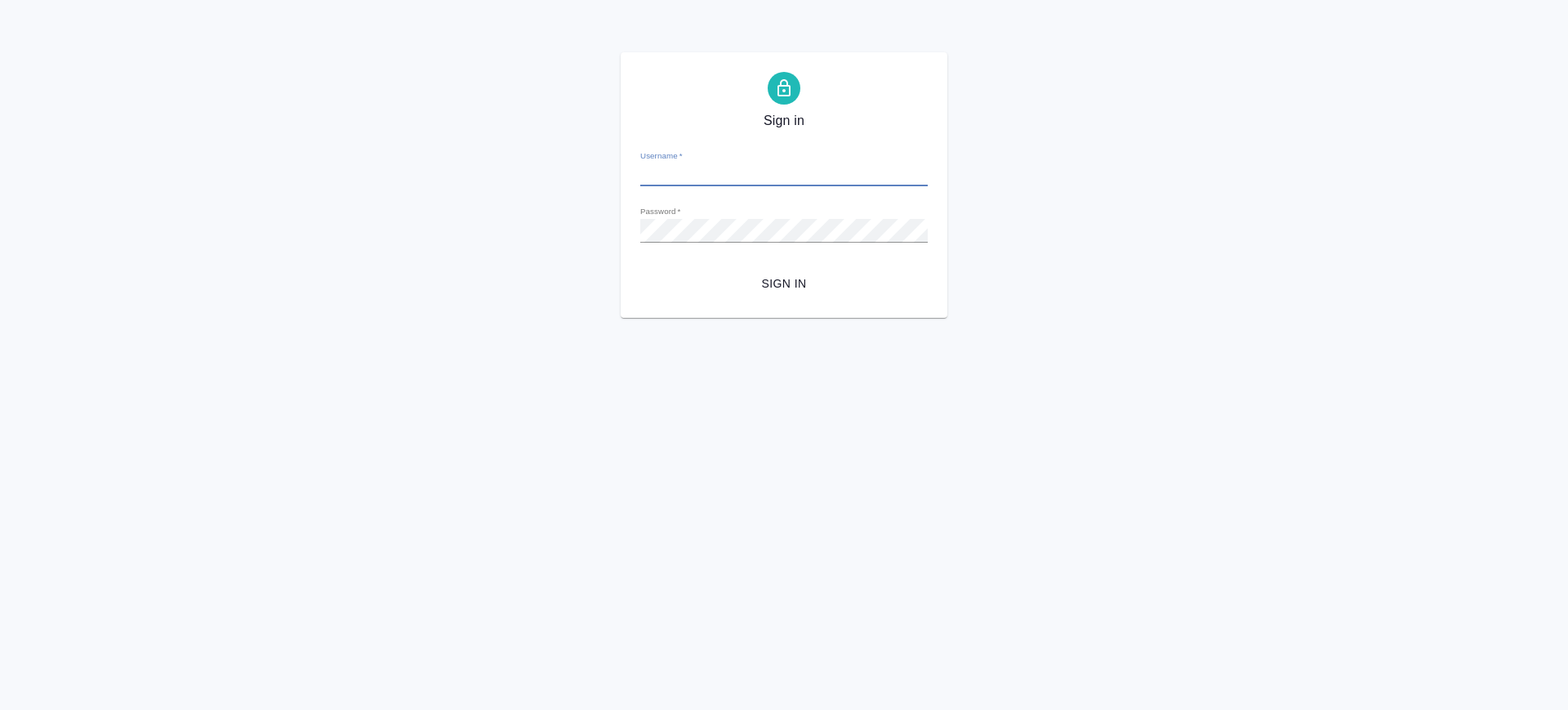
type input "v.saglam@awatera.com"
click at [796, 274] on span "Sign in" at bounding box center [784, 284] width 262 height 21
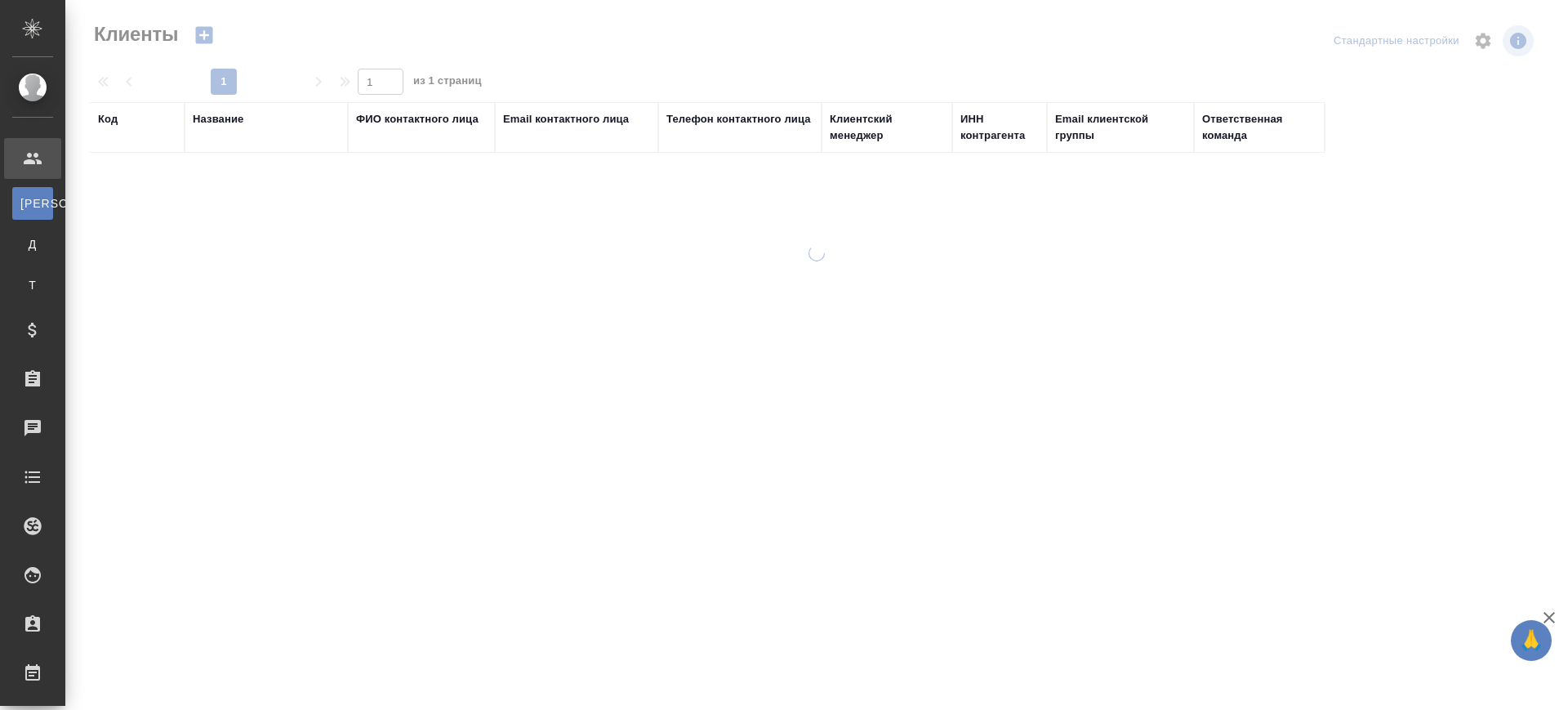
select select "RU"
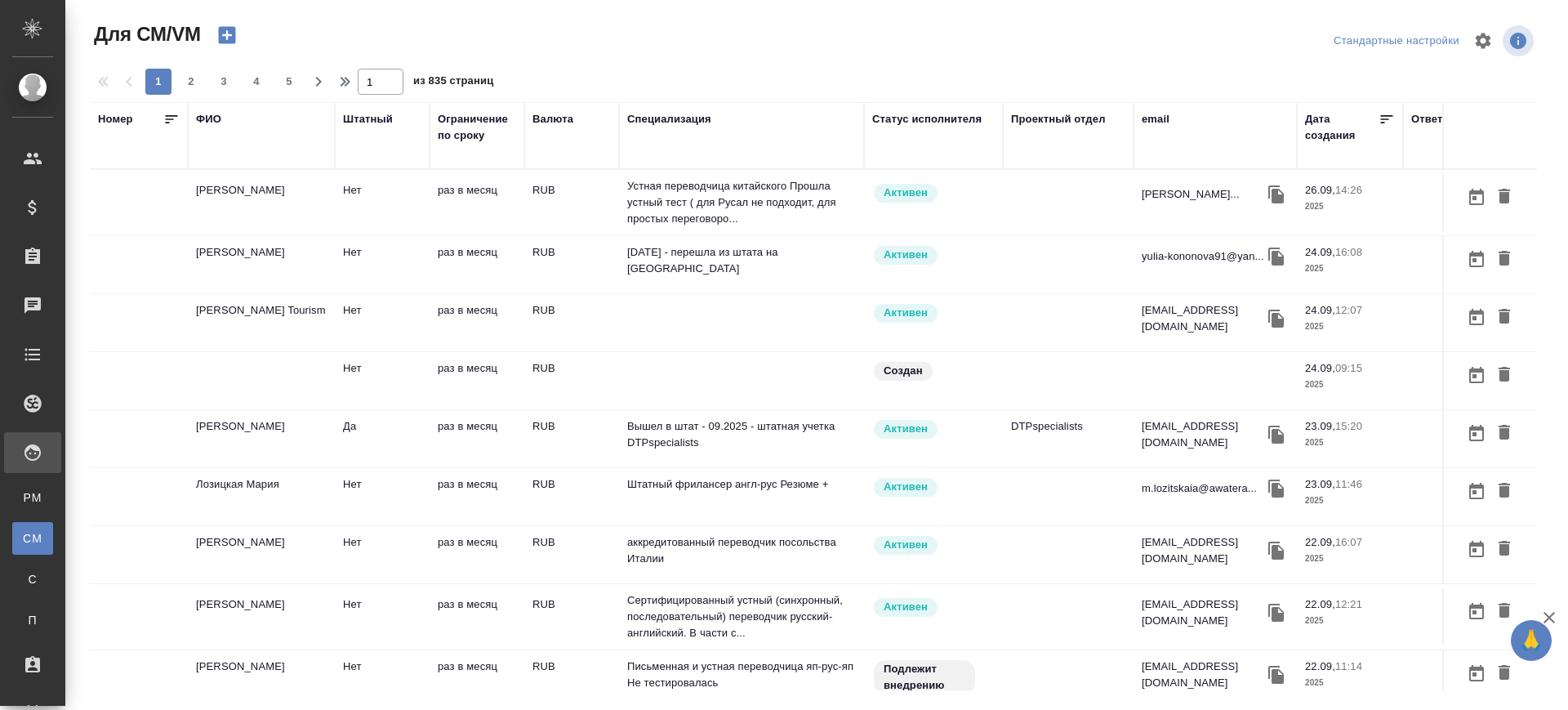
drag, startPoint x: 0, startPoint y: 0, endPoint x: 39, endPoint y: 493, distance: 494.5
click at [24, 493] on div "Для PM/LQA" at bounding box center [12, 497] width 24 height 16
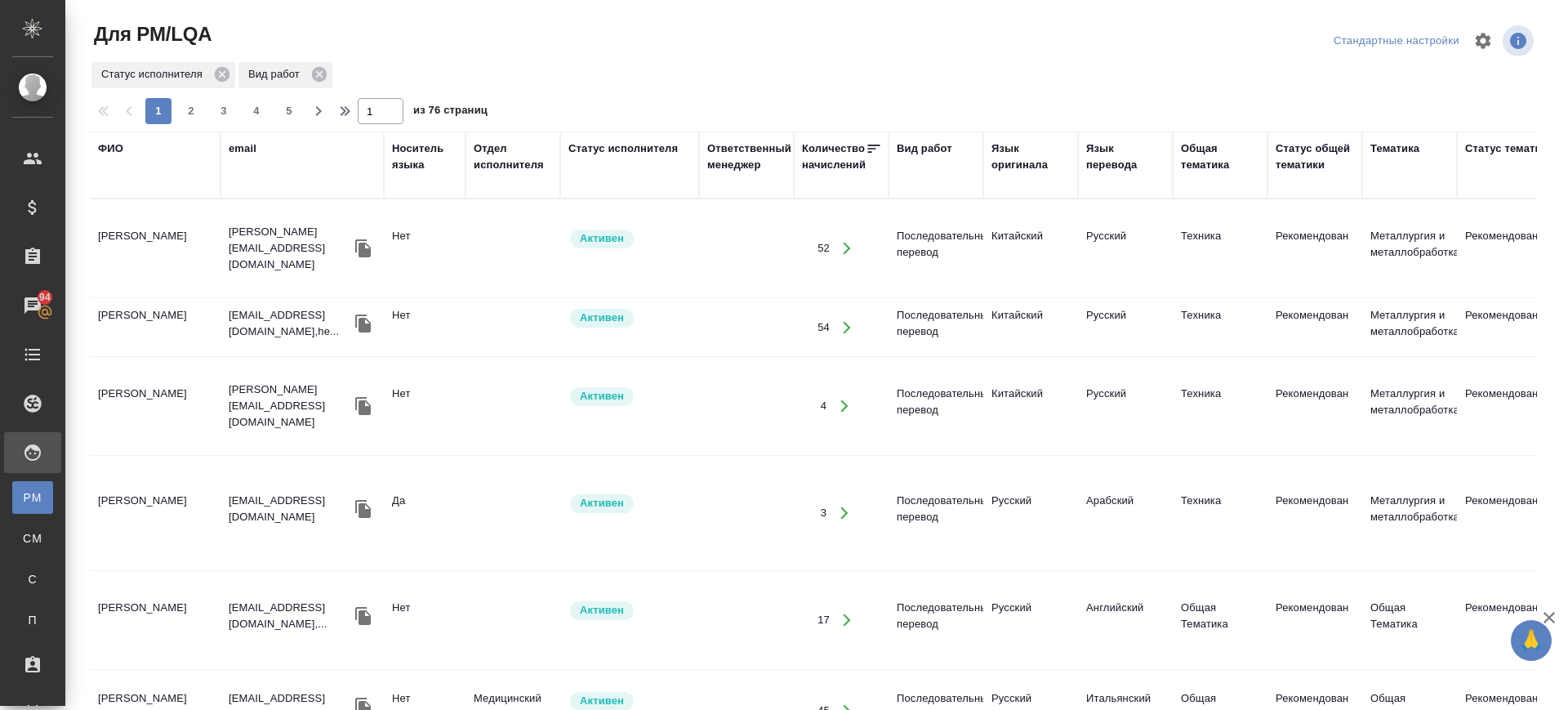
click at [922, 142] on div "Вид работ" at bounding box center [924, 148] width 56 height 16
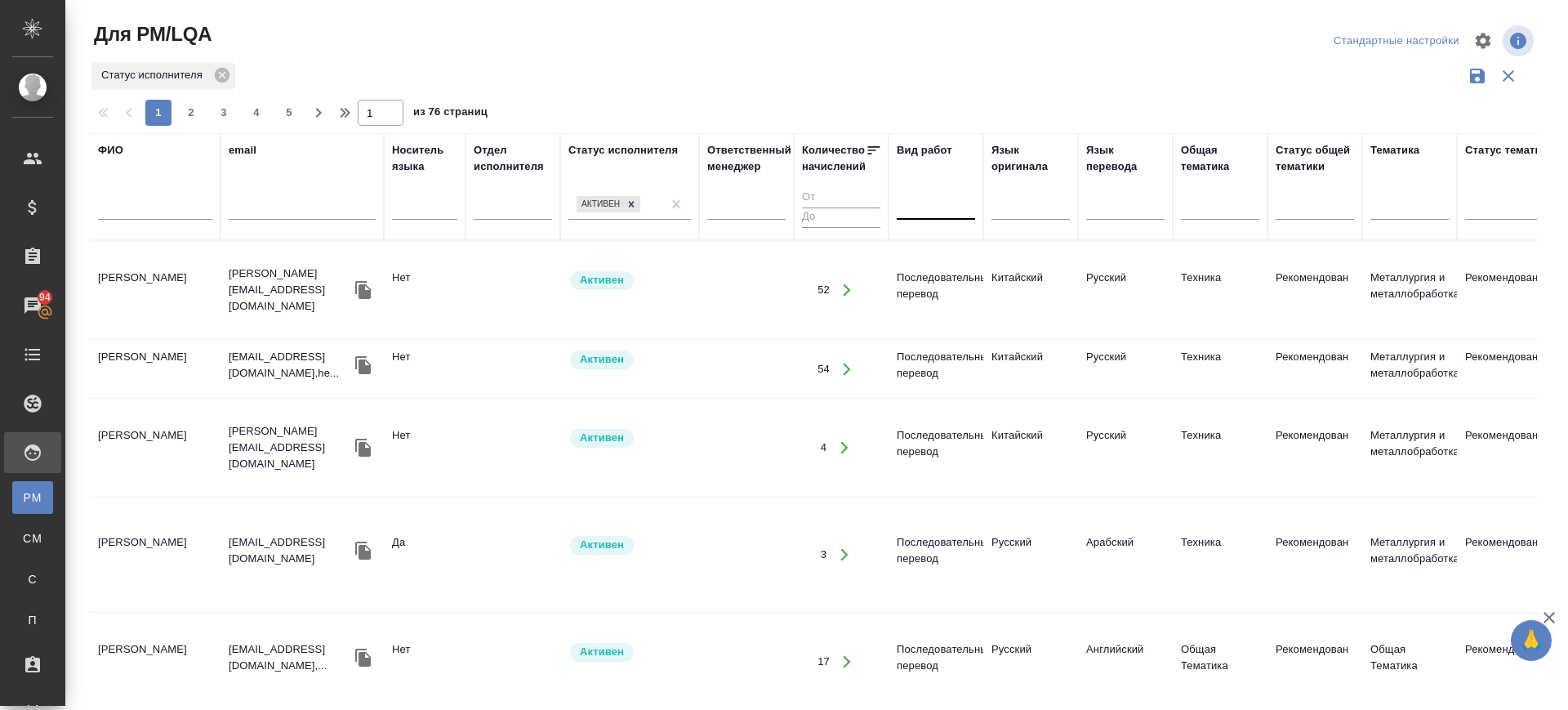
click at [927, 200] on div at bounding box center [935, 203] width 78 height 24
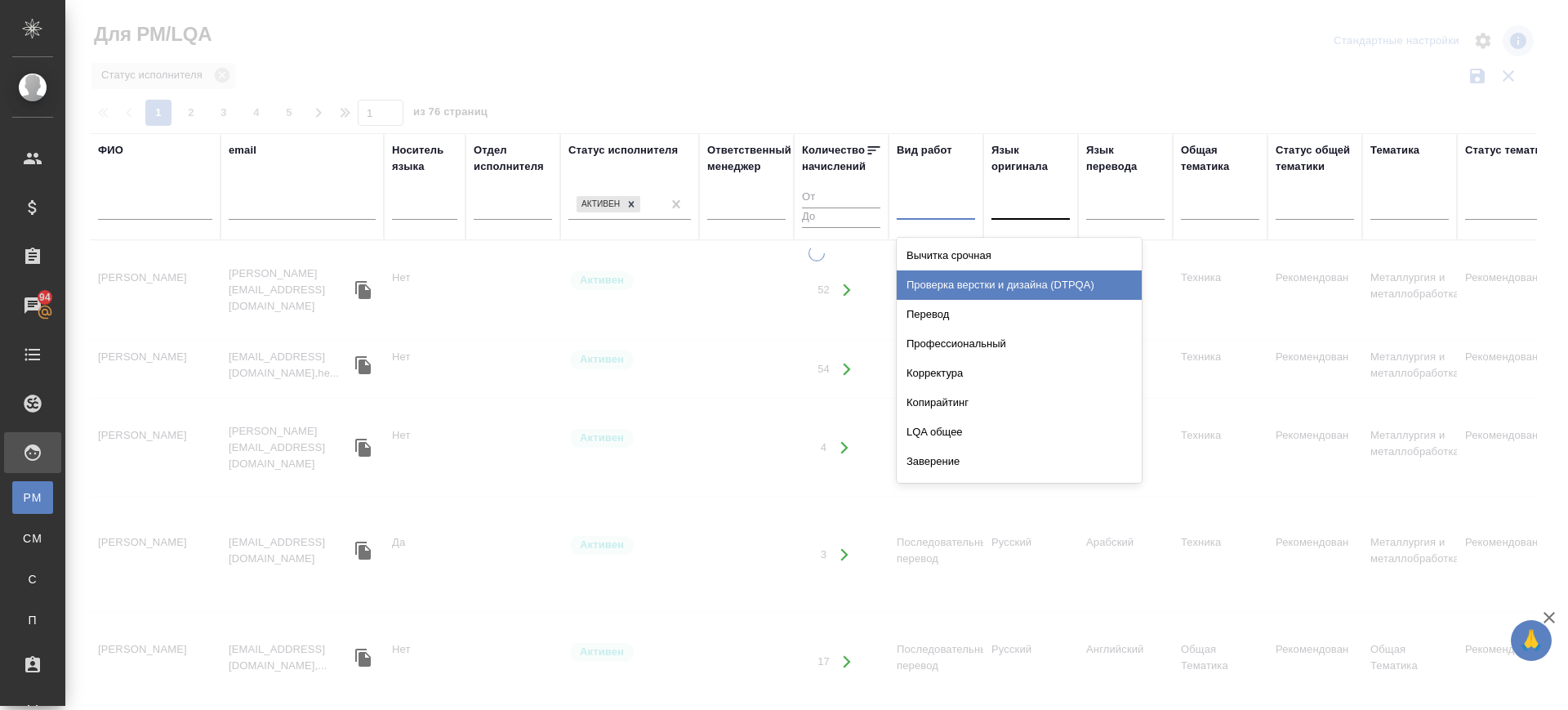
click at [921, 320] on div "Перевод" at bounding box center [1019, 314] width 245 height 29
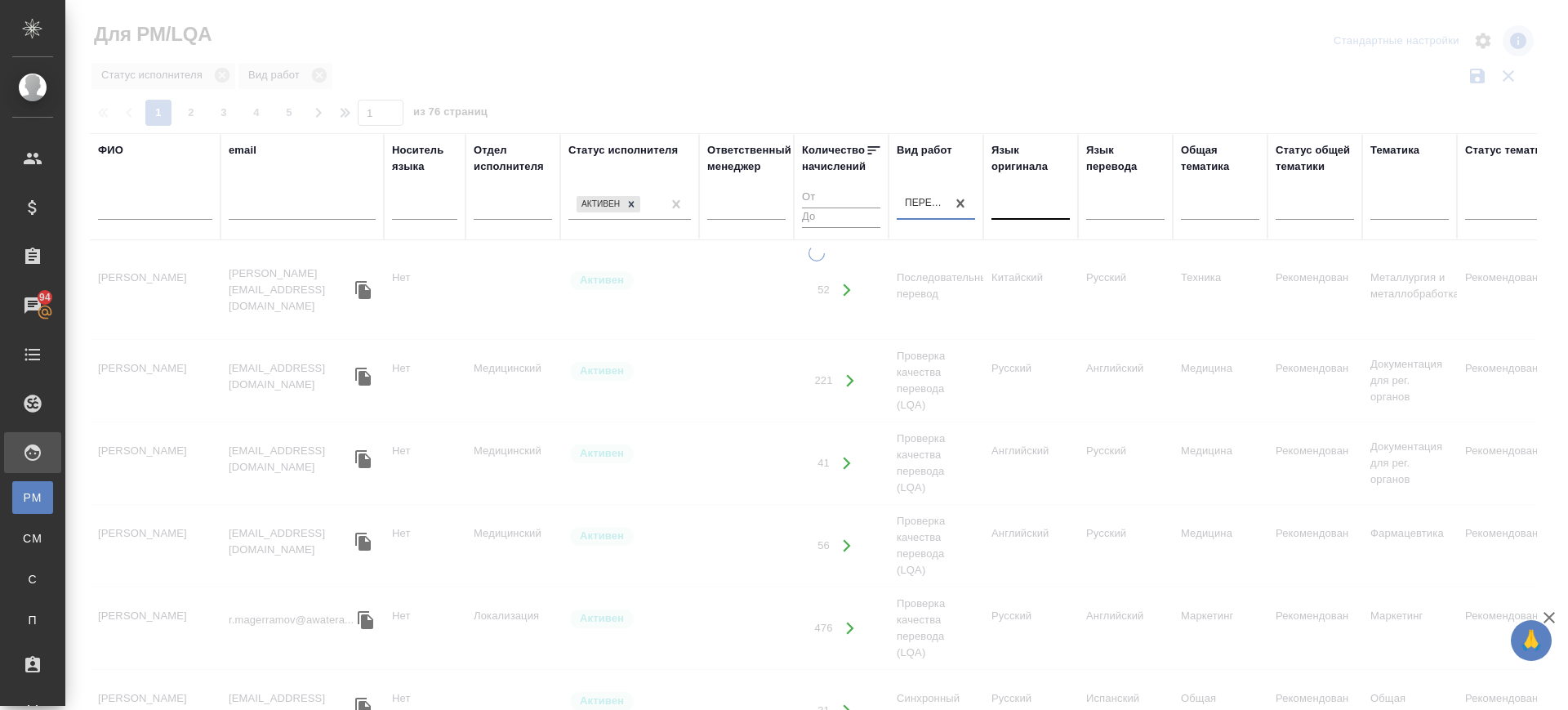
click at [1058, 206] on div at bounding box center [1030, 203] width 78 height 24
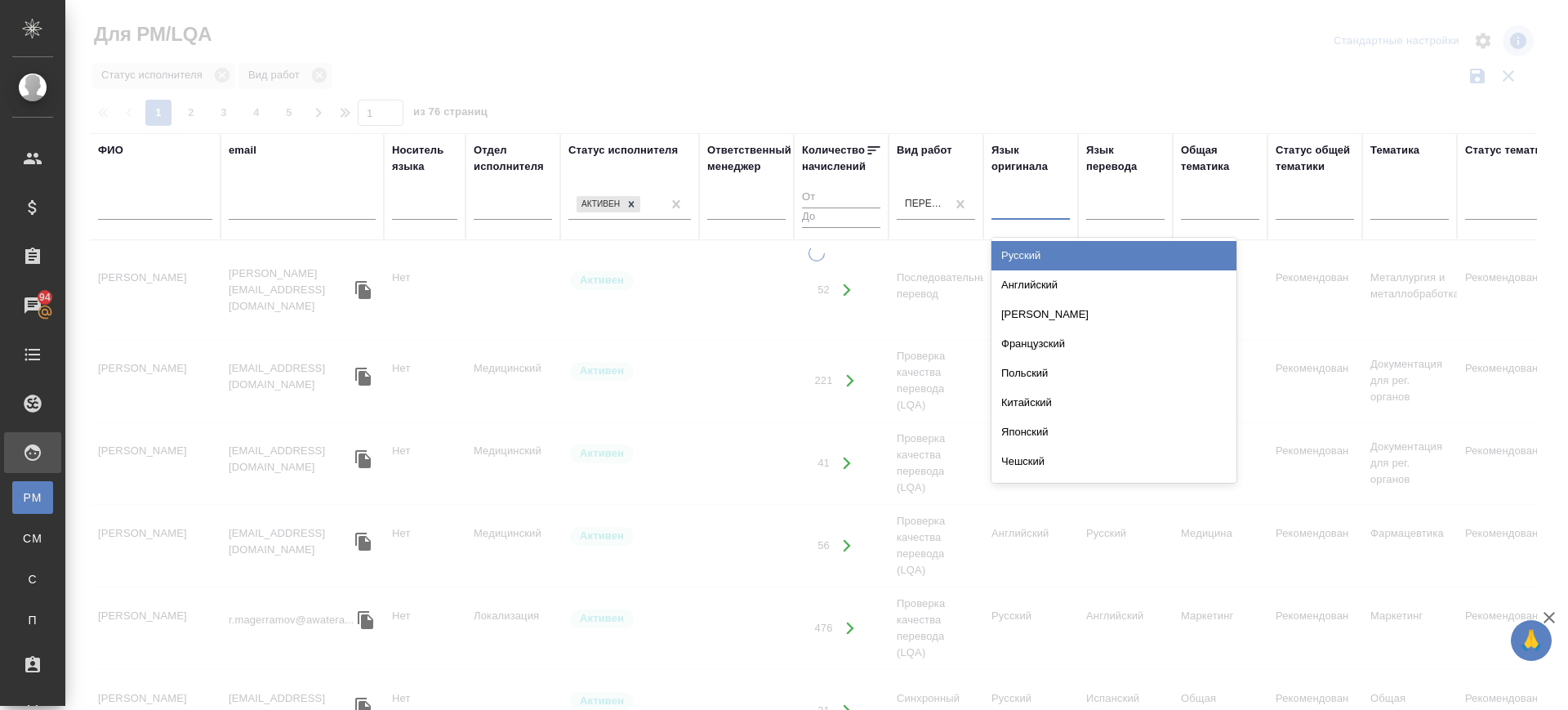
drag, startPoint x: 1061, startPoint y: 255, endPoint x: 1127, endPoint y: 202, distance: 84.6
click at [1064, 254] on div "Русский" at bounding box center [1114, 255] width 245 height 29
click at [1134, 185] on div "Язык перевода" at bounding box center [1125, 186] width 78 height 89
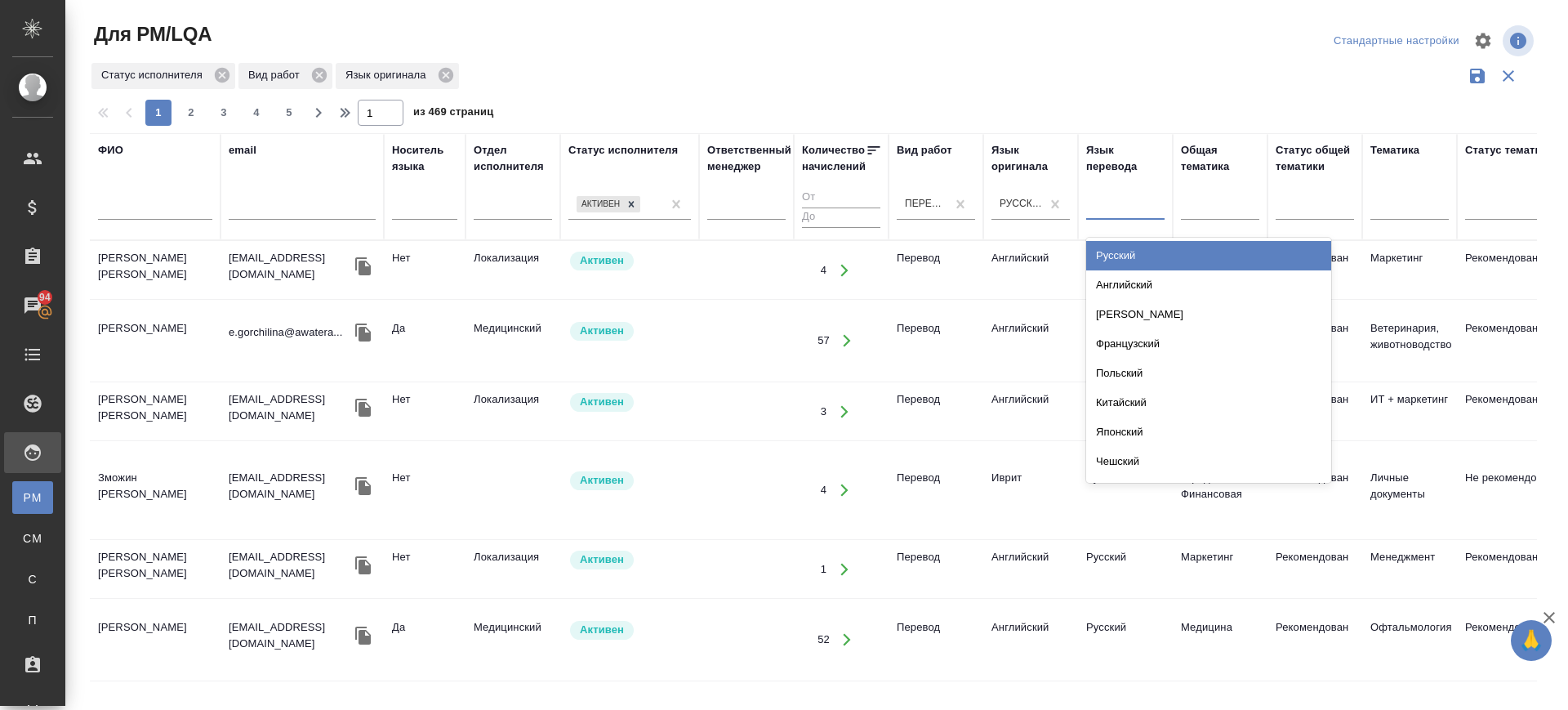
click at [1127, 202] on div at bounding box center [1125, 203] width 78 height 24
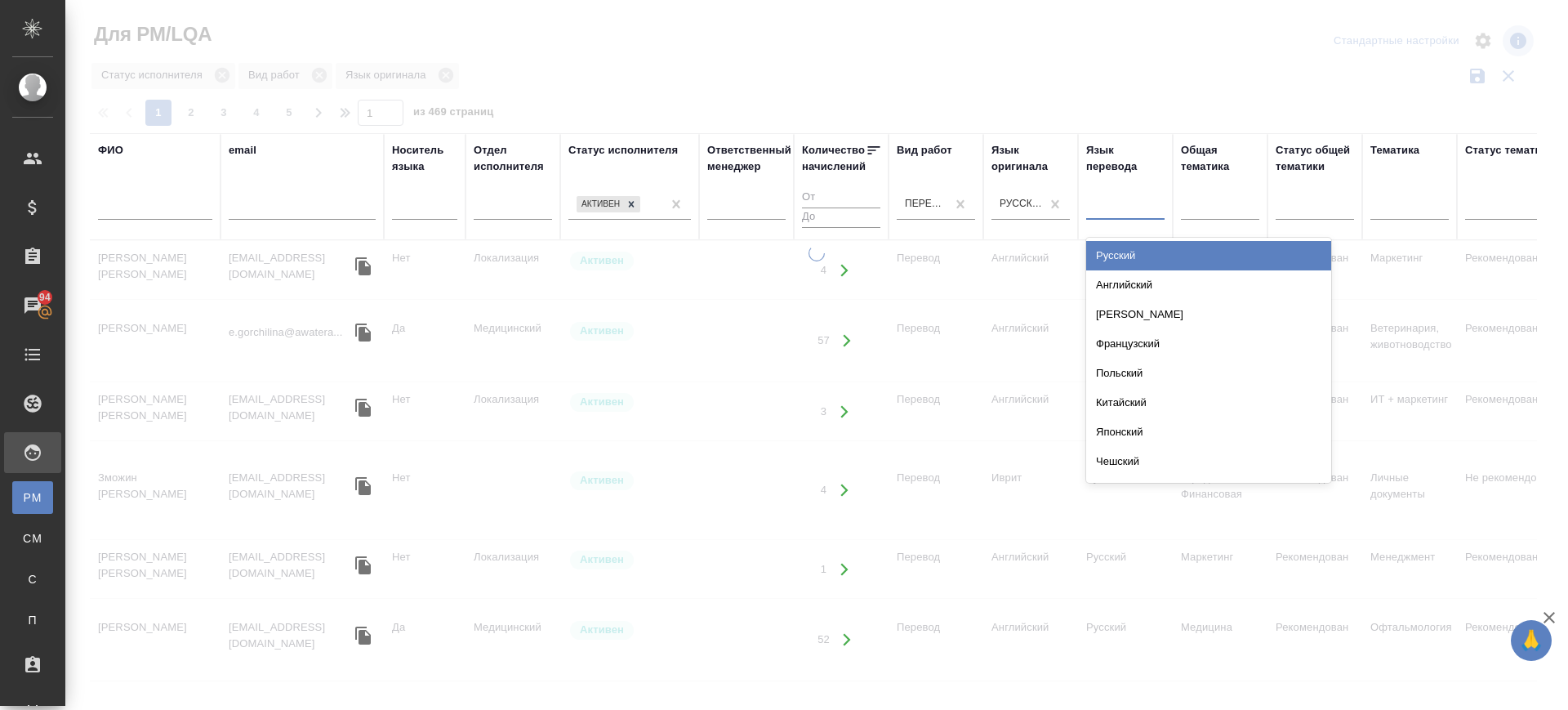
click at [1138, 401] on div "Китайский" at bounding box center [1209, 402] width 245 height 29
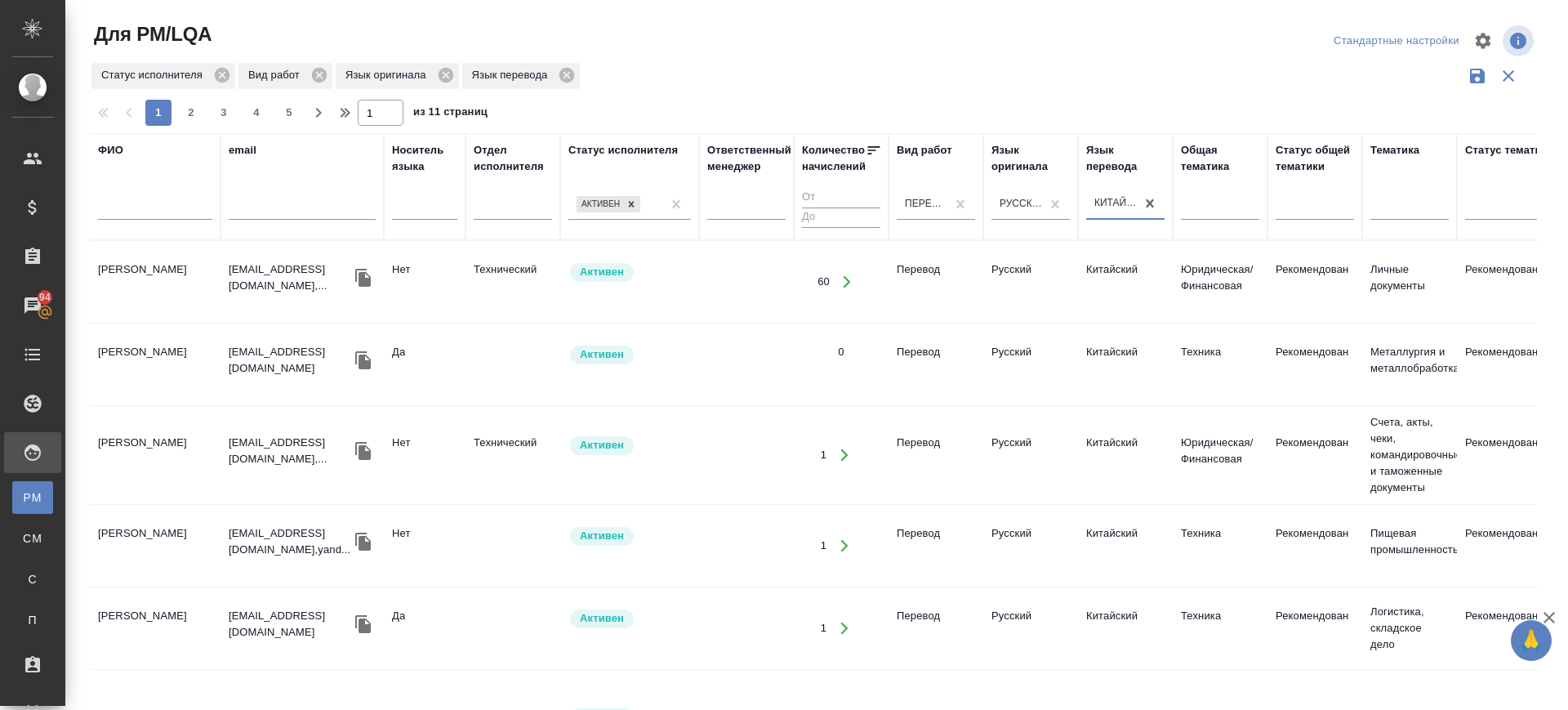
click at [139, 362] on td "Дин Пэй" at bounding box center [154, 363] width 131 height 57
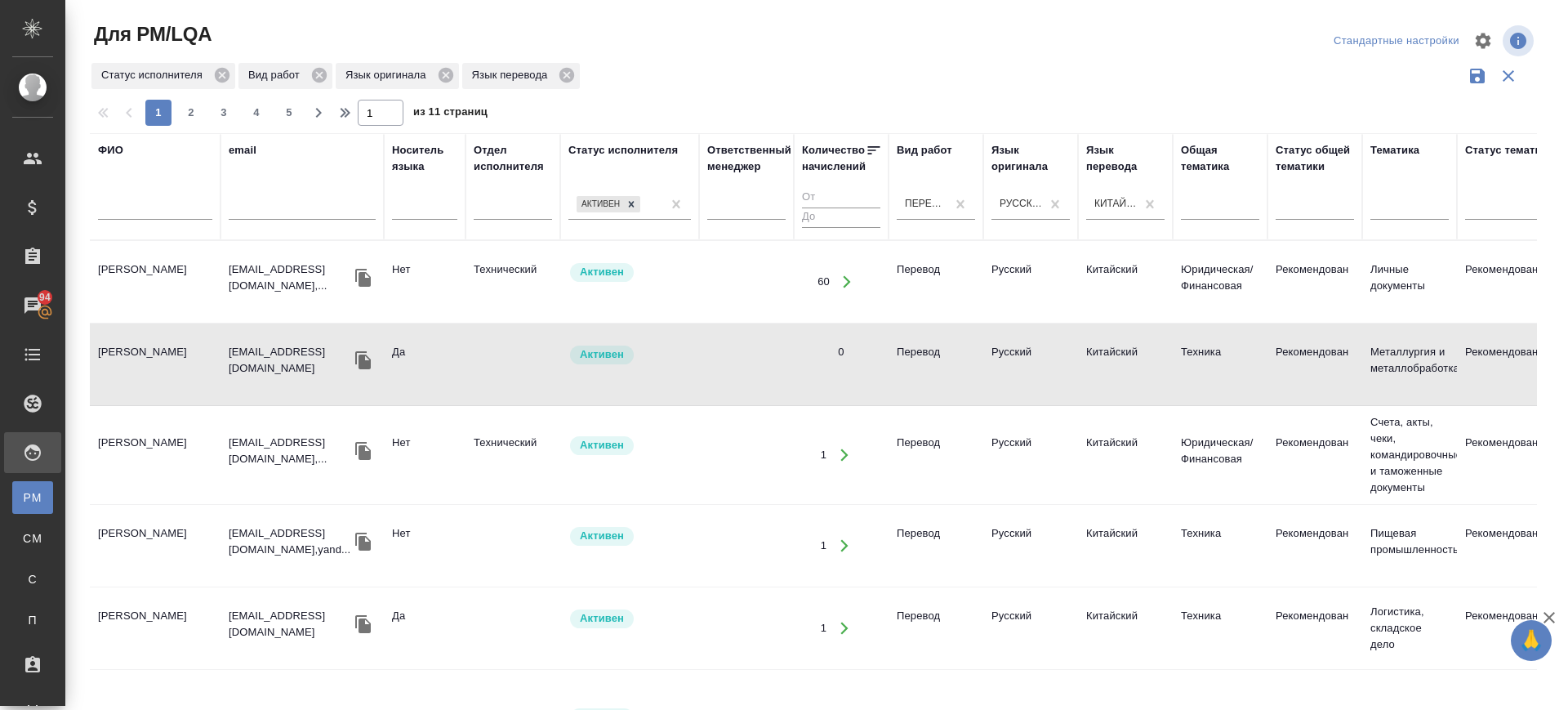
click at [139, 362] on td "Дин Пэй" at bounding box center [154, 363] width 131 height 57
click at [125, 619] on td "Дин Пэй" at bounding box center [154, 628] width 131 height 57
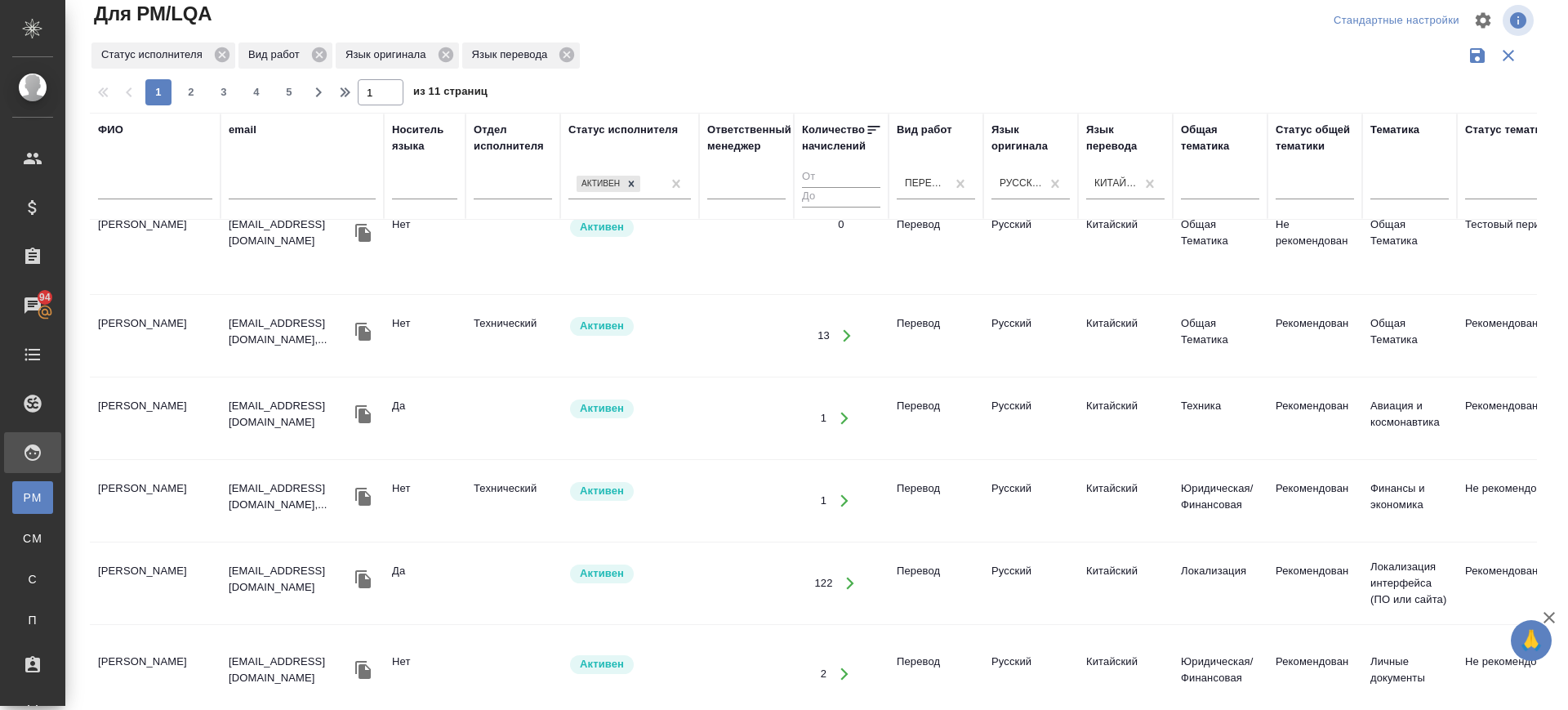
scroll to position [613, 0]
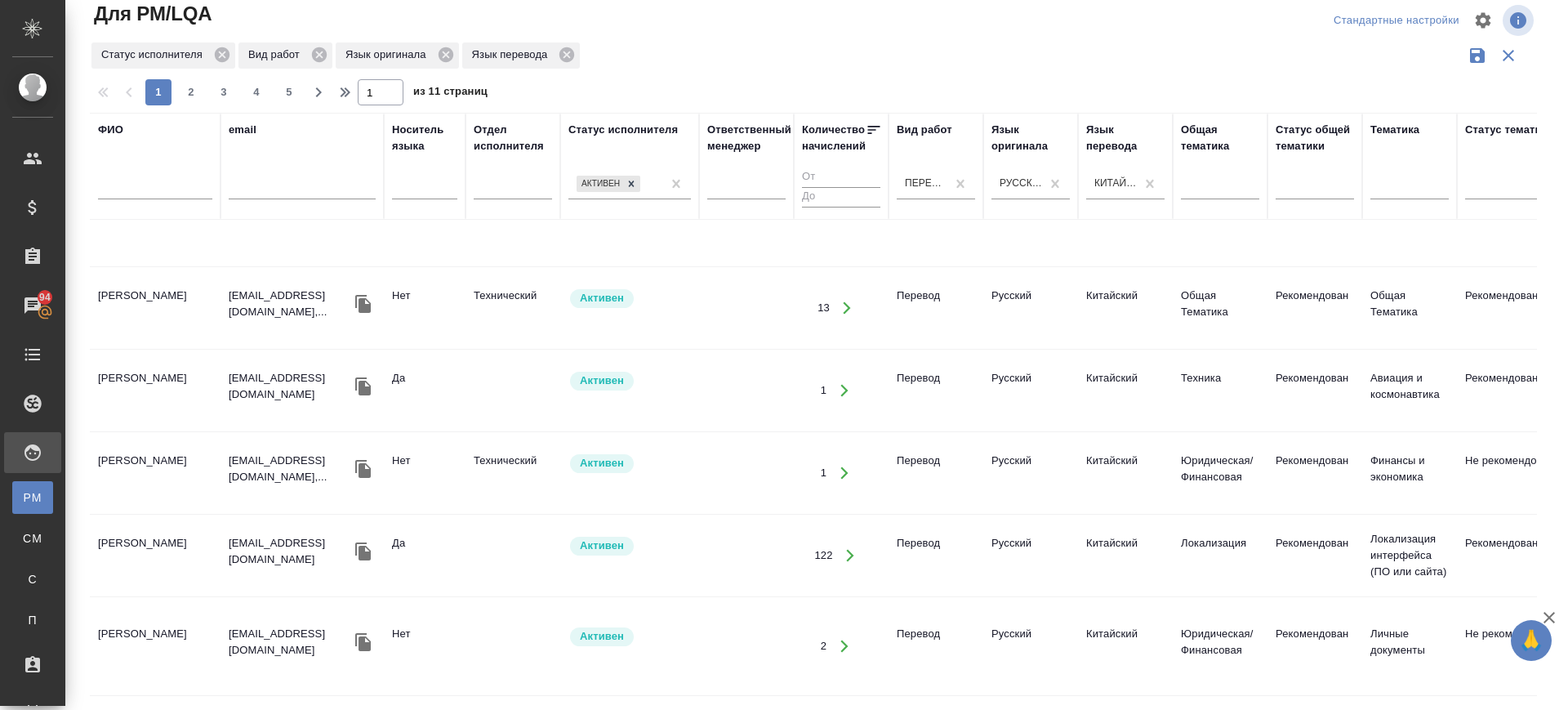
click at [154, 526] on td "Ван Байхан" at bounding box center [154, 555] width 131 height 57
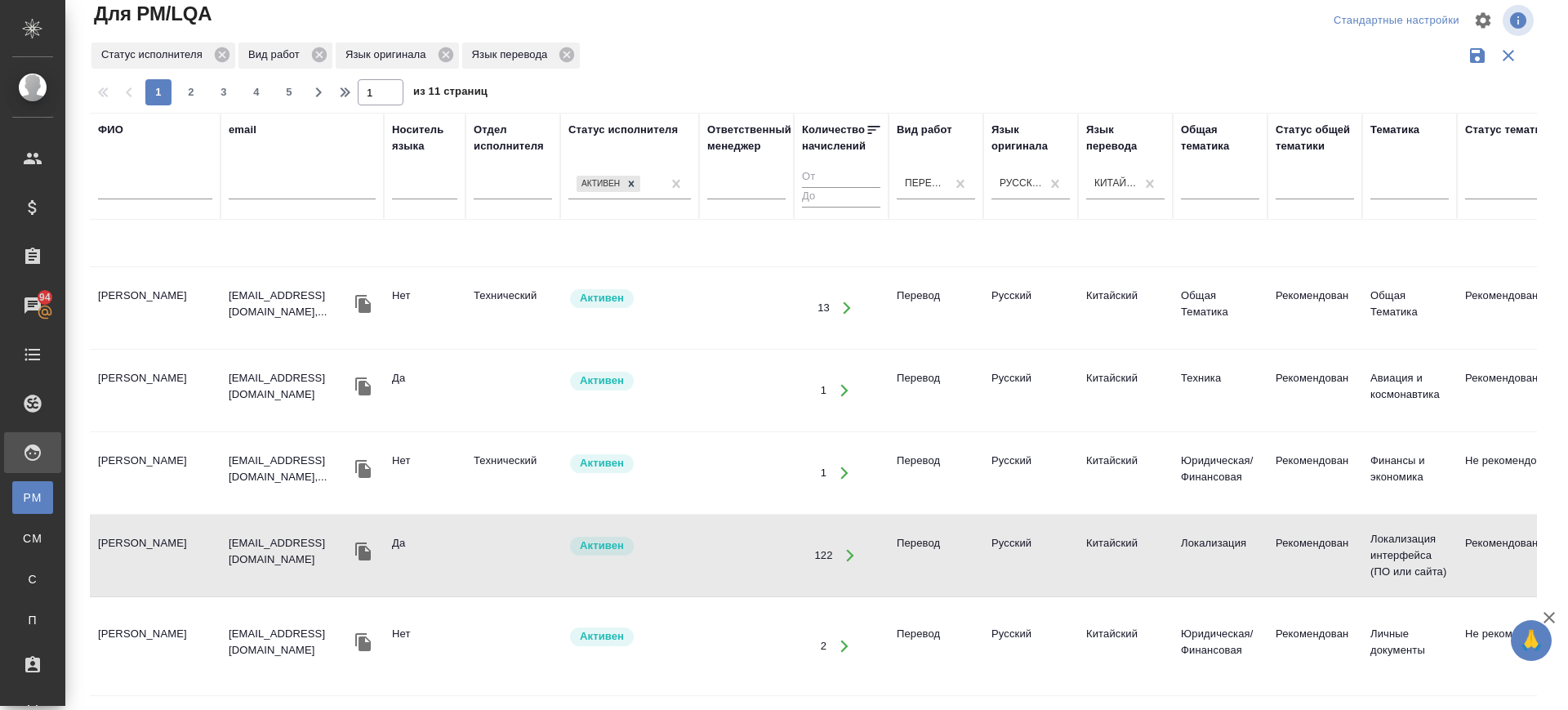
click at [154, 526] on td "Ван Байхан" at bounding box center [154, 555] width 131 height 57
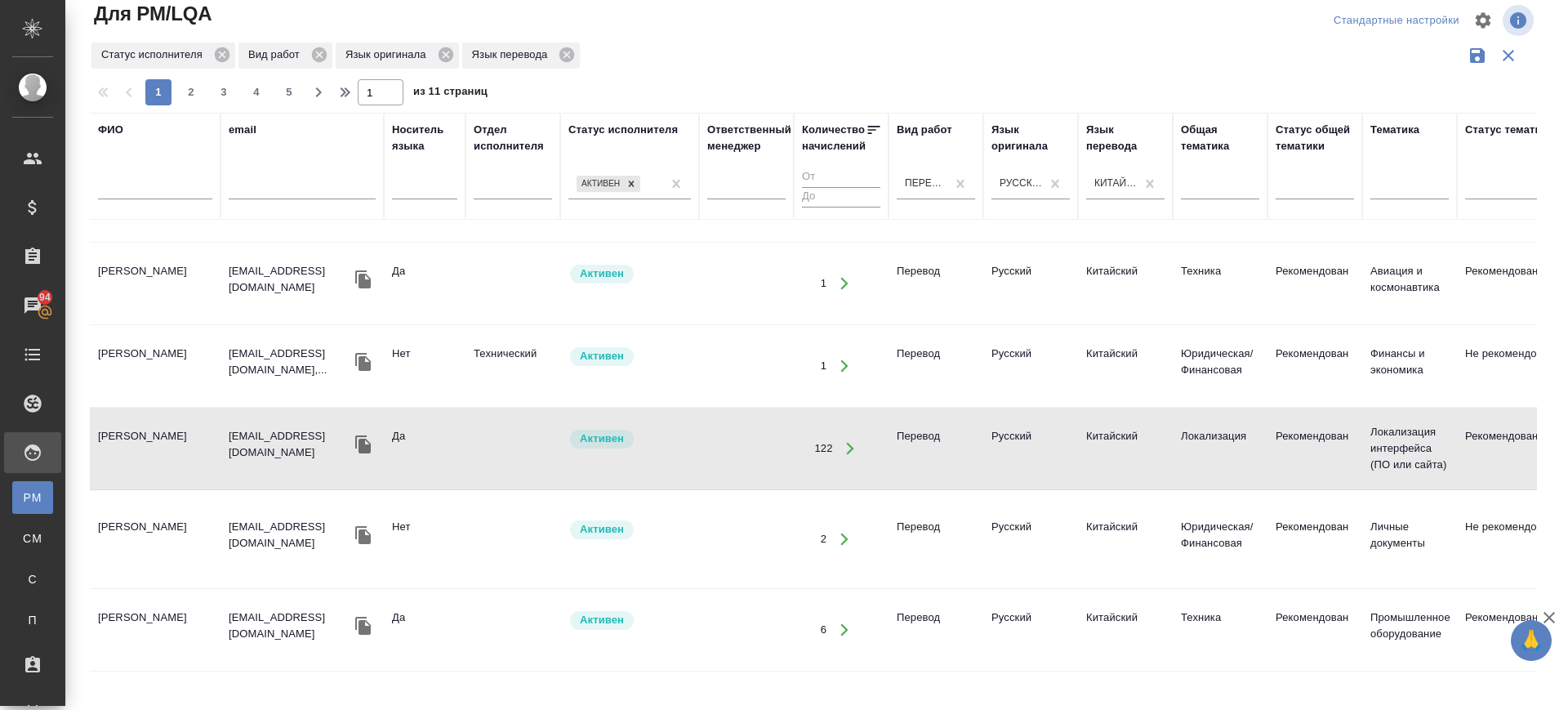
scroll to position [919, 0]
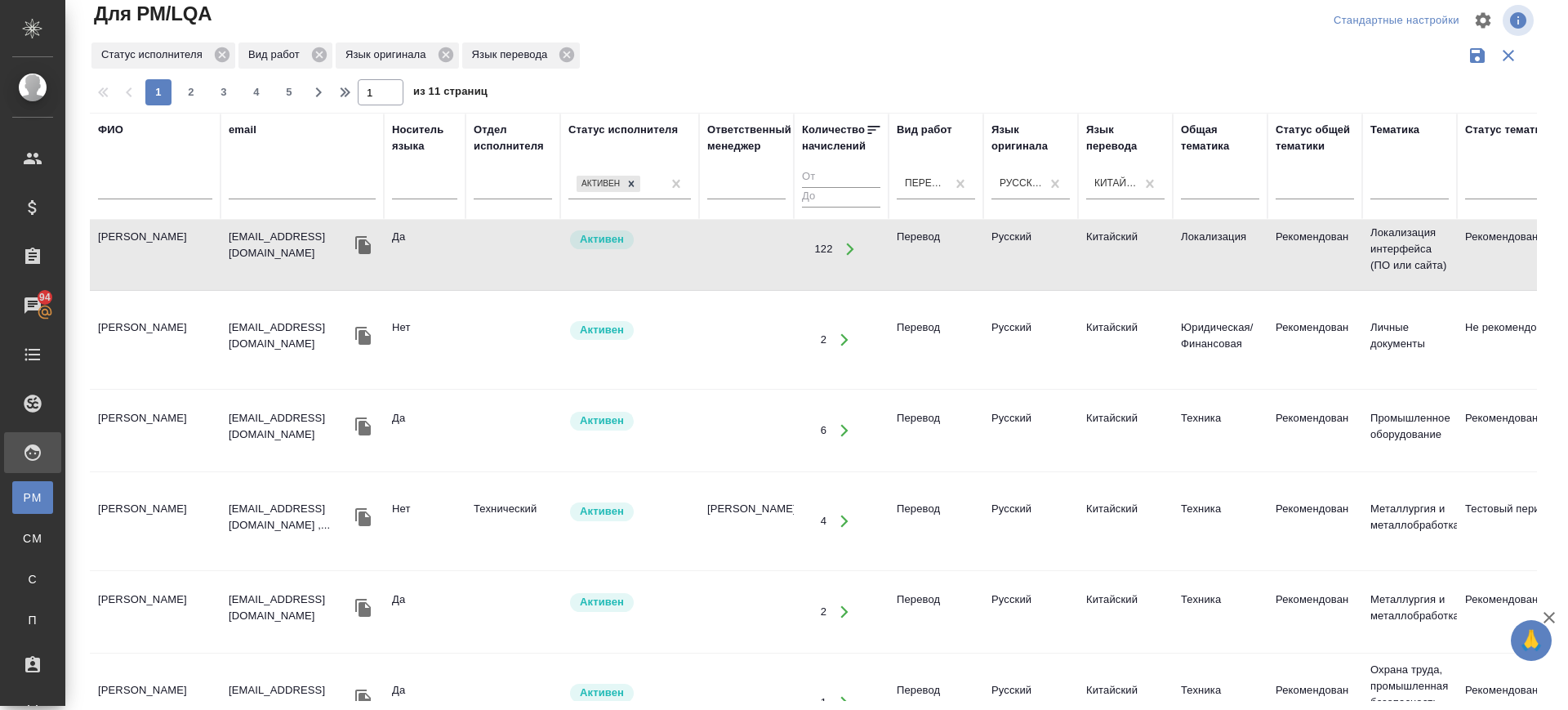
click at [125, 583] on td "Ван Байхан" at bounding box center [154, 611] width 131 height 57
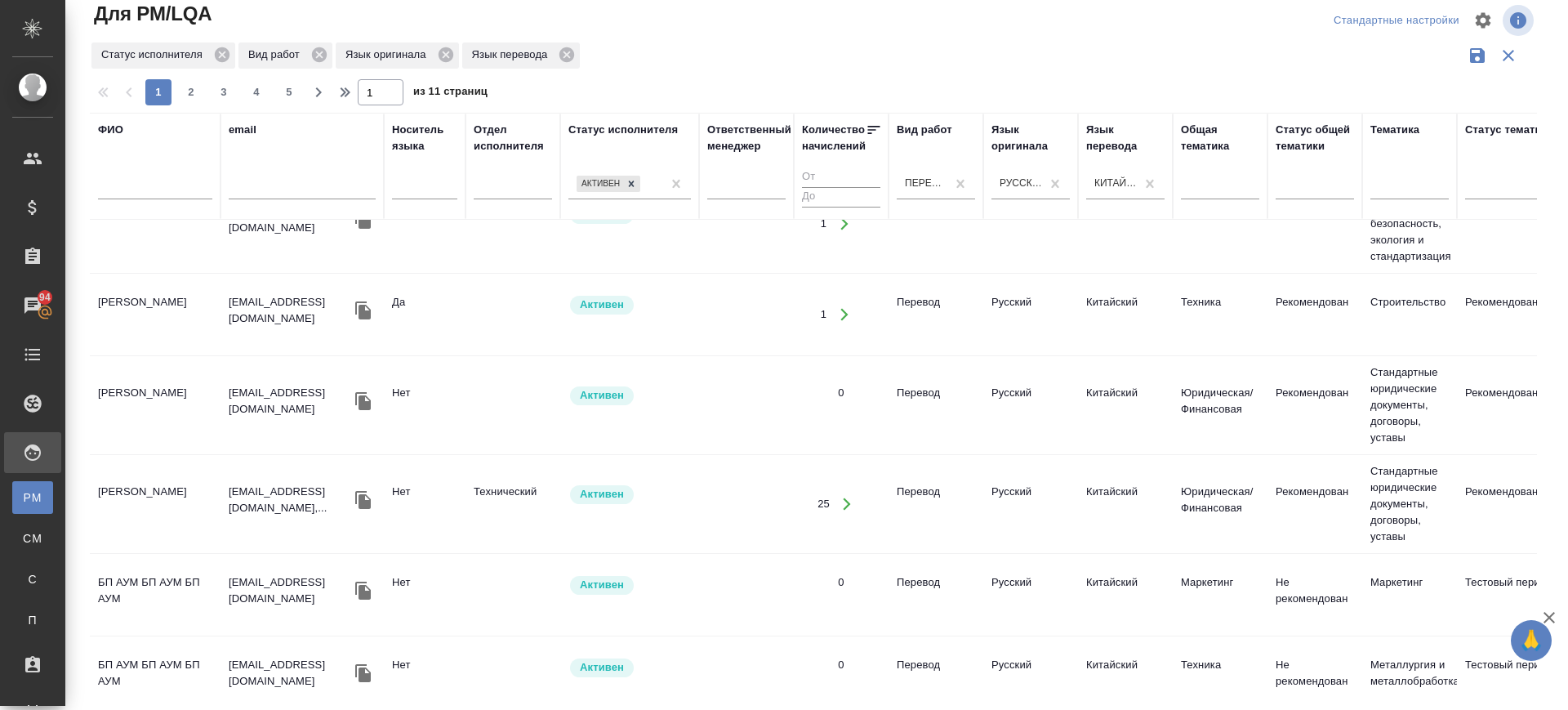
scroll to position [1429, 0]
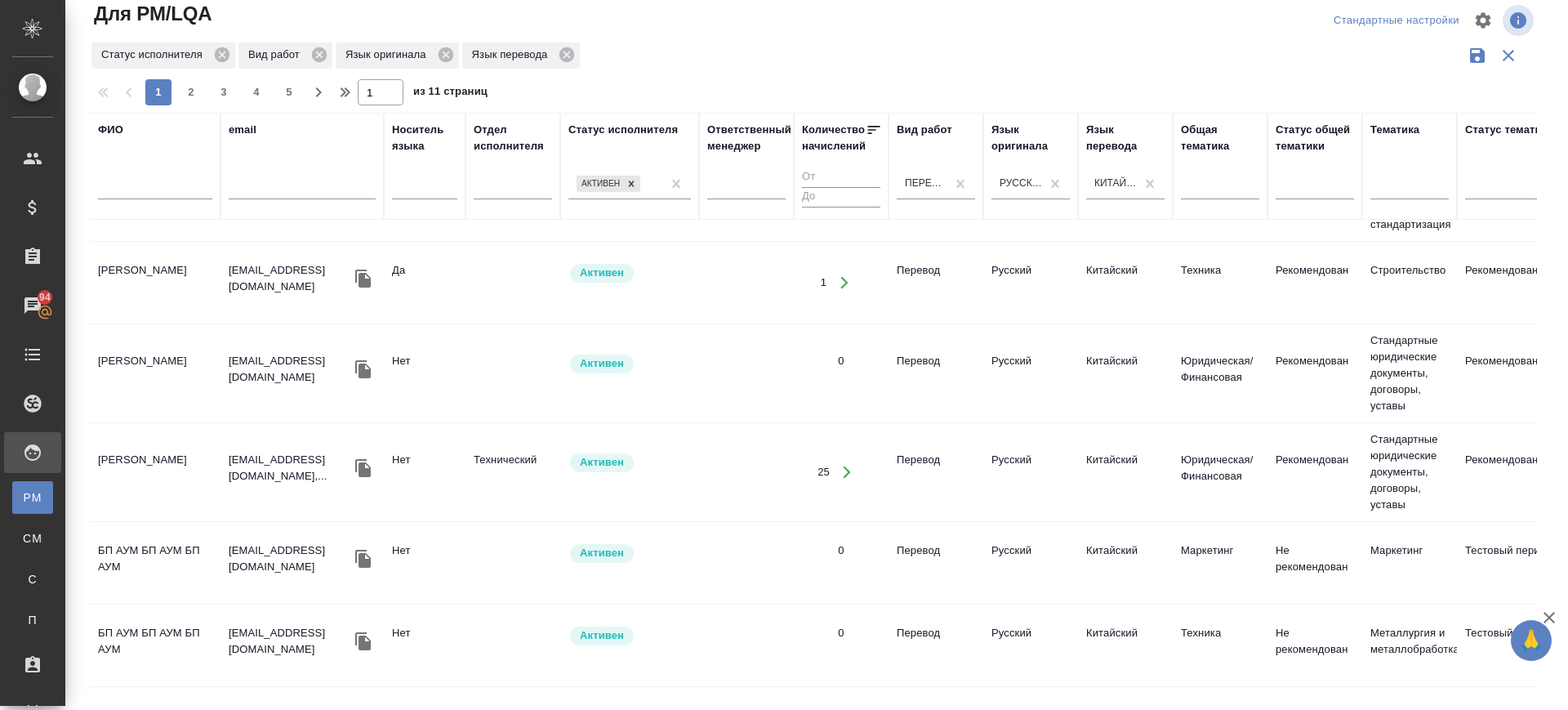
click at [165, 534] on td "БП АУМ БП АУМ БП АУМ" at bounding box center [154, 562] width 131 height 57
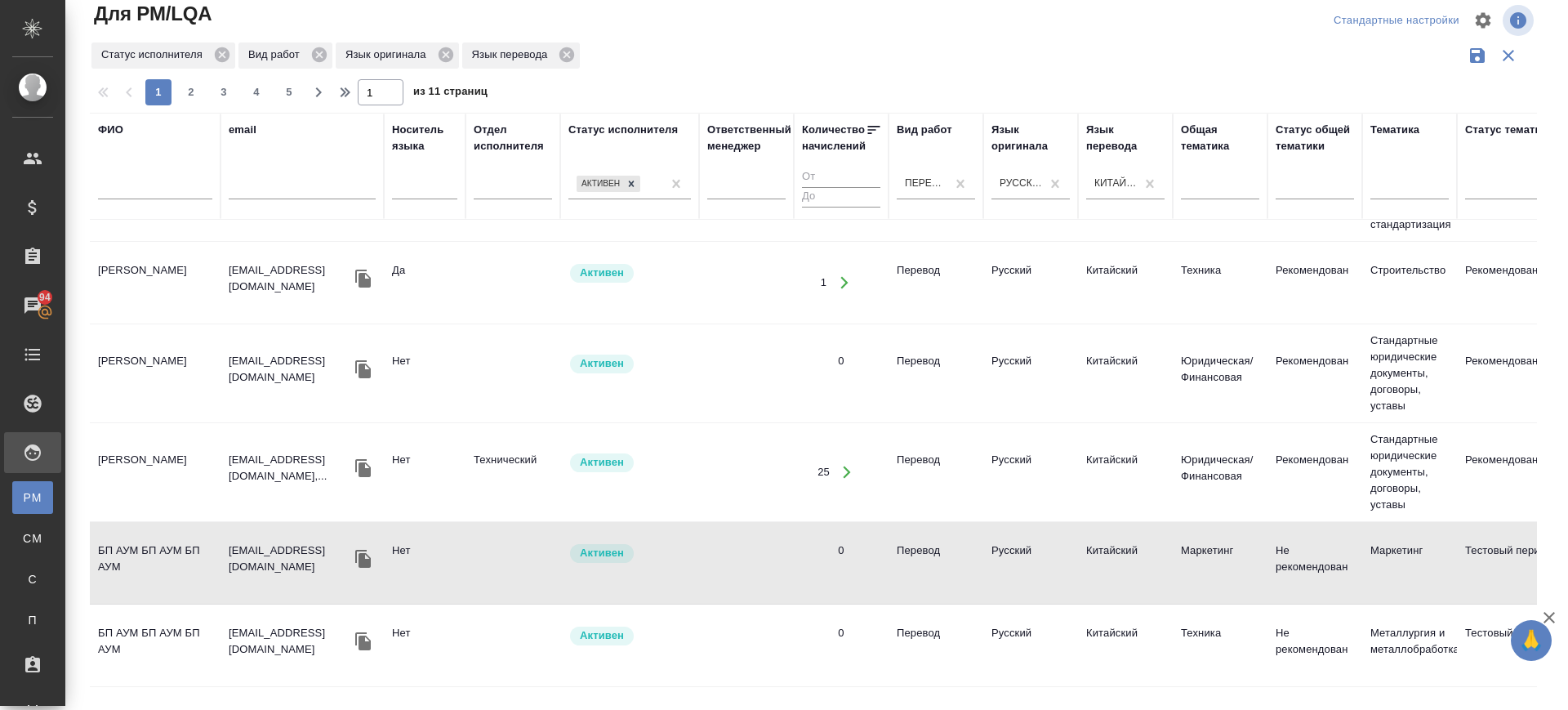
click at [176, 617] on td "БП АУМ БП АУМ БП АУМ" at bounding box center [154, 645] width 131 height 57
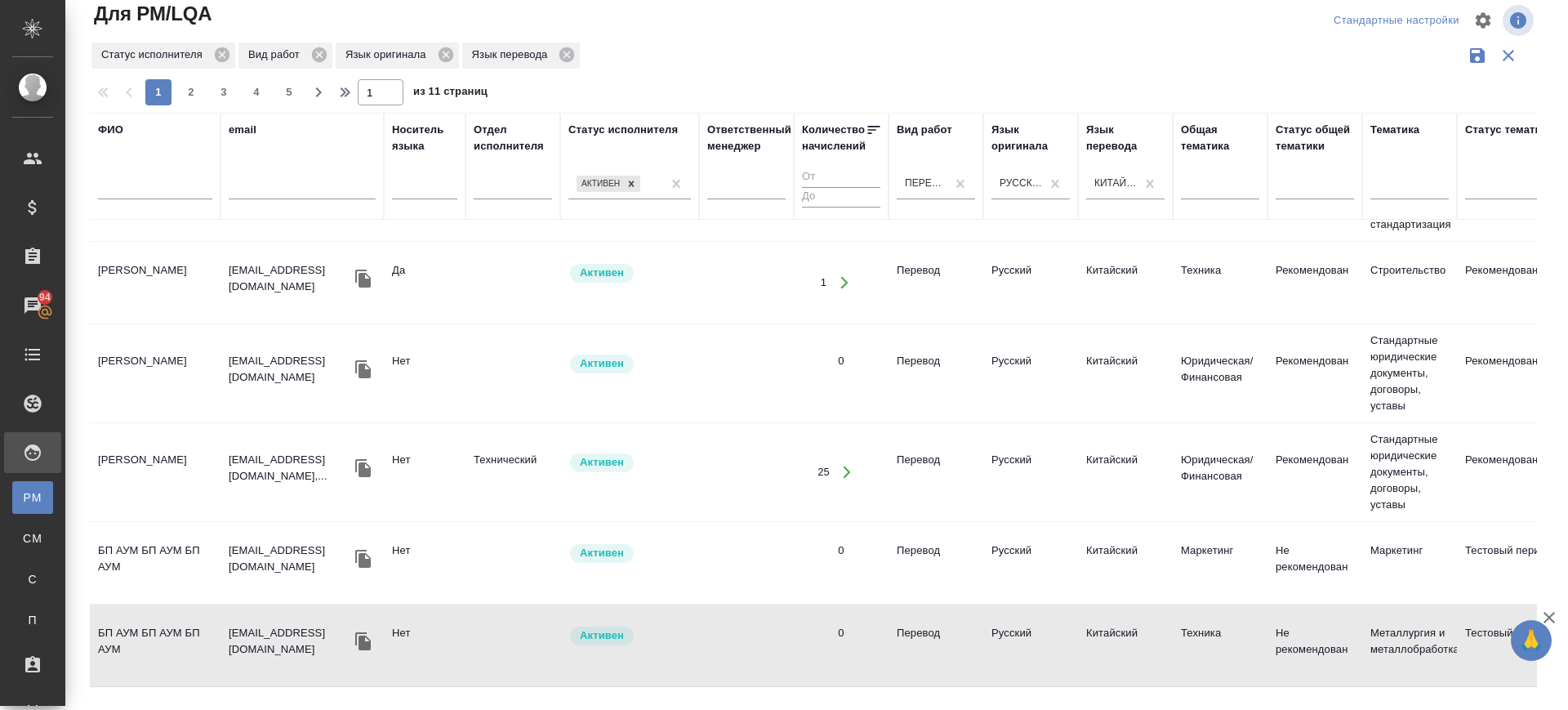
scroll to position [1634, 0]
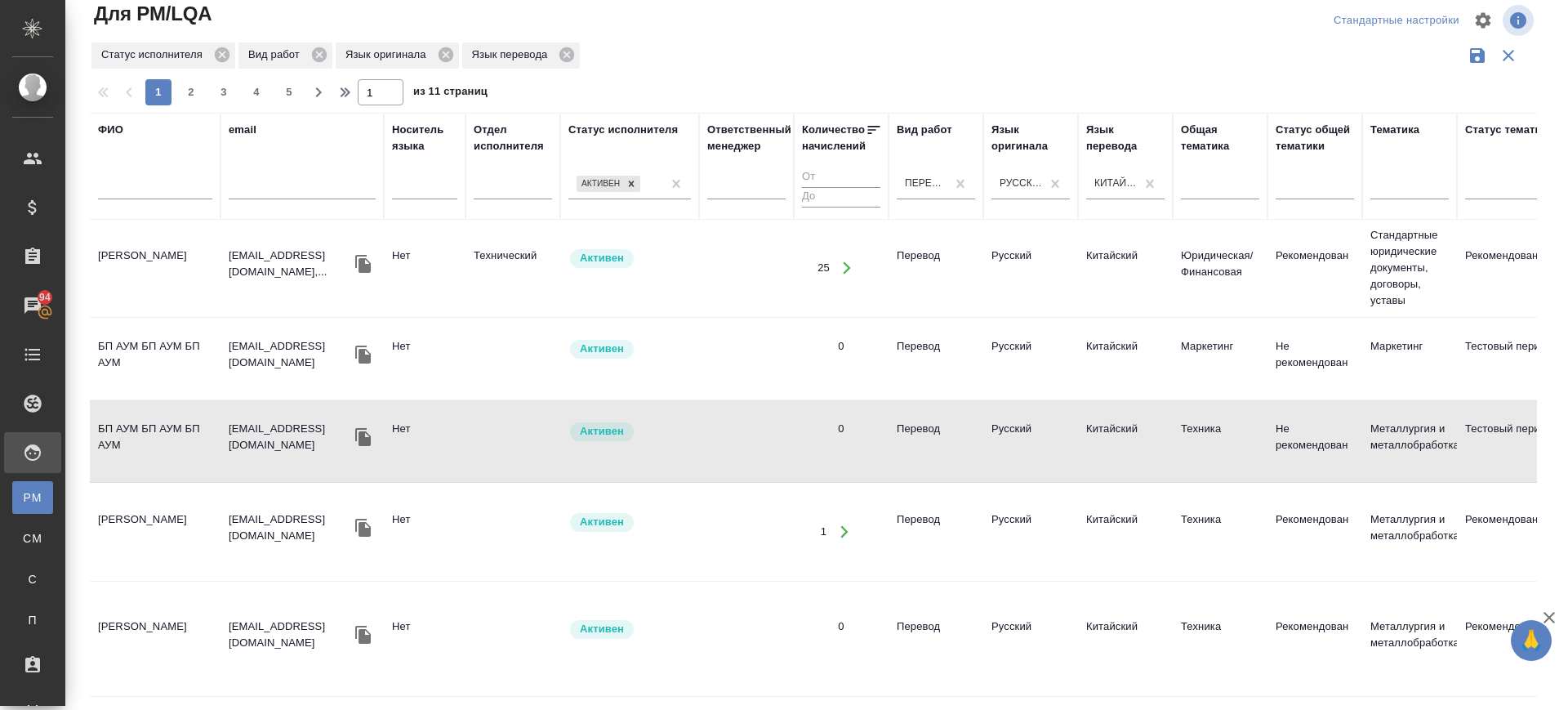
click at [163, 610] on td "Чжан Лиза" at bounding box center [154, 638] width 131 height 57
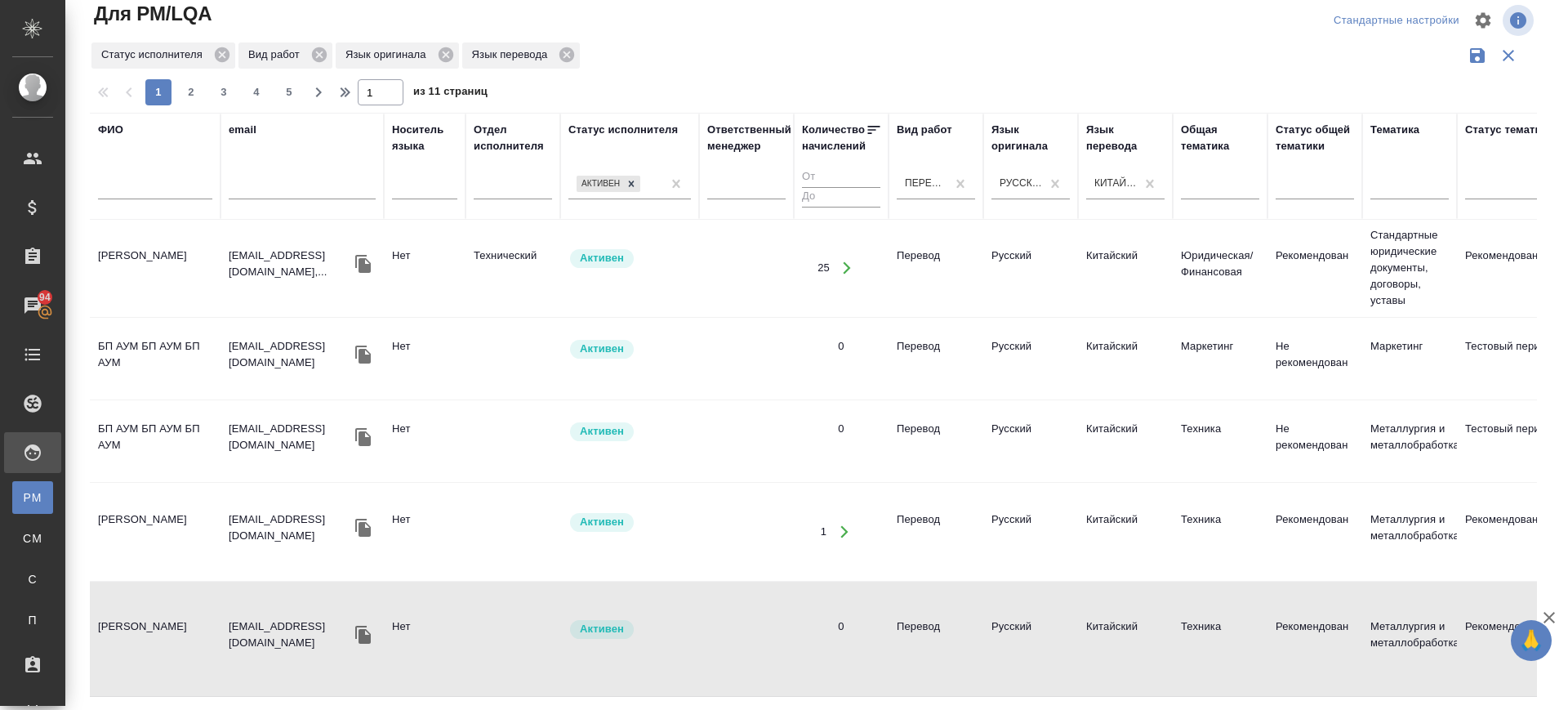
click at [159, 610] on td "Чжан Лиза" at bounding box center [154, 638] width 131 height 57
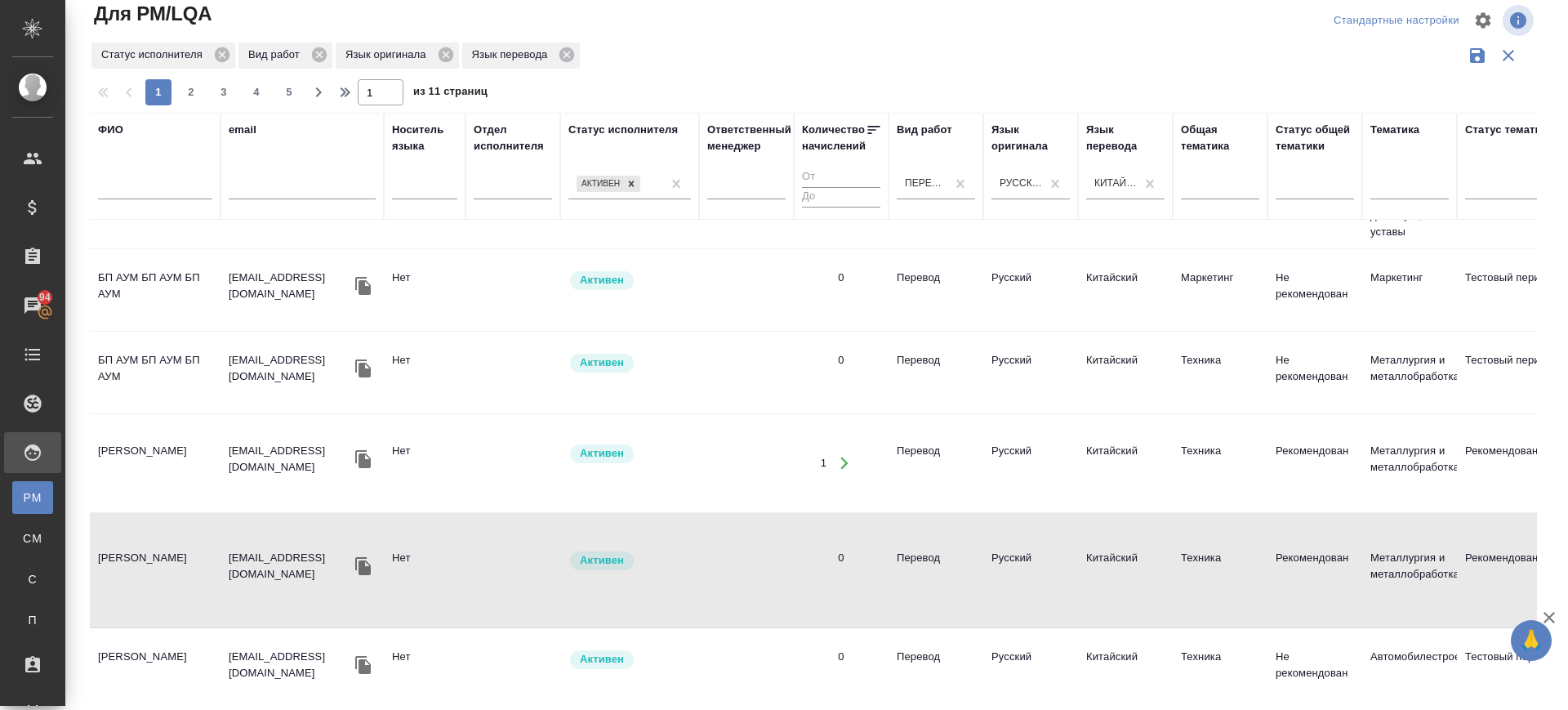
scroll to position [1712, 0]
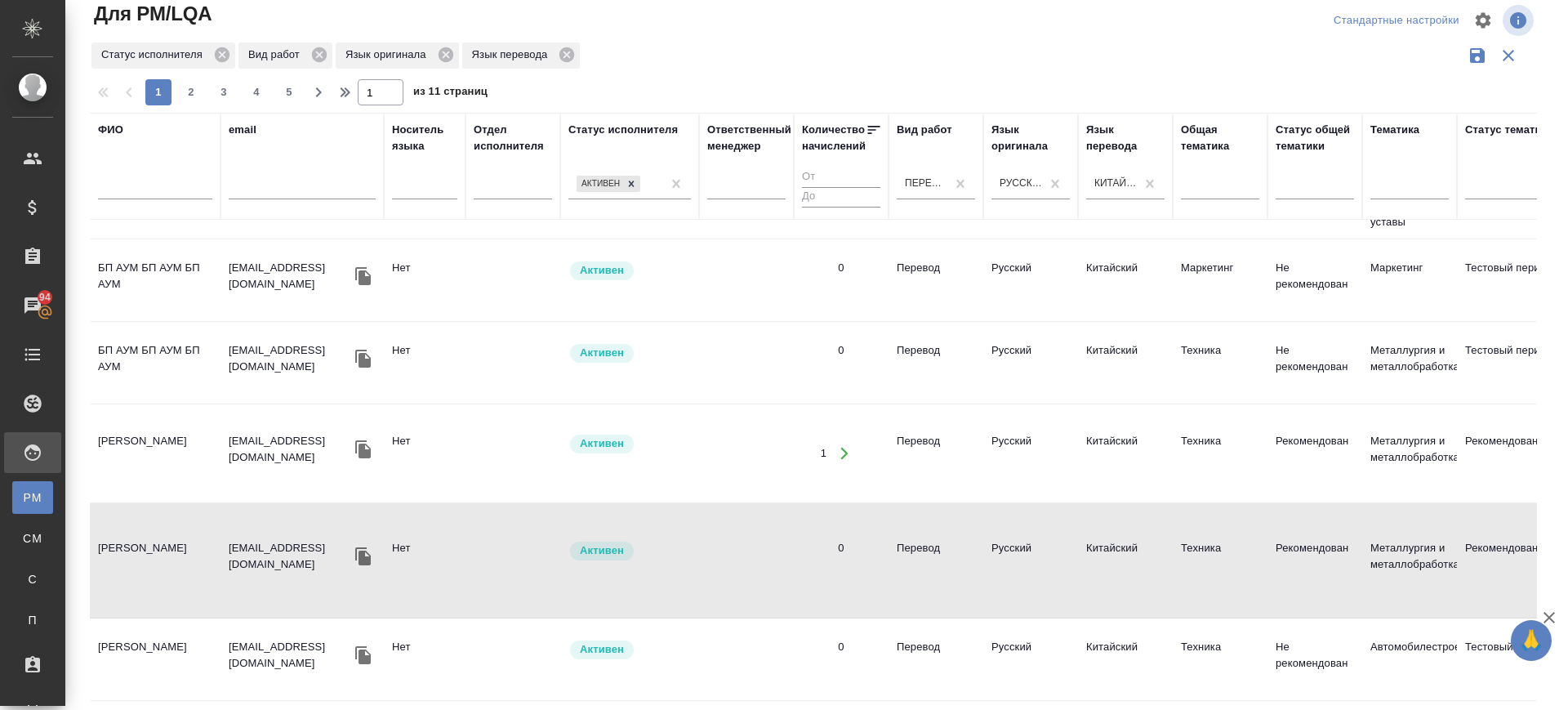
click at [144, 631] on td "Меркурьева Людмила Георгиевна" at bounding box center [154, 659] width 131 height 57
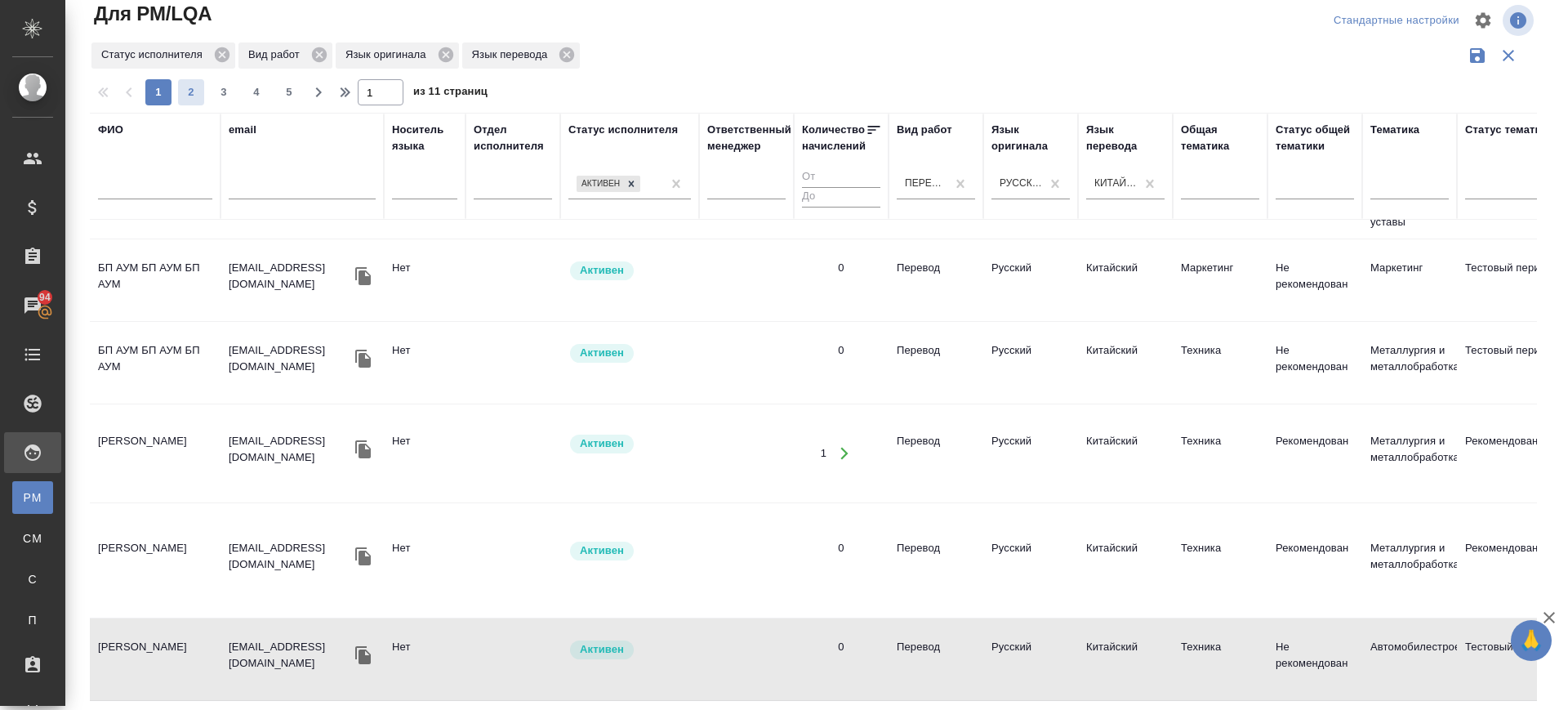
click at [194, 90] on span "2" at bounding box center [191, 91] width 26 height 16
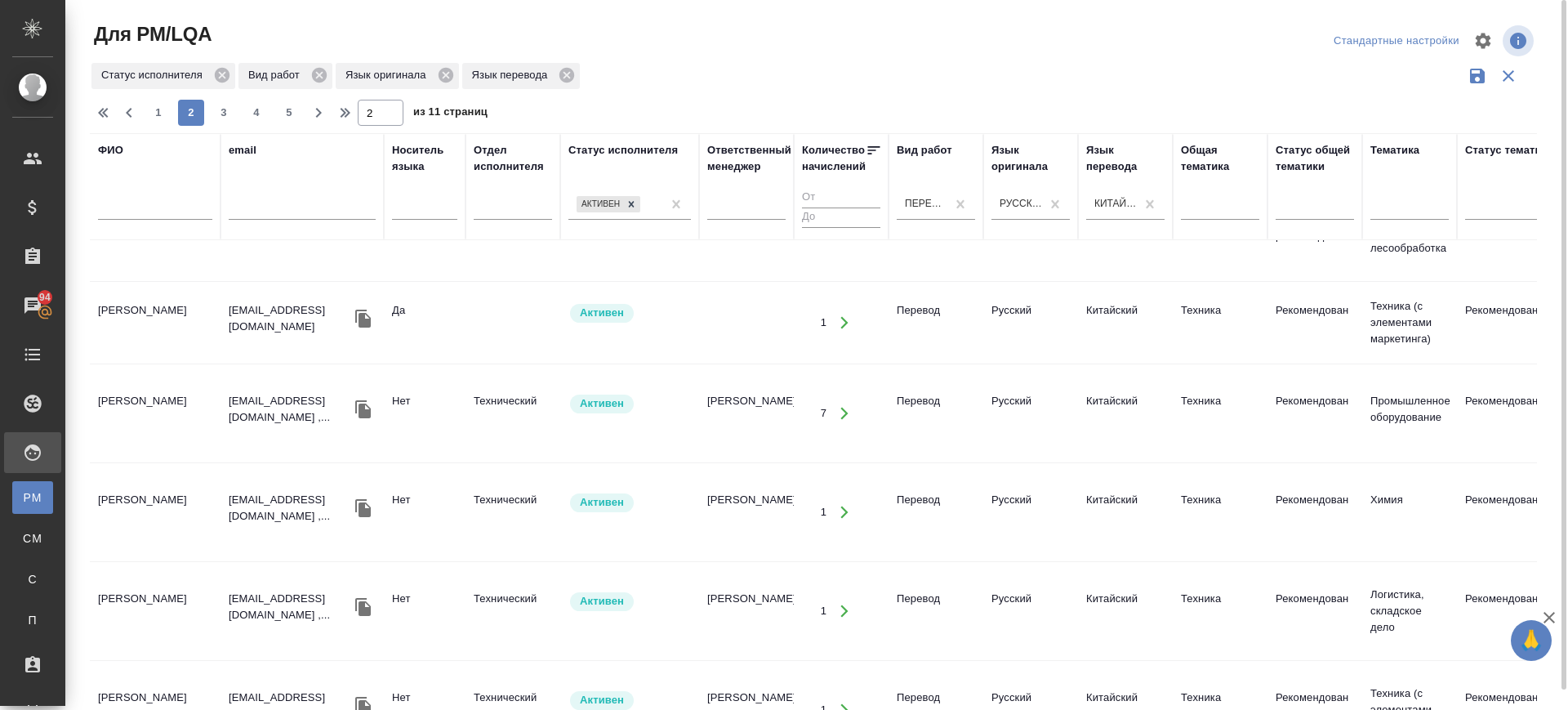
scroll to position [0, 0]
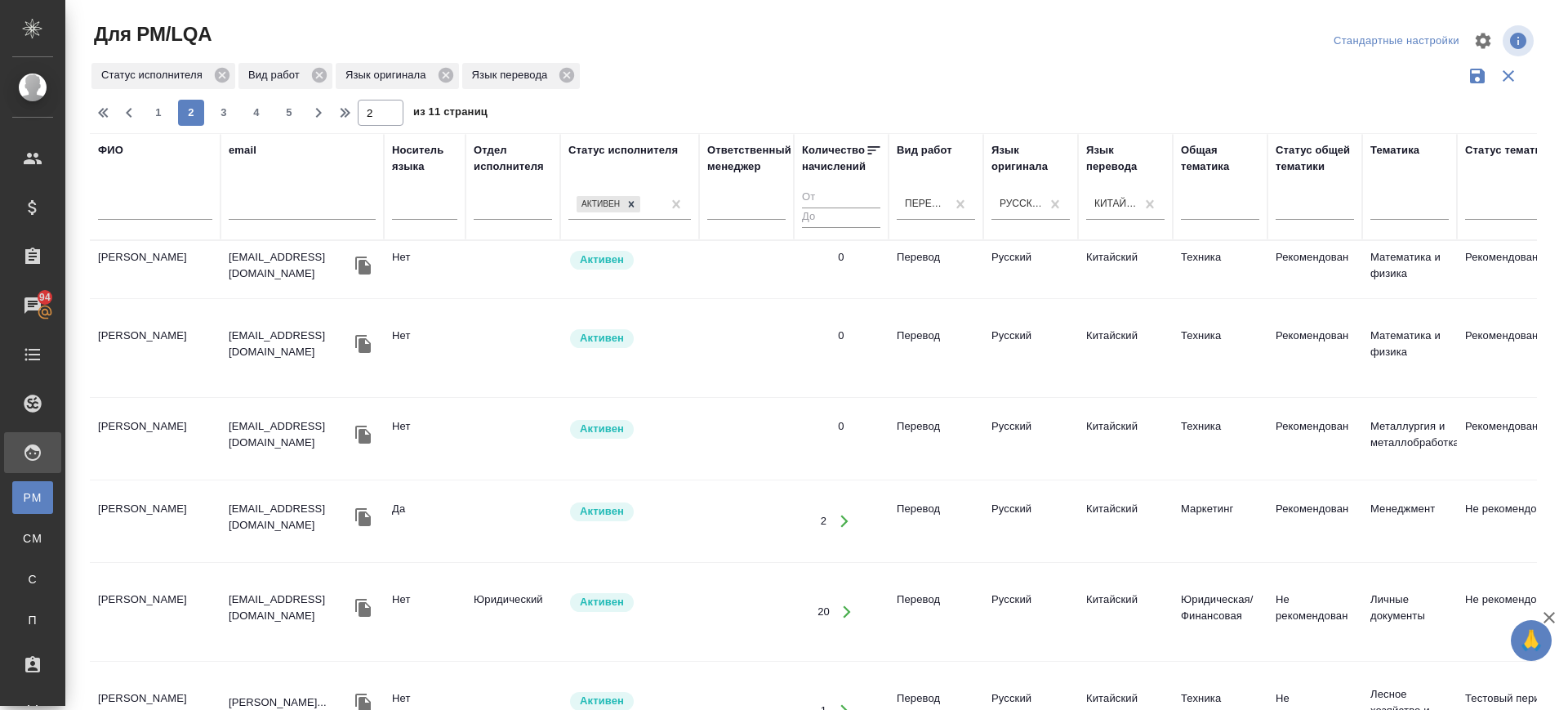
click at [114, 504] on td "Ван Байхан" at bounding box center [154, 521] width 131 height 57
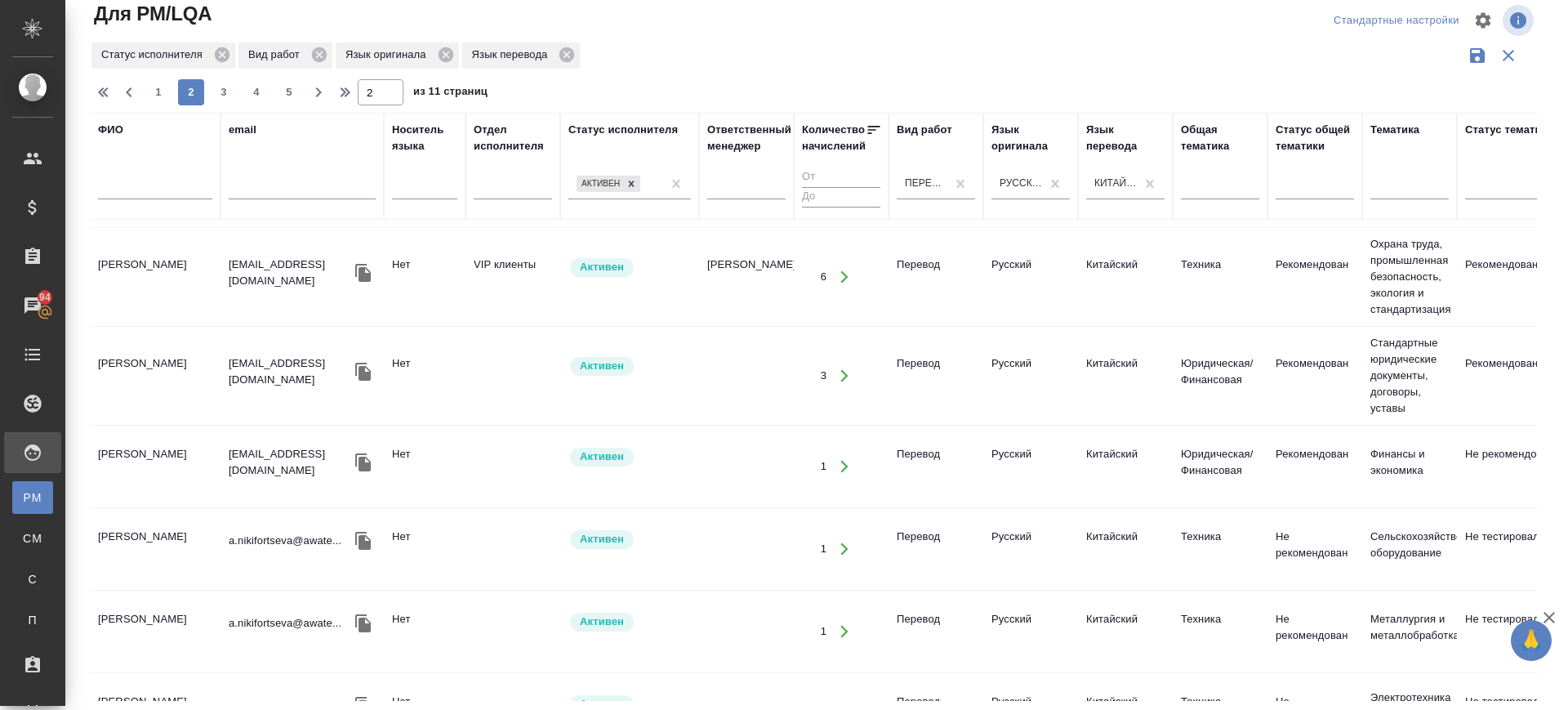
scroll to position [1703, 0]
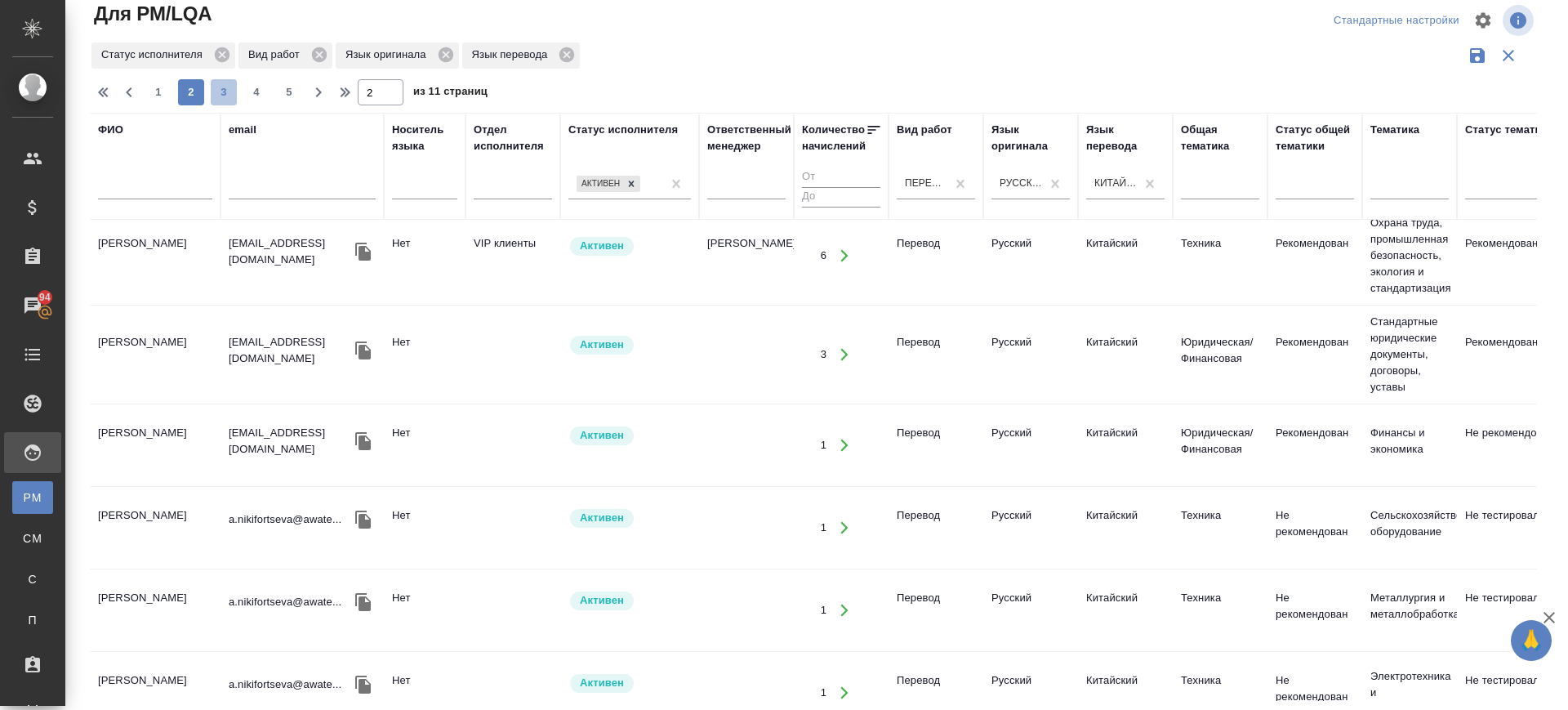
click at [234, 84] on span "3" at bounding box center [224, 91] width 26 height 16
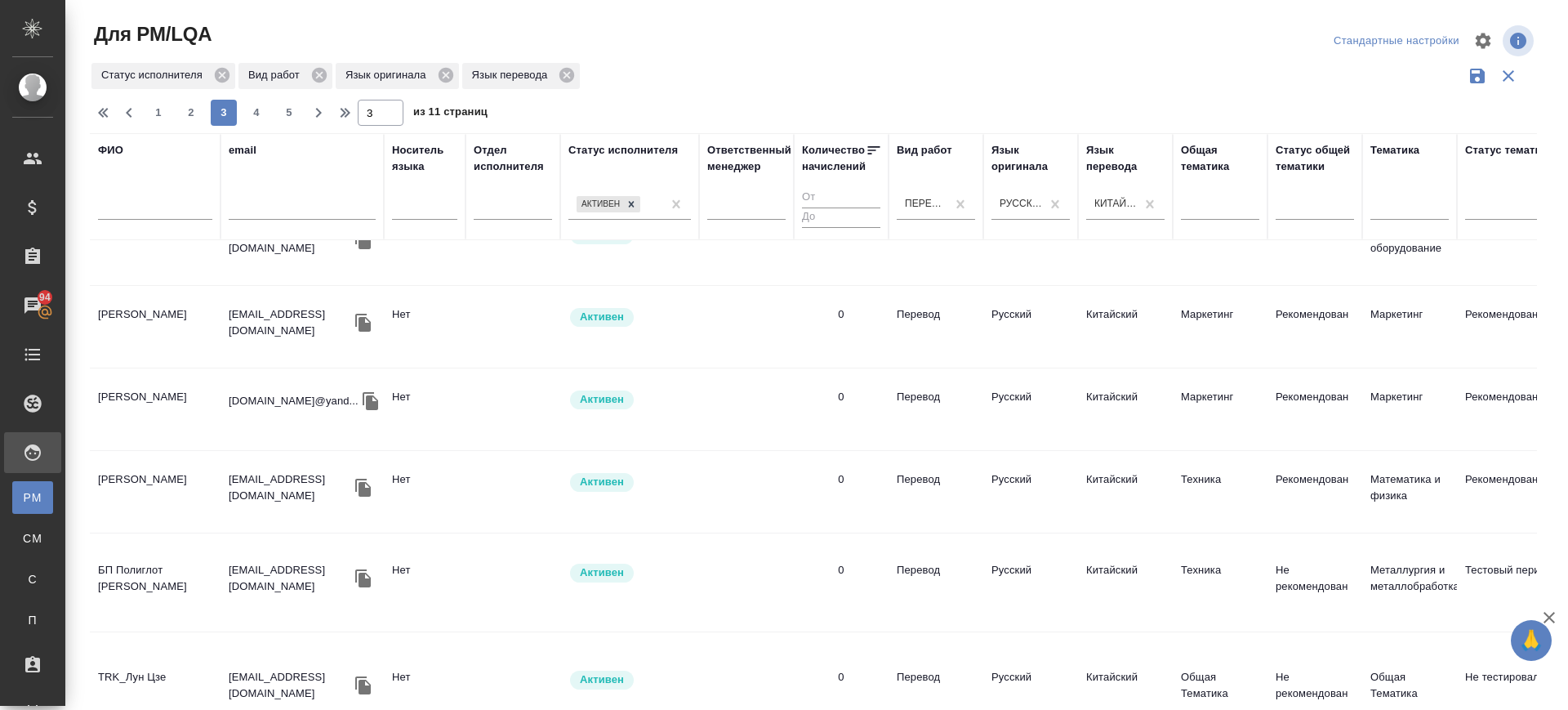
scroll to position [0, 0]
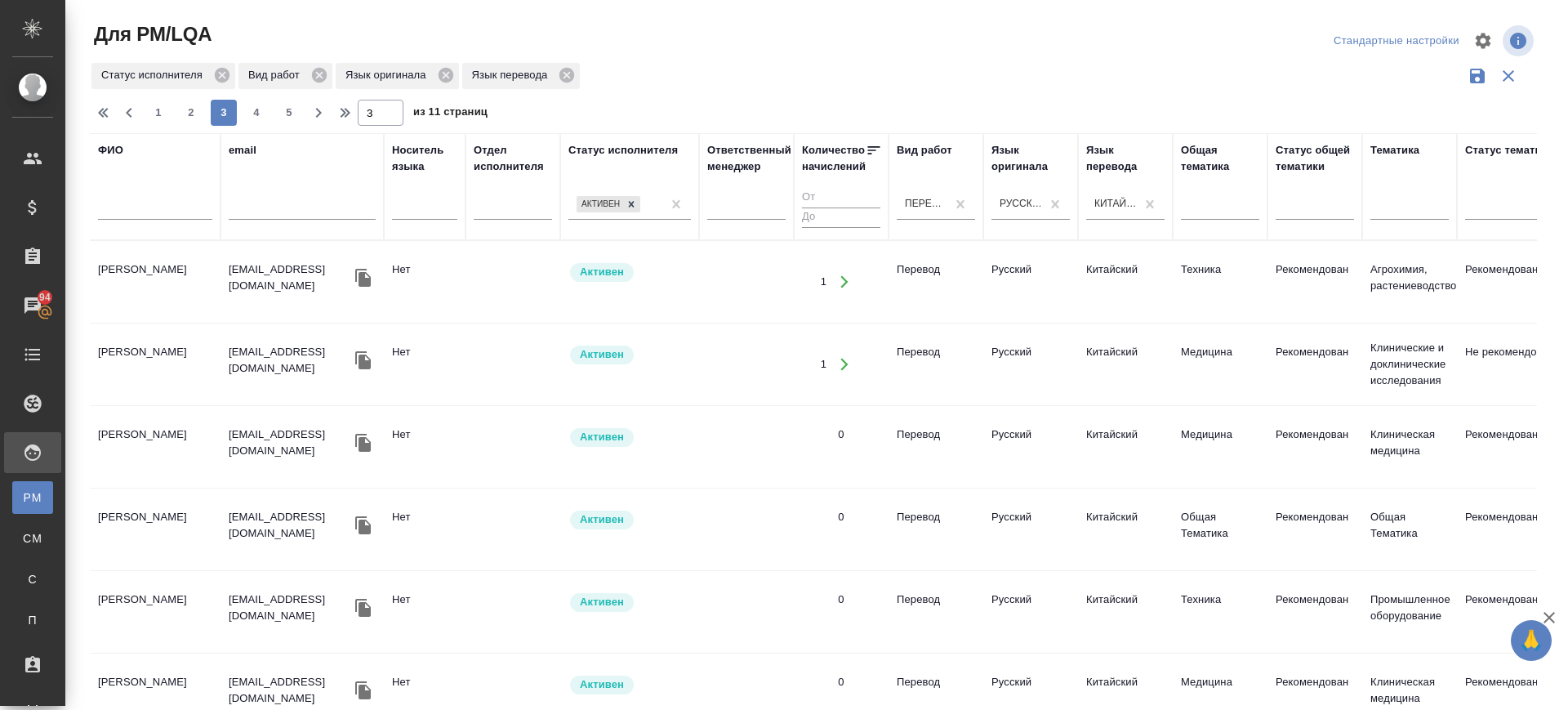
click at [154, 286] on td "Янченко Полина" at bounding box center [154, 282] width 131 height 57
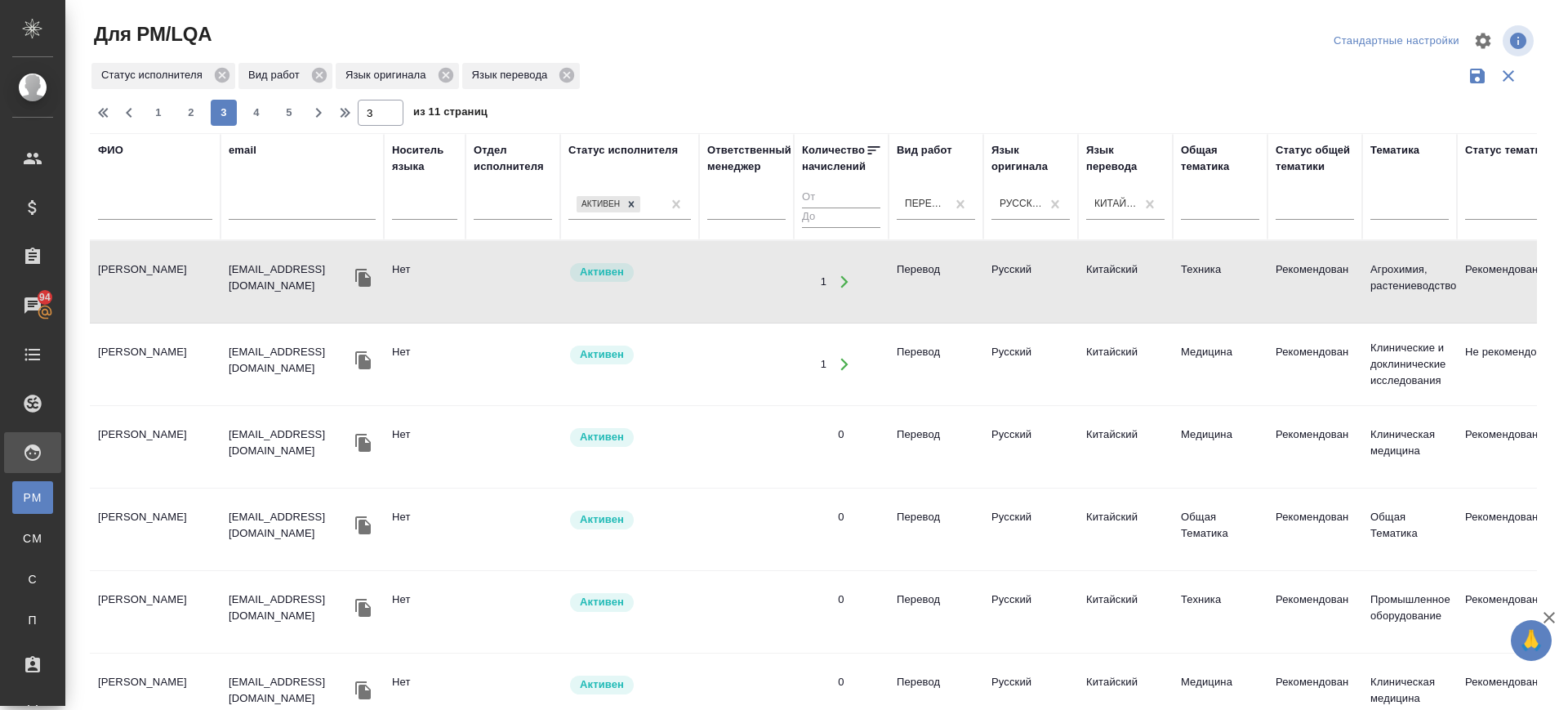
click at [129, 596] on td "Захарова Дарина" at bounding box center [154, 611] width 131 height 57
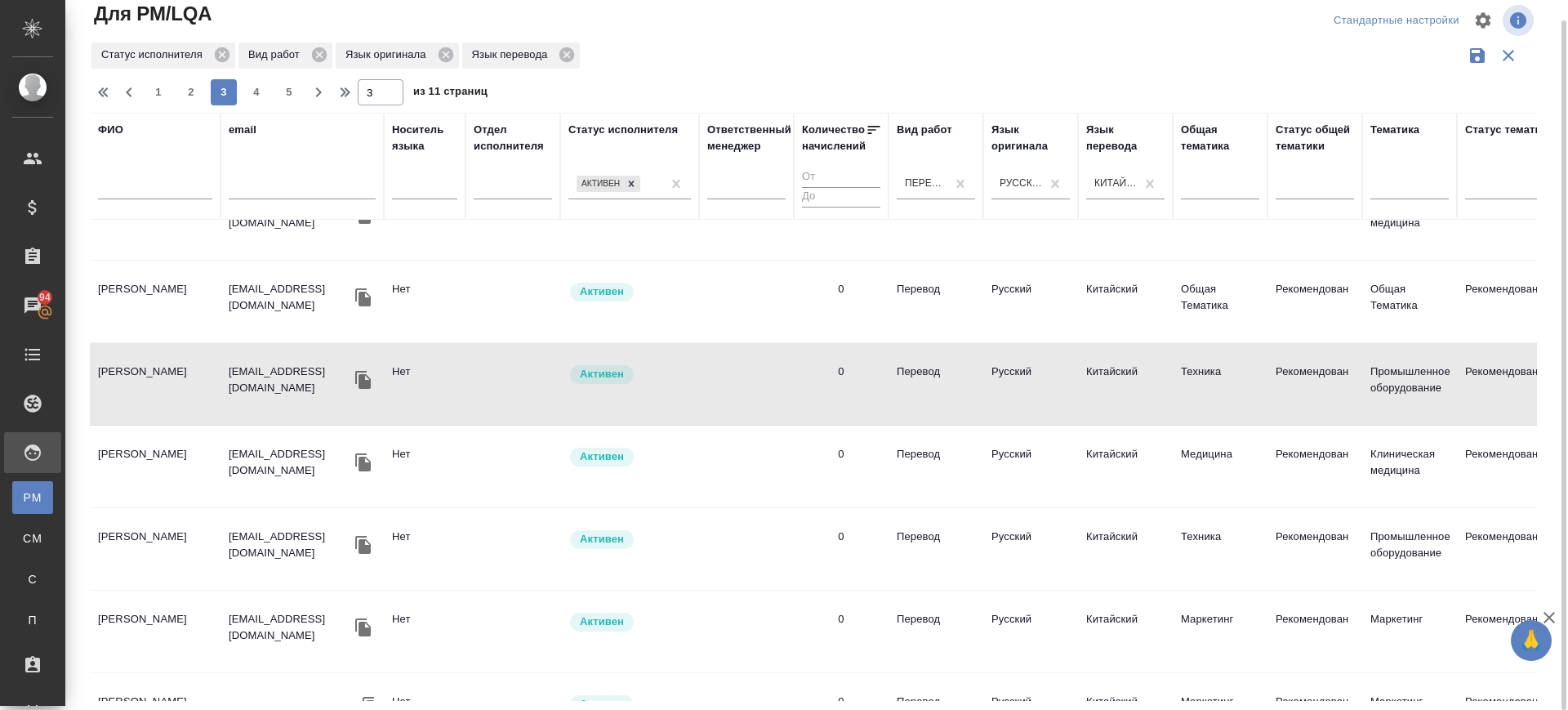
scroll to position [306, 0]
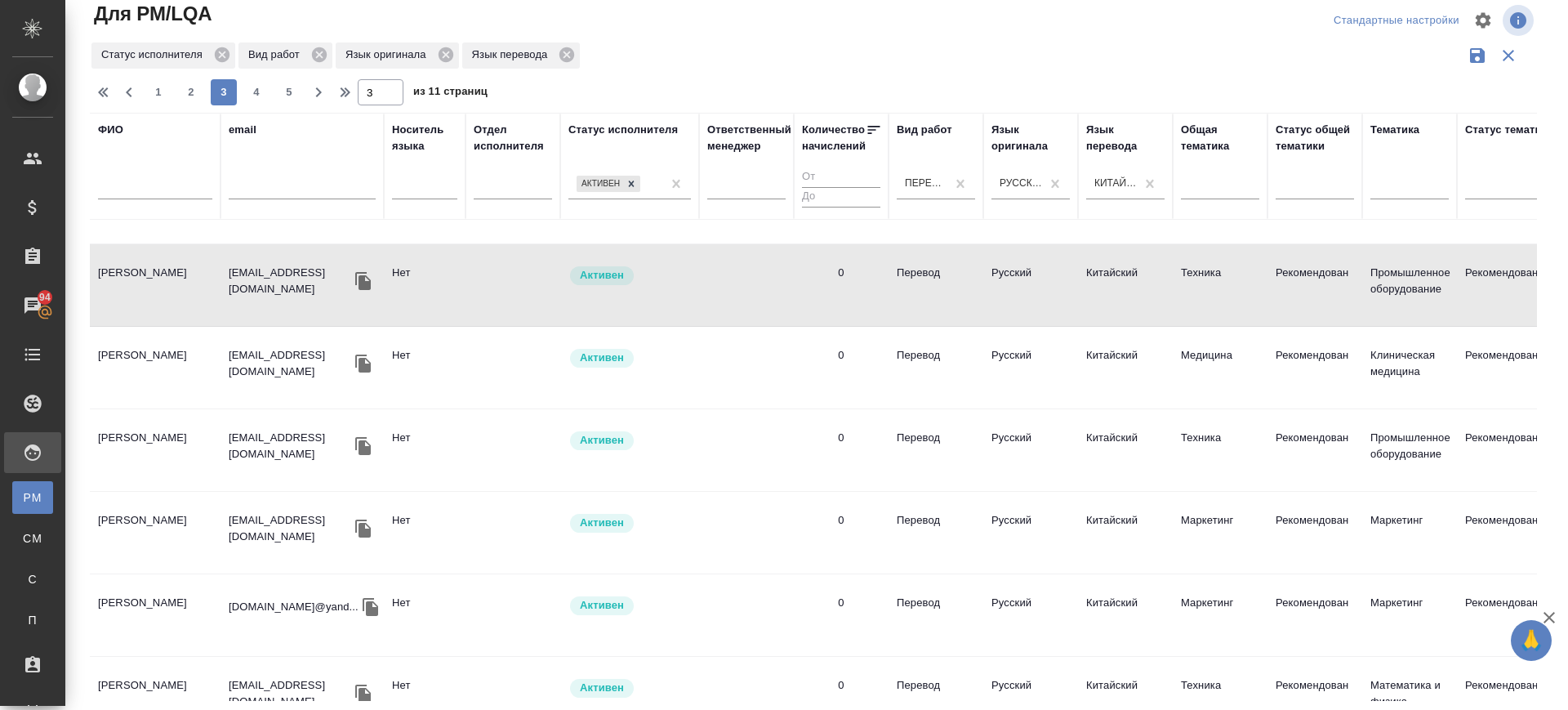
click at [138, 593] on td "Абашина Маргарита" at bounding box center [154, 615] width 131 height 57
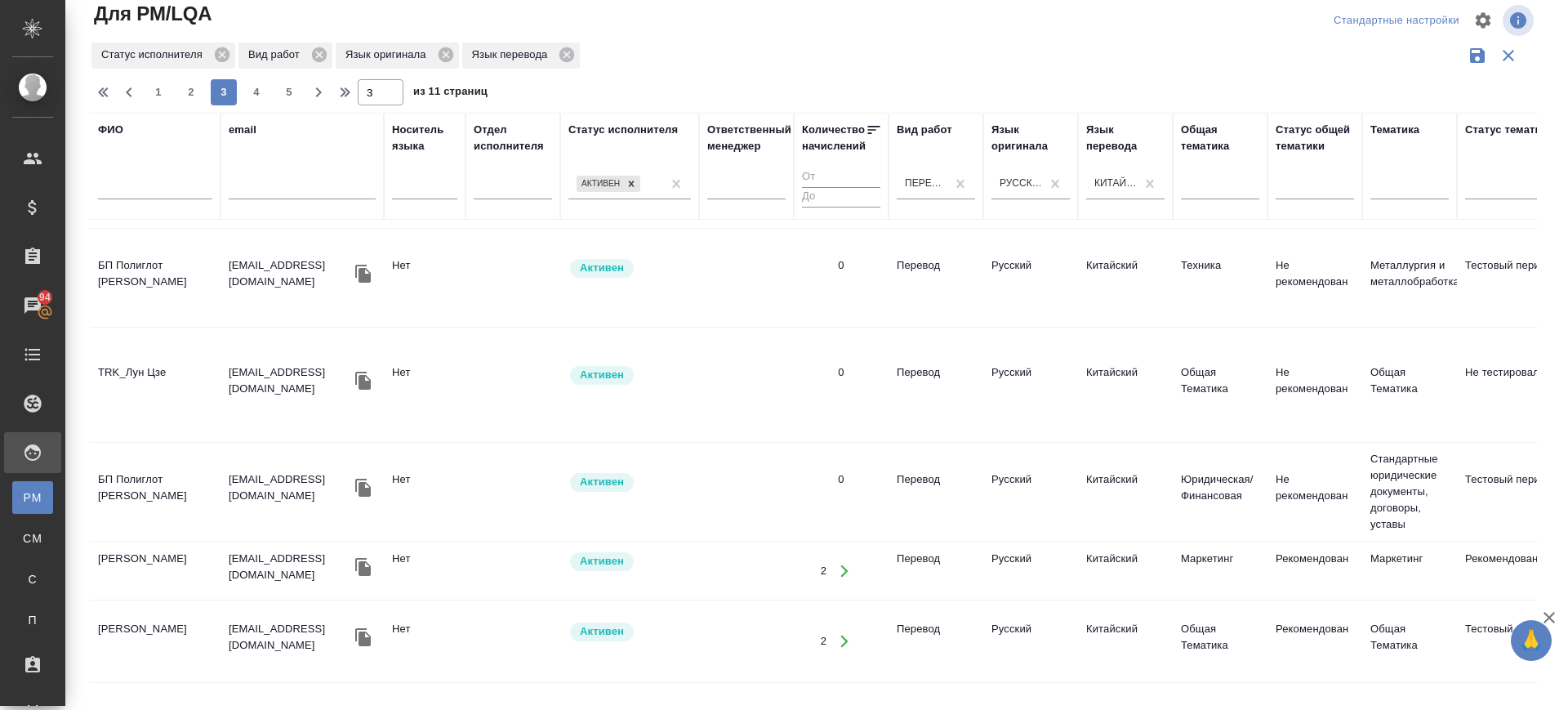
scroll to position [613, 0]
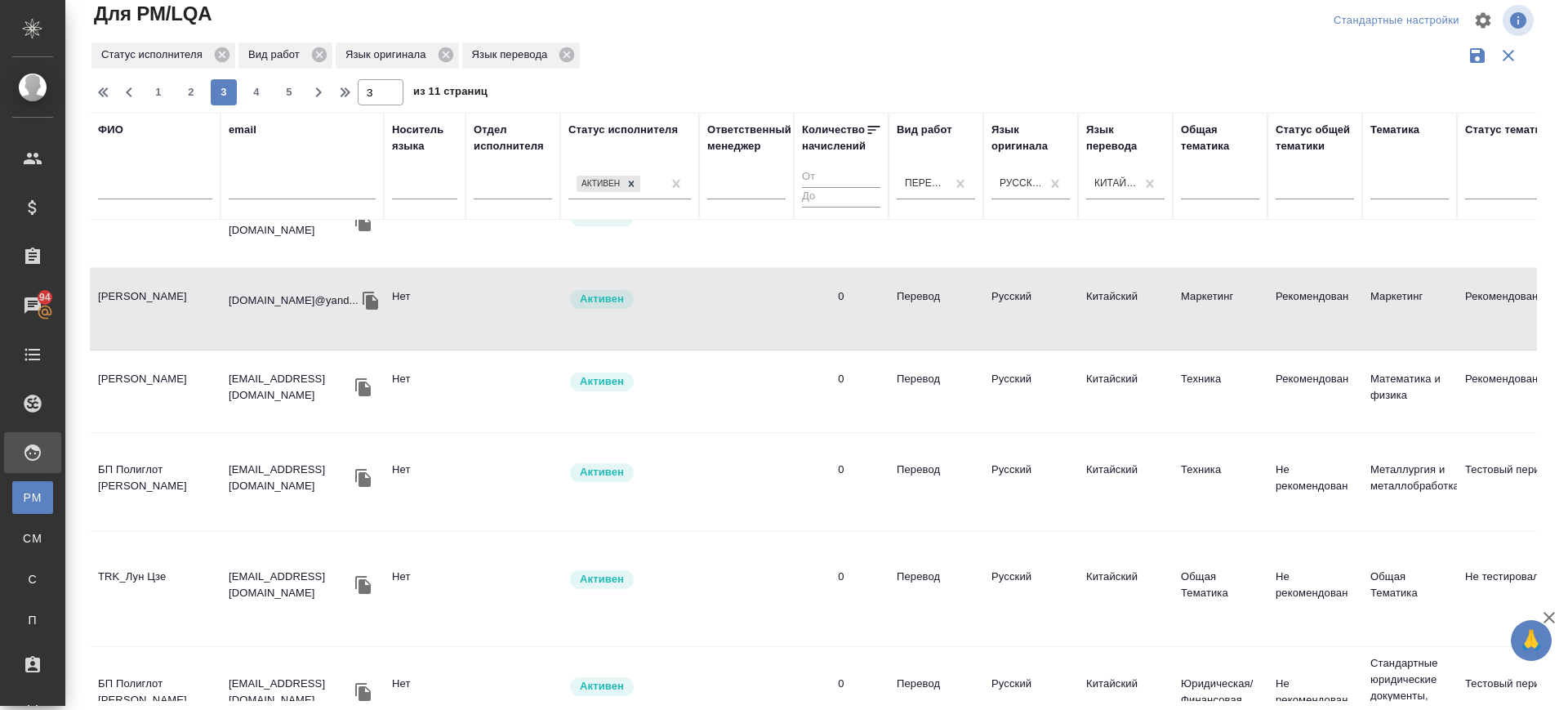
click at [130, 560] on td "TRK_Лун Цзе" at bounding box center [154, 589] width 131 height 57
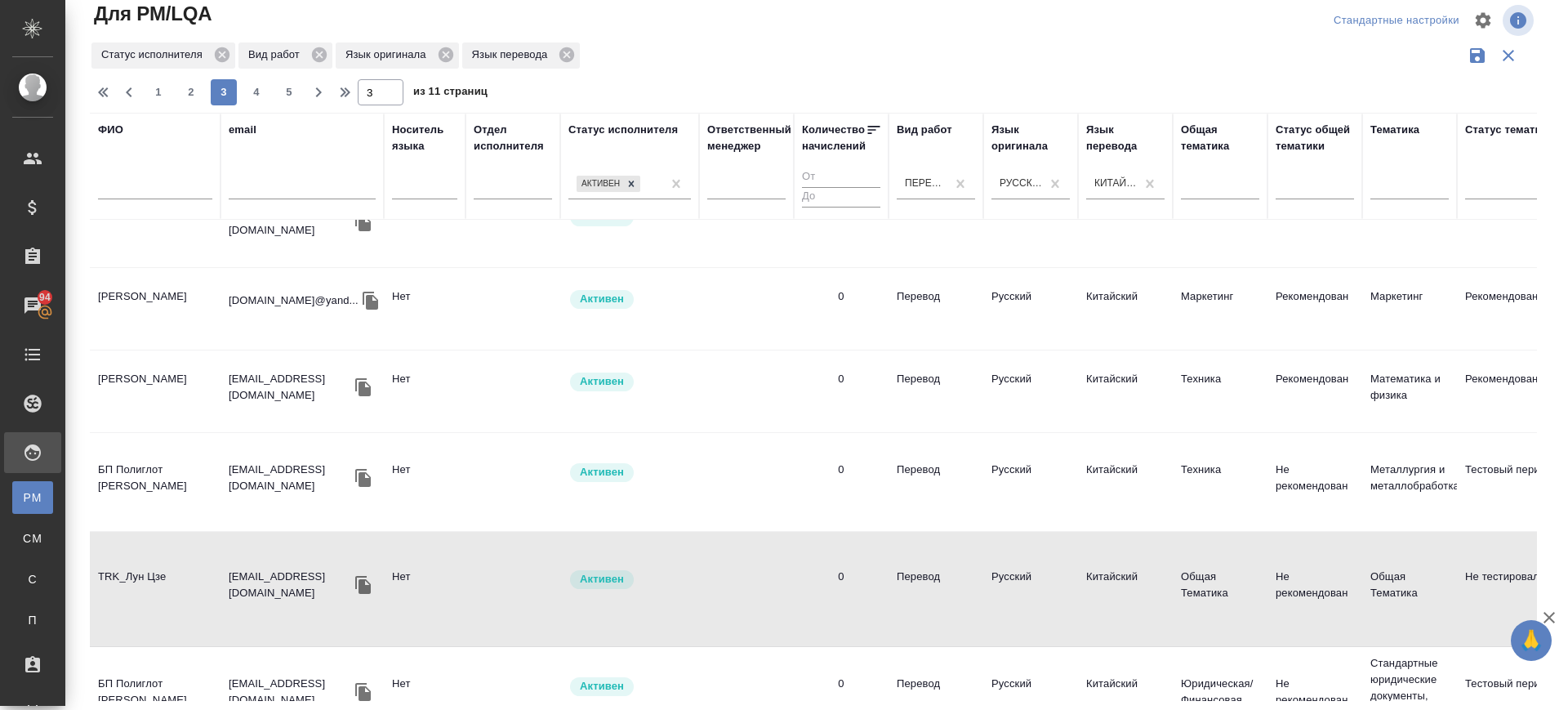
click at [130, 560] on td "TRK_Лун Цзе" at bounding box center [154, 589] width 131 height 57
click at [153, 460] on td "БП Полиглот Аэлита Дуань" at bounding box center [154, 481] width 131 height 57
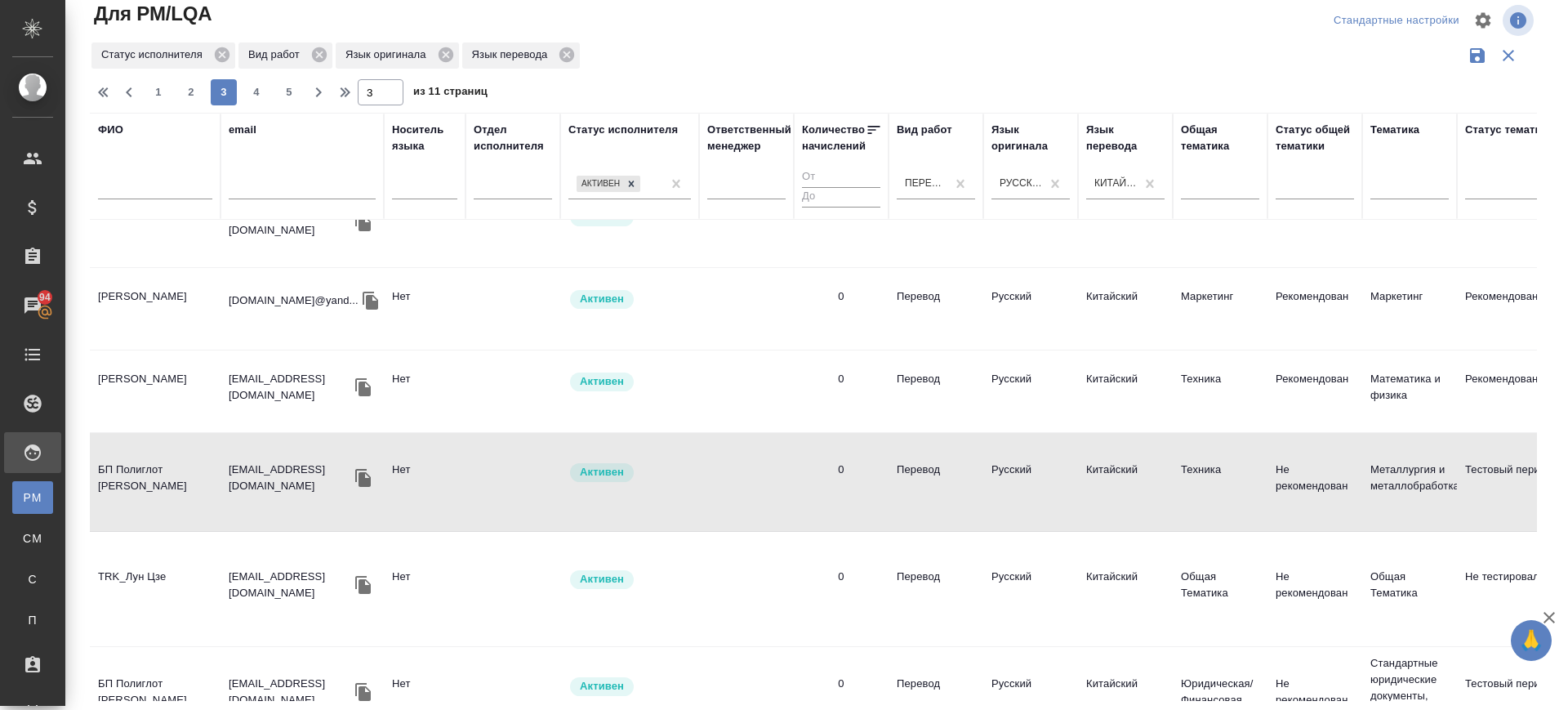
click at [153, 460] on td "БП Полиглот Аэлита Дуань" at bounding box center [154, 481] width 131 height 57
click at [137, 564] on td "TRK_Лун Цзе" at bounding box center [154, 589] width 131 height 57
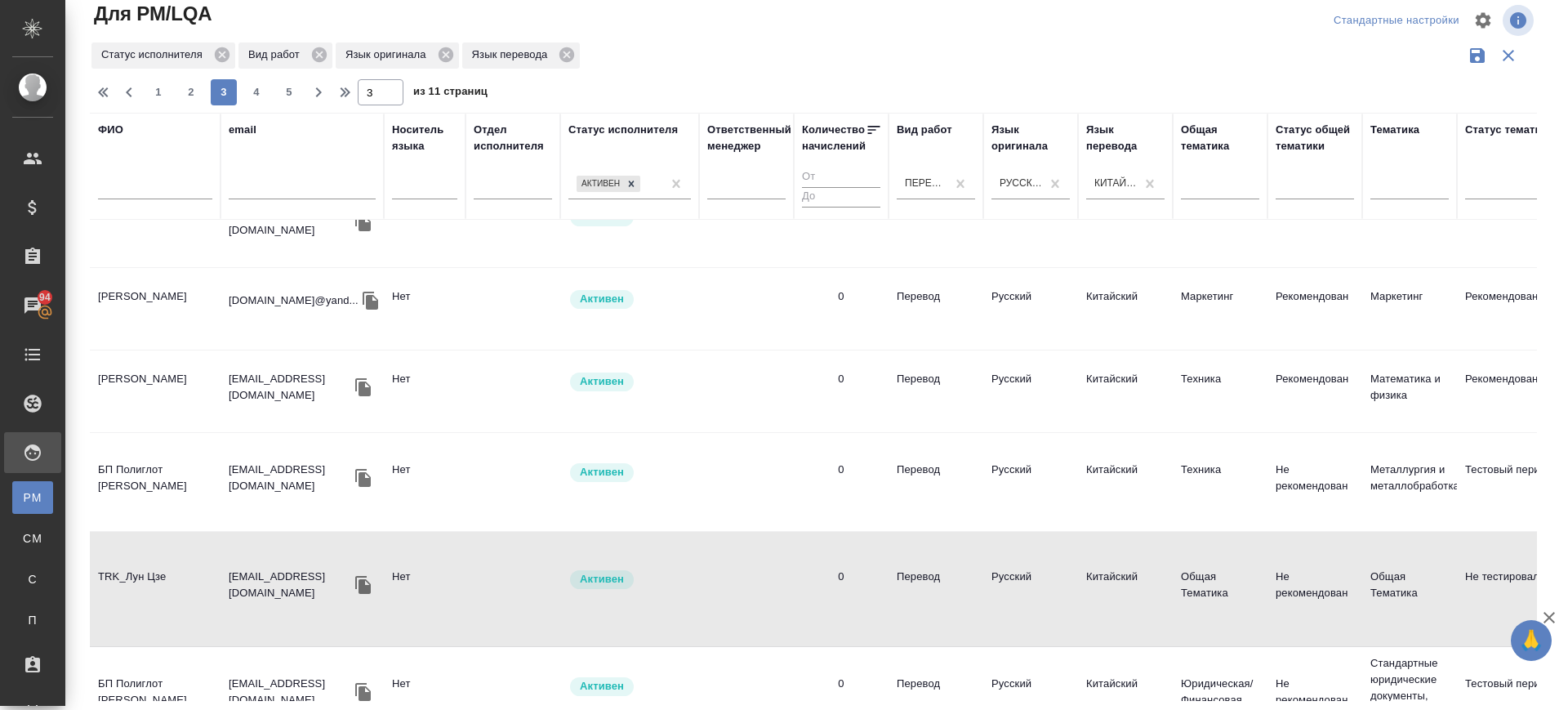
click at [137, 564] on td "TRK_Лун Цзе" at bounding box center [154, 589] width 131 height 57
click at [157, 668] on td "БП Полиглот Аэлита Дуань" at bounding box center [154, 696] width 131 height 57
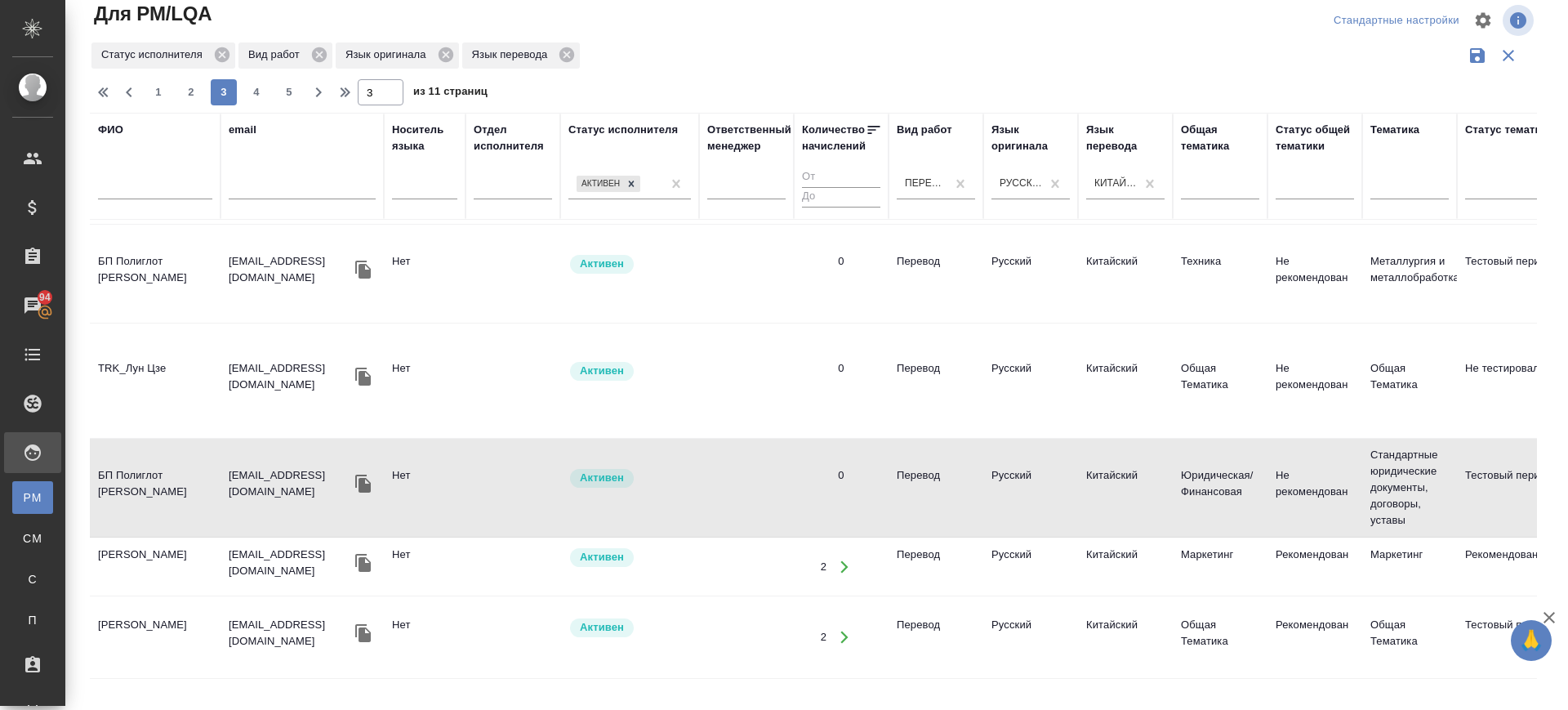
scroll to position [816, 0]
click at [168, 542] on td "Тимошенко Артем Ярославович" at bounding box center [154, 571] width 131 height 57
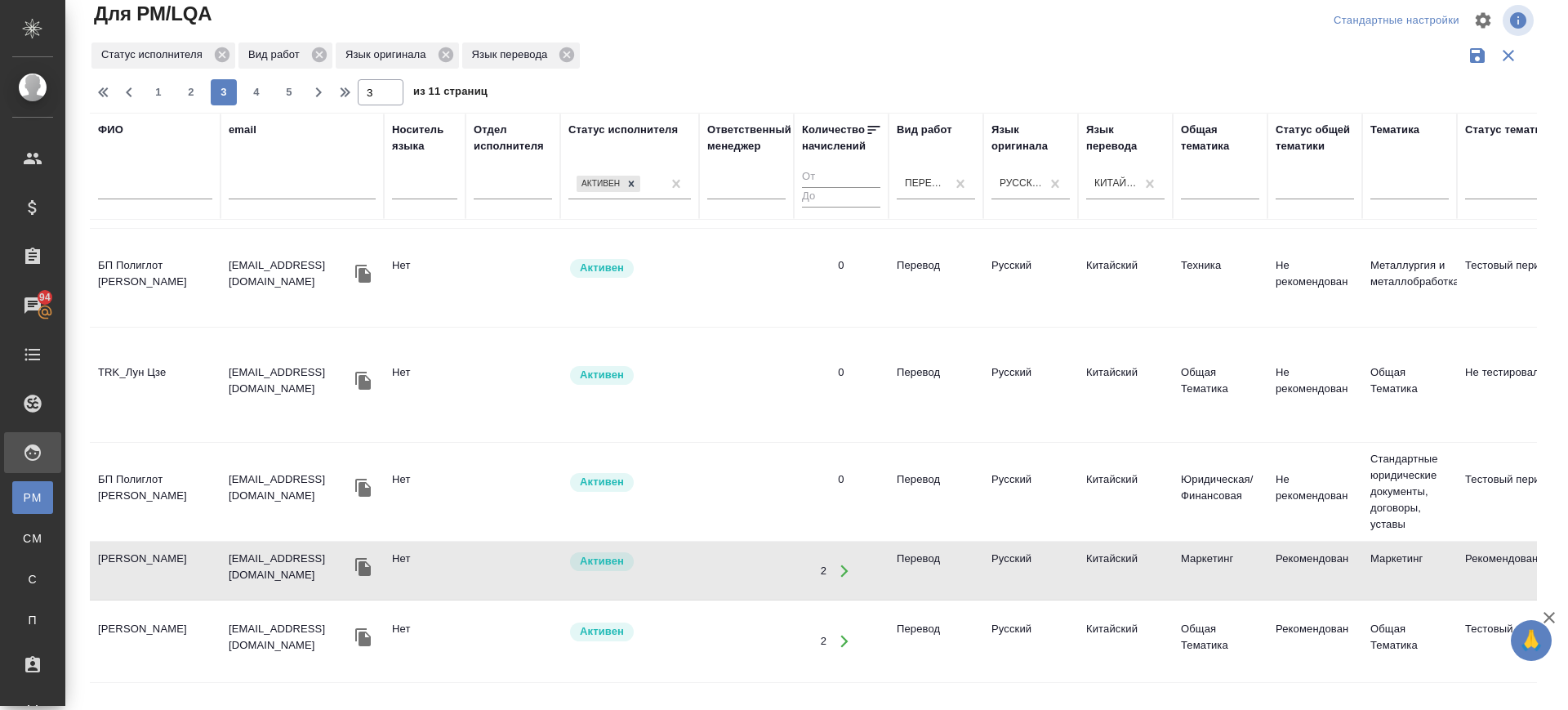
click at [158, 613] on td "Абелян Тимур Мрктичевич" at bounding box center [154, 641] width 131 height 57
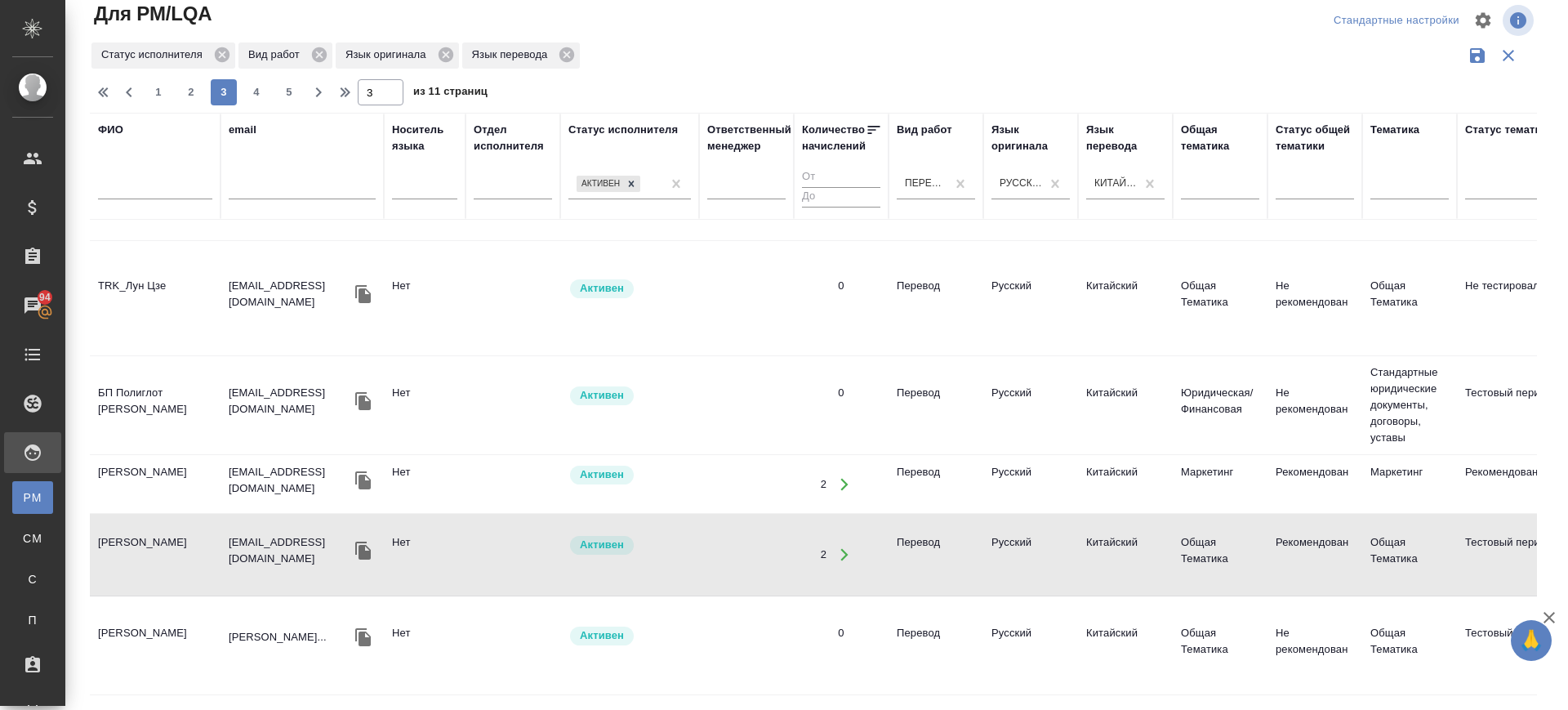
scroll to position [919, 0]
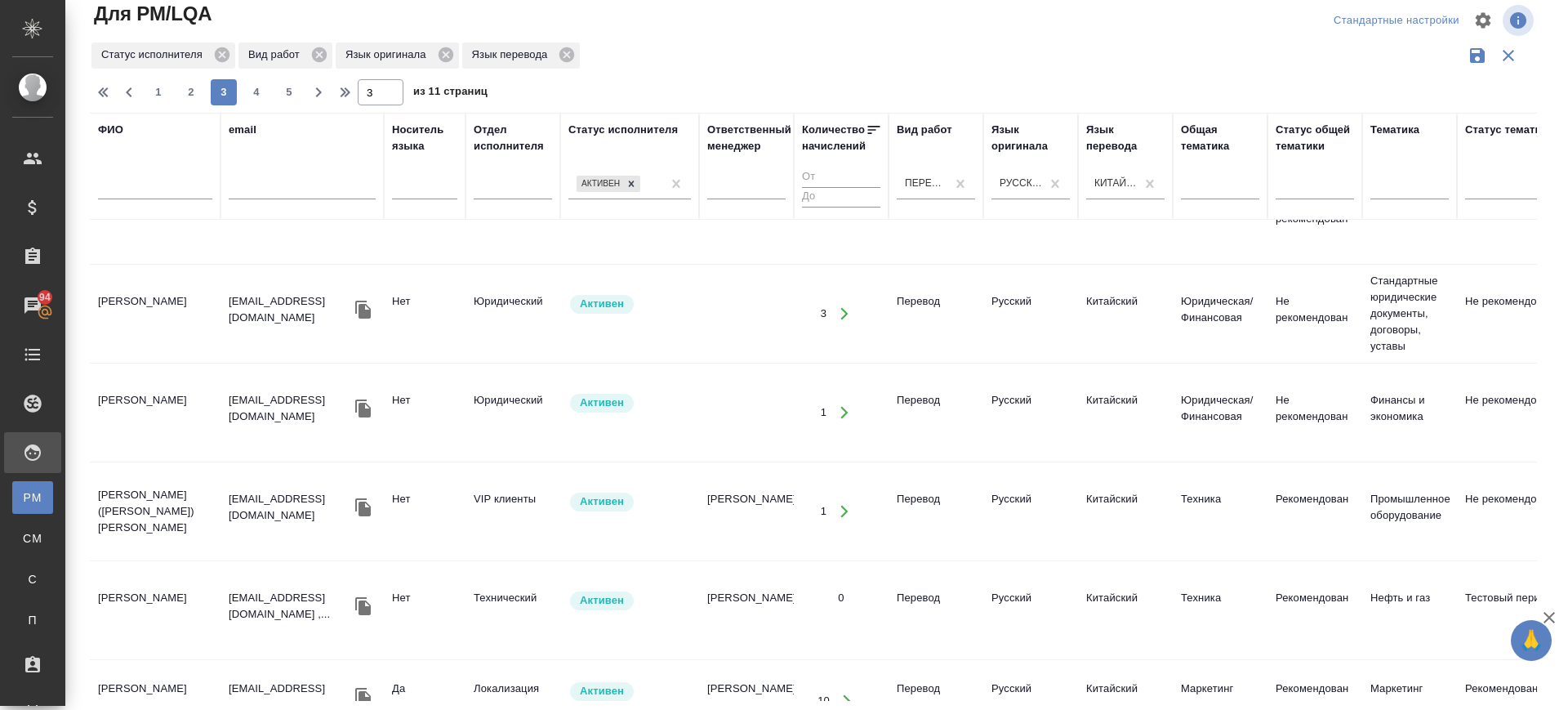
scroll to position [1634, 0]
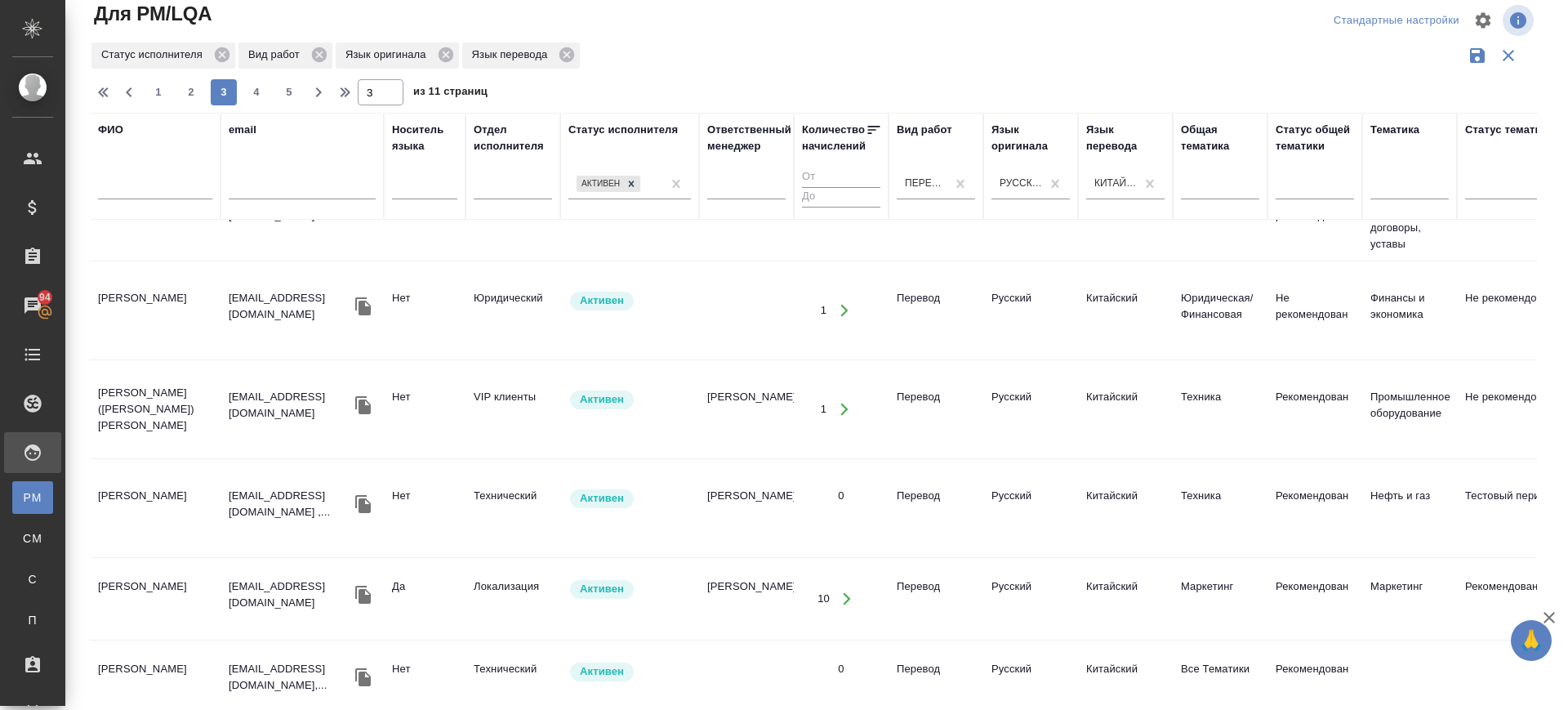
click at [133, 570] on td "Лю Цзеу" at bounding box center [154, 598] width 131 height 57
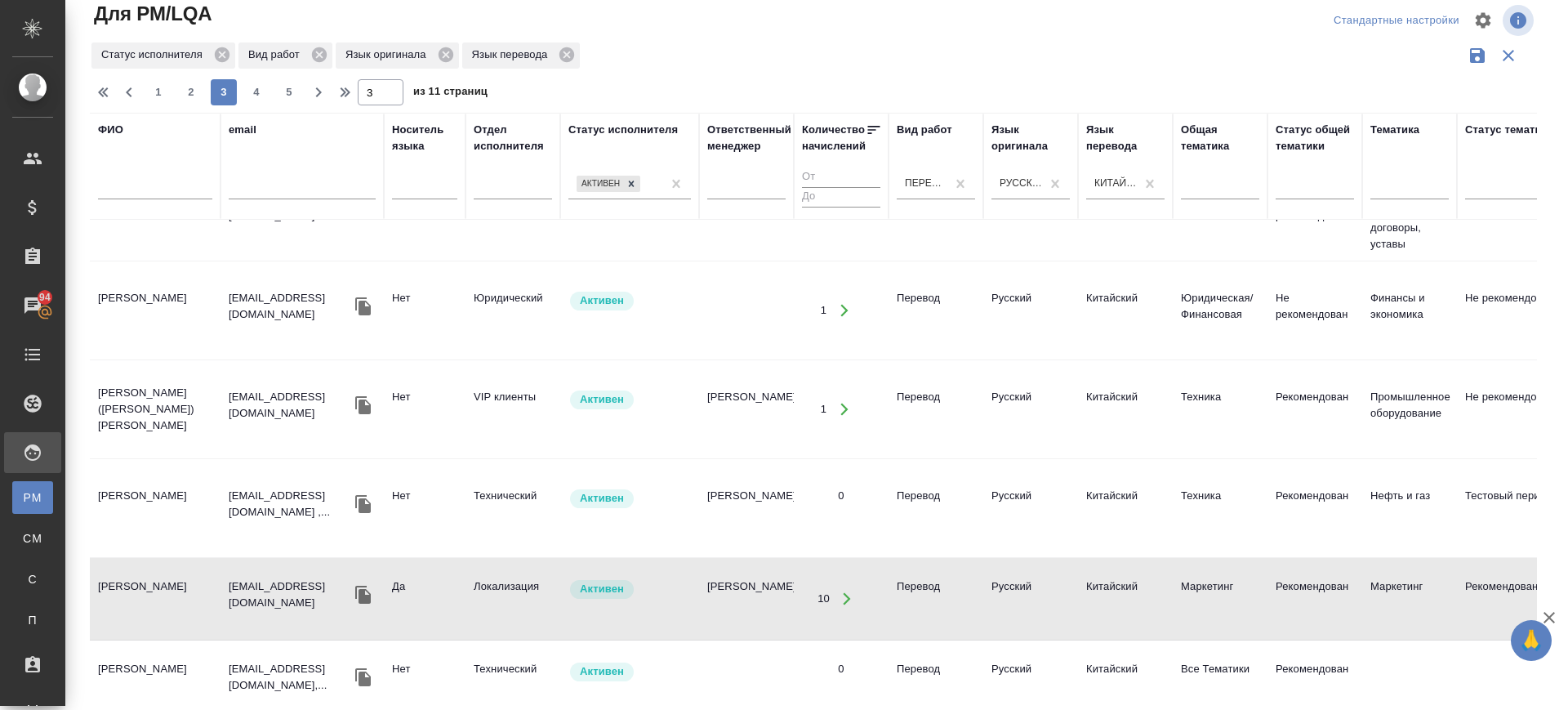
click at [137, 570] on td "Лю Цзеу" at bounding box center [154, 598] width 131 height 57
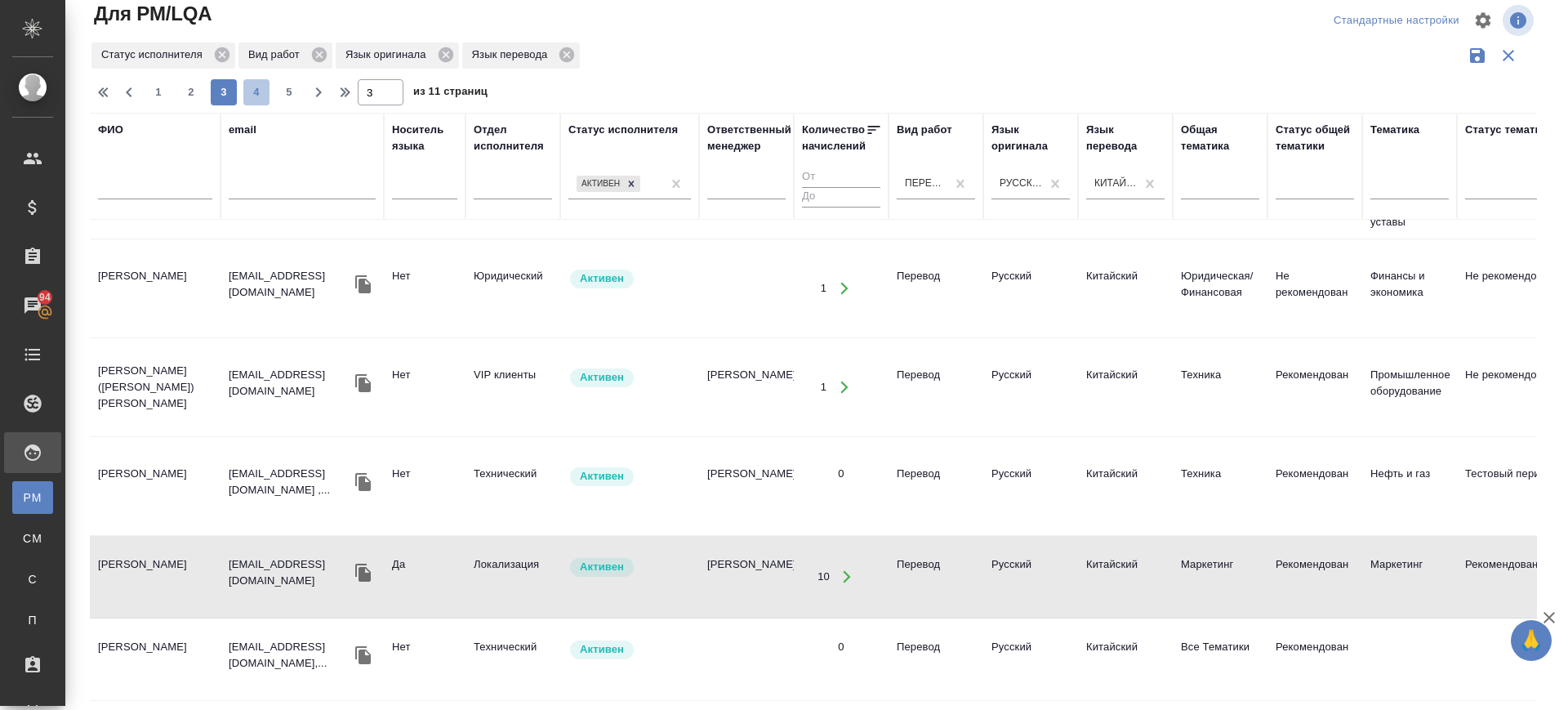
click at [255, 95] on span "4" at bounding box center [256, 91] width 26 height 16
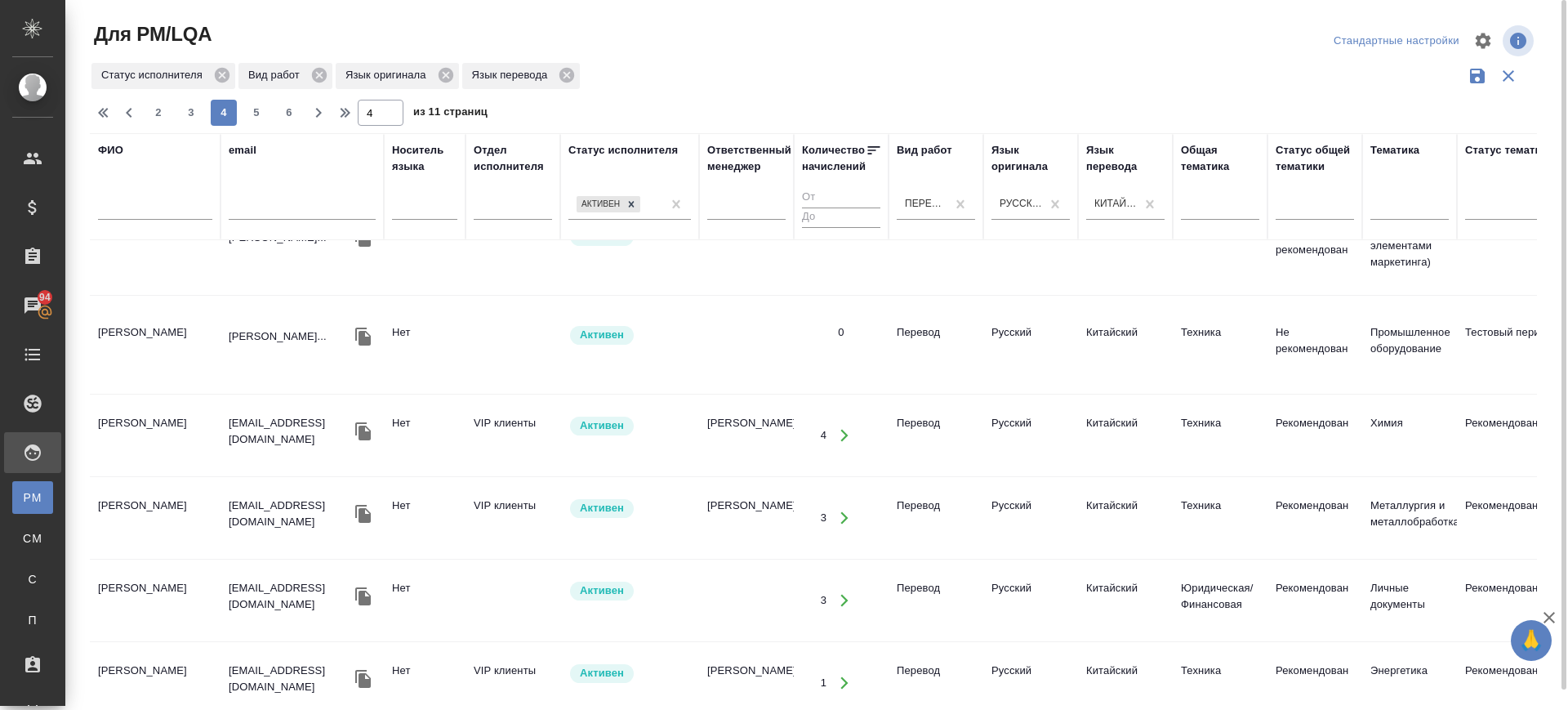
scroll to position [0, 0]
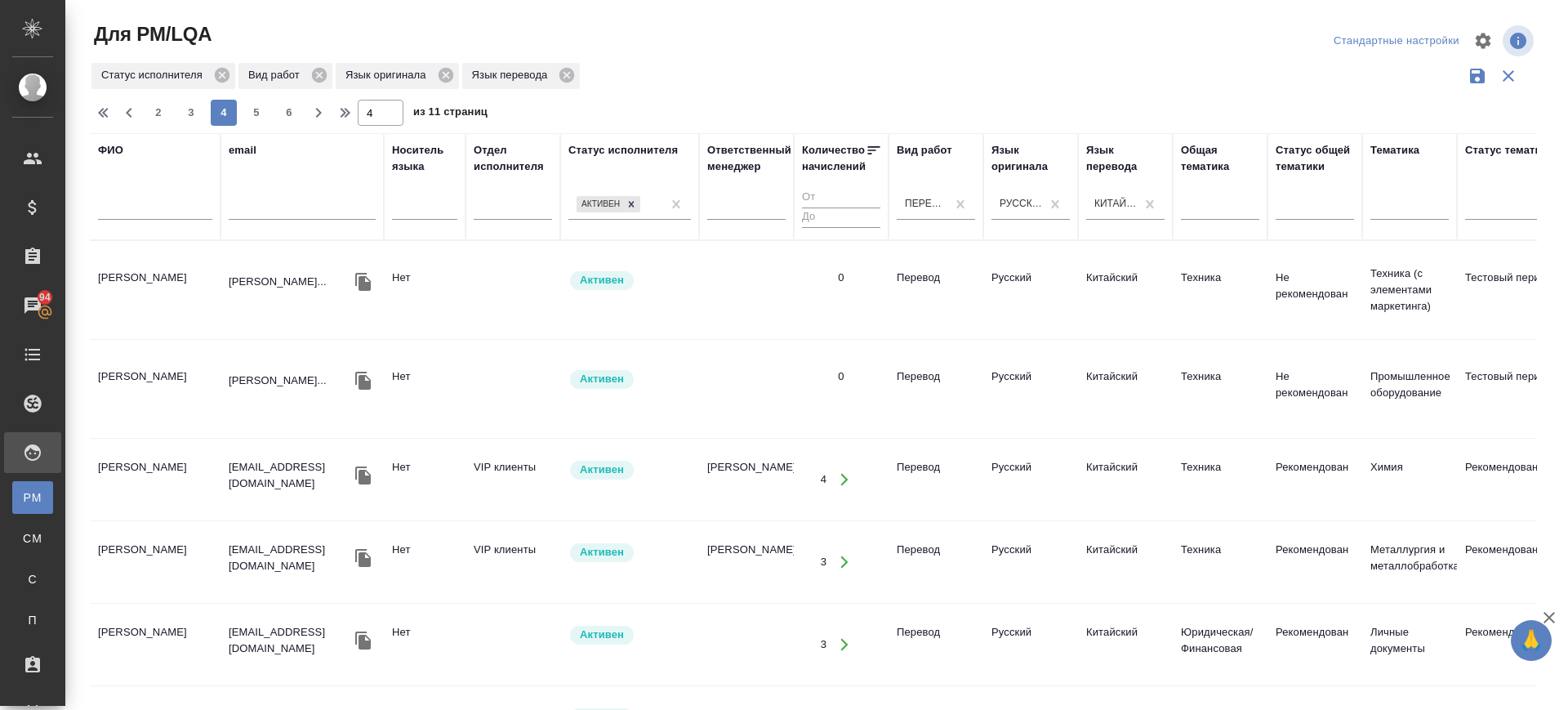
drag, startPoint x: 132, startPoint y: 675, endPoint x: 199, endPoint y: 508, distance: 179.9
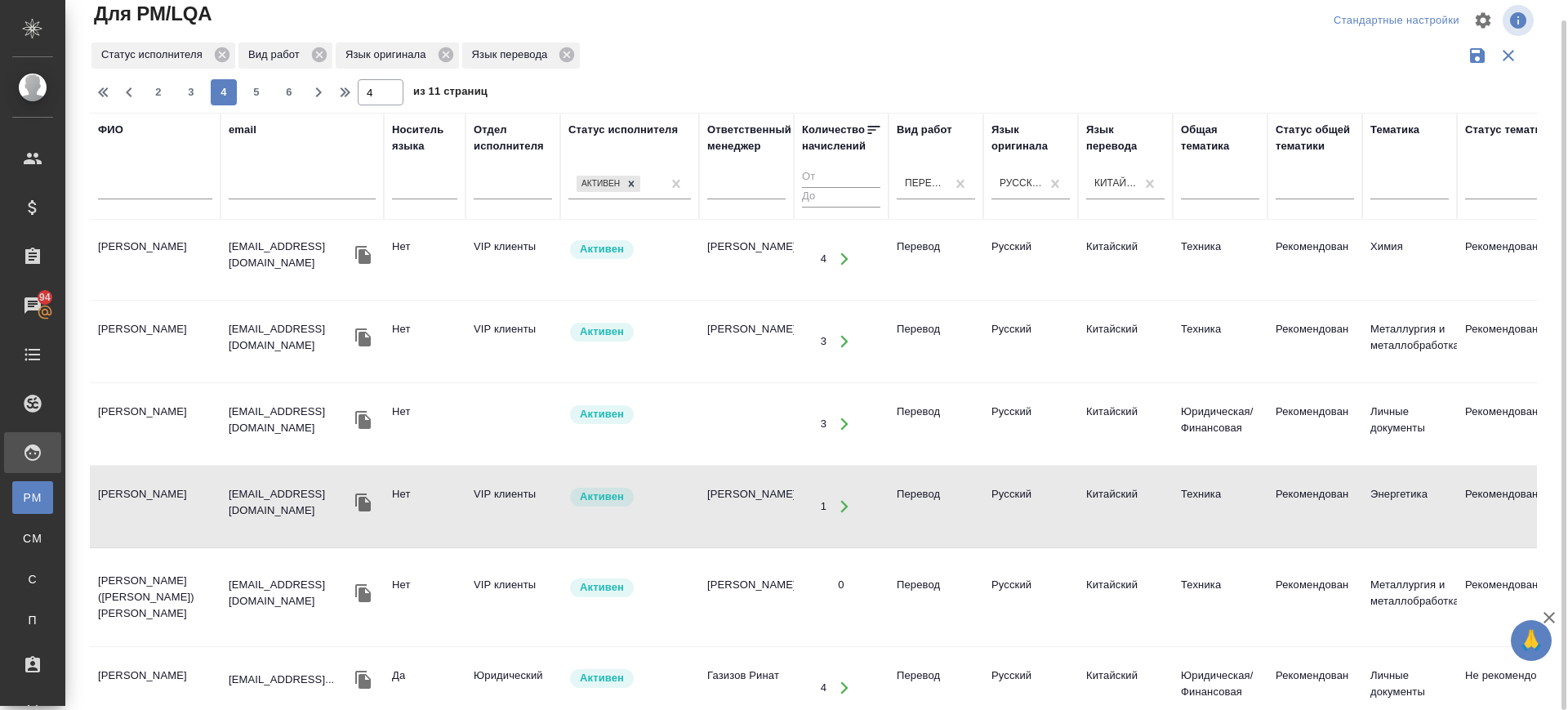
scroll to position [306, 0]
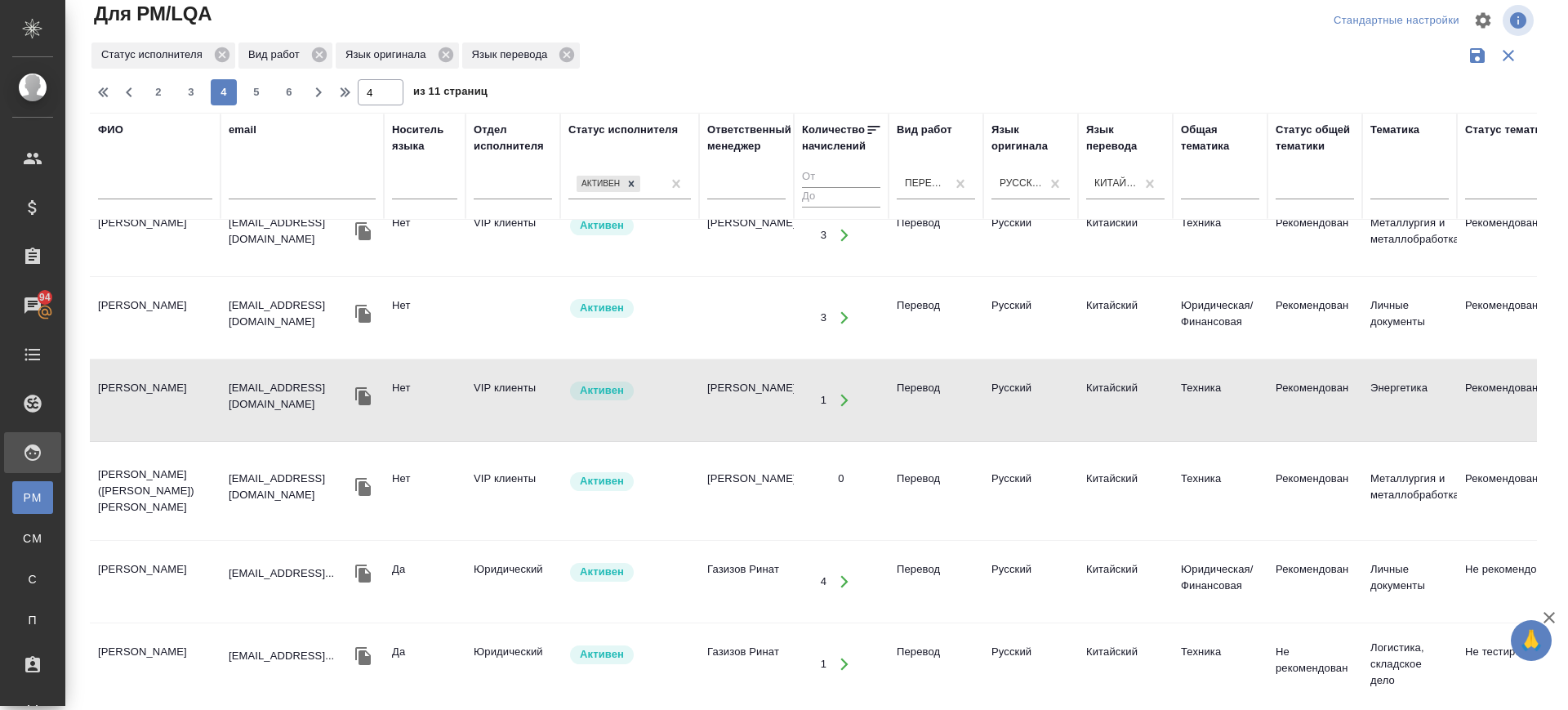
click at [148, 553] on td "Orlando Yolli" at bounding box center [154, 581] width 131 height 57
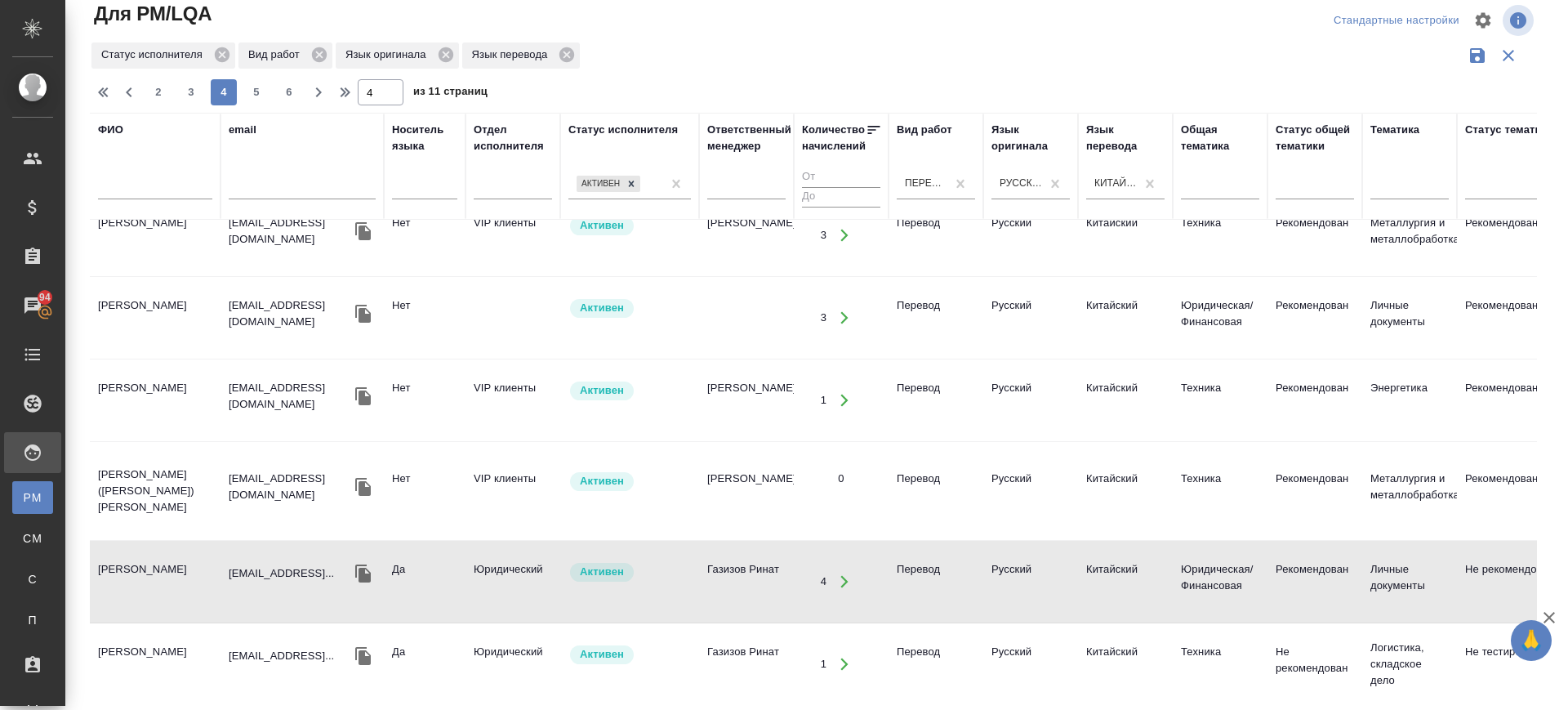
click at [148, 553] on td "Orlando Yolli" at bounding box center [154, 581] width 131 height 57
click at [134, 636] on td "Orlando Yolli" at bounding box center [154, 664] width 131 height 57
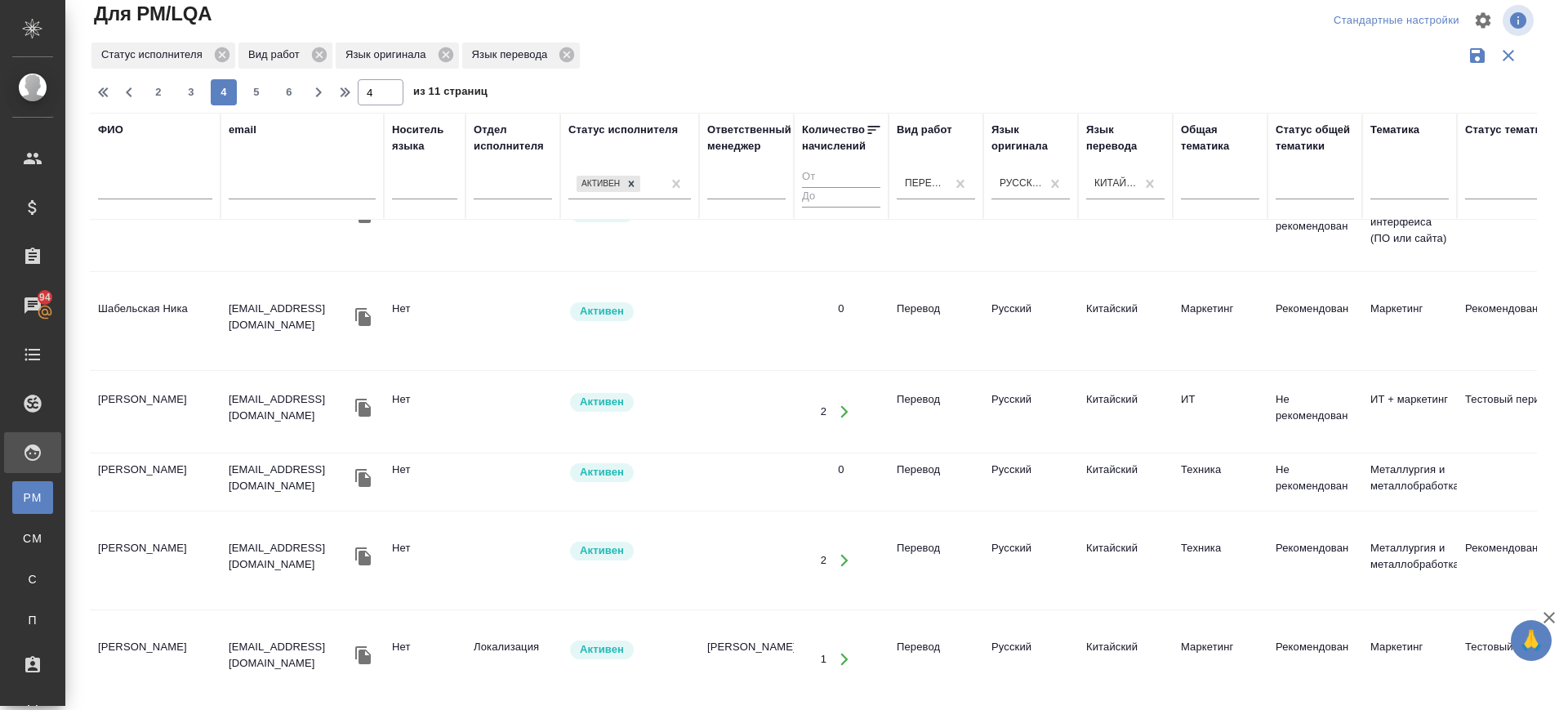
scroll to position [1720, 0]
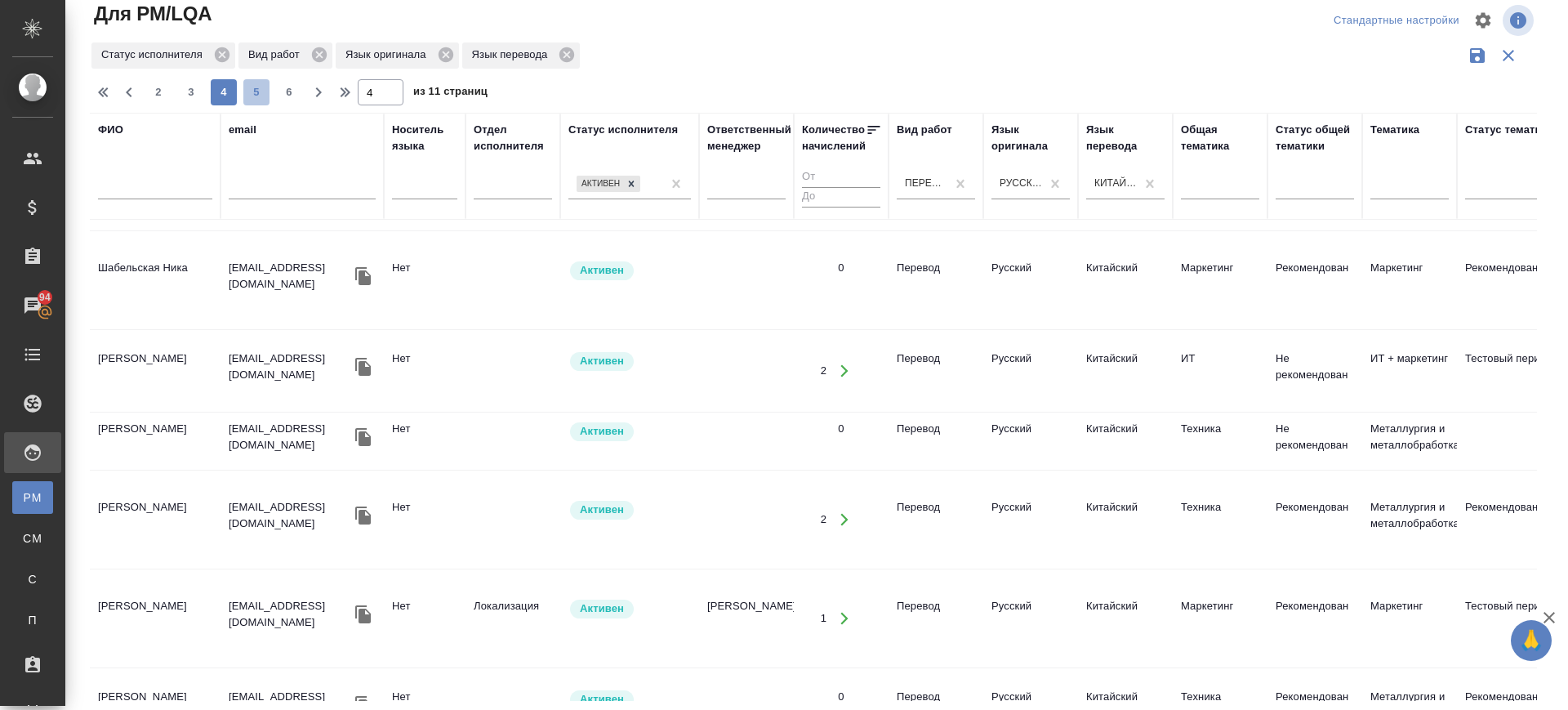
click at [263, 79] on button "5" at bounding box center [256, 92] width 26 height 26
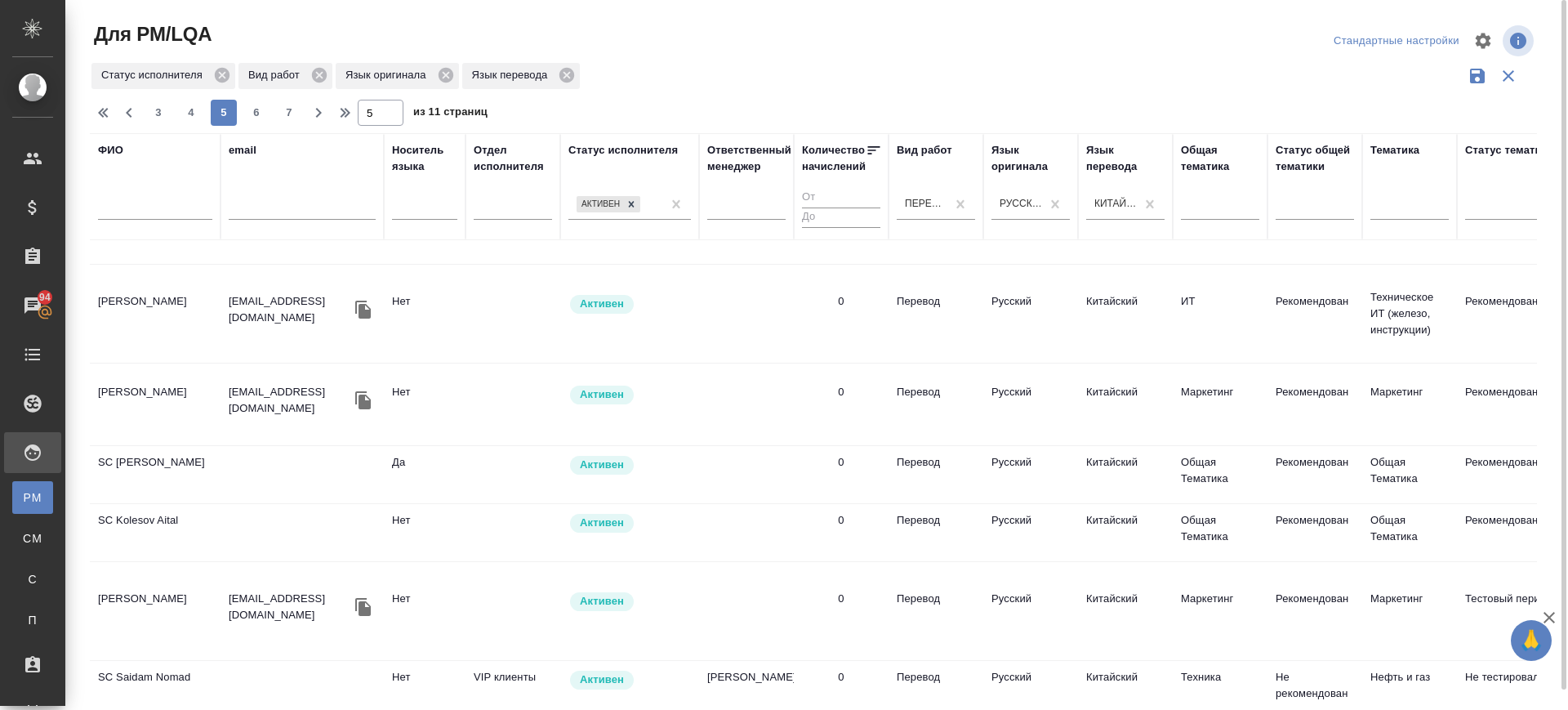
scroll to position [0, 0]
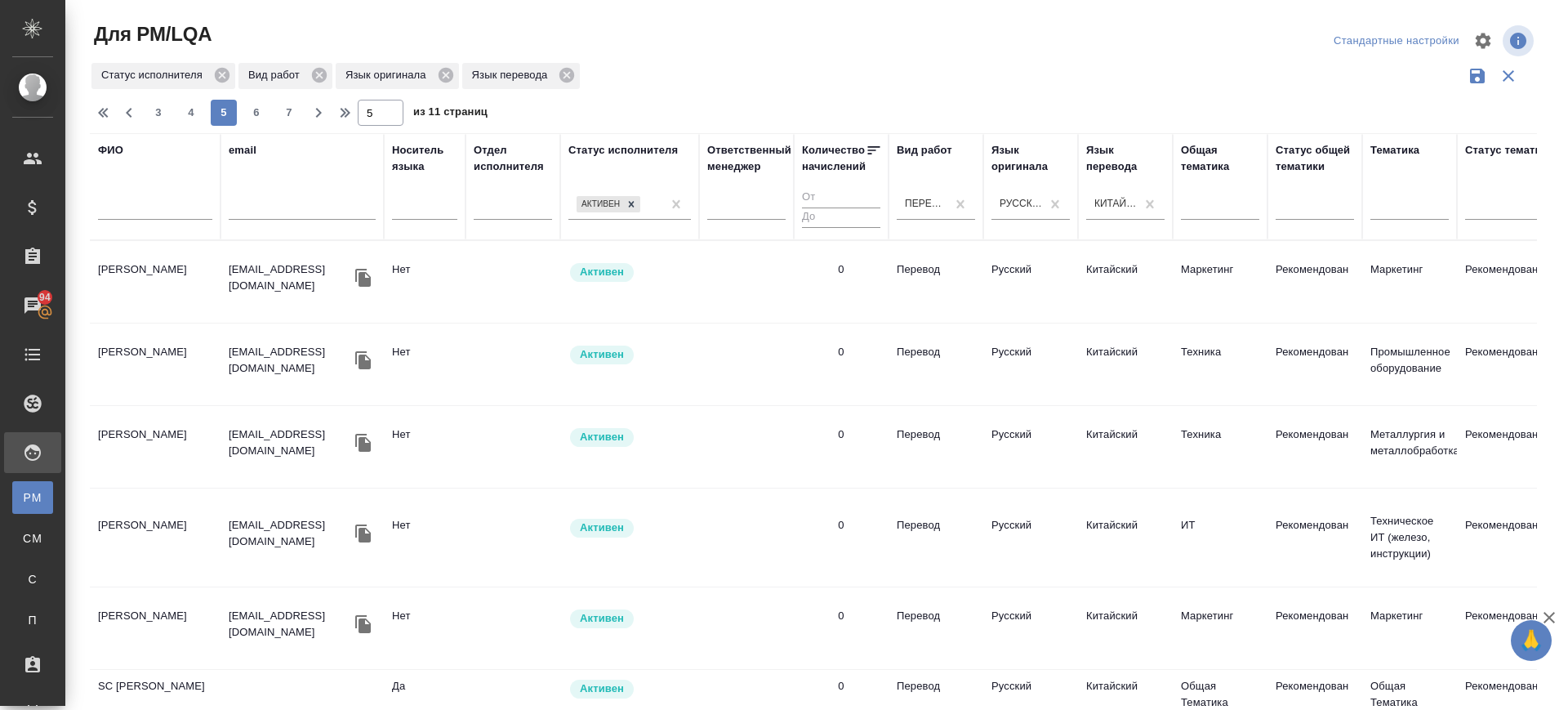
click at [156, 293] on td "Богомазов Максим" at bounding box center [154, 282] width 131 height 57
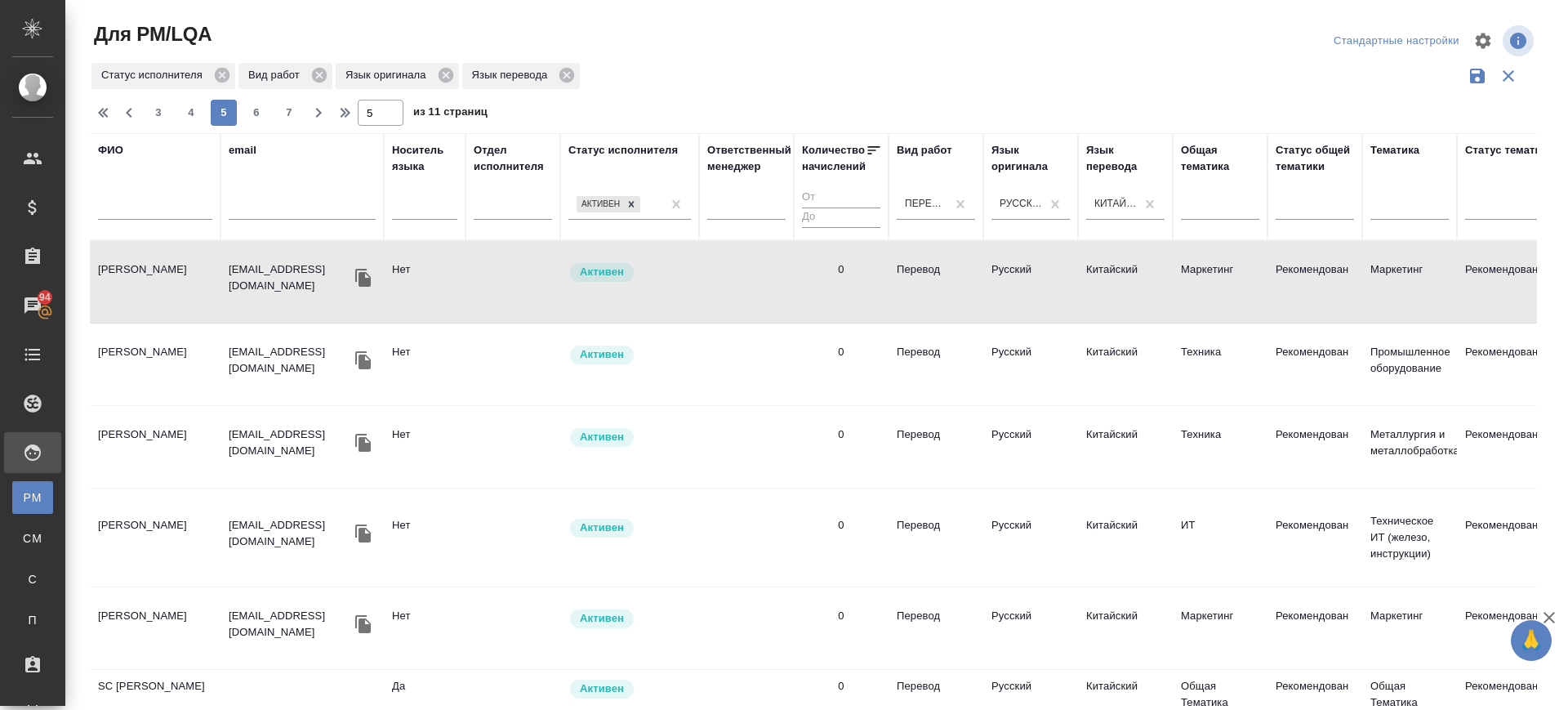
click at [127, 535] on td "Гончарова Мария Александровна" at bounding box center [154, 537] width 131 height 57
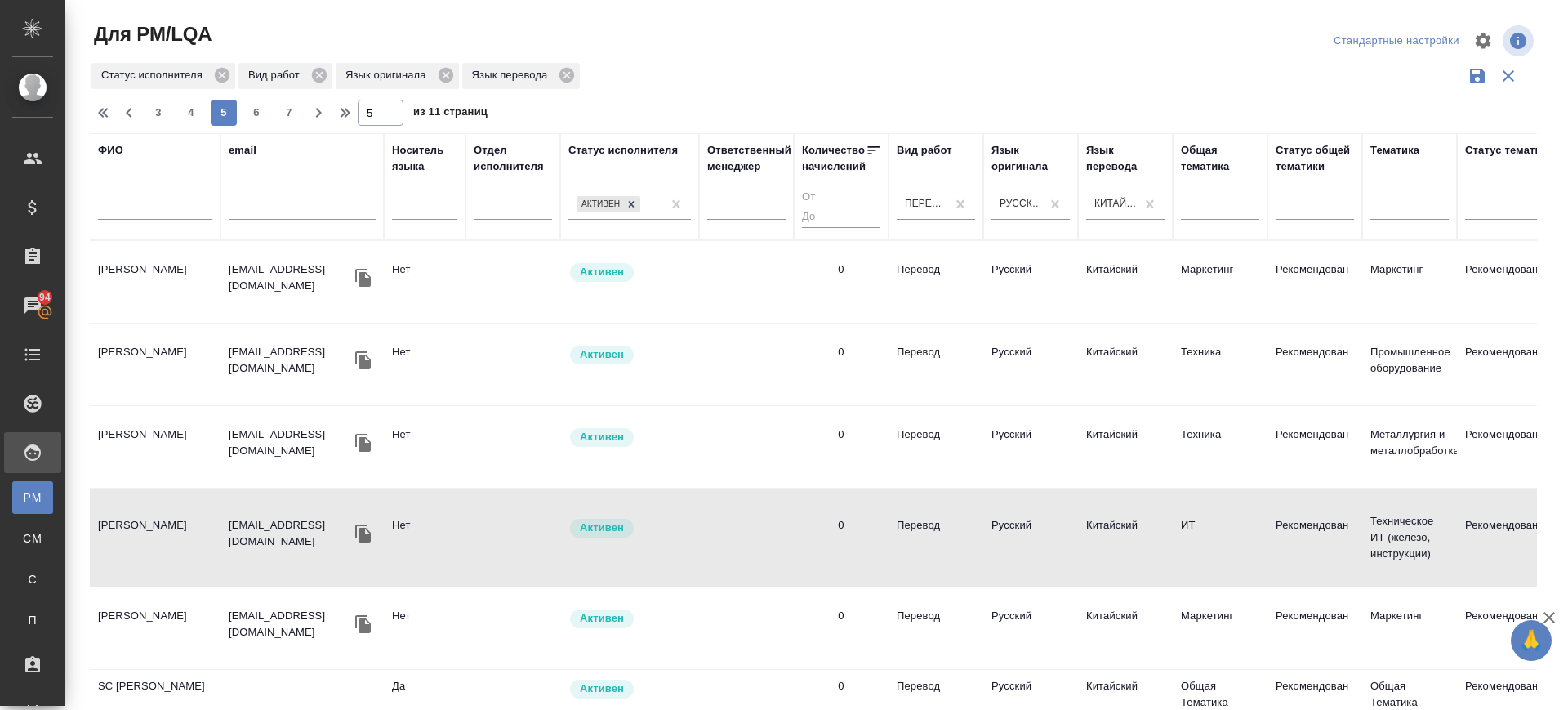
drag, startPoint x: 146, startPoint y: 633, endPoint x: 148, endPoint y: 687, distance: 54.0
click at [146, 632] on td "Хилкова Лидия" at bounding box center [154, 628] width 131 height 57
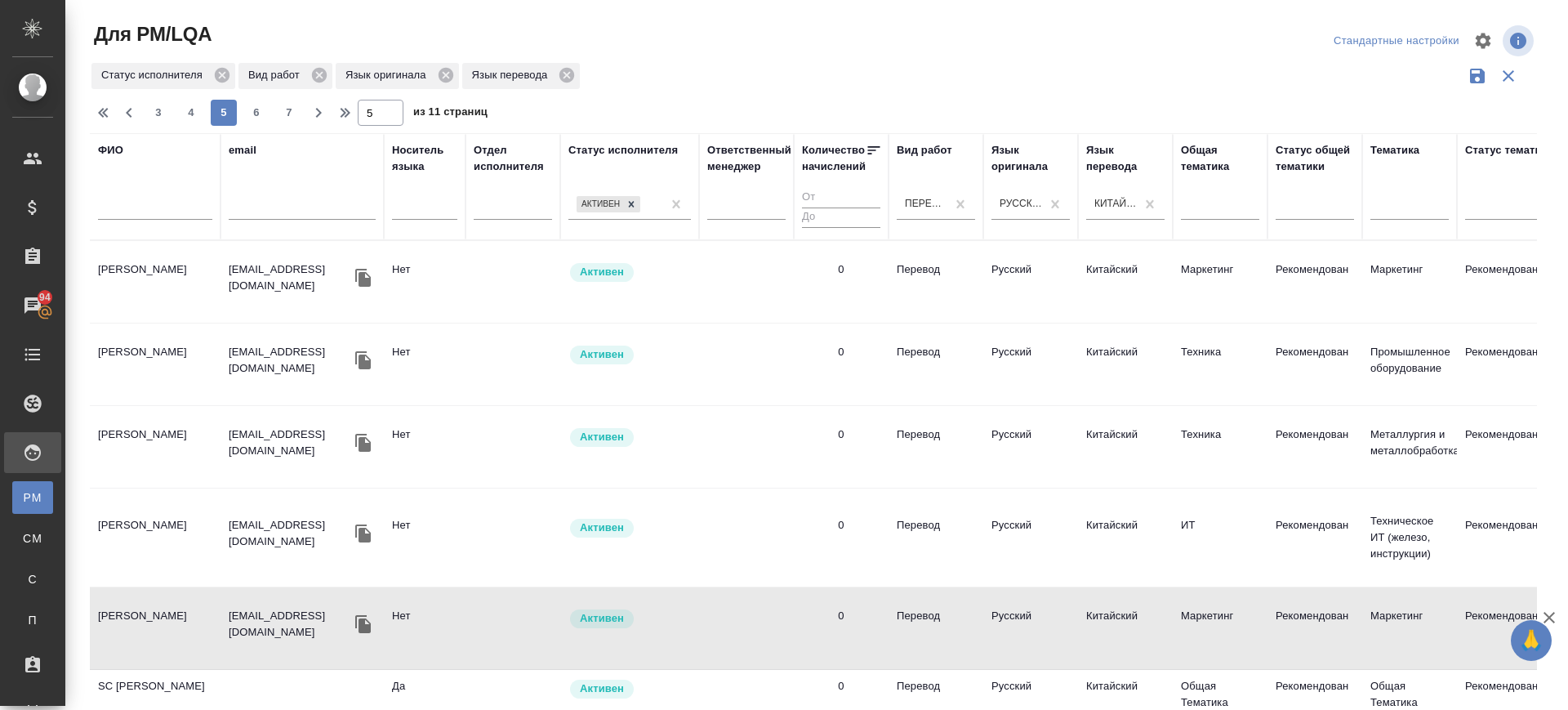
click at [148, 687] on td "SC Li Chen" at bounding box center [154, 698] width 131 height 57
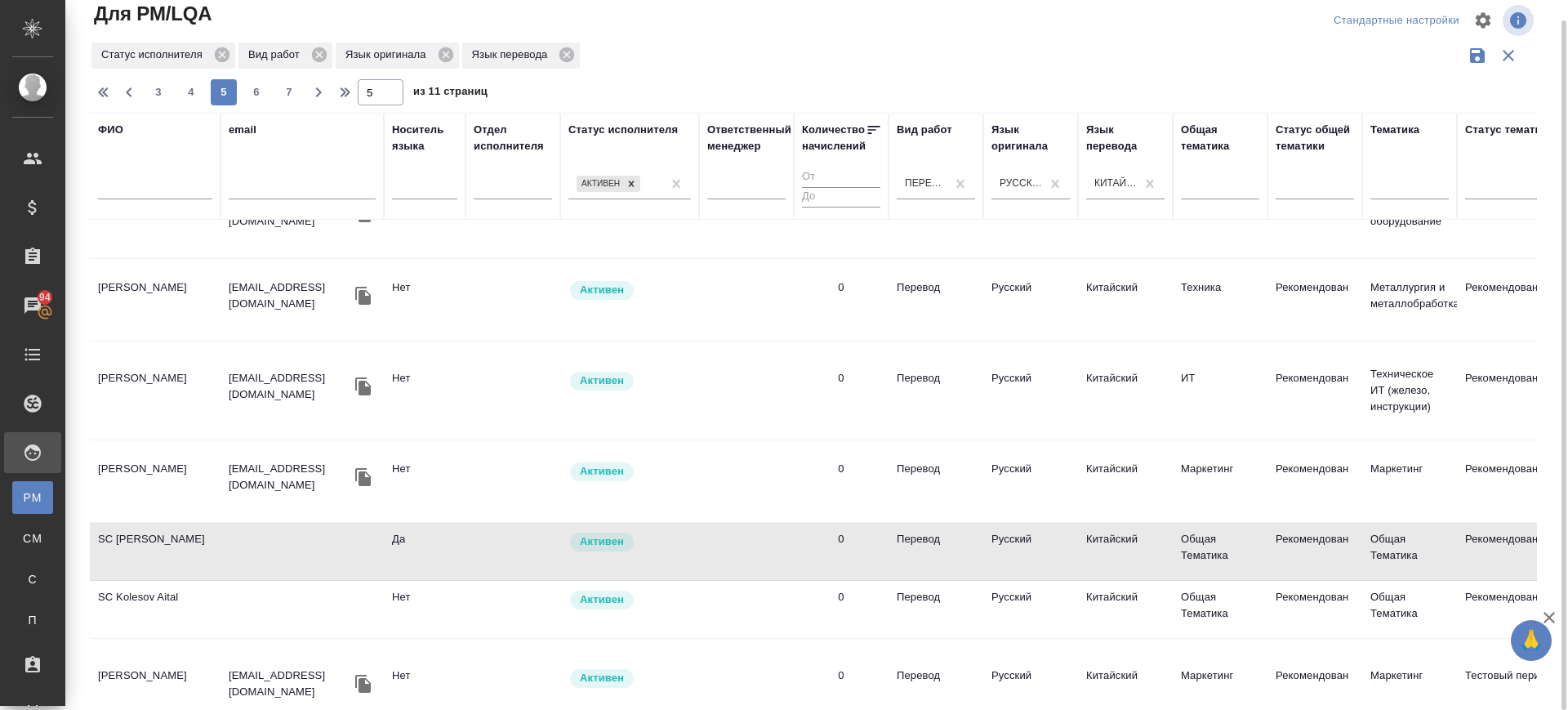
scroll to position [204, 0]
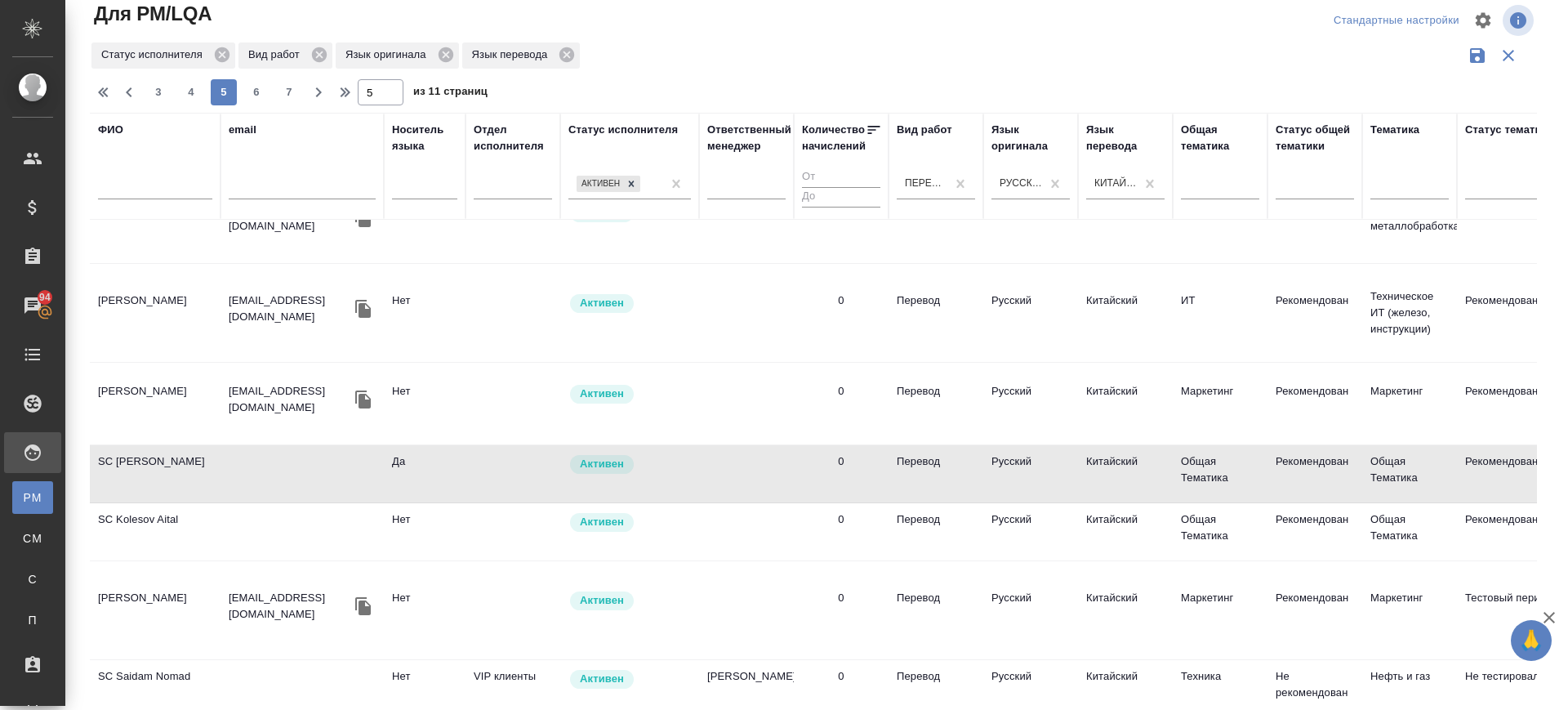
click at [143, 468] on td "SC Li Chen" at bounding box center [154, 474] width 131 height 57
drag, startPoint x: 140, startPoint y: 530, endPoint x: 151, endPoint y: 593, distance: 64.0
click at [140, 529] on td "SC Kolesov Aital" at bounding box center [154, 531] width 131 height 57
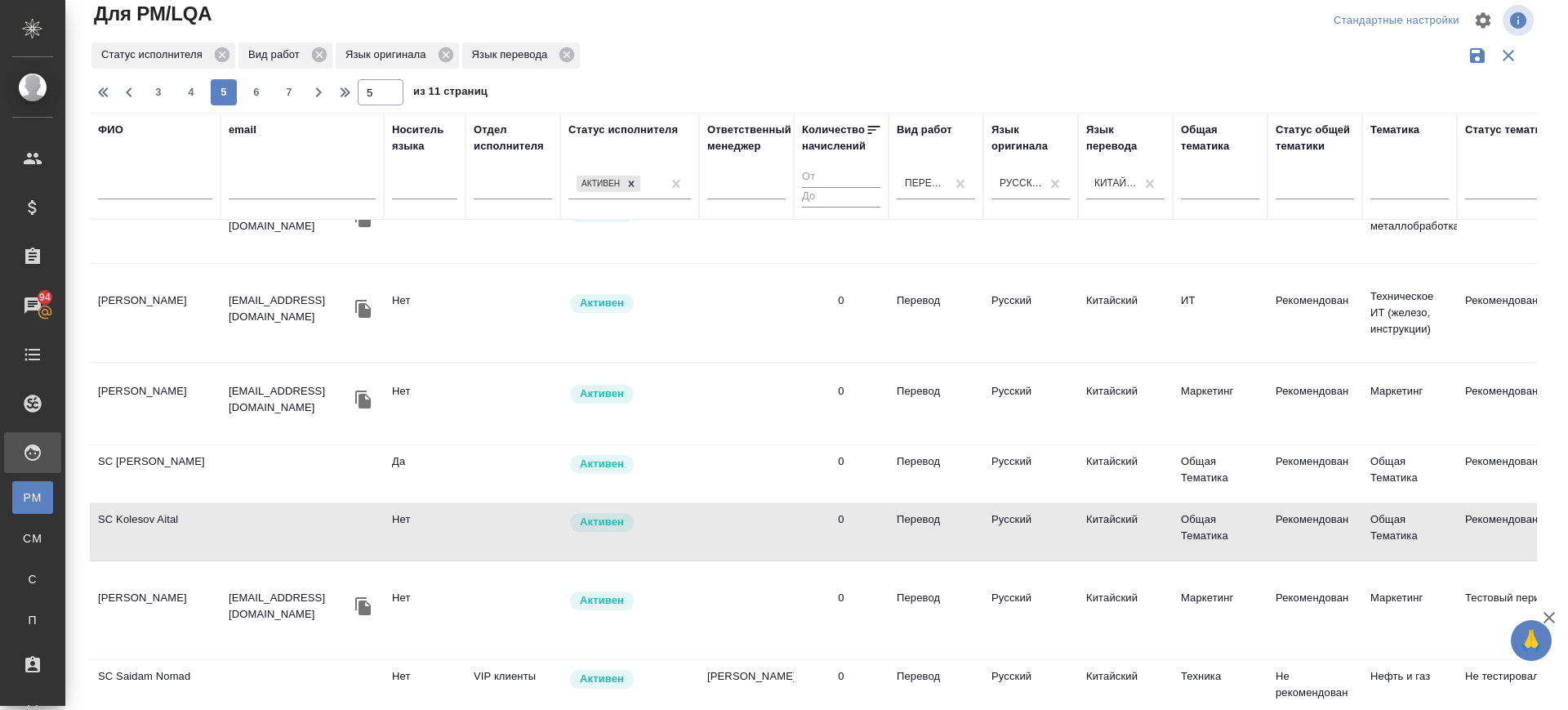
click at [146, 605] on td "Смирнова Ольга Алексеевна" at bounding box center [154, 610] width 131 height 57
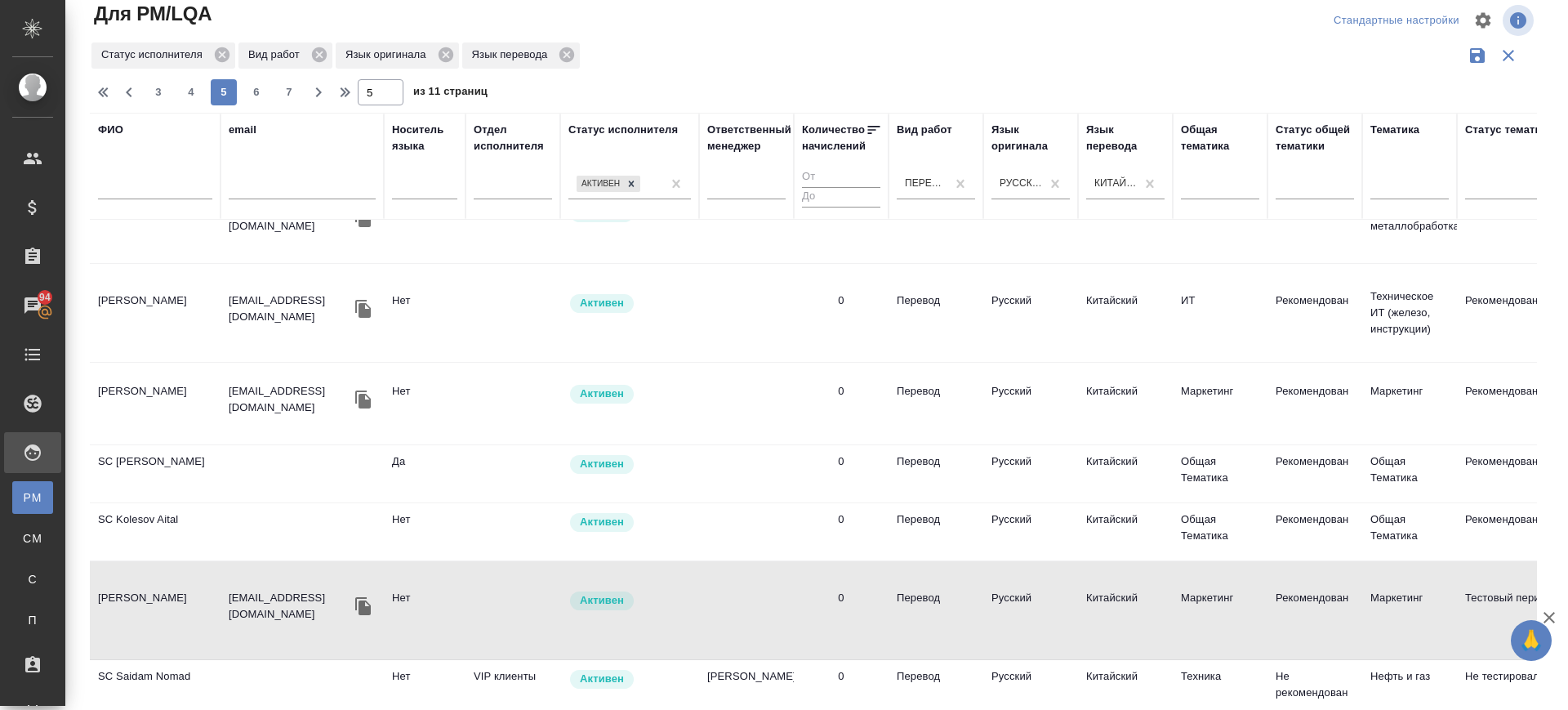
scroll to position [306, 0]
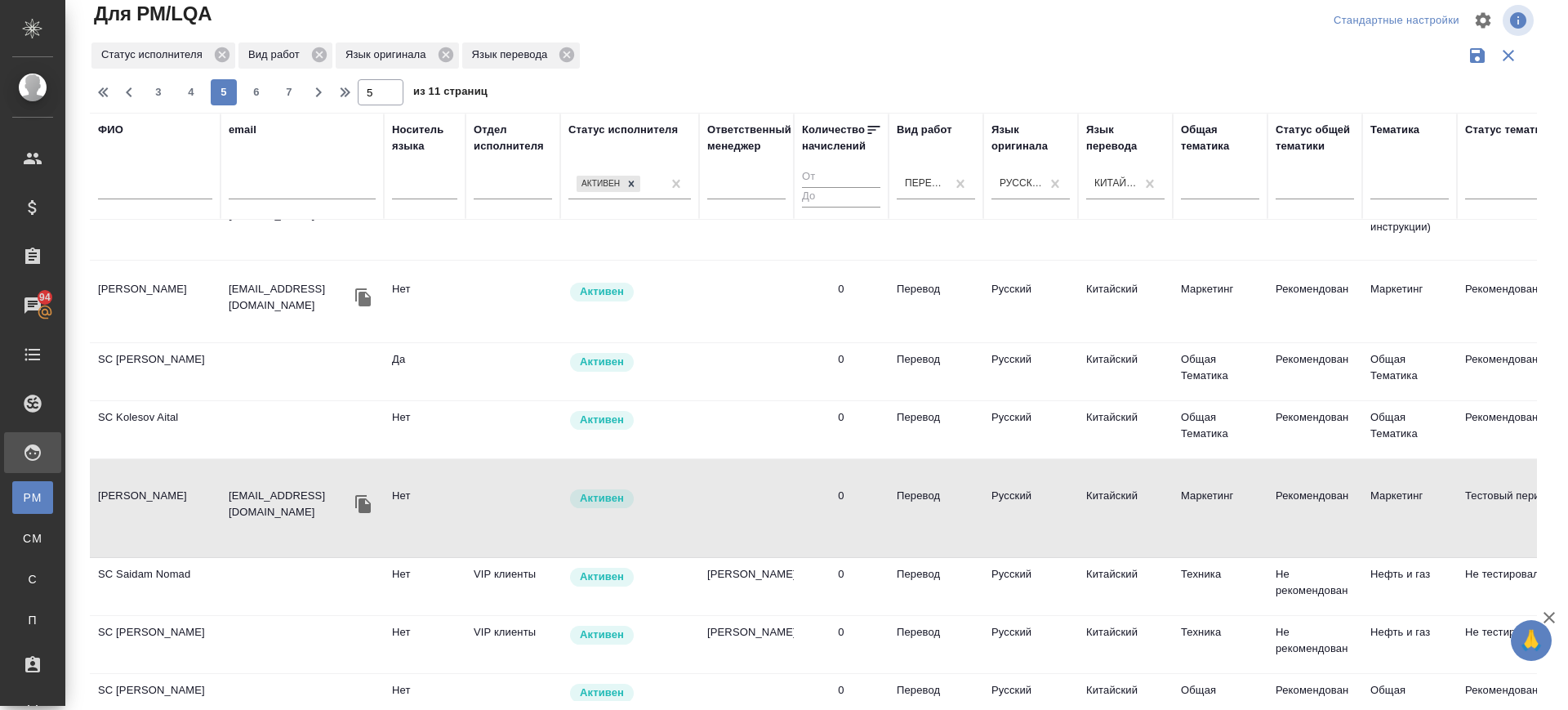
click at [149, 596] on td "SC Saidam Nomad" at bounding box center [154, 586] width 131 height 57
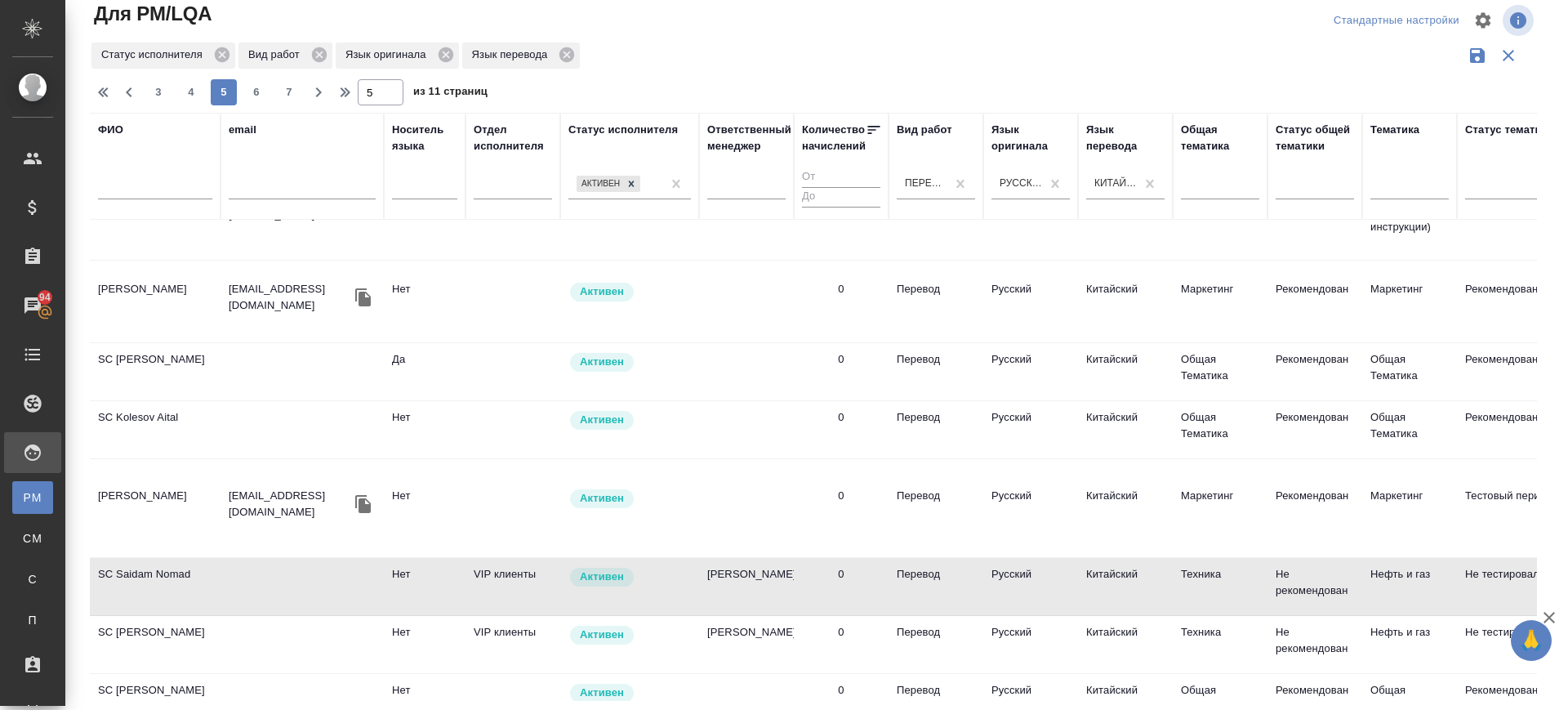
click at [149, 347] on td "SC Li Chen" at bounding box center [154, 371] width 131 height 57
click at [149, 347] on td "SC Li Chen" at bounding box center [154, 371] width 131 height 57
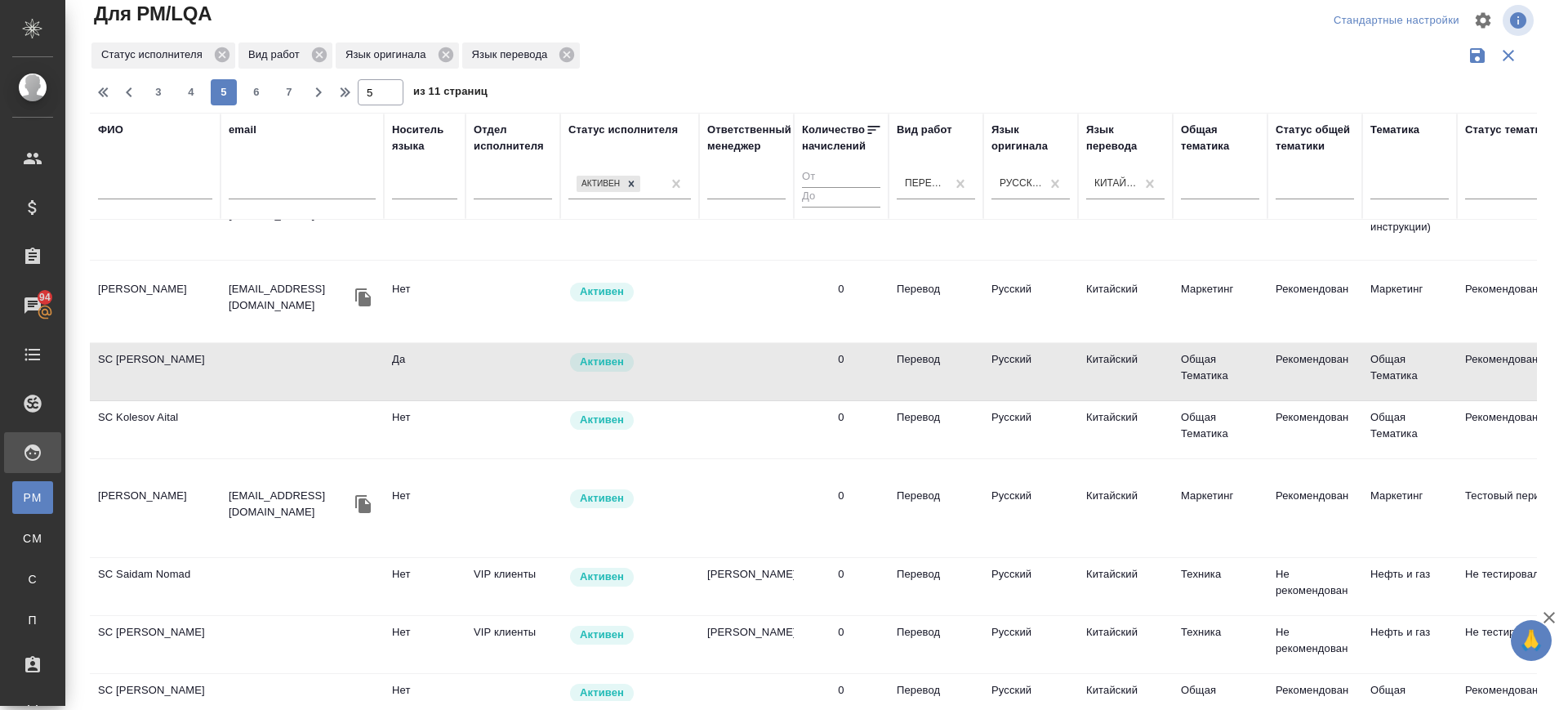
click at [132, 410] on td "SC Kolesov Aital" at bounding box center [154, 429] width 131 height 57
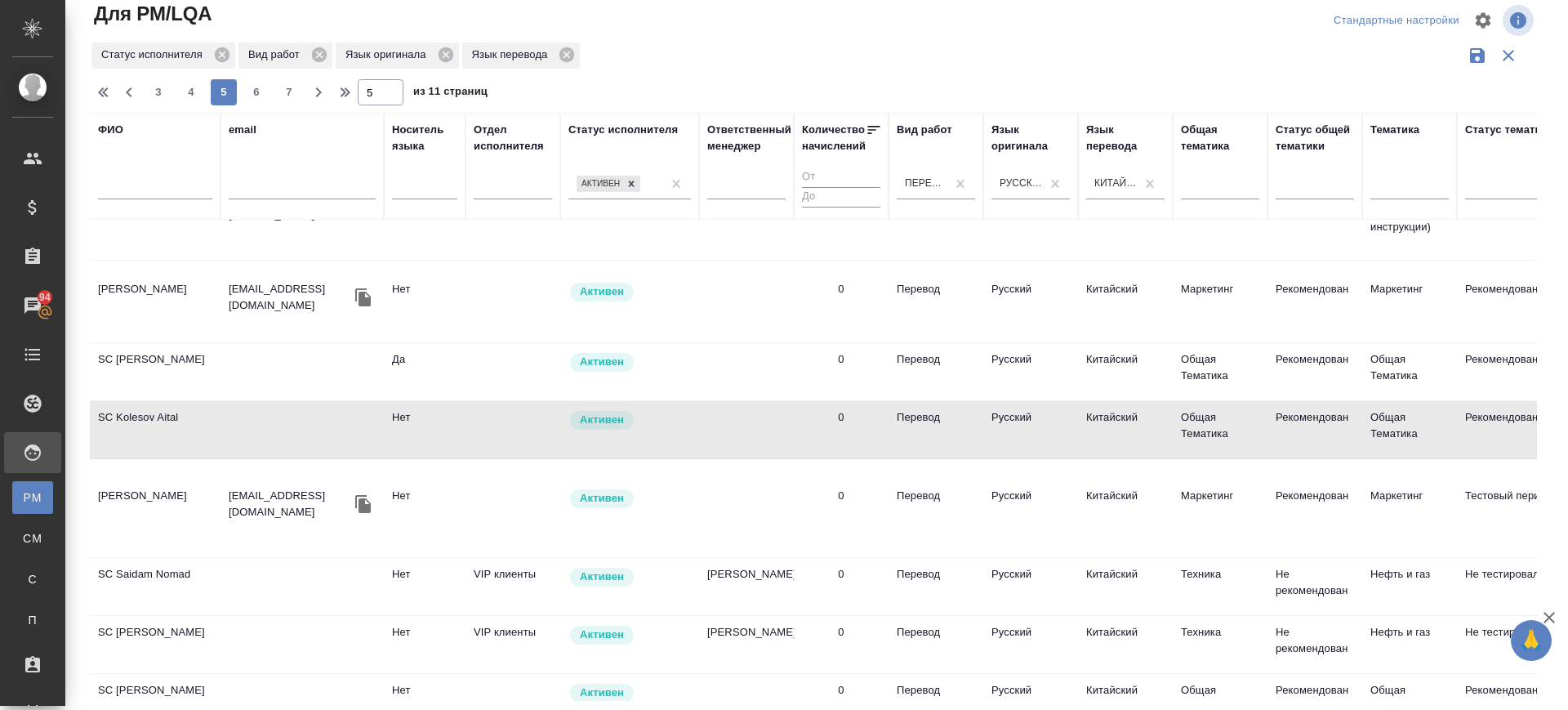
click at [131, 587] on td "SC Saidam Nomad" at bounding box center [154, 586] width 131 height 57
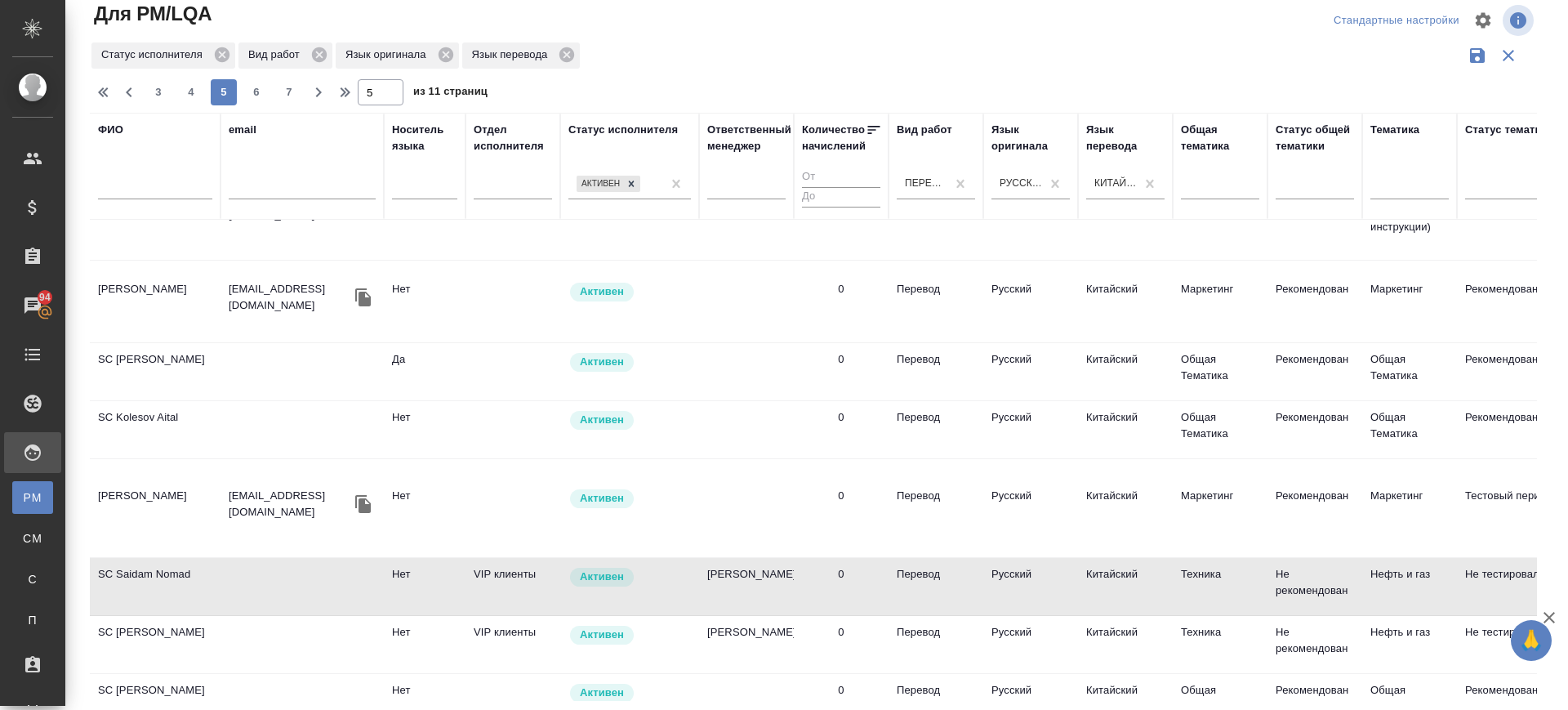
scroll to position [510, 0]
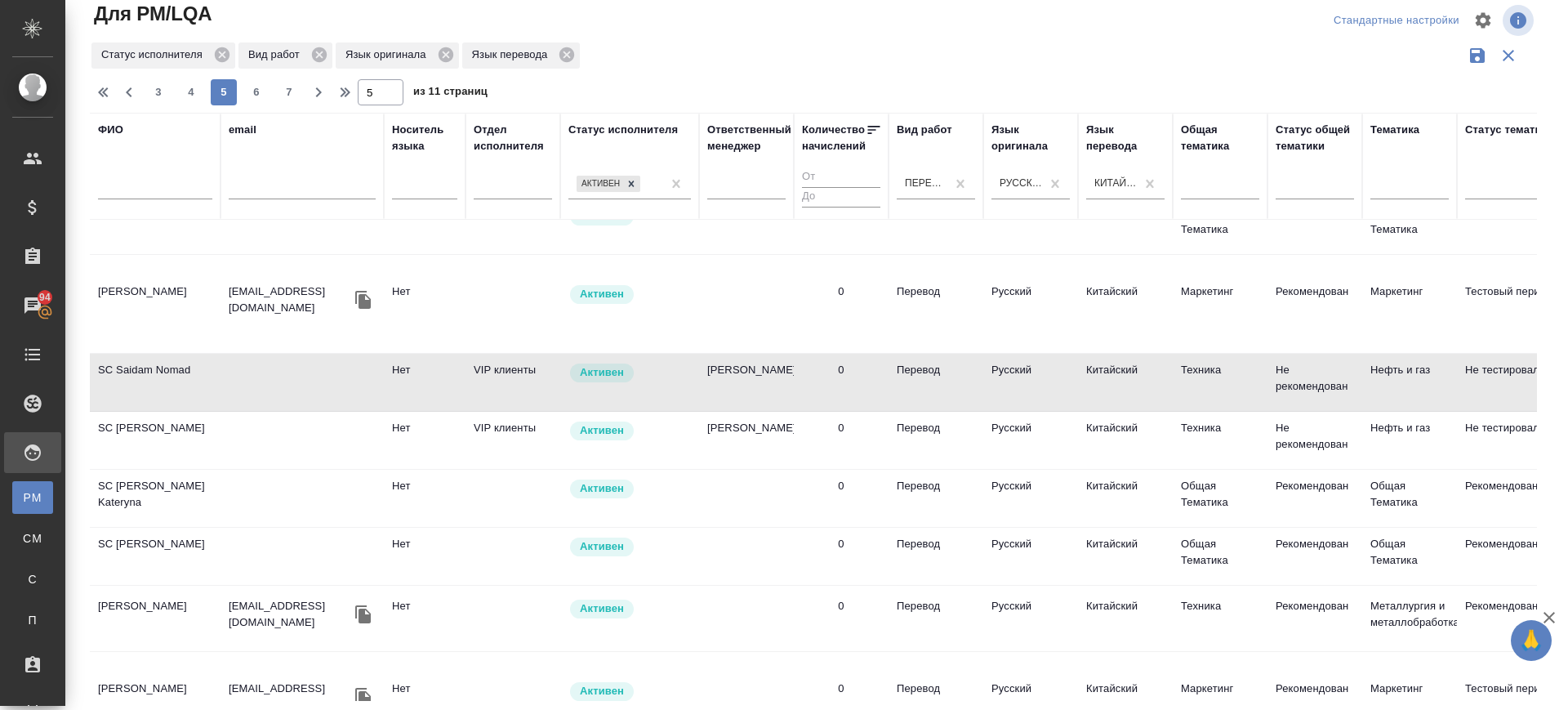
click at [130, 598] on td "Нелина Анастасия" at bounding box center [154, 618] width 131 height 57
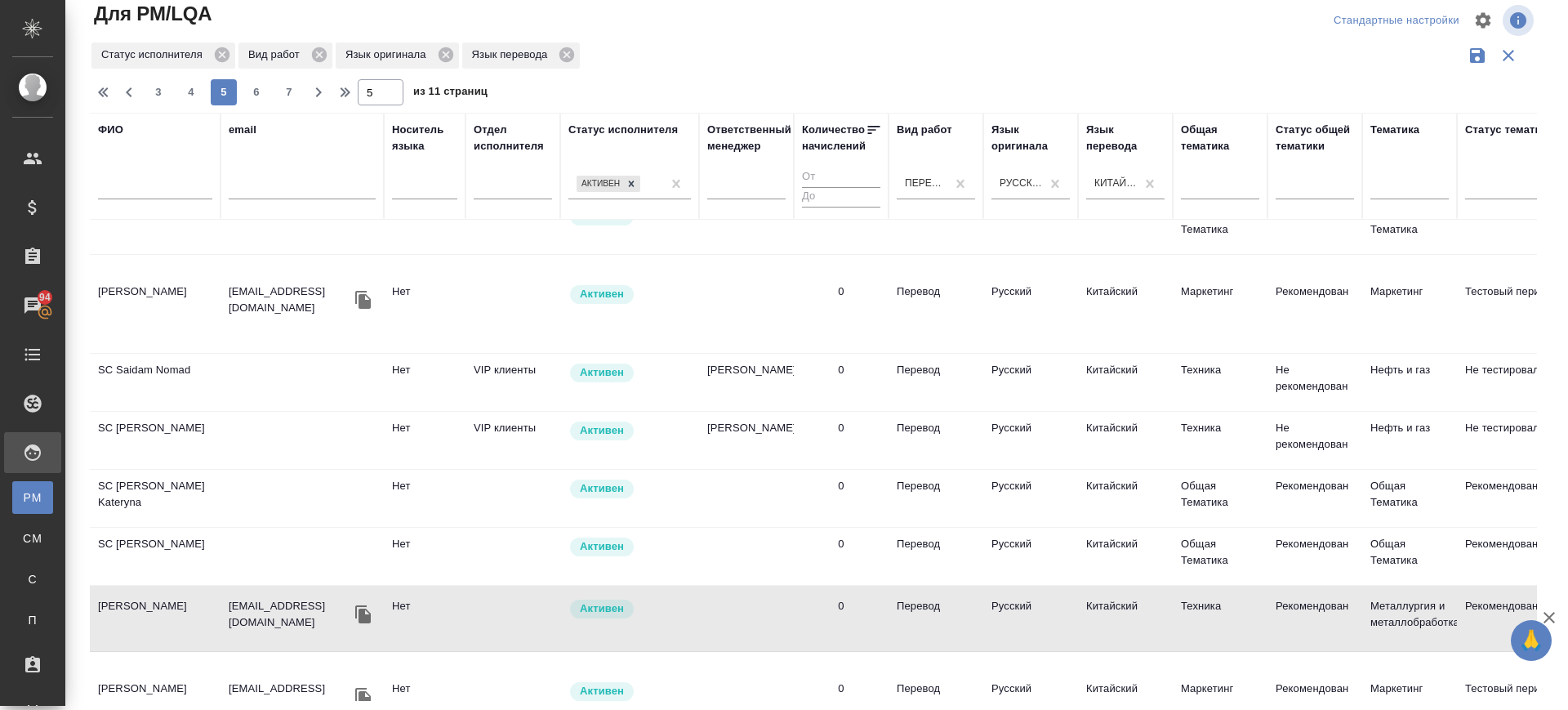
scroll to position [715, 0]
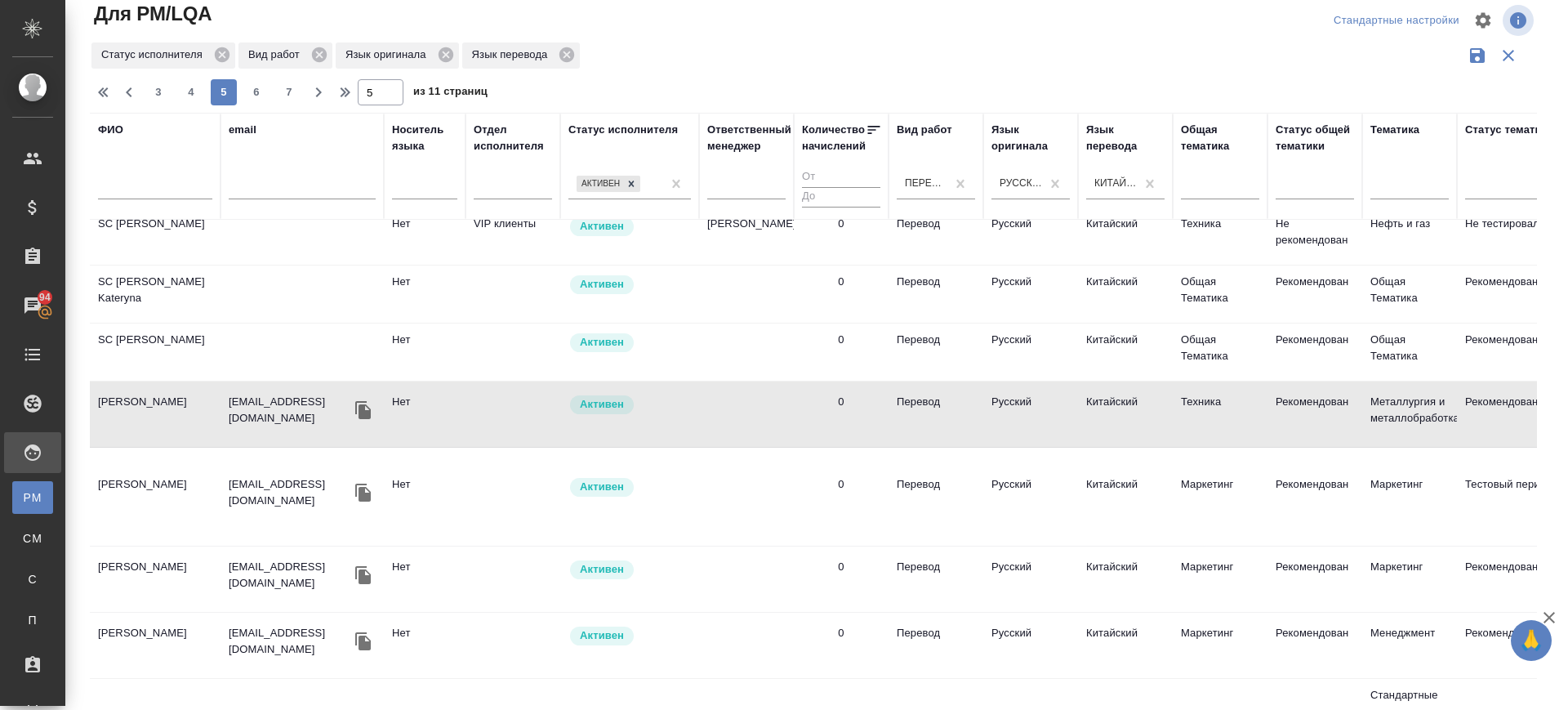
click at [161, 473] on td "Лю Жуйна - Оля" at bounding box center [154, 496] width 131 height 57
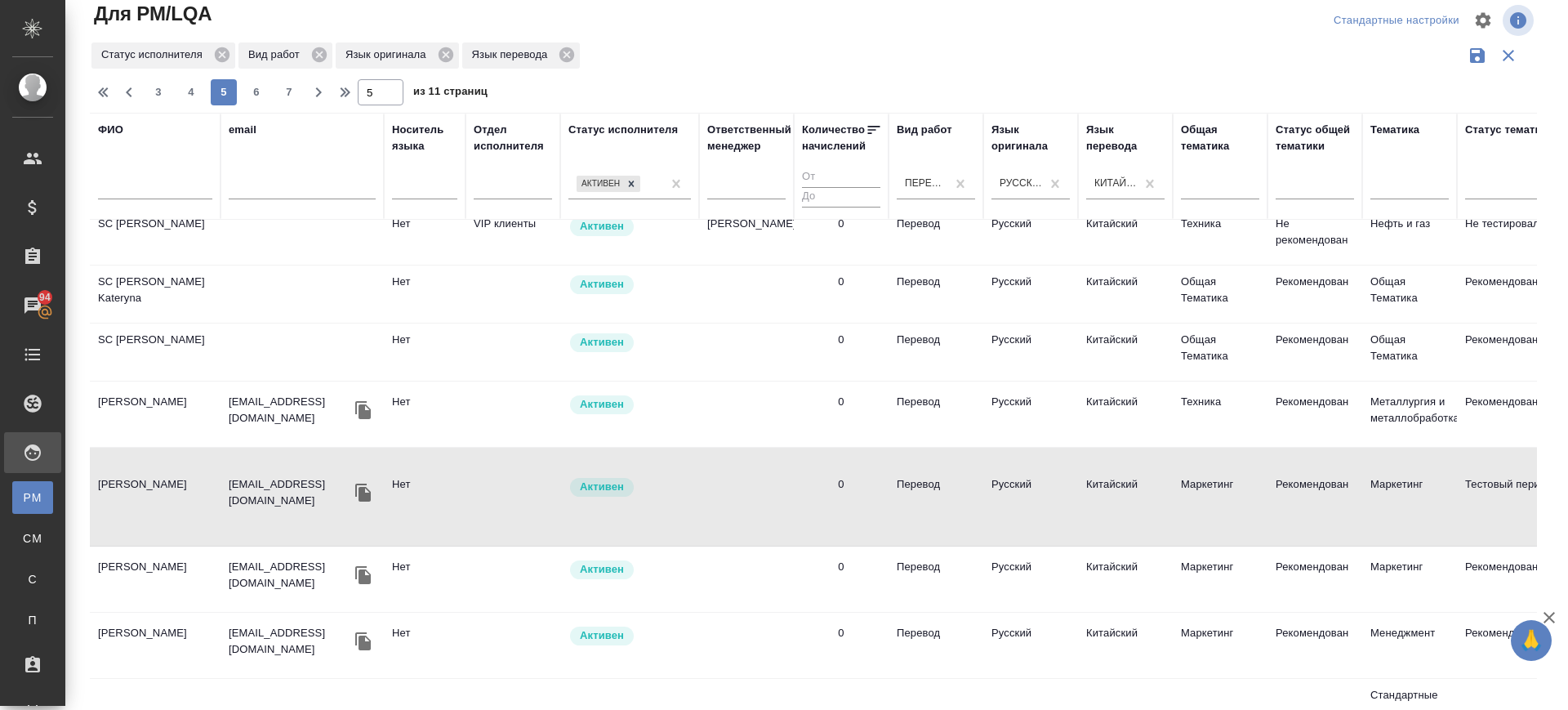
click at [135, 489] on td "Лю Жуйна - Оля" at bounding box center [154, 496] width 131 height 57
click at [136, 488] on td "Лю Жуйна - Оля" at bounding box center [154, 496] width 131 height 57
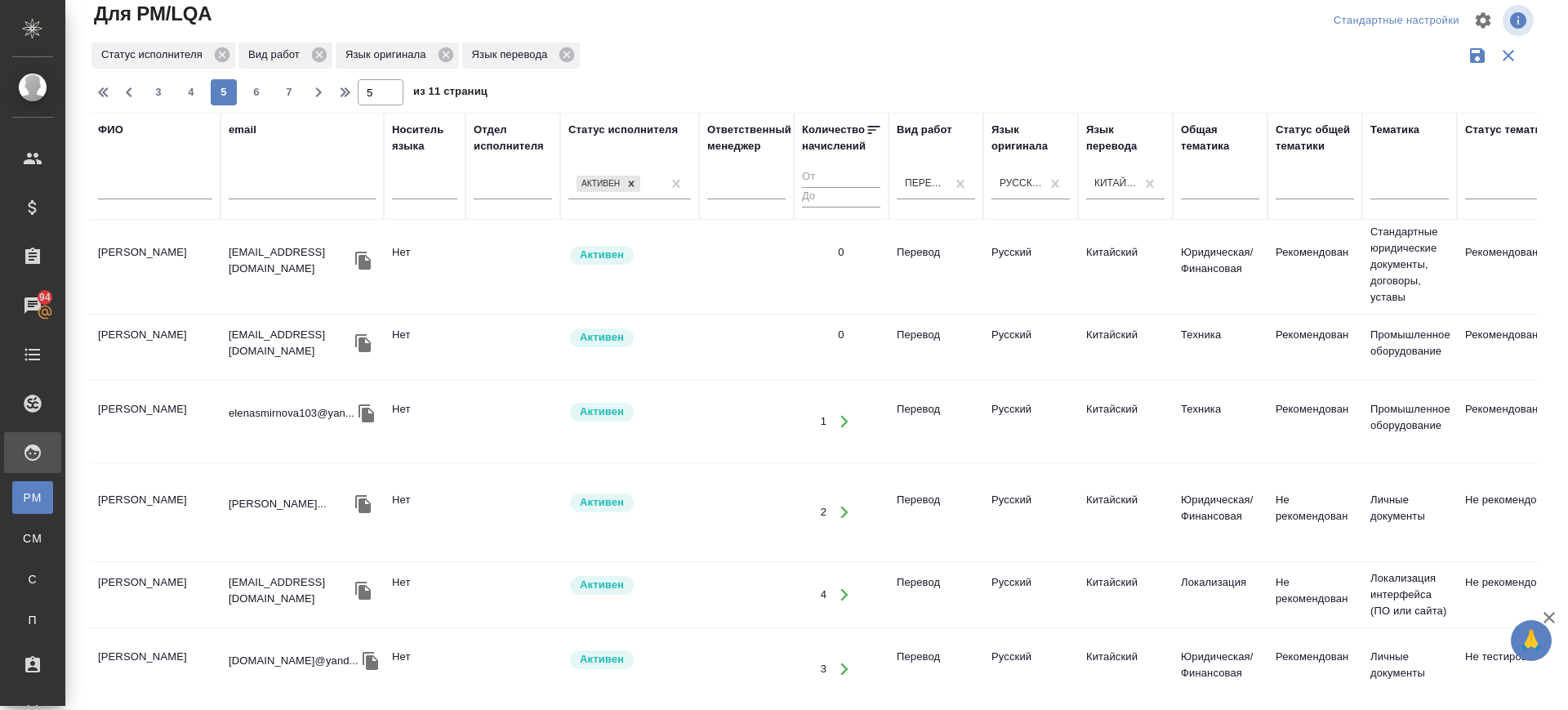
scroll to position [1225, 0]
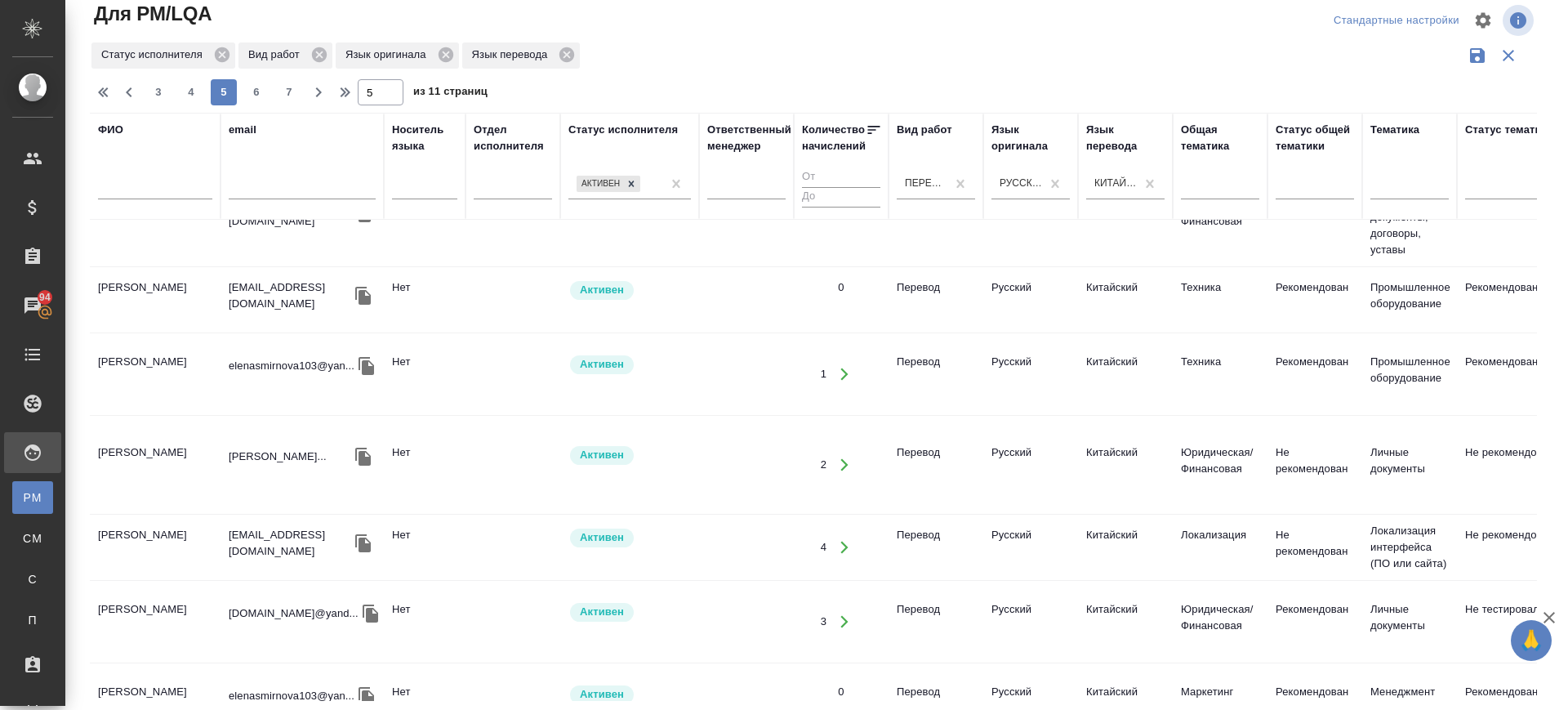
click at [111, 519] on td "Чжао Шань" at bounding box center [154, 547] width 131 height 57
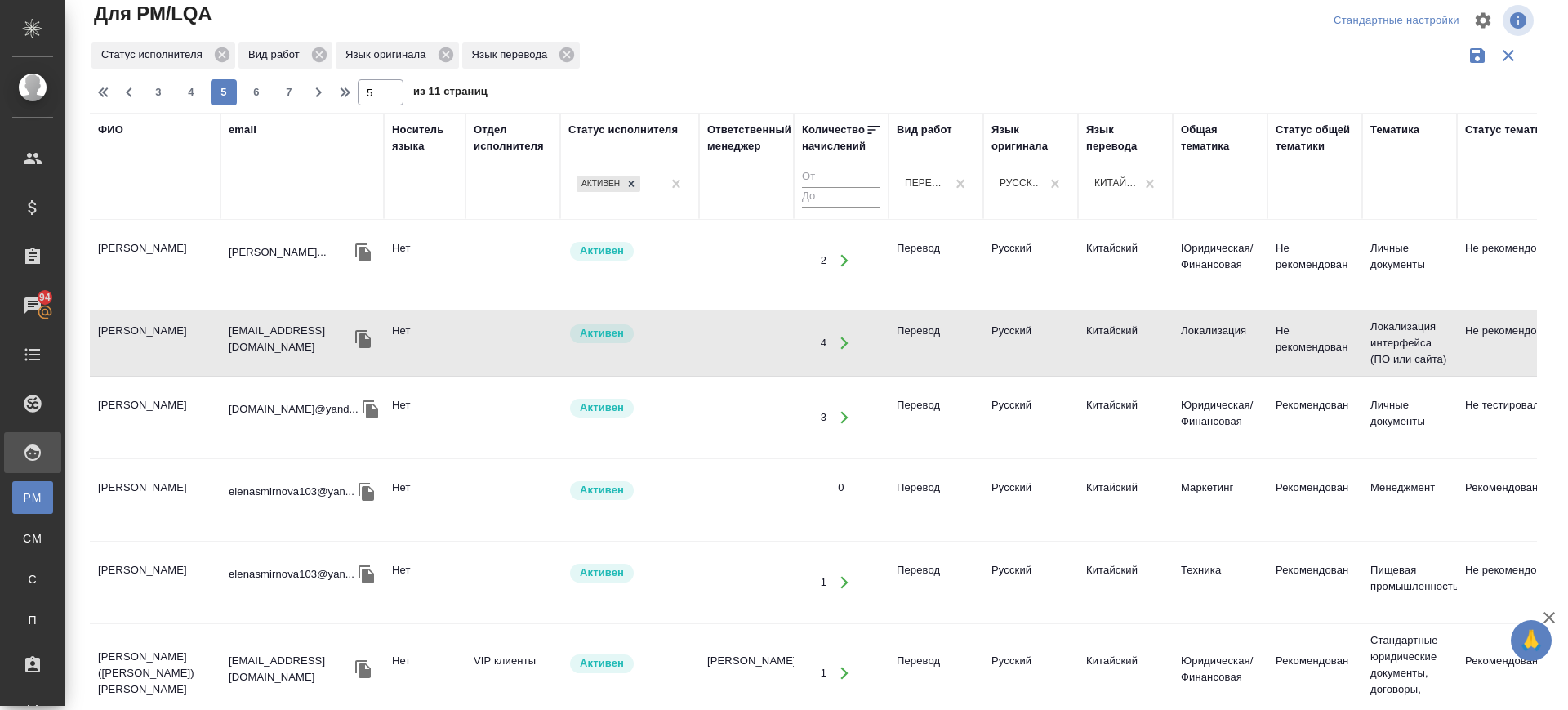
scroll to position [1434, 0]
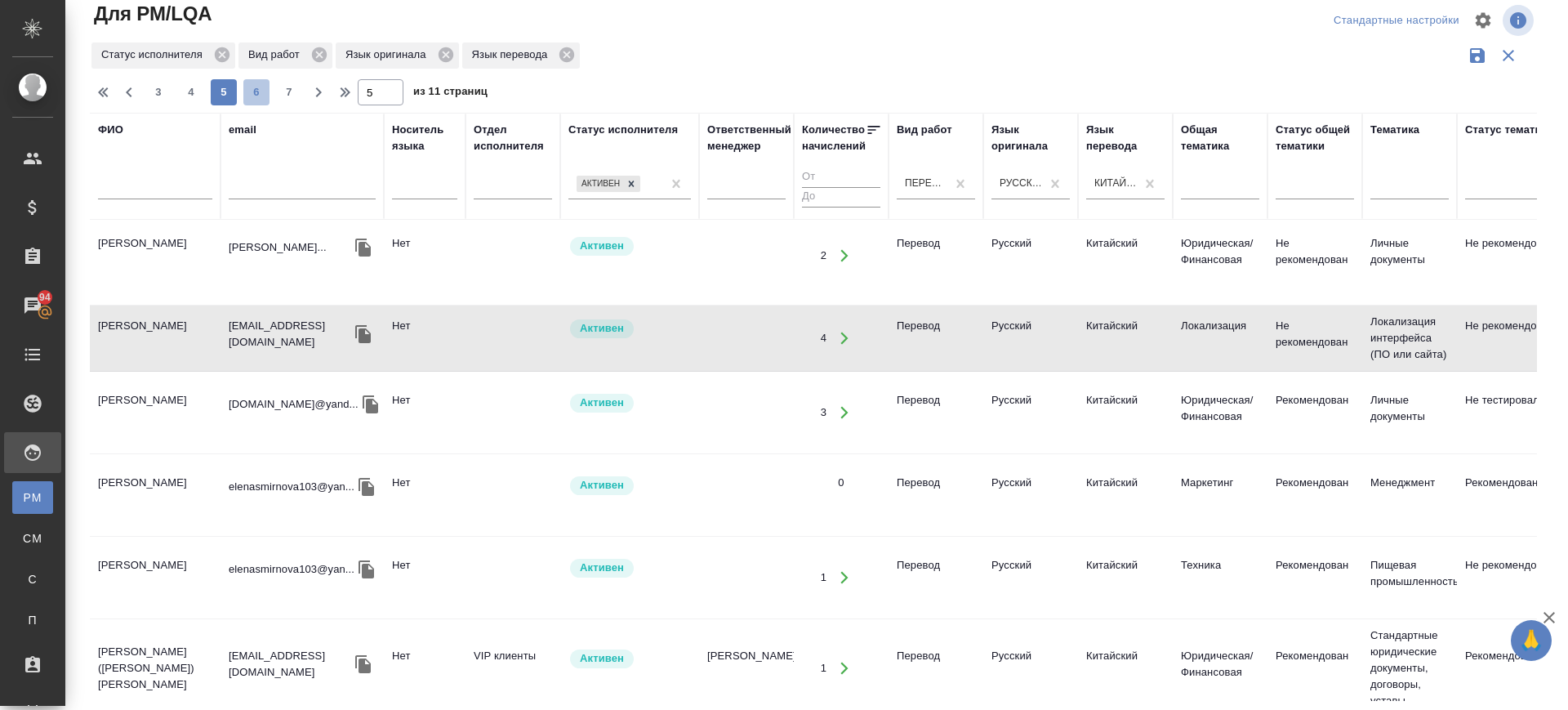
click at [261, 92] on span "6" at bounding box center [256, 91] width 26 height 16
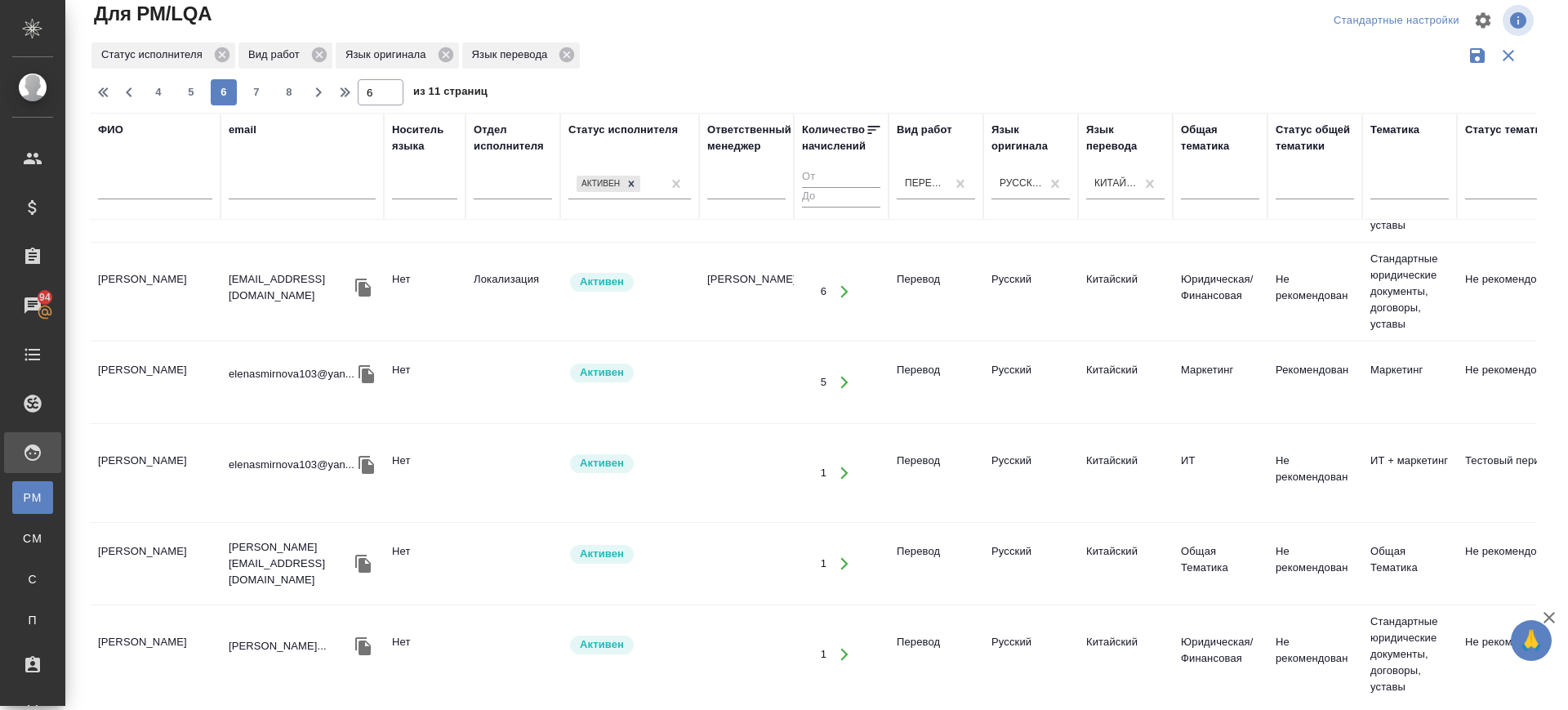
scroll to position [613, 0]
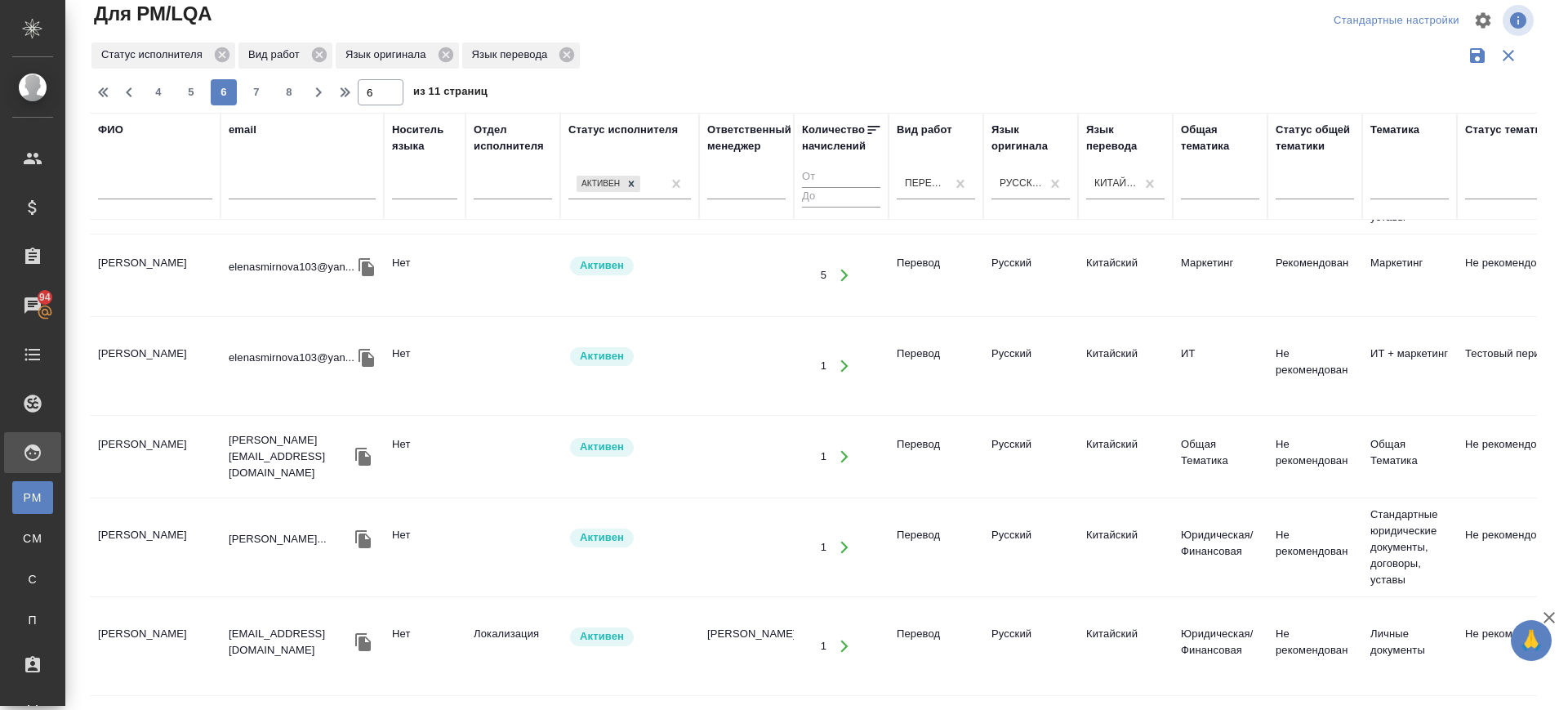
click at [138, 460] on td "Yang Yiwang" at bounding box center [154, 456] width 131 height 57
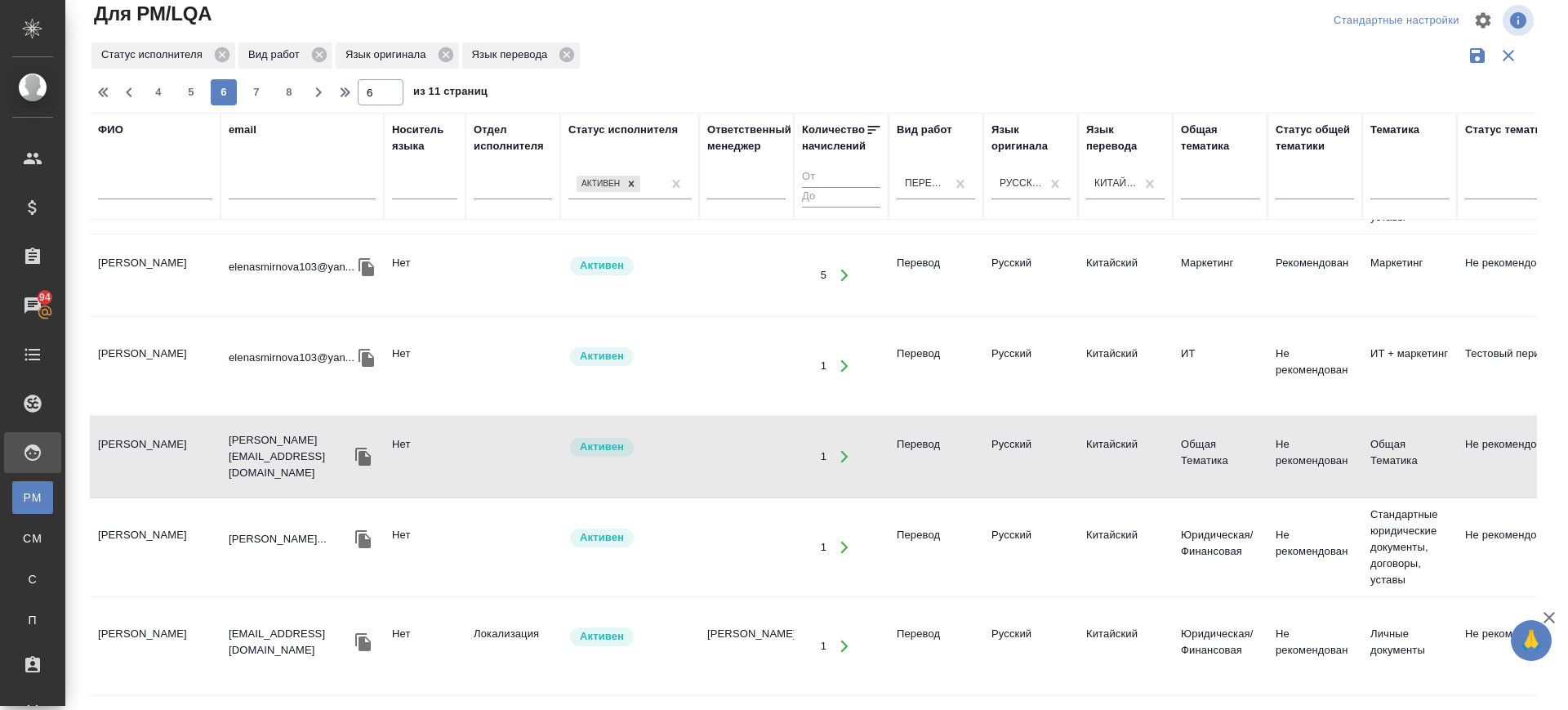
click at [138, 460] on td "Yang Yiwang" at bounding box center [154, 456] width 131 height 57
click at [142, 620] on td "Авдей Ирина Ромуальдовна" at bounding box center [154, 646] width 131 height 57
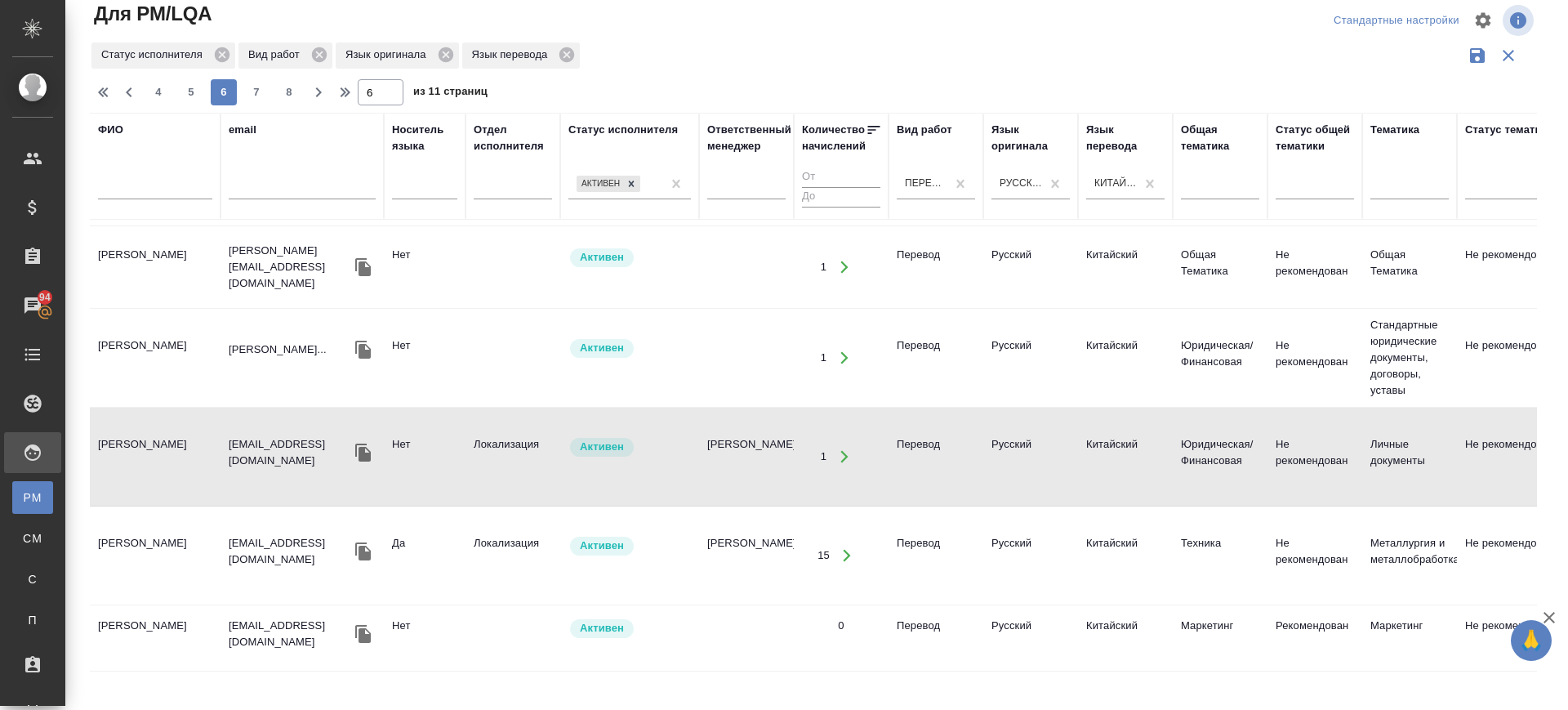
scroll to position [816, 0]
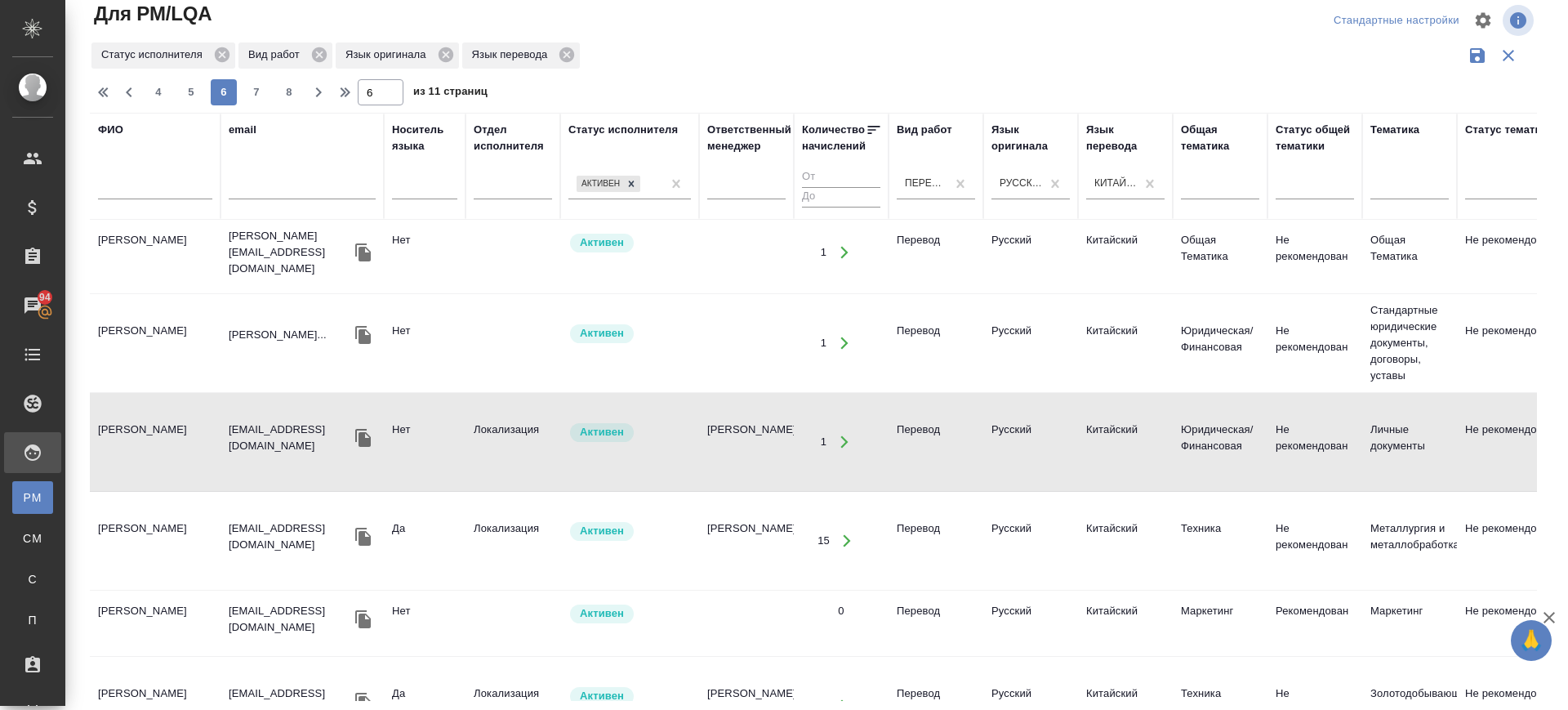
click at [150, 514] on td "Ли Синь Юнь" at bounding box center [154, 541] width 131 height 57
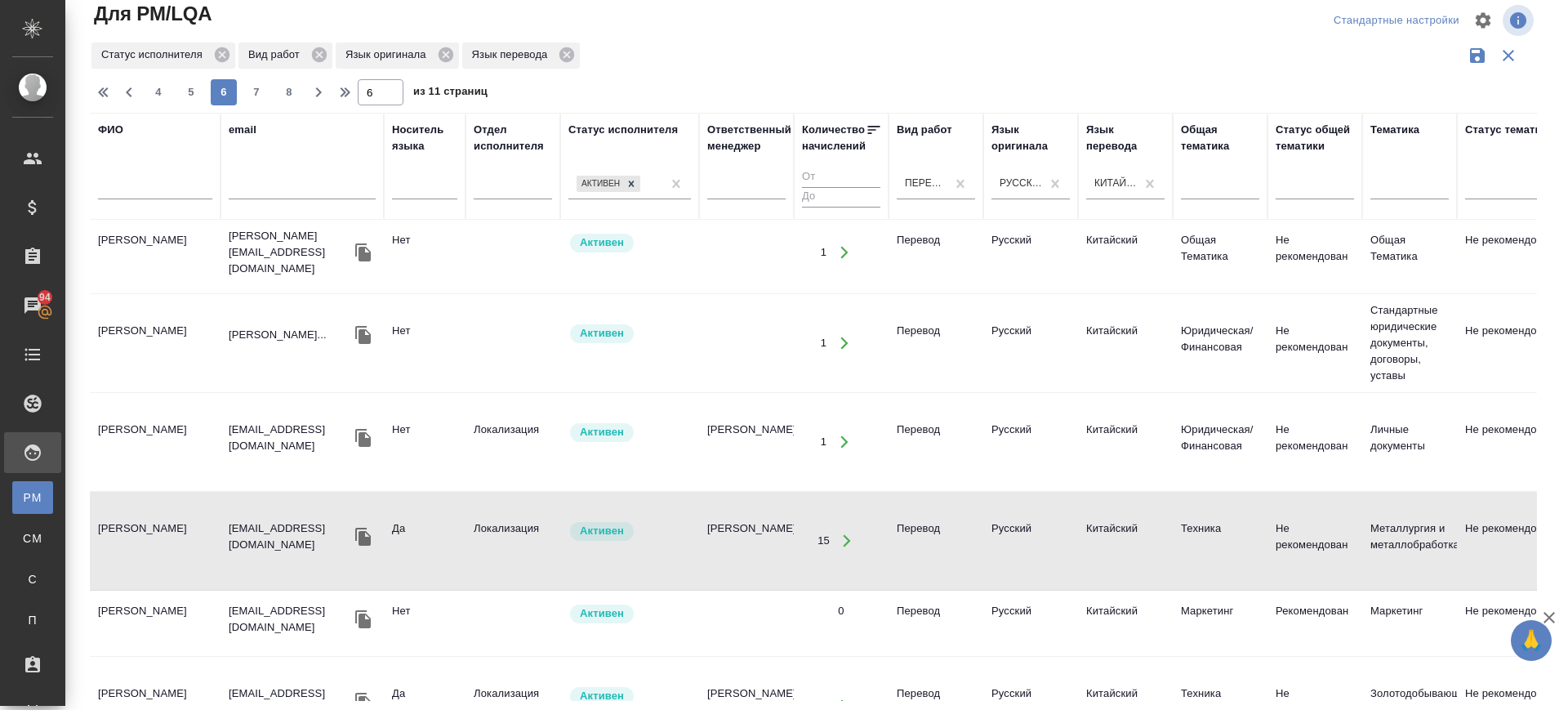
click at [157, 607] on td "Чжао Шань" at bounding box center [154, 622] width 131 height 57
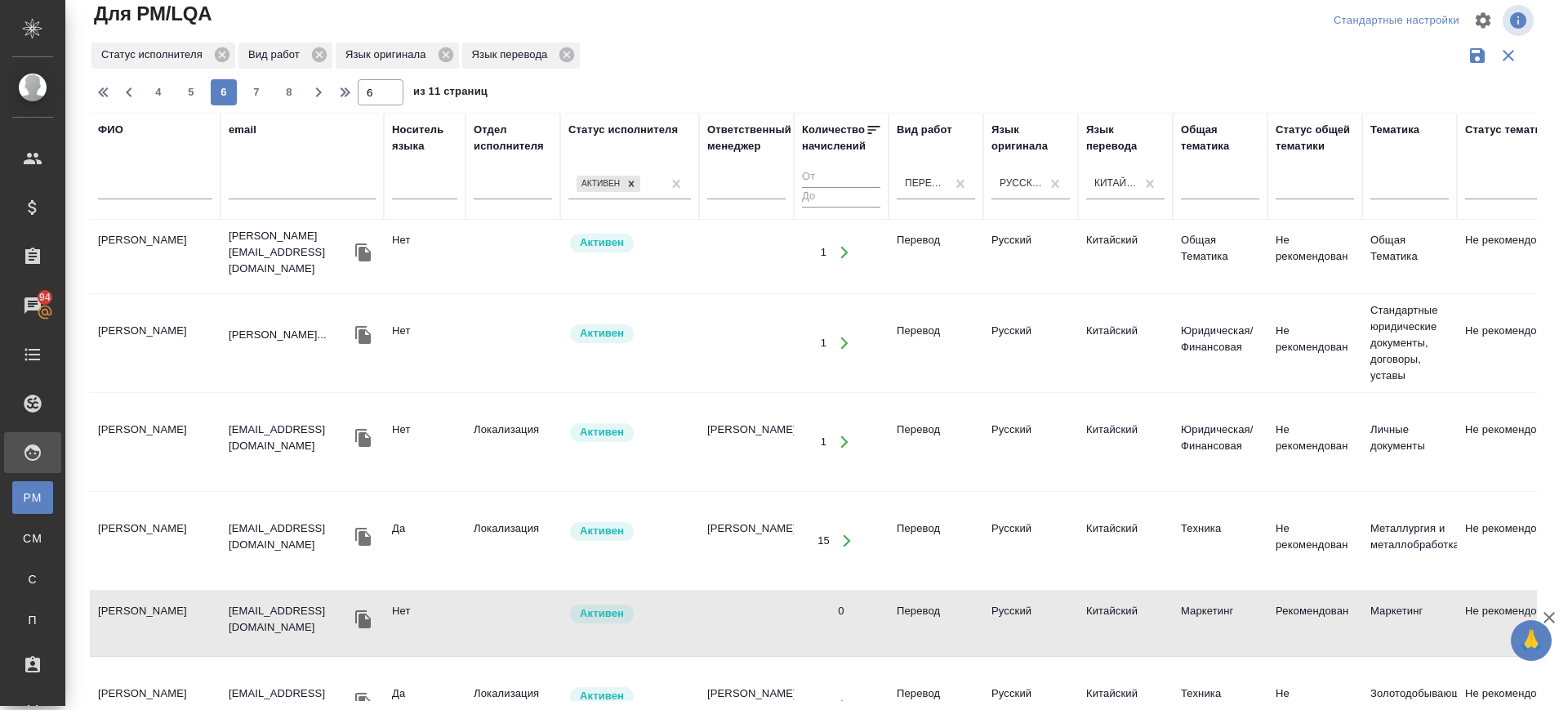
click at [137, 594] on td "Чжао Шань" at bounding box center [154, 622] width 131 height 57
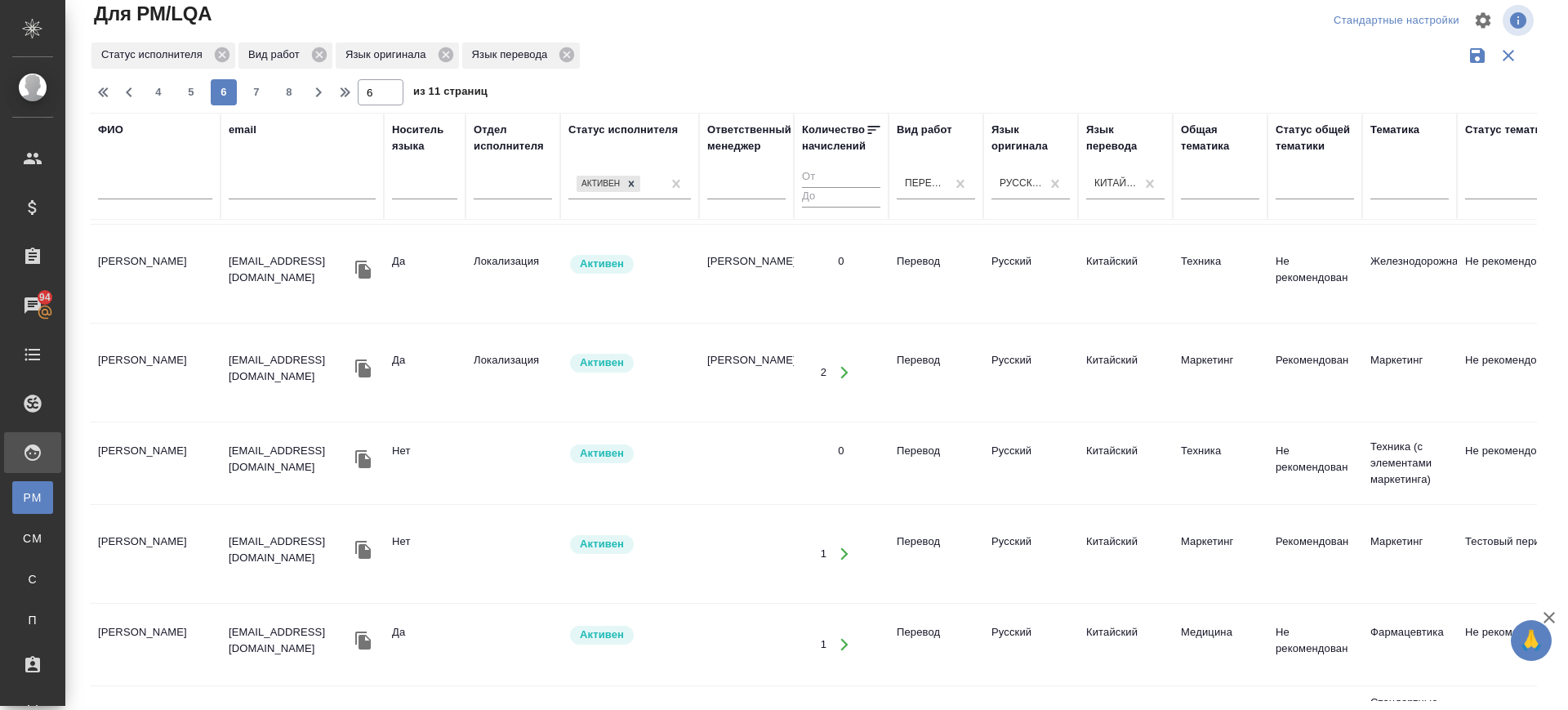
scroll to position [1826, 0]
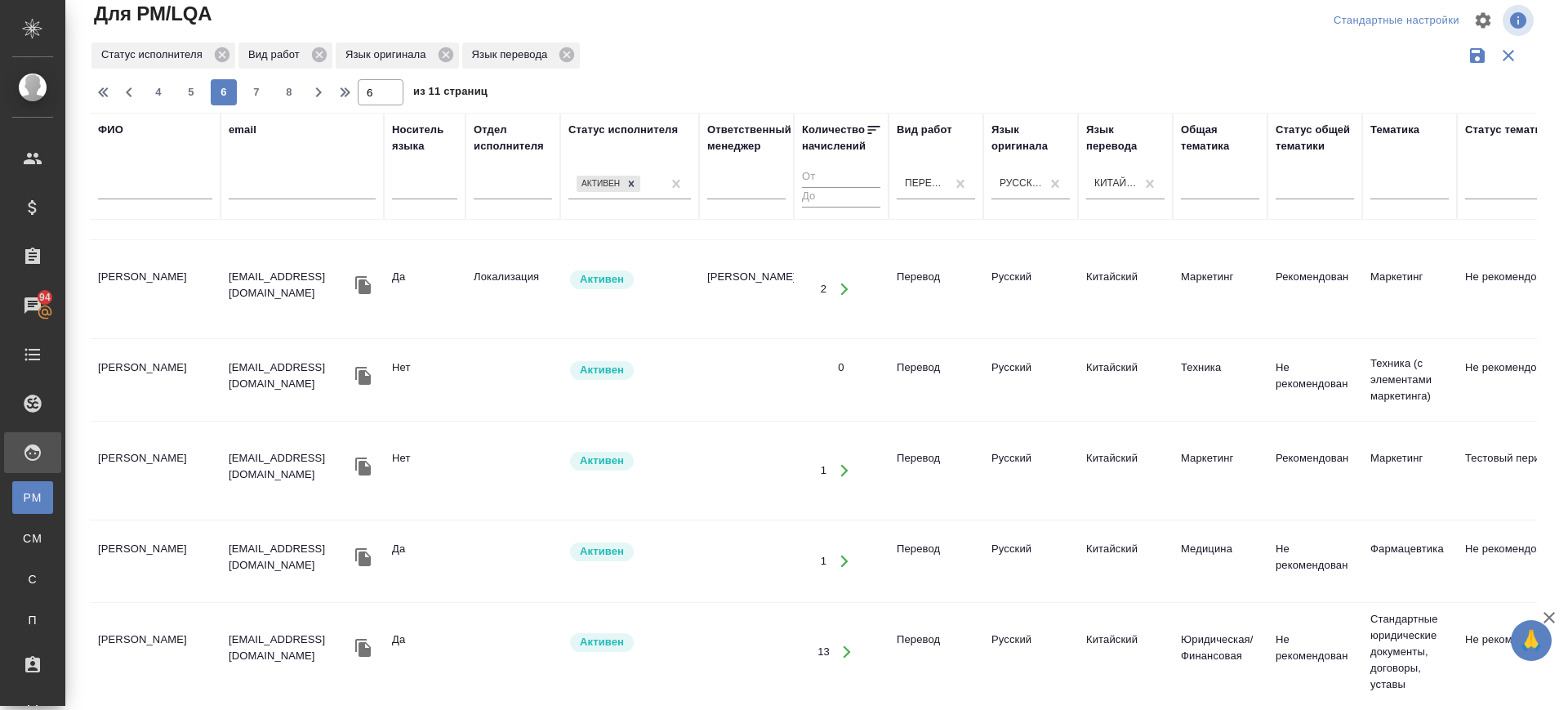
click at [137, 533] on td "Дин Пэй" at bounding box center [154, 561] width 131 height 57
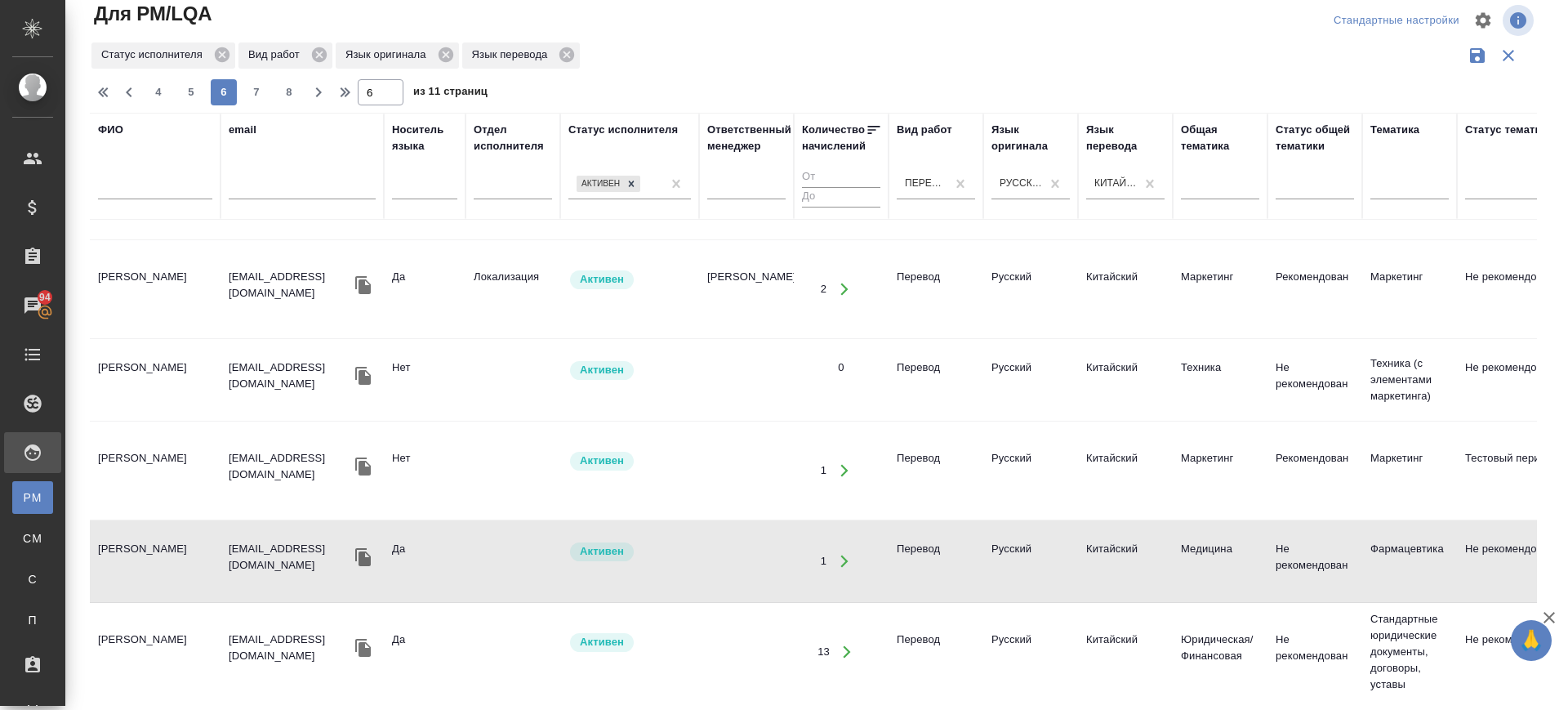
click at [146, 627] on td "Ван Байхан" at bounding box center [154, 652] width 131 height 57
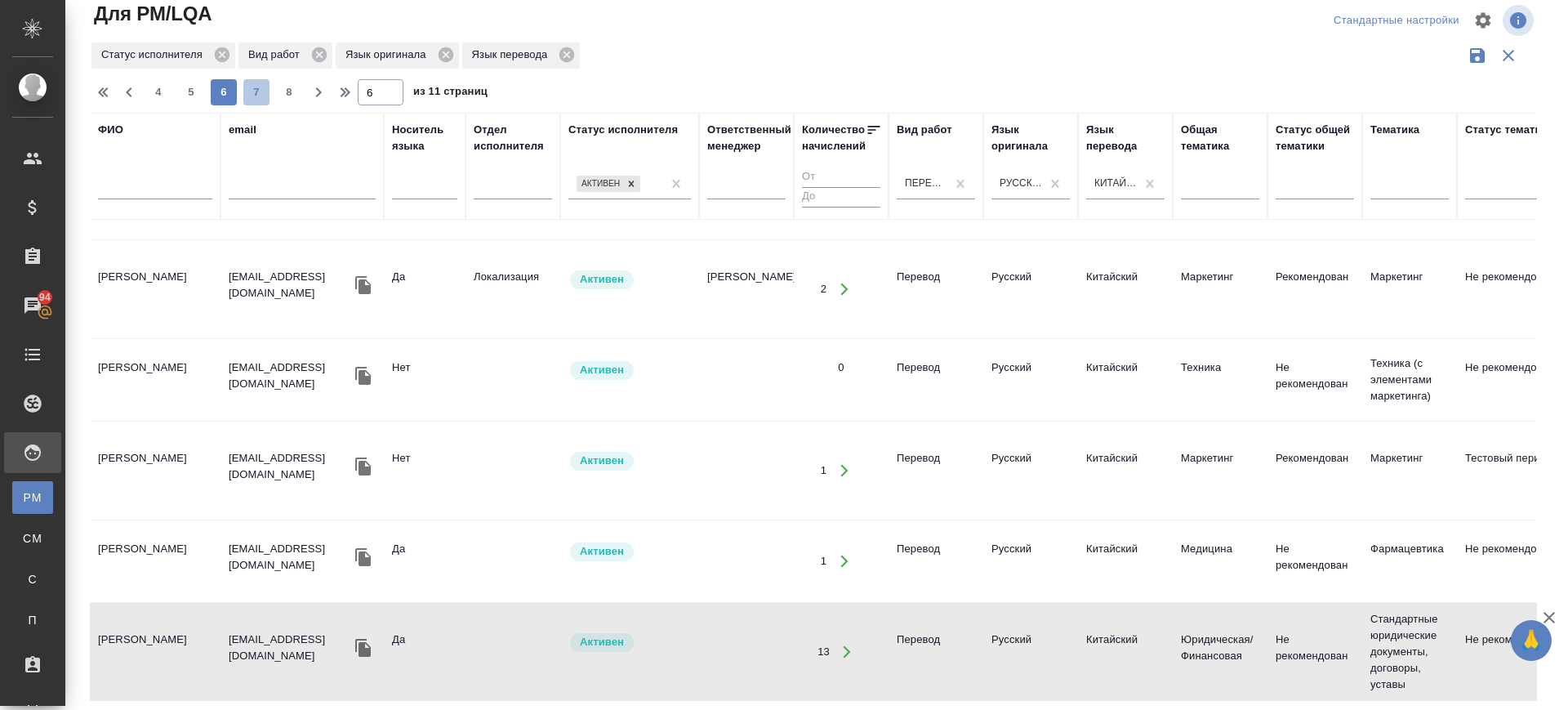
click at [257, 101] on button "7" at bounding box center [256, 92] width 26 height 26
type input "7"
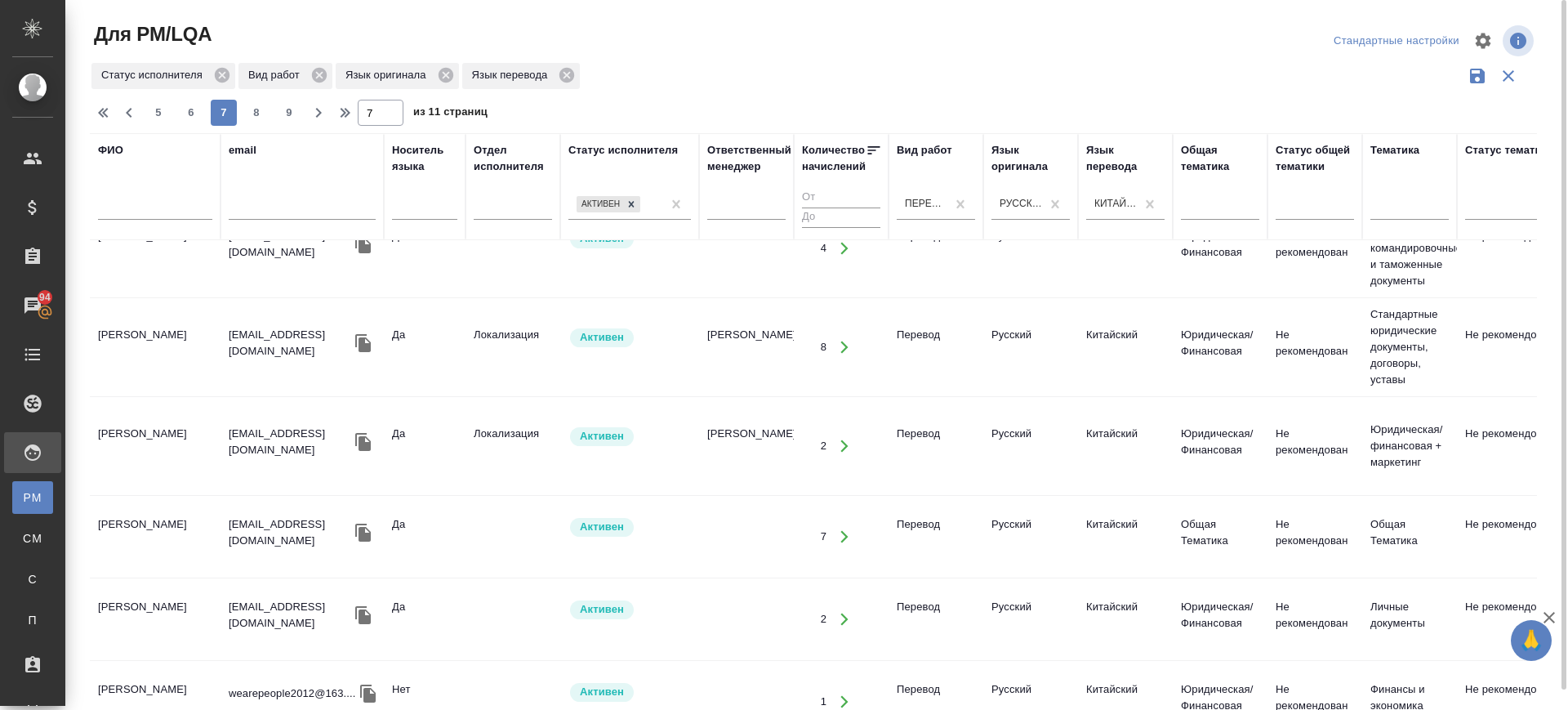
scroll to position [0, 0]
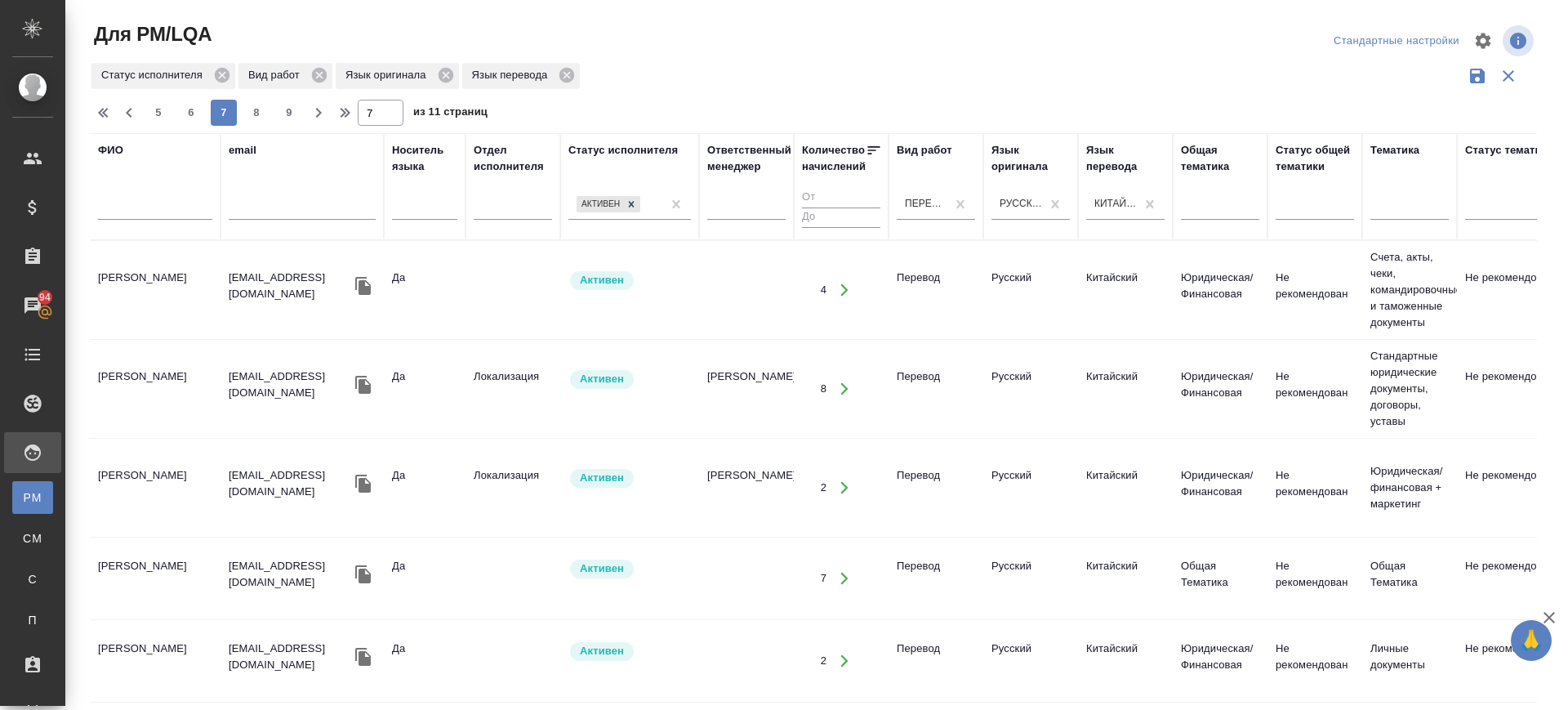
click at [121, 405] on td "Ли Синь Юнь" at bounding box center [154, 388] width 131 height 57
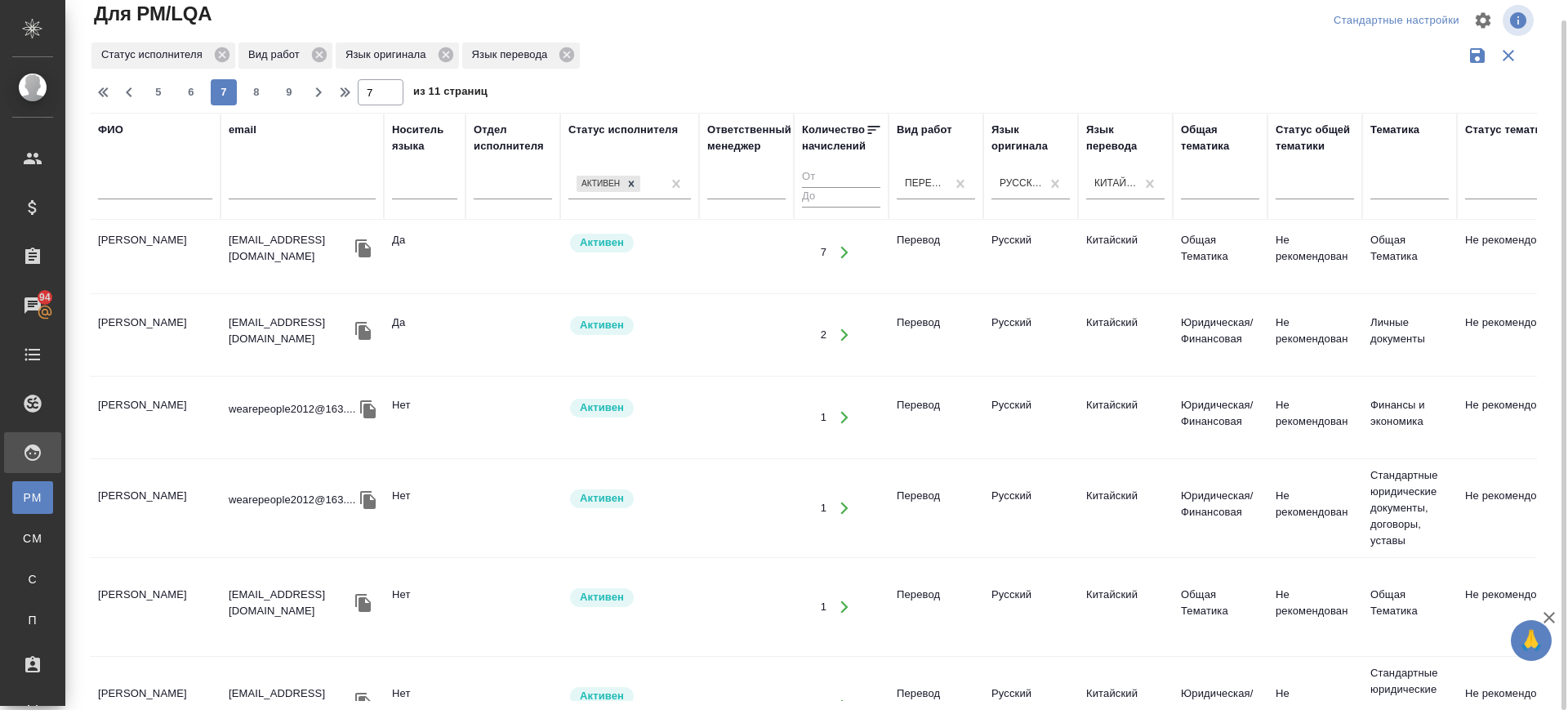
scroll to position [306, 0]
drag, startPoint x: 134, startPoint y: 317, endPoint x: 151, endPoint y: 464, distance: 148.0
click at [134, 316] on td "Ван Байхан" at bounding box center [154, 333] width 131 height 57
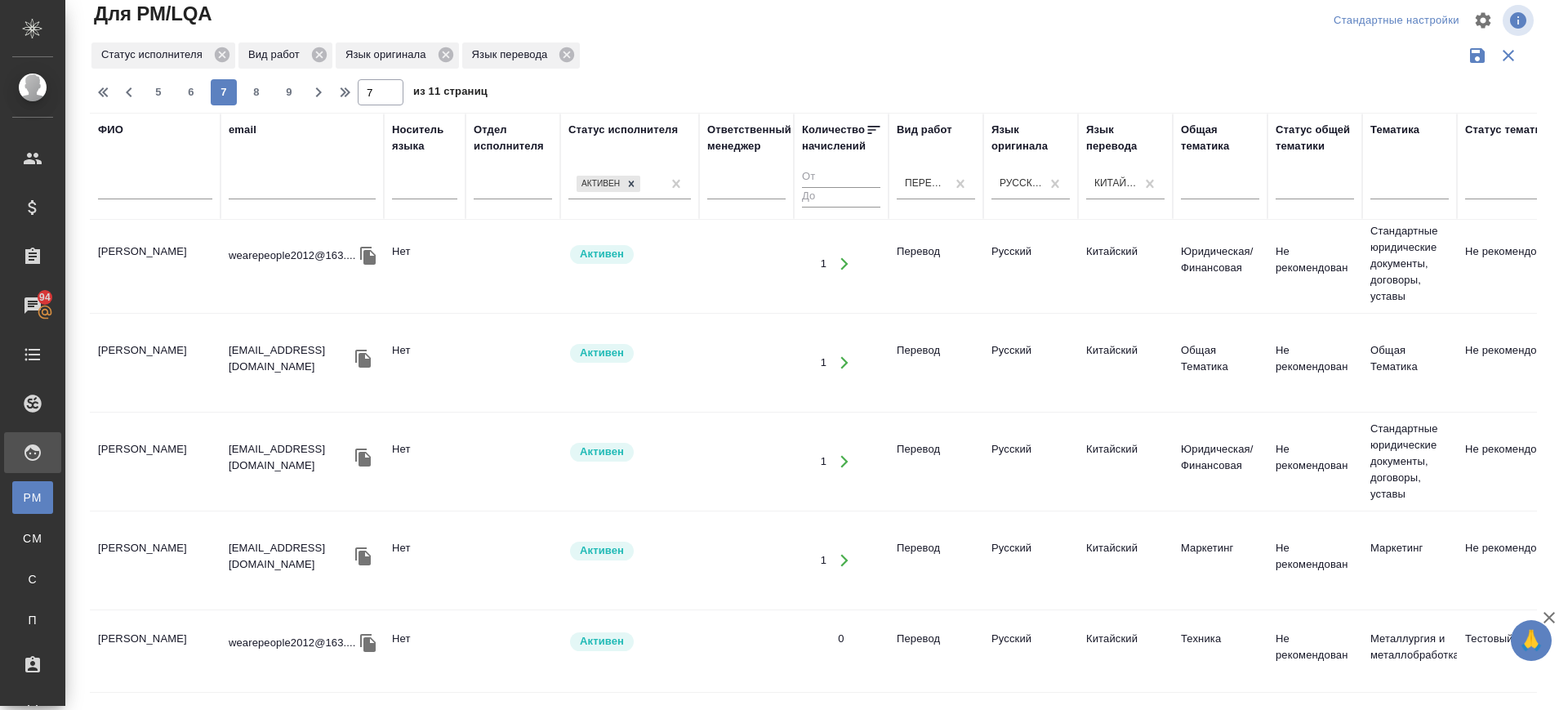
scroll to position [613, 0]
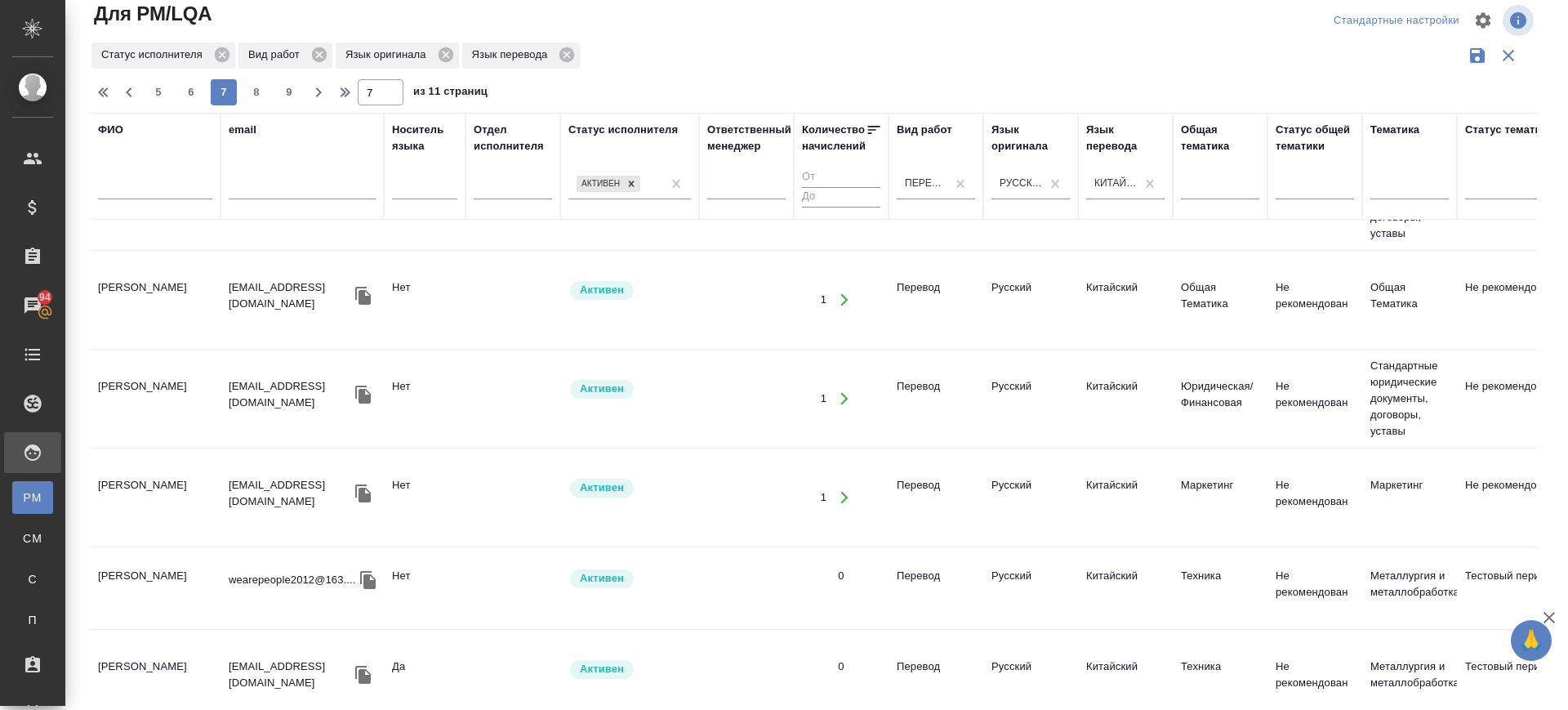
drag, startPoint x: 139, startPoint y: 623, endPoint x: 195, endPoint y: 662, distance: 68.2
click at [139, 650] on td "Ли Гуосин" at bounding box center [154, 678] width 131 height 57
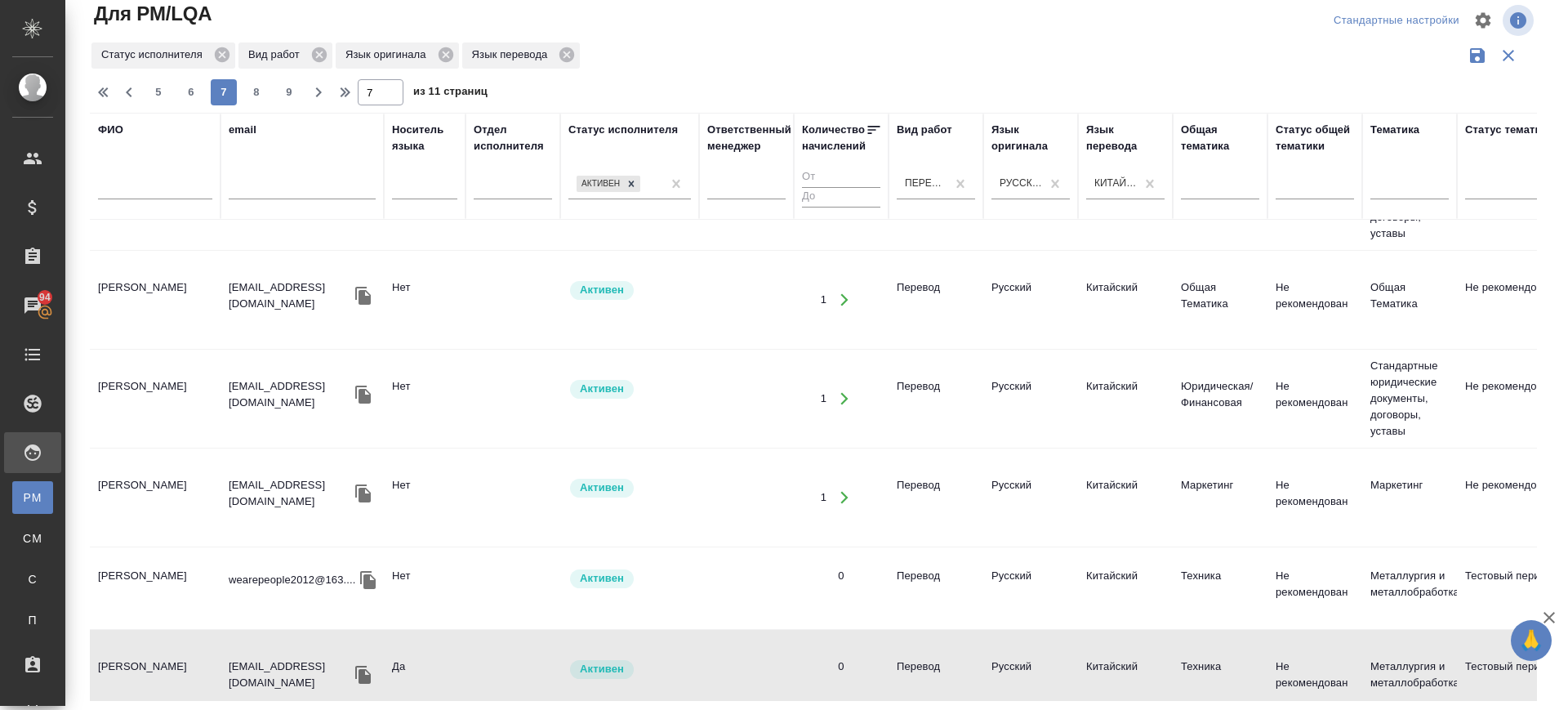
click at [152, 650] on td "Ли Гуосин" at bounding box center [154, 678] width 131 height 57
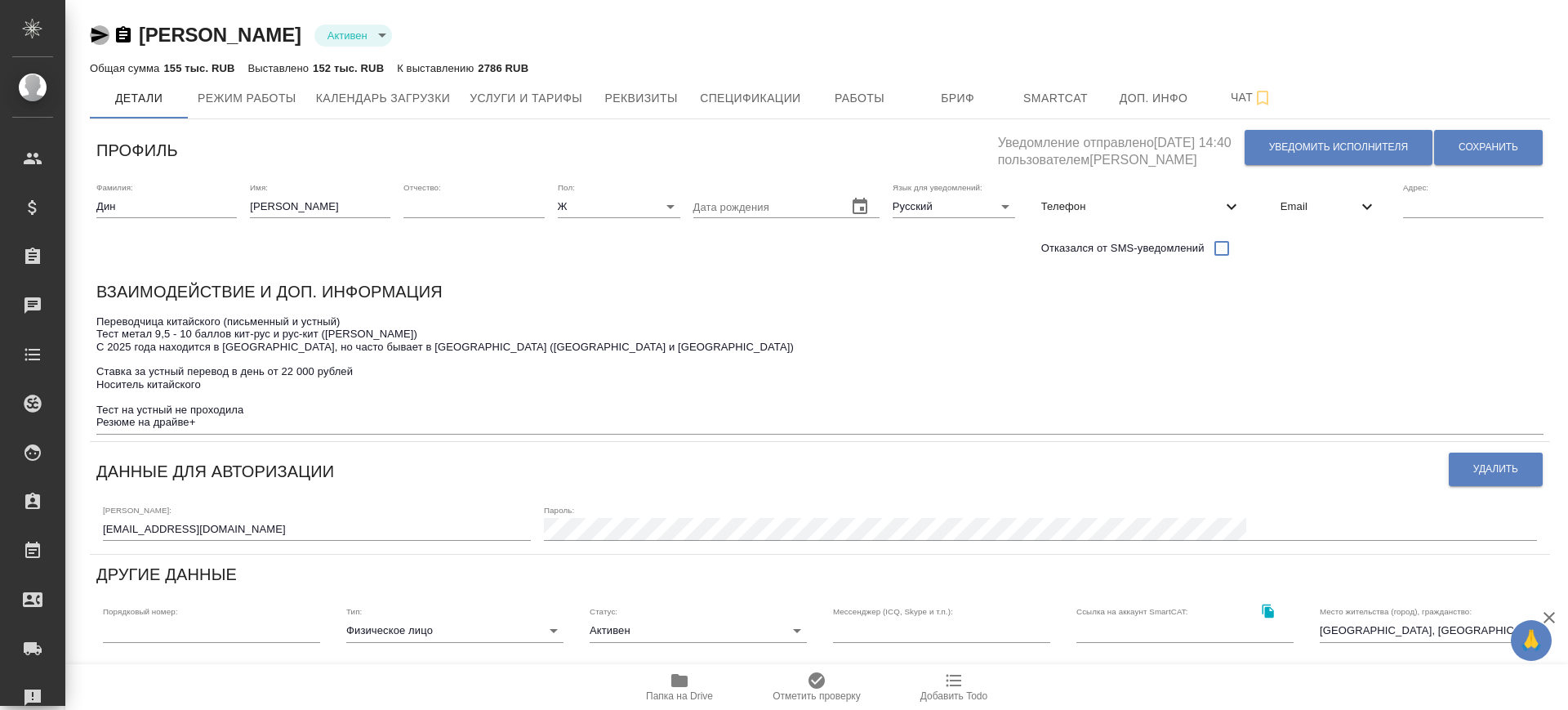
click at [102, 38] on icon "button" at bounding box center [99, 35] width 20 height 20
click at [100, 32] on icon "button" at bounding box center [100, 35] width 17 height 15
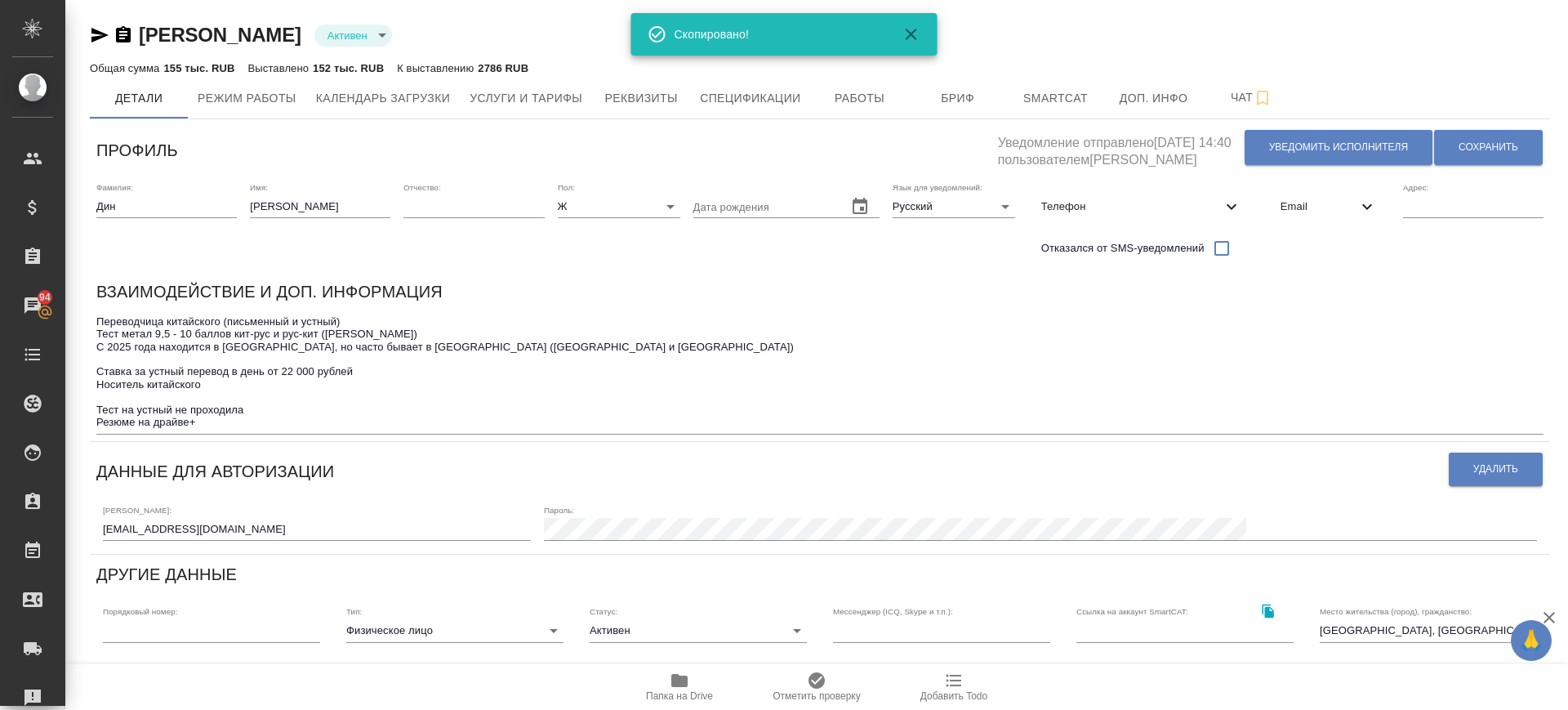
click at [118, 40] on icon "button" at bounding box center [123, 34] width 15 height 16
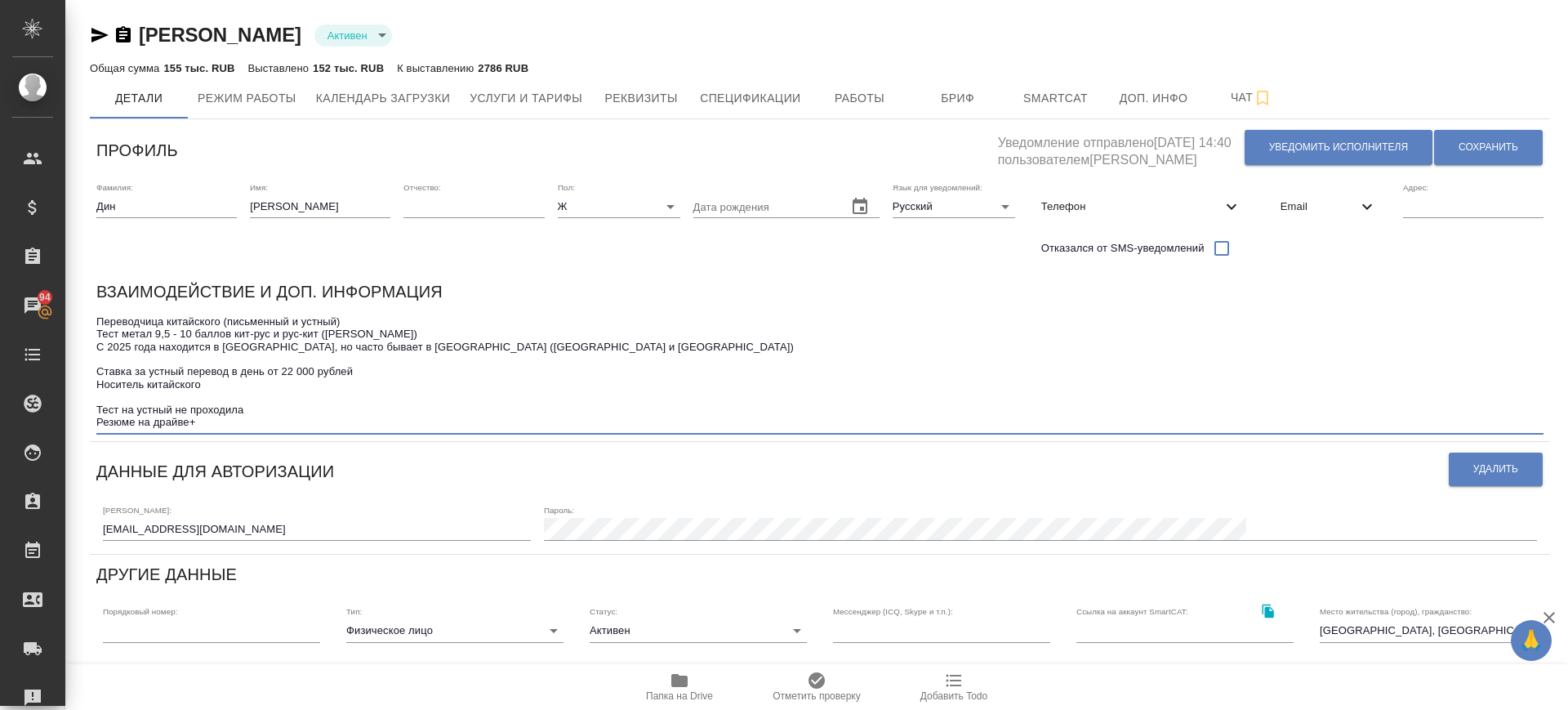
click at [96, 335] on textarea "Переводчица китайского (письменный и устный) Тест метал 9,5 - 10 баллов кит-рус…" at bounding box center [819, 372] width 1447 height 114
click at [106, 317] on textarea "Переводчица китайского (письменный и устный) Тест метал 9,5 - 10 баллов кит-рус…" at bounding box center [819, 372] width 1447 height 114
drag, startPoint x: 97, startPoint y: 316, endPoint x: 550, endPoint y: 331, distance: 453.2
click at [550, 331] on textarea "Переводчица китайского (письменный и устный) Тест метал 9,5 - 10 баллов кит-рус…" at bounding box center [819, 372] width 1447 height 114
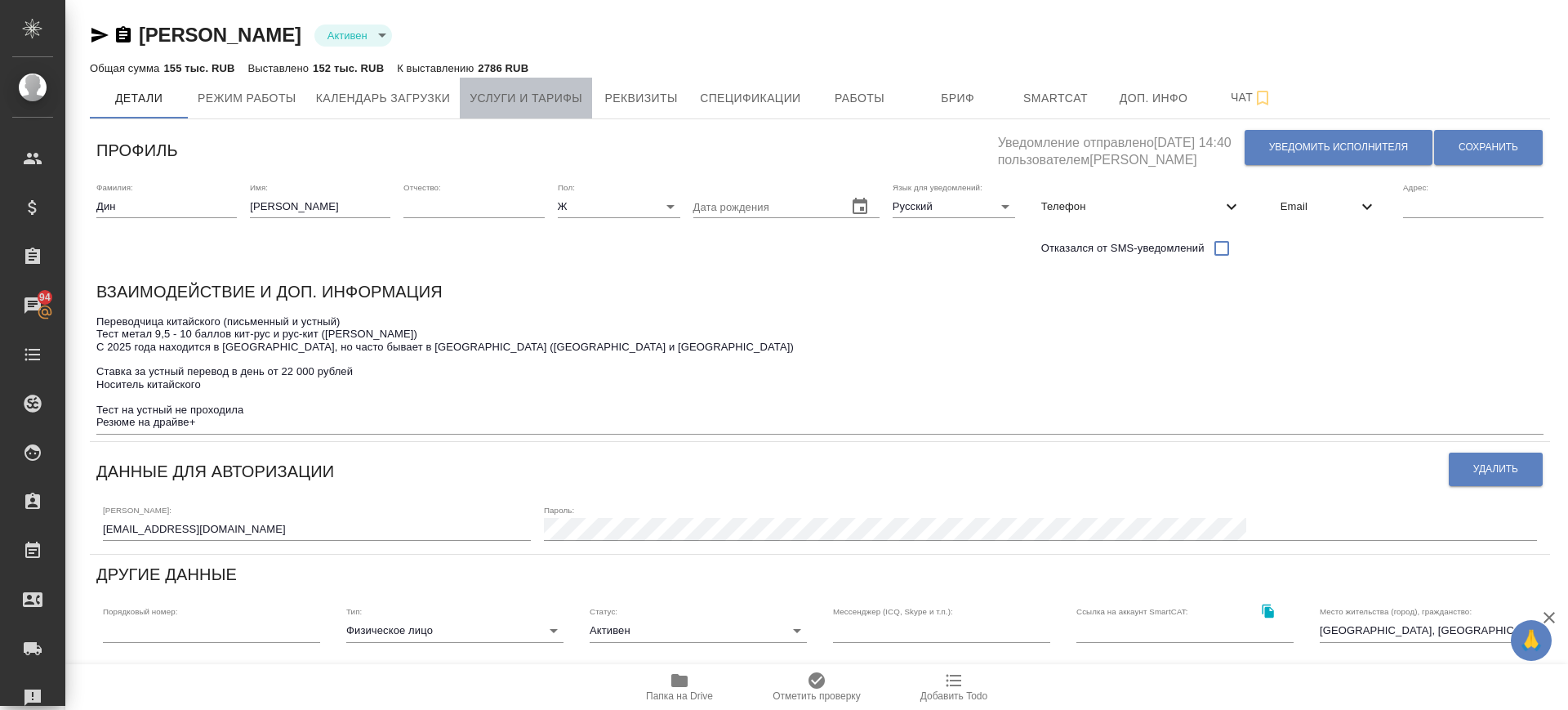
click at [565, 83] on button "Услуги и тарифы" at bounding box center [525, 97] width 133 height 40
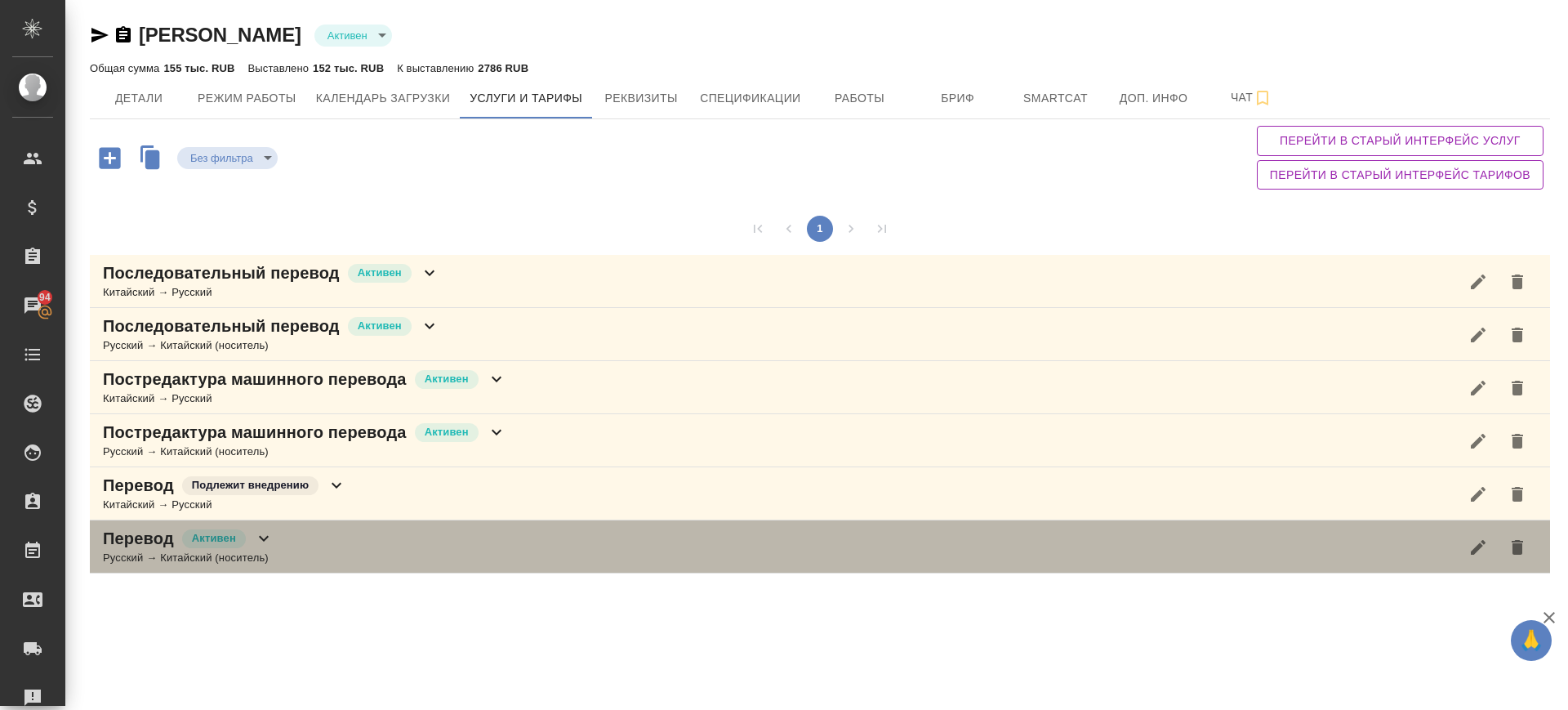
click at [348, 537] on div "Перевод Активен Русский → Китайский (носитель)" at bounding box center [819, 546] width 1461 height 53
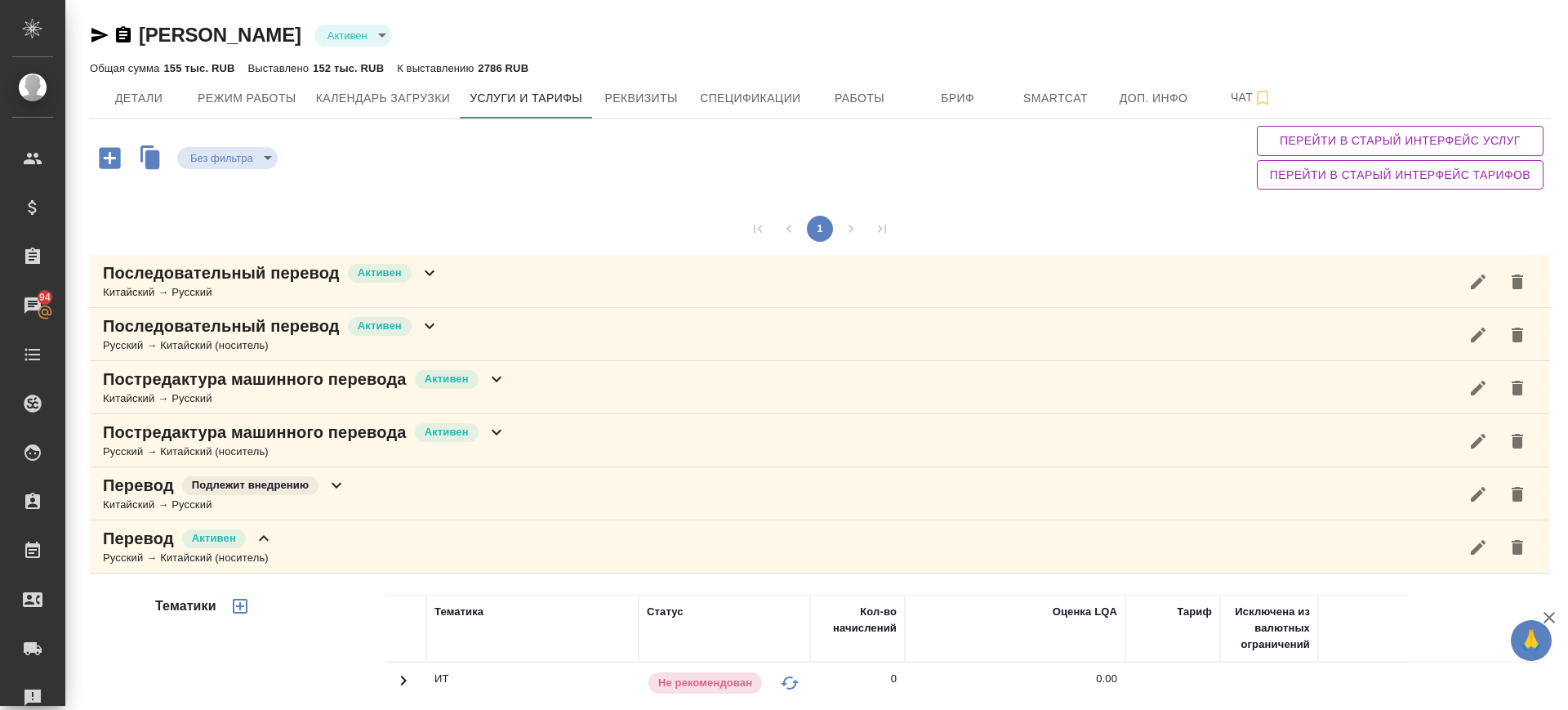
click at [577, 419] on div "Постредактура машинного перевода Активен Русский → Китайский (носитель)" at bounding box center [819, 441] width 1461 height 53
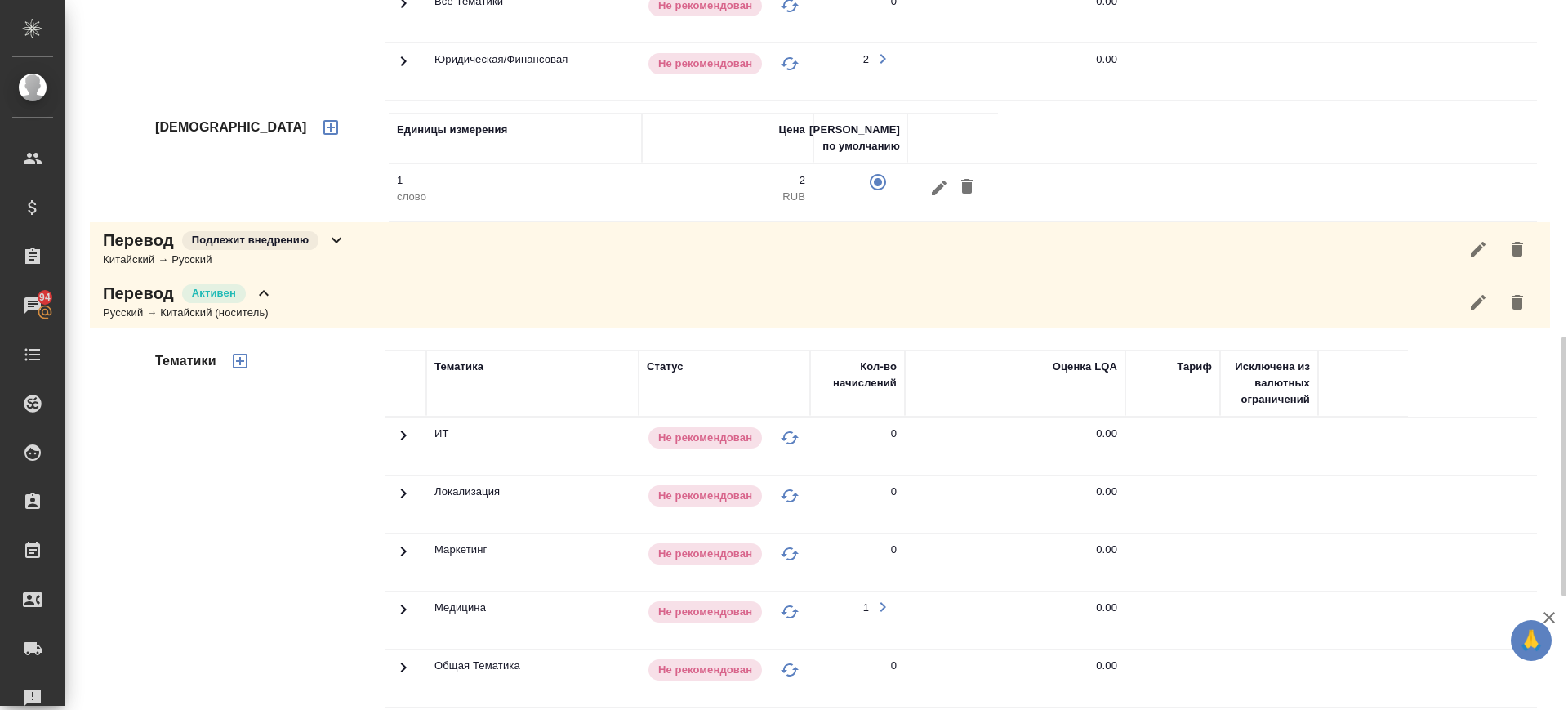
scroll to position [204, 0]
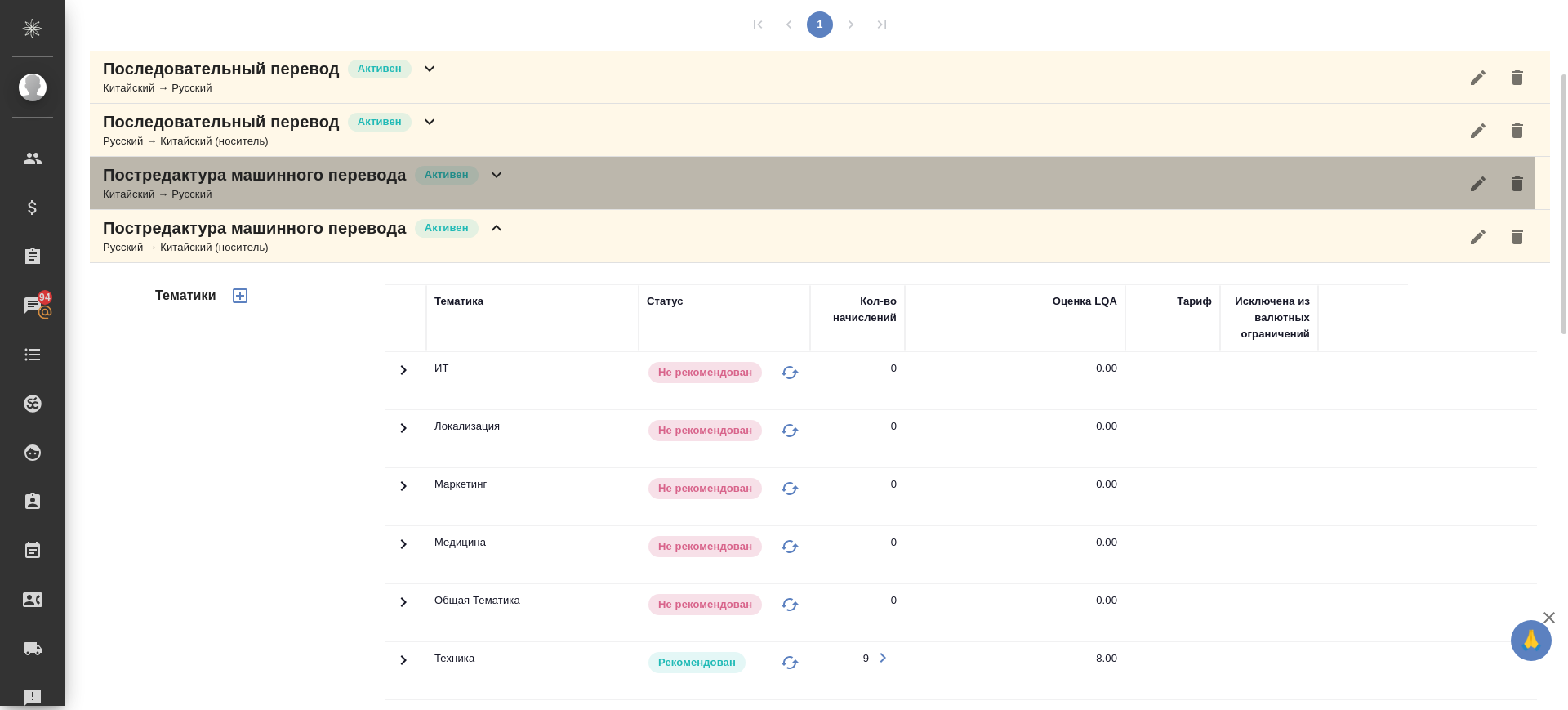
click at [547, 183] on div "Постредактура машинного перевода Активен Китайский → Русский" at bounding box center [819, 184] width 1461 height 53
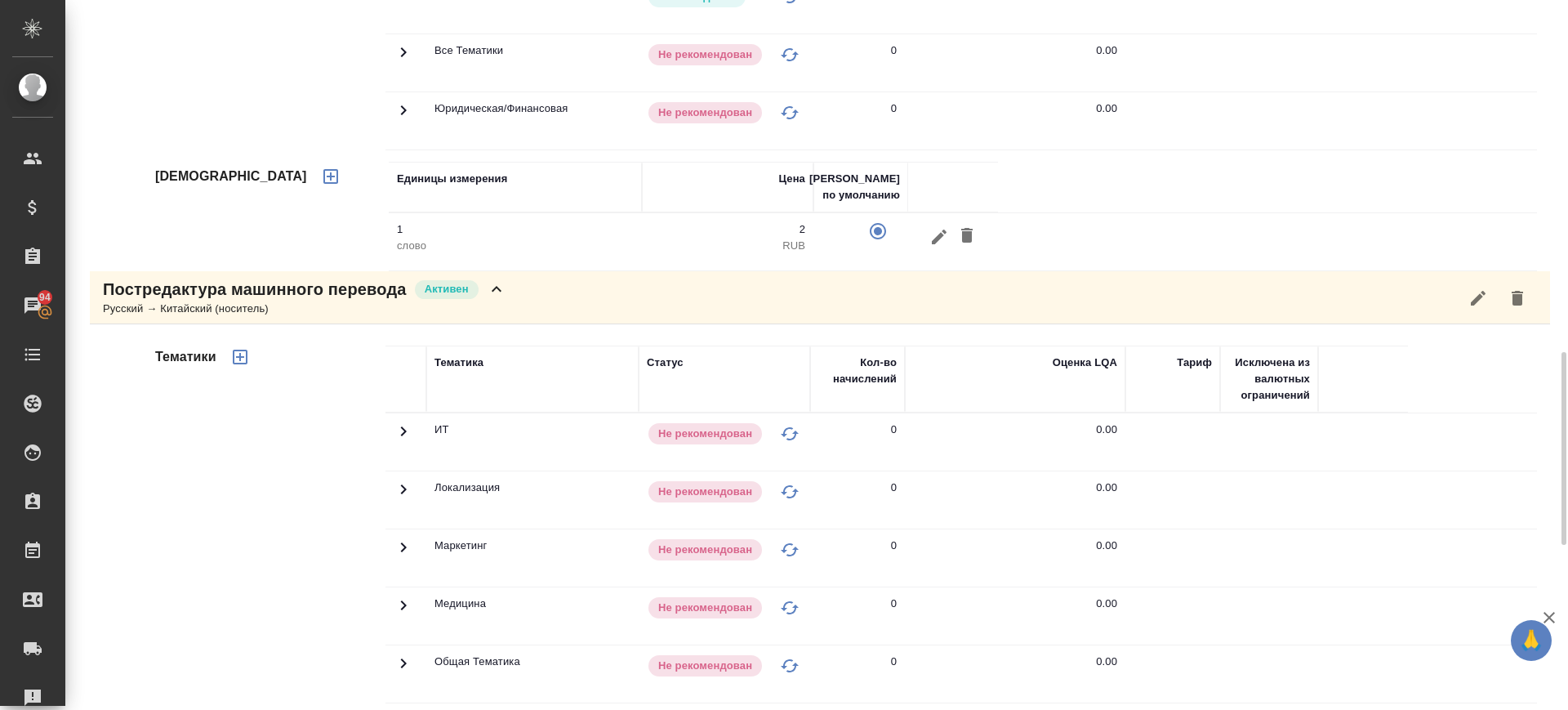
scroll to position [919, 0]
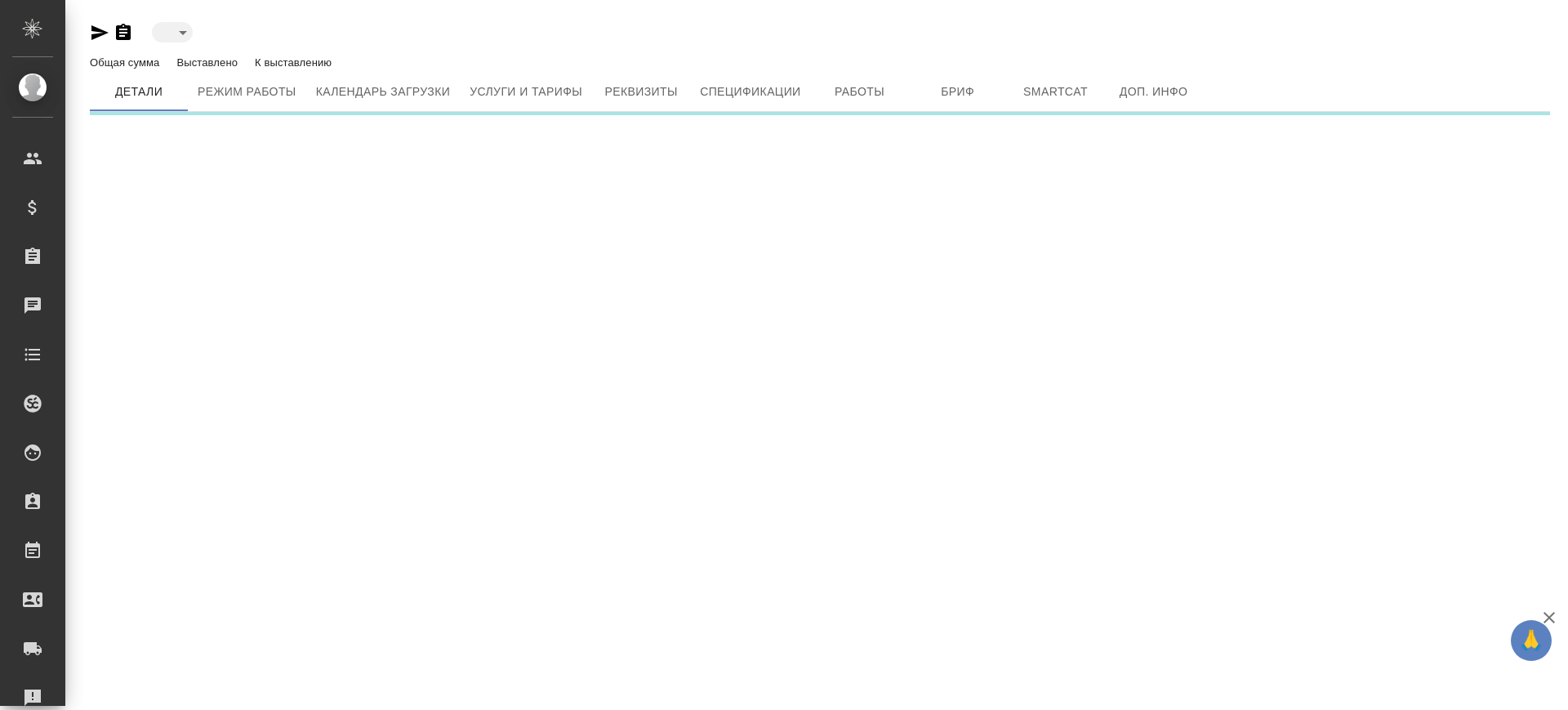
type input "active"
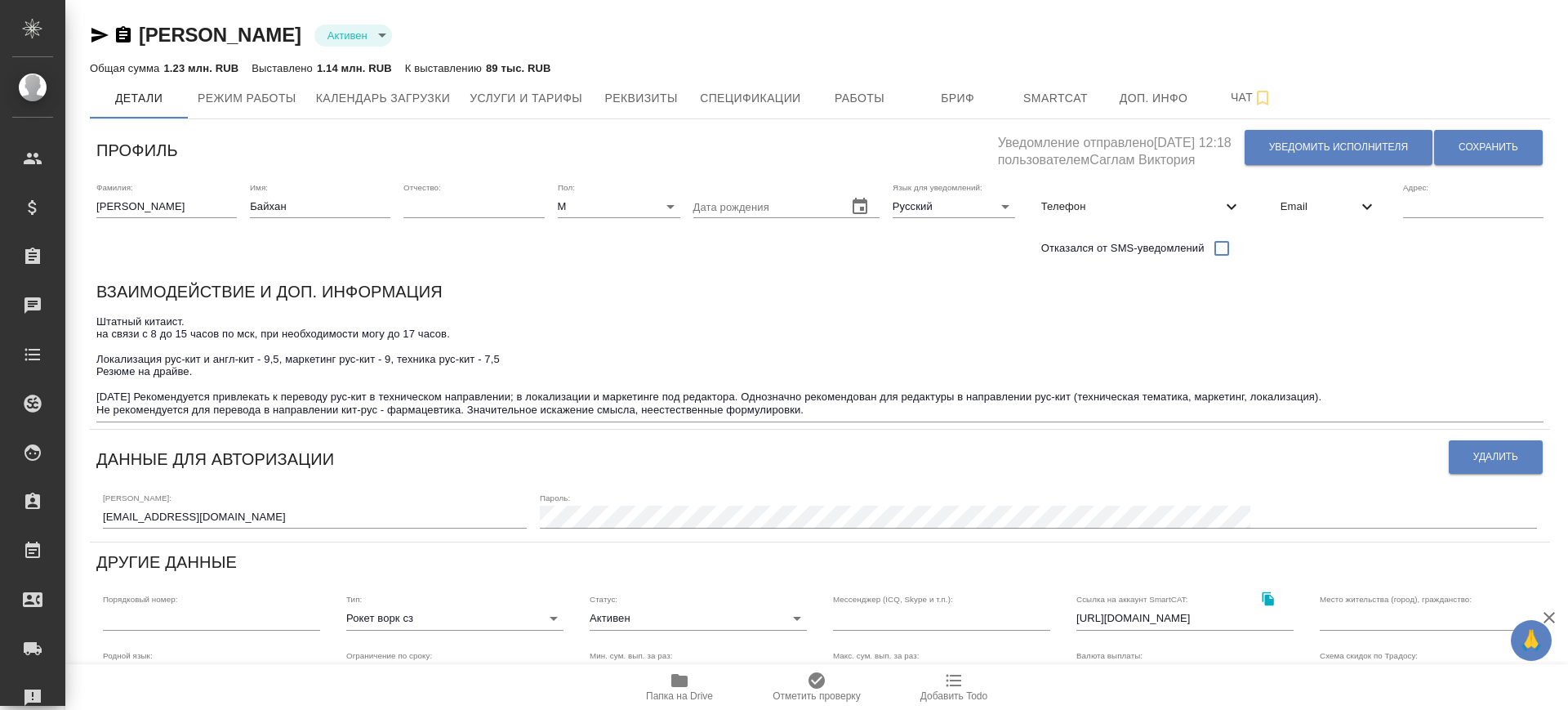
click at [126, 35] on icon "button" at bounding box center [123, 35] width 20 height 20
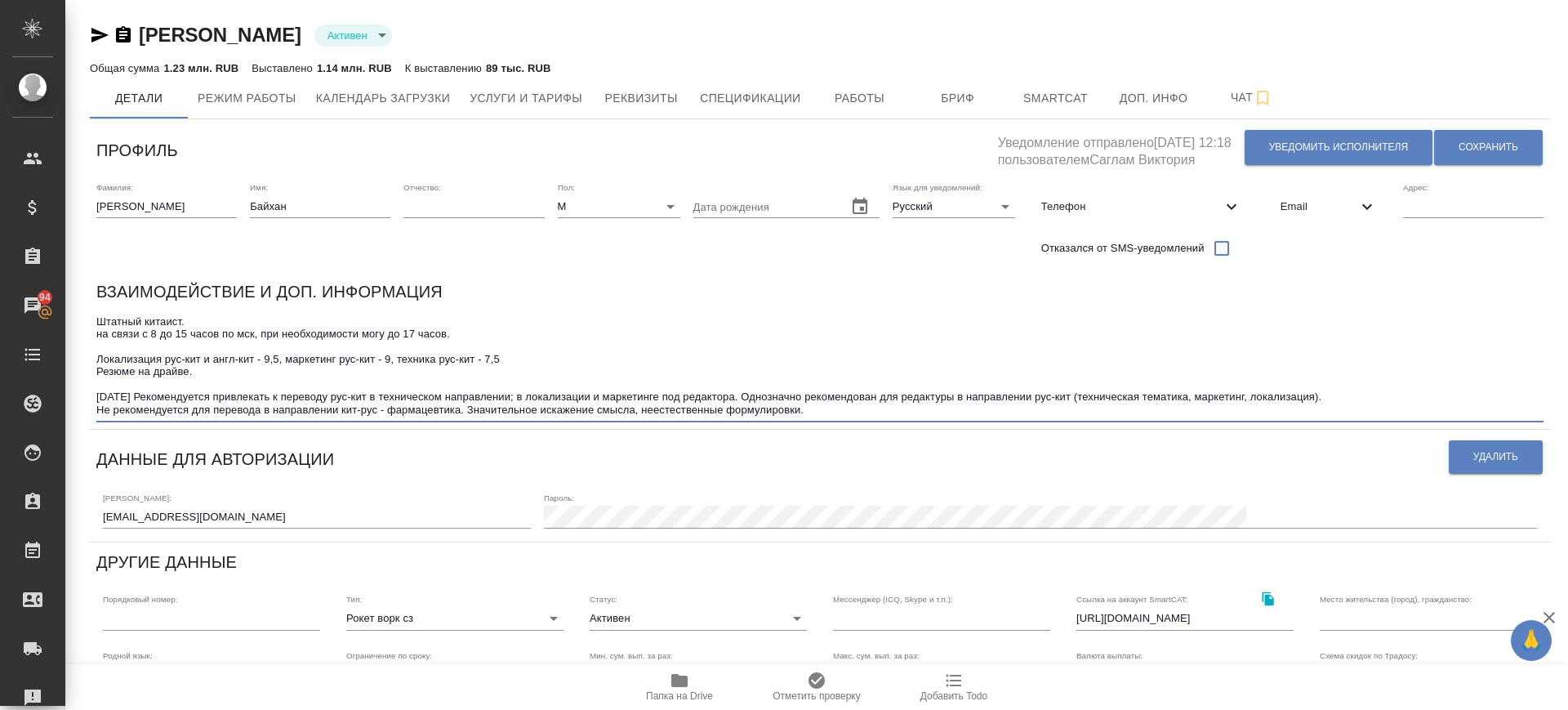
drag, startPoint x: 99, startPoint y: 315, endPoint x: 187, endPoint y: 317, distance: 88.0
click at [187, 317] on textarea "Штатный китаист. на связи с 8 до 15 часов по мск, при необходимости могу до 17 …" at bounding box center [819, 366] width 1447 height 102
click at [563, 102] on span "Услуги и тарифы" at bounding box center [526, 99] width 113 height 21
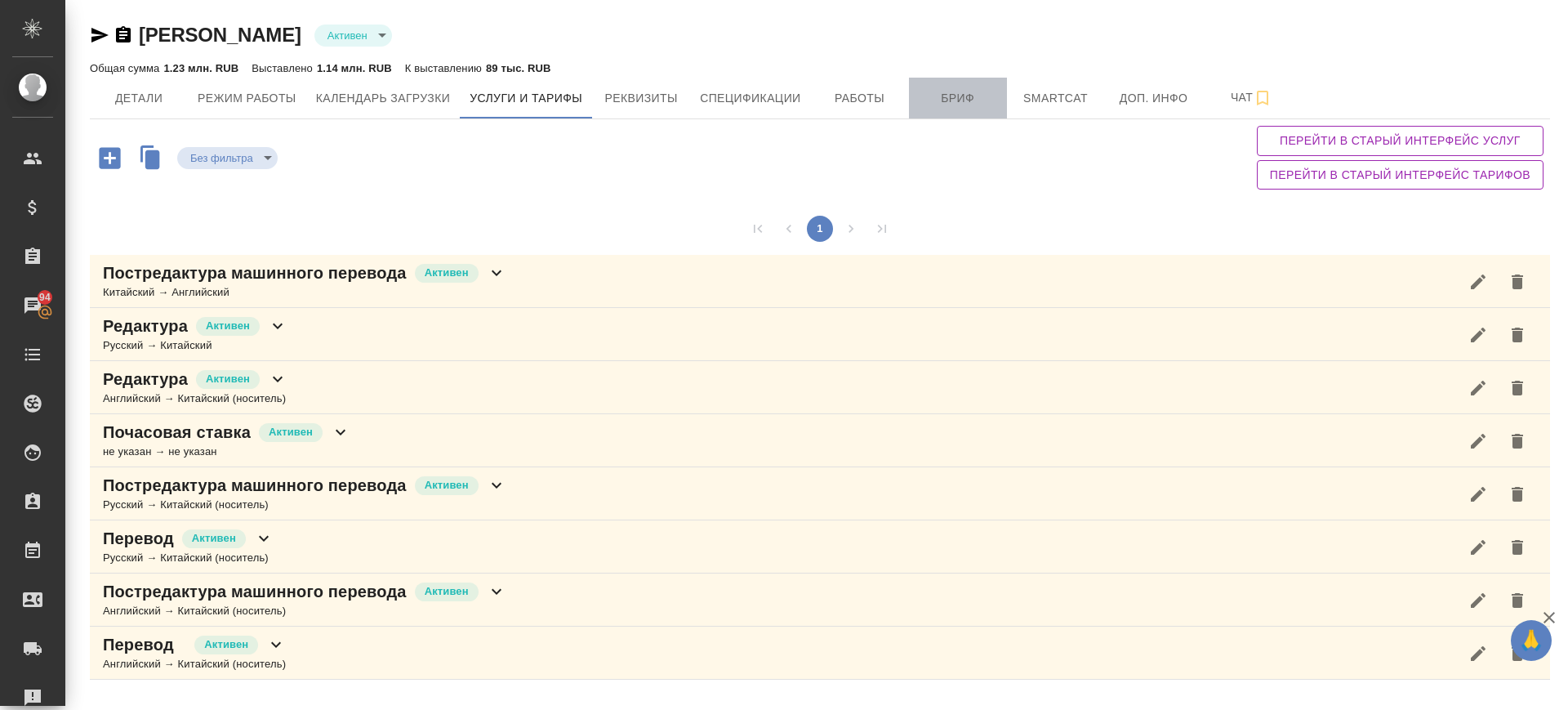
click at [967, 93] on span "Бриф" at bounding box center [958, 99] width 78 height 21
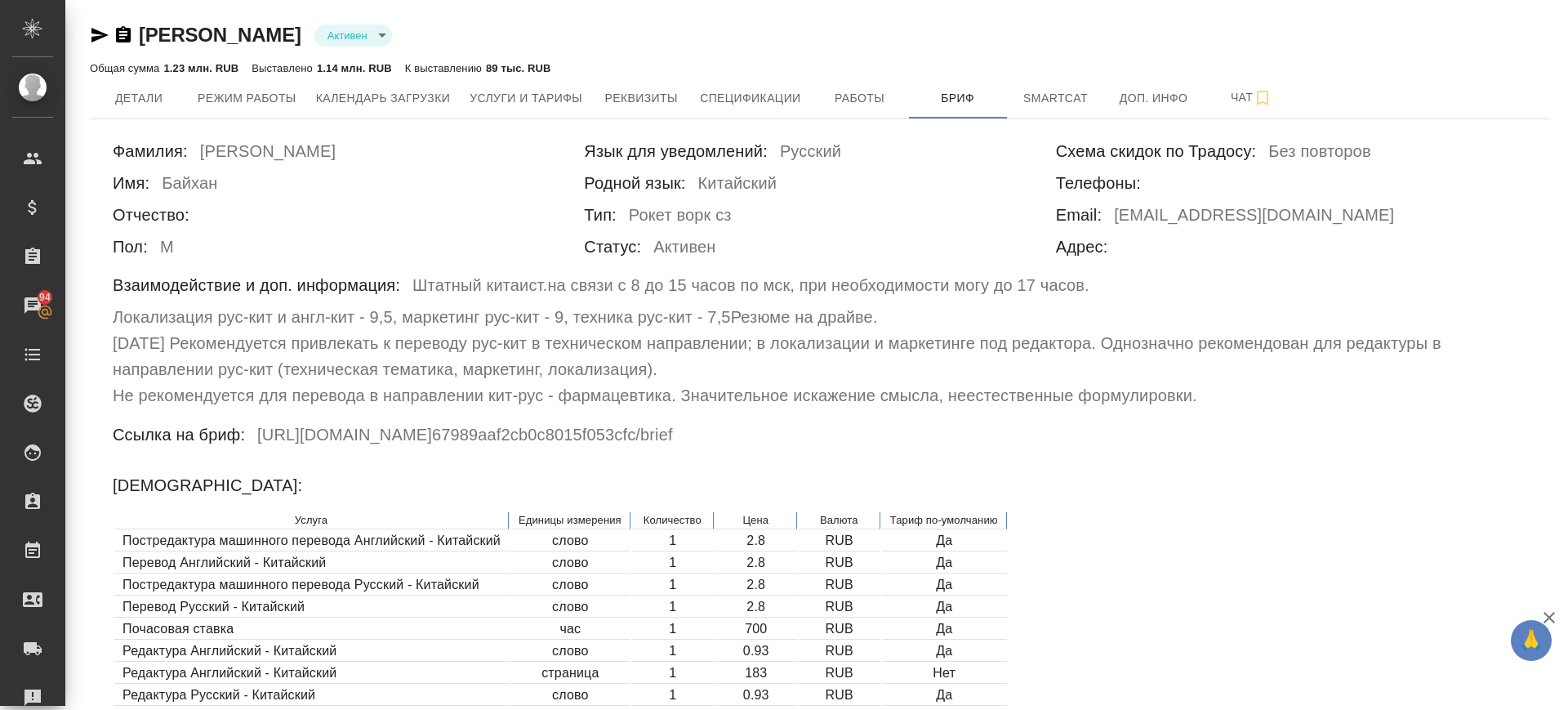
scroll to position [409, 0]
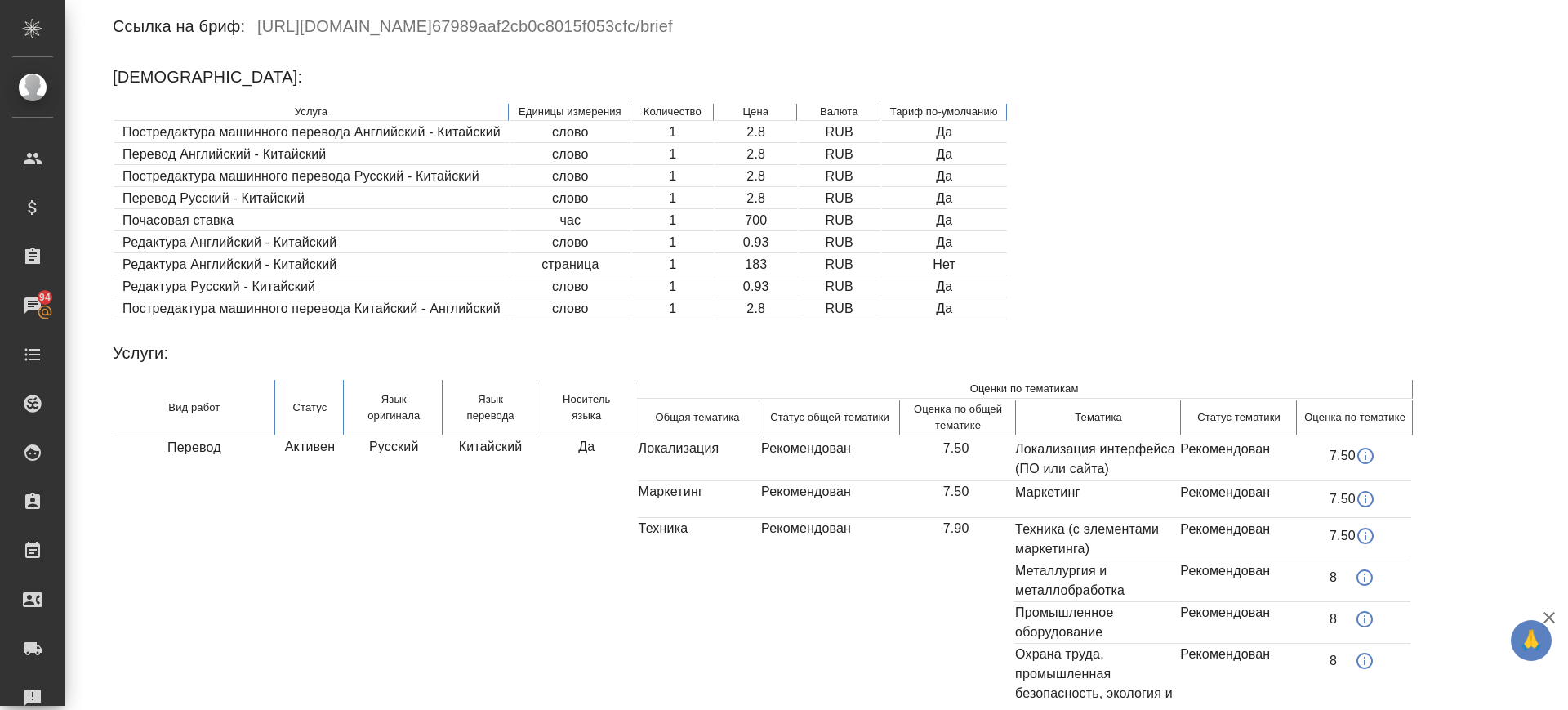
click at [321, 133] on td "Постредактура машинного перевода Английский - Китайский" at bounding box center [311, 133] width 395 height 21
drag, startPoint x: 400, startPoint y: 180, endPoint x: 816, endPoint y: 175, distance: 416.0
click at [816, 175] on tr "Постредактура машинного перевода Русский - Китайский слово 1 2.8 RUB Да" at bounding box center [560, 177] width 893 height 21
drag, startPoint x: 487, startPoint y: 195, endPoint x: 778, endPoint y: 191, distance: 291.0
click at [778, 191] on tr "Перевод Русский - Китайский слово 1 2.8 RUB Да" at bounding box center [560, 199] width 893 height 21
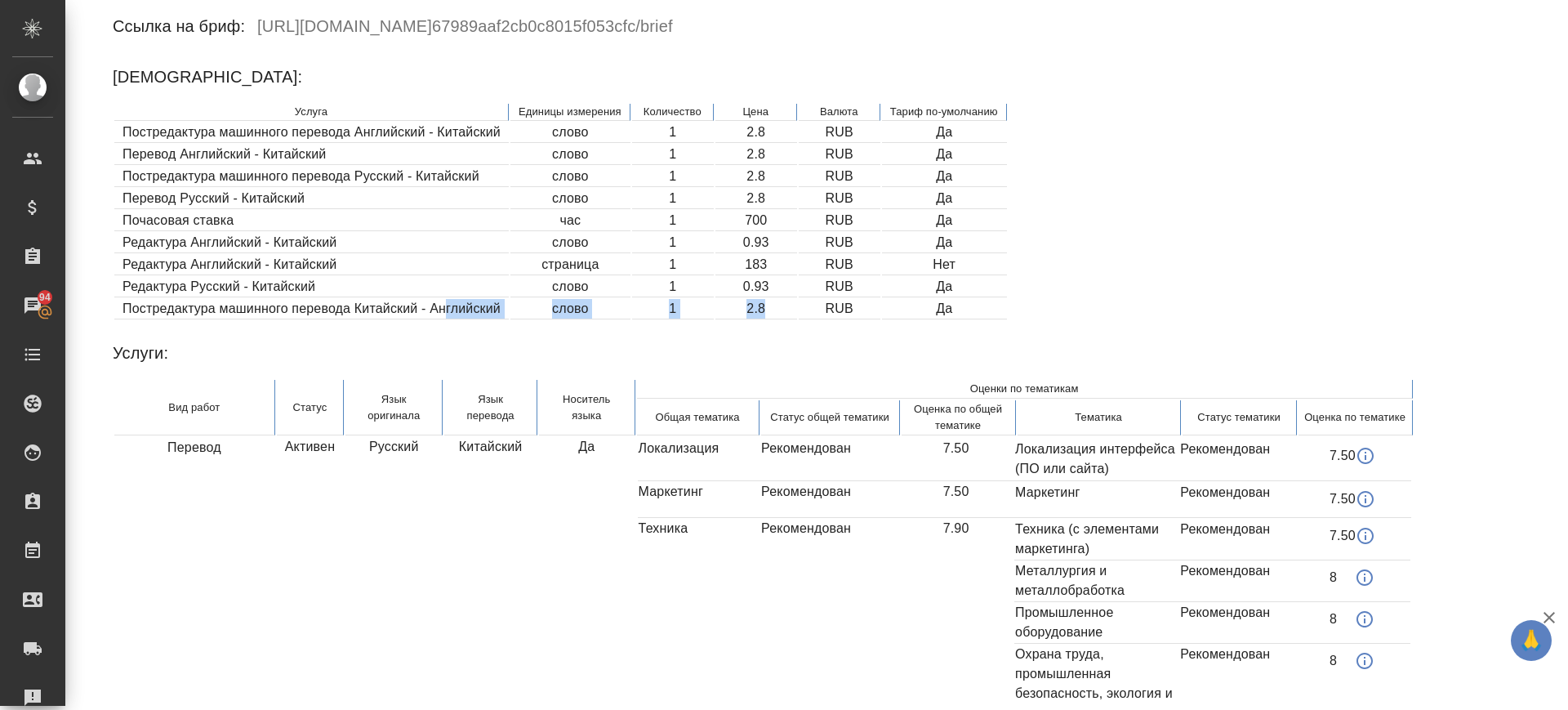
drag, startPoint x: 446, startPoint y: 309, endPoint x: 777, endPoint y: 301, distance: 331.1
click at [777, 301] on tr "Постредактура машинного перевода Китайский - Английский слово 1 2.8 RUB Да" at bounding box center [560, 309] width 893 height 21
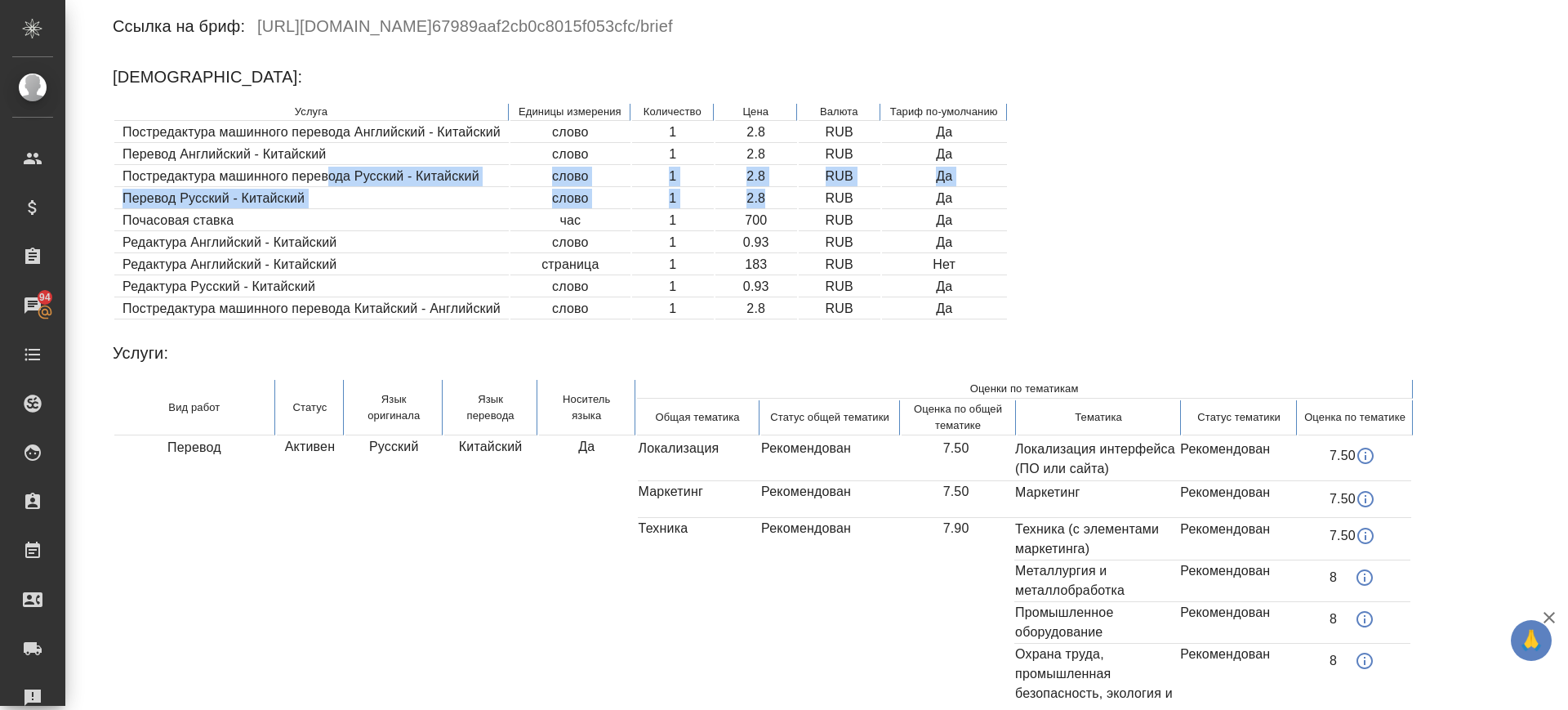
drag, startPoint x: 330, startPoint y: 180, endPoint x: 784, endPoint y: 192, distance: 454.2
click at [784, 192] on table "Услуга Единицы измерения Количество Цена Валюта Тариф по-умолчанию Постредактур…" at bounding box center [560, 211] width 896 height 218
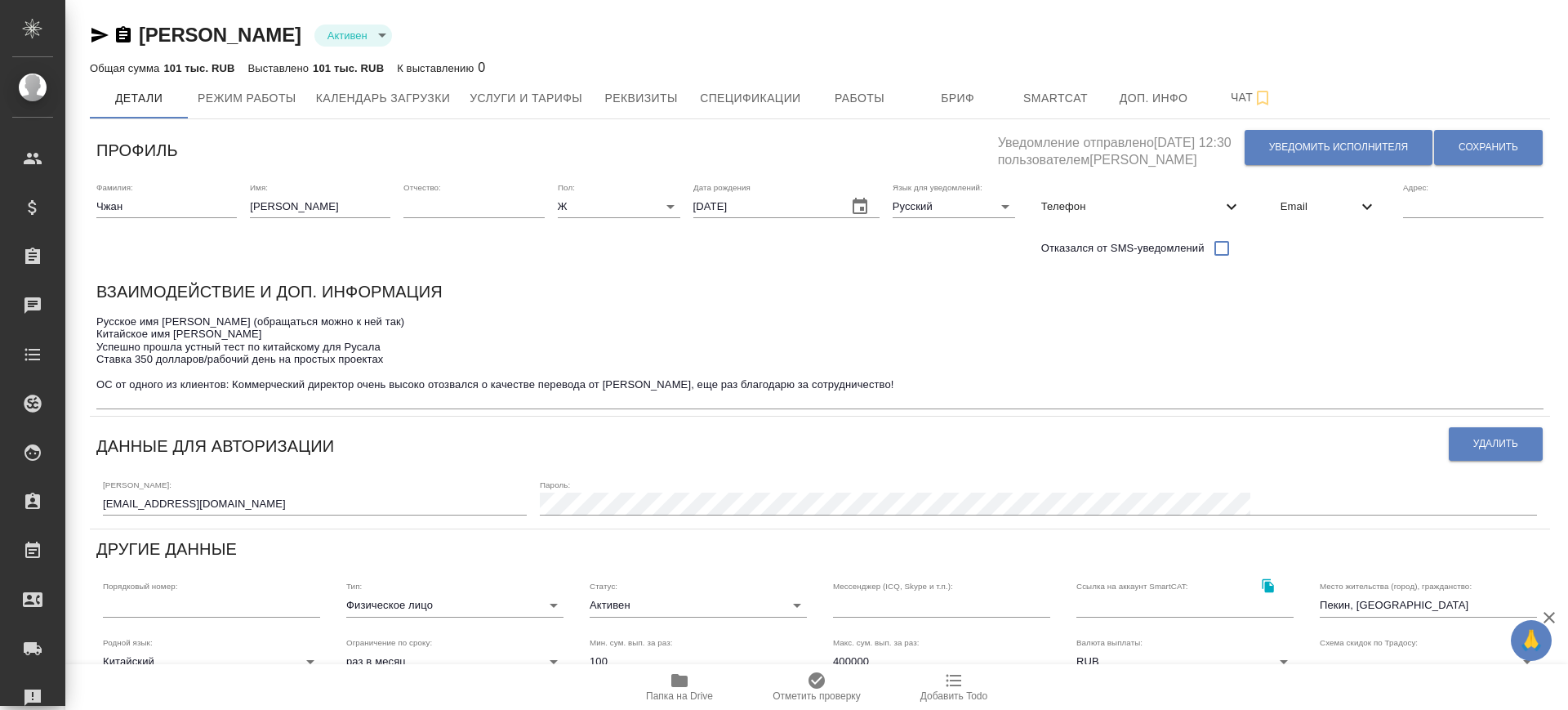
click at [123, 35] on icon "button" at bounding box center [123, 35] width 20 height 20
drag, startPoint x: 80, startPoint y: 344, endPoint x: 92, endPoint y: 347, distance: 12.4
click at [85, 347] on div "Чжан Лиза Активен active Общая сумма 101 тыс. RUB Выставлено 101 тыс. RUB К выс…" at bounding box center [819, 533] width 1483 height 1066
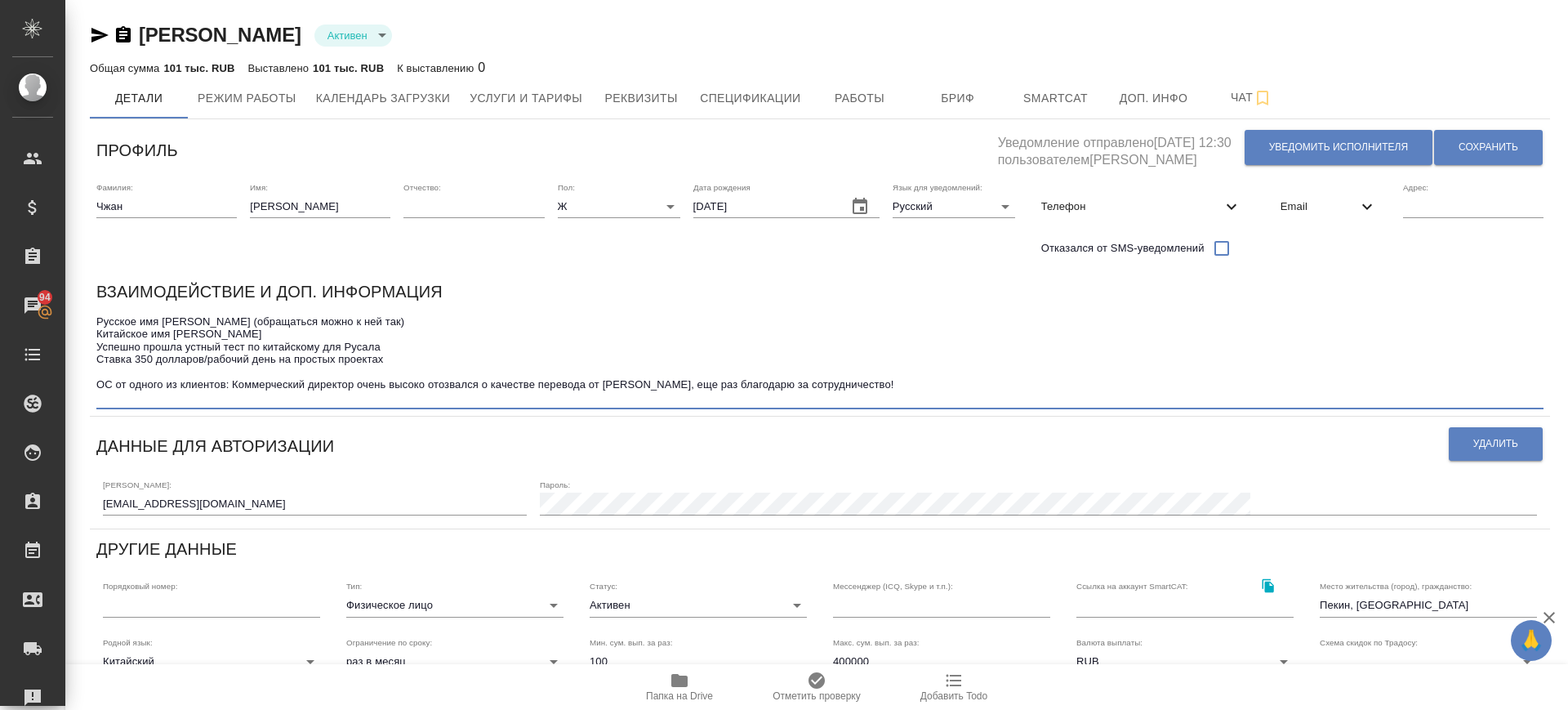
click at [97, 342] on textarea "Русское имя Лиза (обращаться можно к ней так) Китайское имя Чжан Сяо Успешно пр…" at bounding box center [819, 360] width 1447 height 89
click at [110, 321] on textarea "Русское имя Лиза (обращаться можно к ней так) Китайское имя Чжан Сяо Успешно пр…" at bounding box center [819, 360] width 1447 height 89
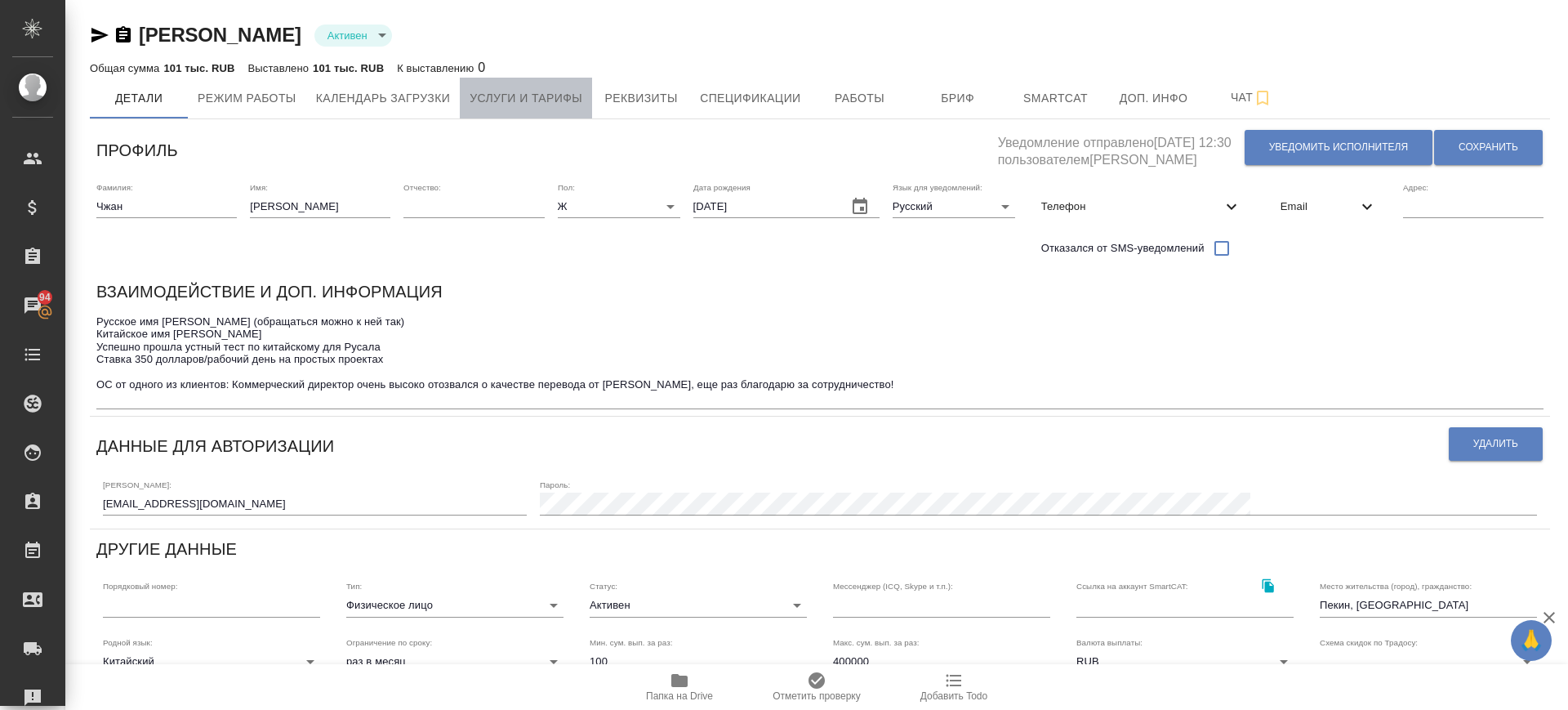
click at [533, 96] on span "Услуги и тарифы" at bounding box center [526, 99] width 113 height 21
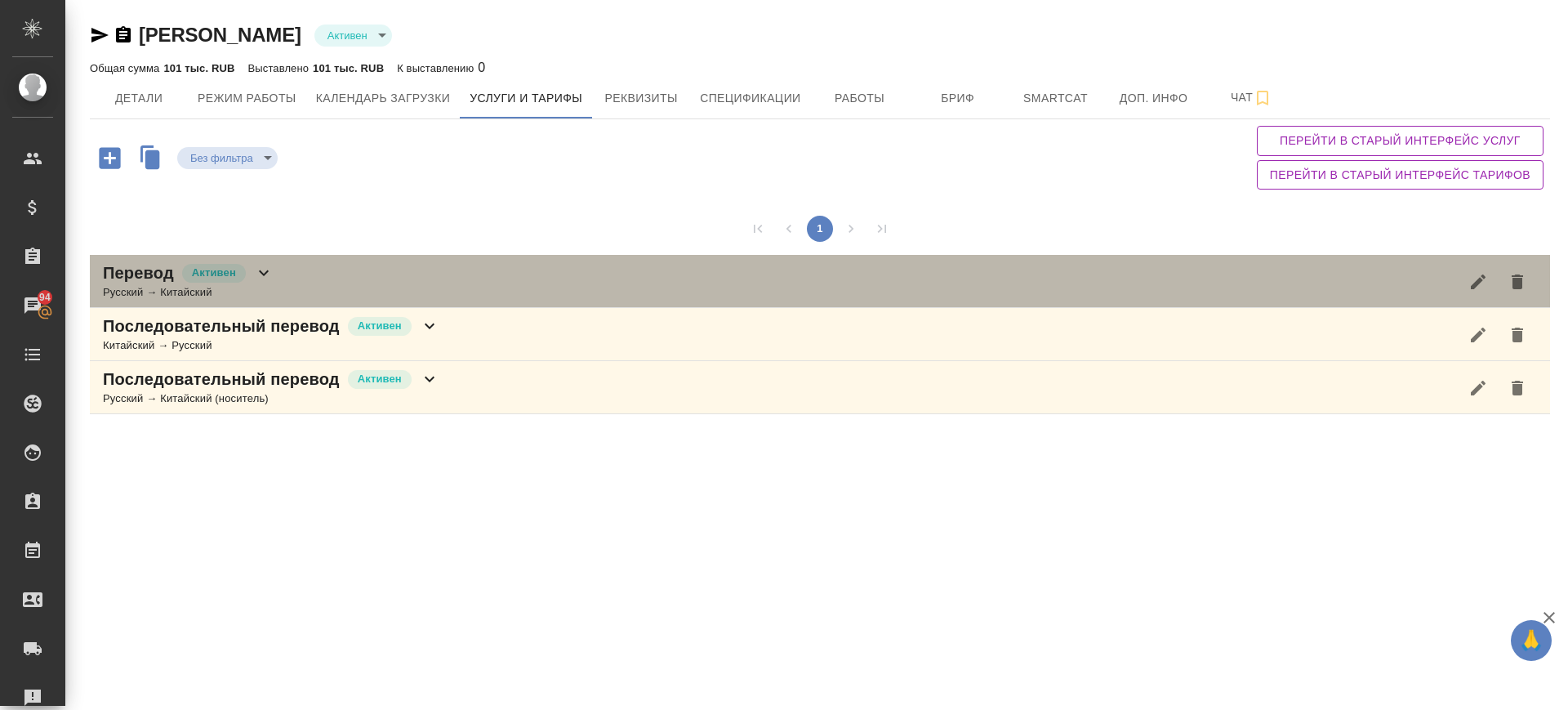
click at [286, 280] on div "Перевод Активен Русский → Китайский" at bounding box center [819, 282] width 1461 height 53
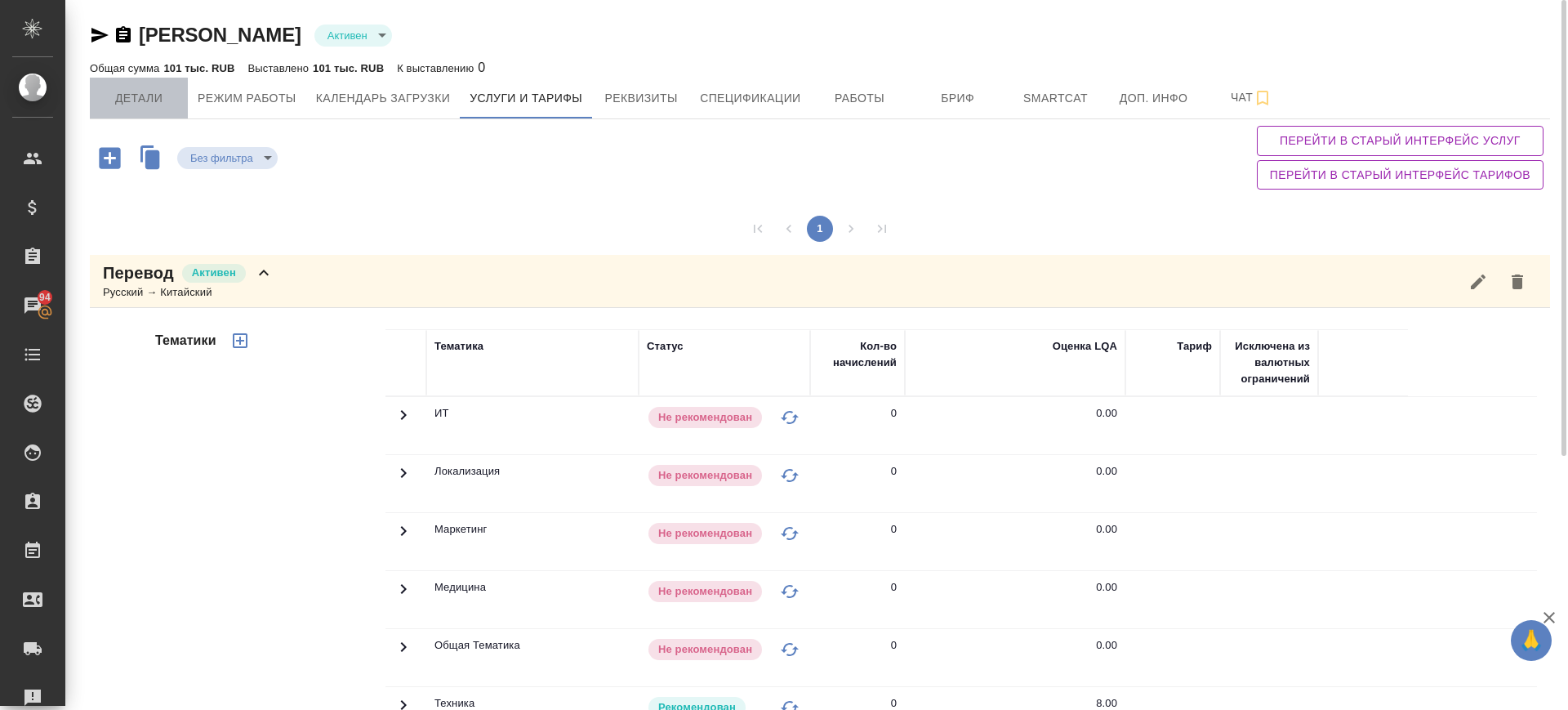
click at [136, 95] on span "Детали" at bounding box center [138, 99] width 78 height 21
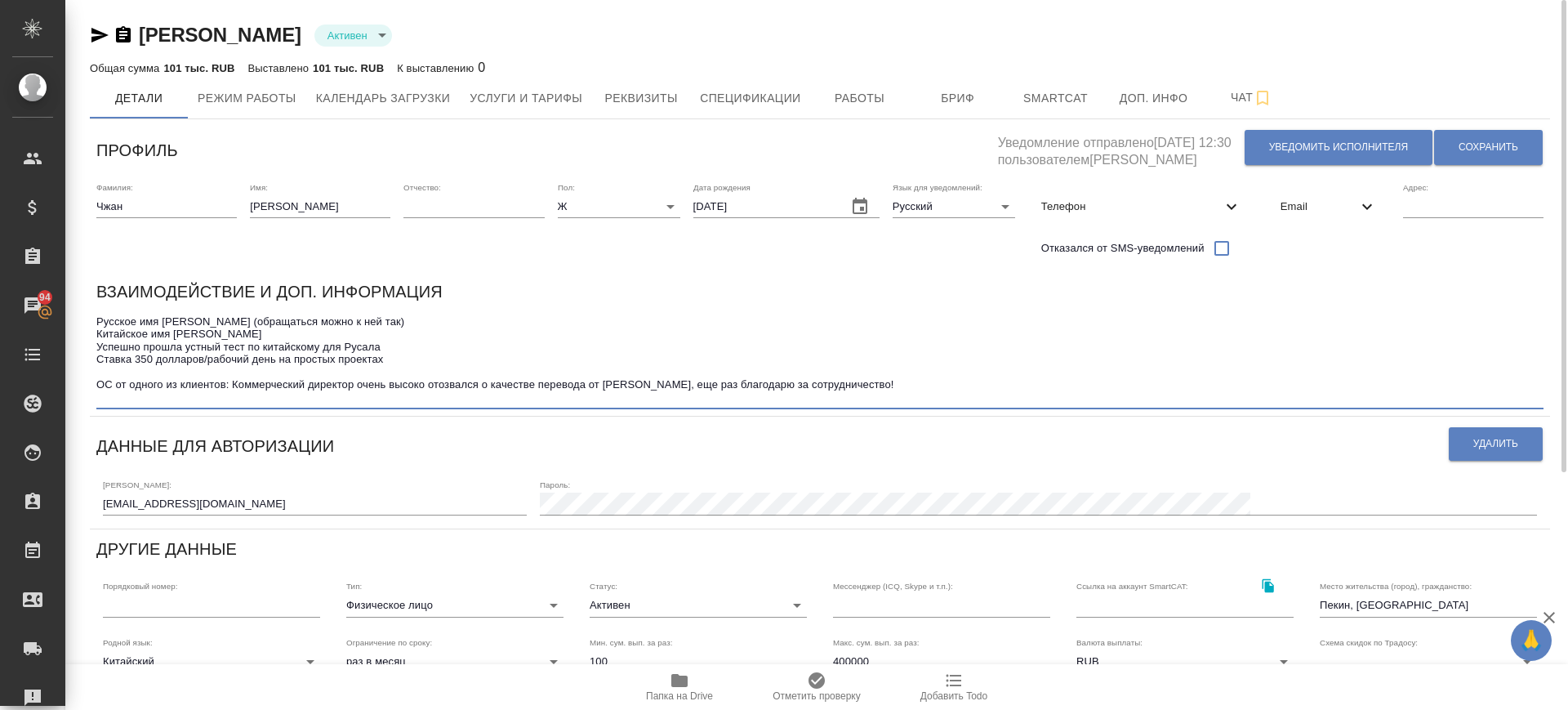
drag, startPoint x: 109, startPoint y: 326, endPoint x: 392, endPoint y: 342, distance: 283.5
click at [354, 324] on textarea "Русское имя Лиза (обращаться можно к ней так) Китайское имя Чжан Сяо Успешно пр…" at bounding box center [819, 360] width 1447 height 89
drag, startPoint x: 408, startPoint y: 347, endPoint x: 90, endPoint y: 347, distance: 318.0
click at [90, 347] on div "Взаимодействие и доп. информация Русское имя Лиза (обращаться можно к ней так) …" at bounding box center [819, 344] width 1461 height 144
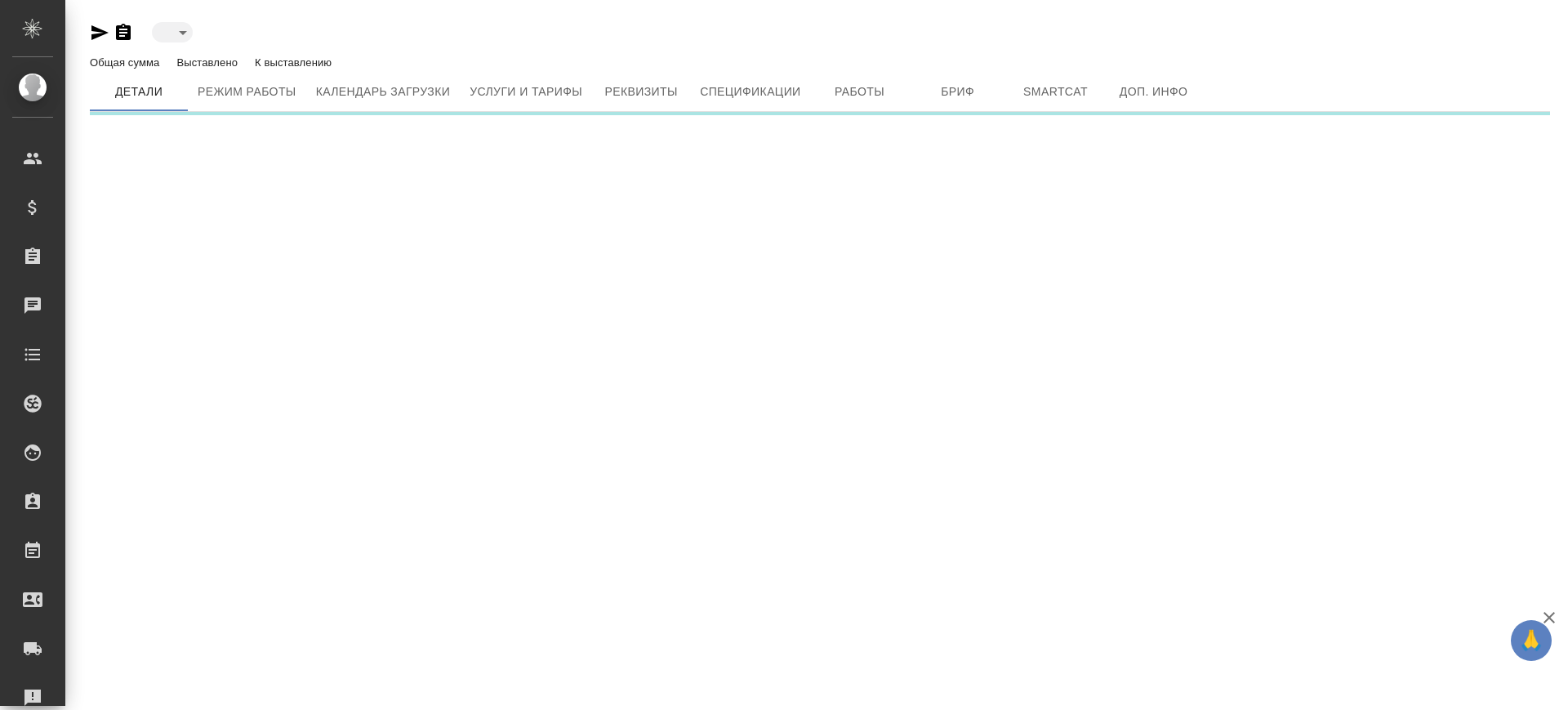
type input "active"
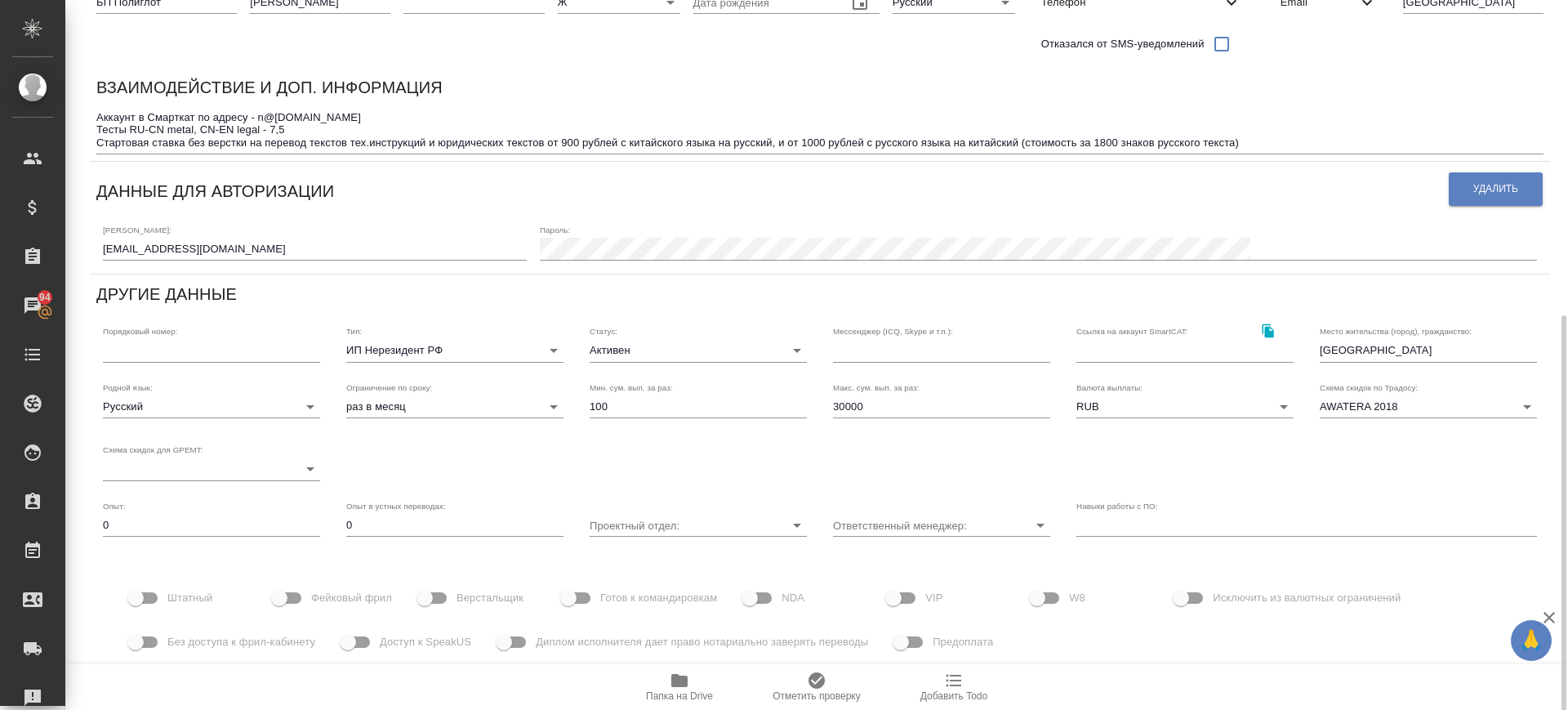
scroll to position [305, 0]
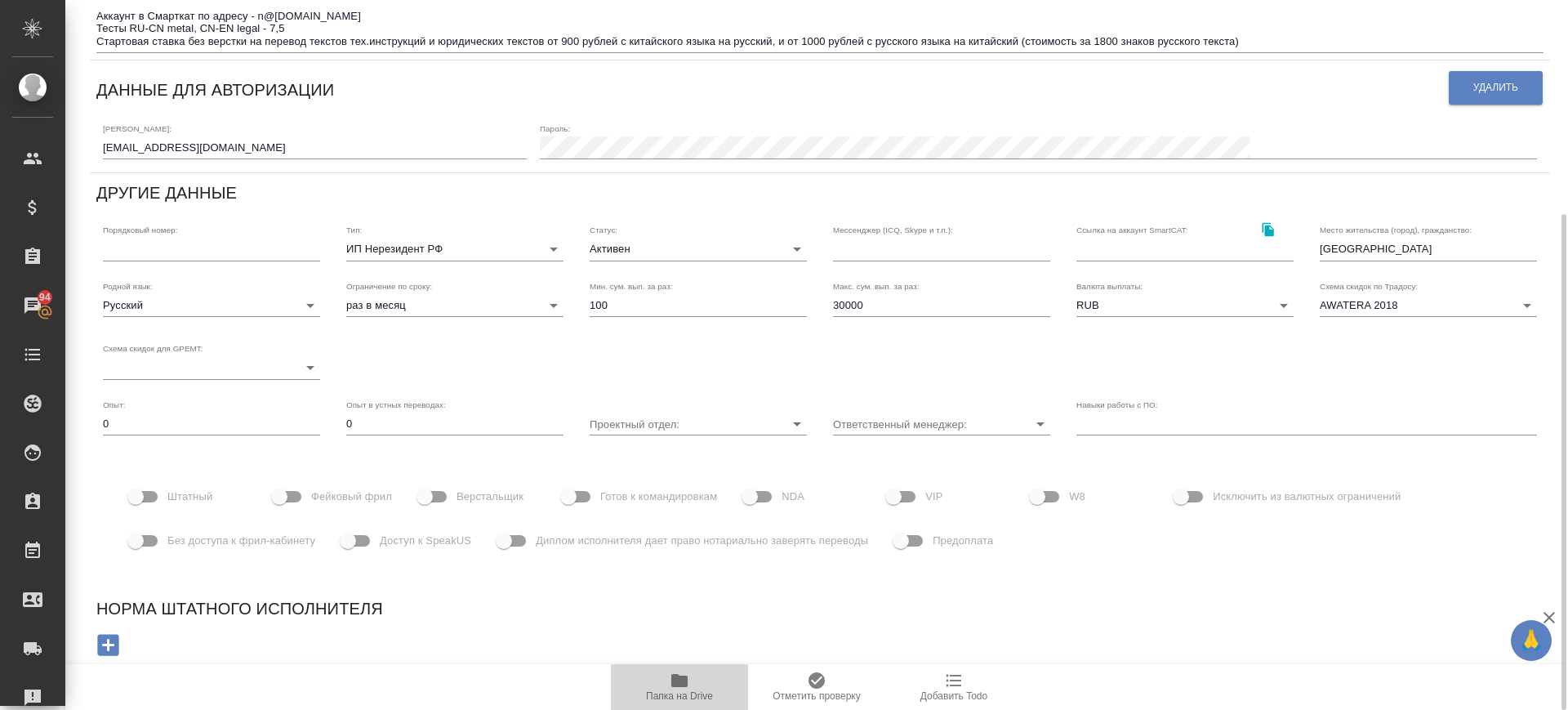
click at [676, 685] on icon "button" at bounding box center [679, 681] width 16 height 13
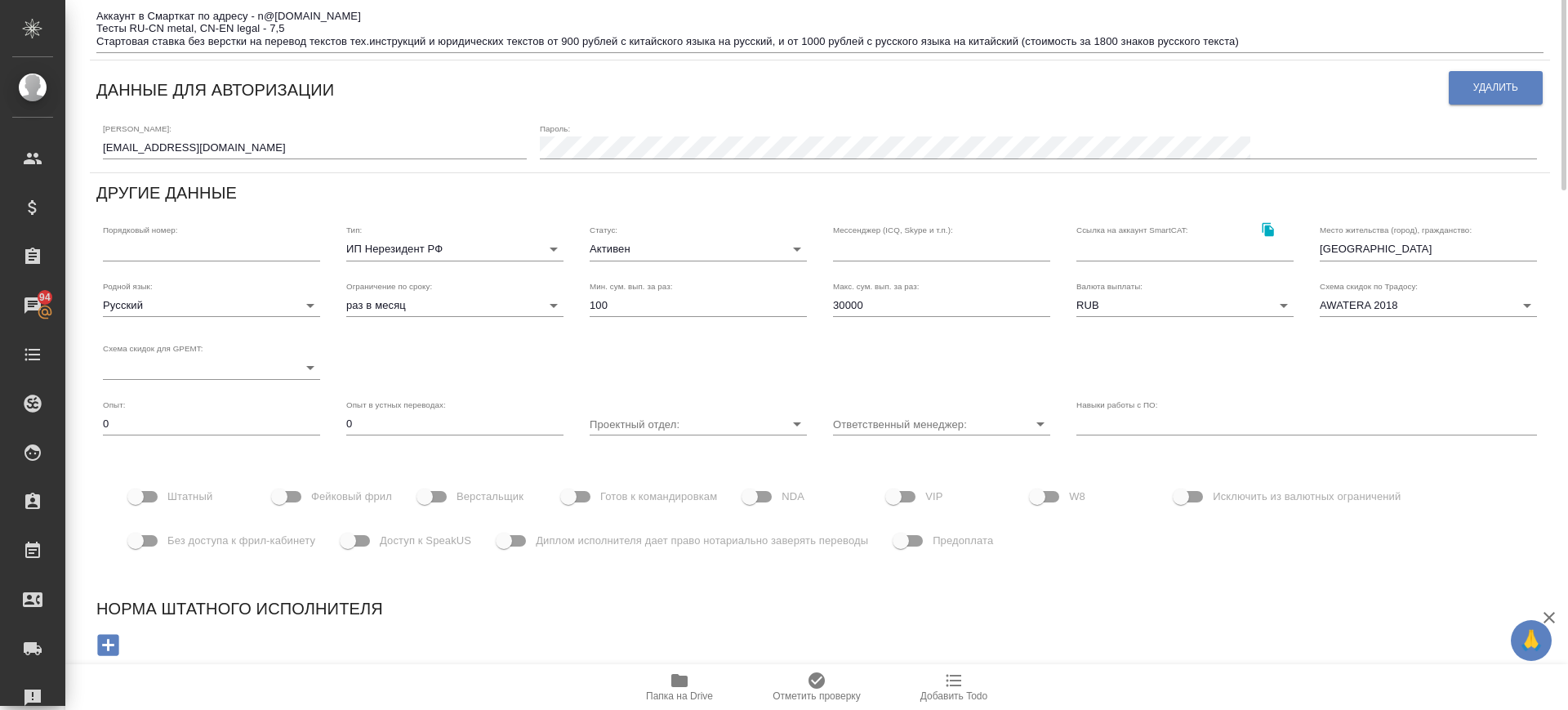
scroll to position [0, 0]
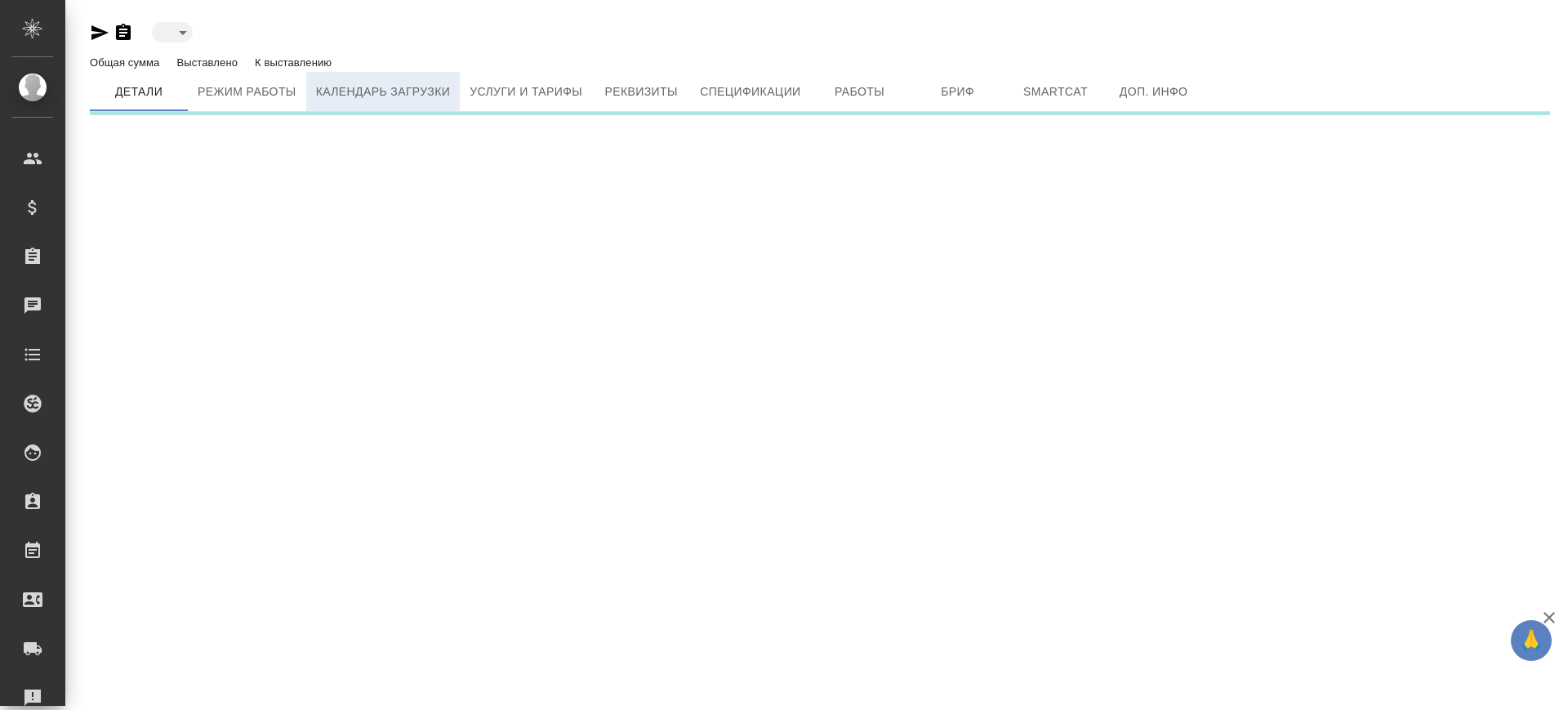
type input "active"
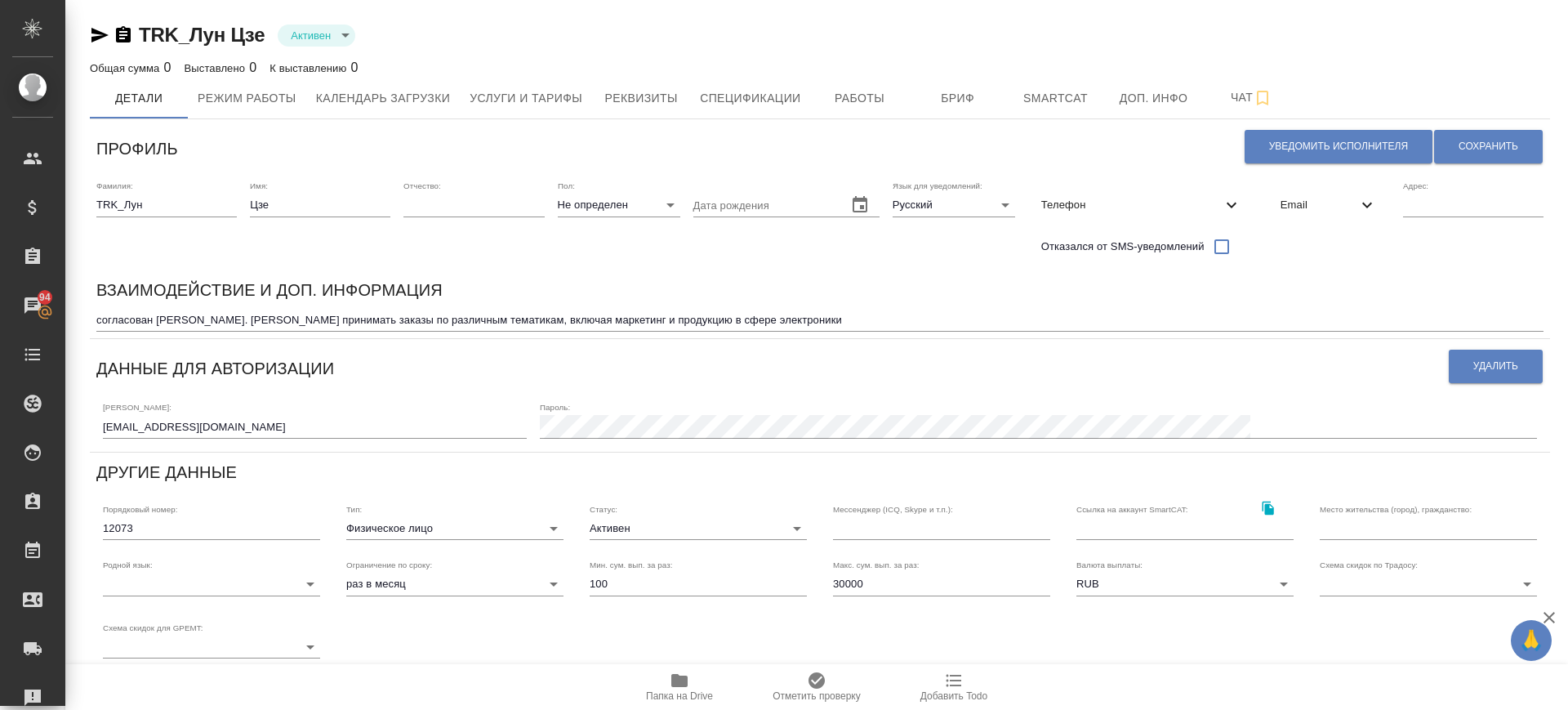
click at [680, 680] on icon "button" at bounding box center [679, 681] width 16 height 13
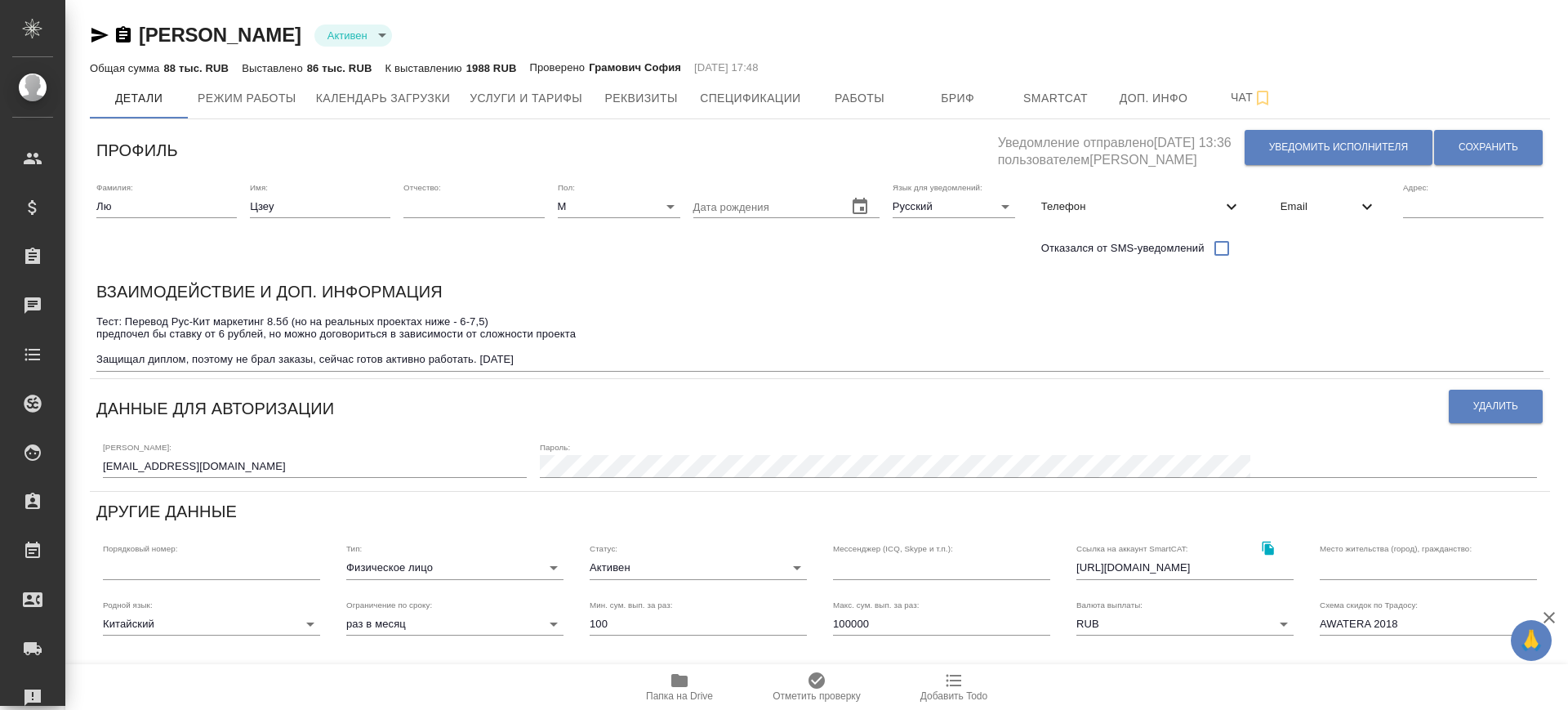
click at [127, 38] on icon "button" at bounding box center [123, 34] width 15 height 16
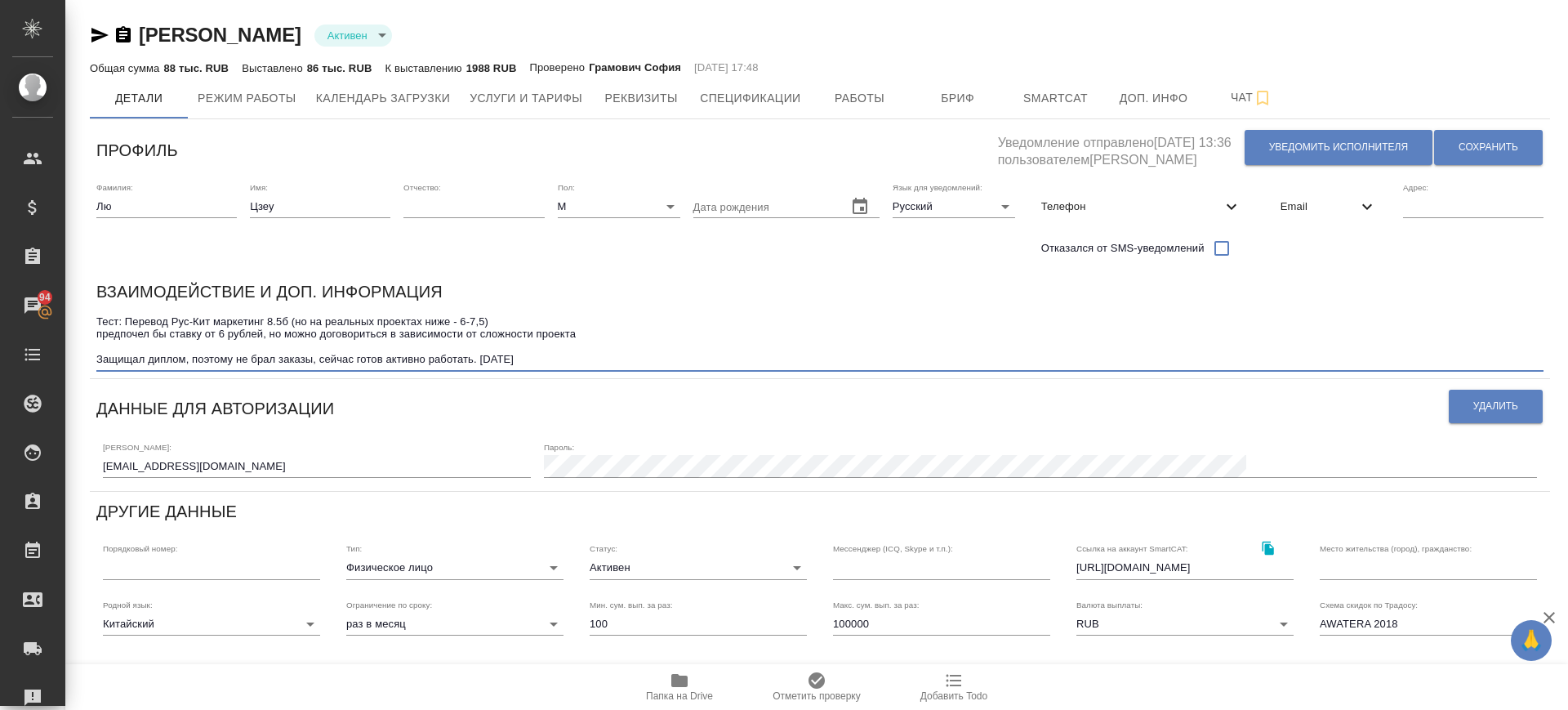
drag, startPoint x: 128, startPoint y: 315, endPoint x: 594, endPoint y: 336, distance: 466.5
click at [594, 336] on textarea "Тест: Перевод Рус-Кит маркетинг 8.5б (но на реальных проектах ниже - 6-7,5) пре…" at bounding box center [819, 341] width 1447 height 51
click at [510, 103] on span "Услуги и тарифы" at bounding box center [526, 99] width 113 height 21
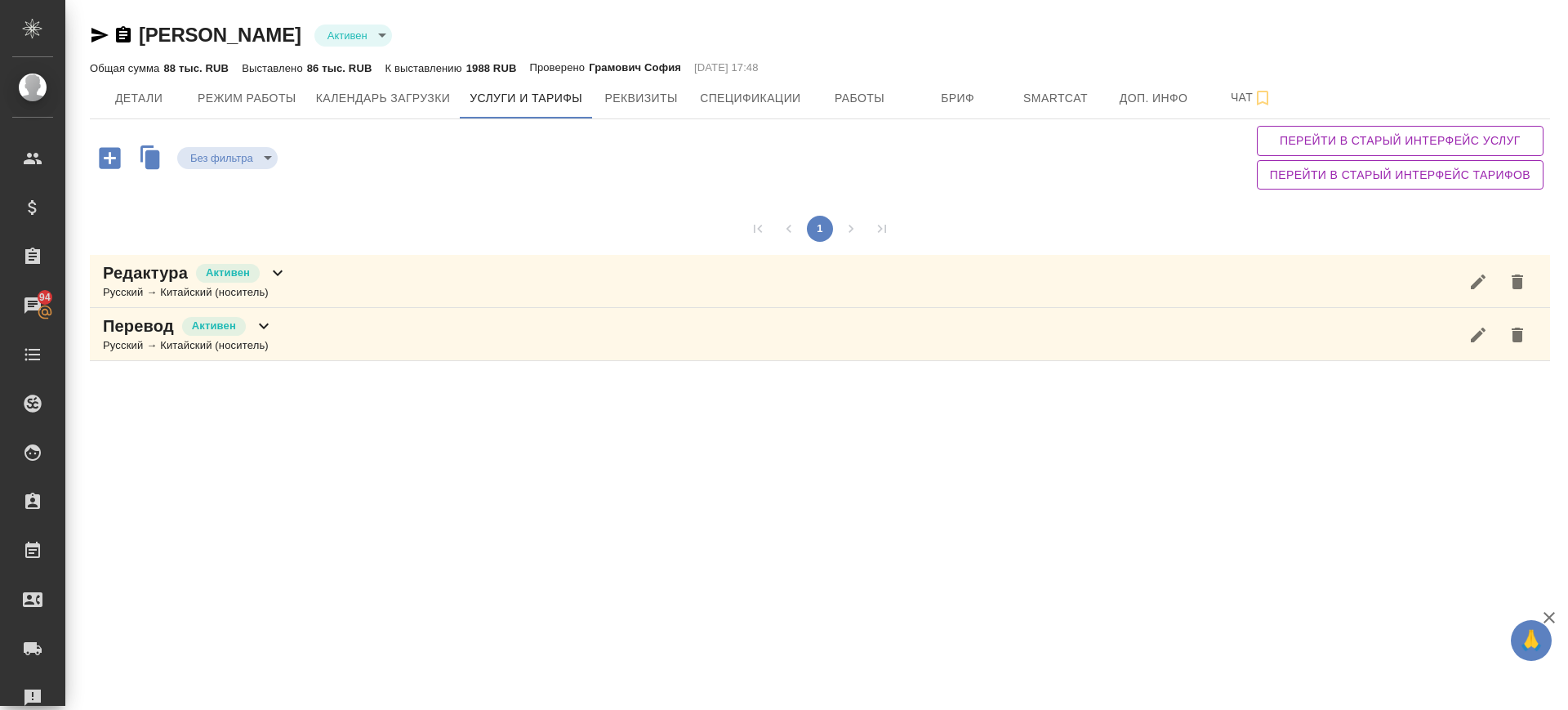
click at [341, 323] on div "Перевод Активен Русский → Китайский (носитель)" at bounding box center [819, 334] width 1461 height 53
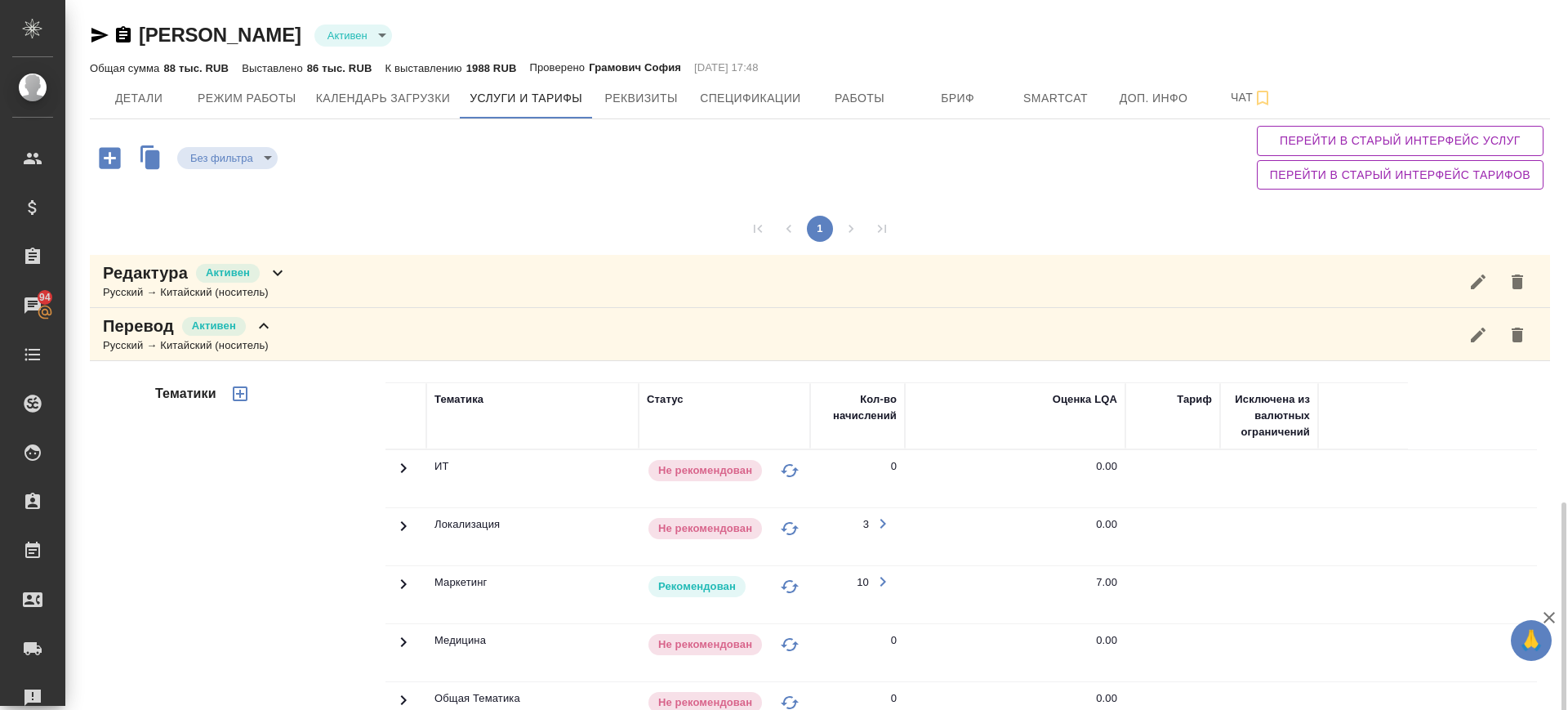
scroll to position [398, 0]
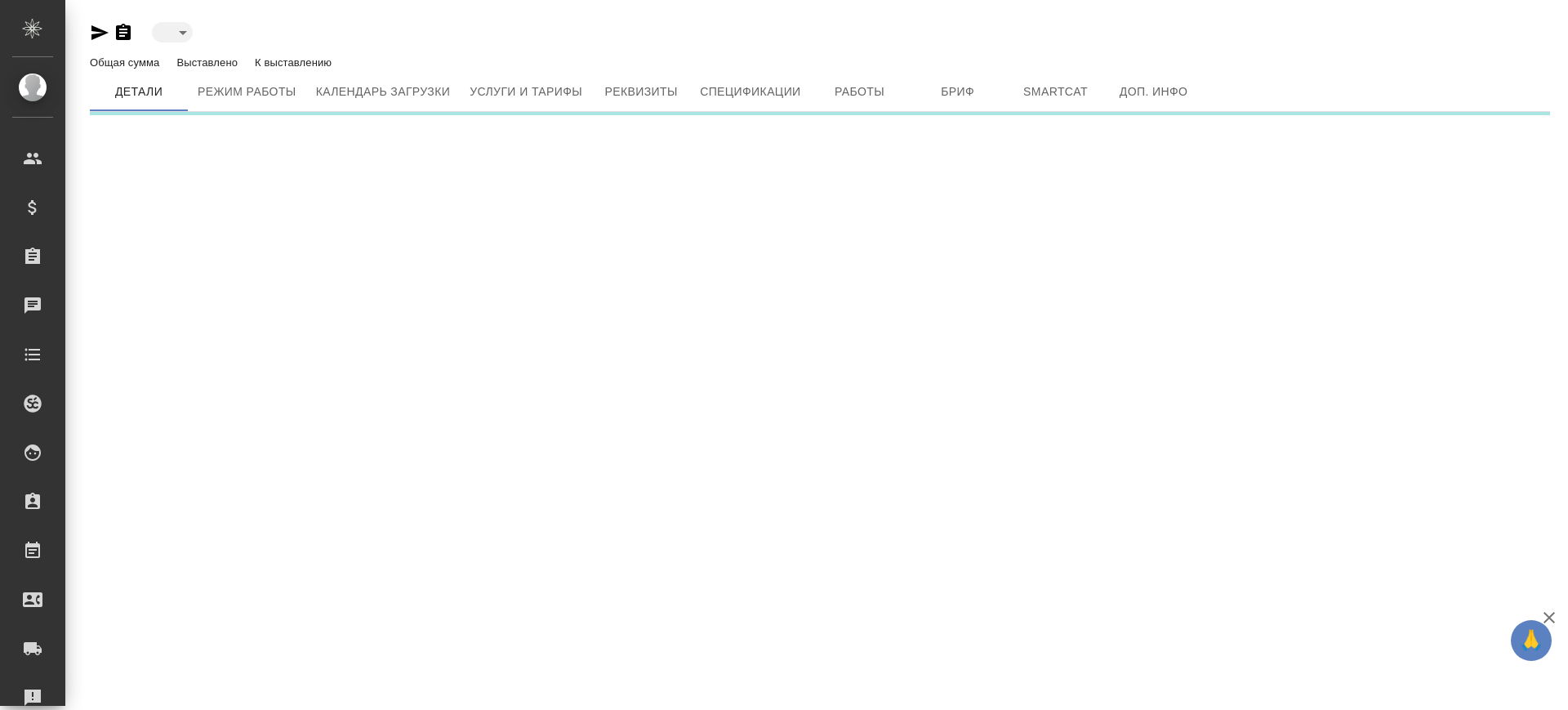
type input "active"
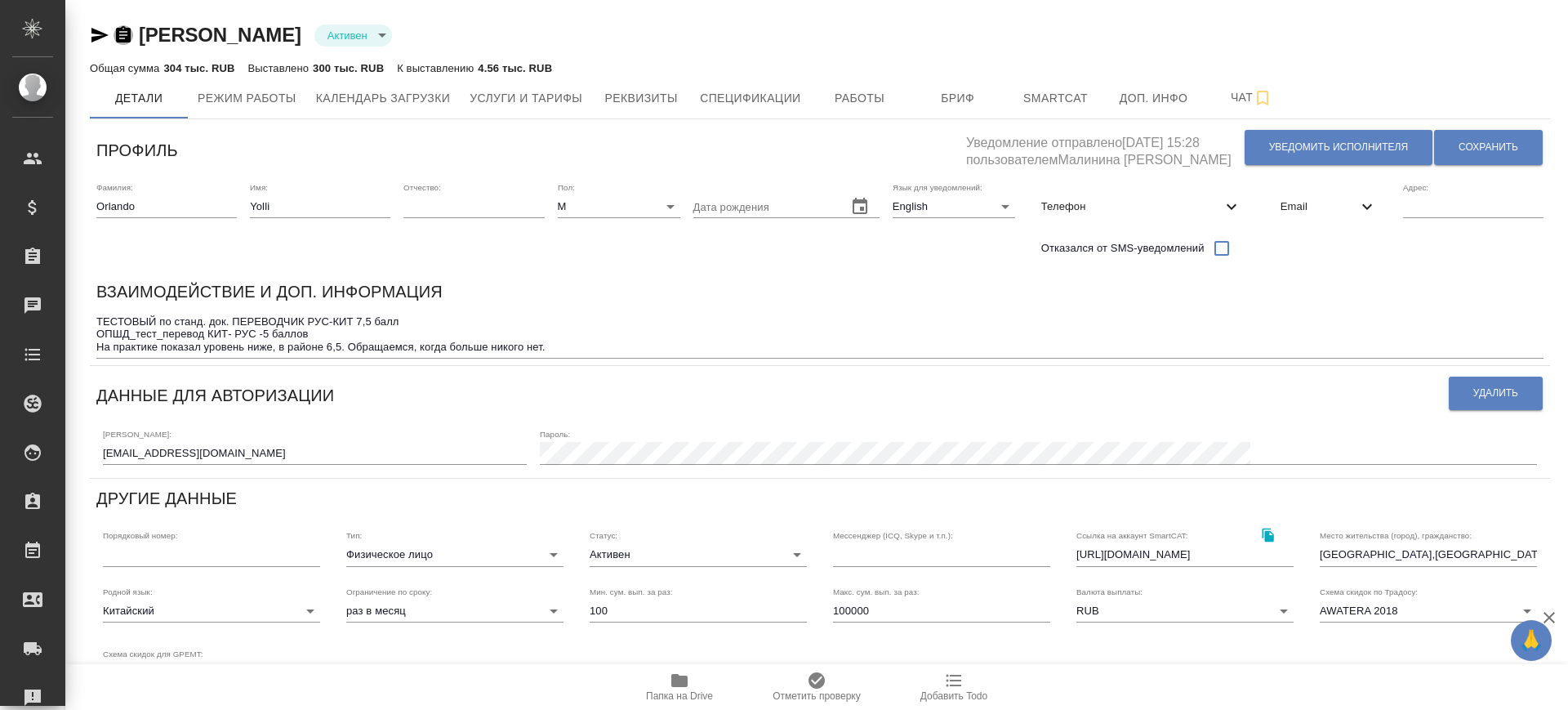
click at [124, 35] on icon "button" at bounding box center [123, 35] width 20 height 20
drag, startPoint x: 91, startPoint y: 318, endPoint x: 158, endPoint y: 327, distance: 67.6
click at [315, 320] on div "Взаимодействие и доп. информация ТЕСТОВЫЙ по станд. док. ПЕРЕВОДЧИК РУС-КИТ 7,…" at bounding box center [819, 318] width 1461 height 93
drag, startPoint x: 90, startPoint y: 322, endPoint x: 262, endPoint y: 328, distance: 172.1
click at [262, 328] on div "Взаимодействие и доп. информация ТЕСТОВЫЙ по станд. док. ПЕРЕВОДЧИК РУС-КИТ 7,…" at bounding box center [819, 318] width 1461 height 93
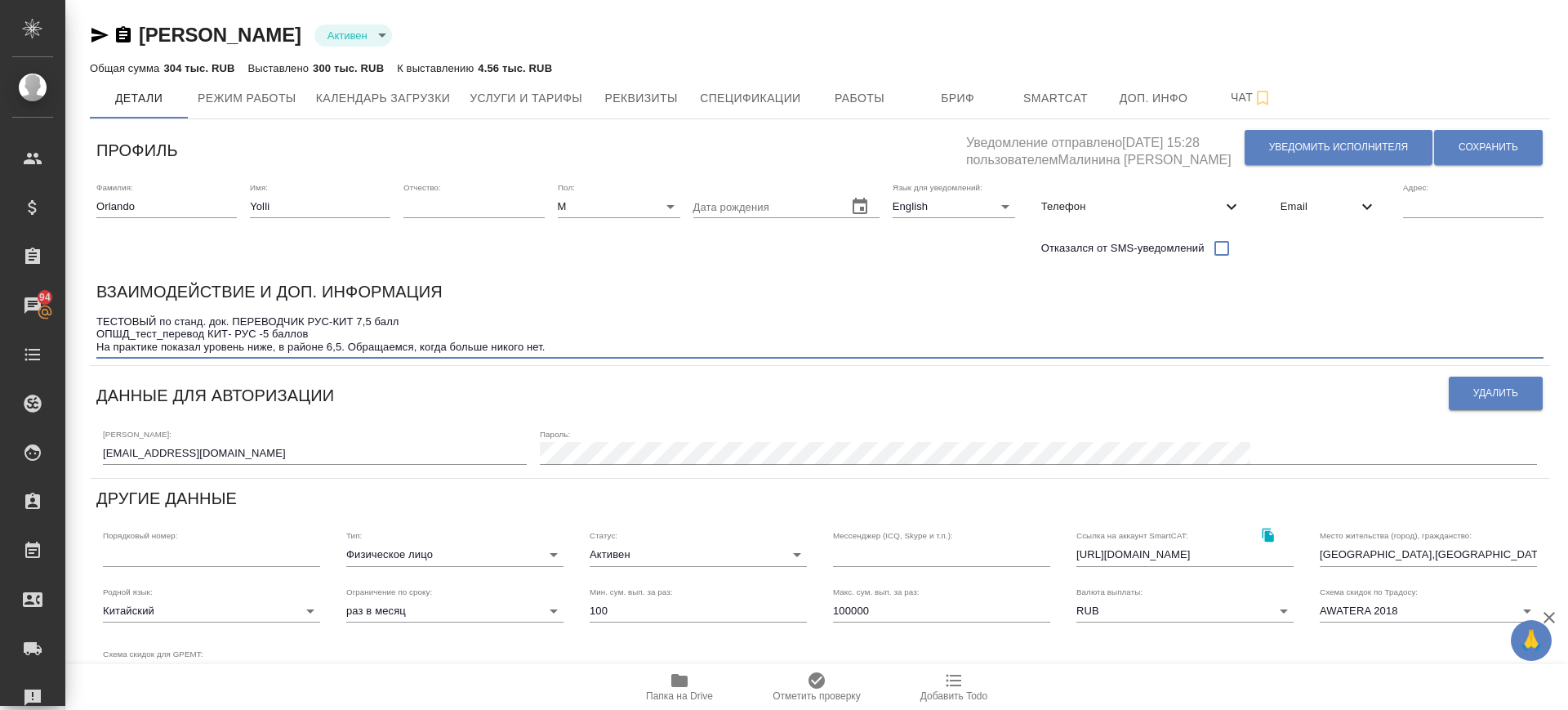
drag, startPoint x: 96, startPoint y: 318, endPoint x: 422, endPoint y: 298, distance: 326.6
click at [422, 298] on div "Взаимодействие и доп. информация ТЕСТОВЫЙ по станд. док. ПЕРЕВОДЧИК РУС-КИТ 7,…" at bounding box center [819, 318] width 1447 height 80
drag, startPoint x: 547, startPoint y: 344, endPoint x: 98, endPoint y: 326, distance: 449.4
click at [98, 326] on textarea "ТЕСТОВЫЙ по станд. док. ПЕРЕВОДЧИК РУС-КИТ 7,5 балл ОПШД_тест_перевод КИТ- РУС…" at bounding box center [819, 334] width 1447 height 38
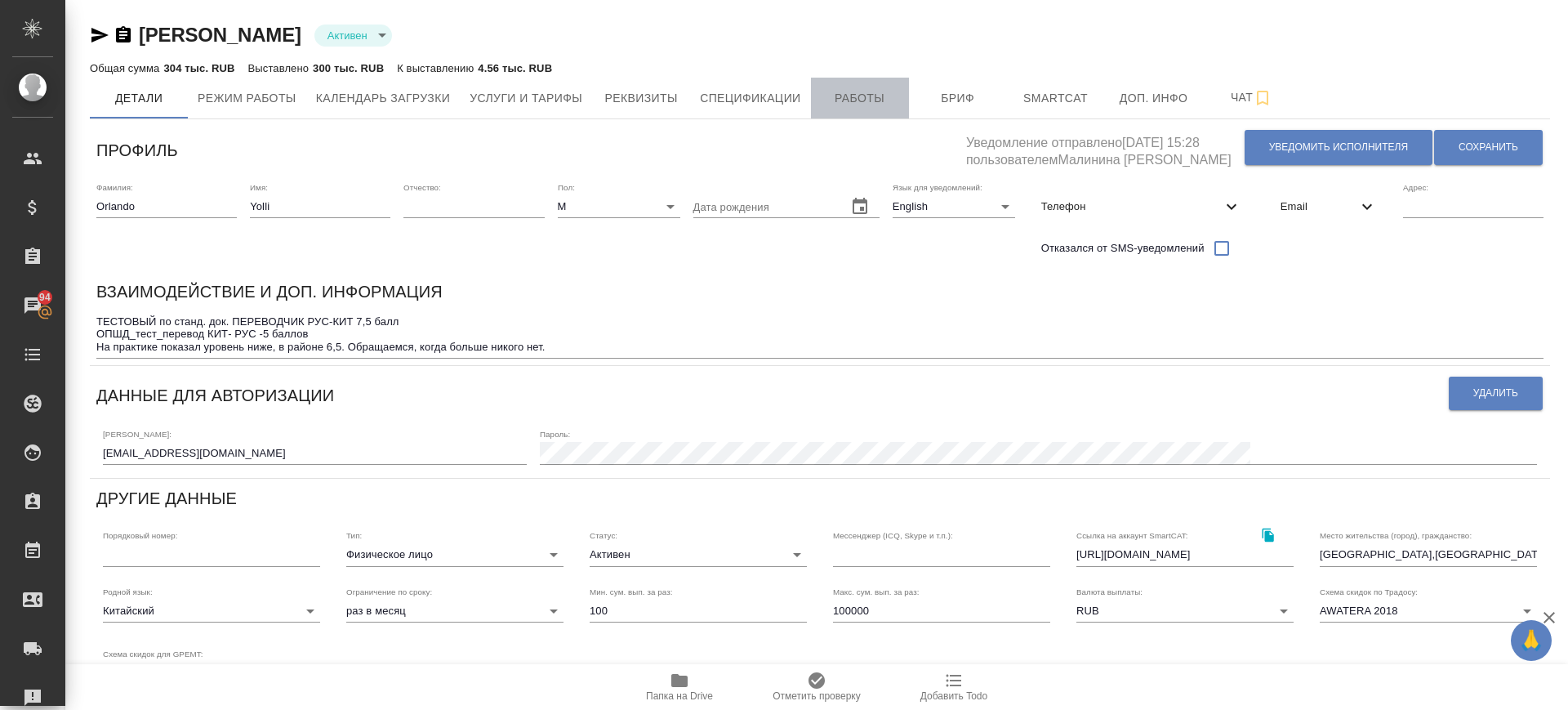
click at [850, 102] on span "Работы" at bounding box center [860, 99] width 78 height 21
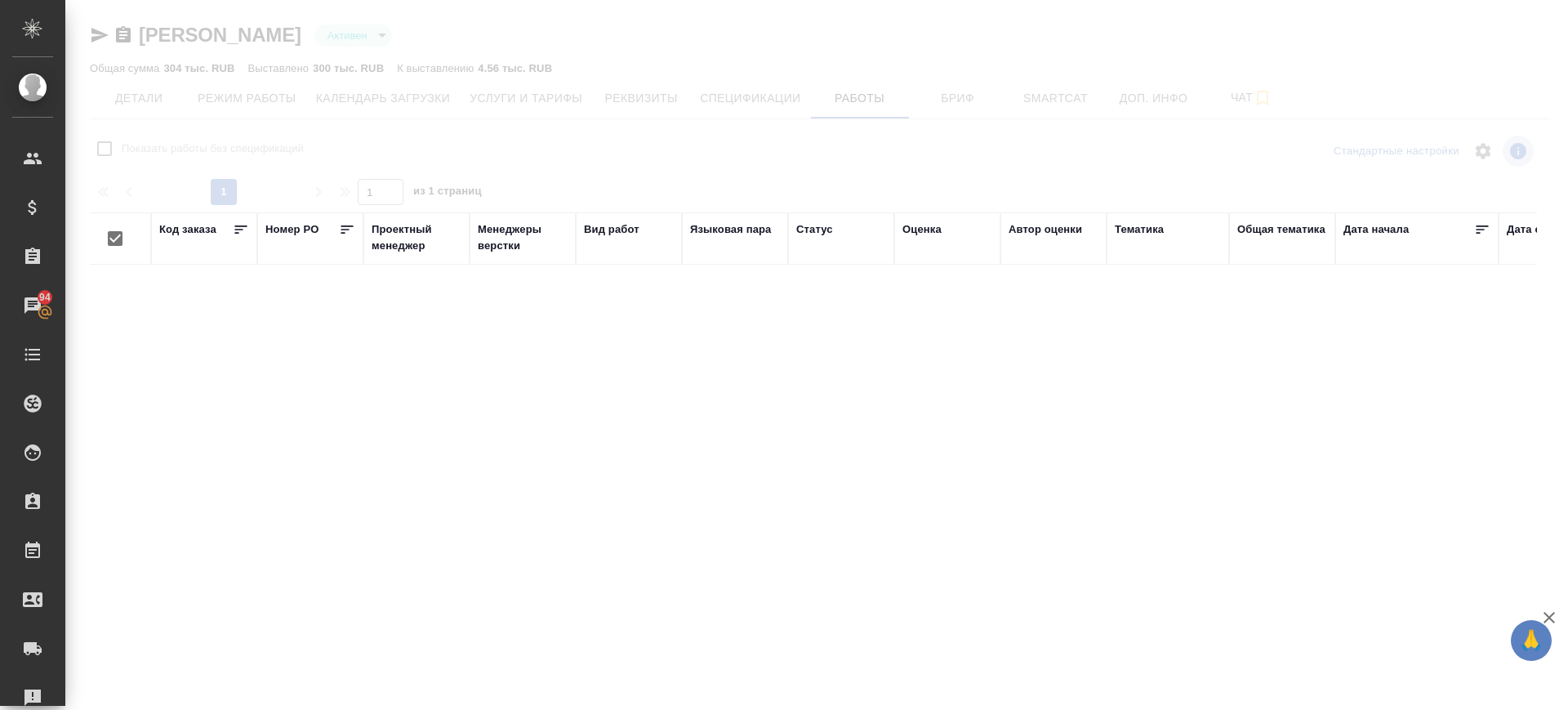
checkbox input "false"
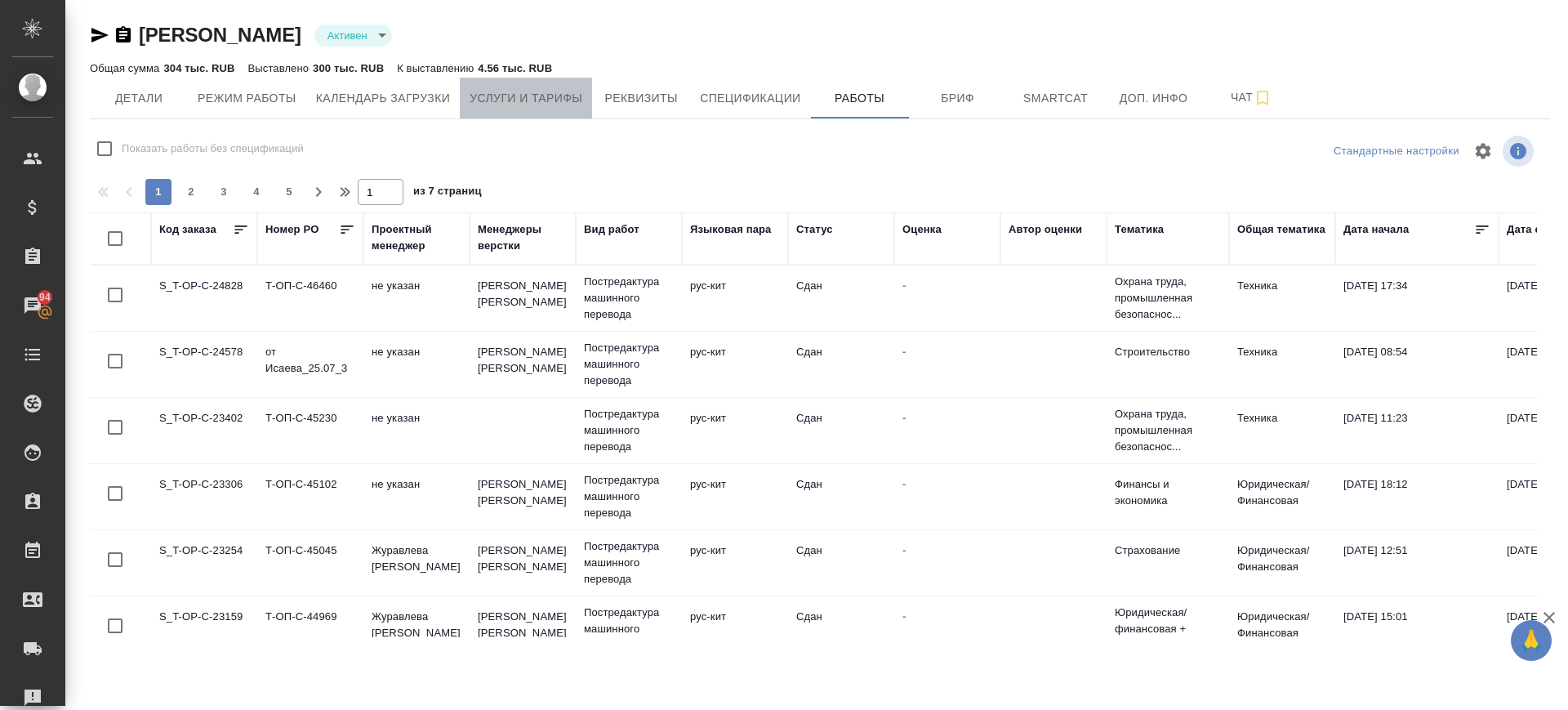
click at [567, 100] on span "Услуги и тарифы" at bounding box center [526, 99] width 113 height 21
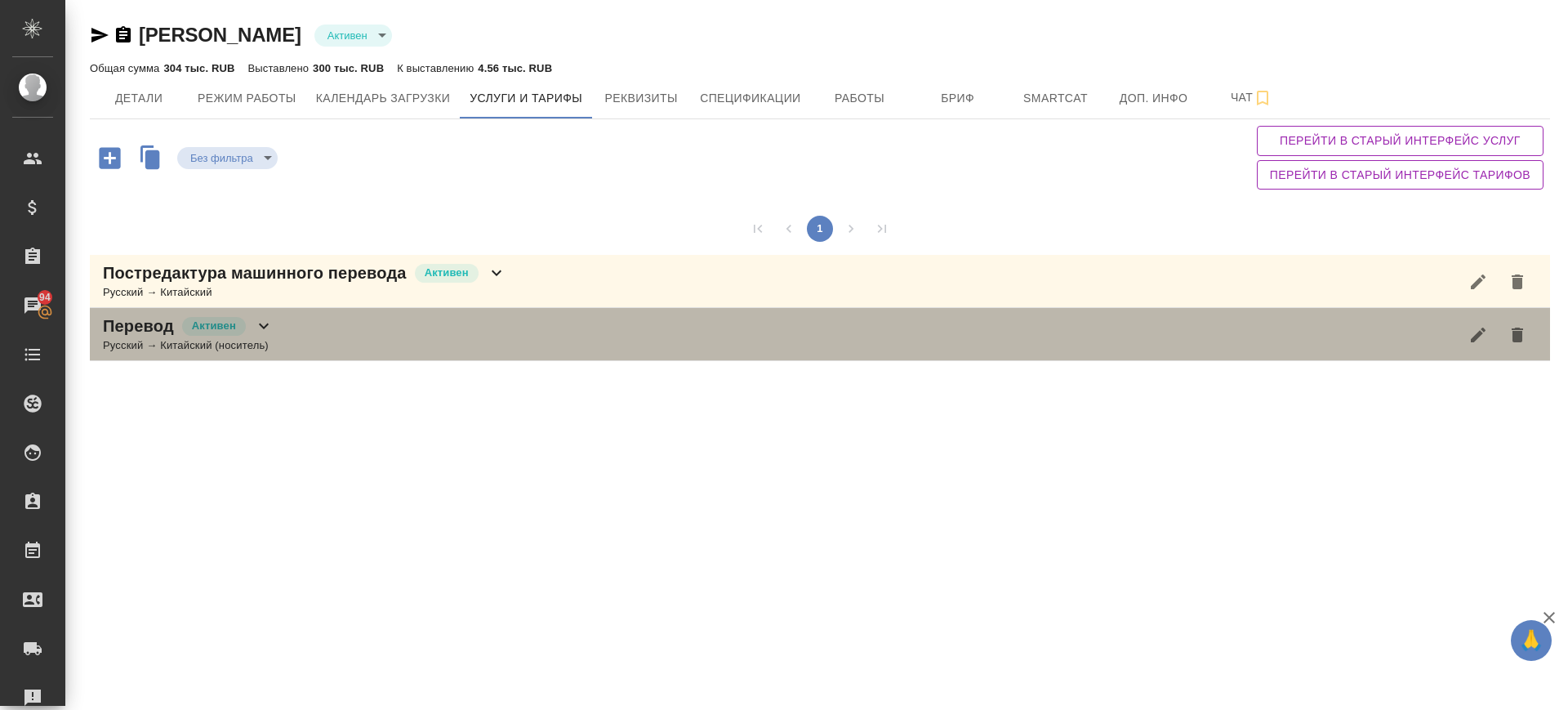
click at [361, 331] on div "Перевод Активен Русский → Китайский (носитель)" at bounding box center [819, 334] width 1461 height 53
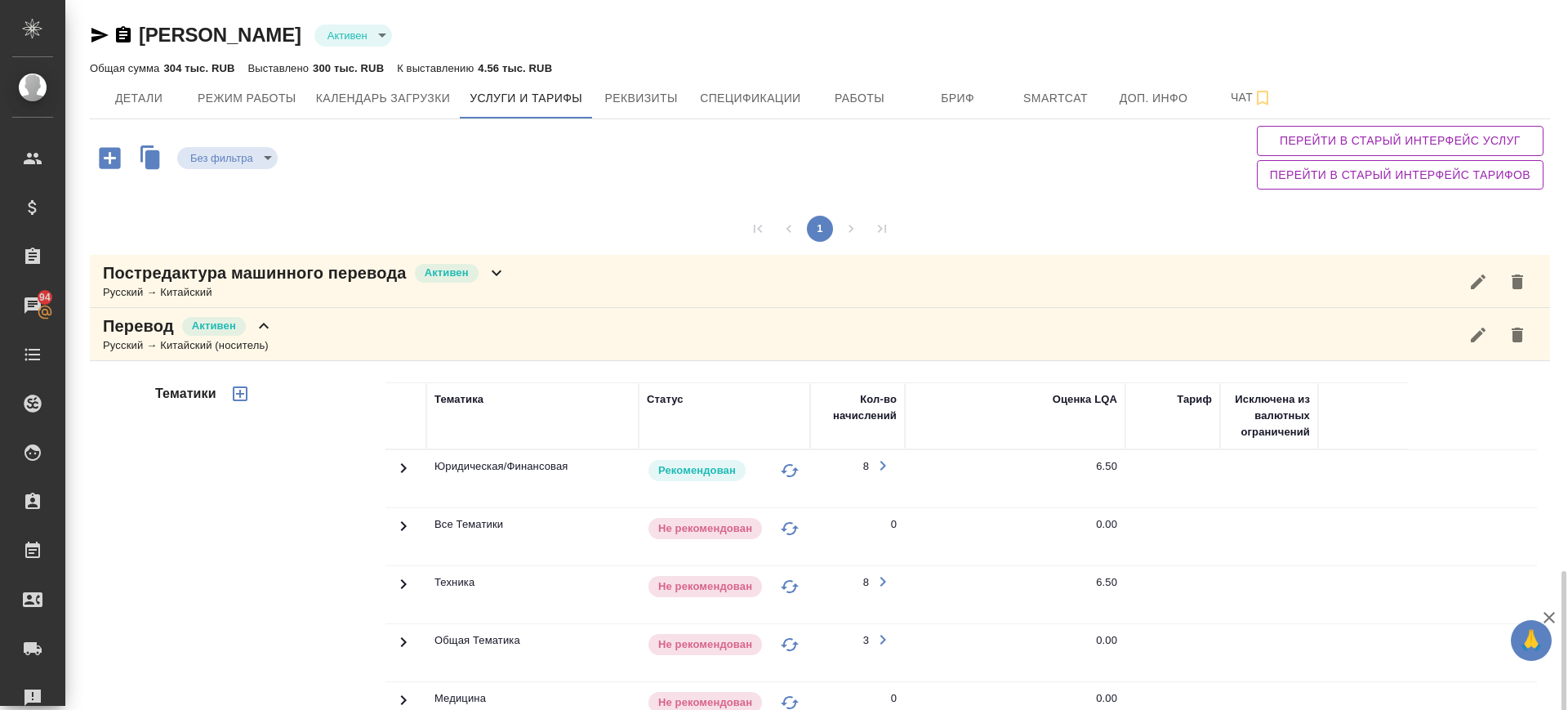
scroll to position [341, 0]
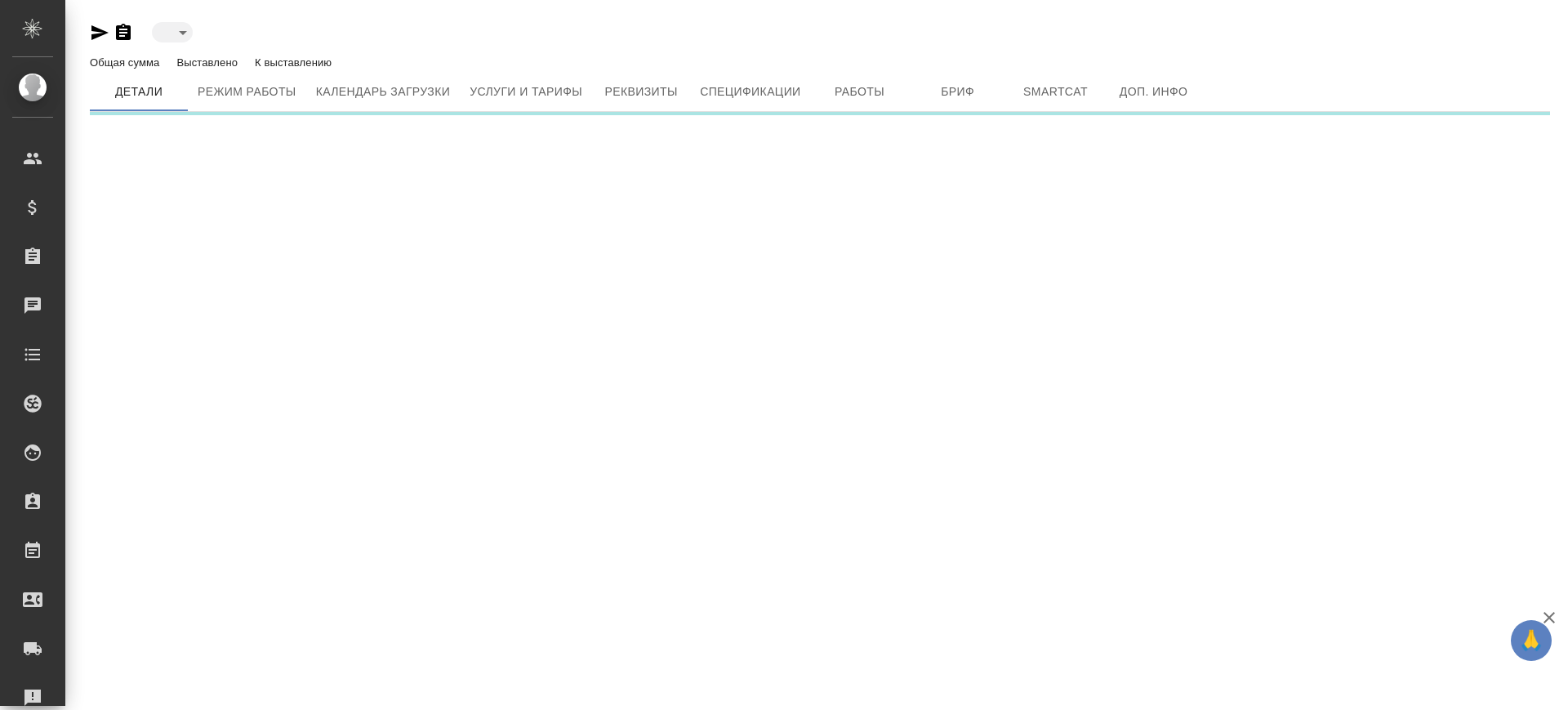
type input "active"
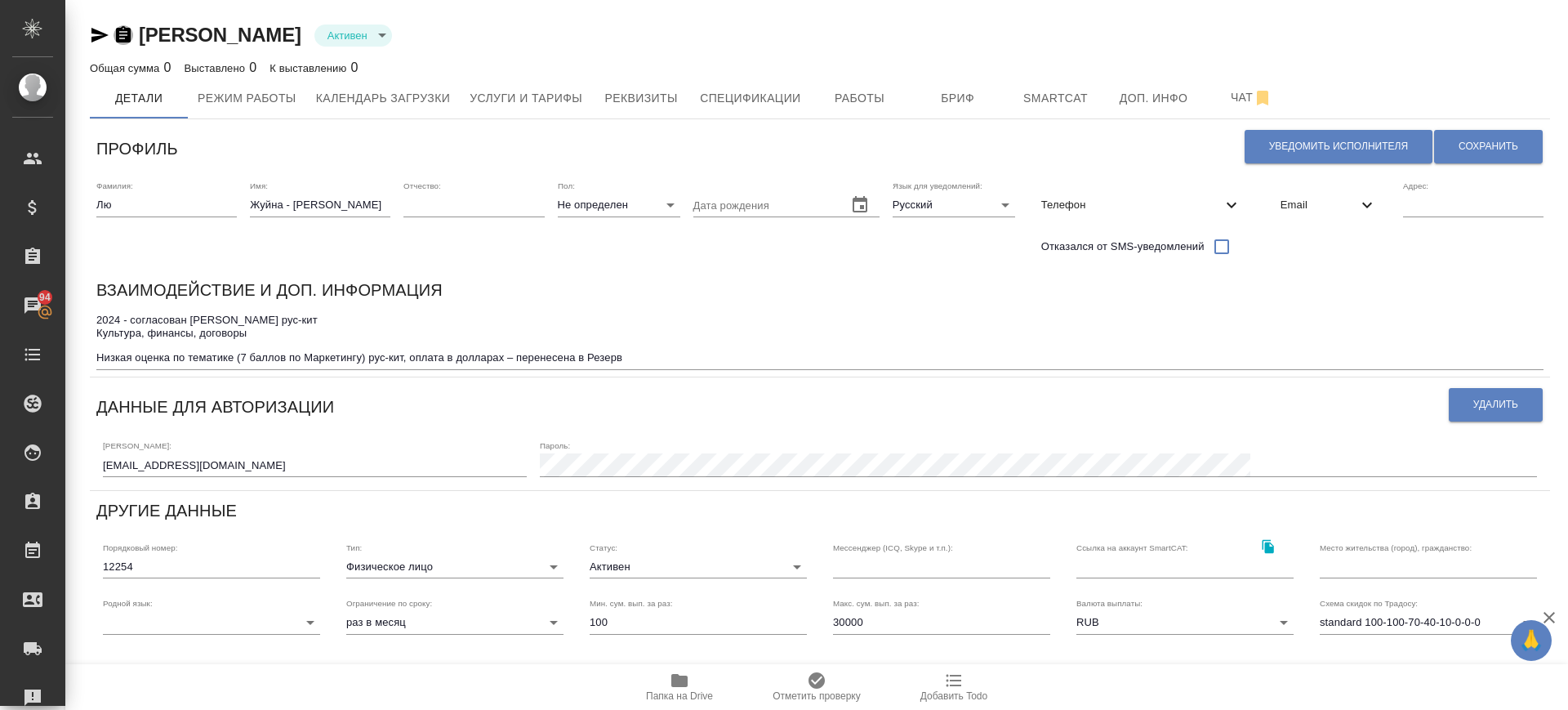
click at [130, 30] on icon "button" at bounding box center [123, 34] width 15 height 16
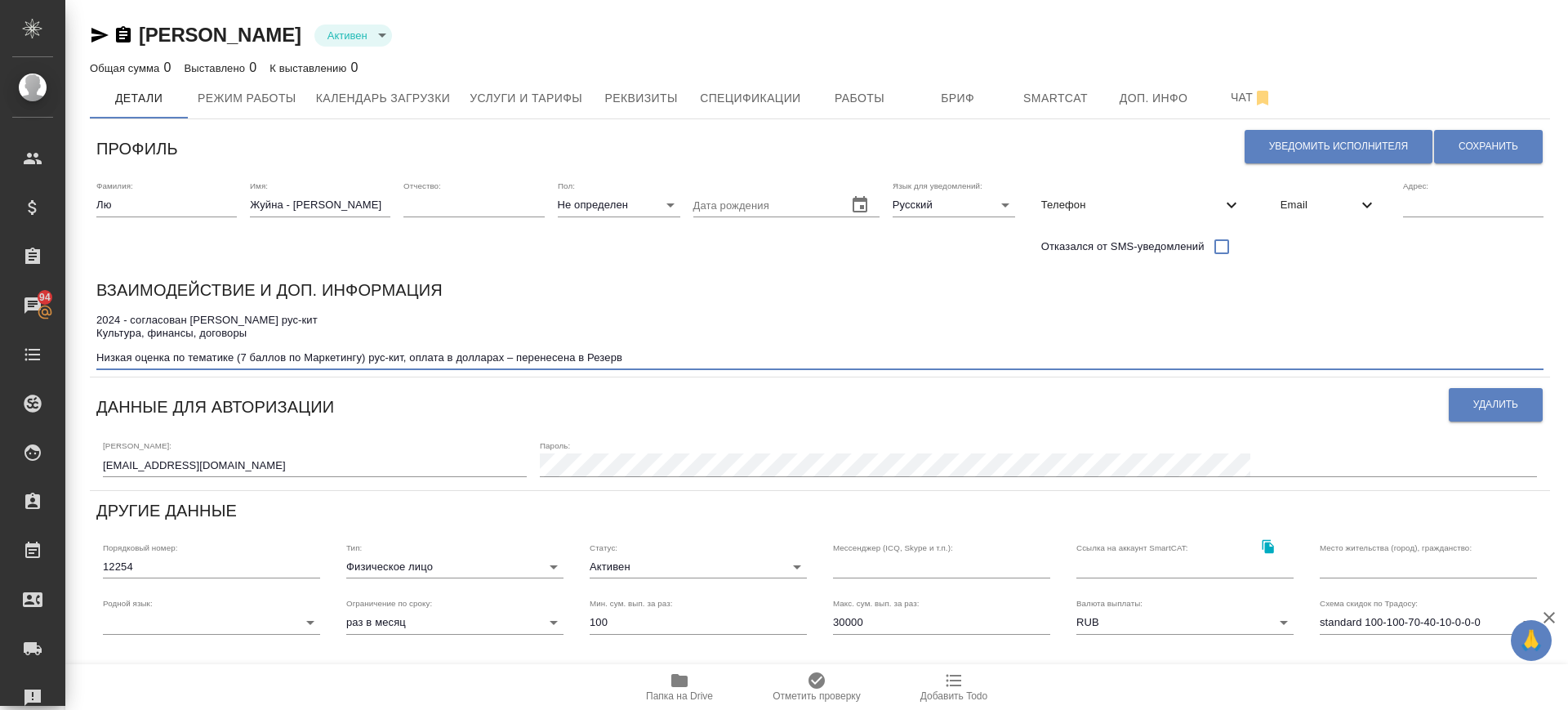
drag, startPoint x: 97, startPoint y: 317, endPoint x: 161, endPoint y: 332, distance: 65.7
click at [161, 332] on textarea "2024 - согласован ДИНАМ ПЕМТ рус-кит Культура, финансы, договоры Низкая оценка …" at bounding box center [819, 339] width 1447 height 51
click at [210, 360] on textarea "2024 - согласован ДИНАМ ПЕМТ рус-кит Культура, финансы, договоры Низкая оценка …" at bounding box center [819, 339] width 1447 height 51
click at [330, 355] on textarea "2024 - согласован ДИНАМ ПЕМТ рус-кит Культура, финансы, договоры Низкая оценка …" at bounding box center [819, 339] width 1447 height 51
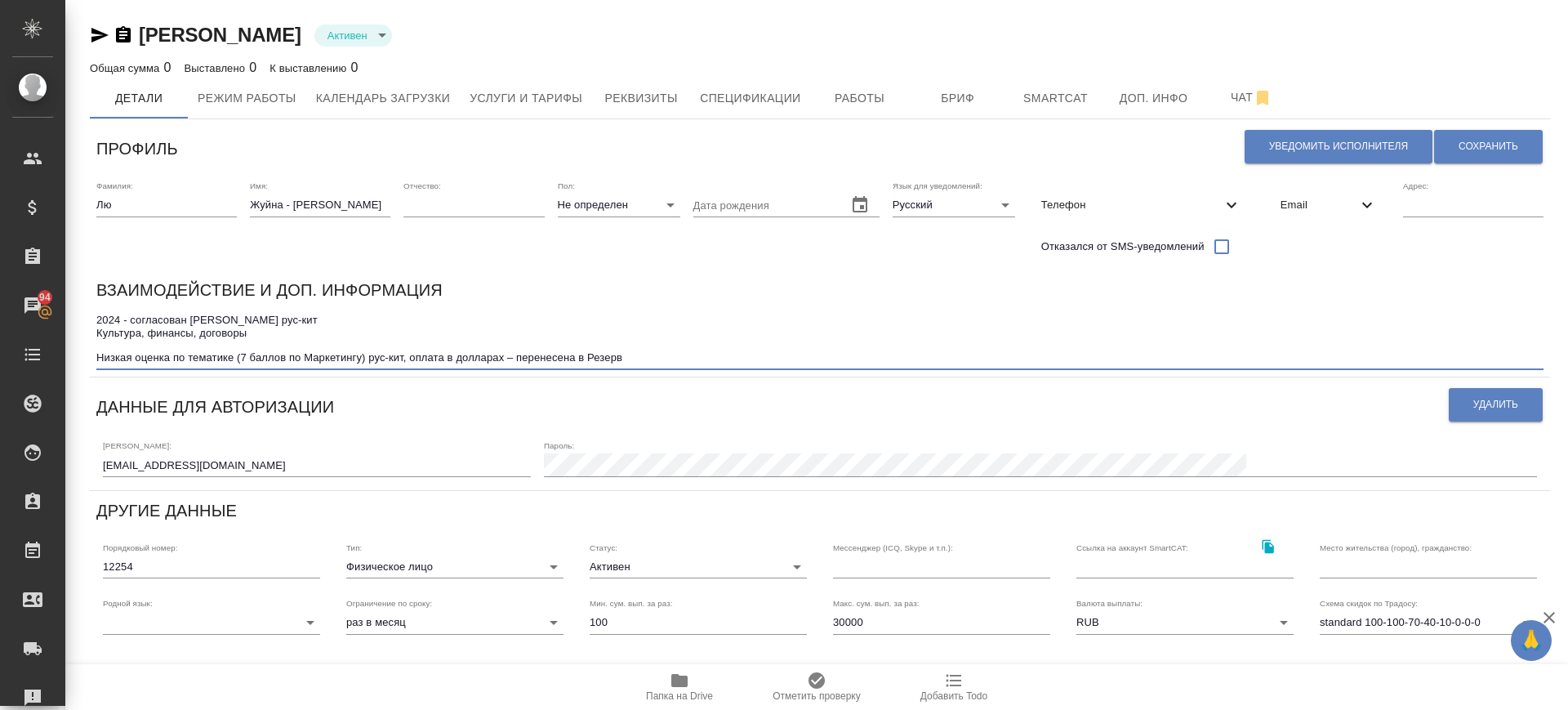
click at [330, 355] on textarea "2024 - согласован ДИНАМ ПЕМТ рус-кит Культура, финансы, договоры Низкая оценка …" at bounding box center [819, 339] width 1447 height 51
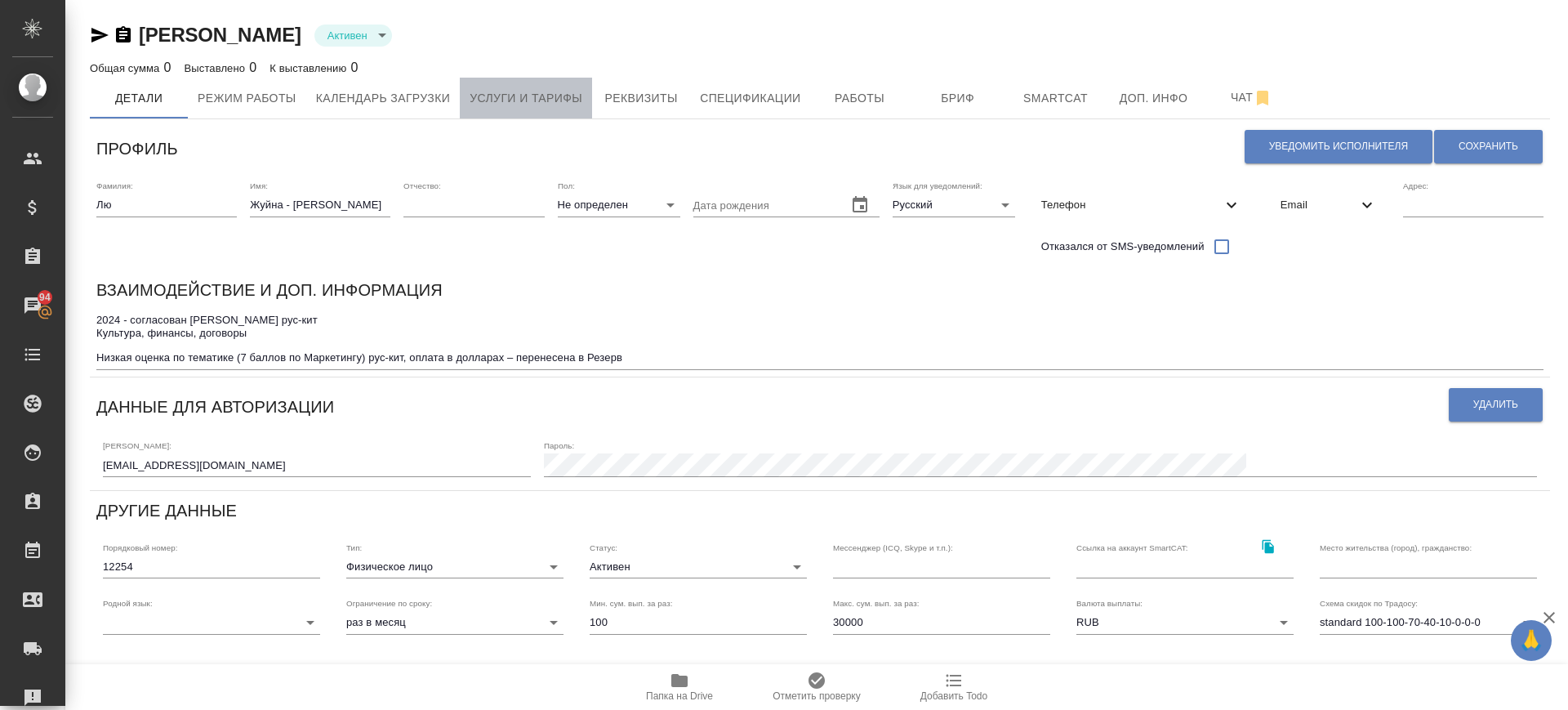
click at [540, 102] on span "Услуги и тарифы" at bounding box center [526, 99] width 113 height 21
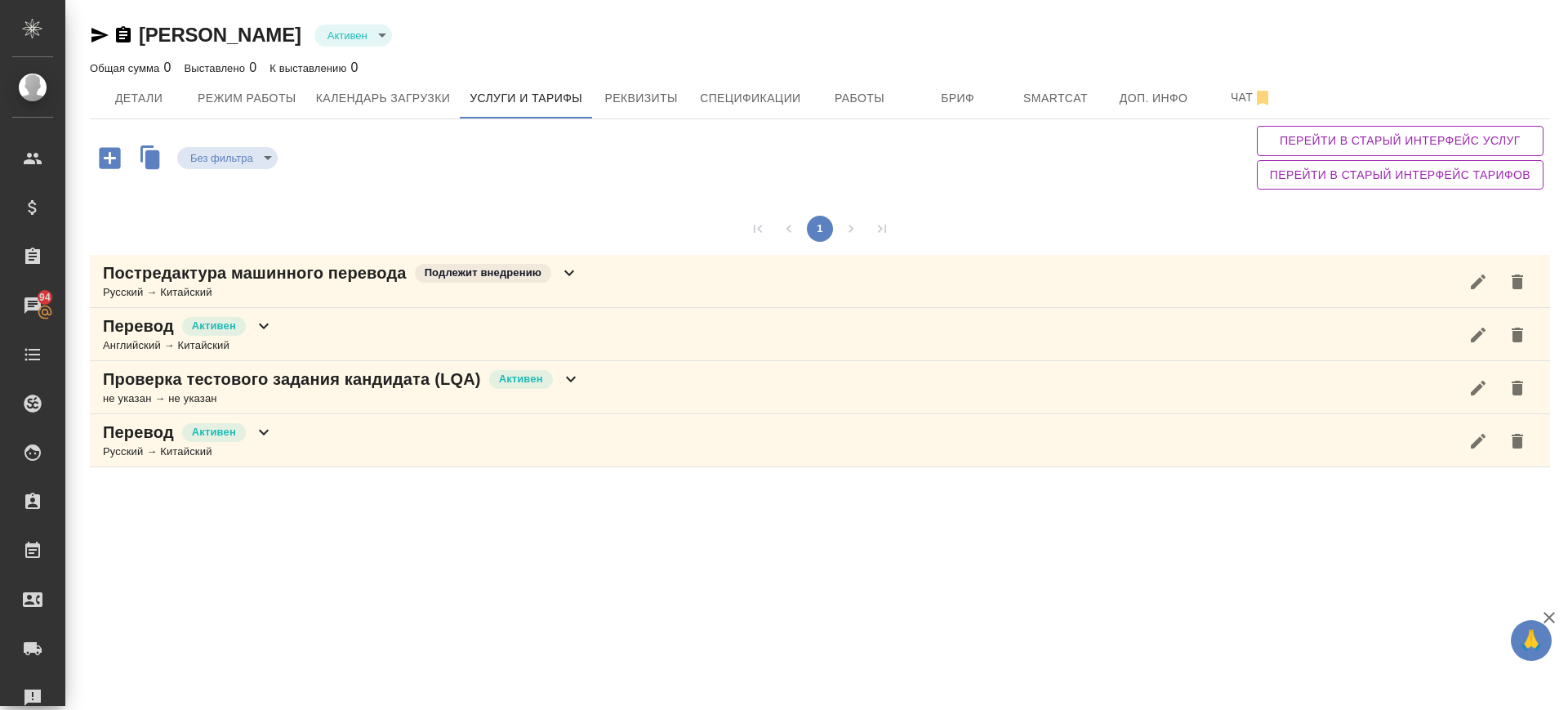
click at [619, 274] on div "Постредактура машинного перевода Подлежит внедрению Русский → Китайский" at bounding box center [819, 282] width 1461 height 53
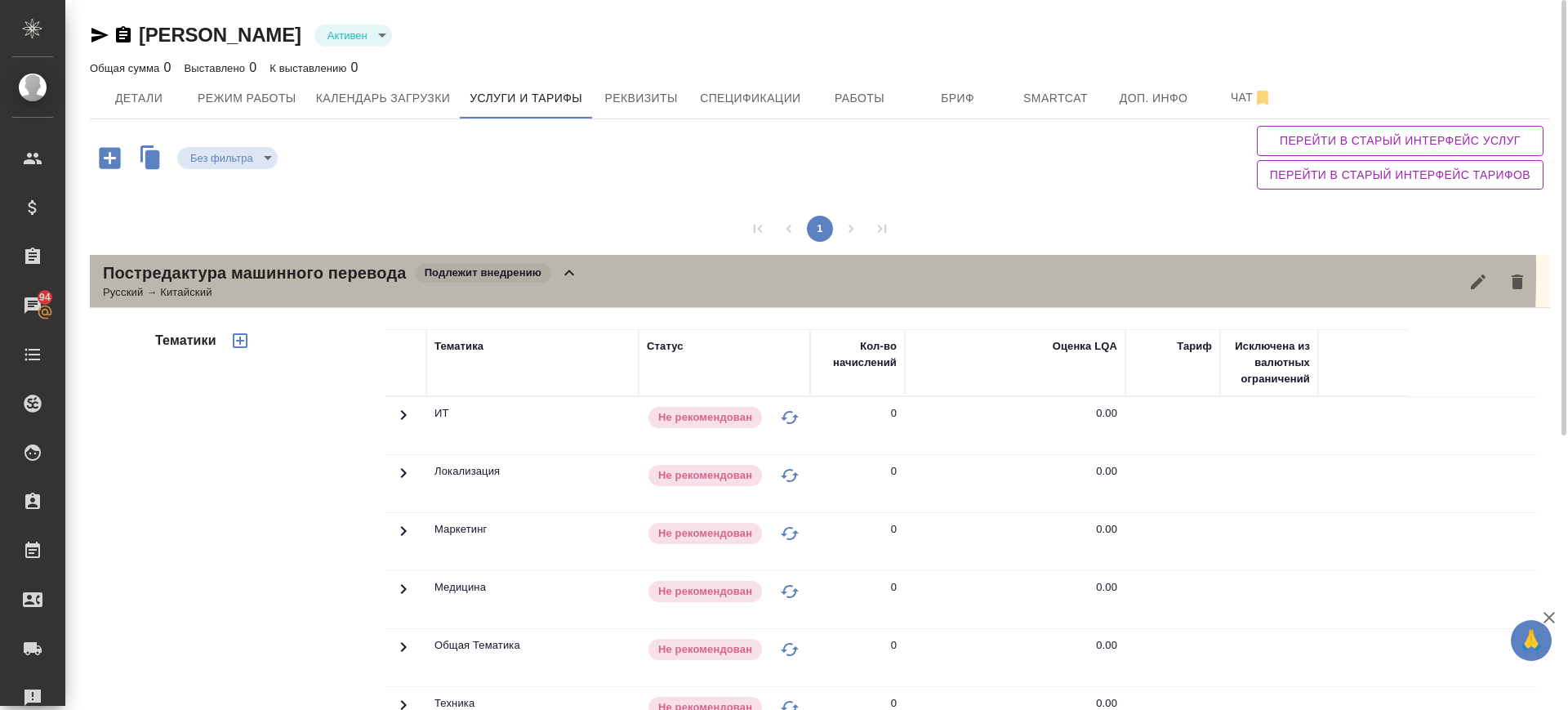
click at [606, 273] on div "Постредактура машинного перевода Подлежит внедрению Русский → Китайский" at bounding box center [819, 282] width 1461 height 53
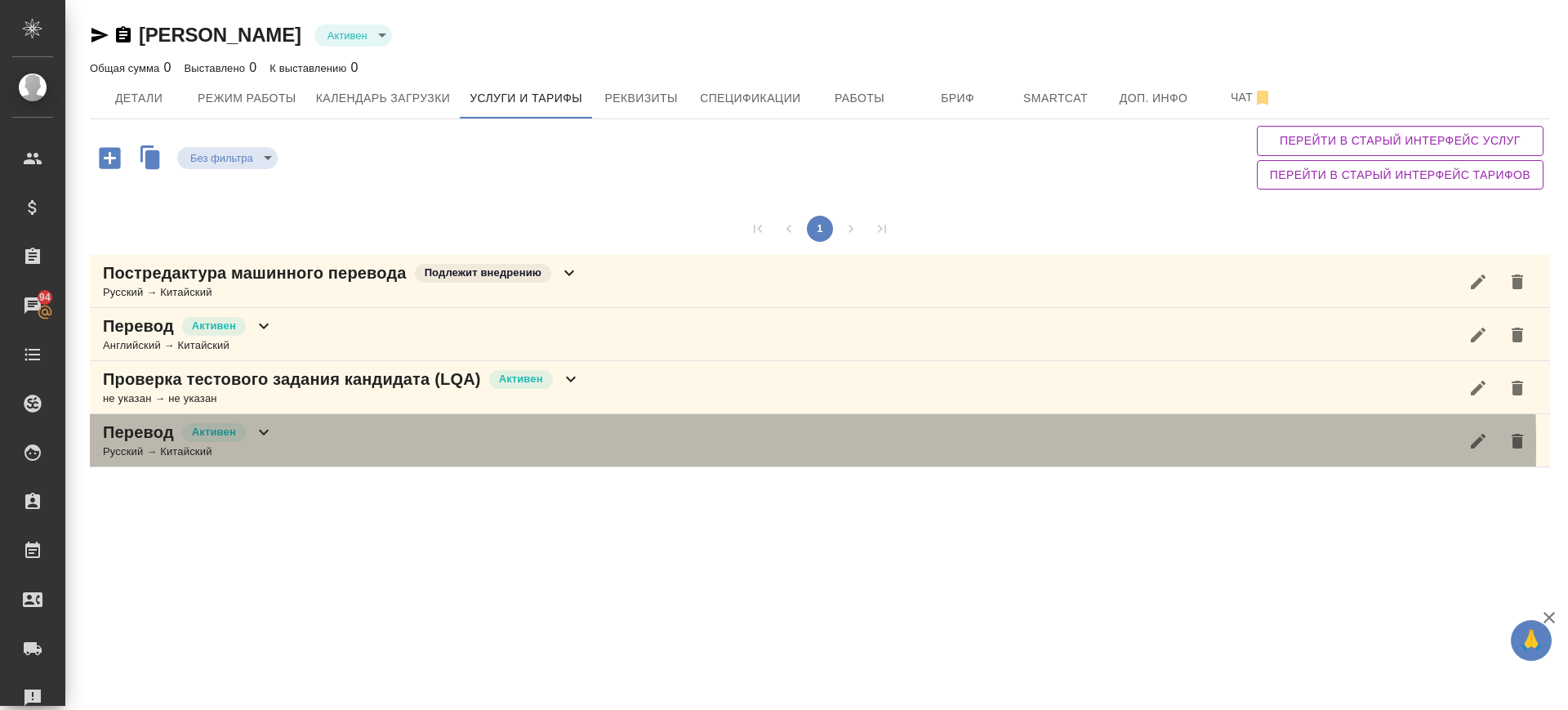
click at [598, 445] on div "Перевод Активен Русский → Китайский" at bounding box center [819, 441] width 1461 height 53
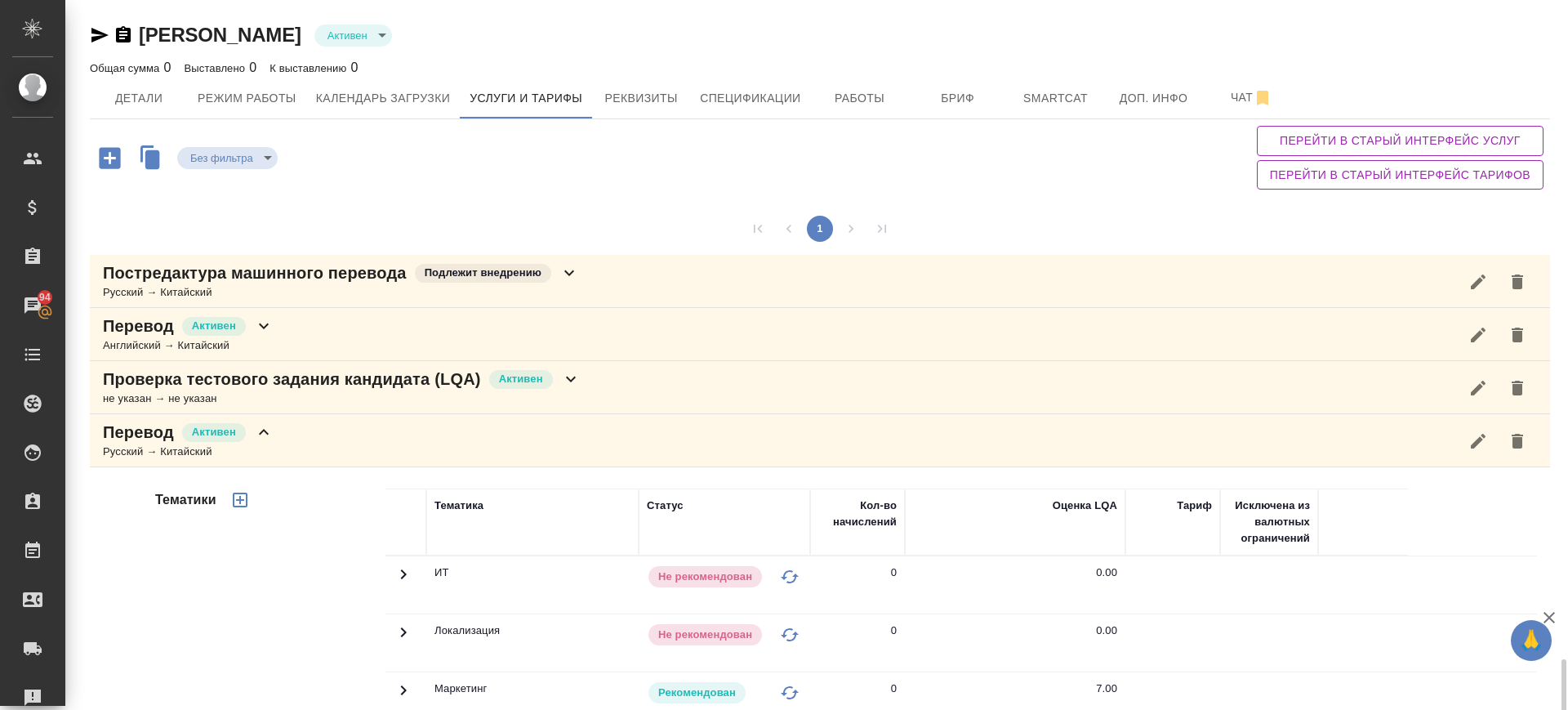
scroll to position [446, 0]
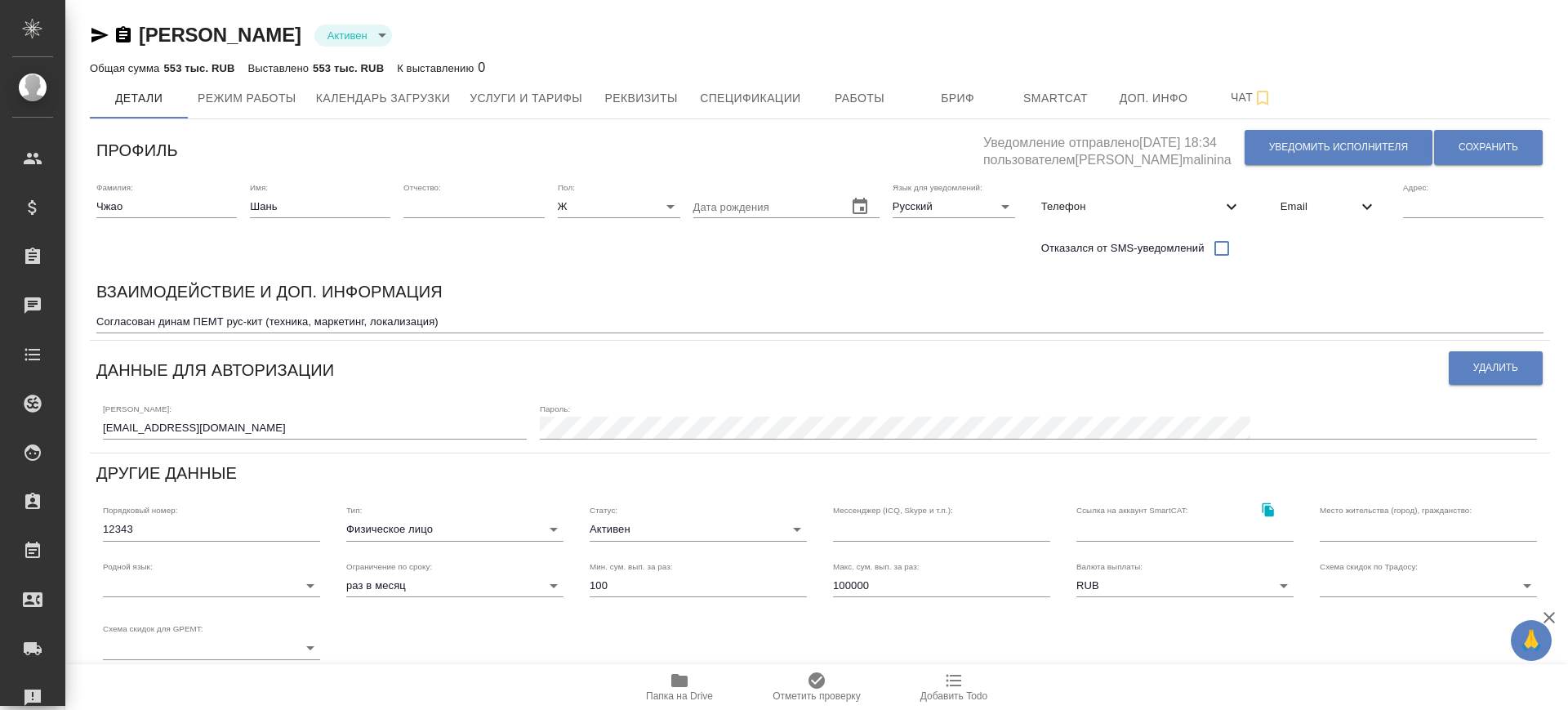
click at [126, 40] on icon "button" at bounding box center [123, 34] width 15 height 16
click at [175, 315] on textarea "Согласован динам ПЕМТ рус-кит (техника, маркетинг, локализация)" at bounding box center [819, 321] width 1447 height 12
click at [536, 99] on span "Услуги и тарифы" at bounding box center [526, 99] width 113 height 21
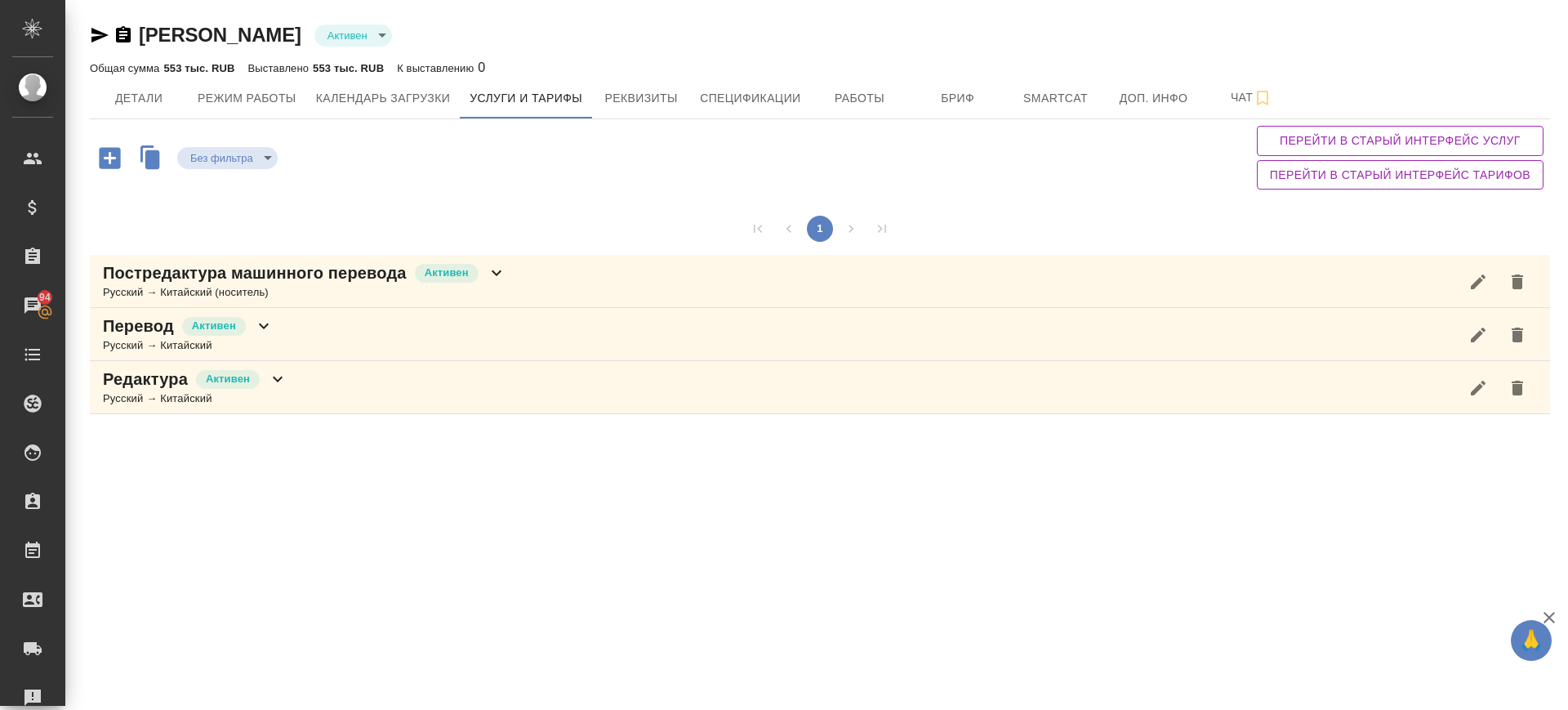
click at [299, 343] on div "Перевод Активен Русский → Китайский" at bounding box center [819, 334] width 1461 height 53
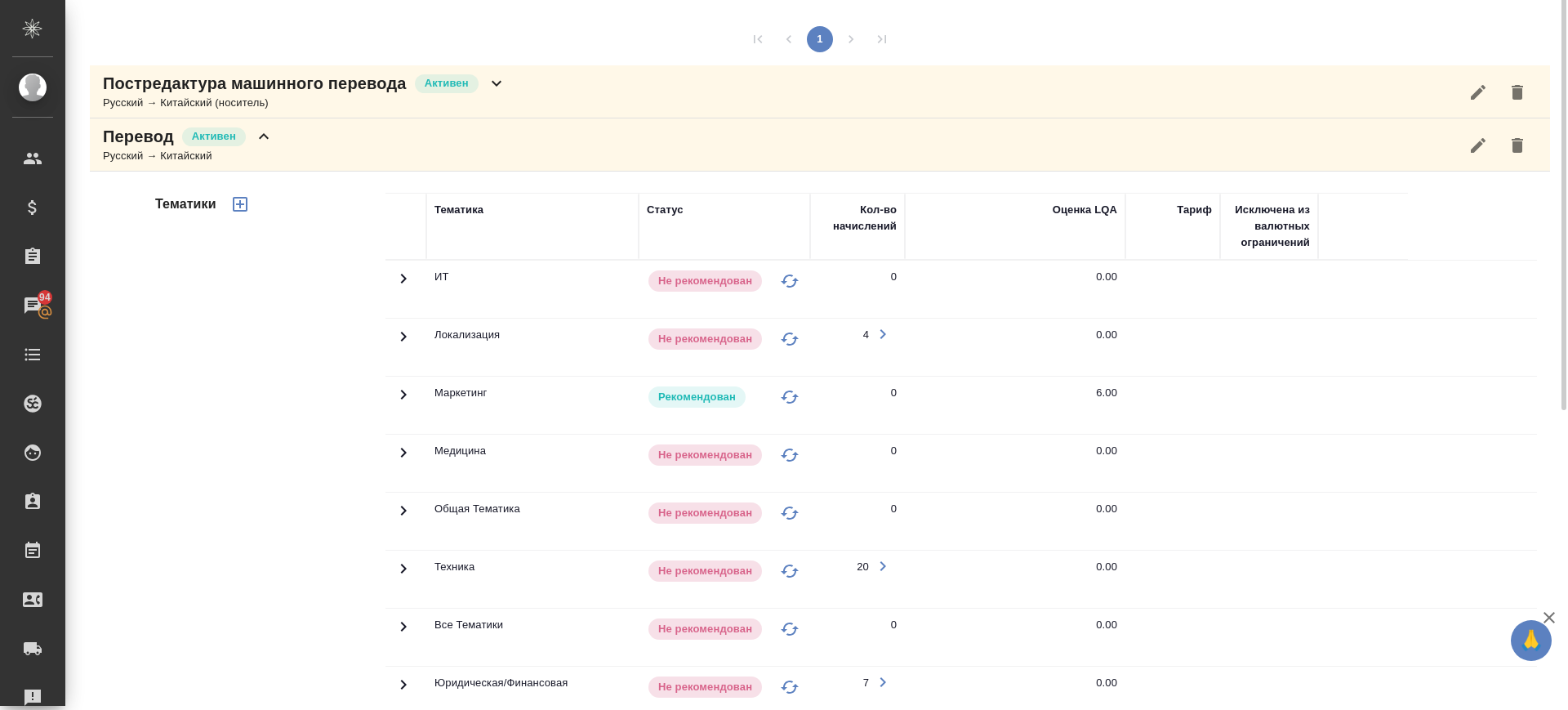
scroll to position [88, 0]
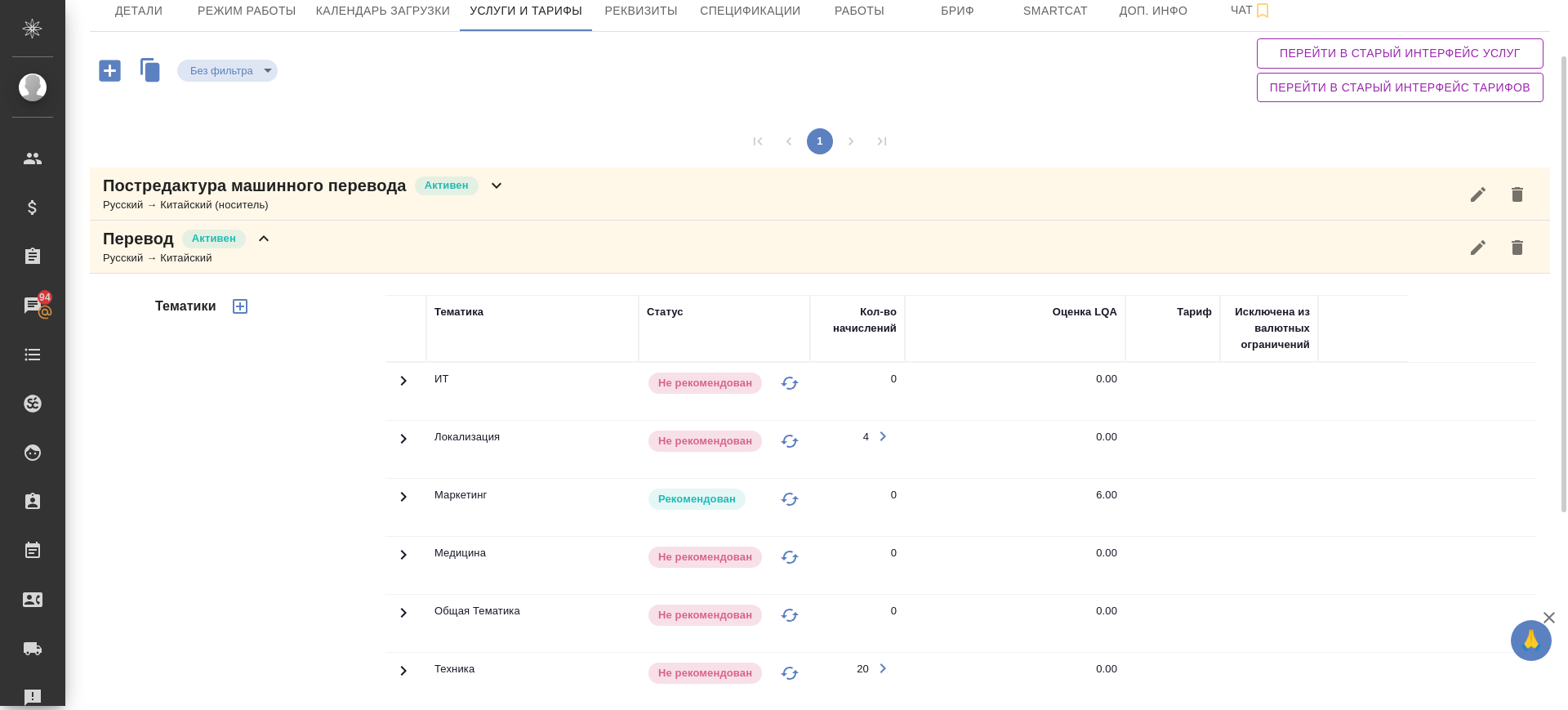
click at [548, 207] on div "Постредактура машинного перевода Активен Русский → Китайский (носитель)" at bounding box center [819, 194] width 1461 height 53
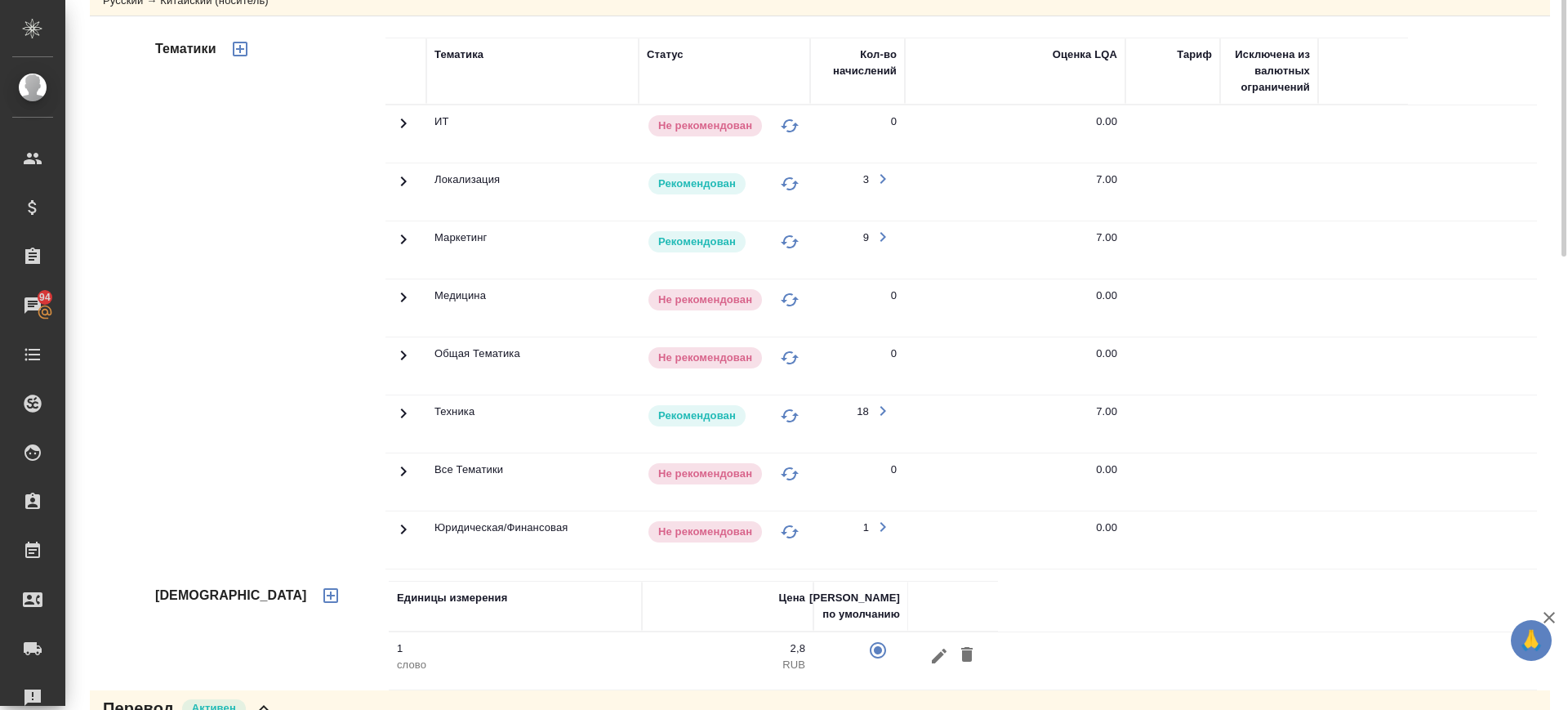
scroll to position [0, 0]
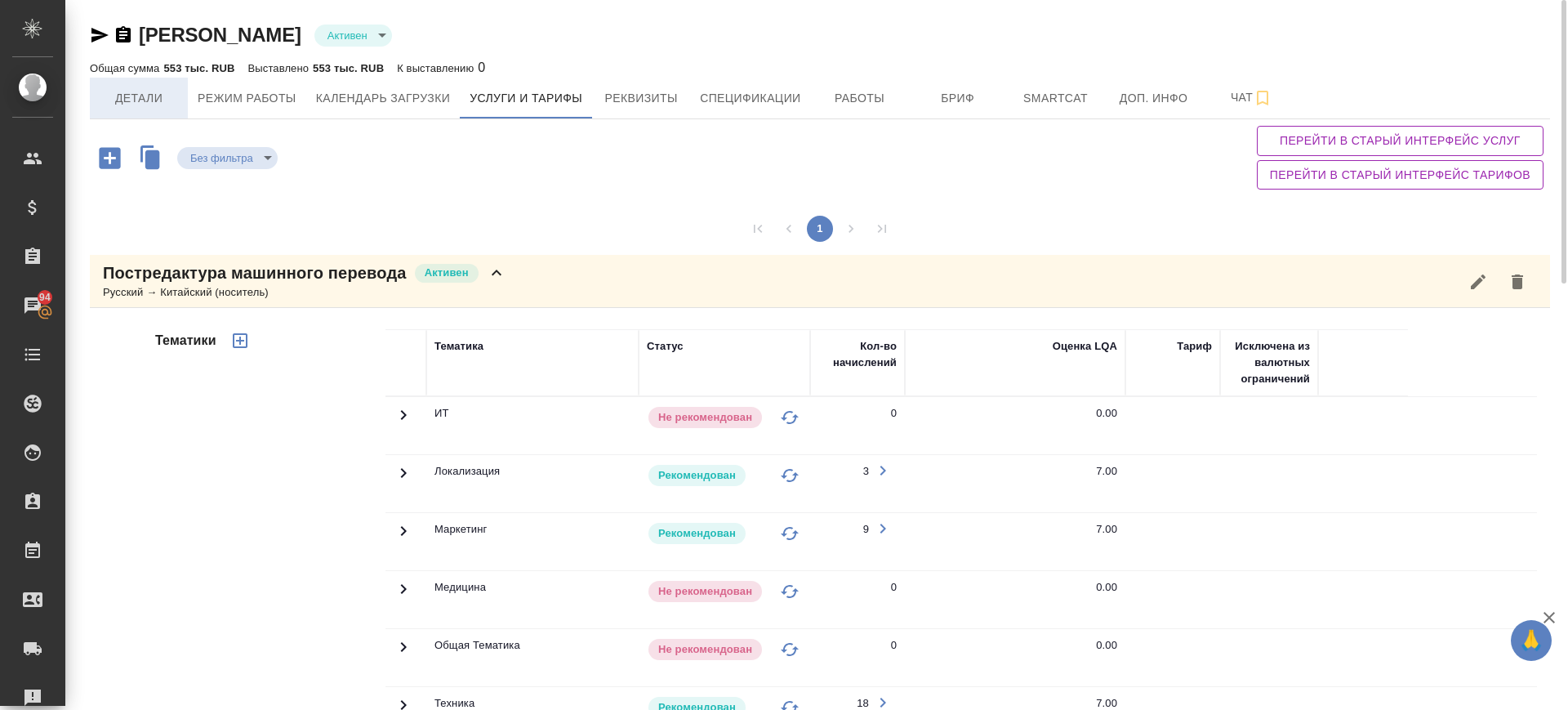
click at [126, 103] on span "Детали" at bounding box center [138, 99] width 78 height 21
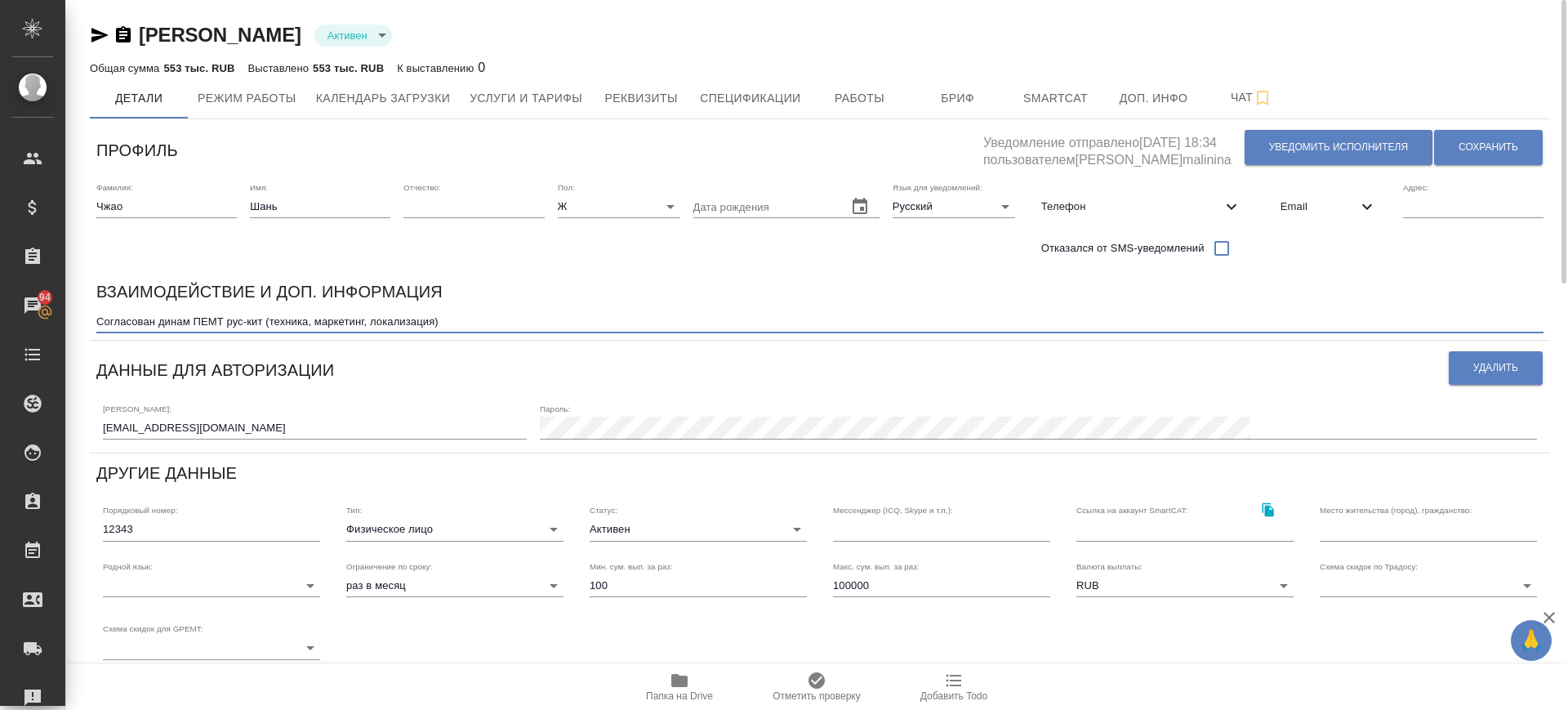
drag, startPoint x: 261, startPoint y: 318, endPoint x: 443, endPoint y: 335, distance: 182.8
click at [443, 335] on div "Взаимодействие и доп. информация Согласован динам ПЕМТ рус-кит (техника, маркет…" at bounding box center [819, 306] width 1461 height 68
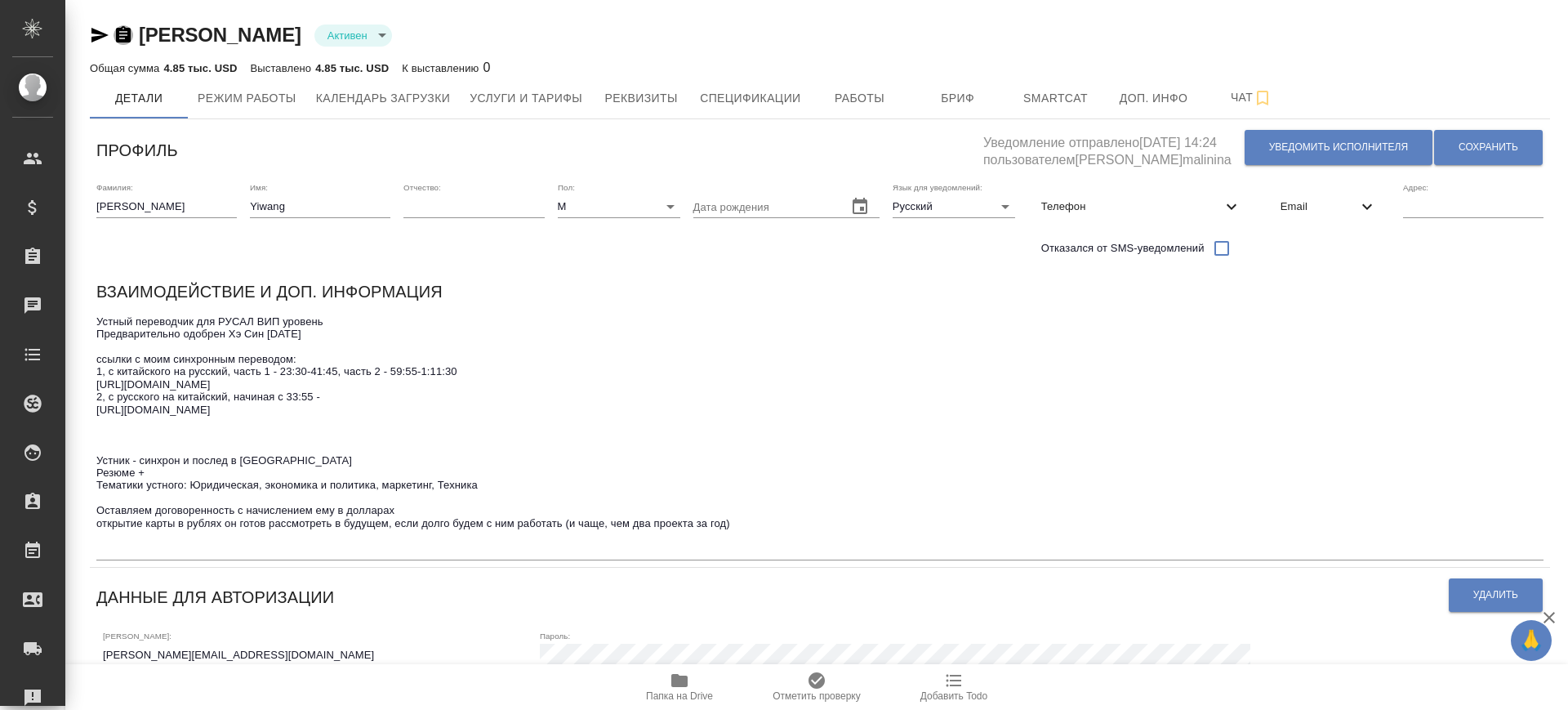
click at [120, 27] on icon "button" at bounding box center [123, 35] width 20 height 20
drag, startPoint x: 105, startPoint y: 324, endPoint x: 226, endPoint y: 348, distance: 123.4
click at [378, 311] on div "x" at bounding box center [819, 435] width 1447 height 250
click at [187, 476] on textarea at bounding box center [819, 435] width 1447 height 239
click at [547, 99] on span "Услуги и тарифы" at bounding box center [526, 99] width 113 height 21
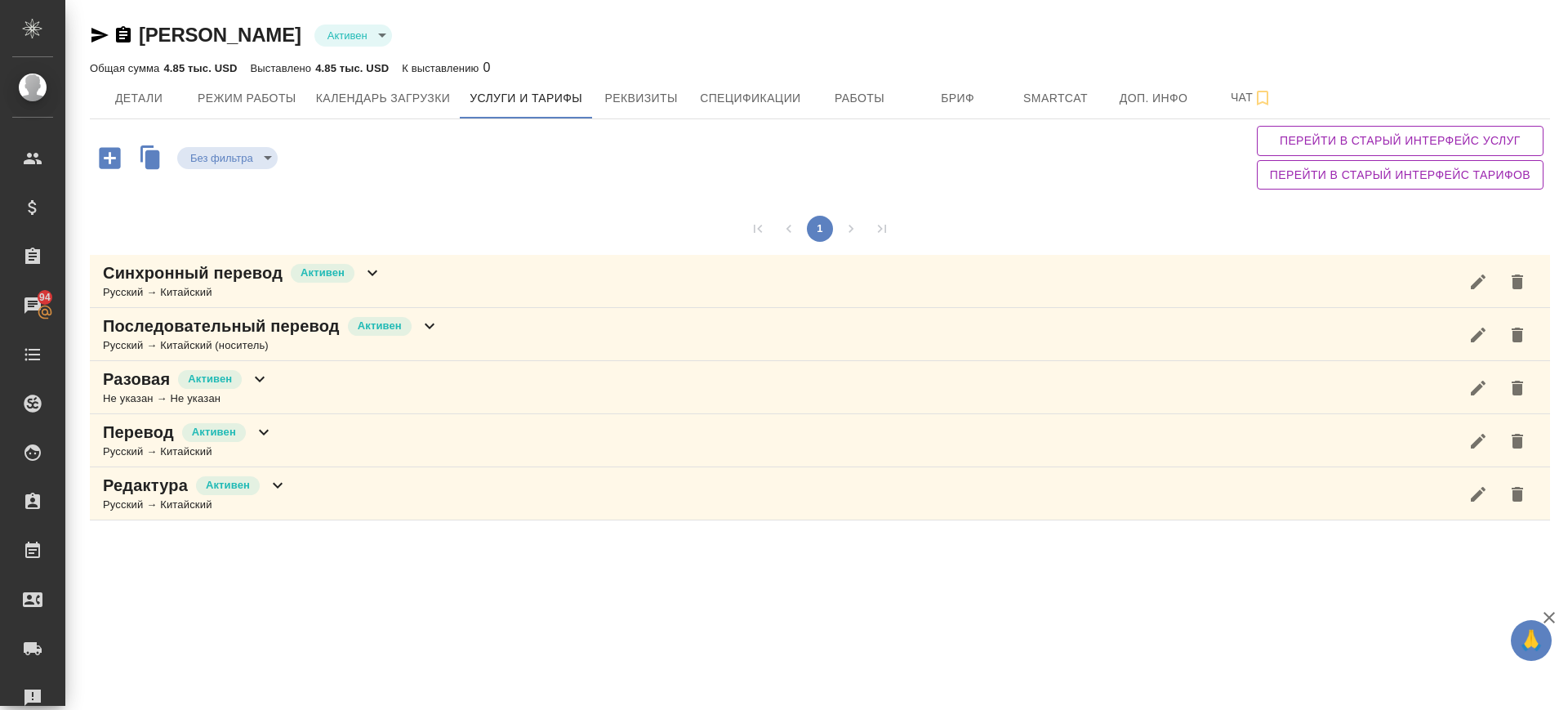
click at [307, 436] on div "Перевод Активен Русский → Китайский" at bounding box center [819, 441] width 1461 height 53
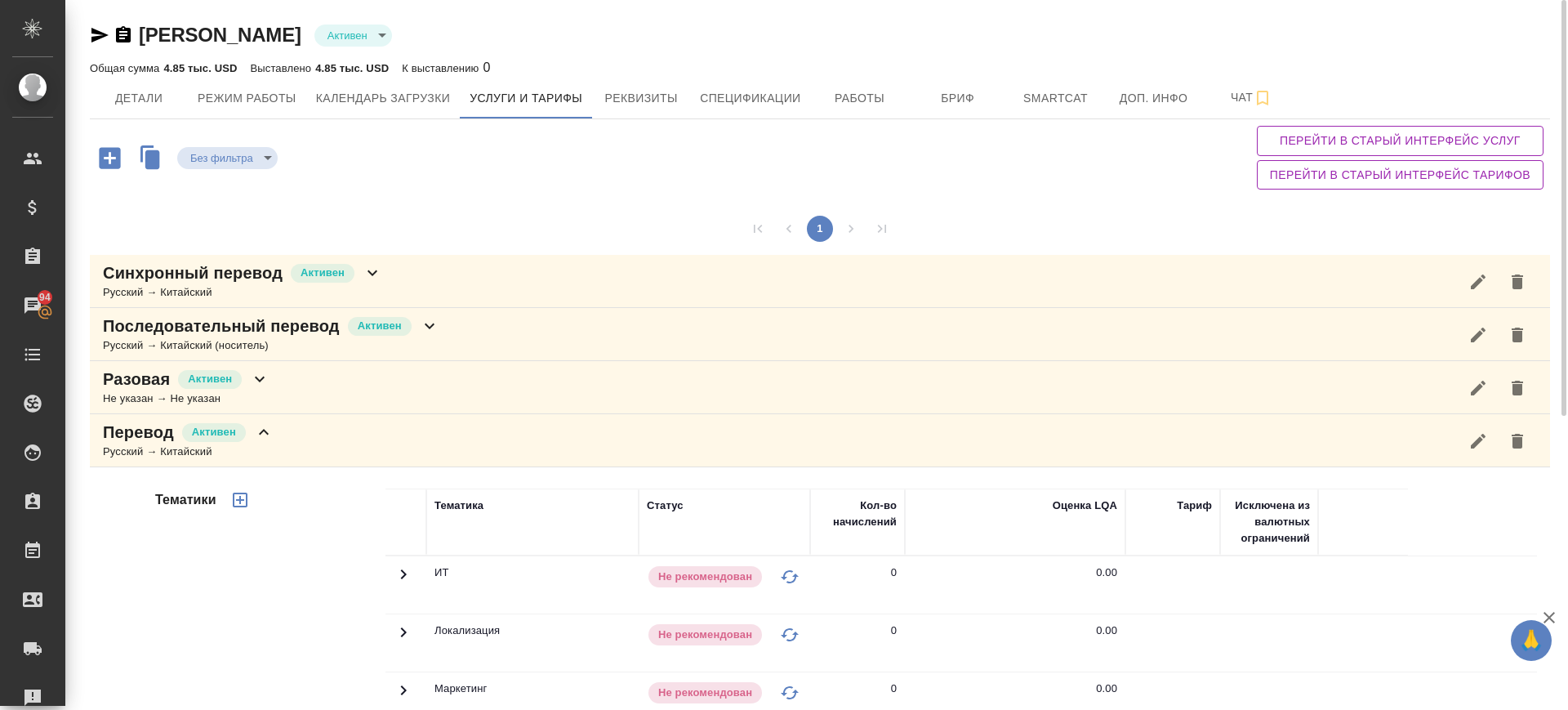
click at [310, 434] on div "Перевод Активен Русский → Китайский" at bounding box center [819, 441] width 1461 height 53
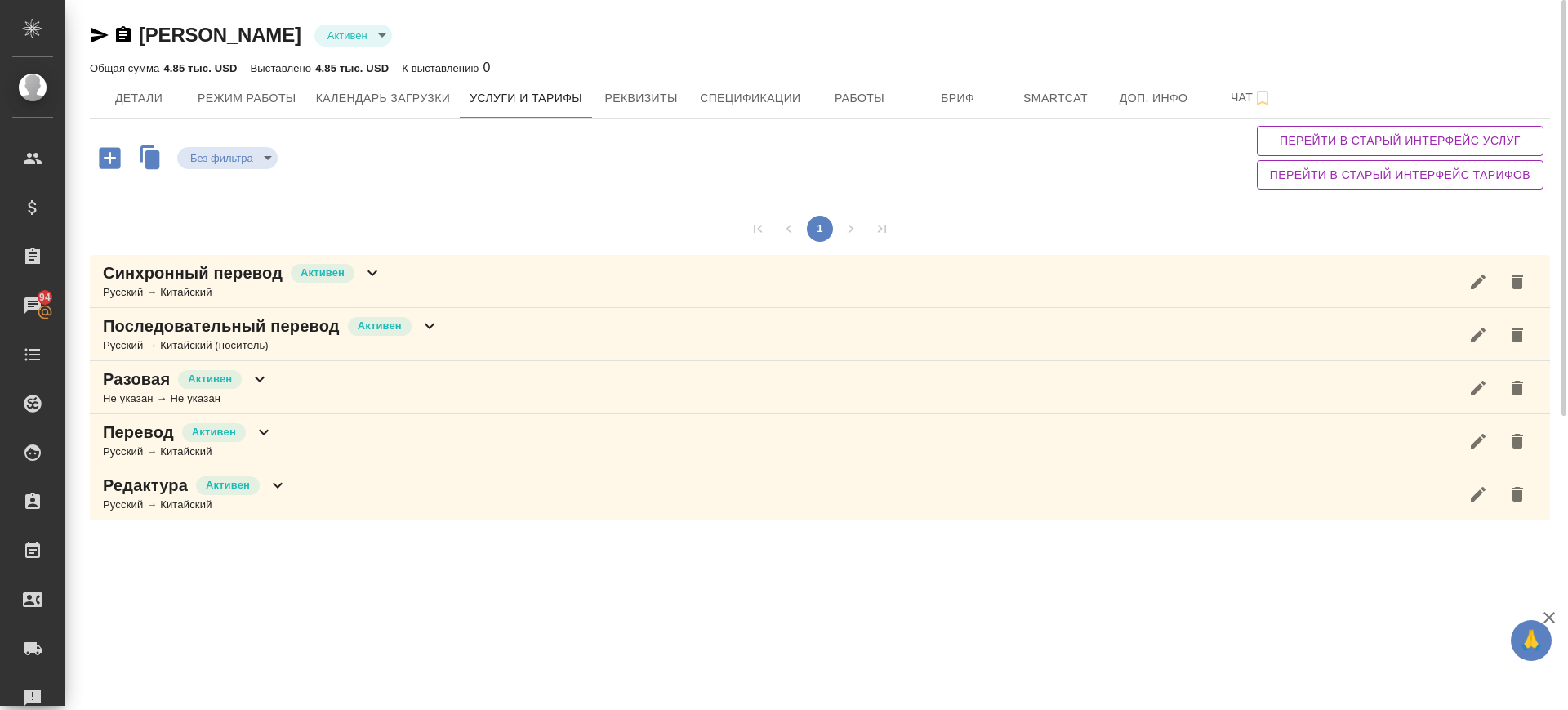
scroll to position [102, 0]
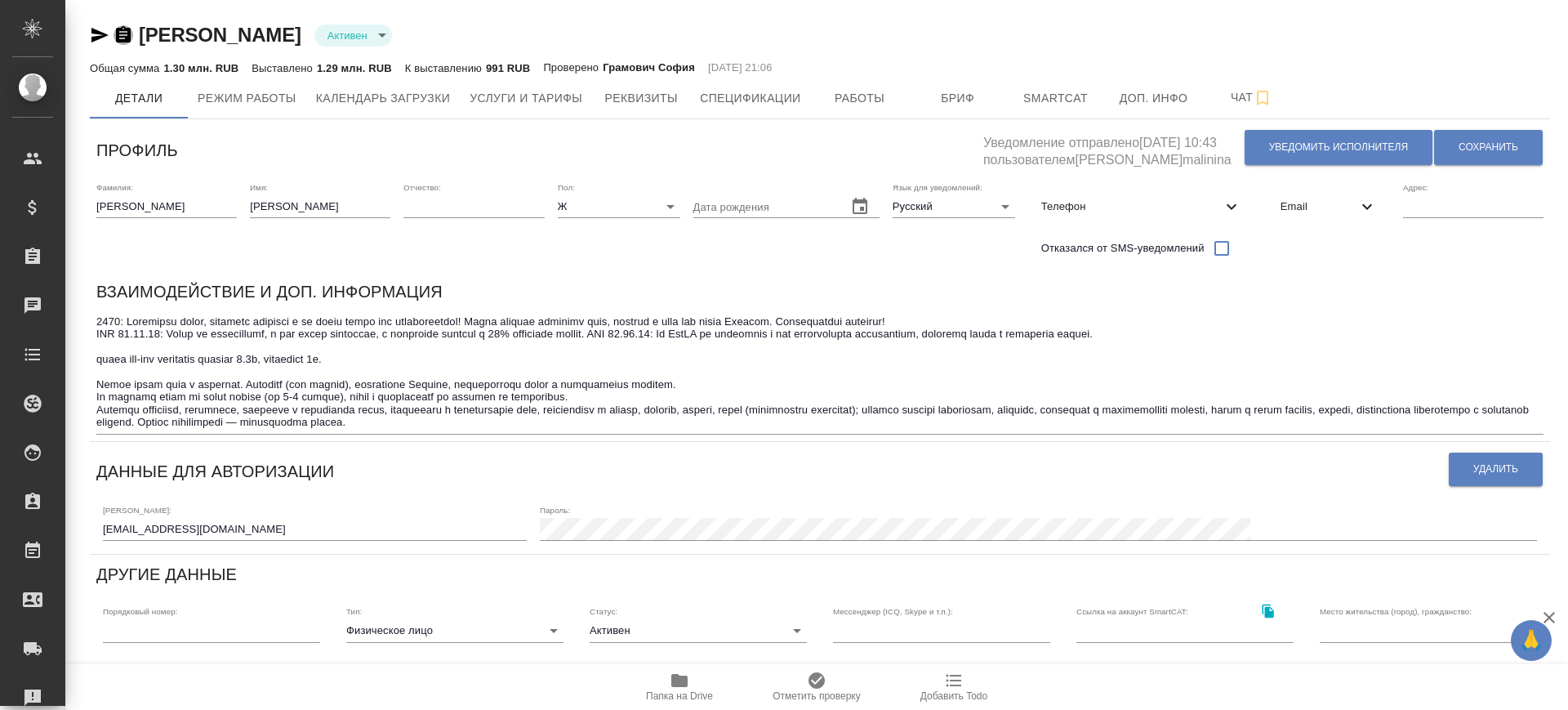
click at [126, 38] on icon "button" at bounding box center [123, 34] width 15 height 16
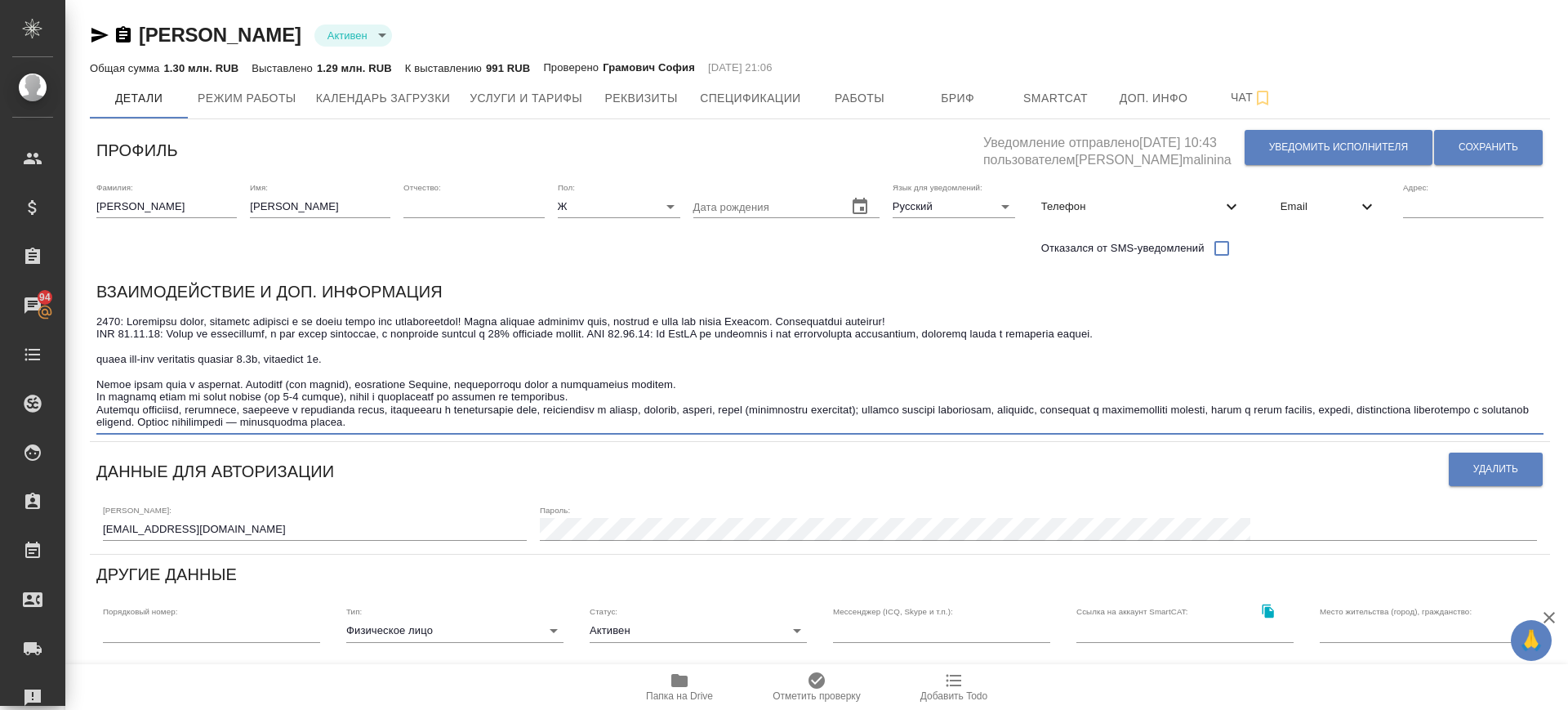
drag, startPoint x: 98, startPoint y: 359, endPoint x: 420, endPoint y: 365, distance: 322.1
click at [420, 365] on textarea at bounding box center [819, 372] width 1447 height 114
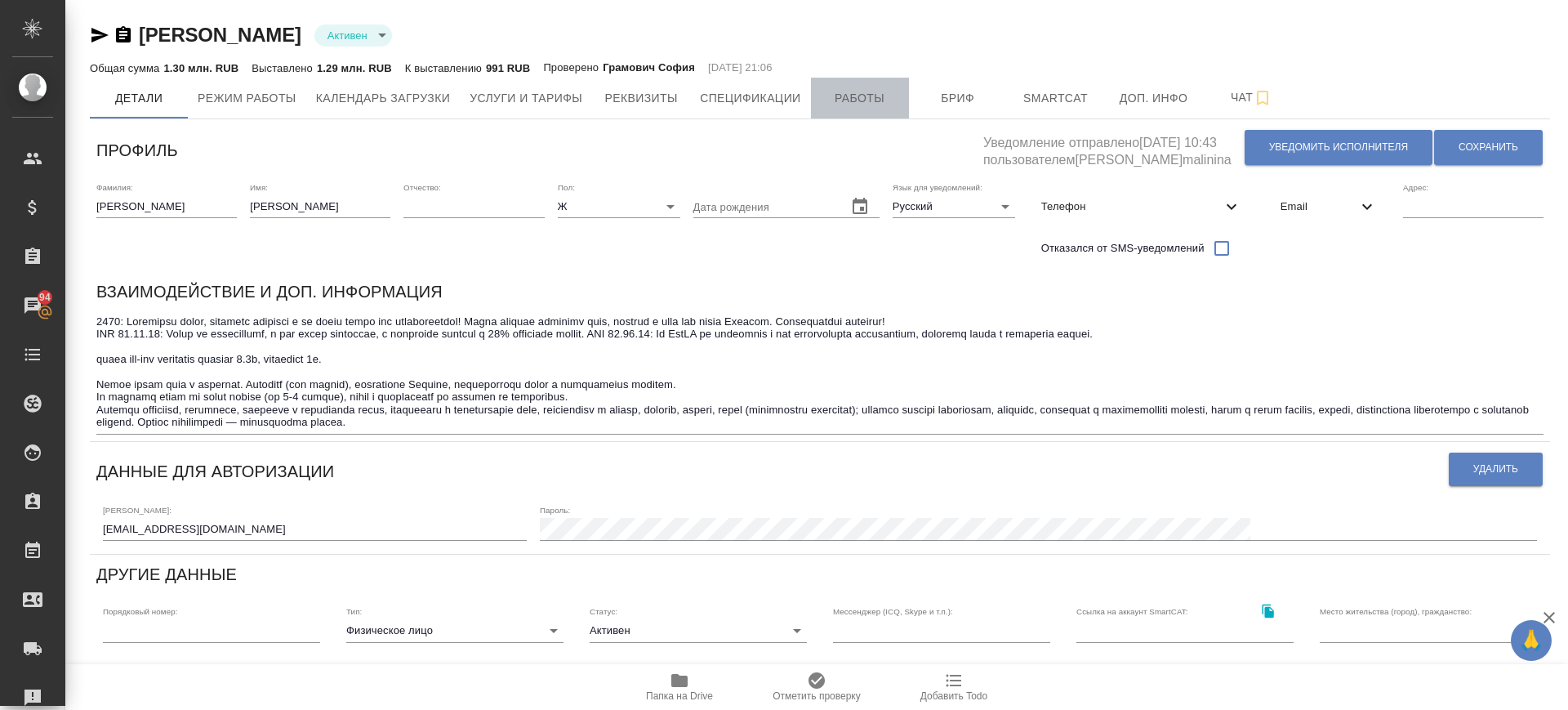
click at [869, 95] on span "Работы" at bounding box center [860, 99] width 78 height 21
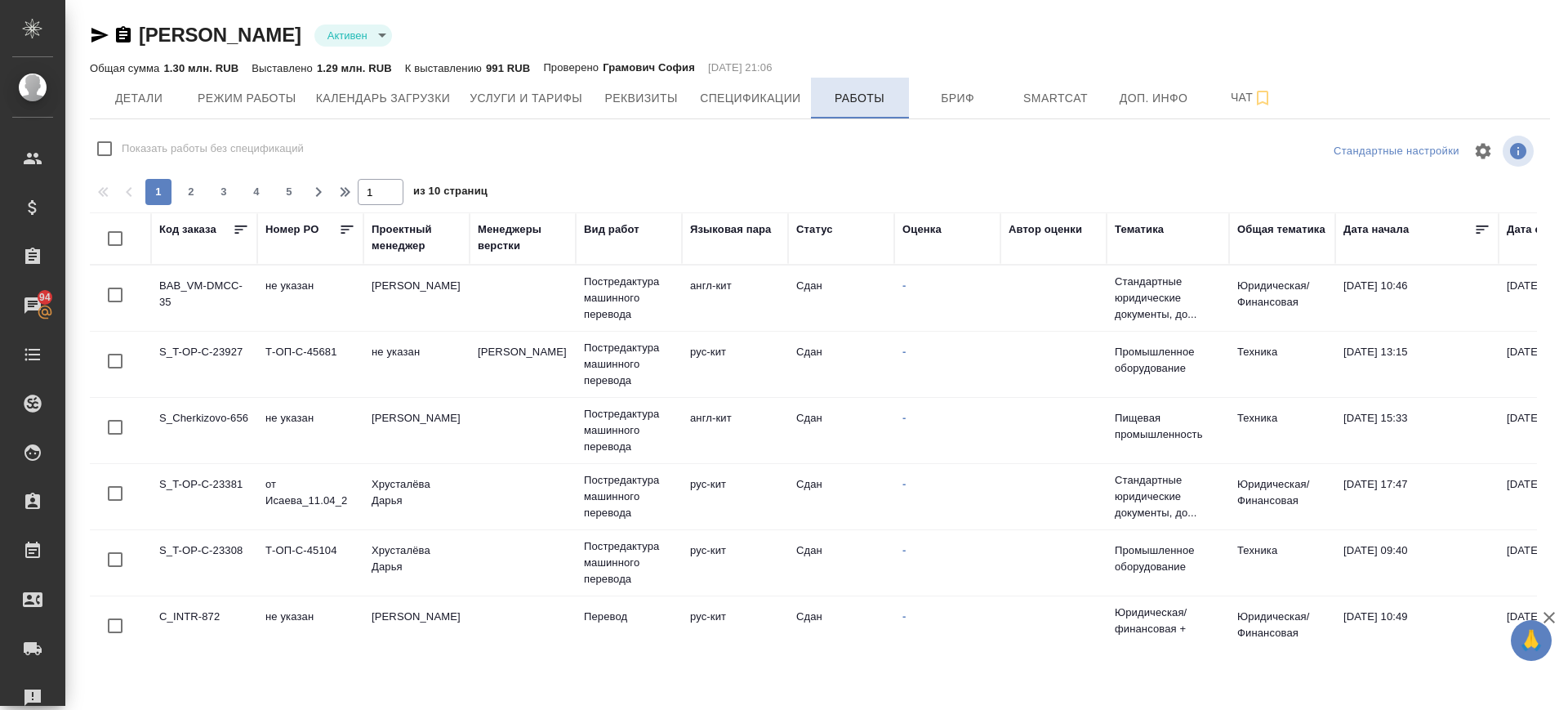
checkbox input "false"
click at [490, 108] on button "Услуги и тарифы" at bounding box center [525, 97] width 133 height 40
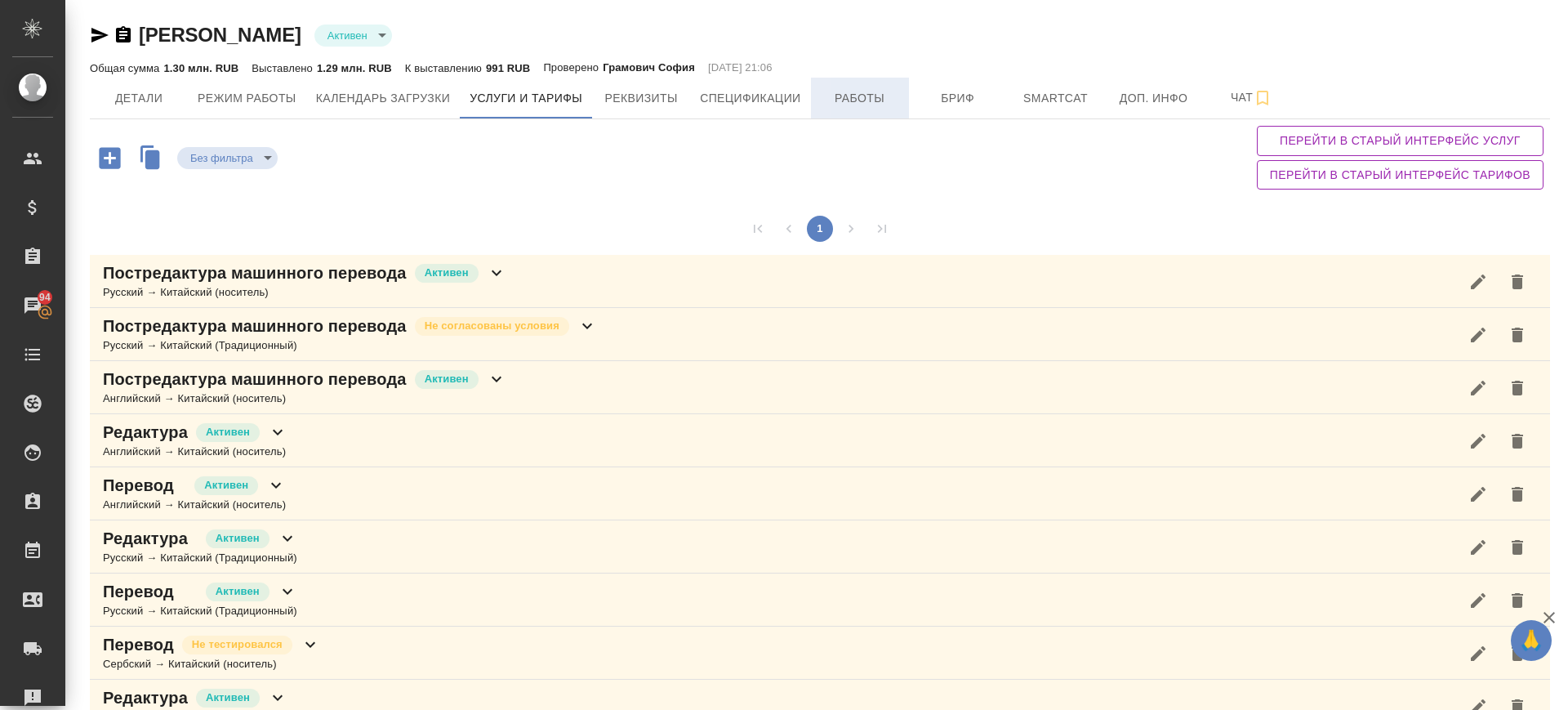
click at [859, 101] on span "Работы" at bounding box center [860, 99] width 78 height 21
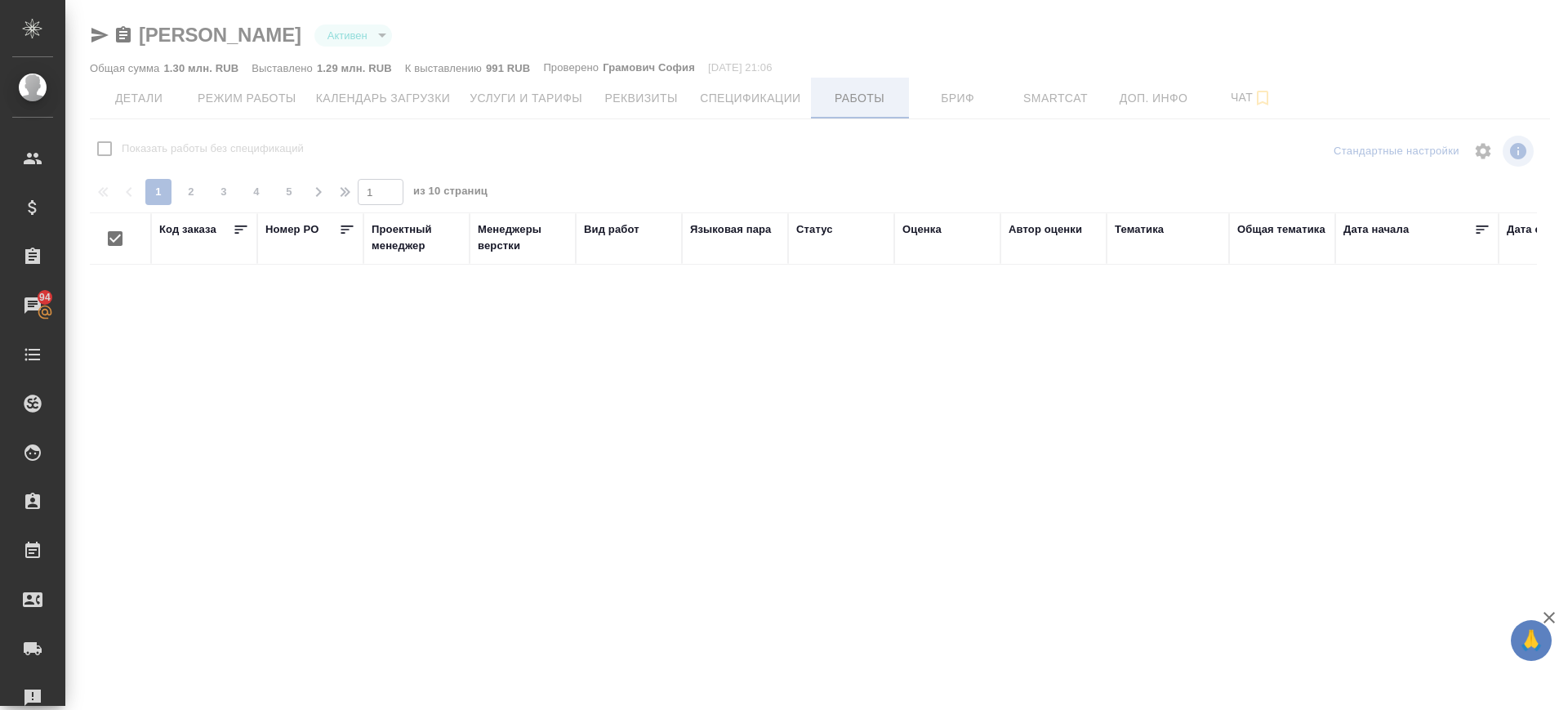
checkbox input "false"
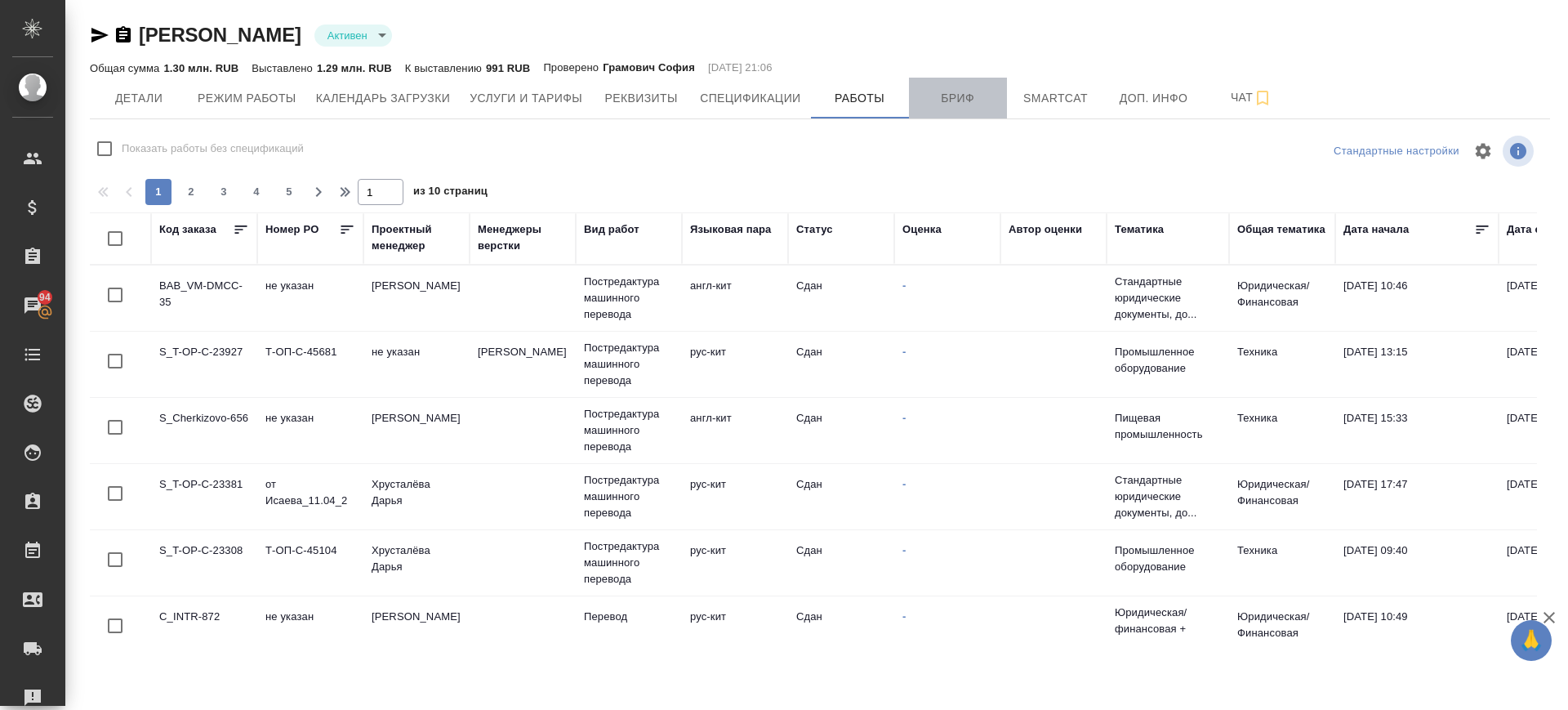
click at [967, 91] on span "Бриф" at bounding box center [958, 99] width 78 height 21
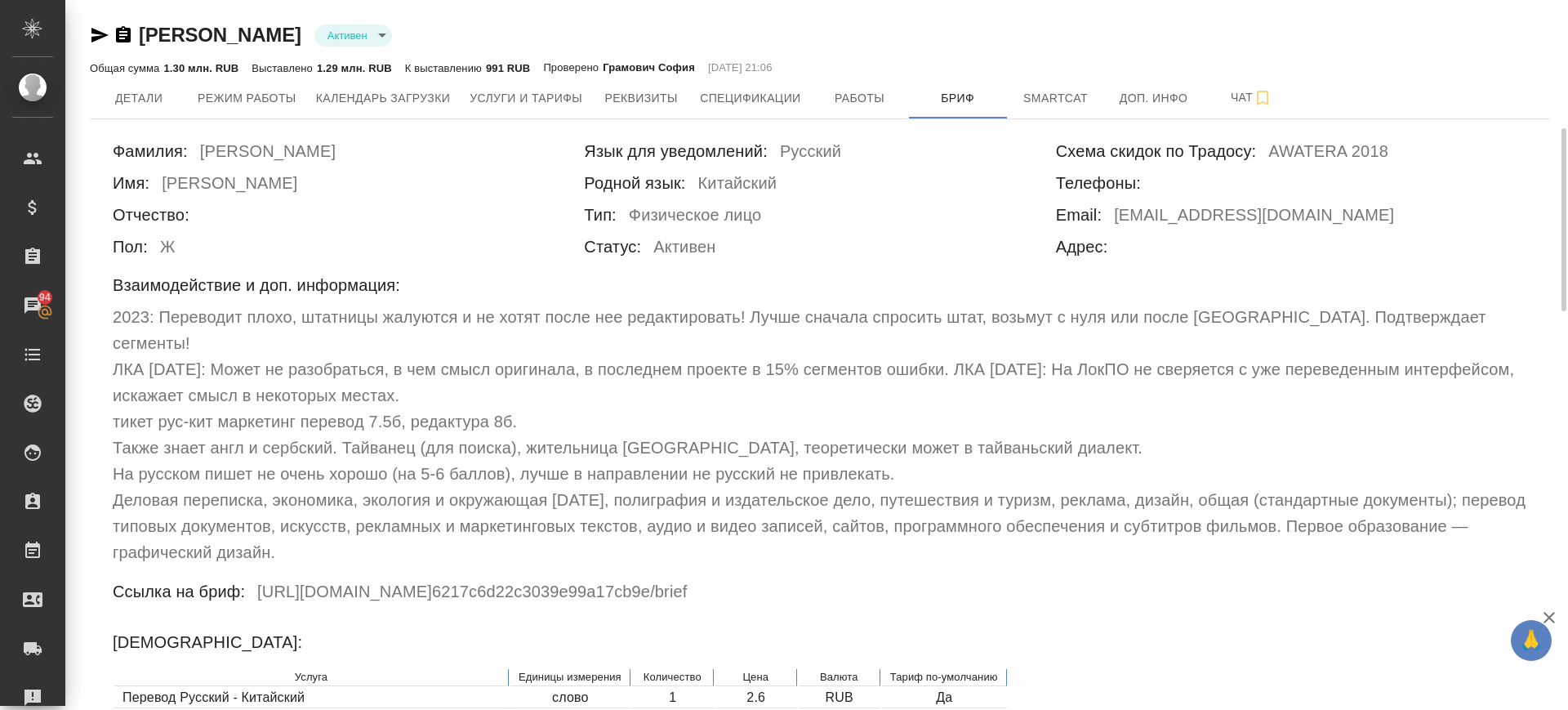
scroll to position [510, 0]
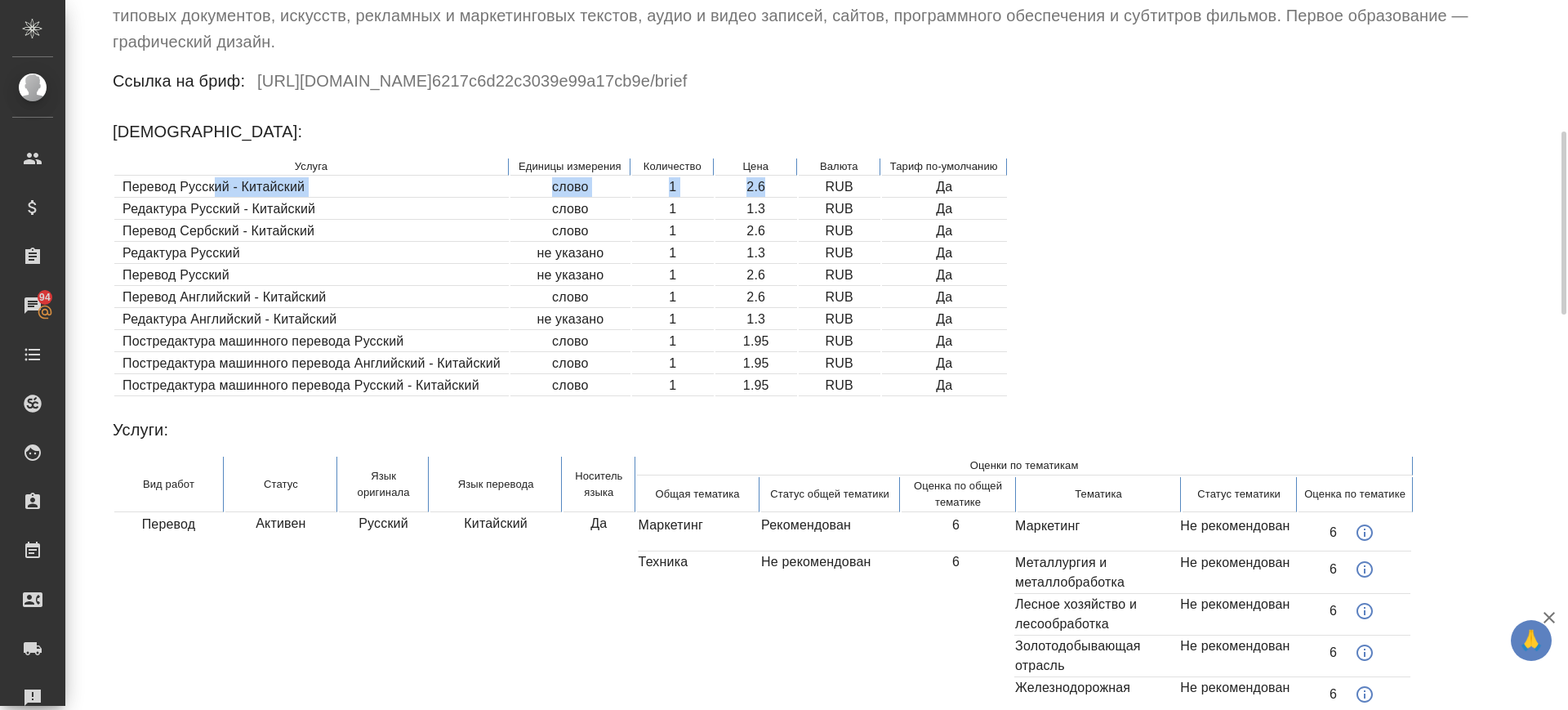
drag, startPoint x: 215, startPoint y: 129, endPoint x: 768, endPoint y: 135, distance: 553.0
click at [768, 177] on tr "Перевод Русский - Китайский слово 1 2.6 RUB Да" at bounding box center [560, 187] width 893 height 21
drag, startPoint x: 404, startPoint y: 338, endPoint x: 807, endPoint y: 327, distance: 403.2
click at [807, 376] on tr "Постредактура машинного перевода Русский - Китайский слово 1 1.95 RUB Да" at bounding box center [560, 386] width 893 height 21
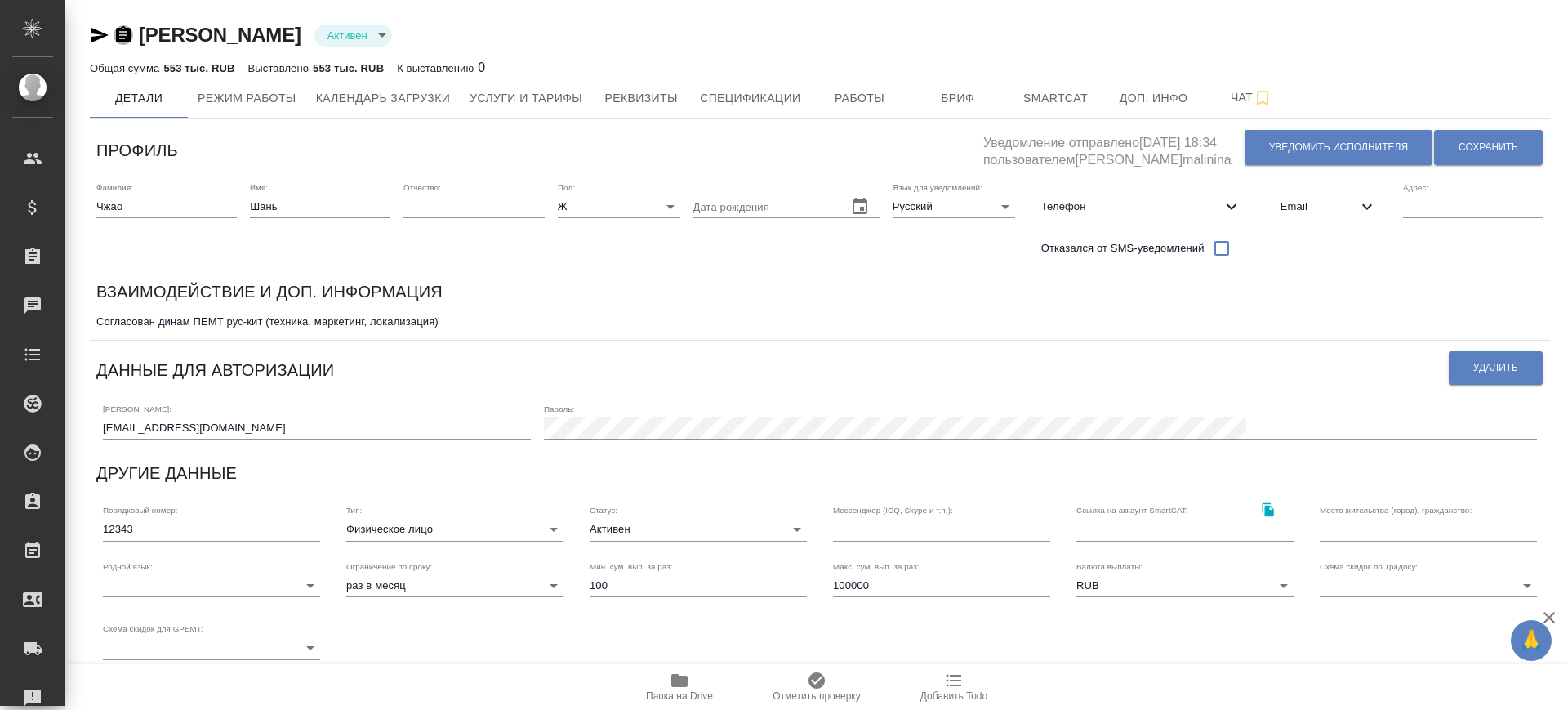
click at [125, 33] on icon "button" at bounding box center [123, 34] width 15 height 16
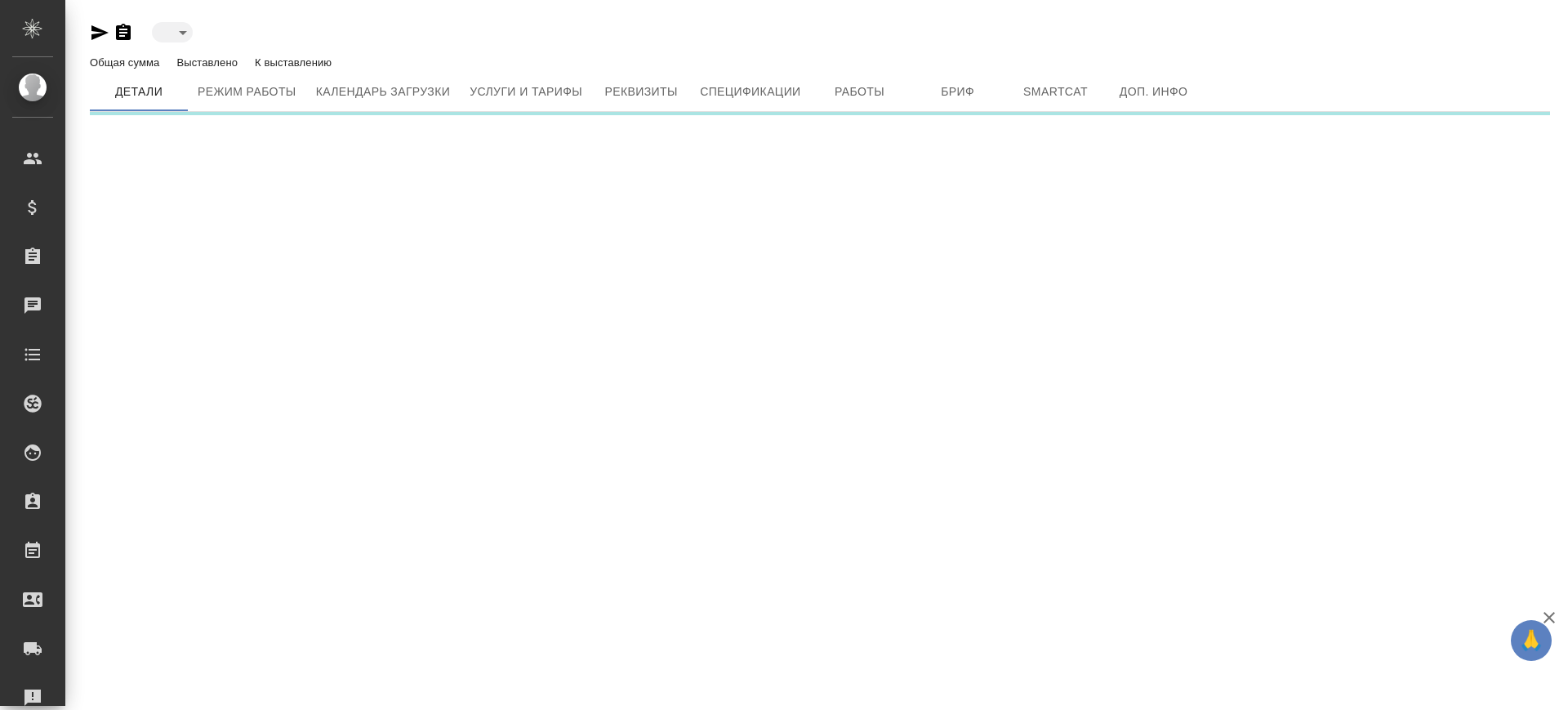
type input "active"
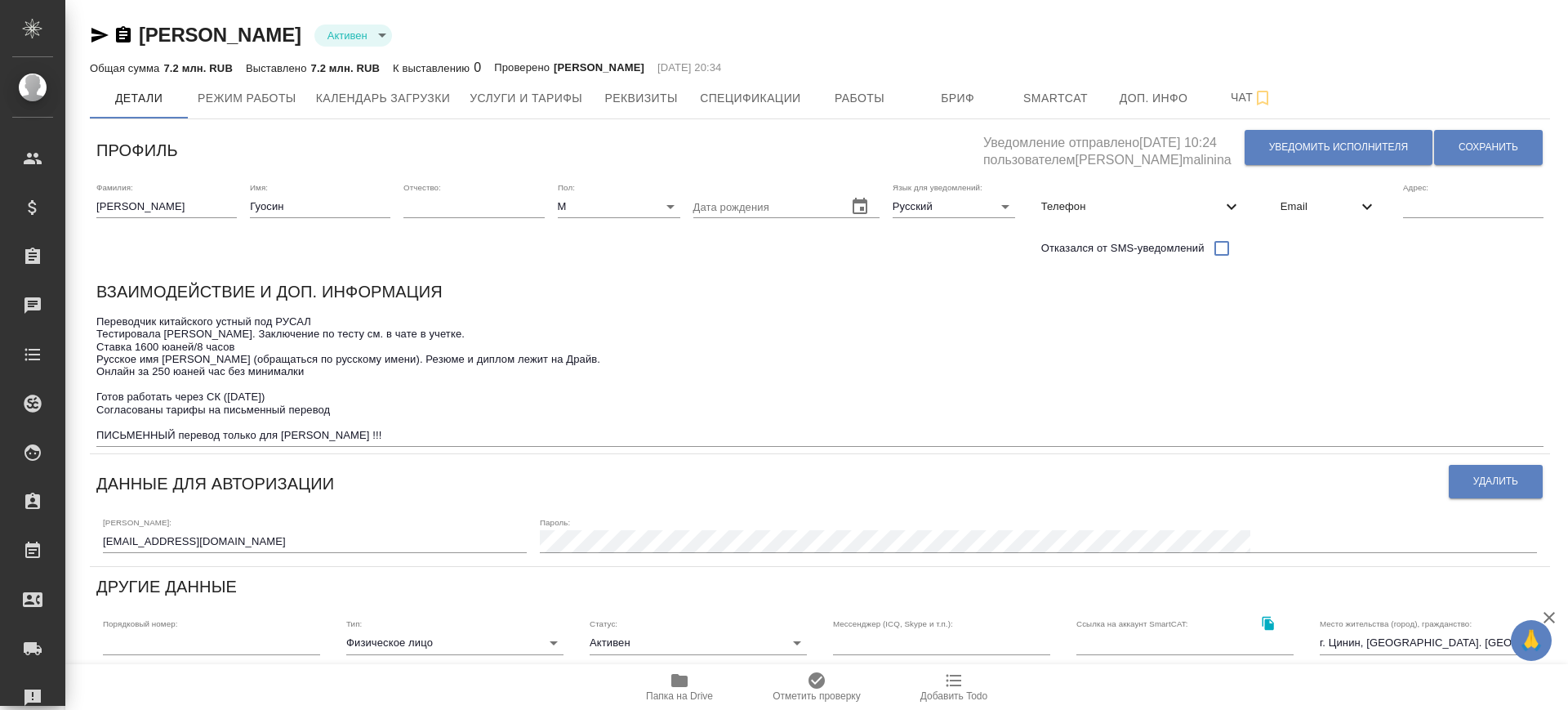
click at [118, 38] on icon "button" at bounding box center [123, 34] width 15 height 16
click at [104, 440] on div "Переводчик китайского устный под РУСАЛ Тестировала [PERSON_NAME]. Заключение по…" at bounding box center [819, 379] width 1447 height 137
drag, startPoint x: 98, startPoint y: 431, endPoint x: 410, endPoint y: 435, distance: 312.0
click at [410, 435] on textarea "Переводчик китайского устный под РУСАЛ Тестировала [PERSON_NAME]. Заключение по…" at bounding box center [819, 379] width 1447 height 126
click at [963, 97] on span "Бриф" at bounding box center [958, 99] width 78 height 21
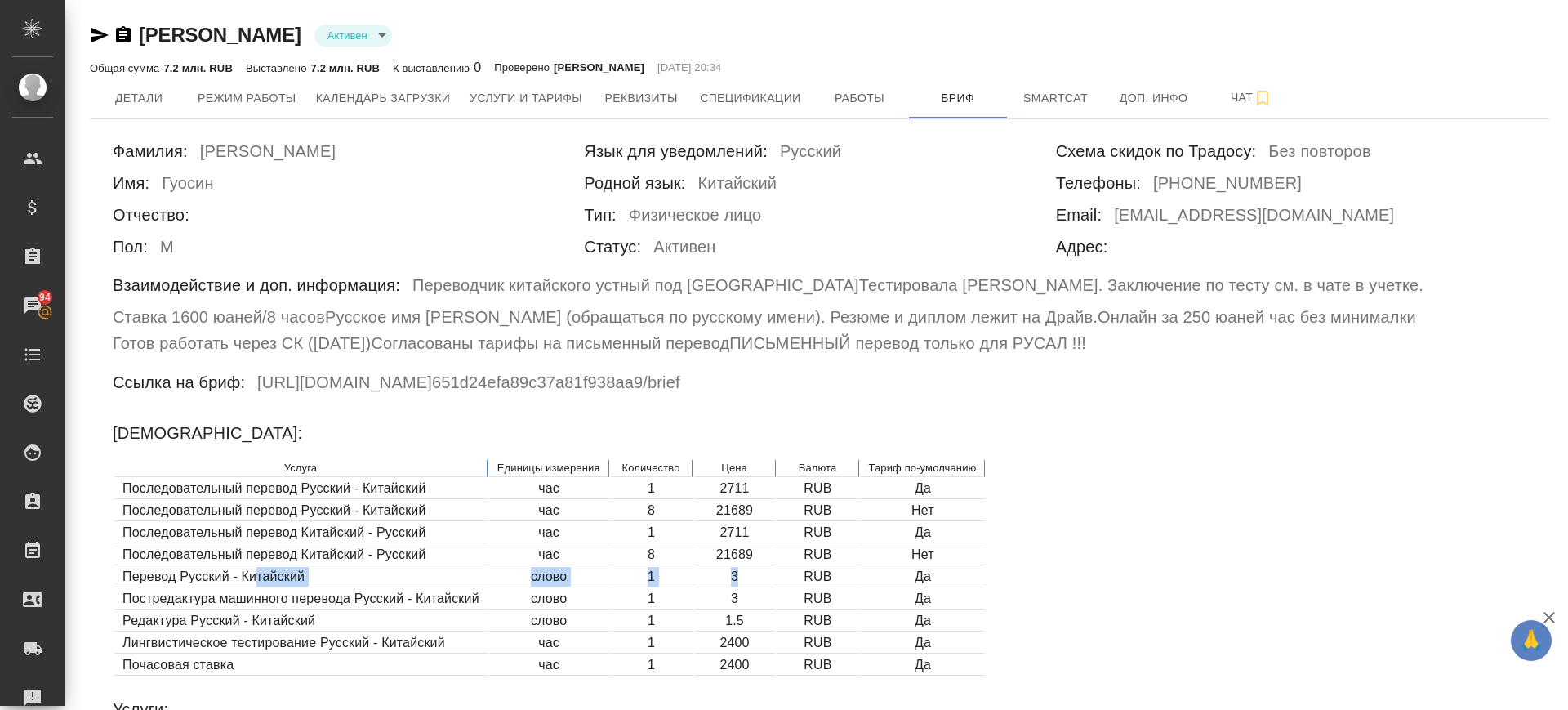
drag, startPoint x: 255, startPoint y: 569, endPoint x: 770, endPoint y: 573, distance: 515.0
click at [770, 573] on tr "Перевод Русский - Китайский слово 1 3 RUB Да" at bounding box center [549, 577] width 871 height 21
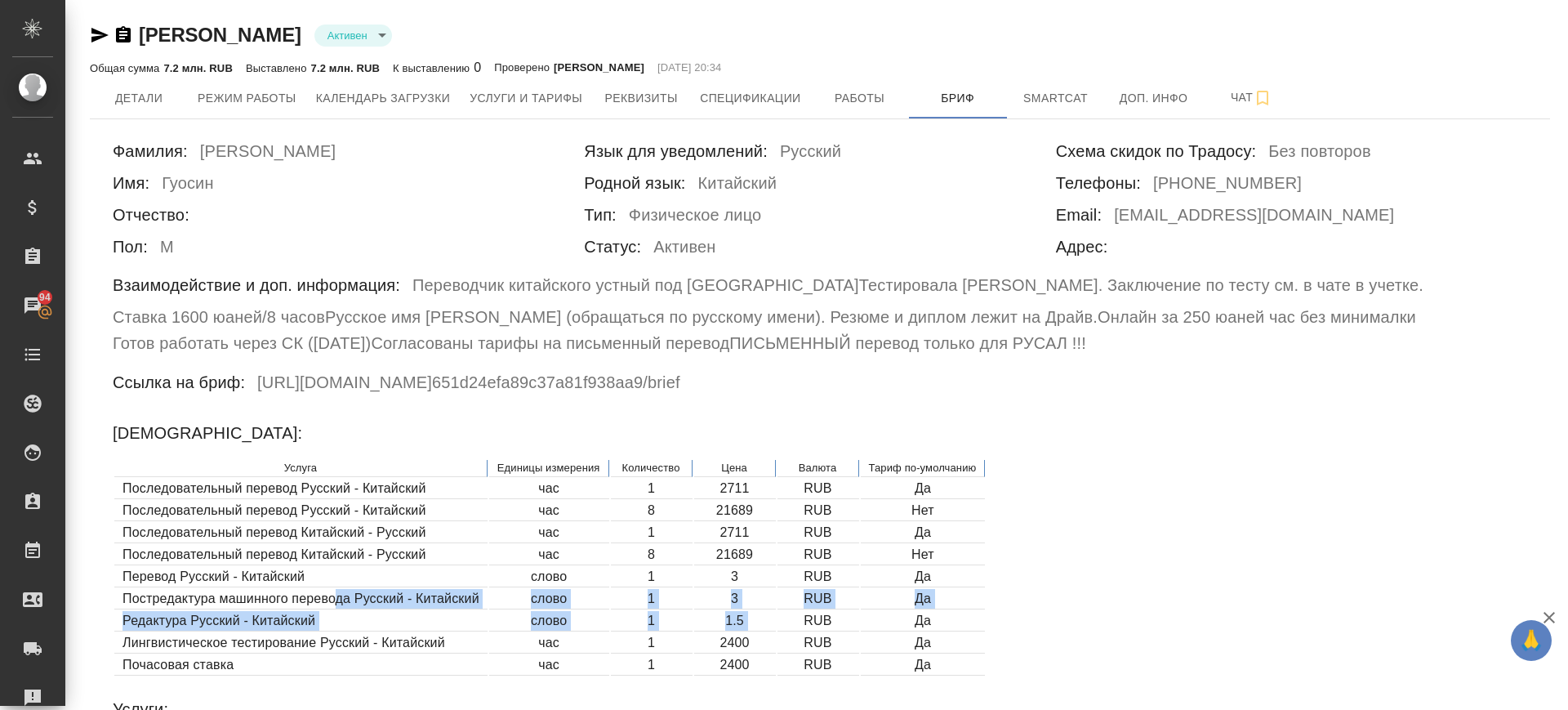
drag, startPoint x: 459, startPoint y: 621, endPoint x: 801, endPoint y: 618, distance: 342.0
click at [801, 618] on table "Услуга Единицы измерения Количество Цена Валюта Тариф по-умолчанию Последовател…" at bounding box center [550, 568] width 874 height 218
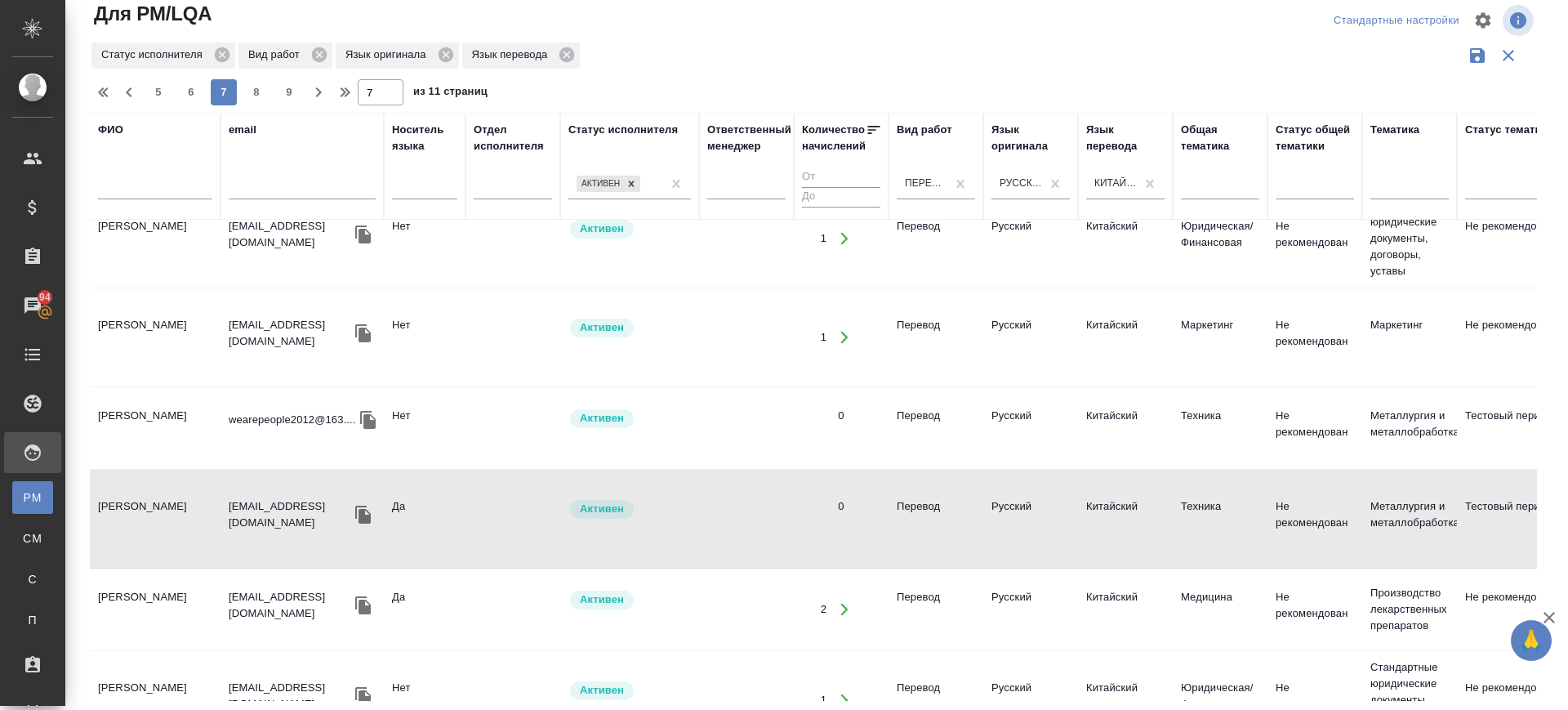
scroll to position [816, 0]
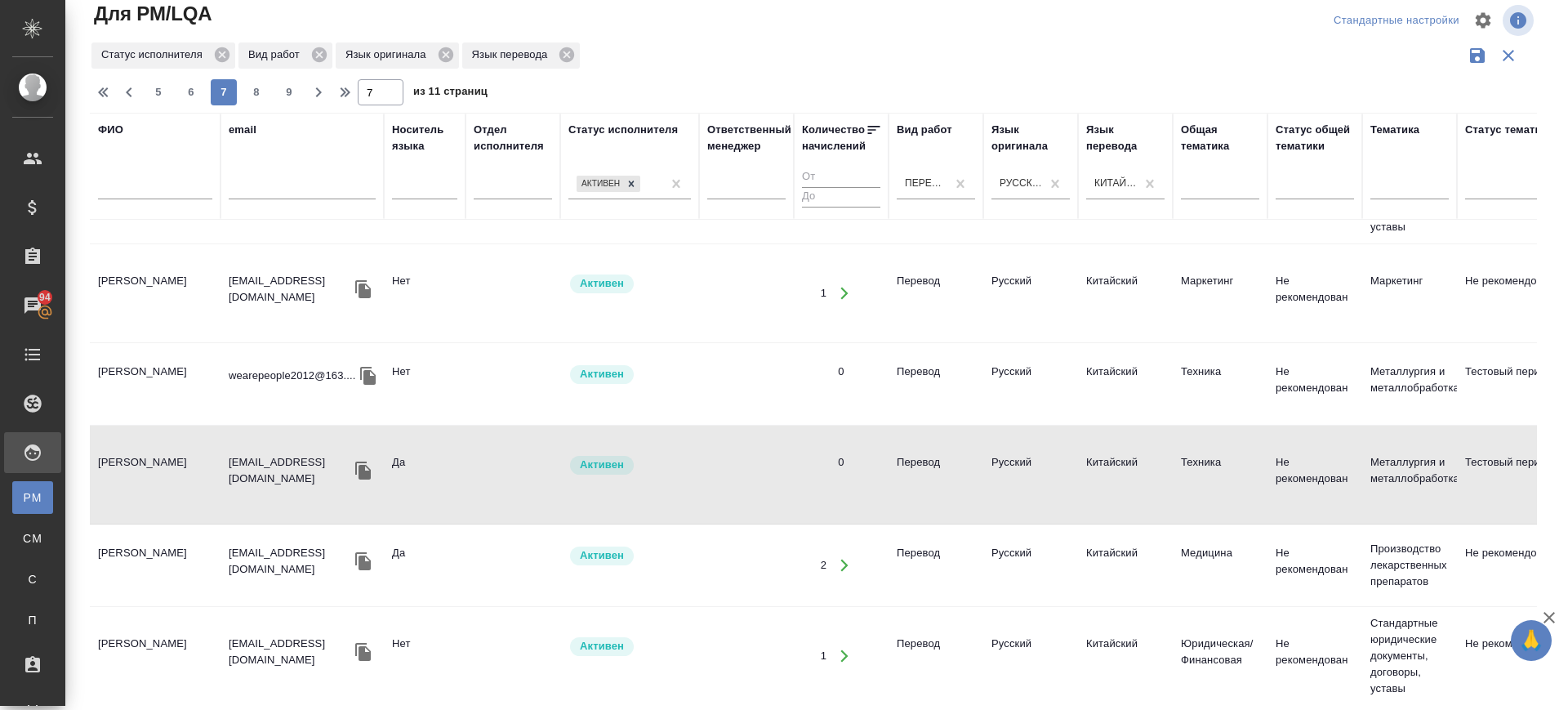
click at [157, 537] on td "Ван Байхан" at bounding box center [154, 565] width 131 height 57
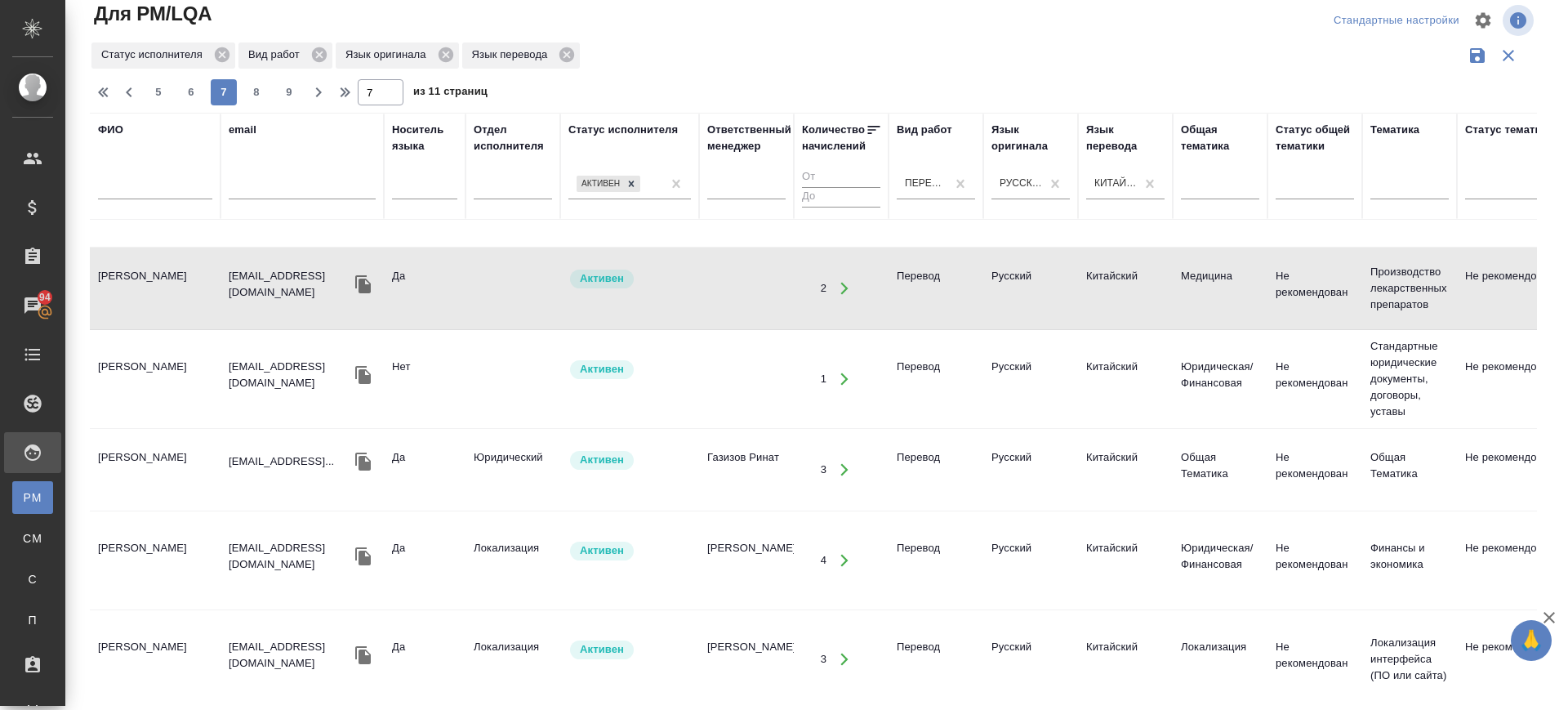
scroll to position [1123, 0]
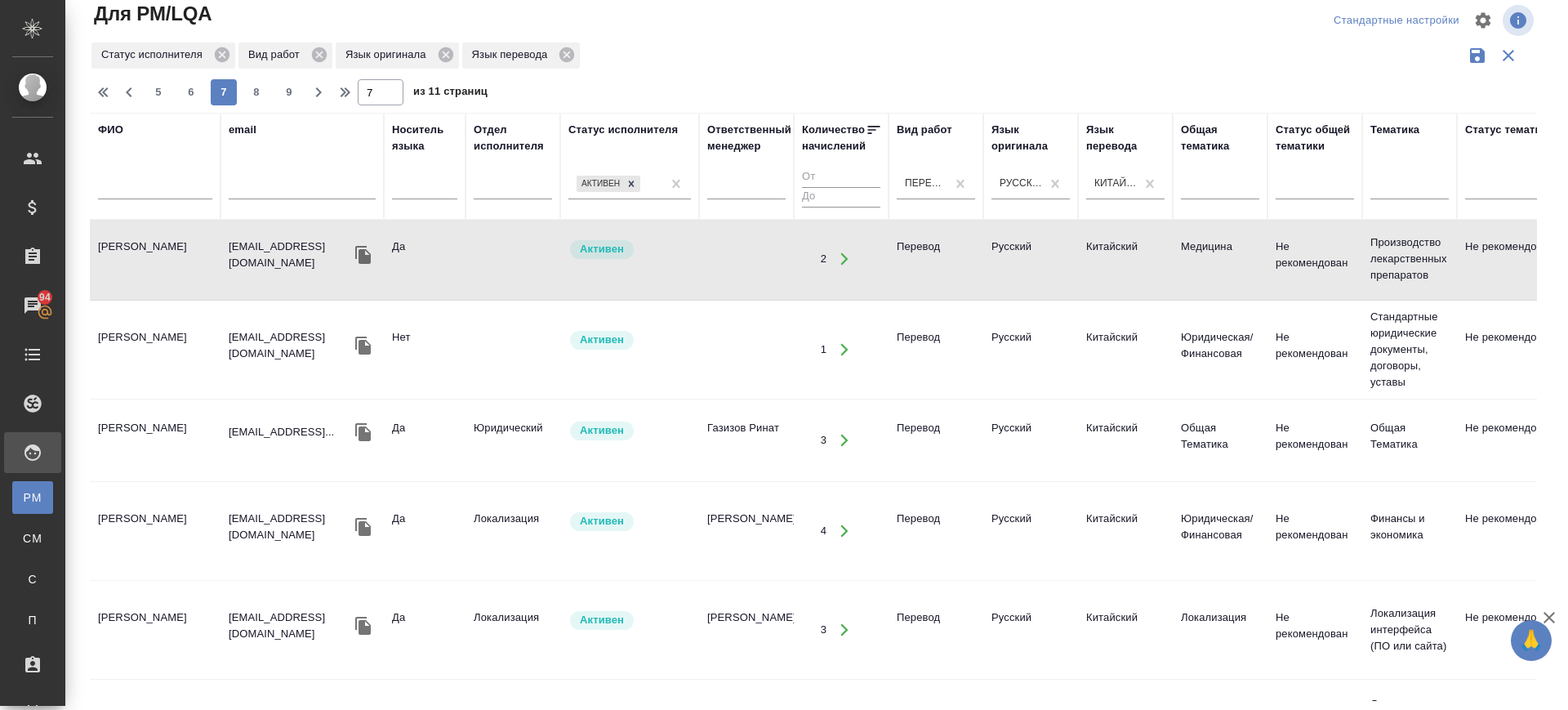
click at [133, 427] on td "Orlando Yolli" at bounding box center [154, 440] width 131 height 57
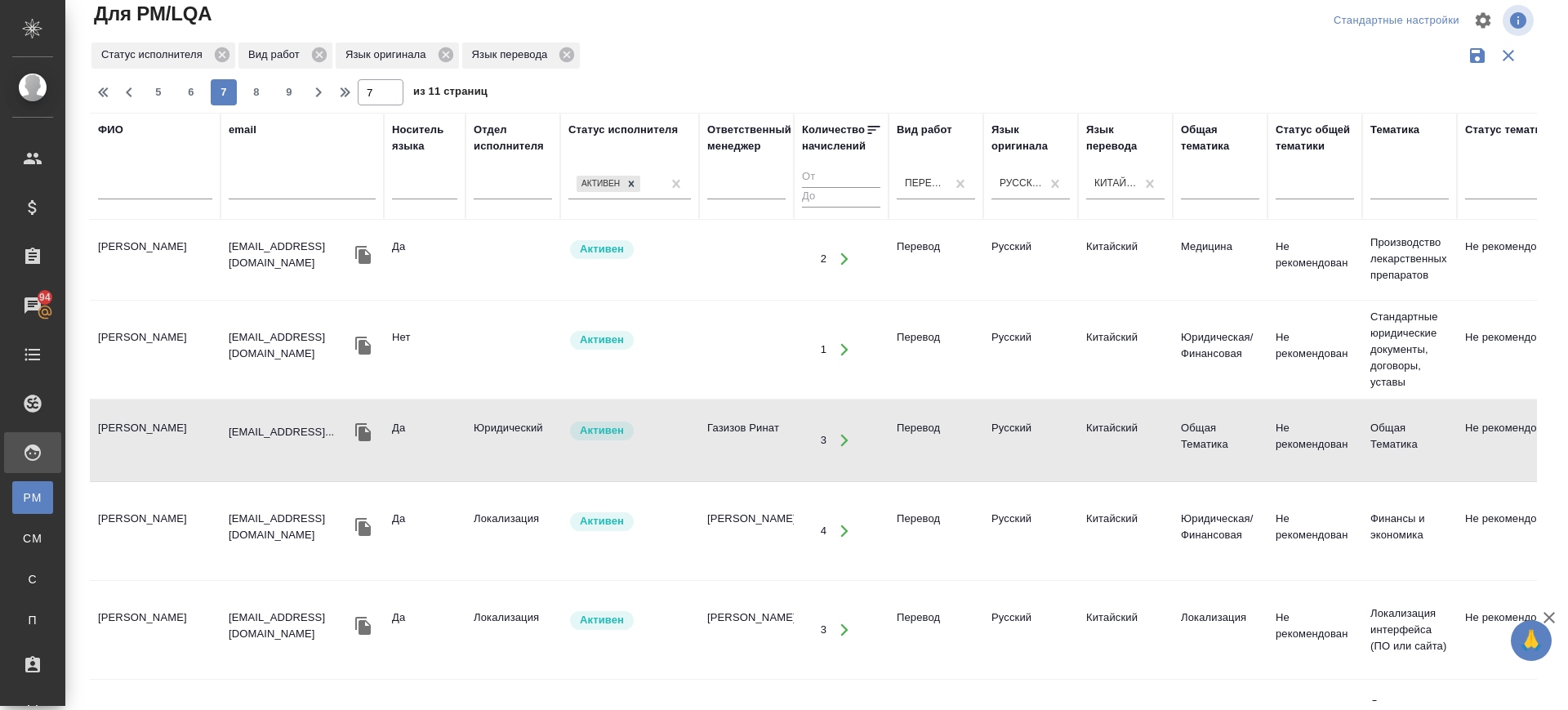
click at [133, 502] on td "Ли Синь Юнь" at bounding box center [154, 530] width 131 height 57
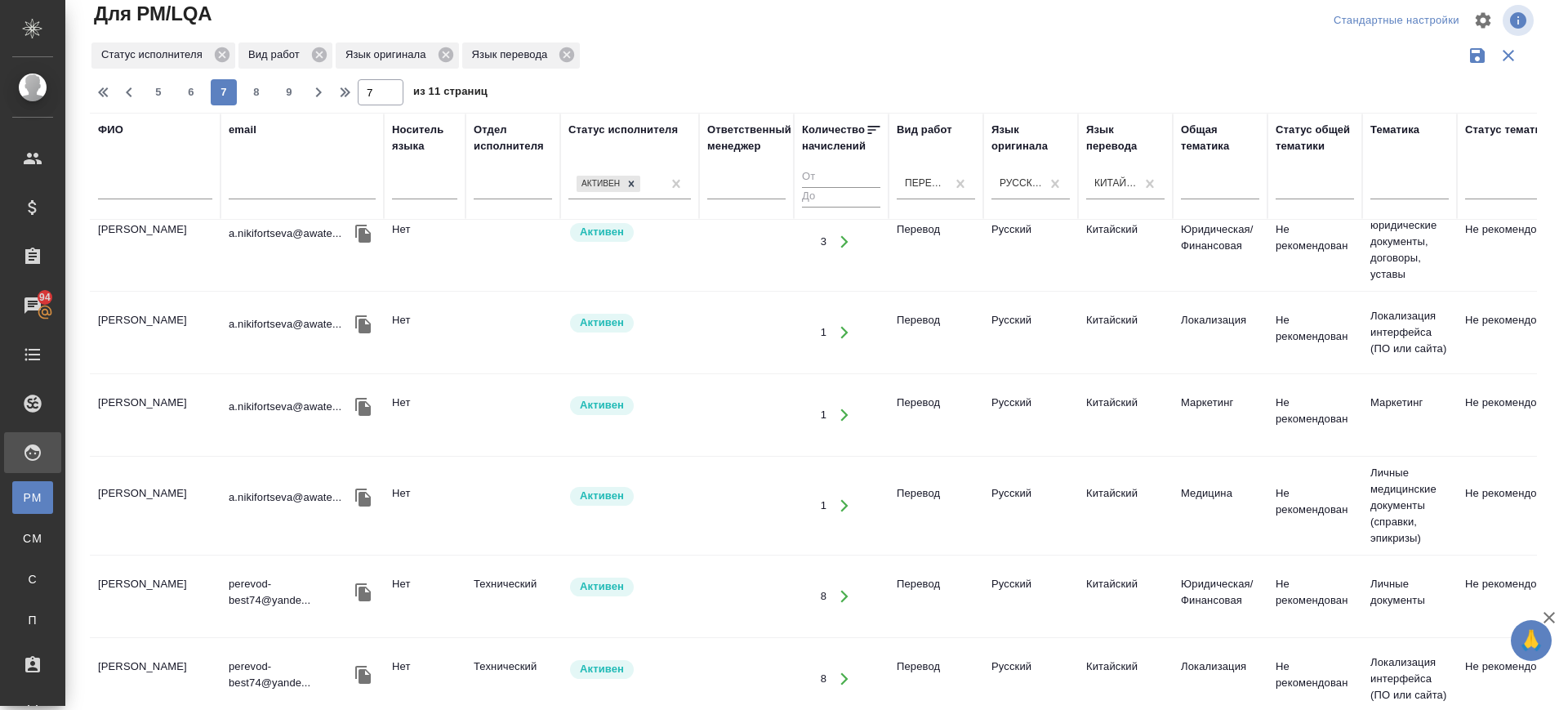
scroll to position [1777, 0]
click at [262, 92] on span "8" at bounding box center [256, 91] width 26 height 16
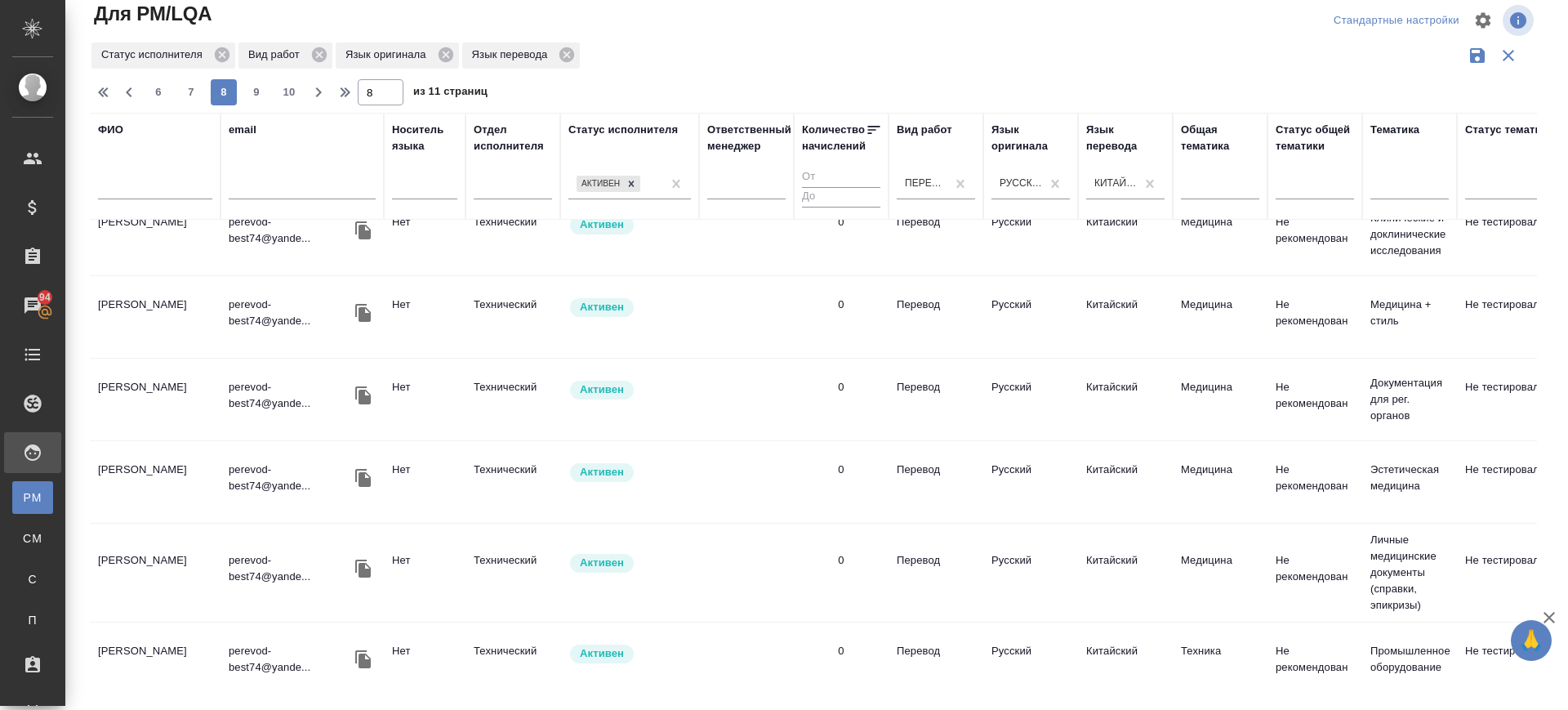
scroll to position [1679, 0]
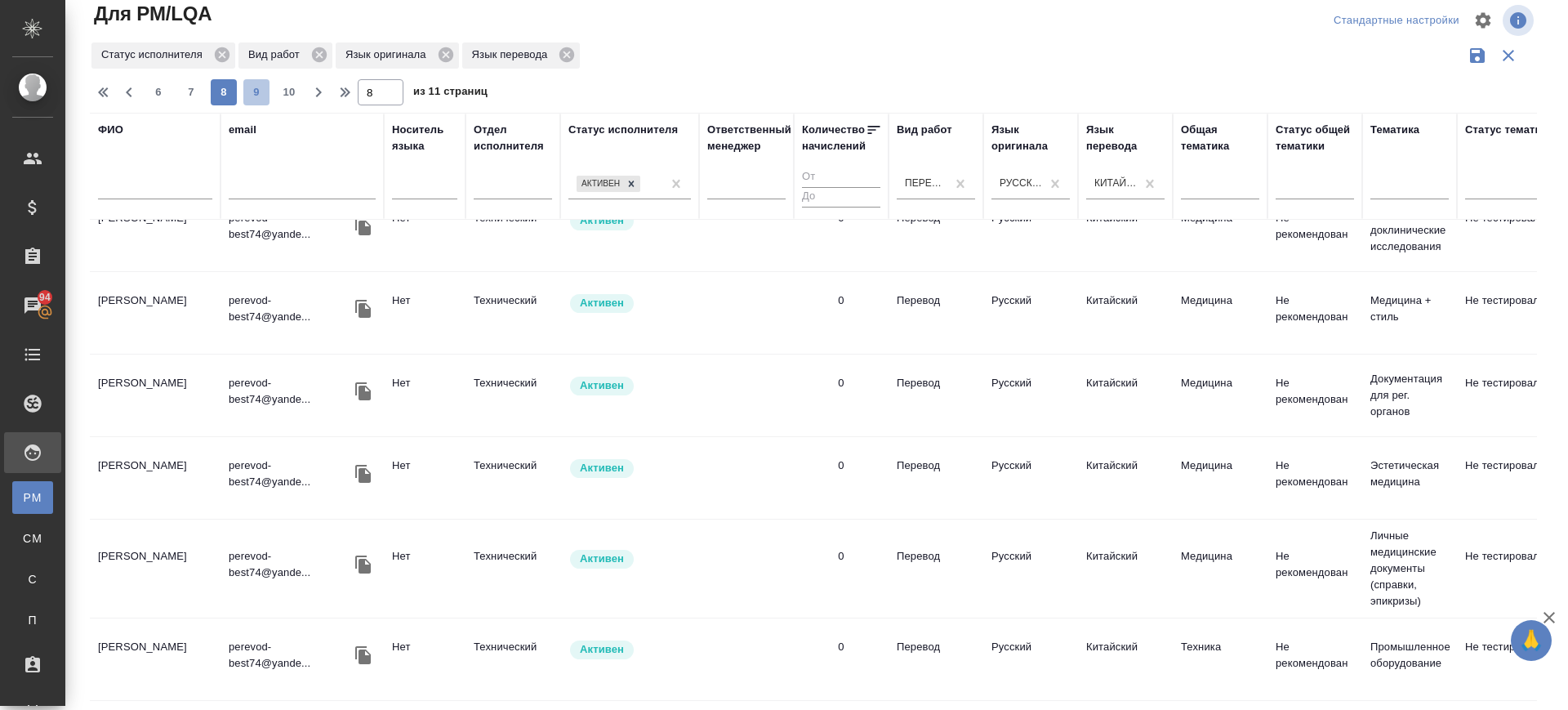
click at [258, 96] on span "9" at bounding box center [256, 91] width 26 height 16
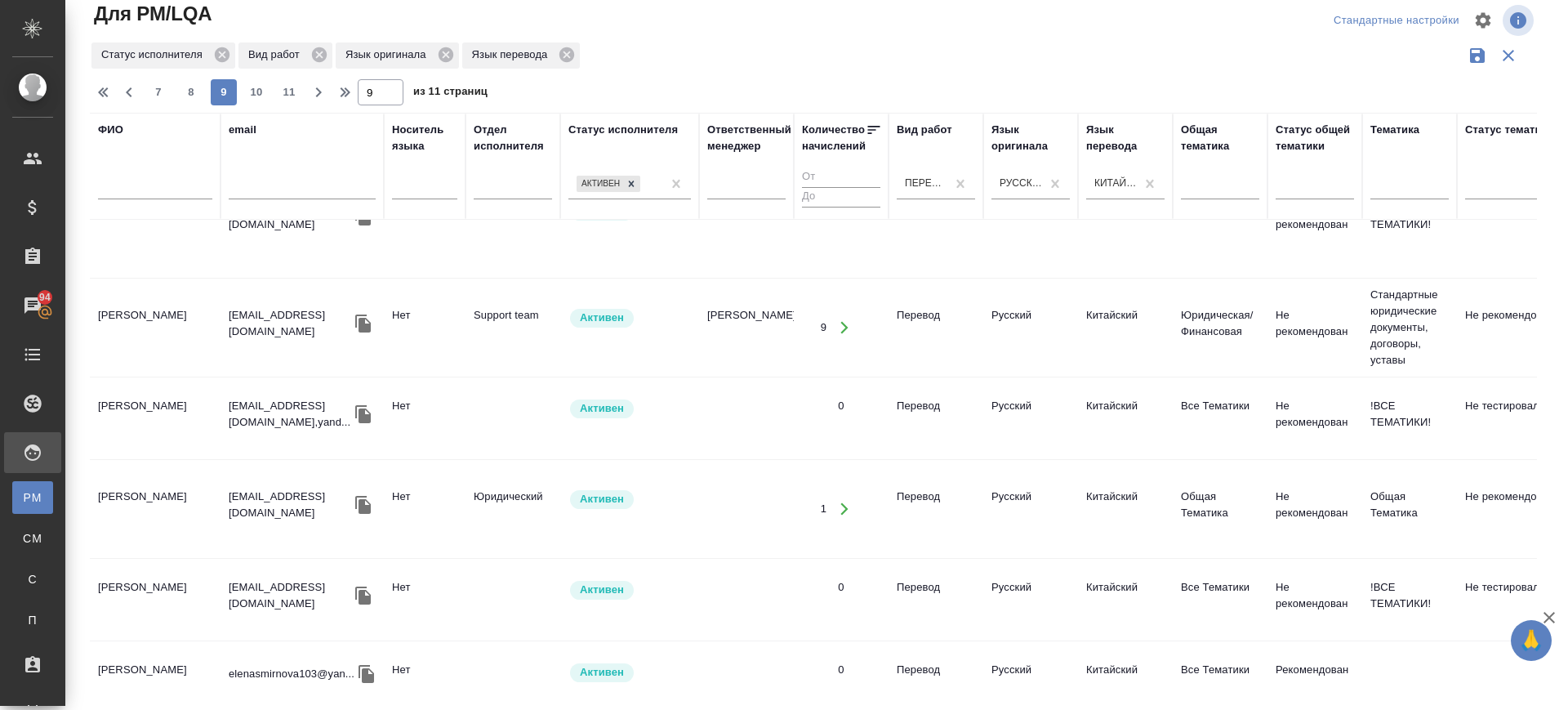
scroll to position [0, 0]
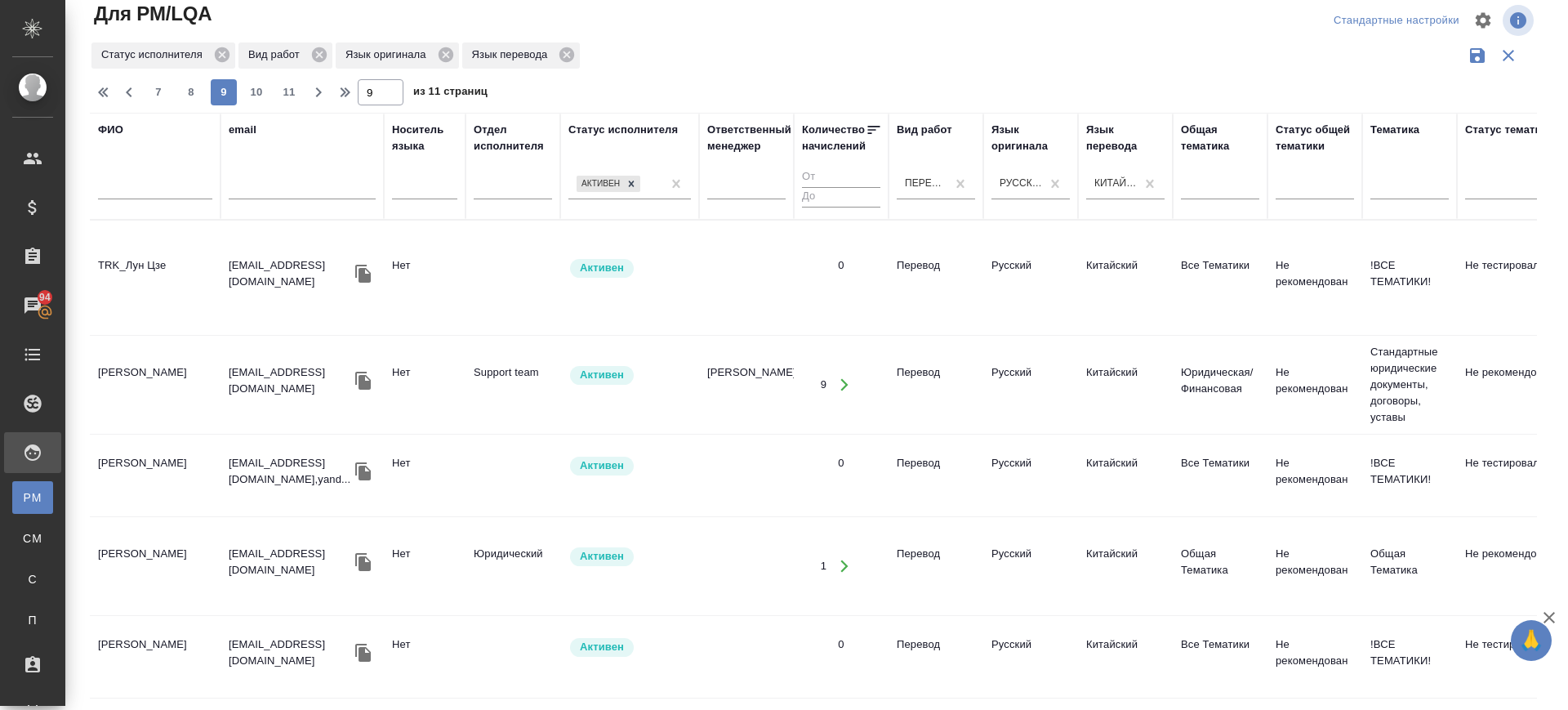
click at [134, 256] on td "TRK_Лун Цзе" at bounding box center [154, 278] width 131 height 57
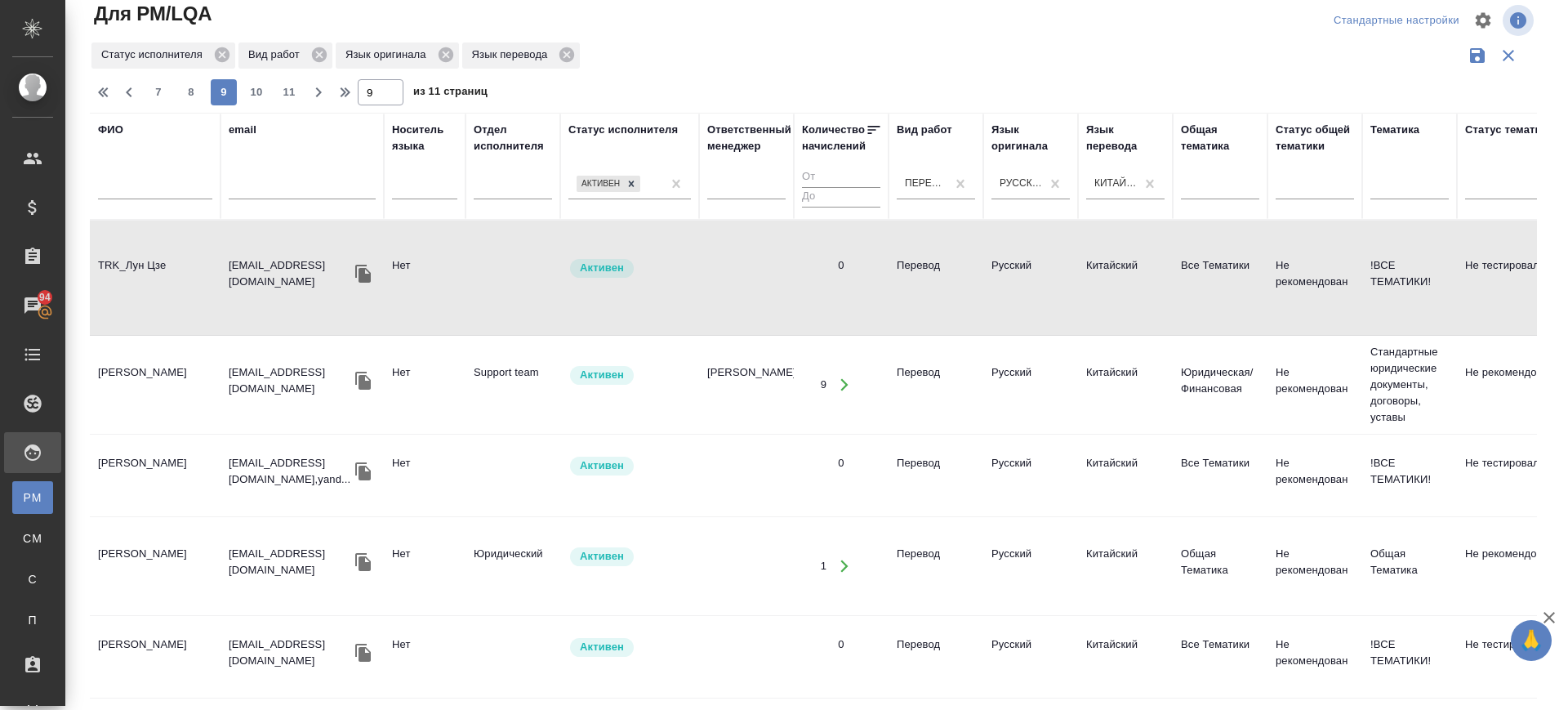
click at [141, 628] on td "Величко Евгений Владимирович" at bounding box center [154, 656] width 131 height 57
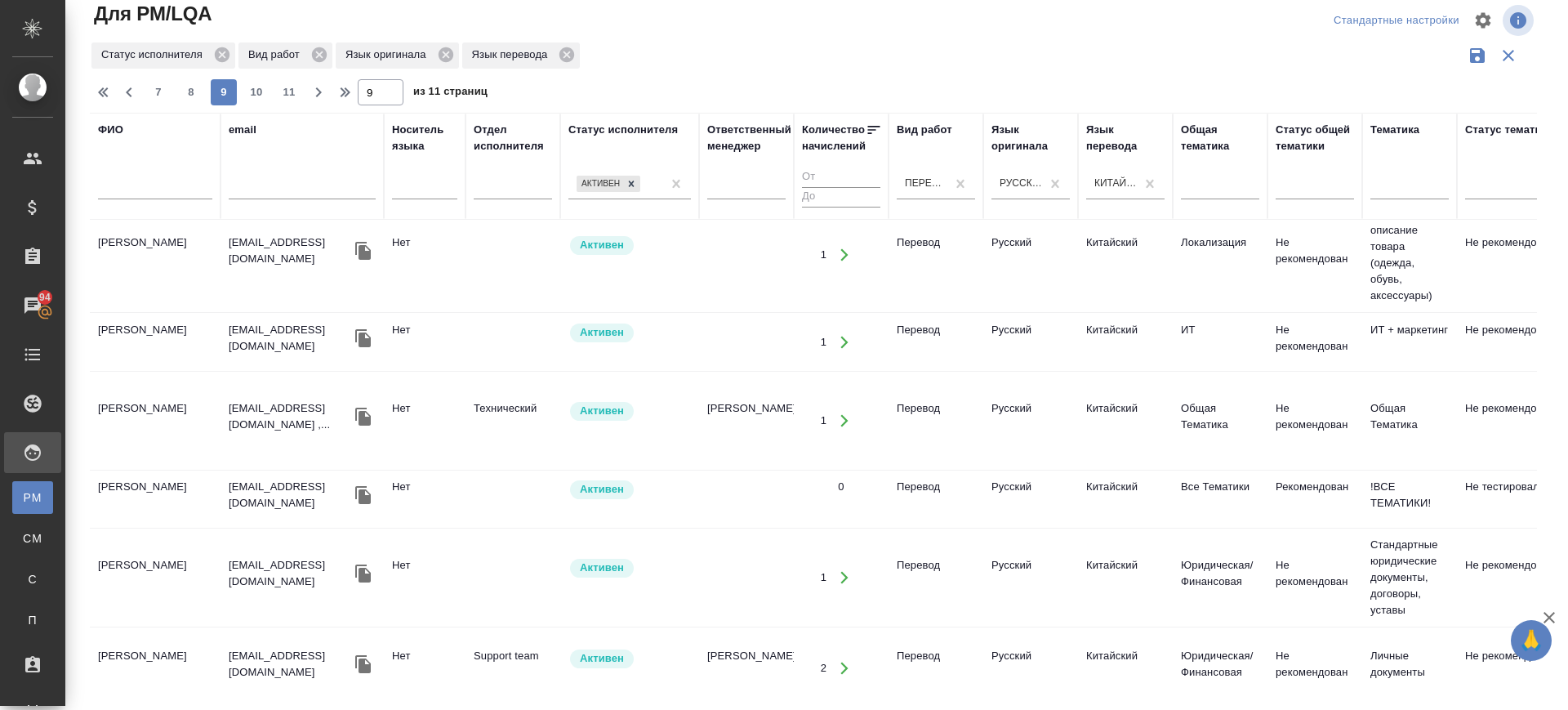
scroll to position [1123, 0]
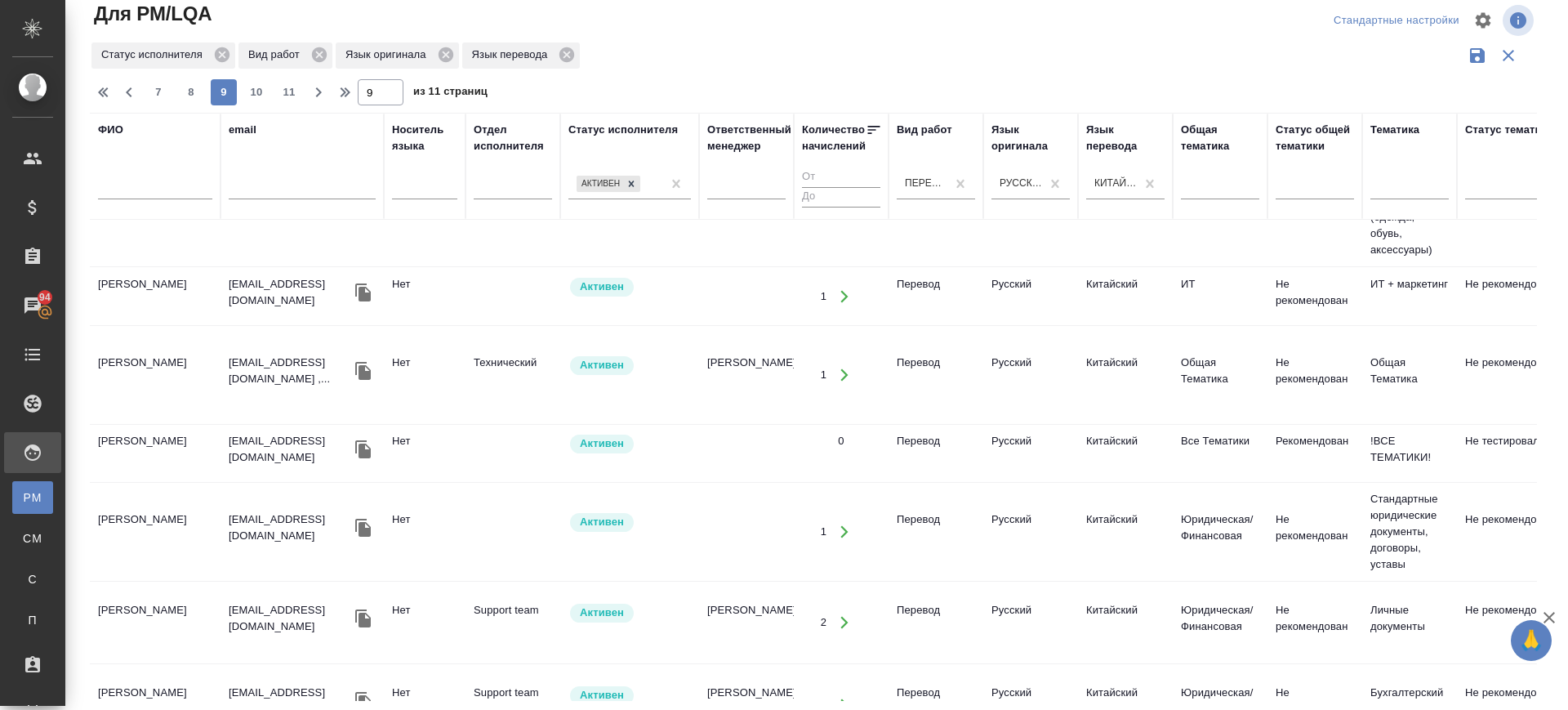
click at [149, 594] on td "Муртазова Айнат Умаровна" at bounding box center [154, 622] width 131 height 57
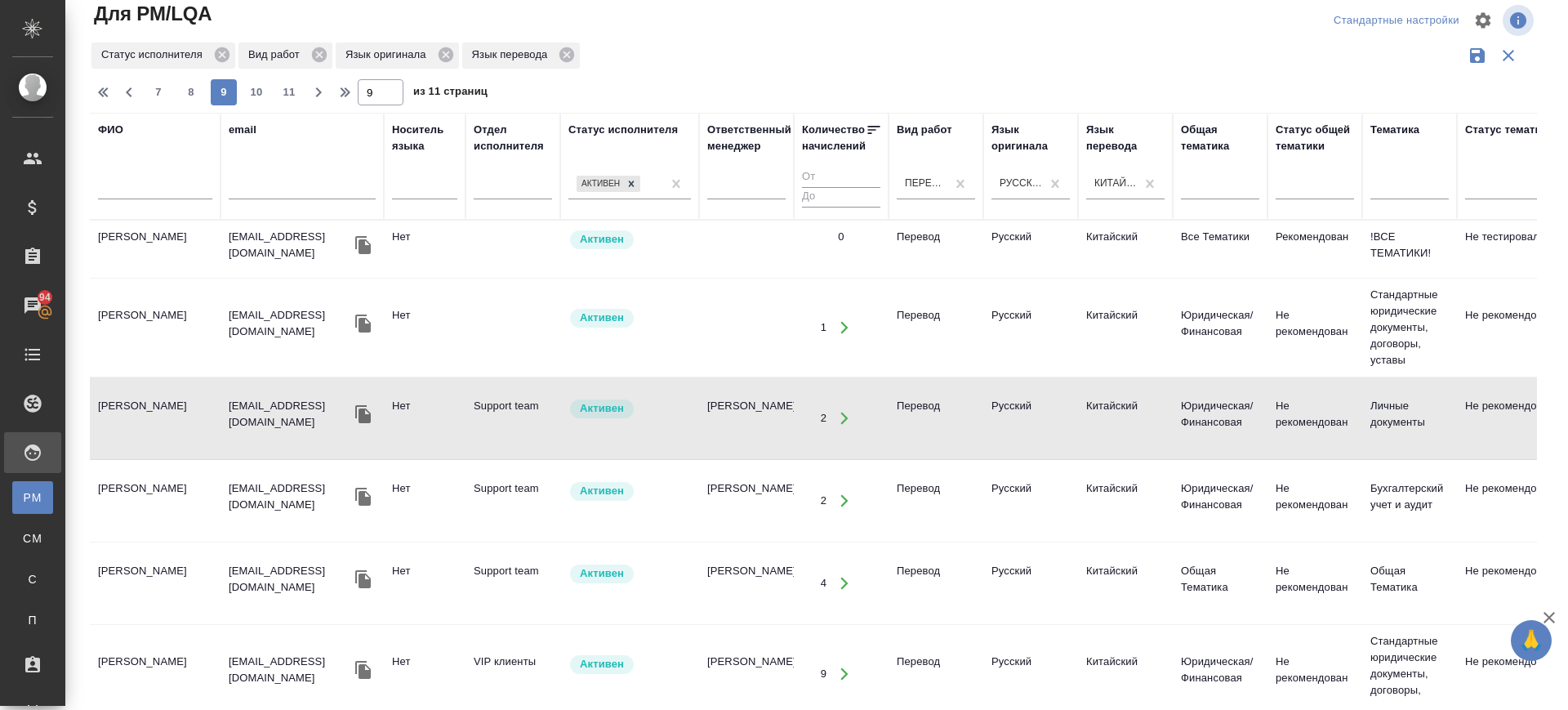
scroll to position [1429, 0]
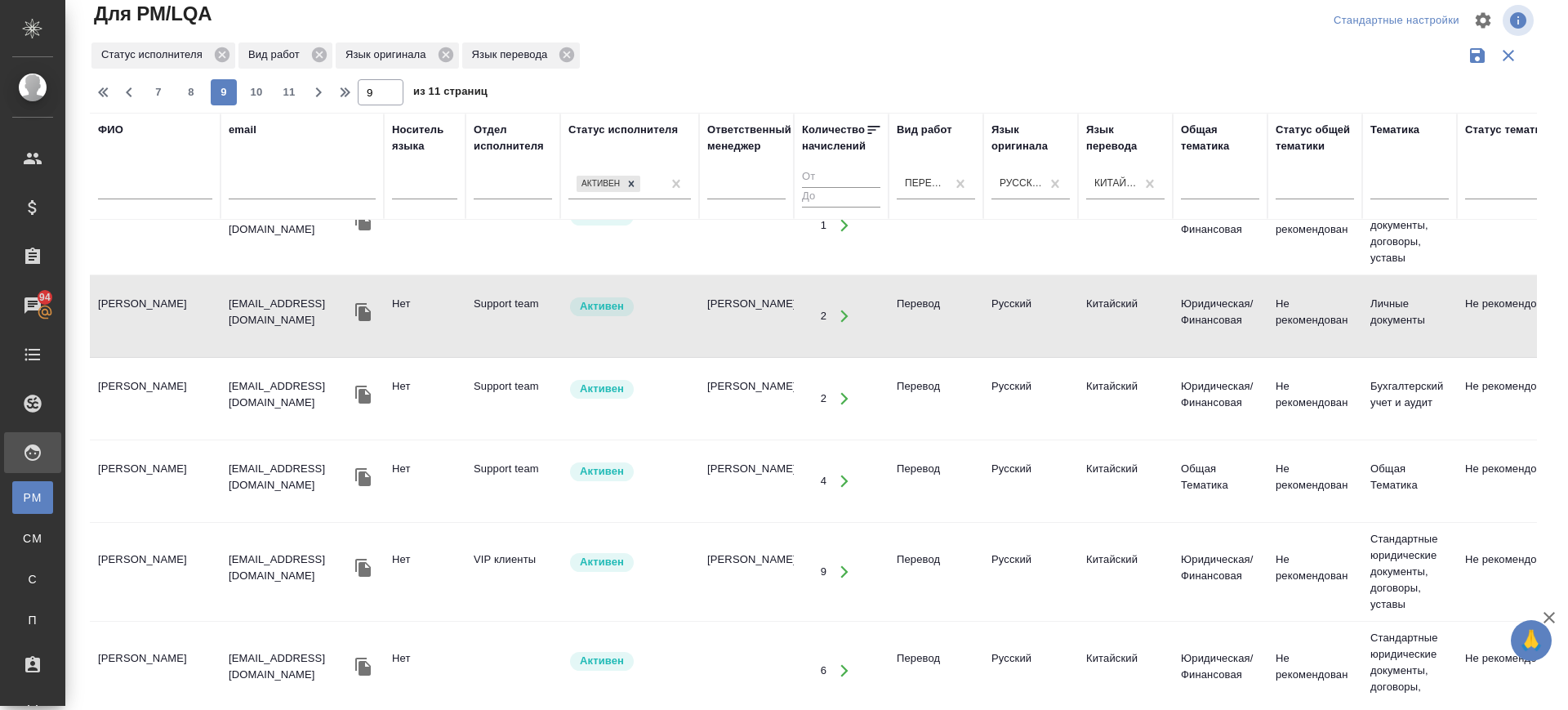
click at [122, 543] on td "Елькина Александра Сергеевна" at bounding box center [154, 572] width 131 height 57
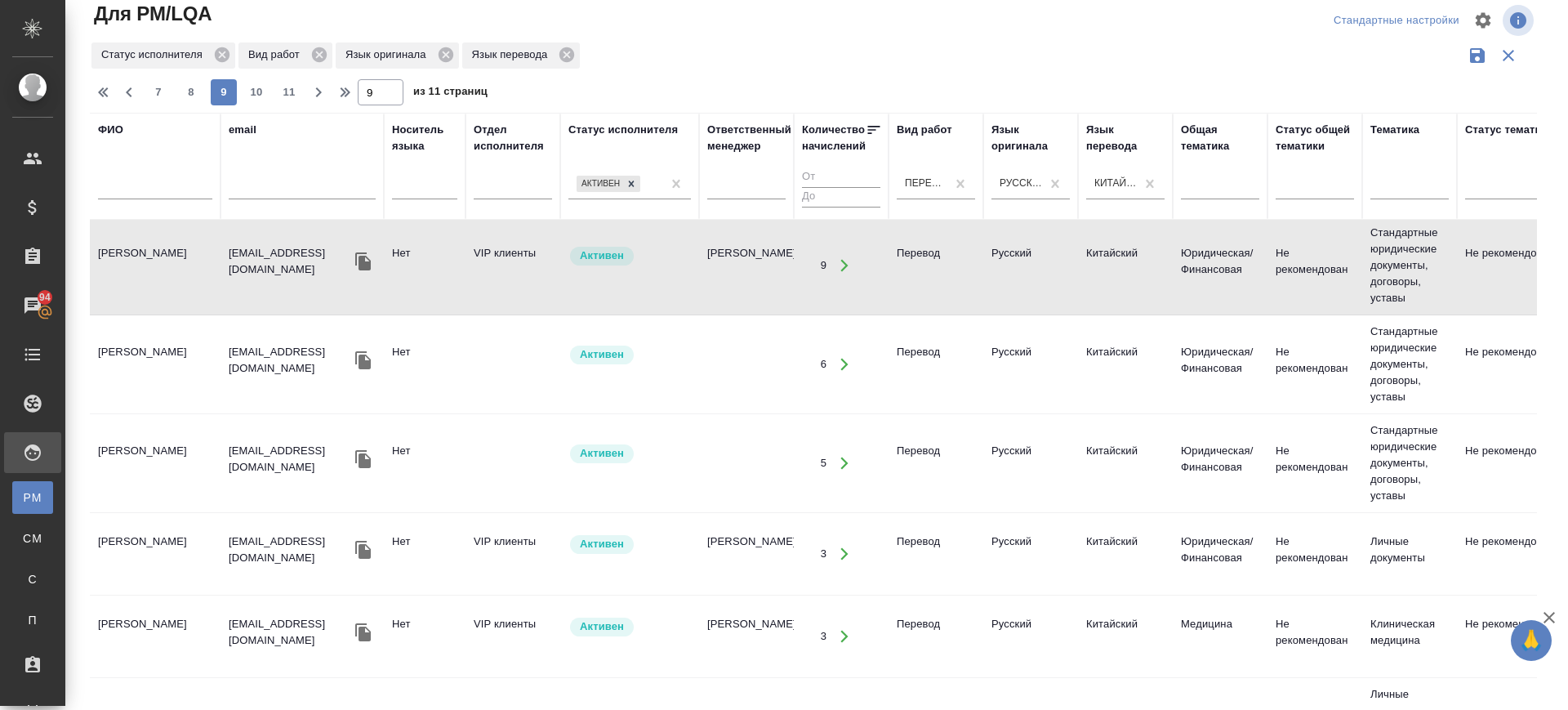
scroll to position [1778, 0]
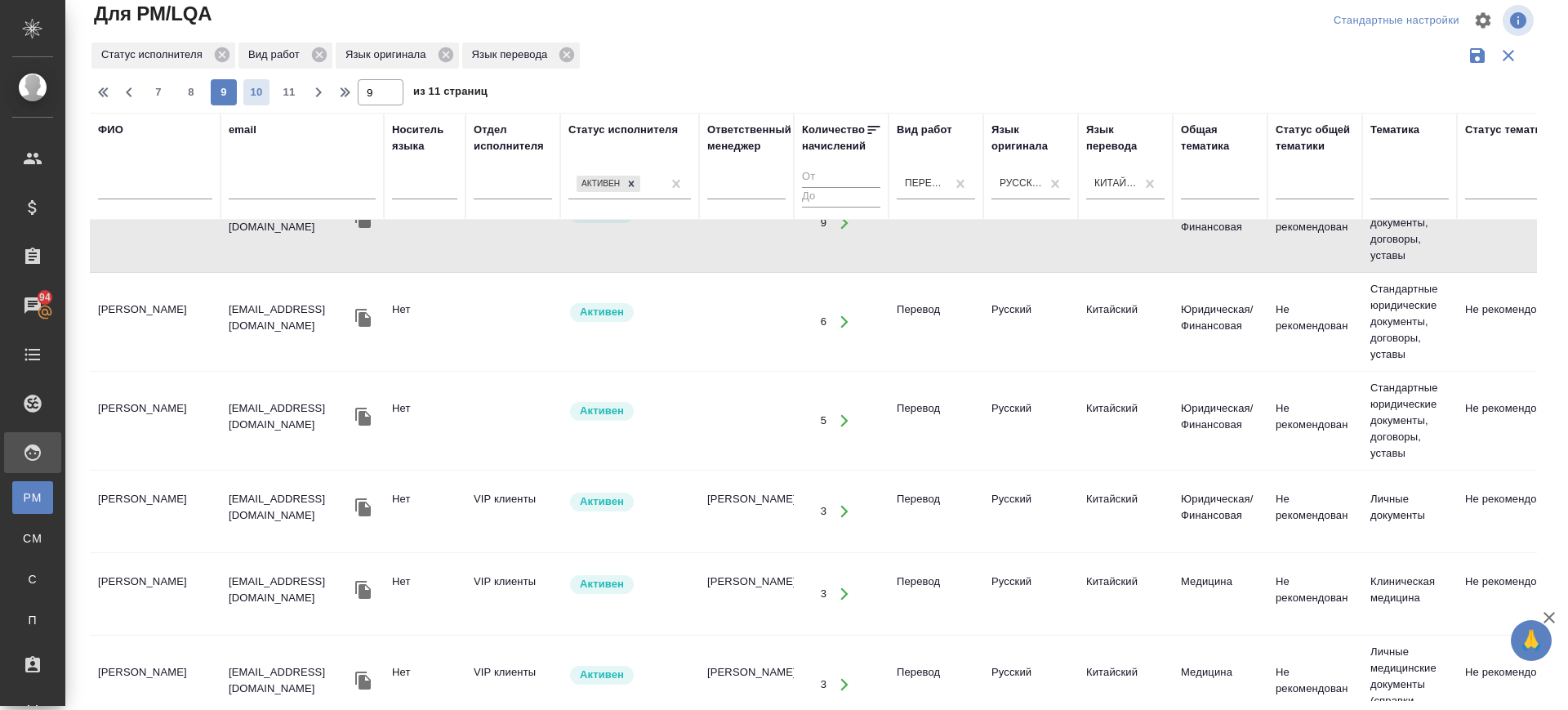
click at [262, 96] on span "10" at bounding box center [256, 91] width 26 height 16
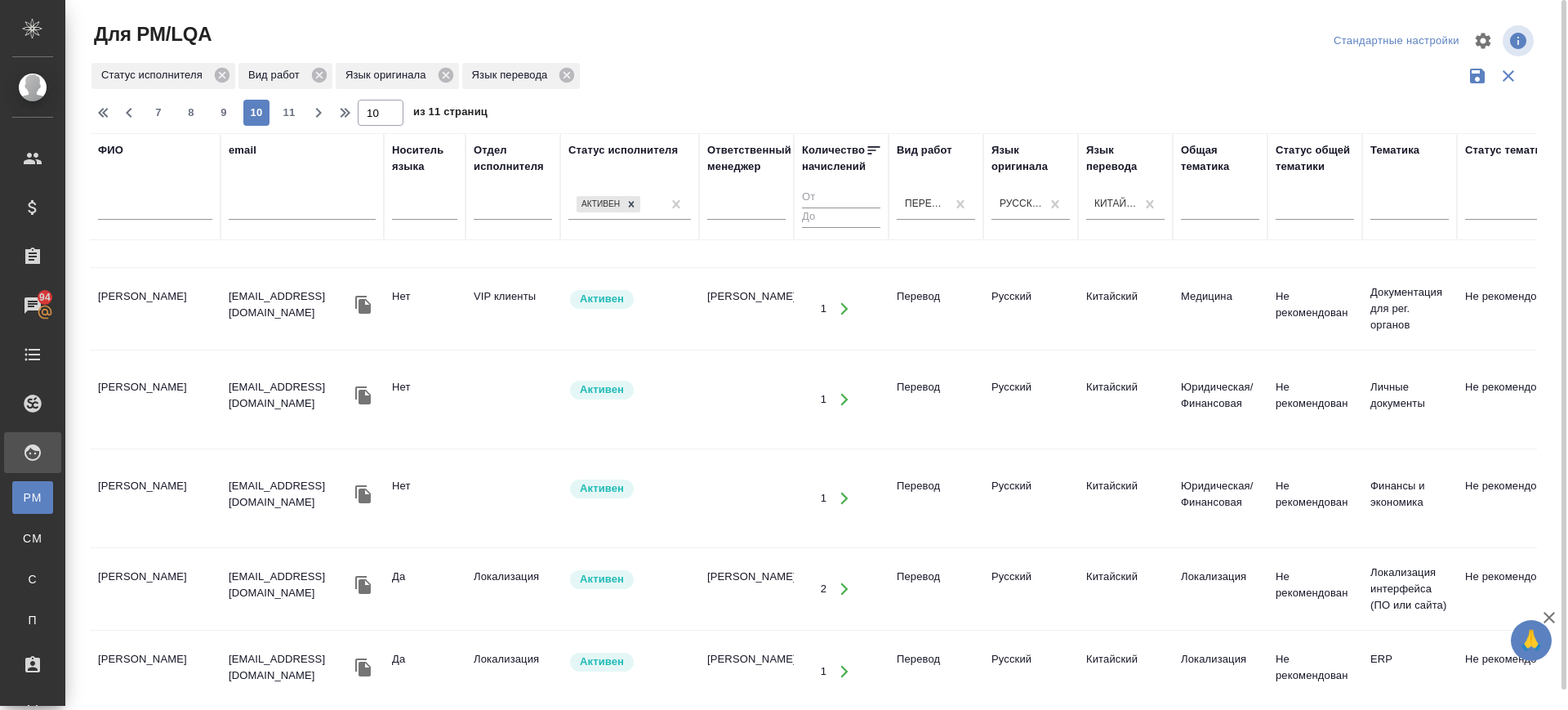
scroll to position [0, 0]
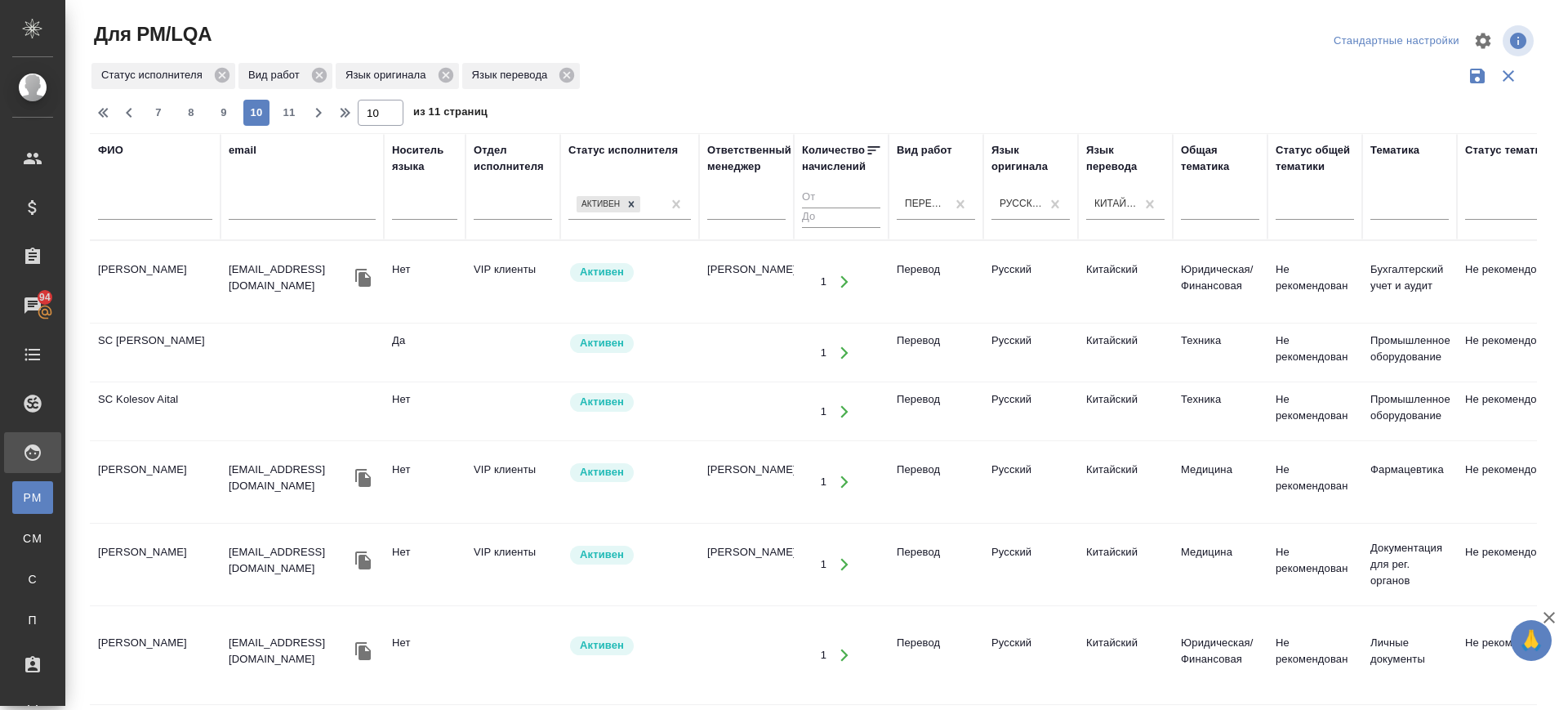
click at [138, 283] on td "Елькина Александра Сергеевна" at bounding box center [154, 282] width 131 height 57
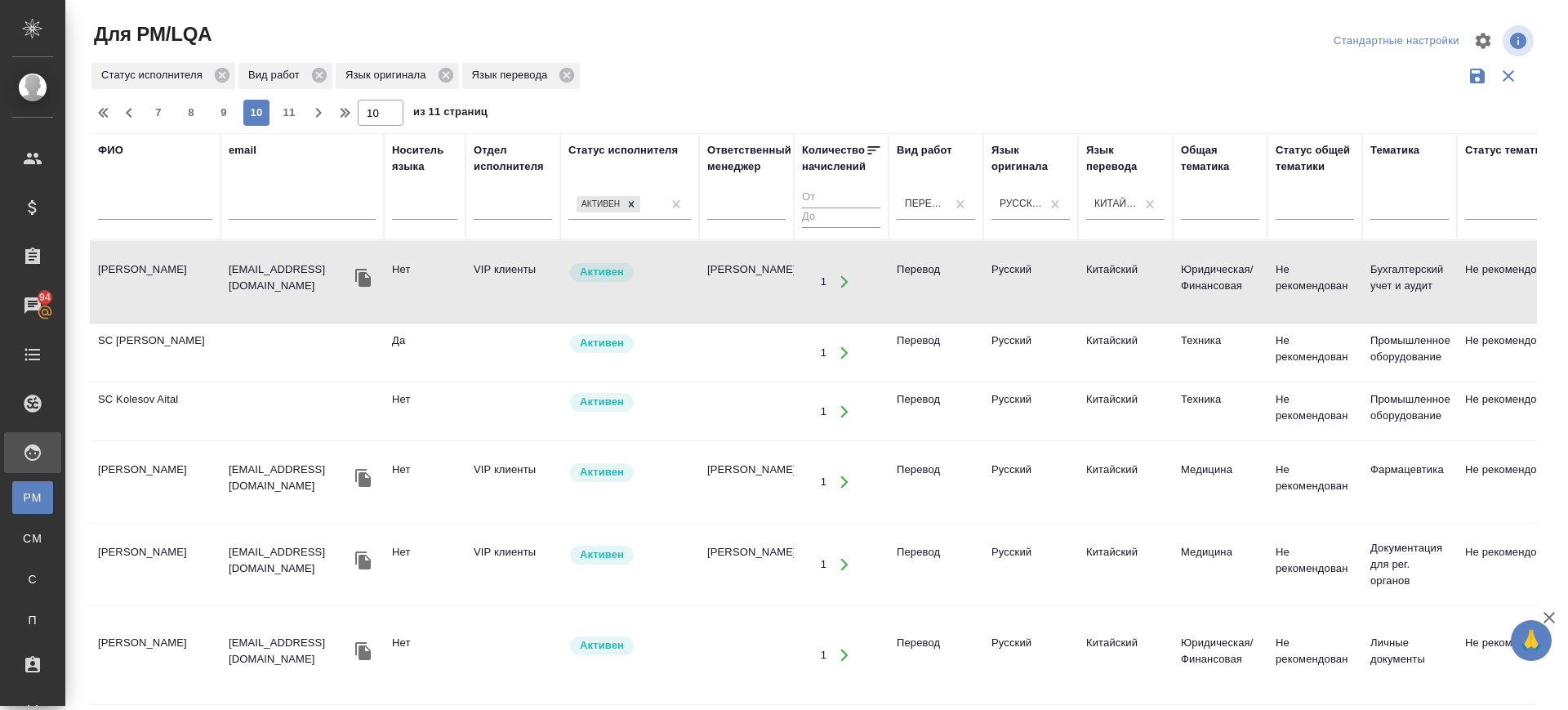
click at [120, 476] on td "Елькина Александра Сергеевна" at bounding box center [154, 481] width 131 height 57
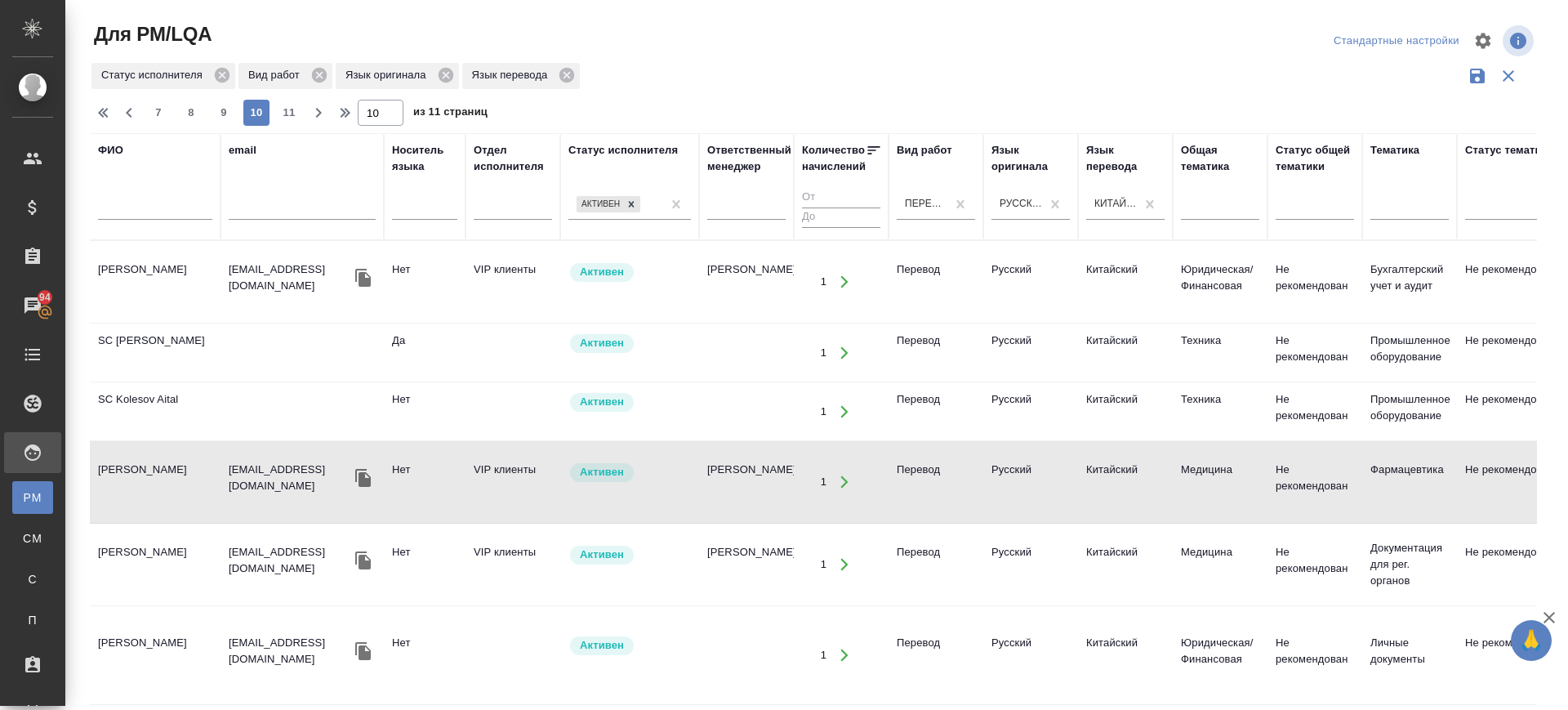
click at [121, 642] on td "Гончарова Мария Александровна" at bounding box center [154, 654] width 131 height 57
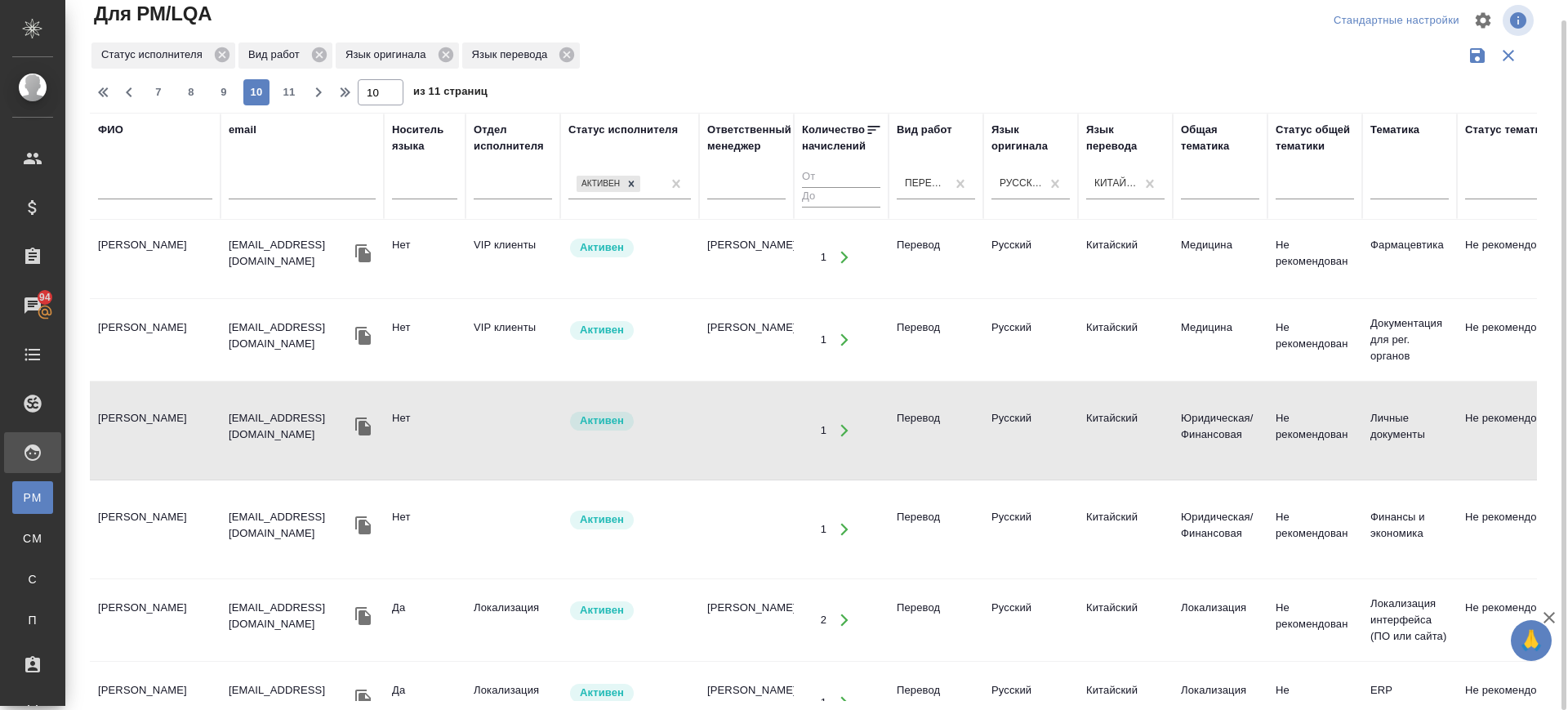
scroll to position [306, 0]
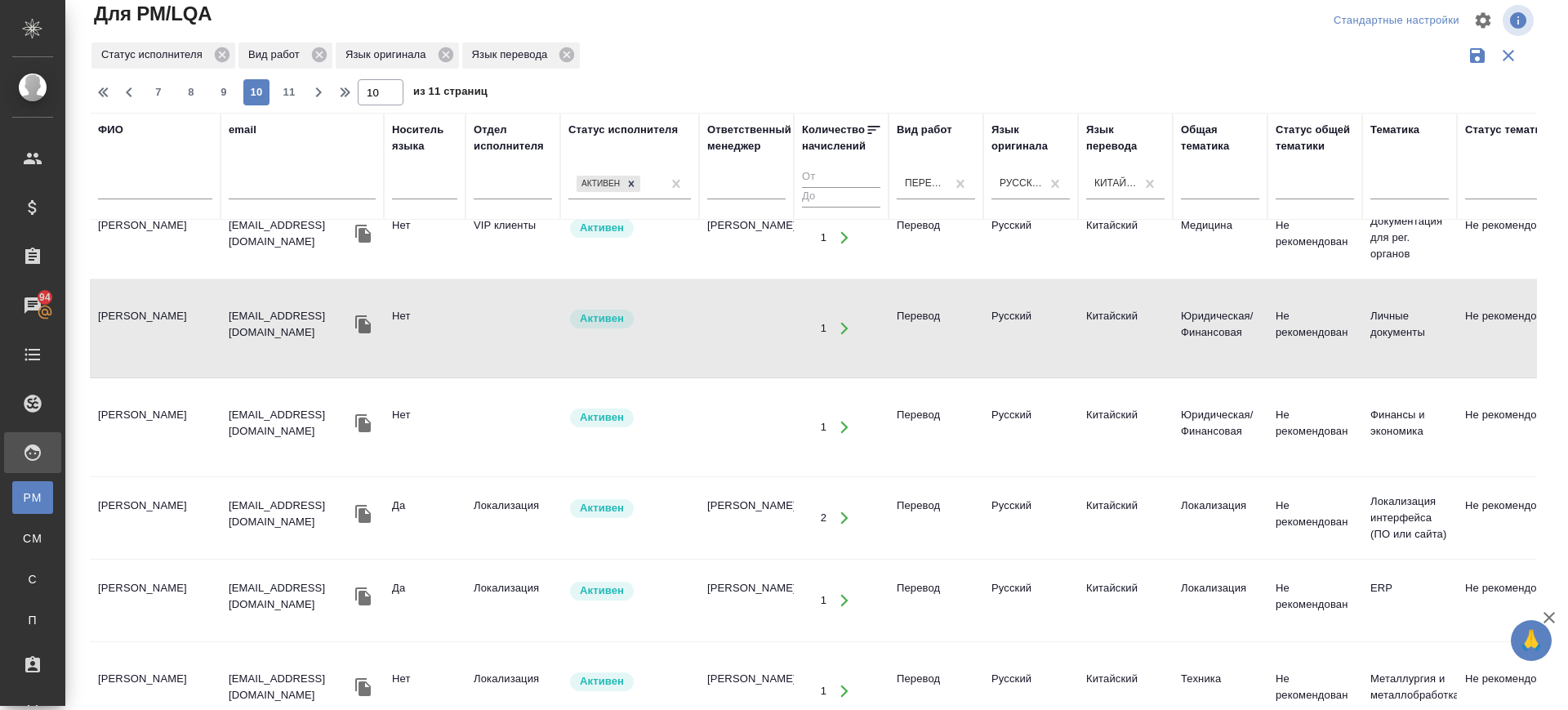
click at [126, 523] on td "Лю Цзеу" at bounding box center [154, 518] width 131 height 57
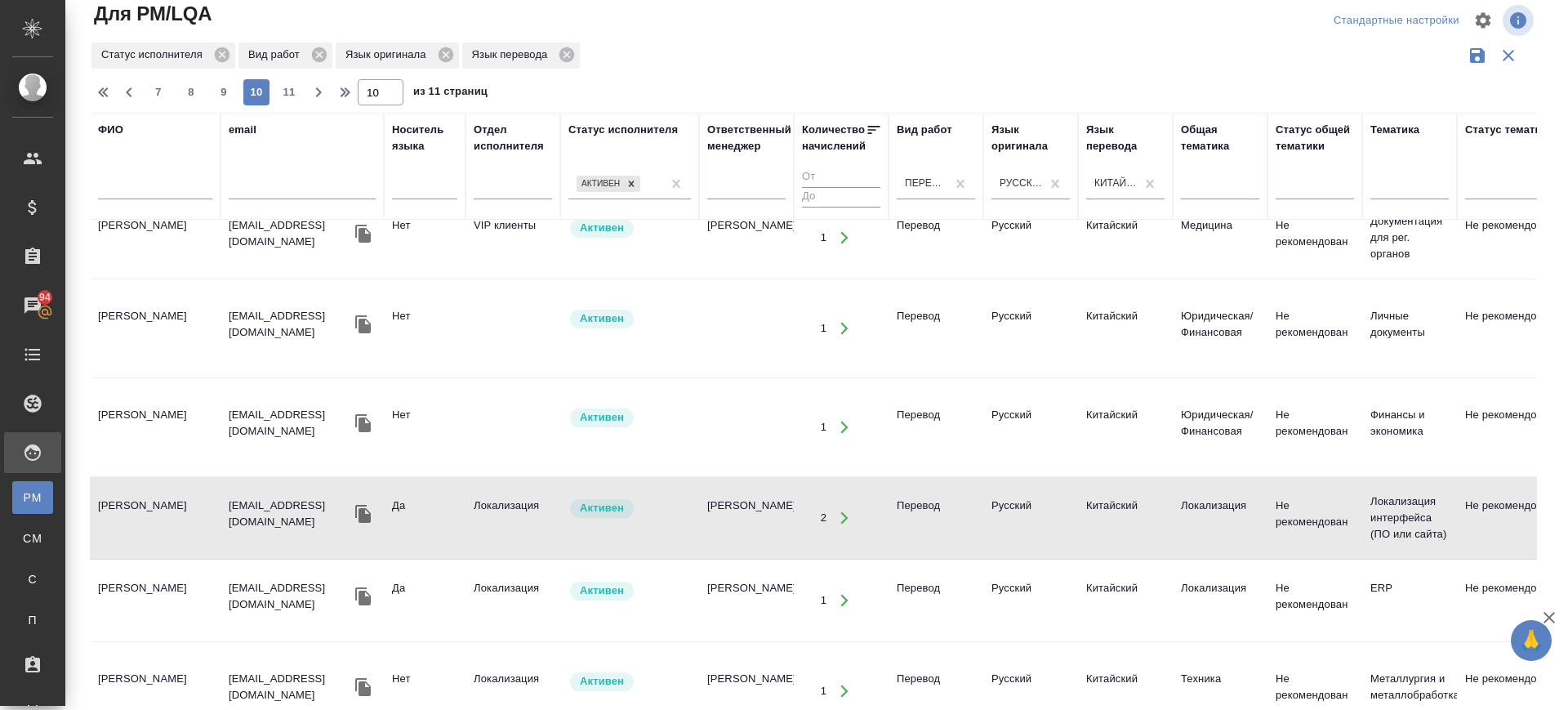
click at [131, 515] on td "Лю Цзеу" at bounding box center [154, 518] width 131 height 57
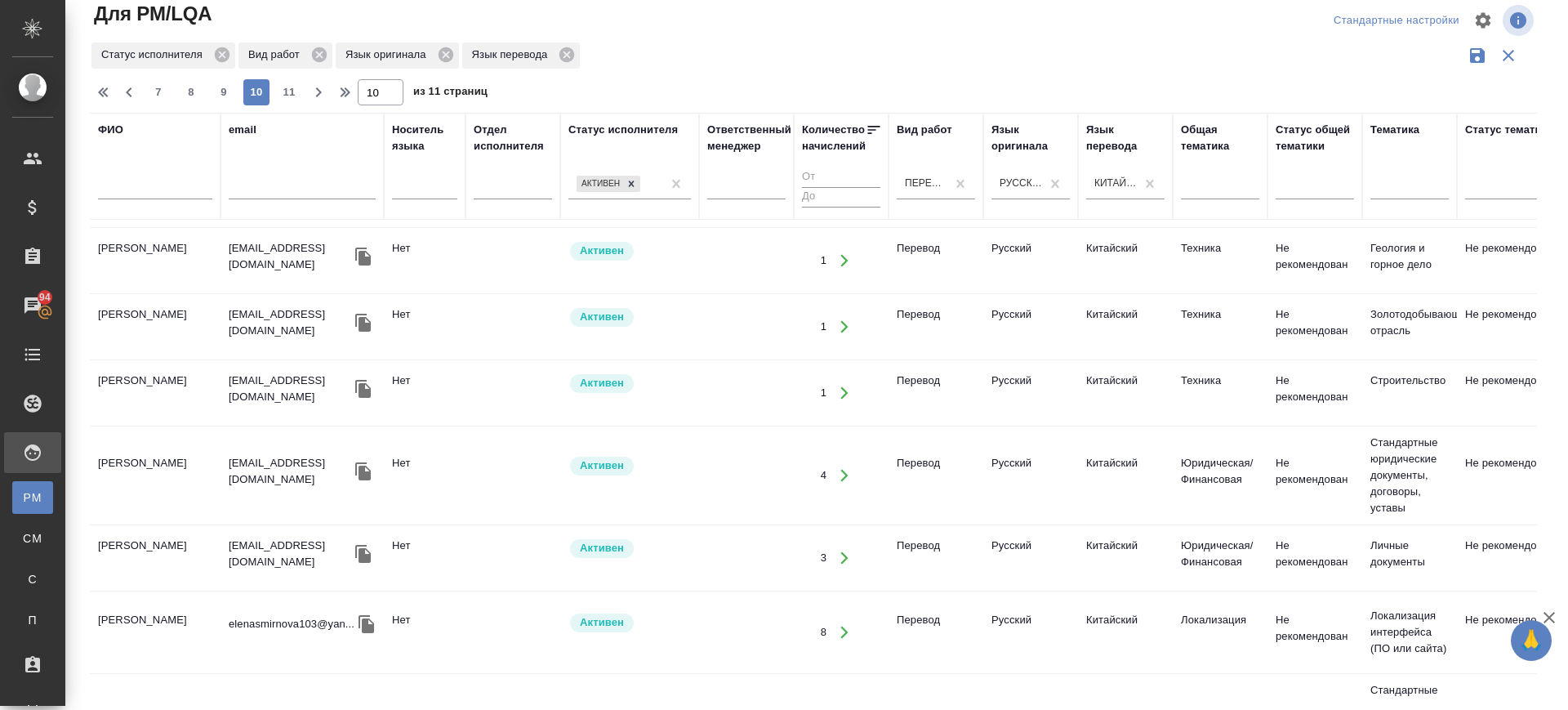
scroll to position [1583, 0]
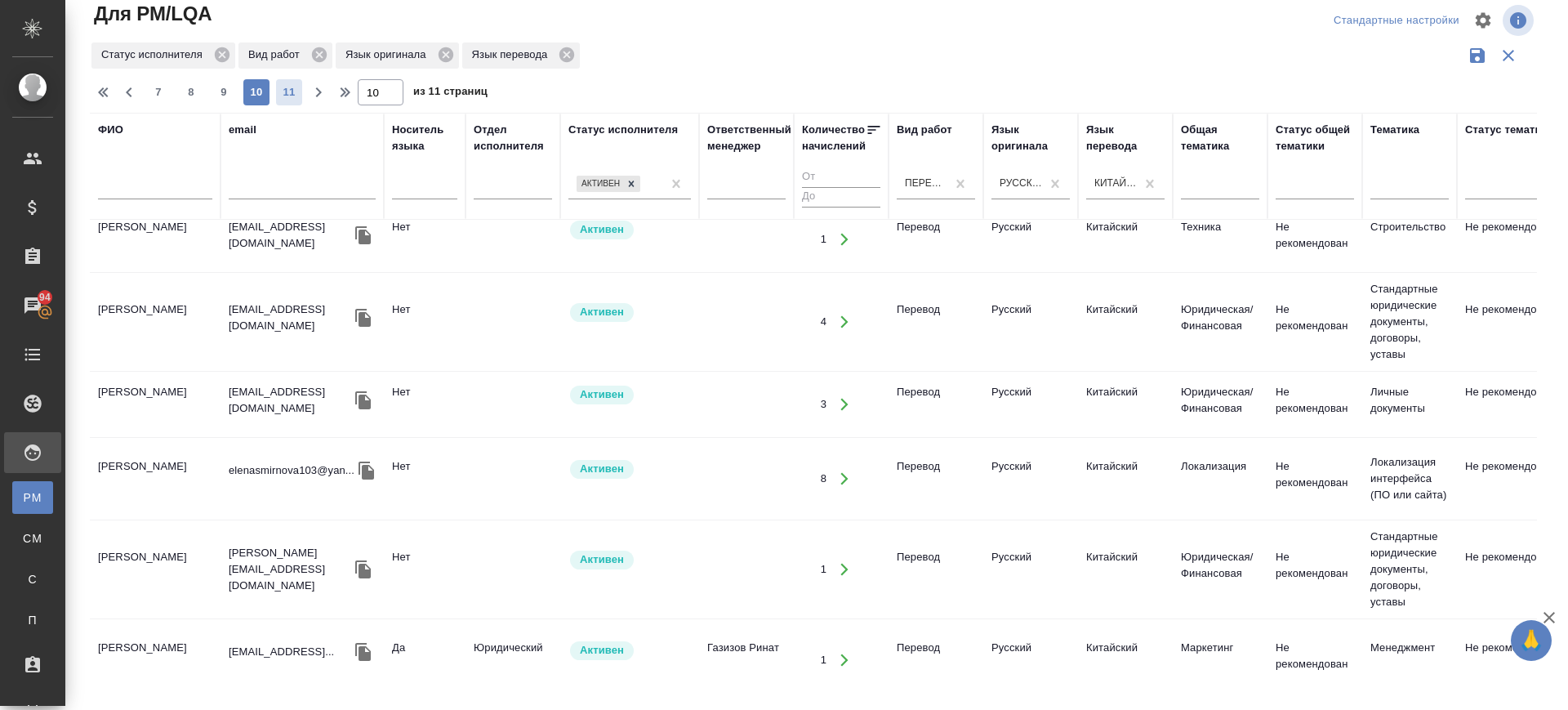
click at [286, 95] on span "11" at bounding box center [289, 91] width 26 height 16
type input "11"
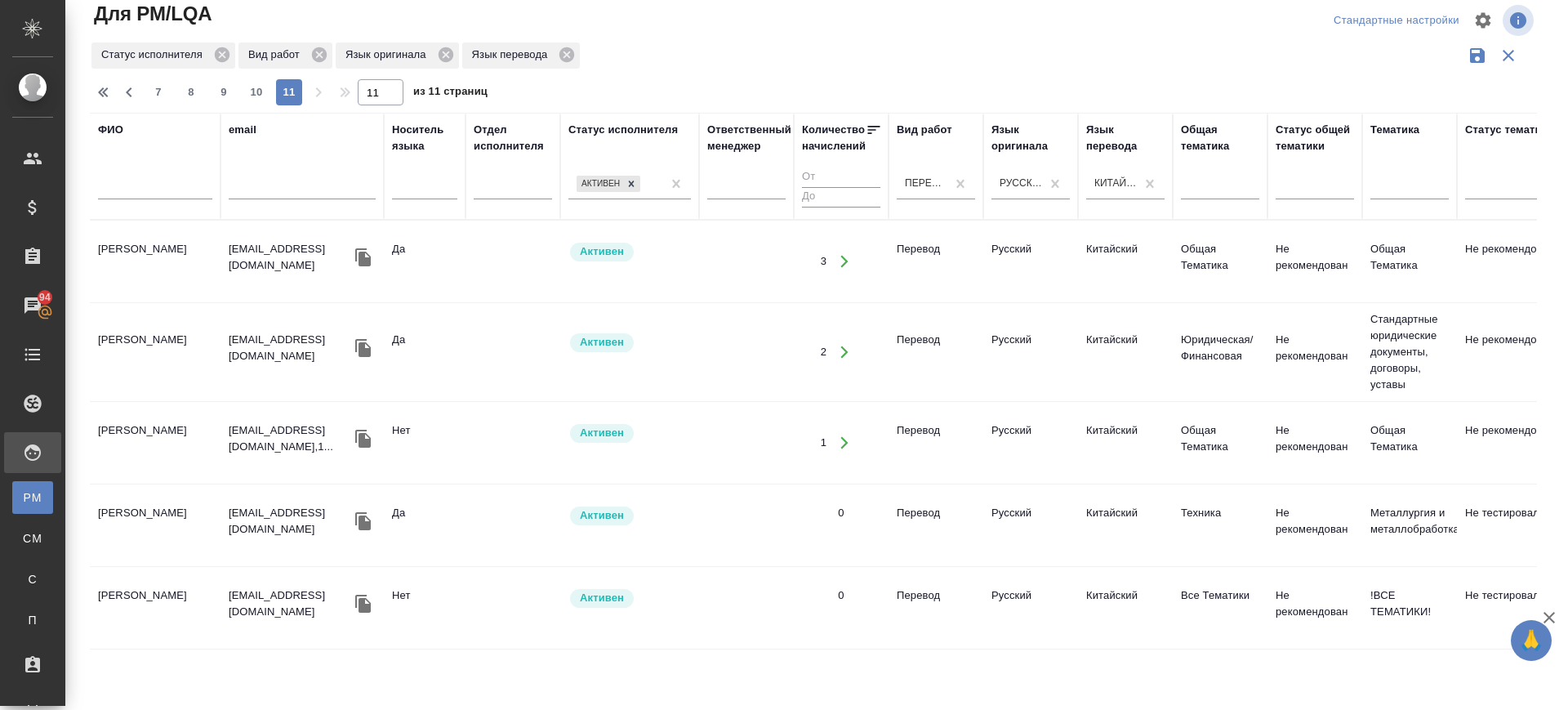
scroll to position [0, 0]
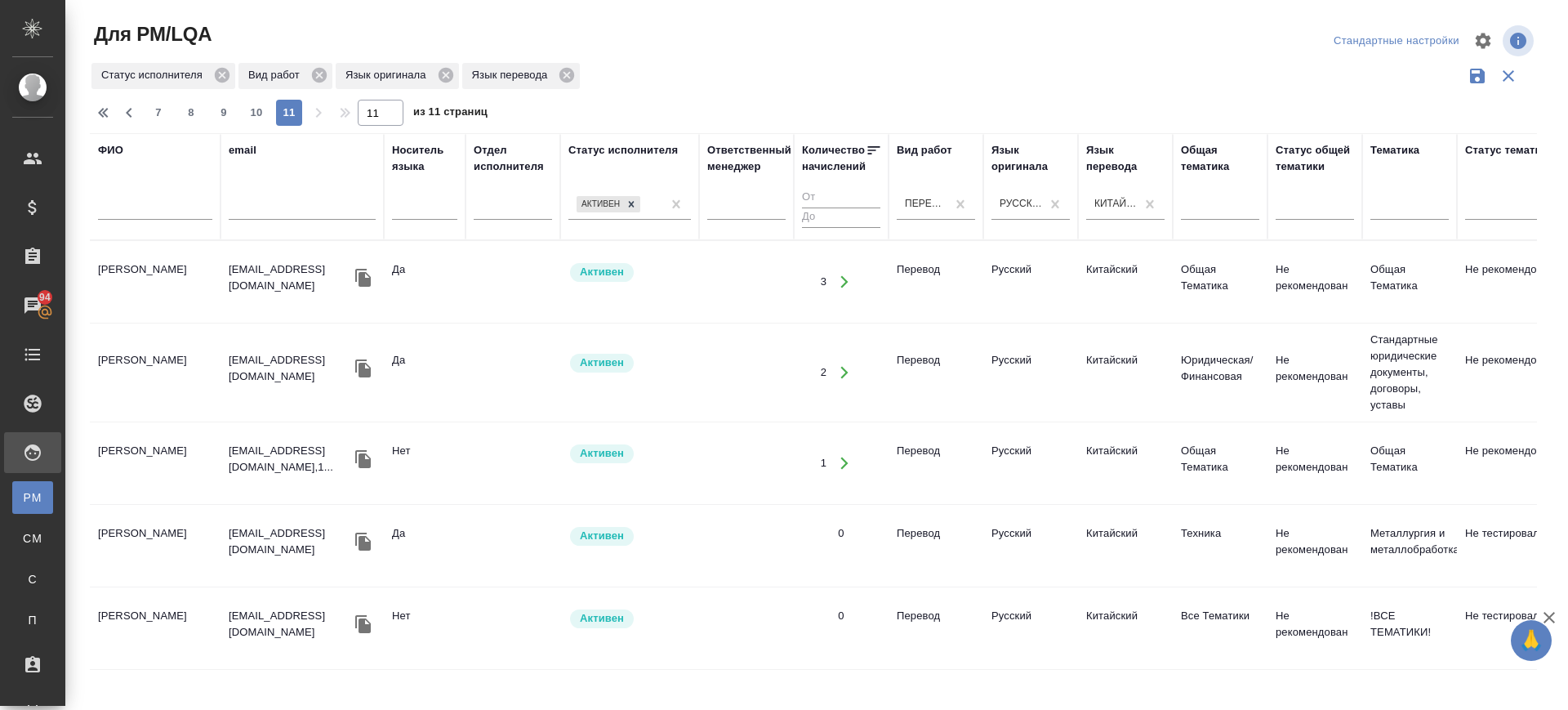
click at [127, 262] on td "Гэн Цзе" at bounding box center [154, 282] width 131 height 57
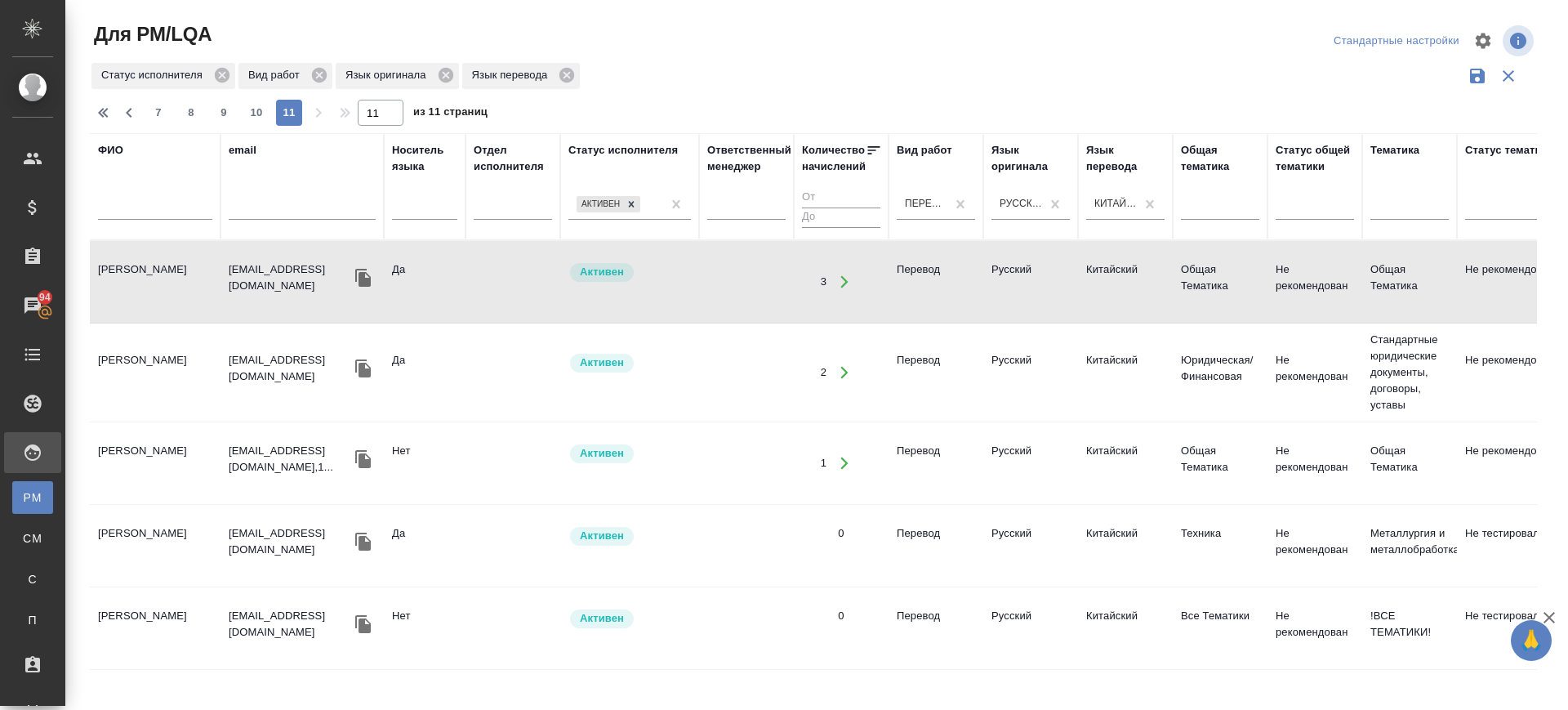
click at [127, 261] on td "Гэн Цзе" at bounding box center [154, 282] width 131 height 57
click at [182, 455] on td "Лю ЯНЬЦИН" at bounding box center [154, 462] width 131 height 57
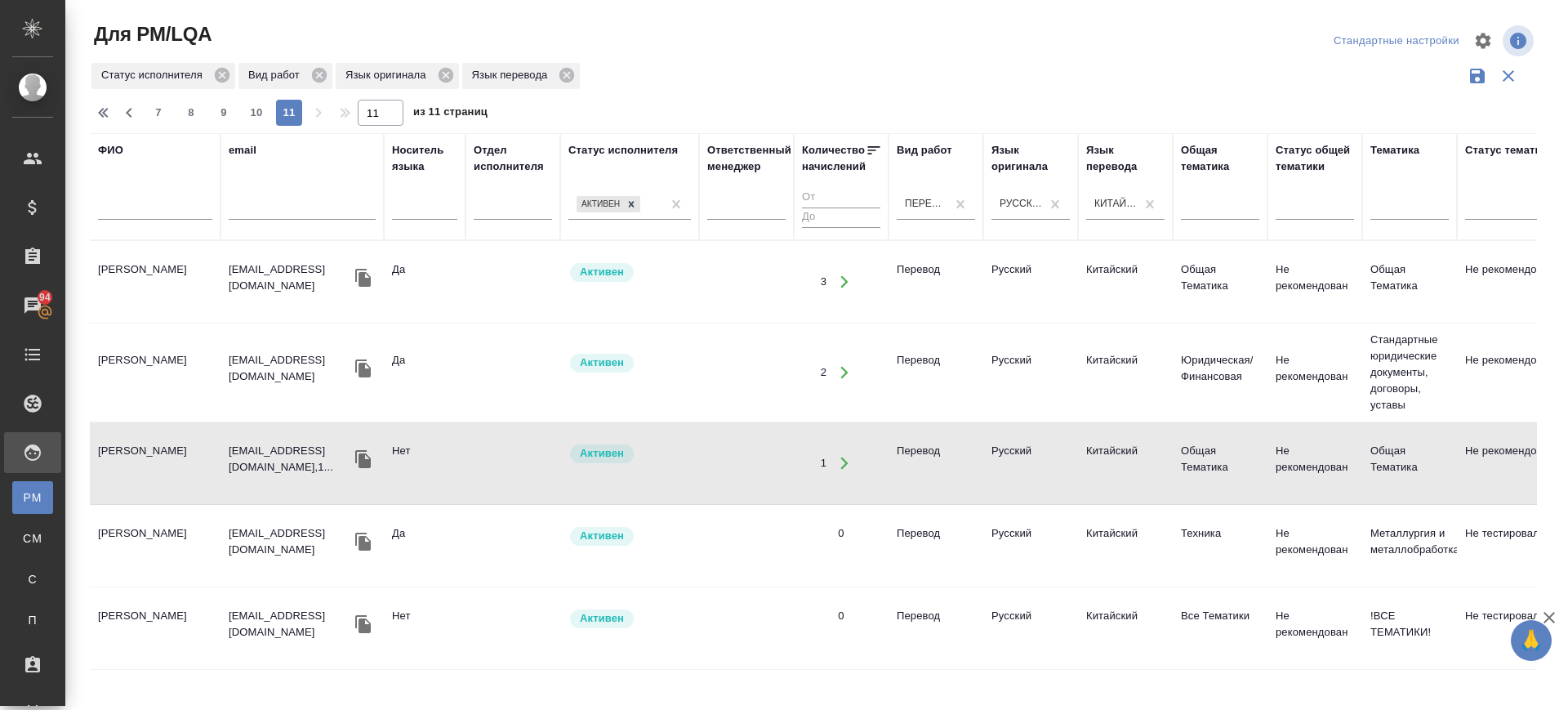
click at [169, 462] on td "Лю ЯНЬЦИН" at bounding box center [154, 462] width 131 height 57
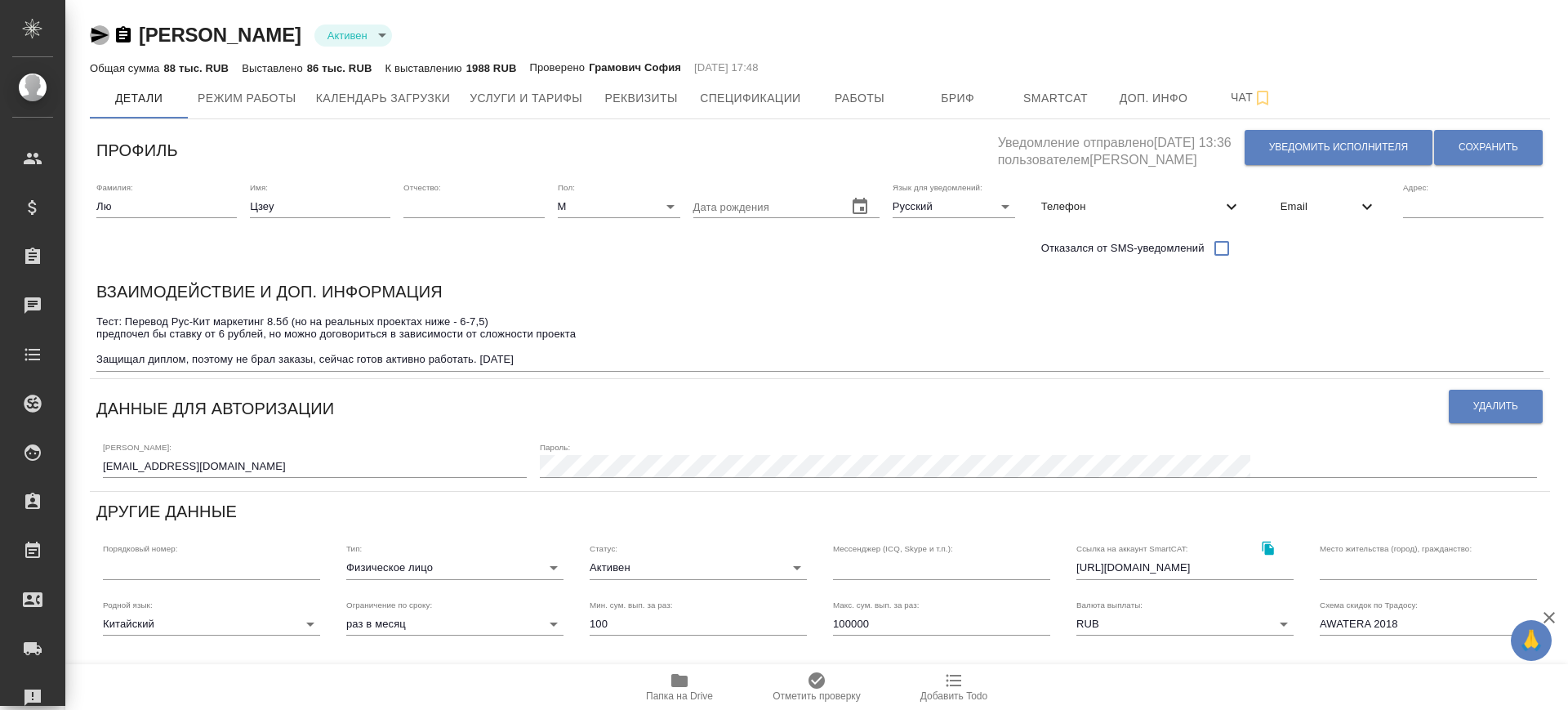
click at [96, 40] on icon "button" at bounding box center [100, 35] width 17 height 15
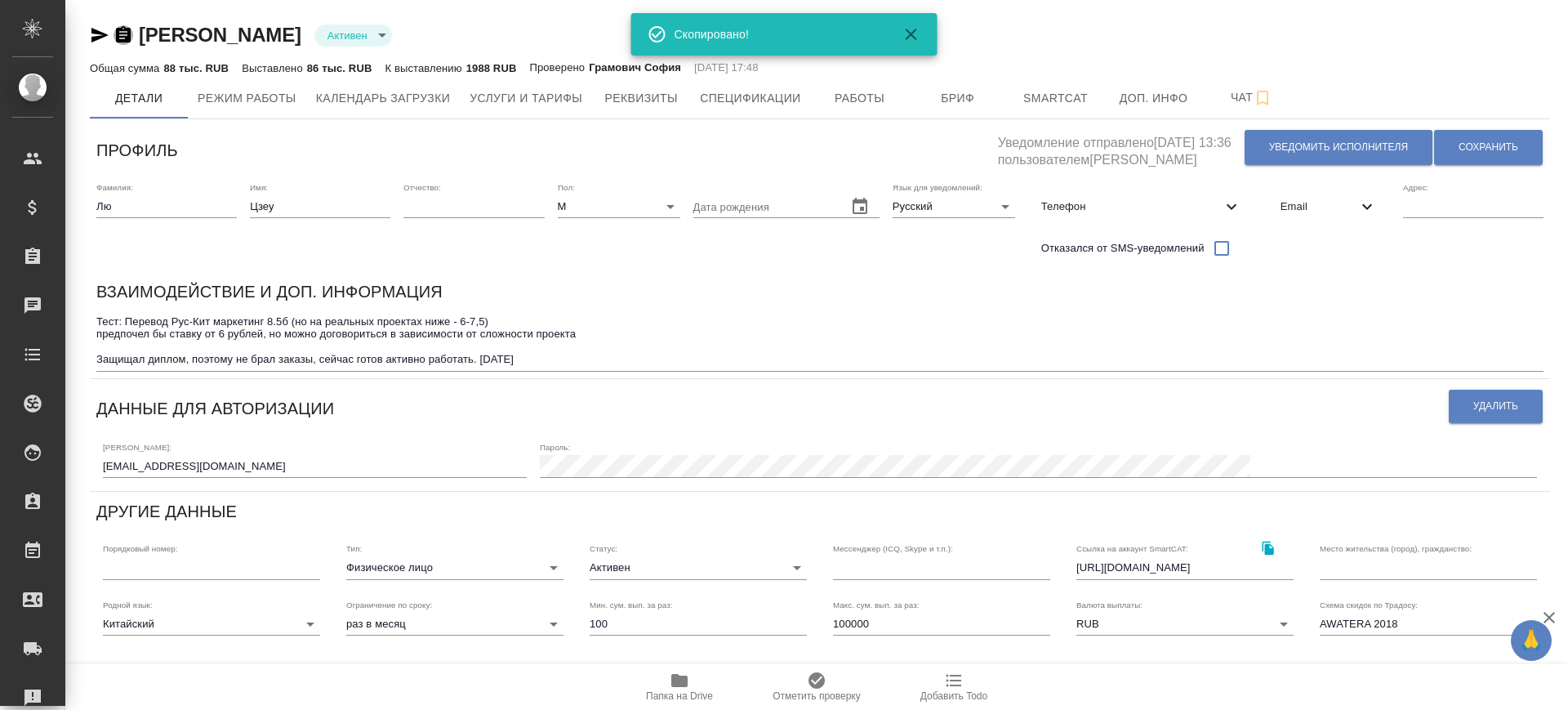
click at [126, 40] on icon "button" at bounding box center [123, 34] width 15 height 16
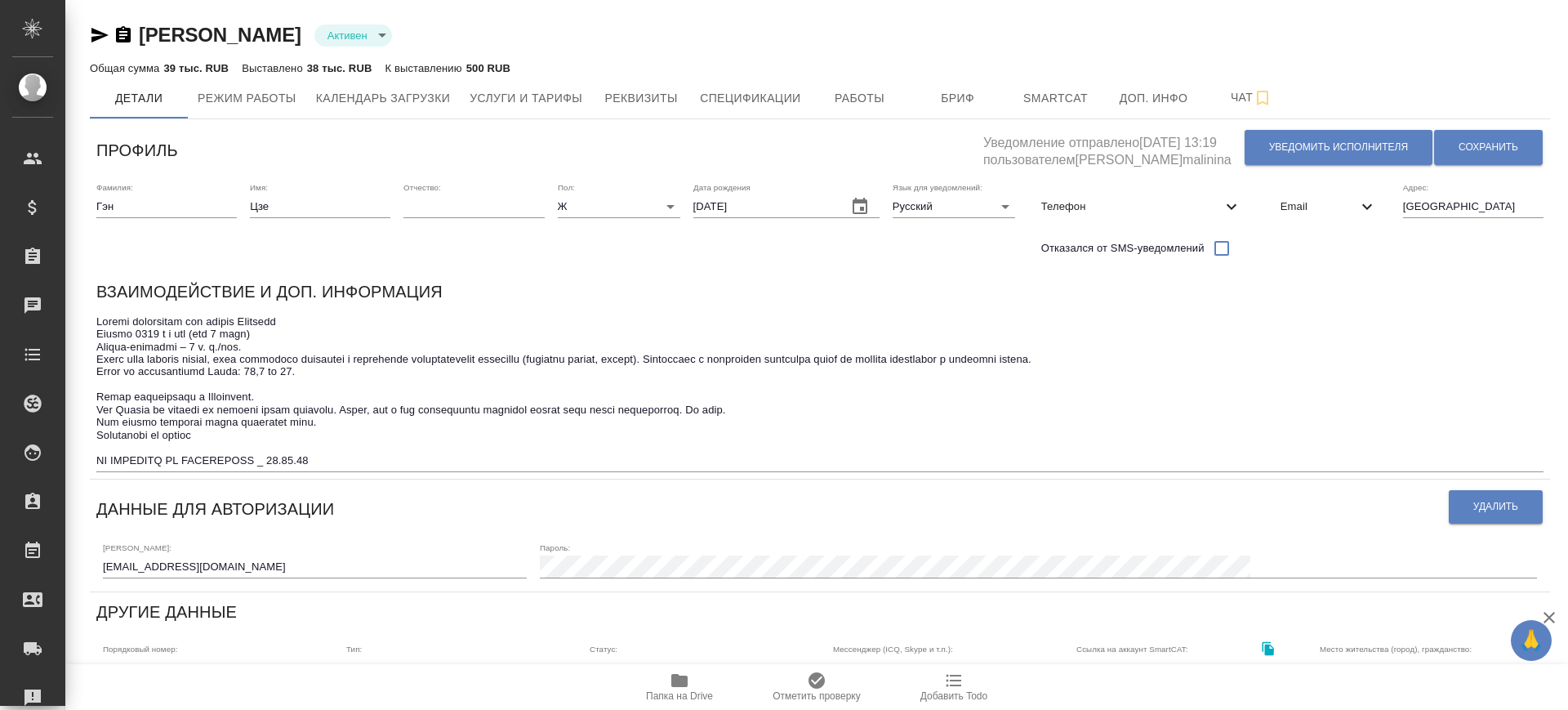
click at [121, 34] on icon "button" at bounding box center [123, 34] width 15 height 16
click at [508, 102] on span "Услуги и тарифы" at bounding box center [526, 99] width 113 height 21
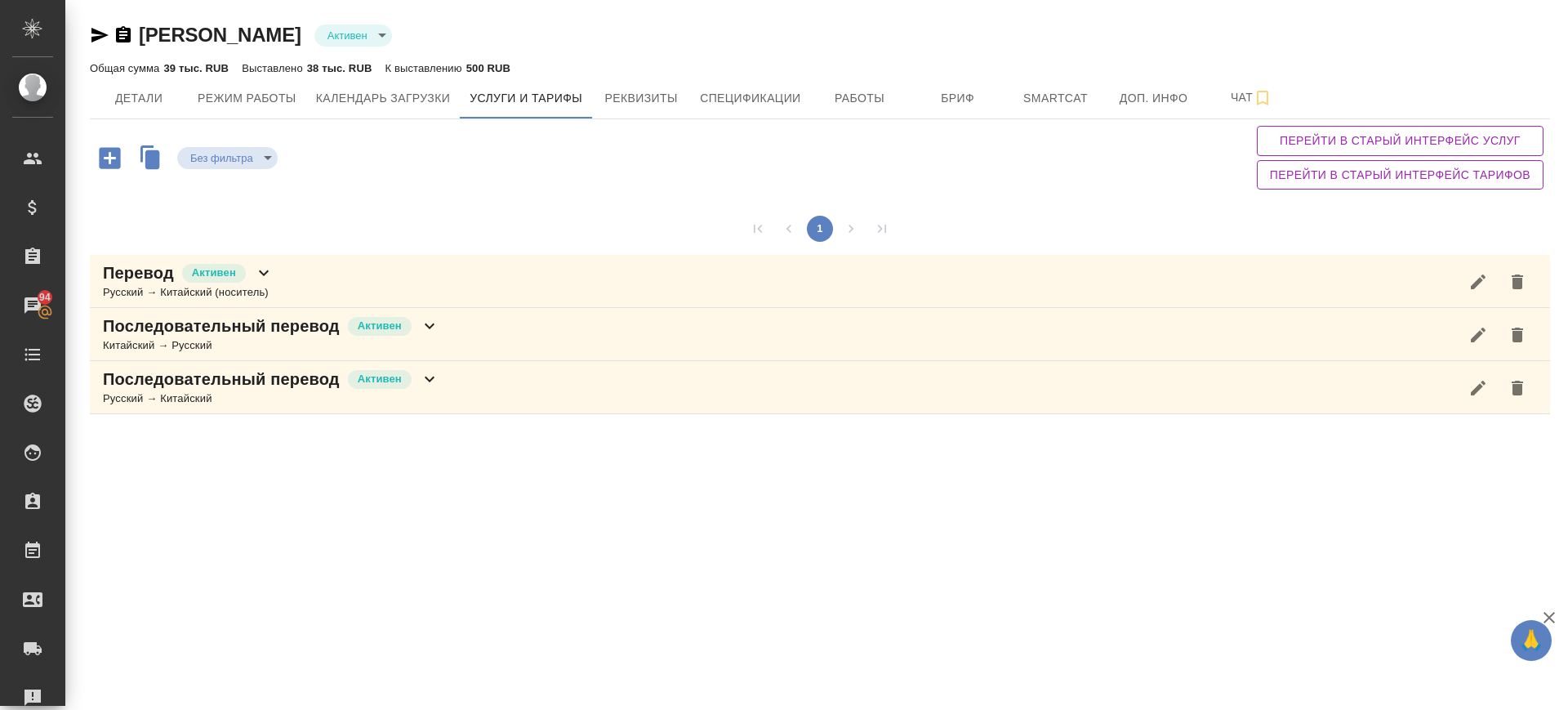
click at [322, 278] on div "Перевод Активен Русский → Китайский (носитель)" at bounding box center [819, 282] width 1461 height 53
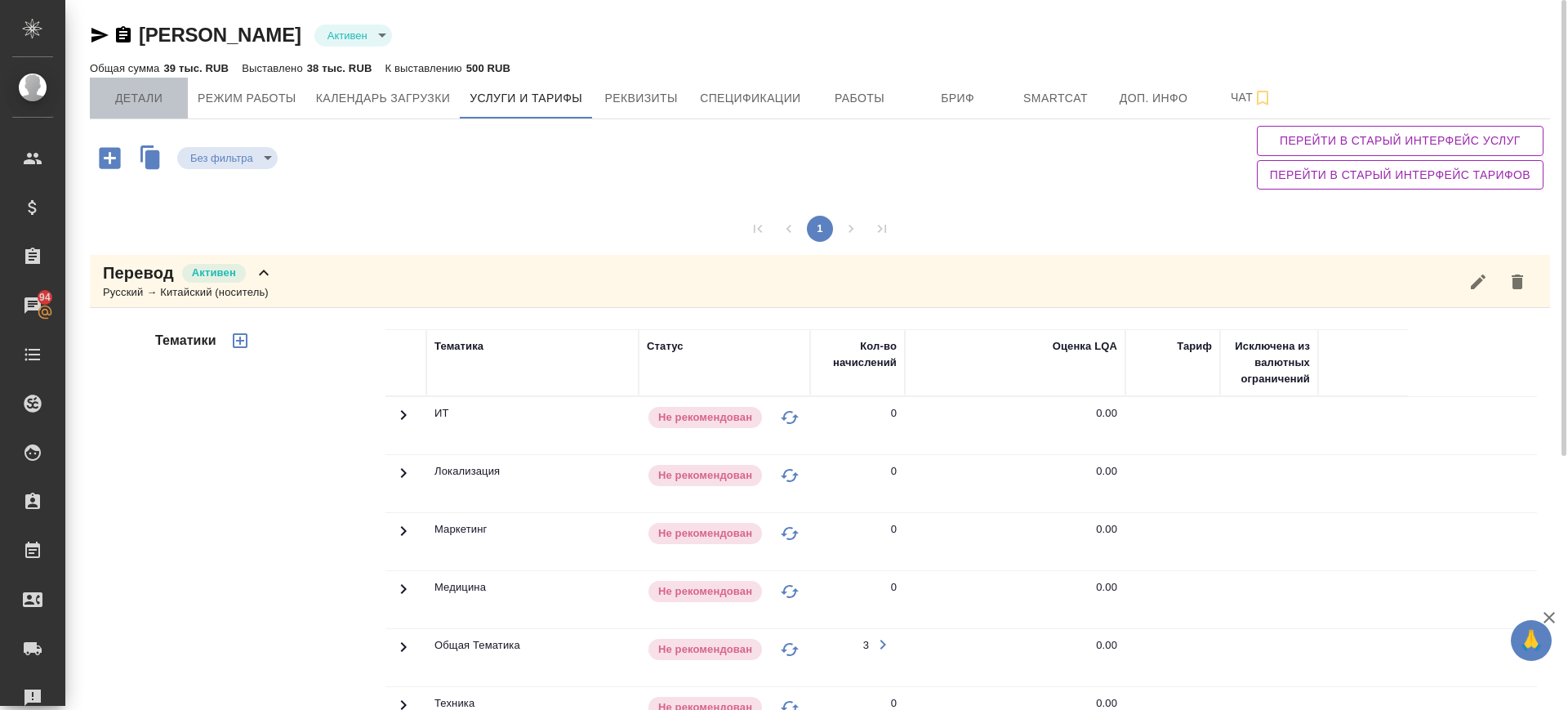
click at [170, 97] on span "Детали" at bounding box center [138, 99] width 78 height 21
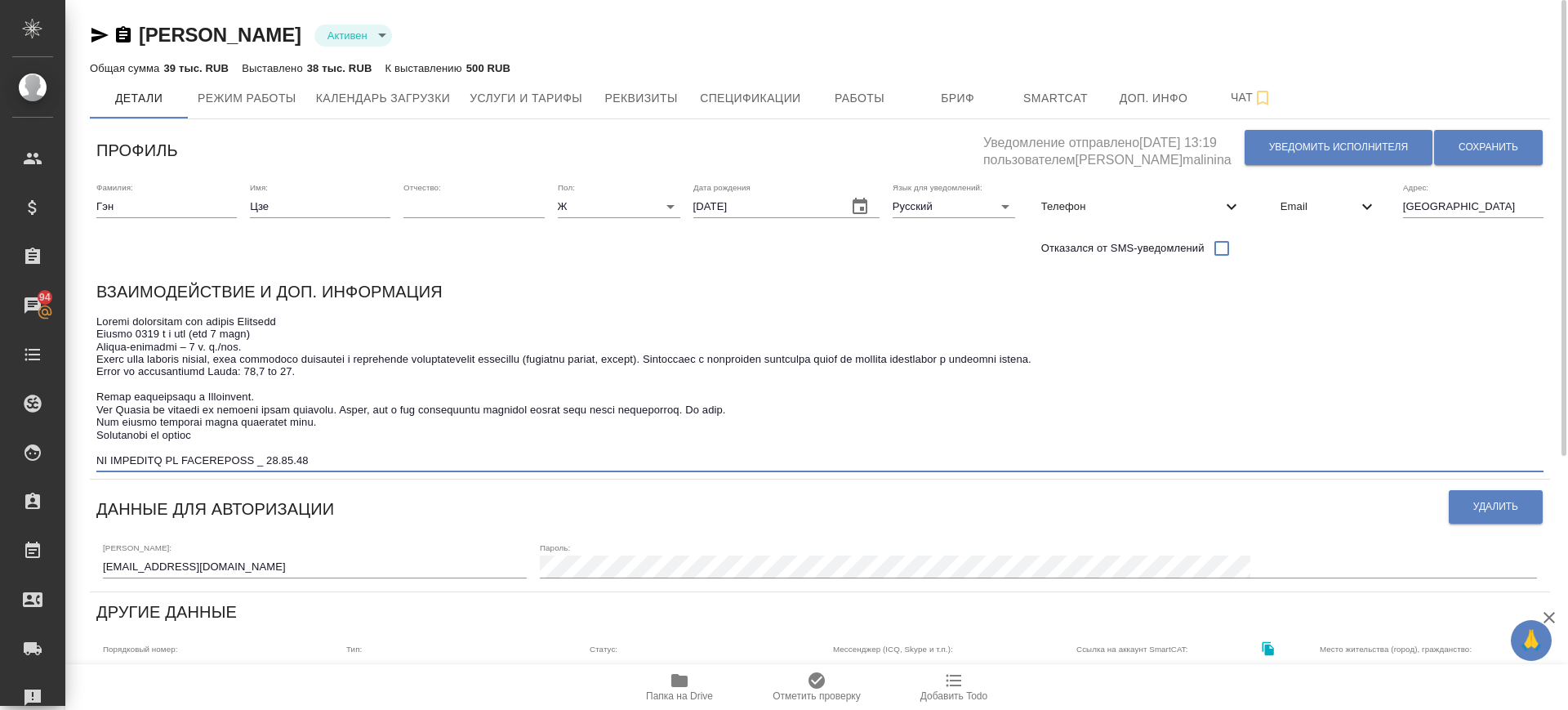
drag, startPoint x: 99, startPoint y: 360, endPoint x: 362, endPoint y: 357, distance: 263.0
click at [362, 357] on textarea at bounding box center [819, 391] width 1447 height 151
click at [283, 442] on textarea at bounding box center [819, 391] width 1447 height 151
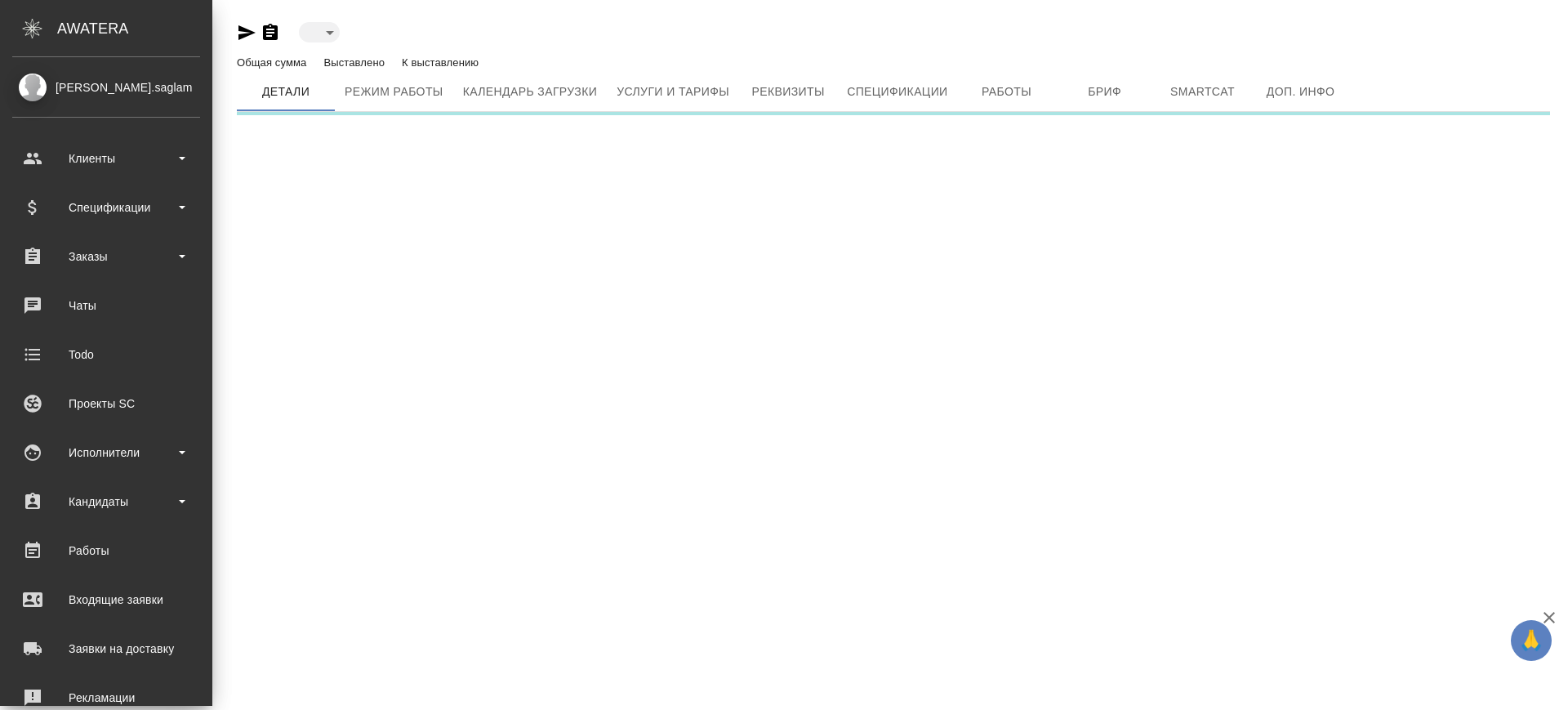
type input "active"
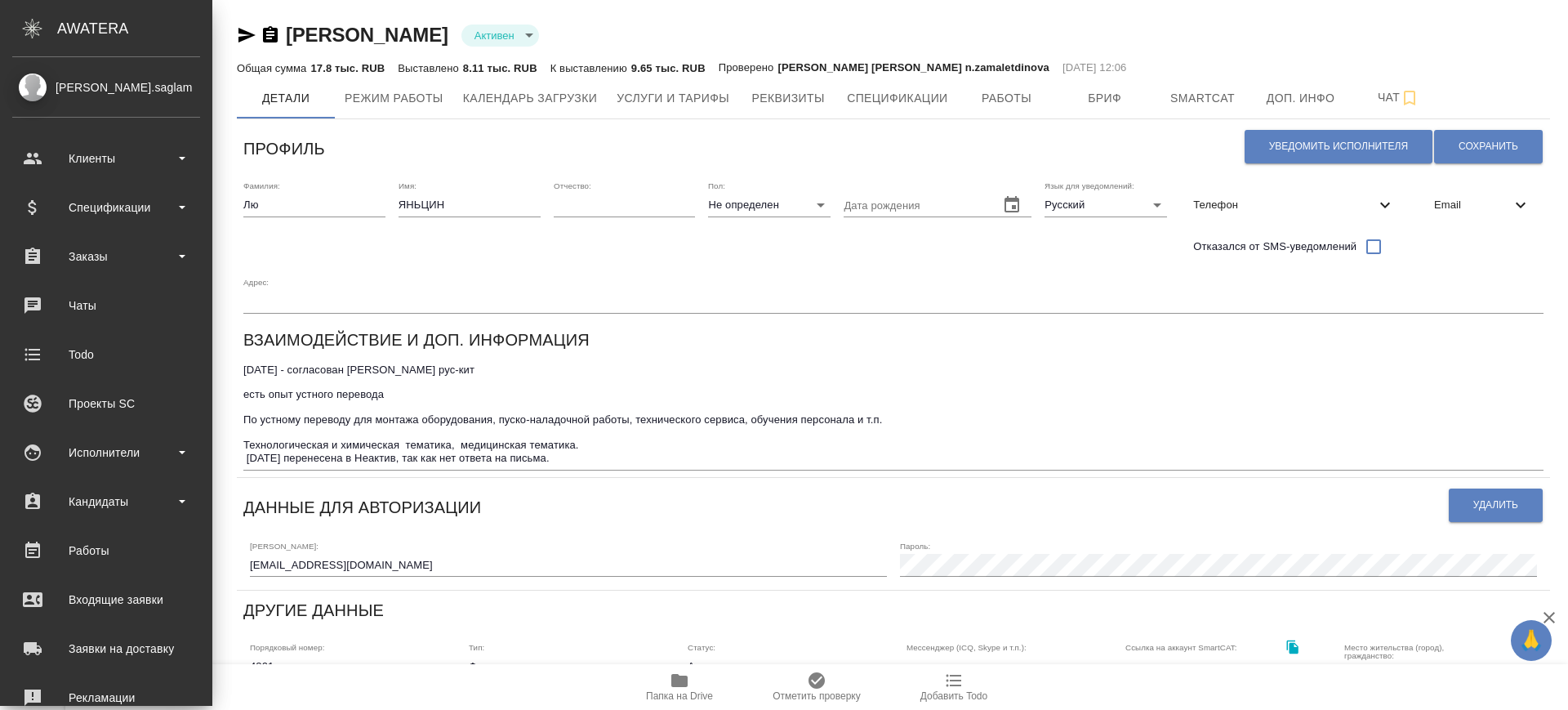
type input "[PERSON_NAME]. SmartCAT"
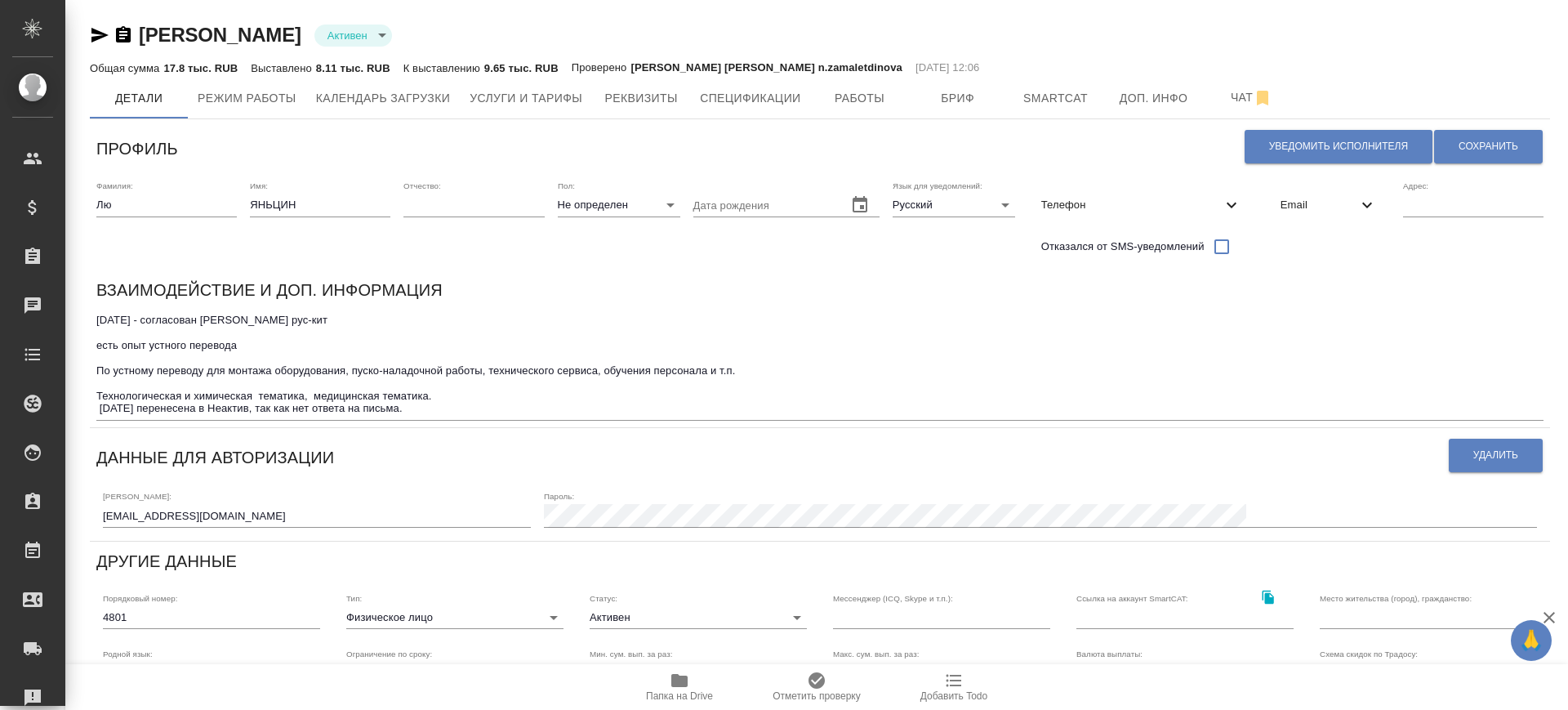
click at [127, 38] on icon "button" at bounding box center [123, 34] width 15 height 16
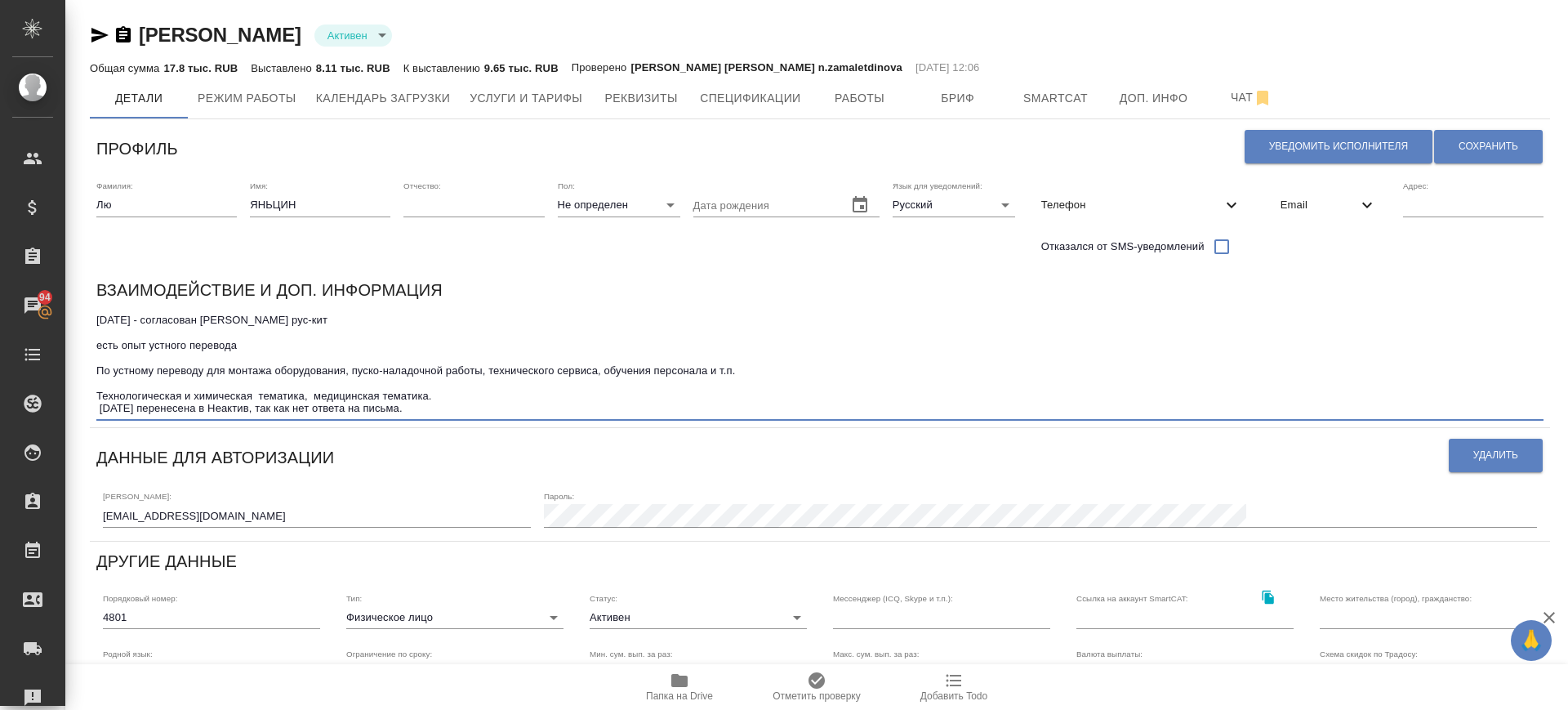
click at [136, 328] on textarea "[DATE] - согласован [PERSON_NAME] рус-кит есть опыт устного перевода По устному…" at bounding box center [819, 364] width 1447 height 102
click at [518, 102] on span "Услуги и тарифы" at bounding box center [526, 99] width 113 height 21
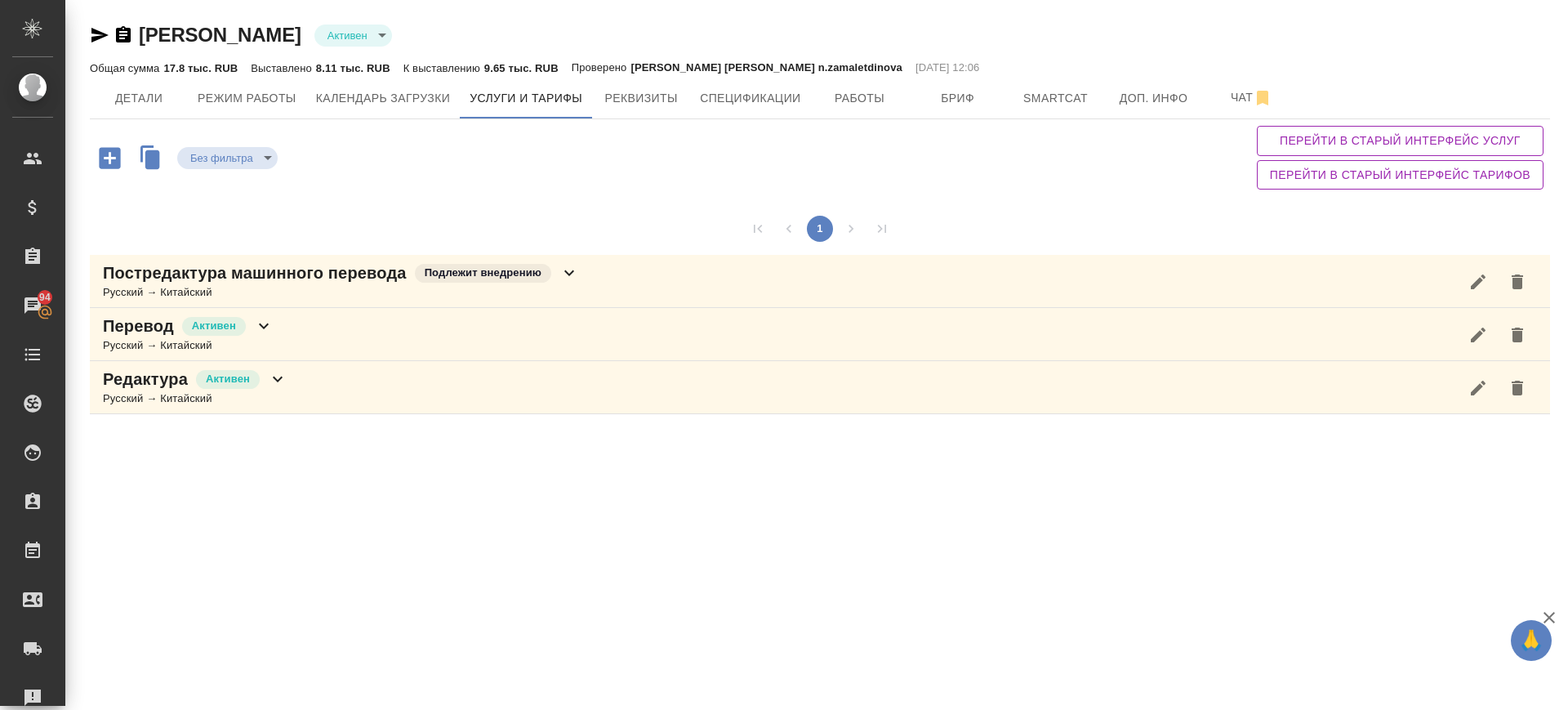
click at [667, 270] on div "Постредактура машинного перевода Подлежит внедрению Русский → Китайский" at bounding box center [819, 282] width 1461 height 53
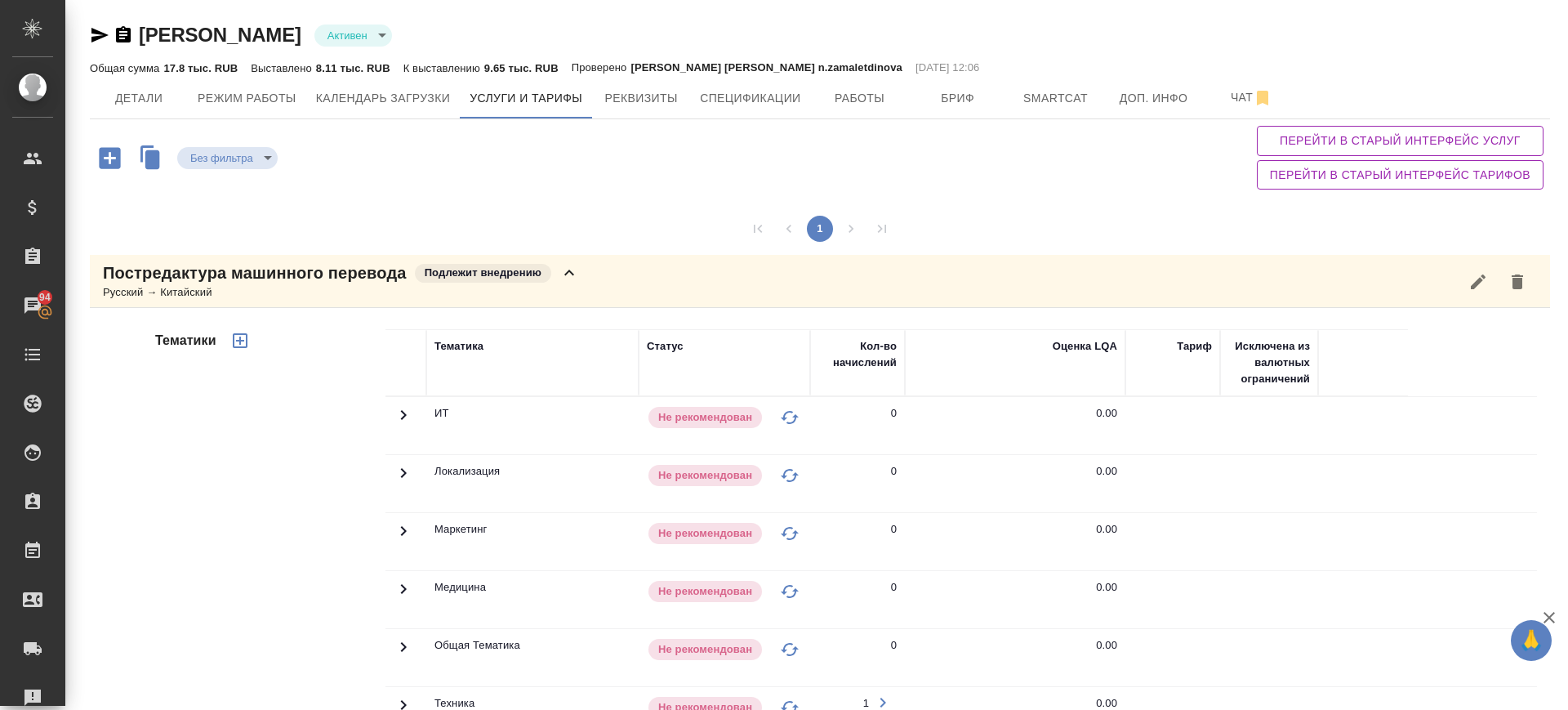
scroll to position [394, 0]
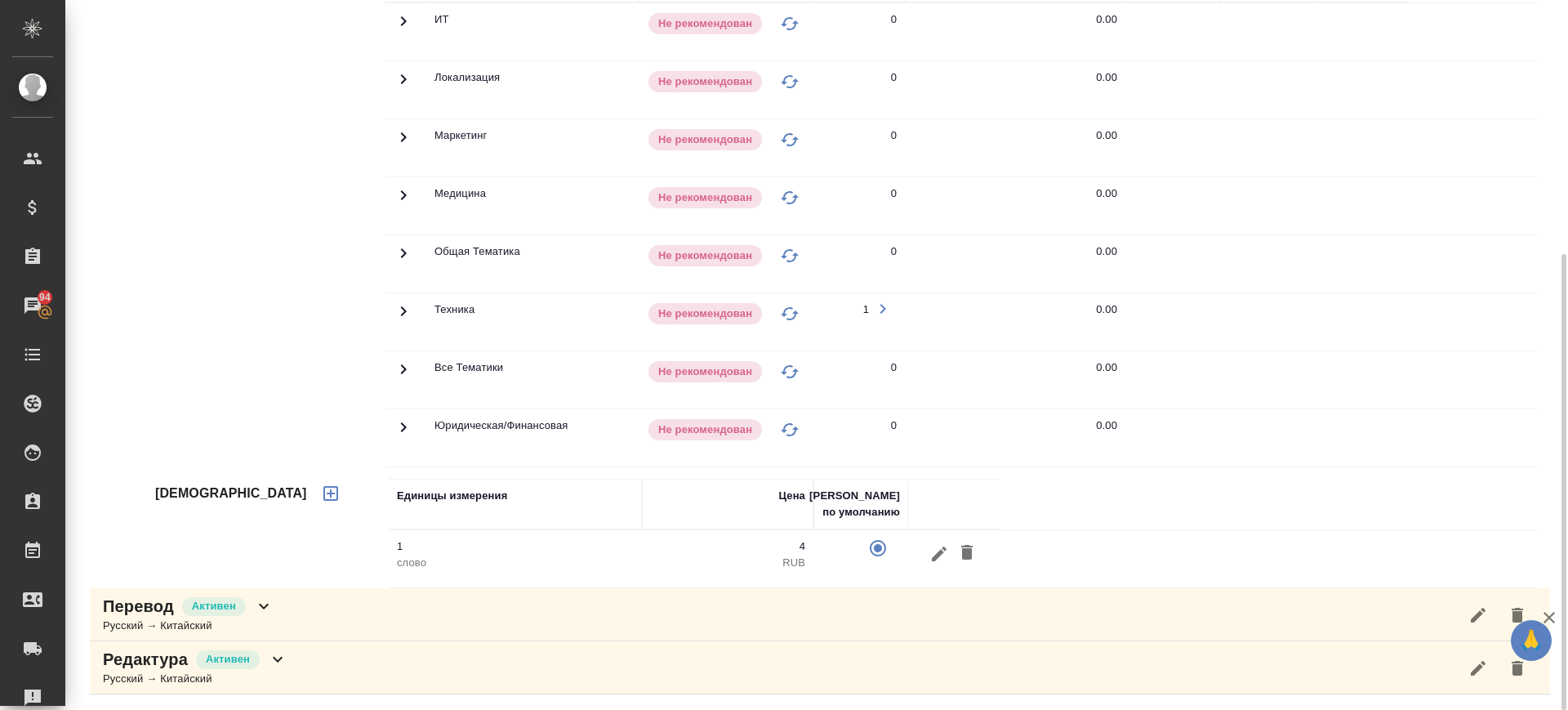
click at [379, 613] on div "Перевод Активен Русский → Китайский" at bounding box center [819, 614] width 1461 height 53
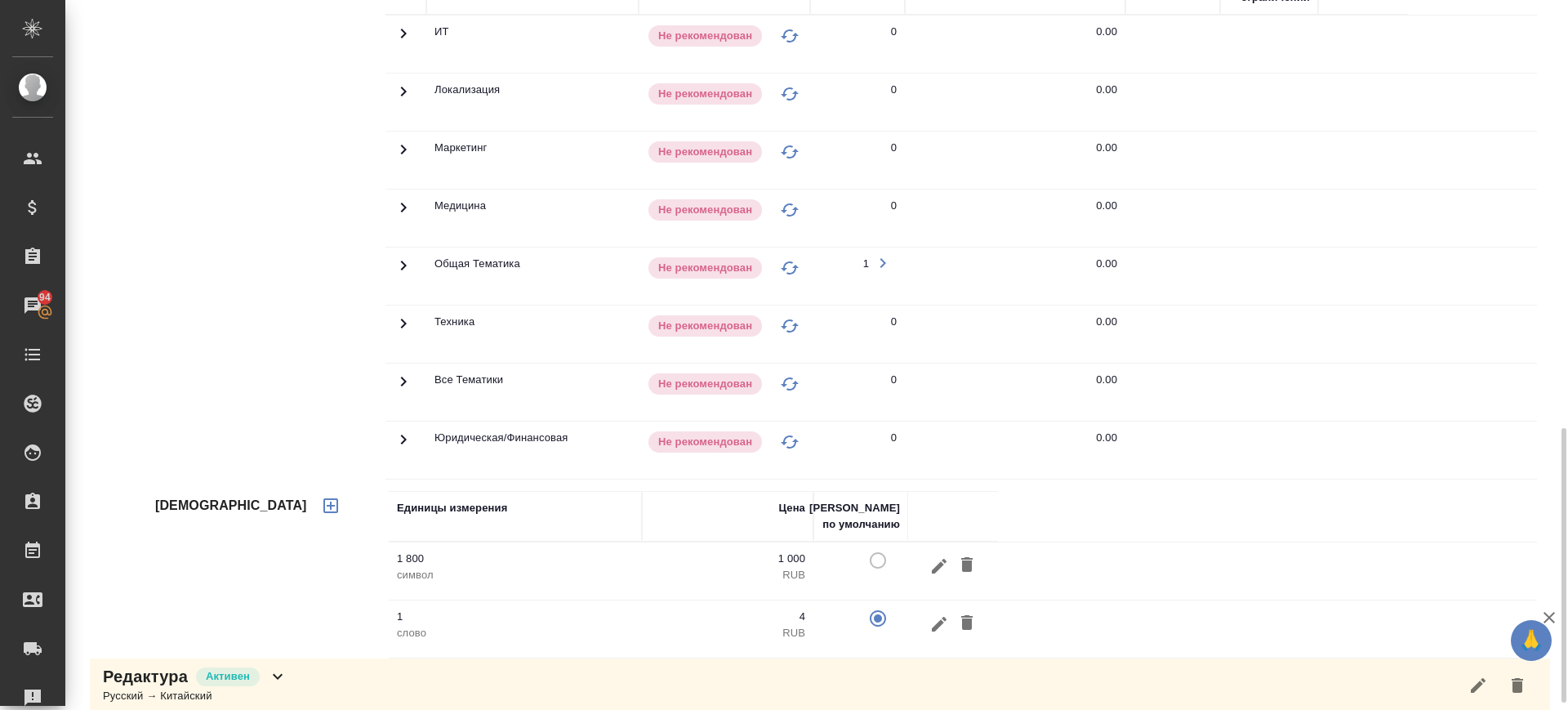
scroll to position [1125, 0]
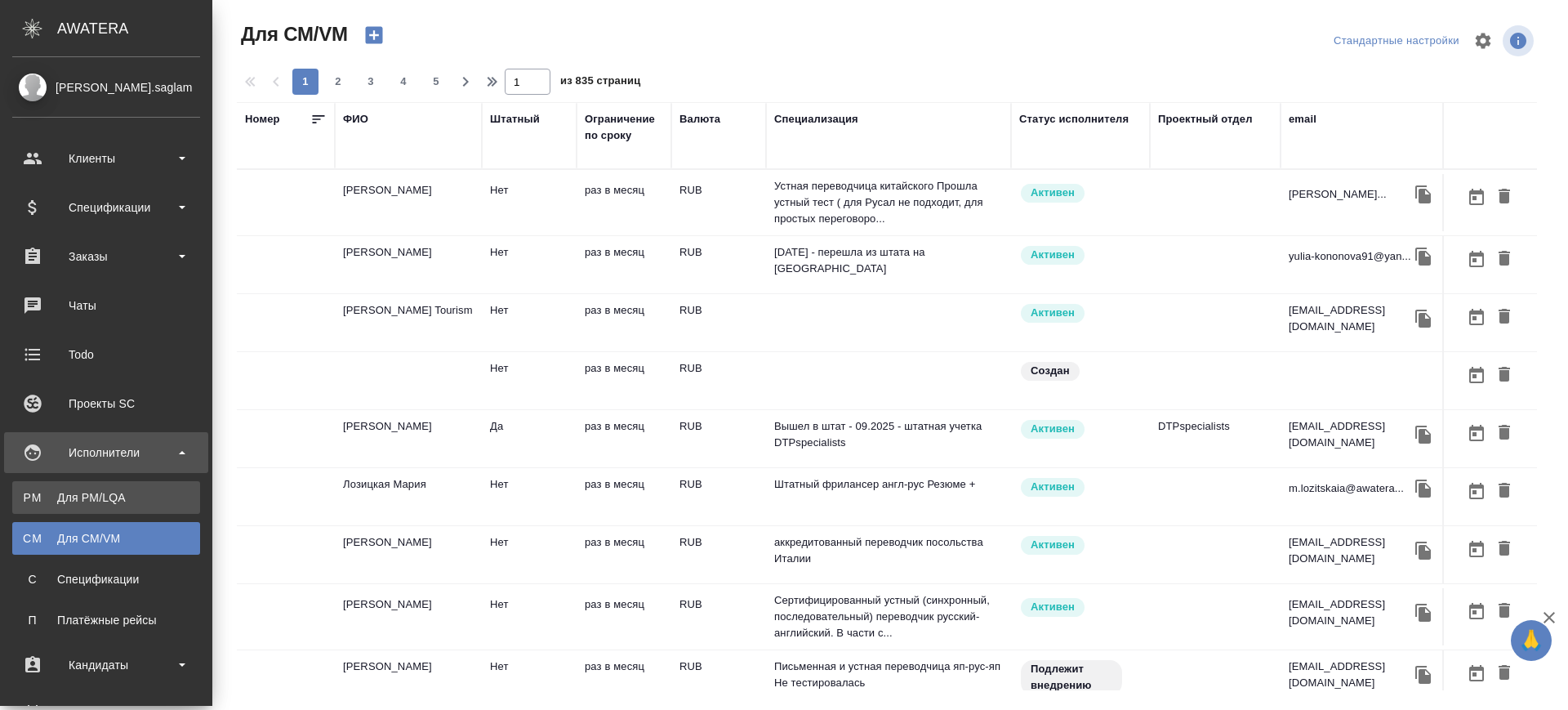
click at [30, 497] on div "Для PM/LQA" at bounding box center [106, 497] width 171 height 16
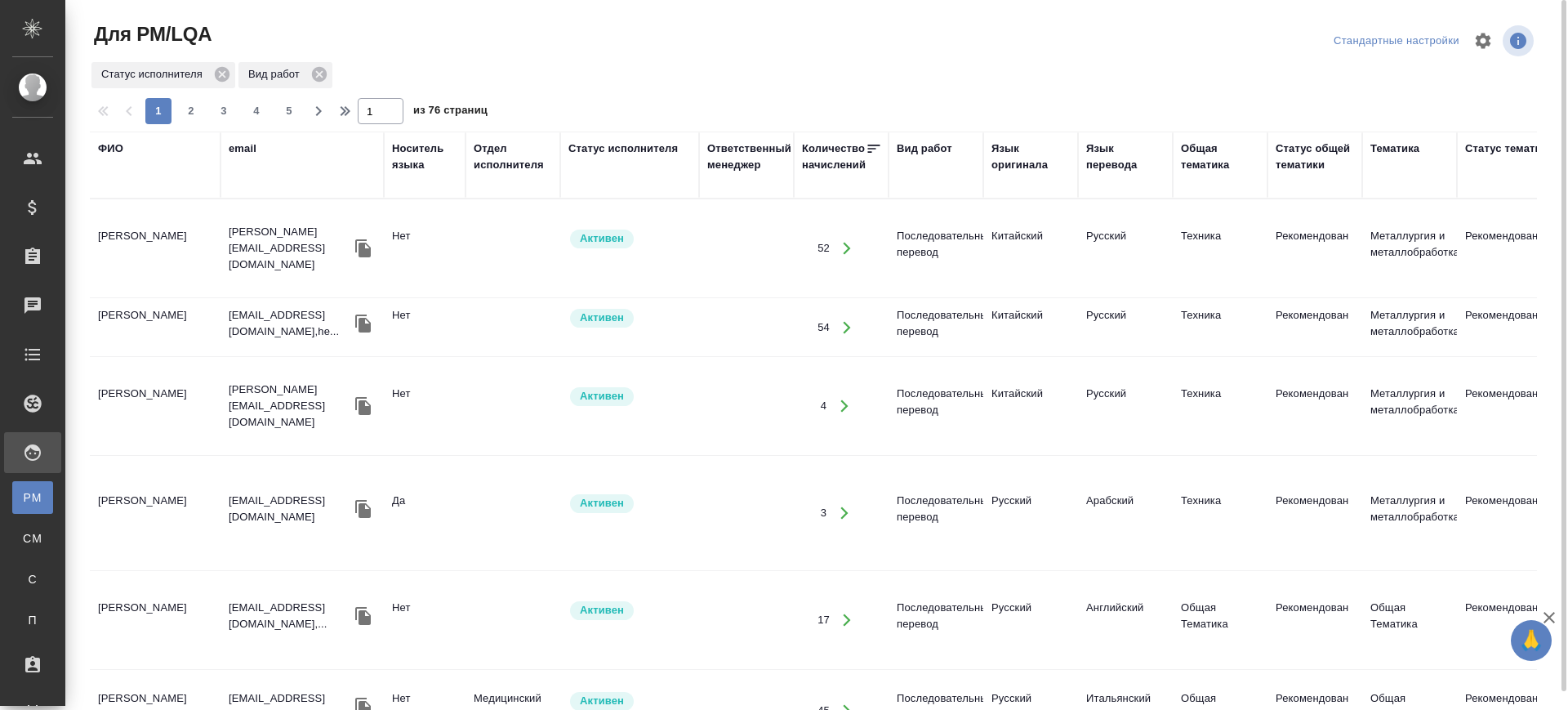
click at [928, 140] on div "Вид работ" at bounding box center [924, 148] width 56 height 16
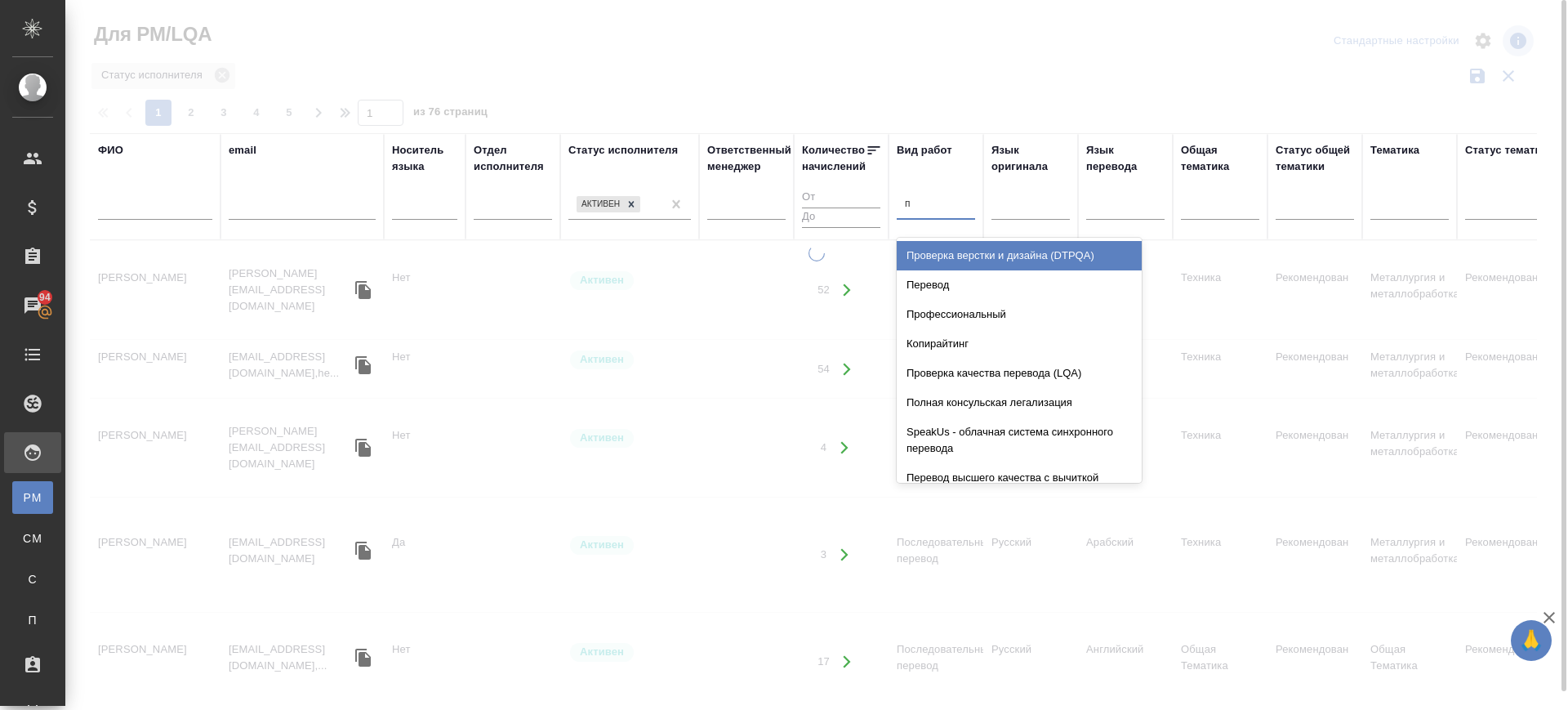
type input "пе"
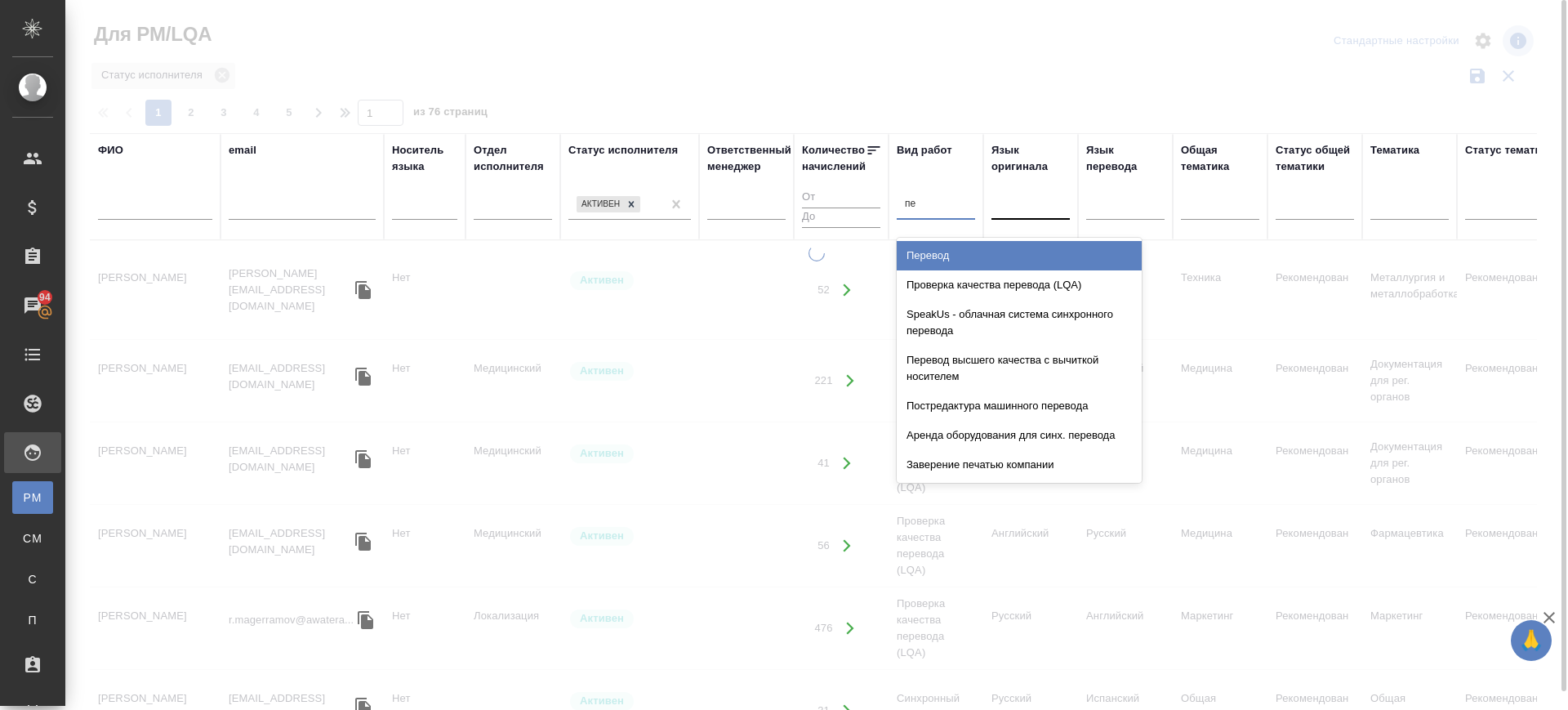
drag, startPoint x: 933, startPoint y: 256, endPoint x: 1007, endPoint y: 209, distance: 87.7
click at [933, 255] on div "Перевод" at bounding box center [1019, 255] width 245 height 29
click at [1007, 209] on div at bounding box center [1030, 203] width 78 height 24
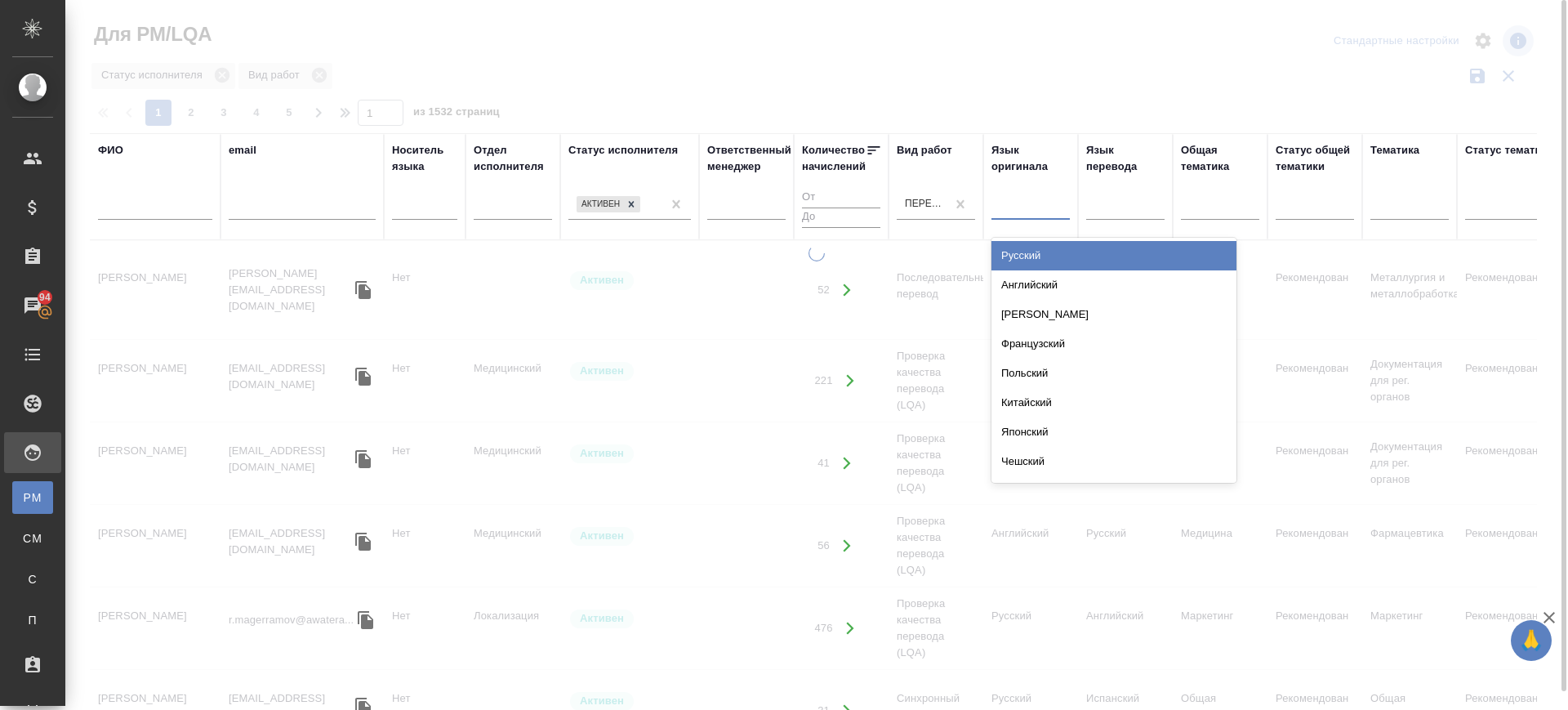
click at [1037, 252] on div "Русский" at bounding box center [1114, 255] width 245 height 29
click at [1123, 212] on div at bounding box center [1125, 203] width 78 height 24
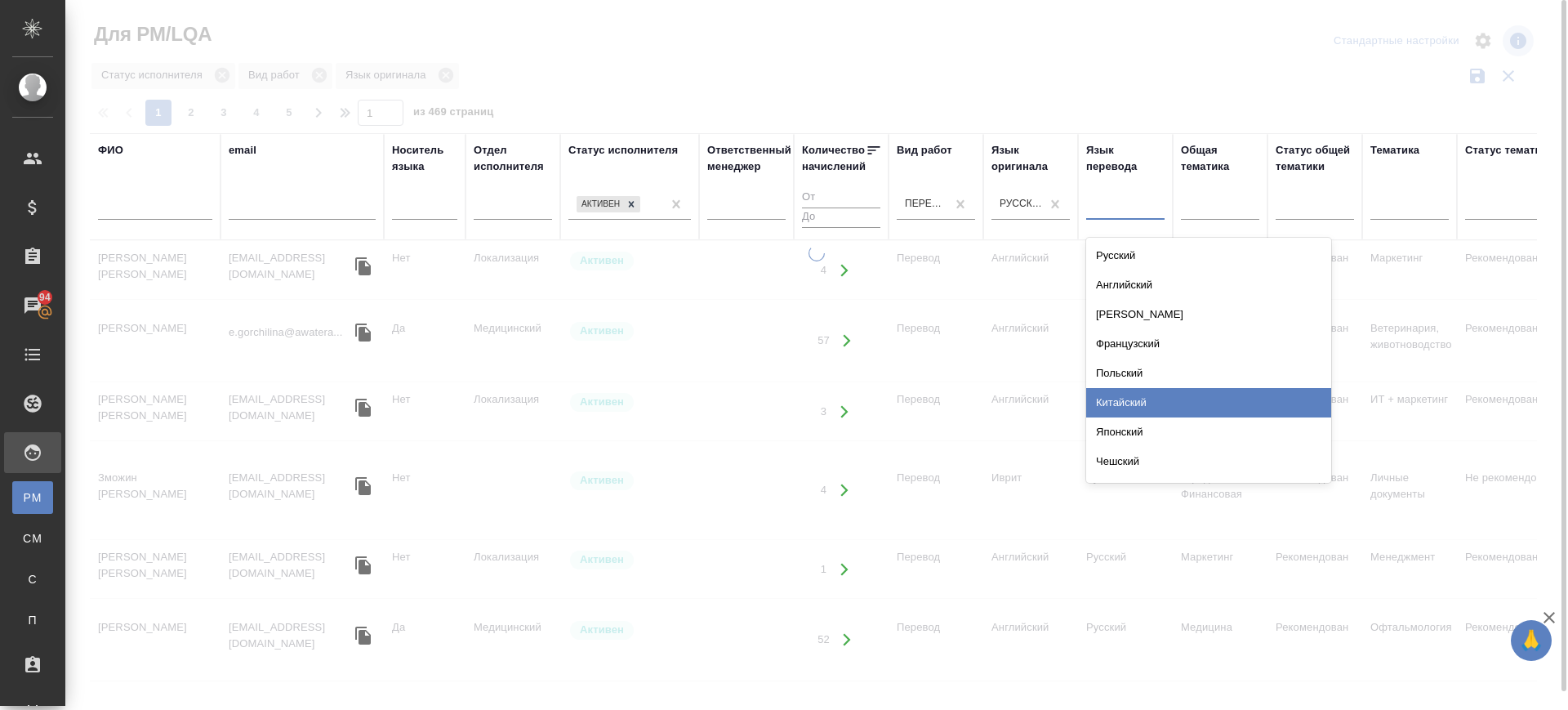
click at [1124, 397] on div "Китайский" at bounding box center [1209, 402] width 245 height 29
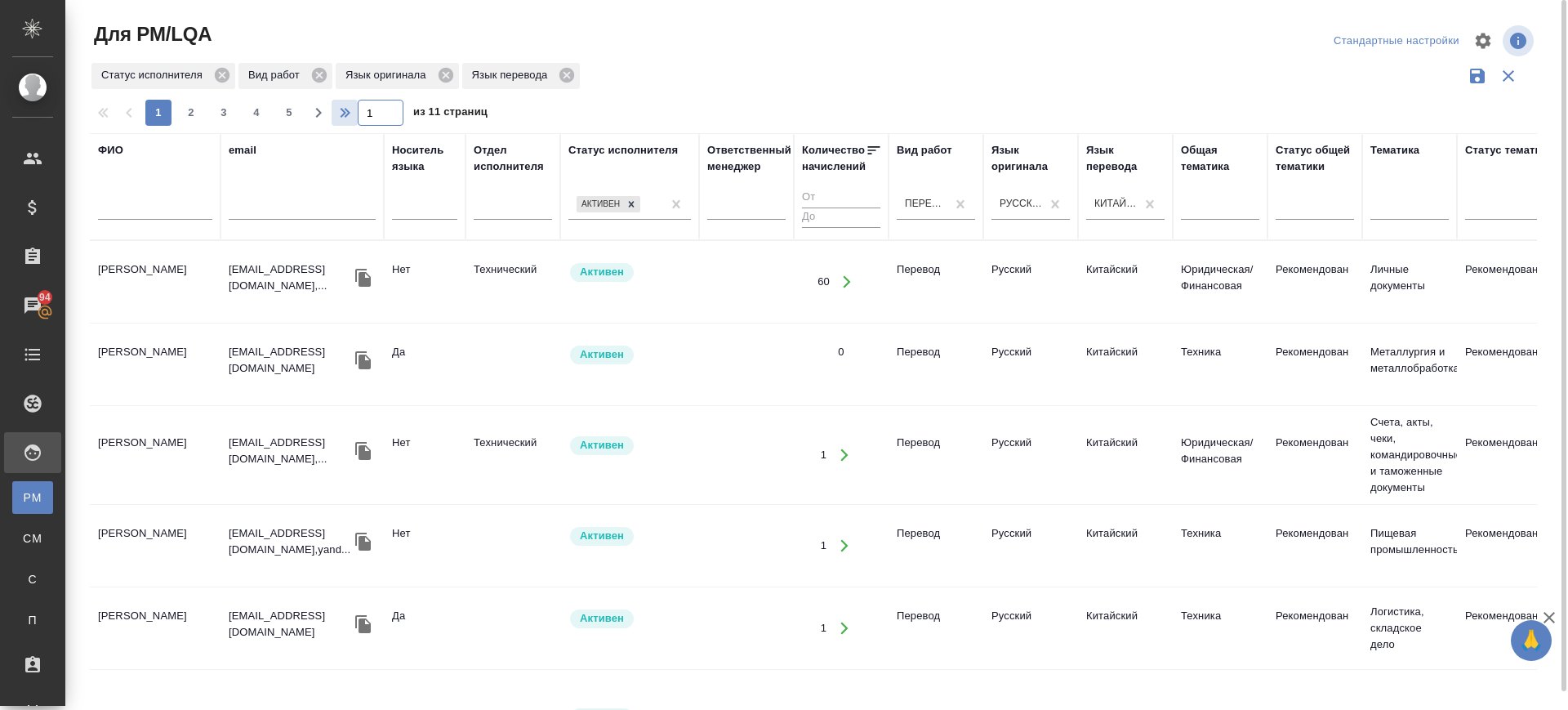
drag, startPoint x: 381, startPoint y: 114, endPoint x: 331, endPoint y: 107, distance: 50.5
click at [331, 107] on div "1 2 3 4 5 1 из 11 страниц" at bounding box center [819, 113] width 1461 height 26
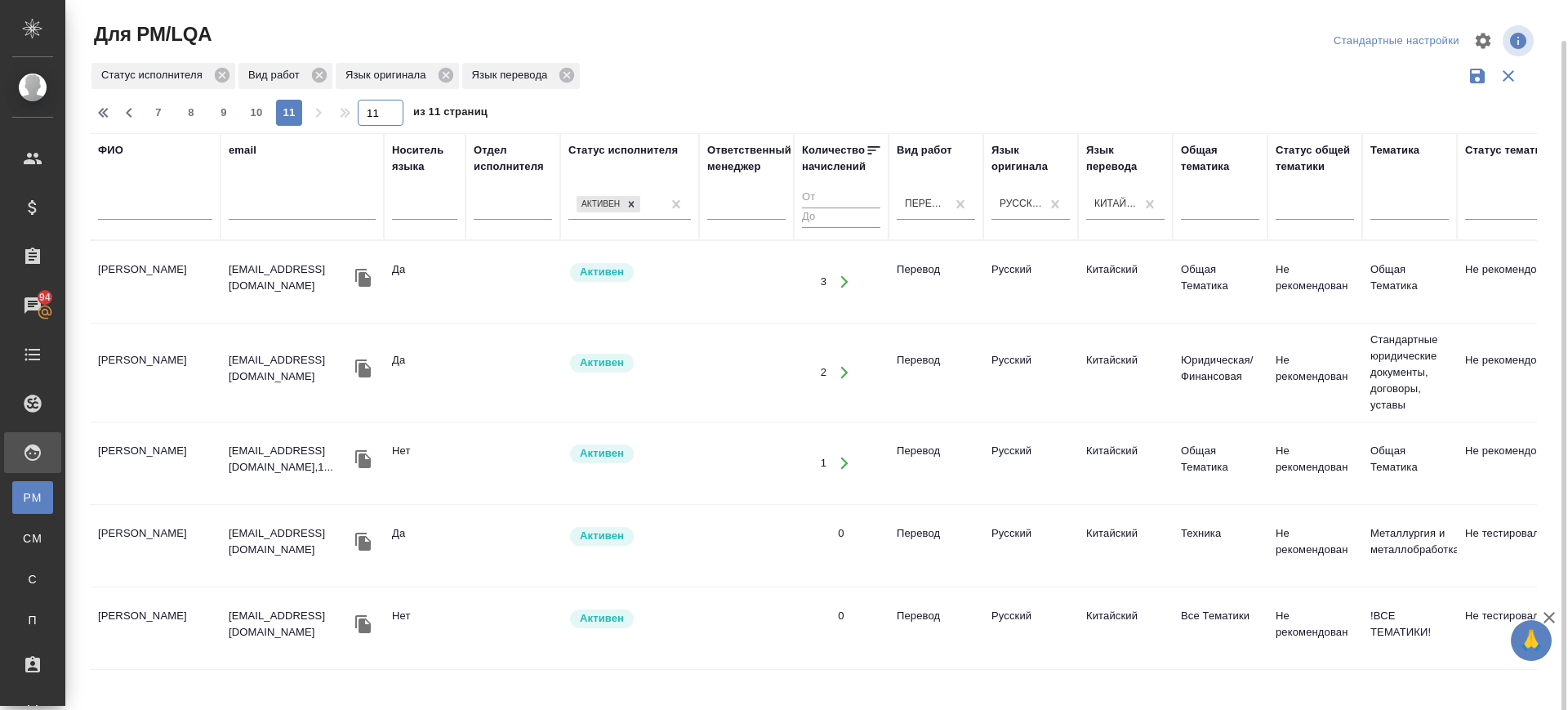
scroll to position [21, 0]
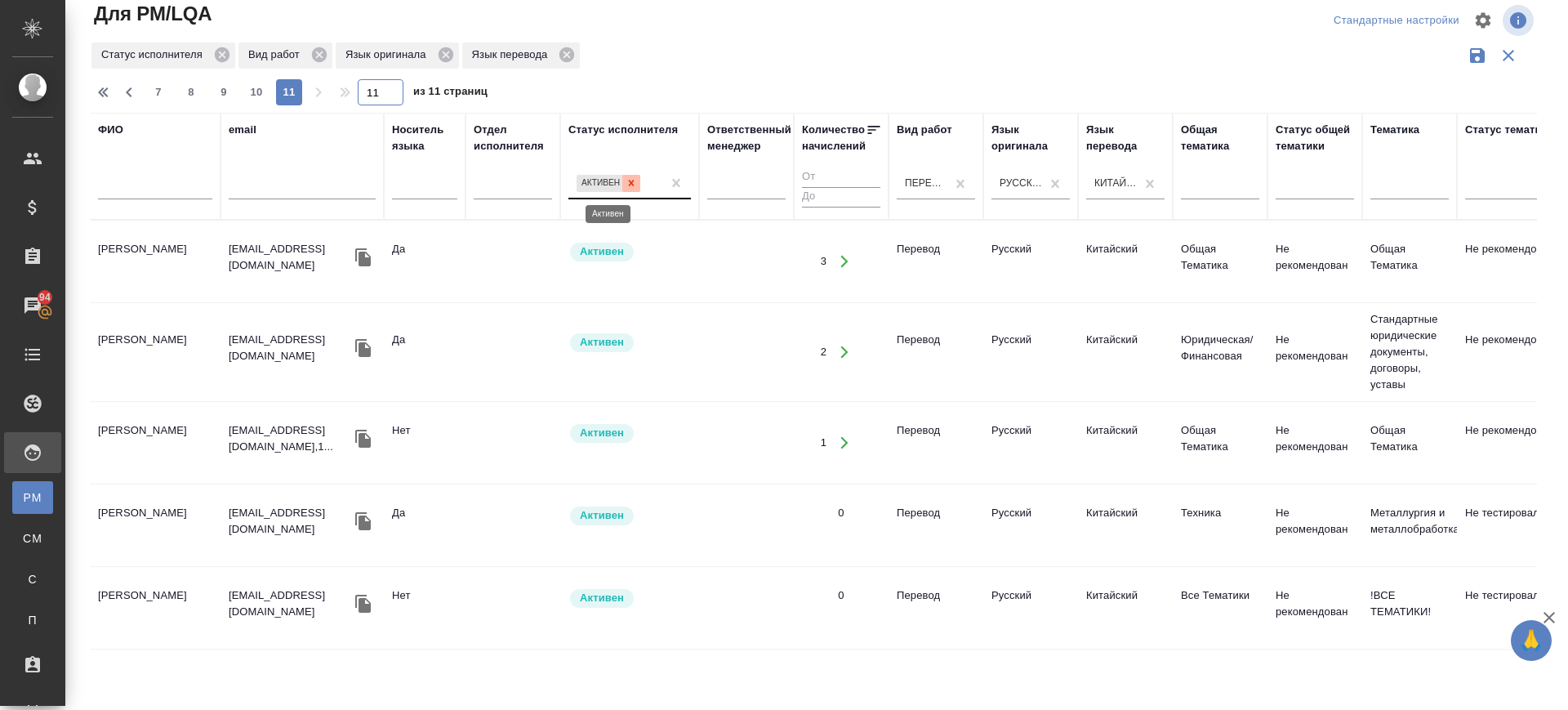
click at [636, 182] on icon at bounding box center [631, 183] width 11 height 11
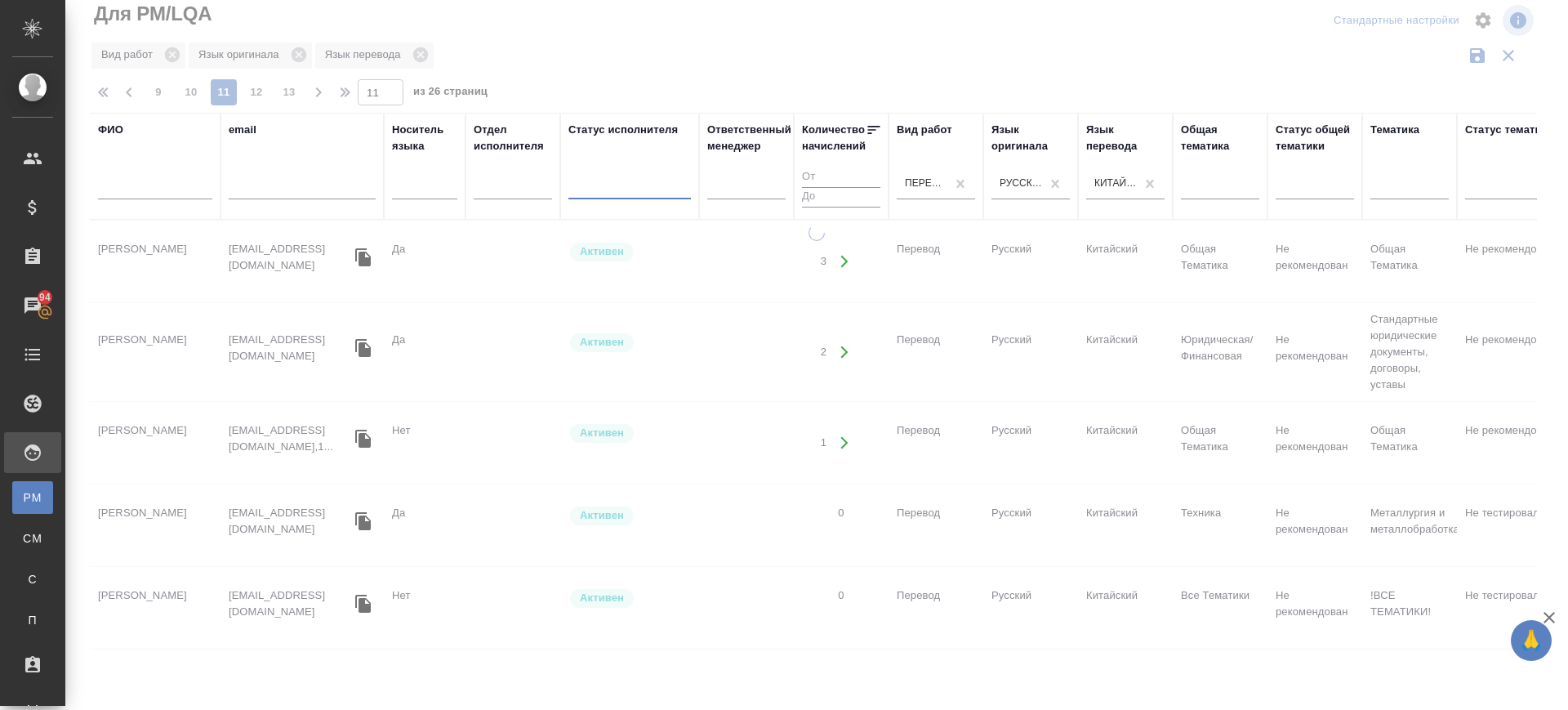
click at [636, 182] on div at bounding box center [630, 183] width 122 height 24
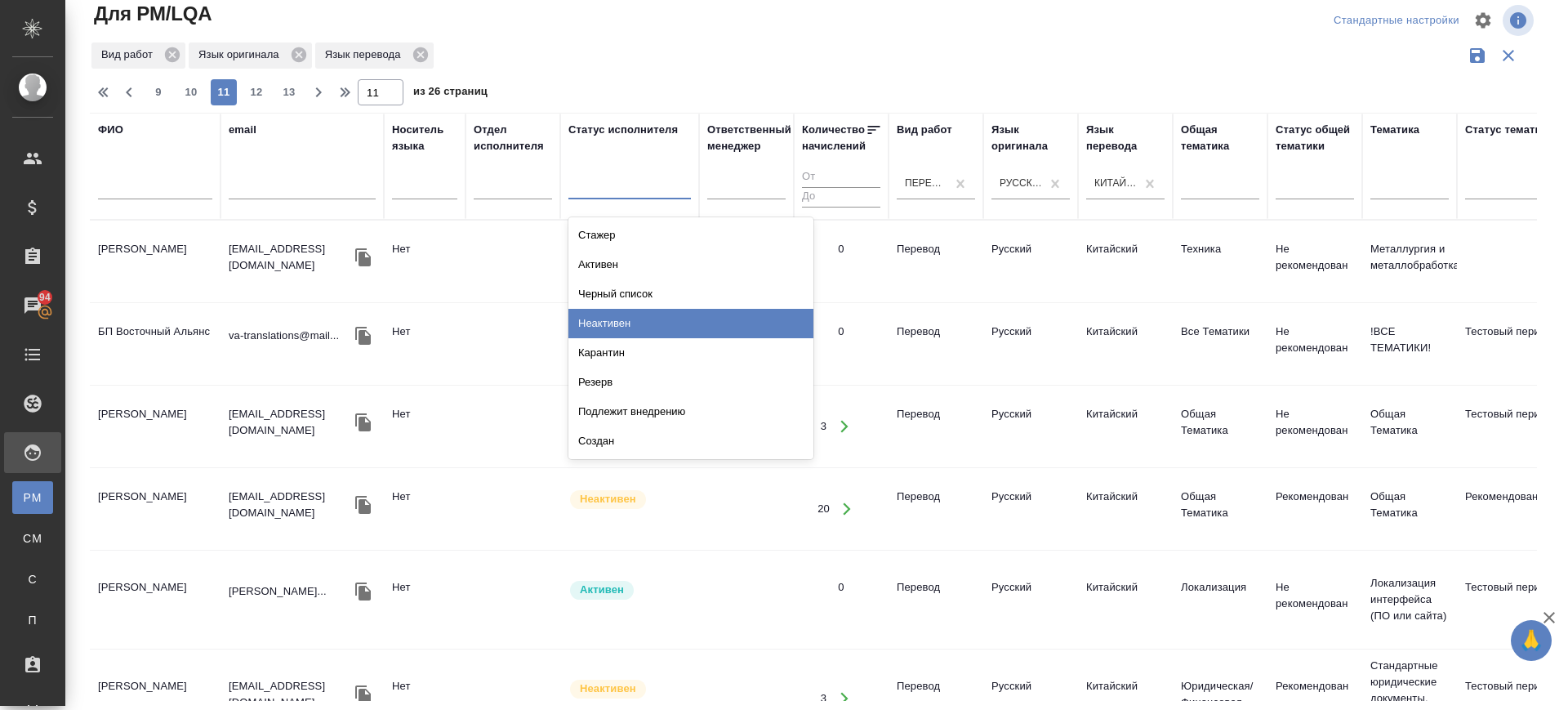
click at [619, 327] on div "Неактивен" at bounding box center [691, 323] width 245 height 29
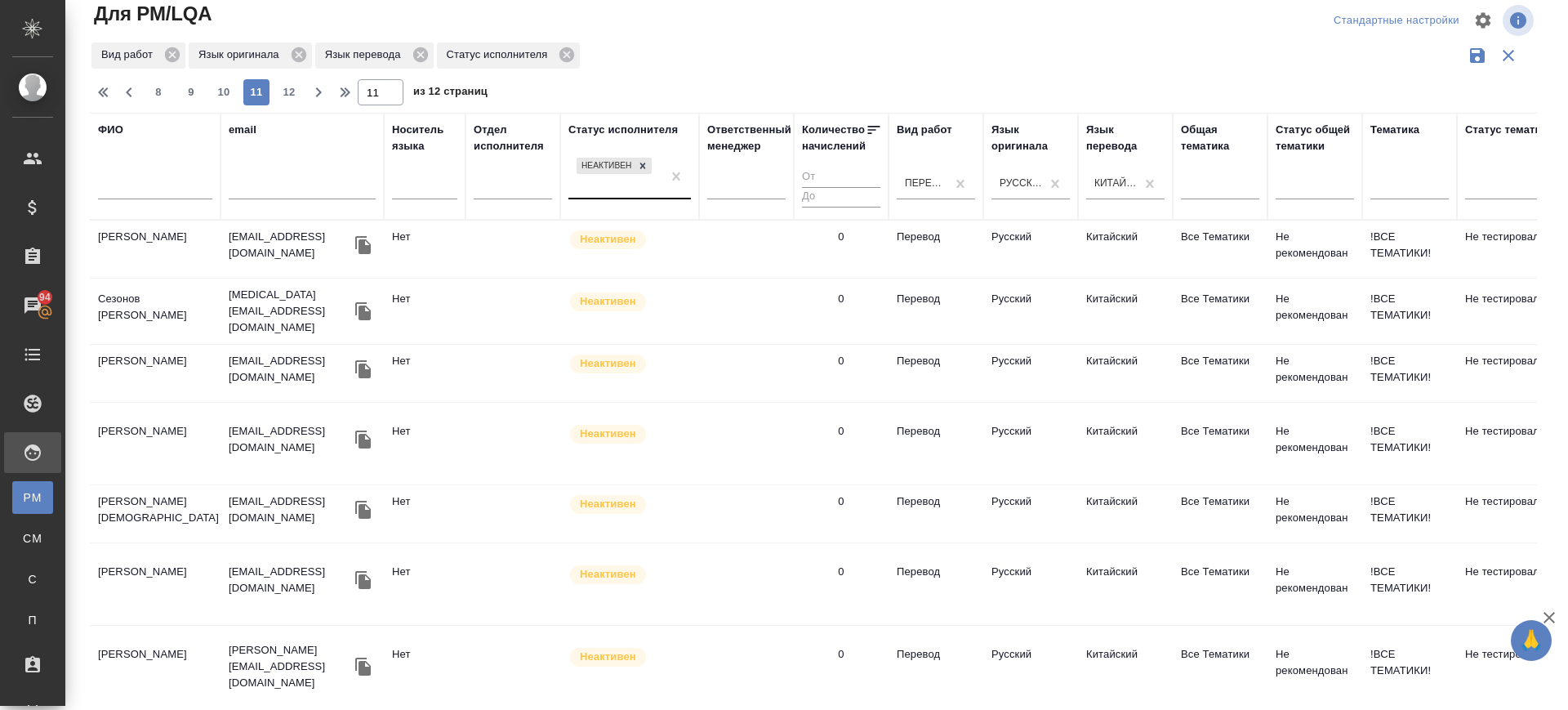
click at [133, 360] on td "Чэнь Синьюй" at bounding box center [154, 373] width 131 height 57
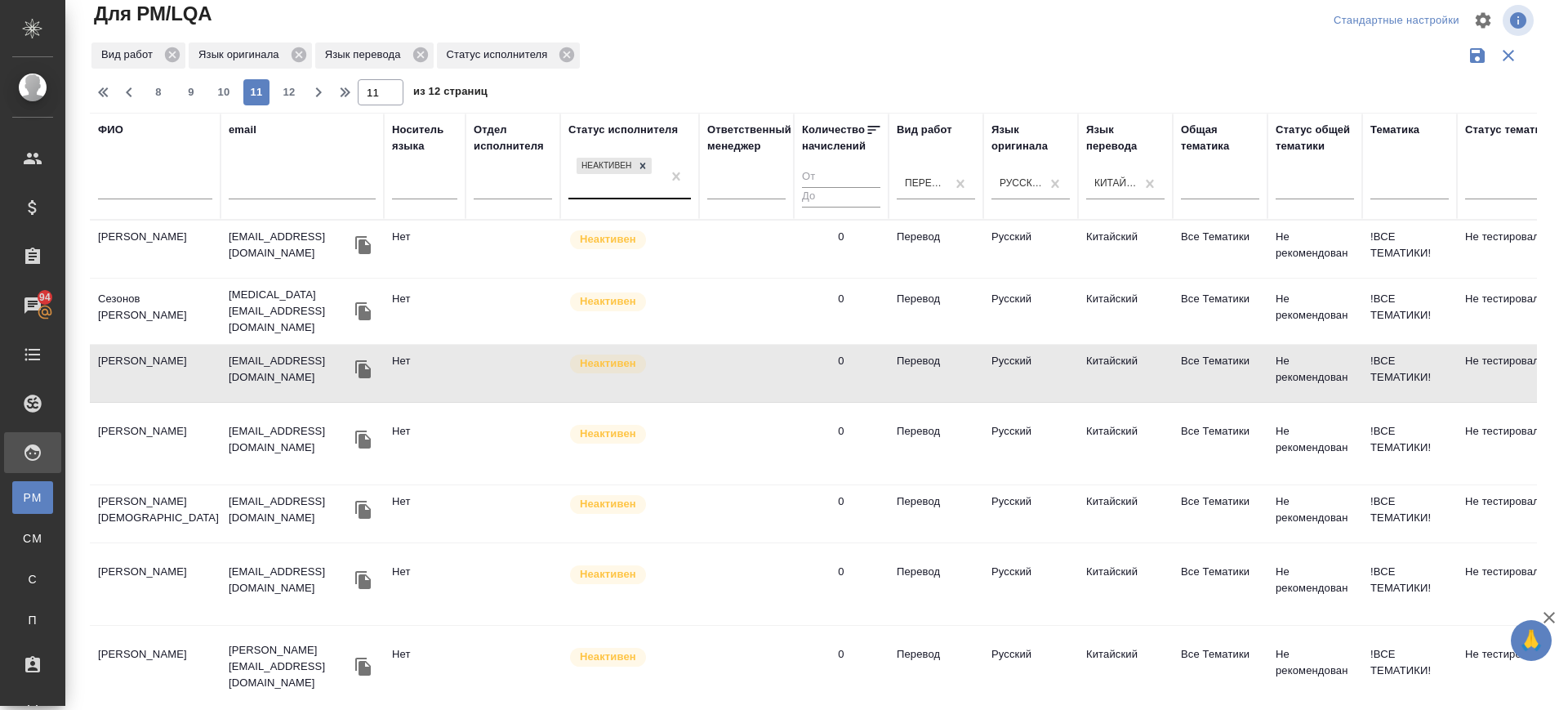
click at [138, 366] on td "Чэнь Синьюй" at bounding box center [154, 373] width 131 height 57
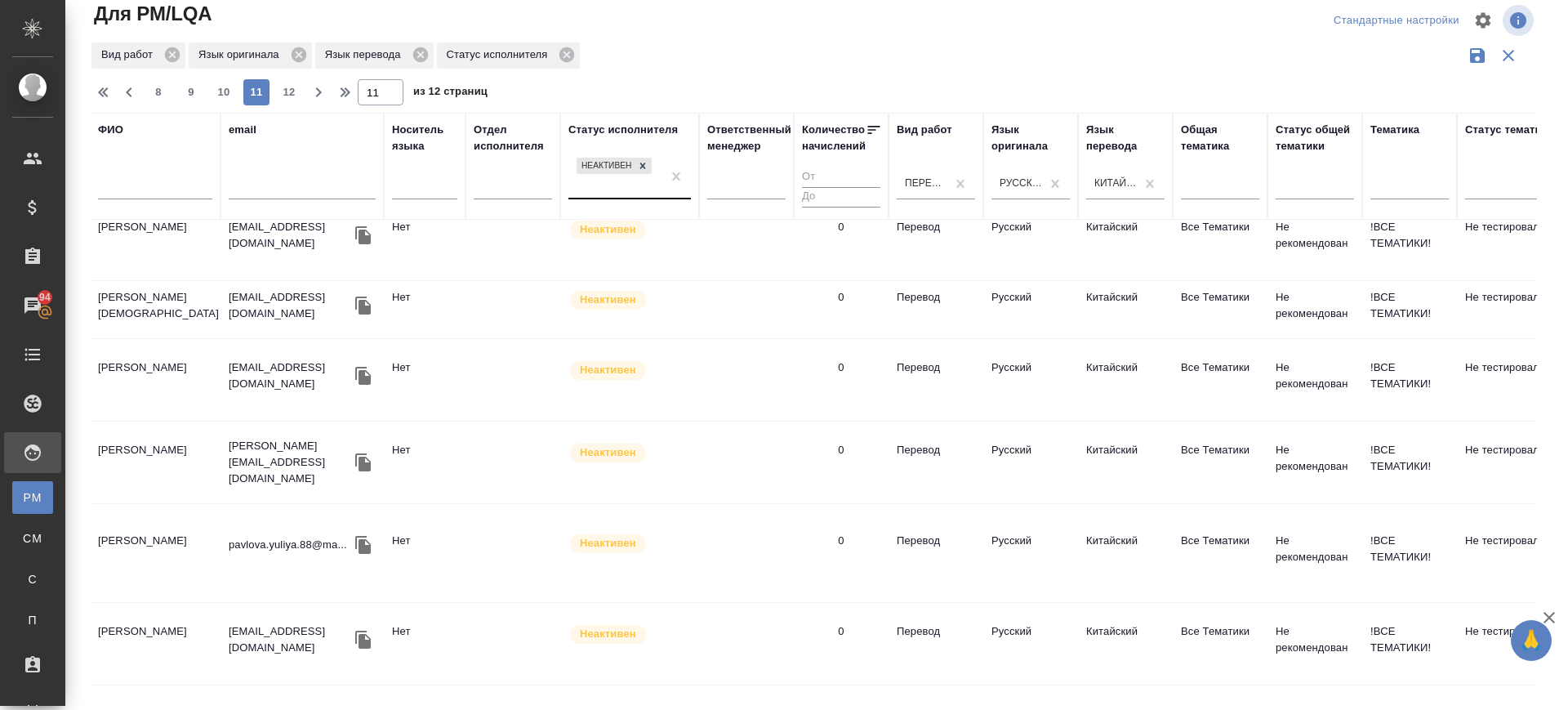
scroll to position [306, 0]
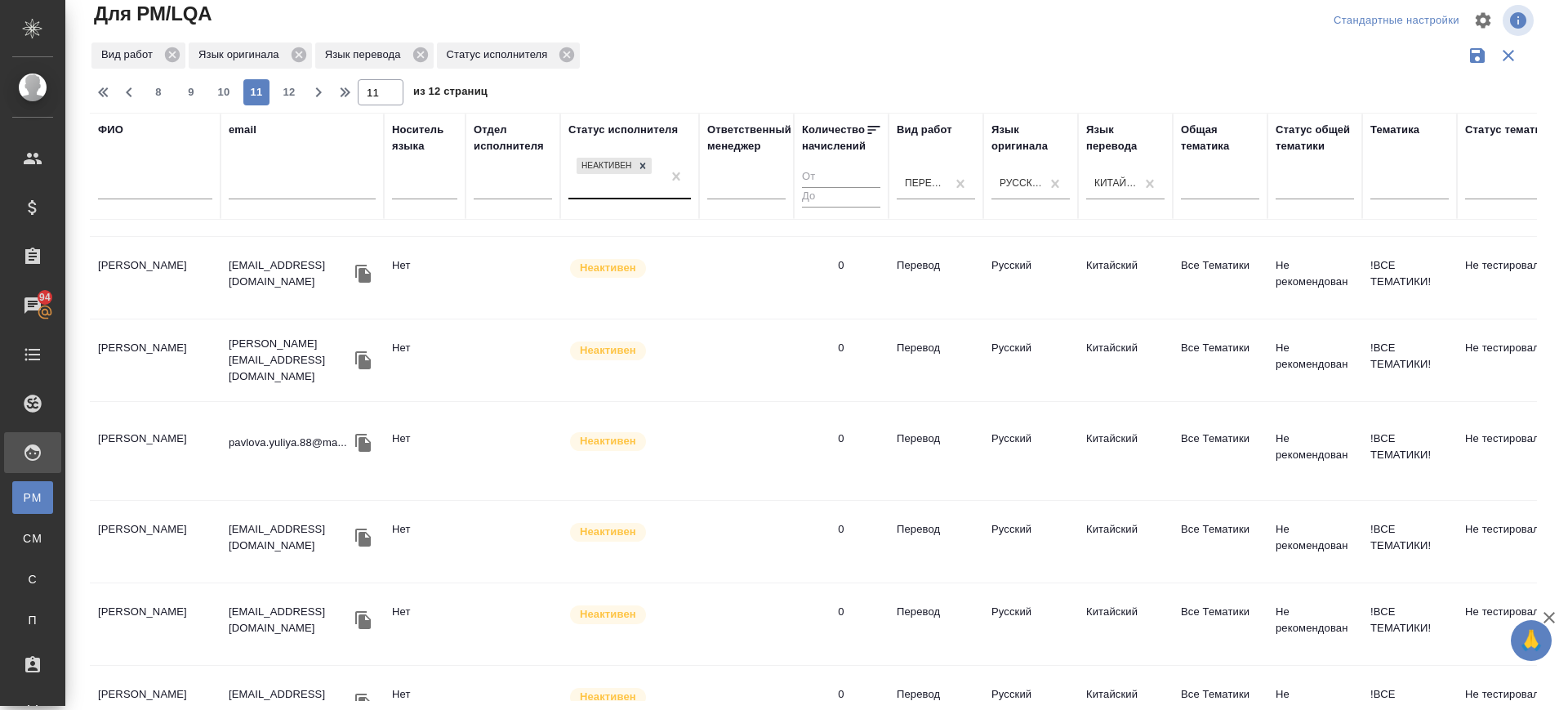
click at [141, 544] on td "Zhao Xiaoxu" at bounding box center [154, 541] width 131 height 57
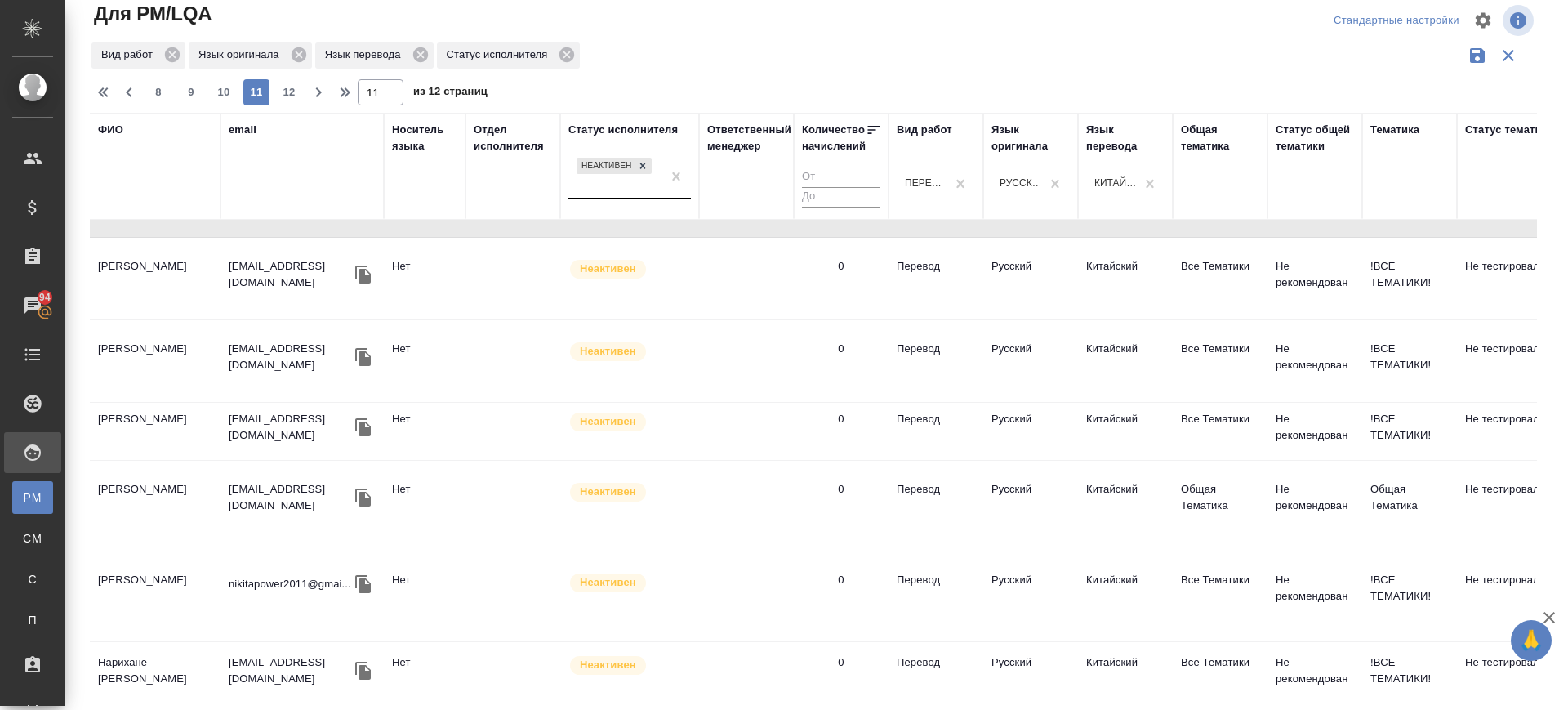
scroll to position [715, 0]
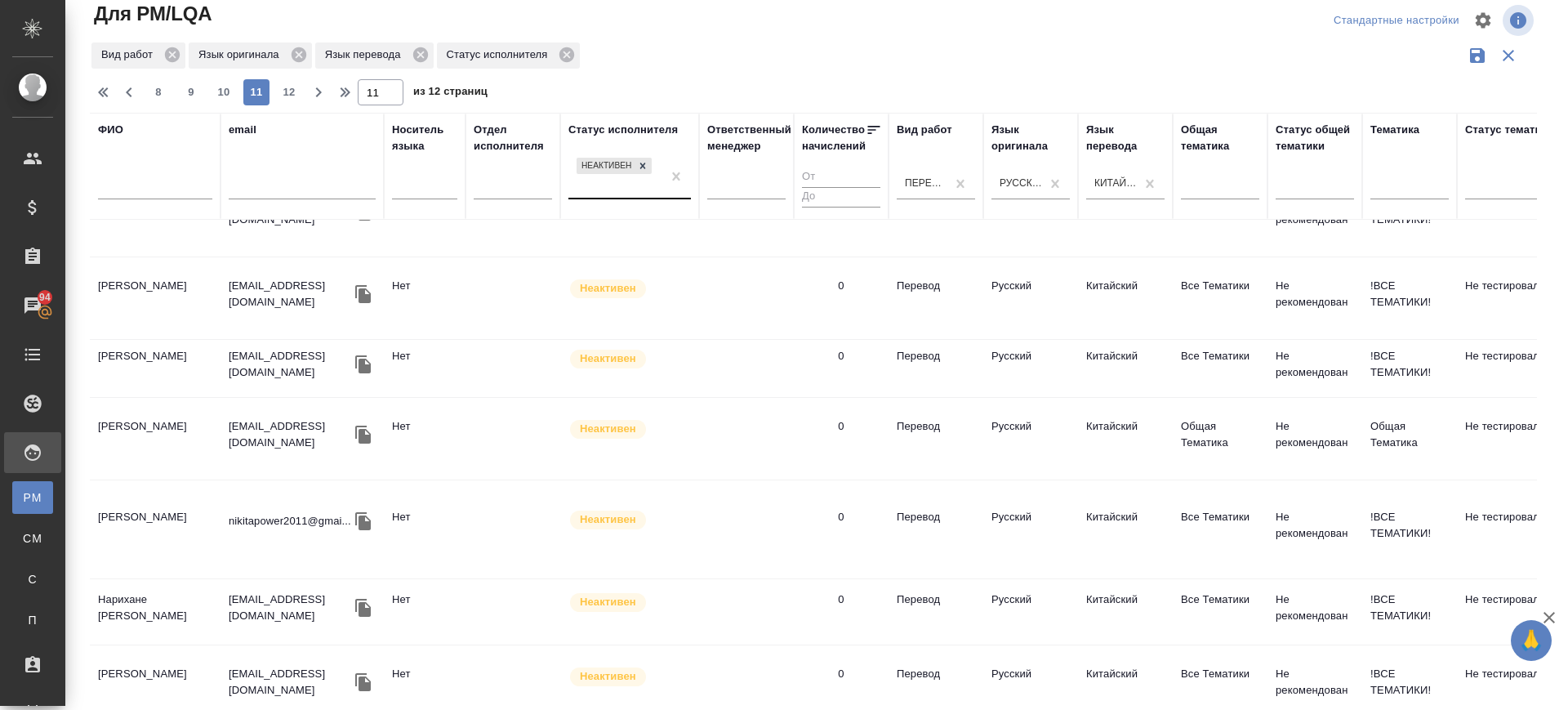
click at [139, 366] on td "Mao Yan" at bounding box center [154, 368] width 131 height 57
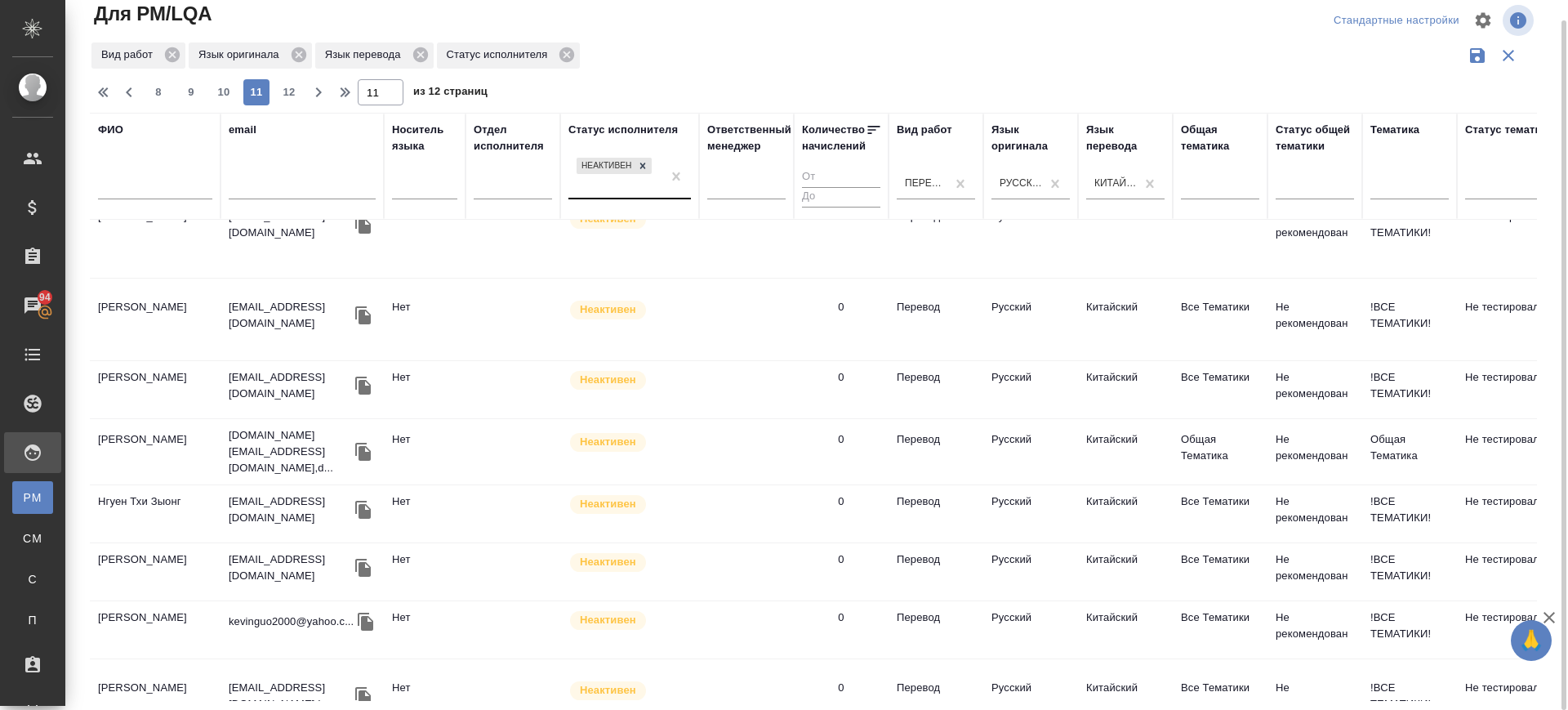
scroll to position [1394, 0]
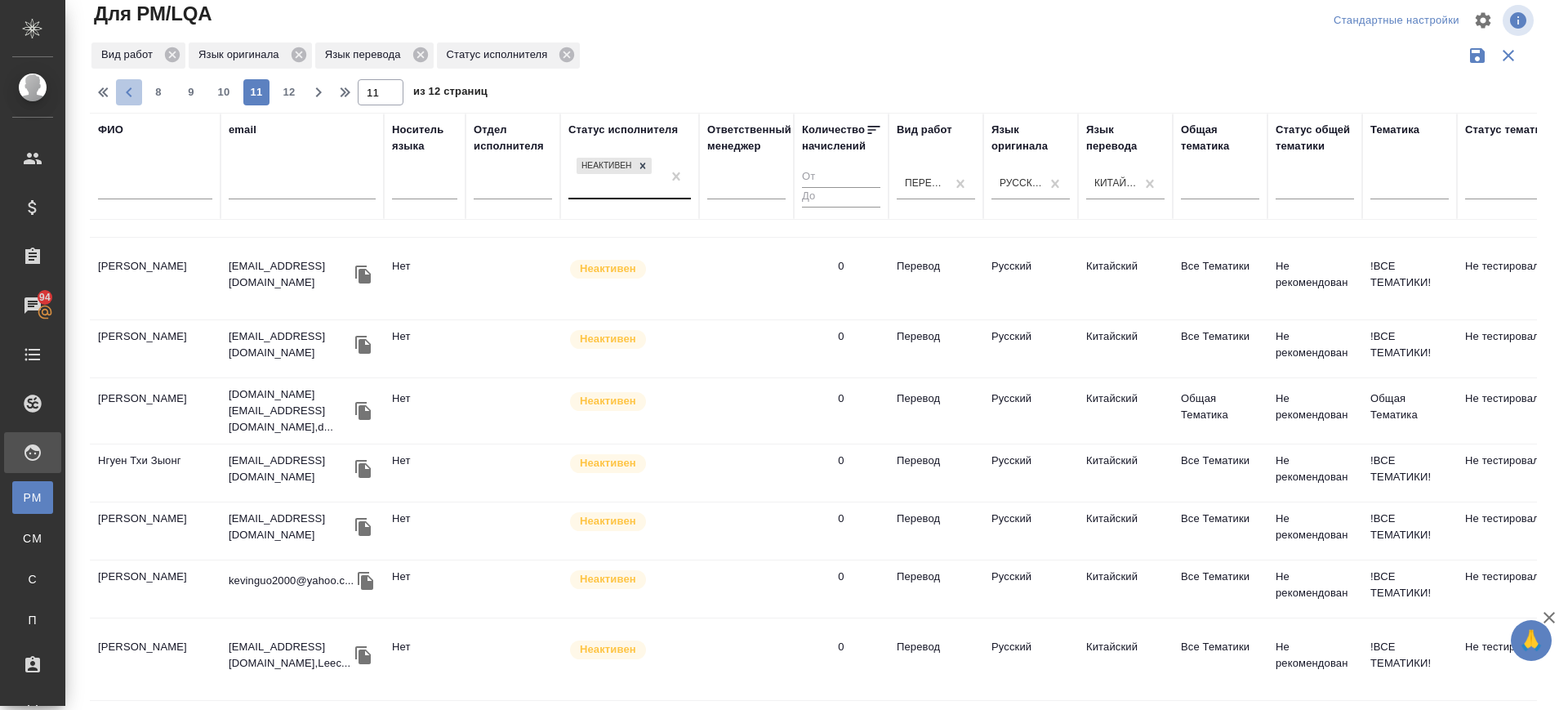
click at [134, 93] on icon "button" at bounding box center [129, 92] width 20 height 20
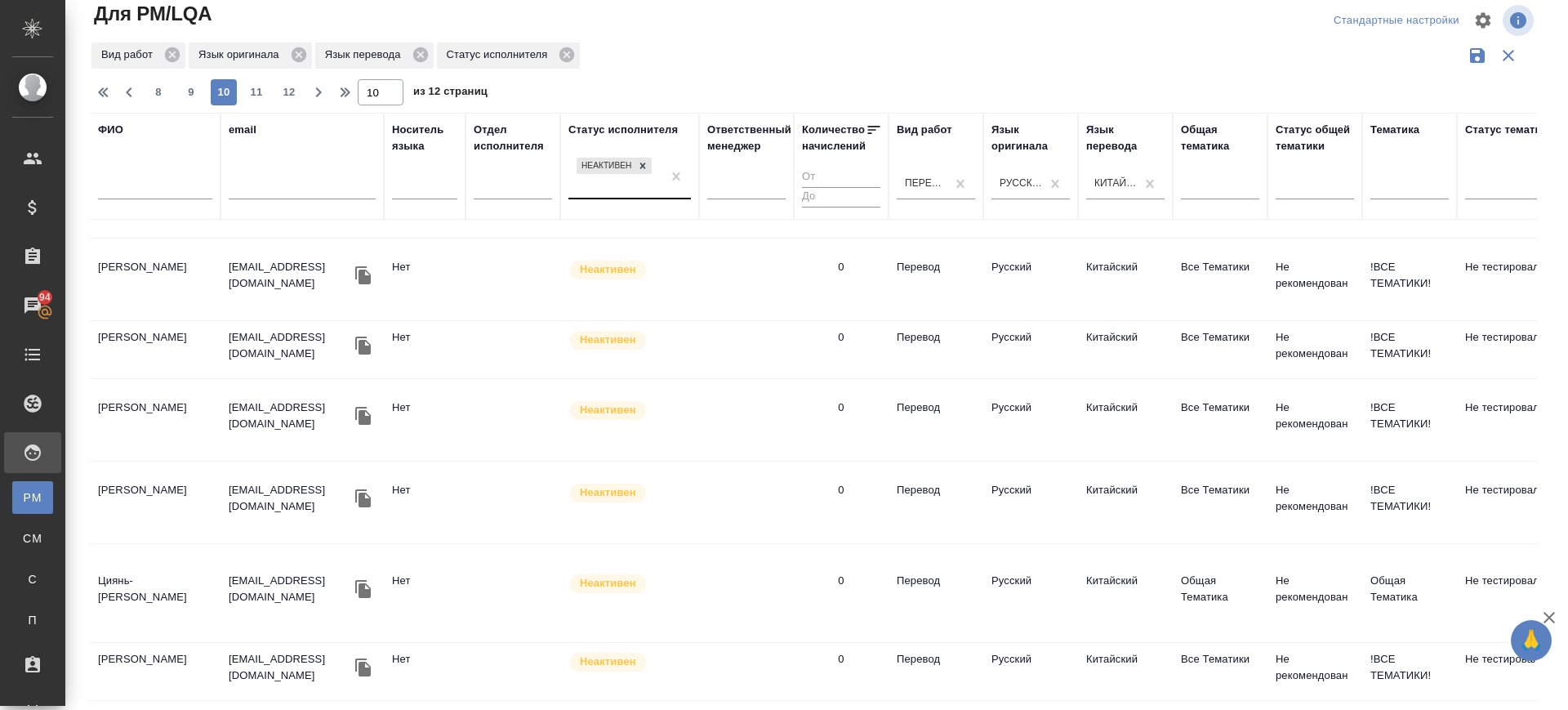
scroll to position [1369, 0]
click at [156, 87] on span "8" at bounding box center [158, 91] width 26 height 16
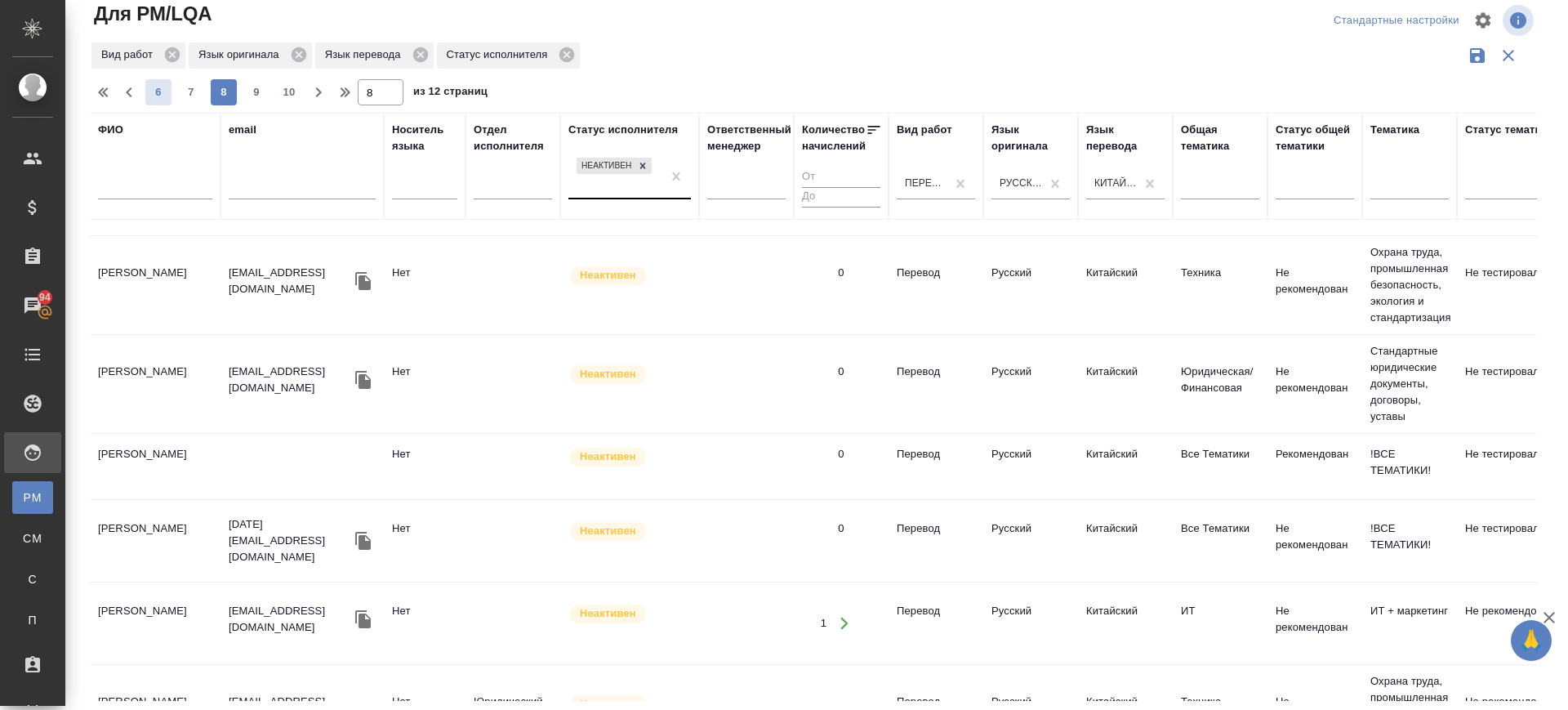
scroll to position [1394, 0]
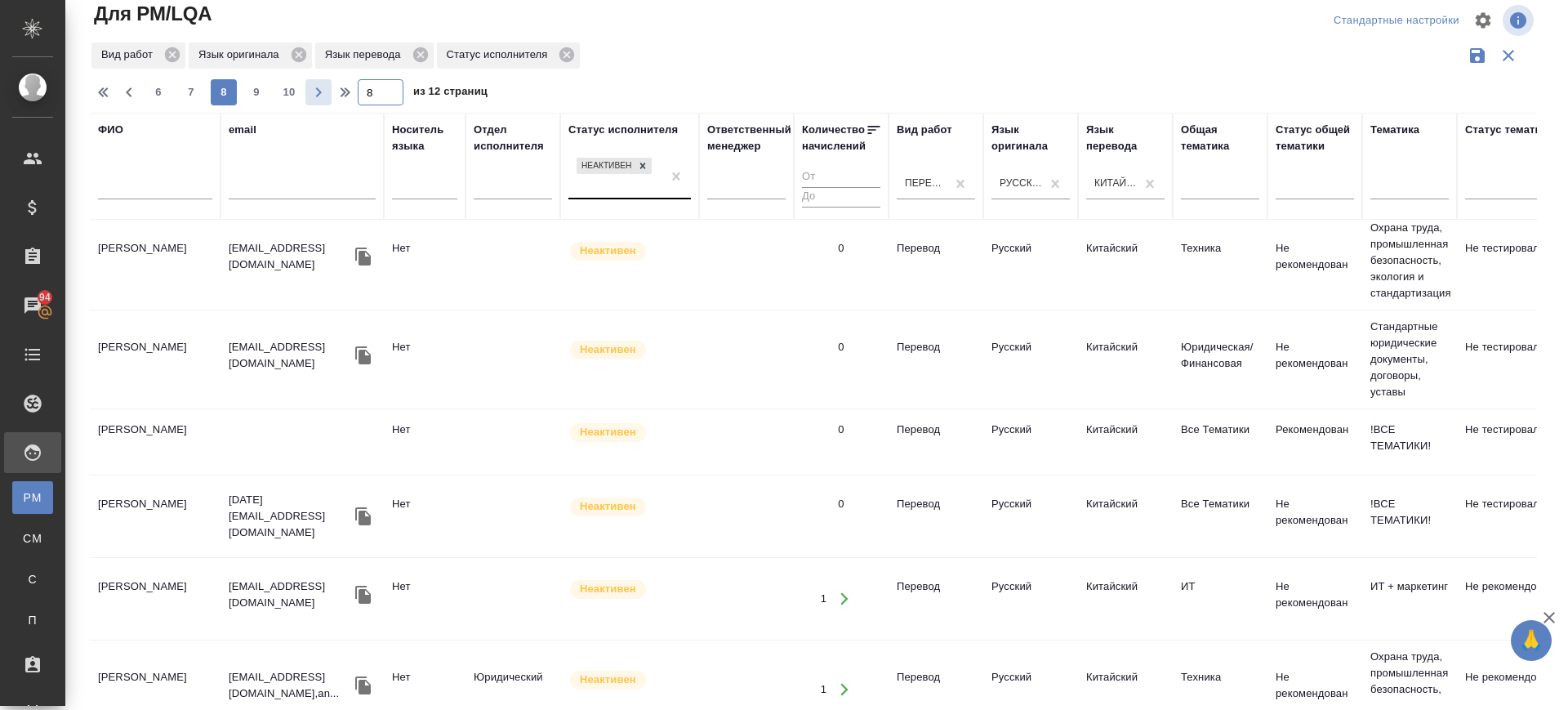
drag, startPoint x: 379, startPoint y: 95, endPoint x: 316, endPoint y: 94, distance: 63.0
click at [316, 94] on div "6 7 8 9 10 8 из 12 страниц" at bounding box center [819, 92] width 1461 height 26
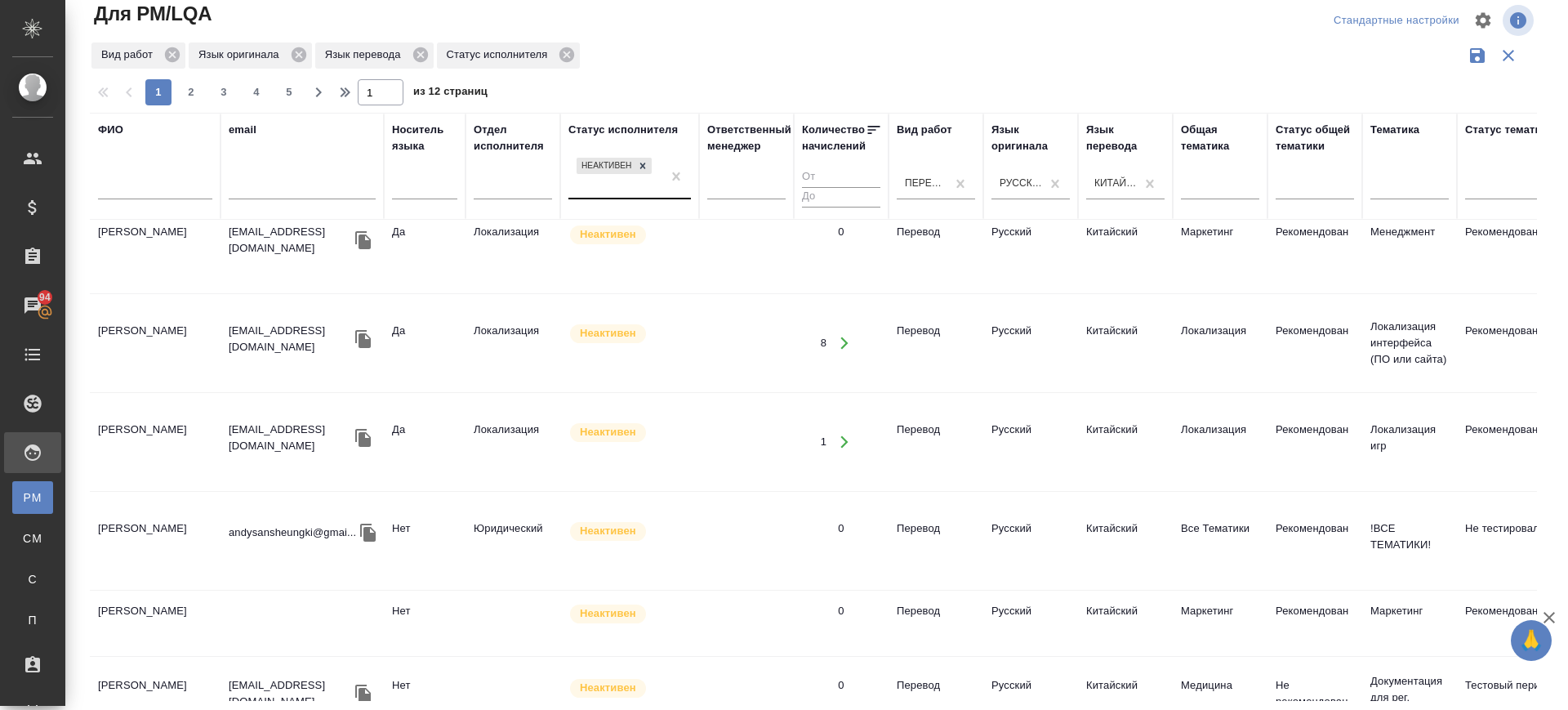
click at [136, 315] on td "Чжоу Яньфэнь" at bounding box center [154, 343] width 131 height 57
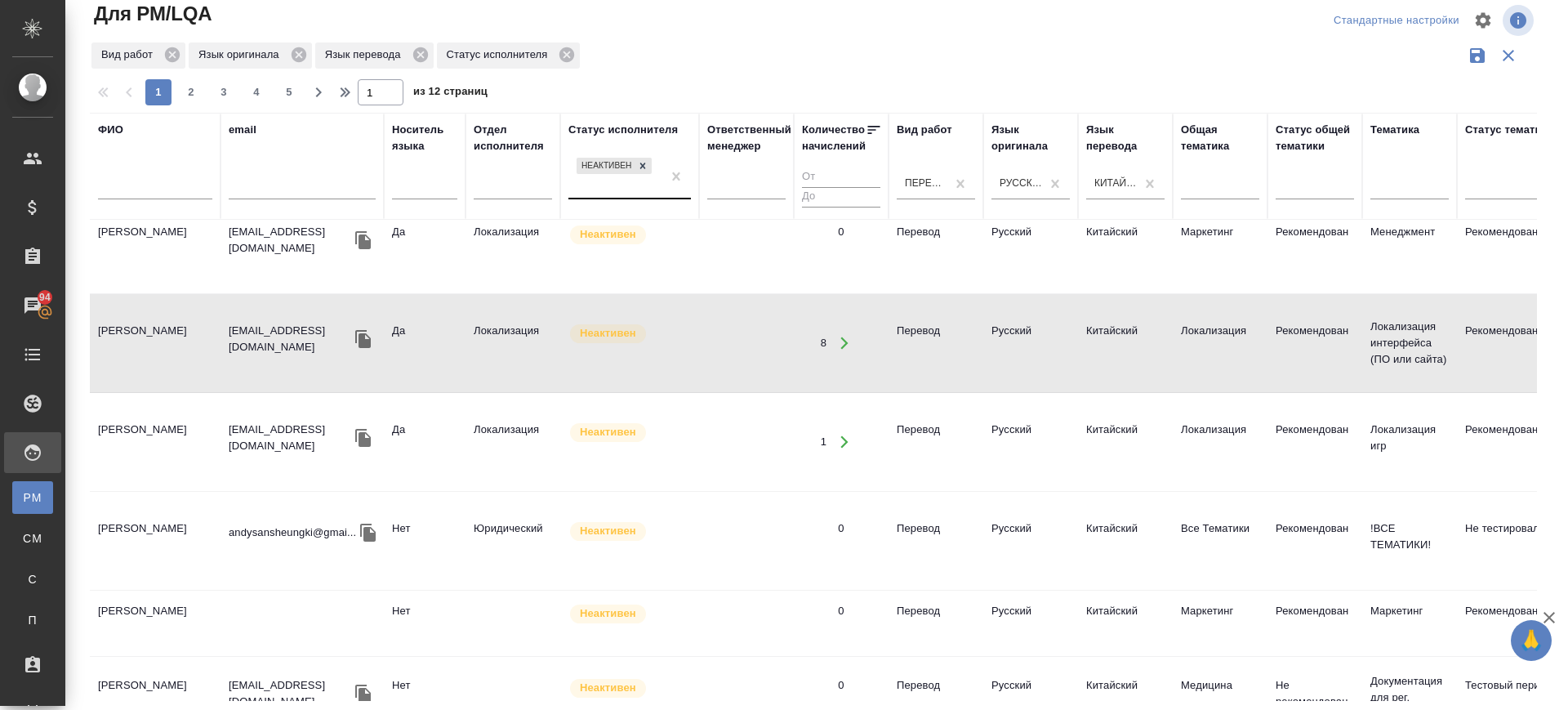
click at [131, 512] on td "Шэнь Шанци" at bounding box center [154, 541] width 131 height 57
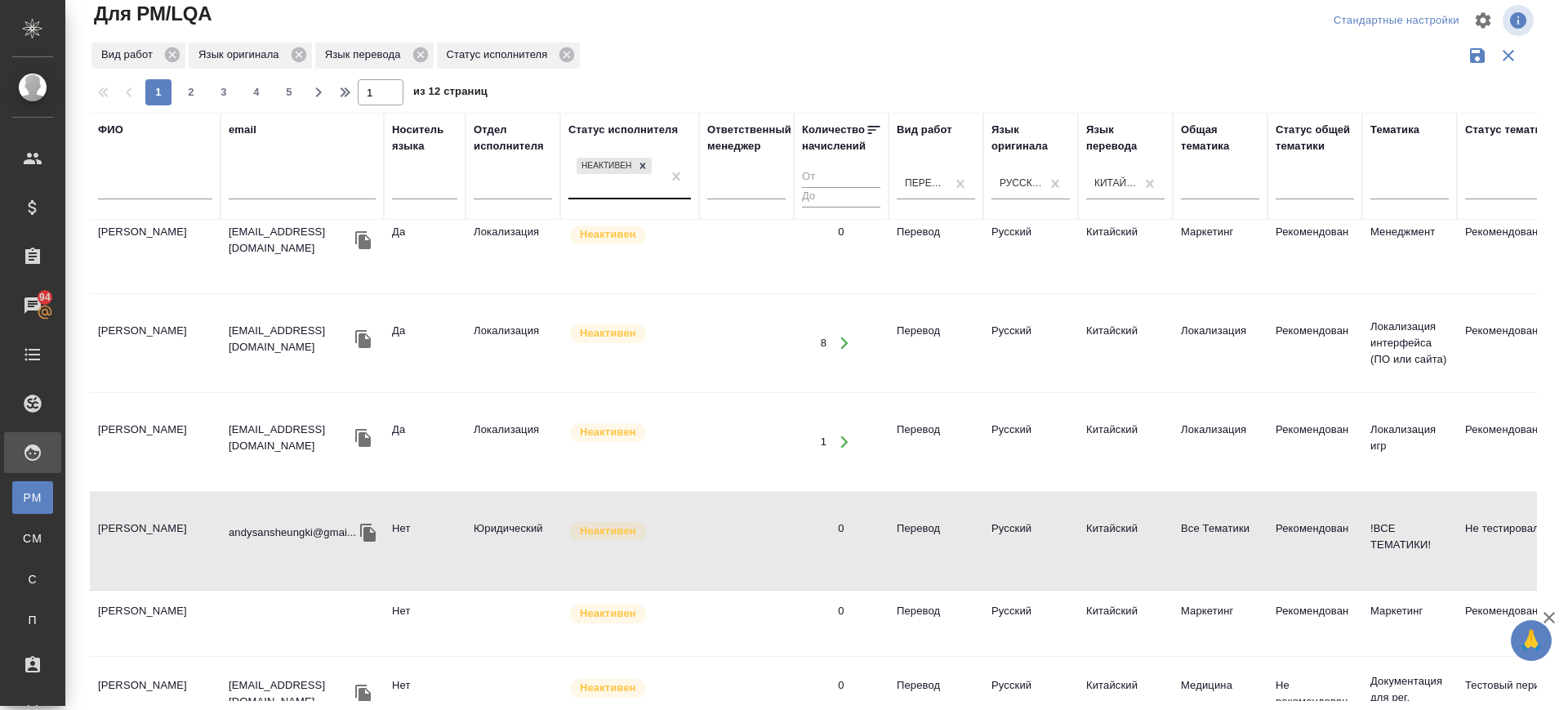
click at [146, 315] on td "Чжоу Яньфэнь" at bounding box center [154, 343] width 131 height 57
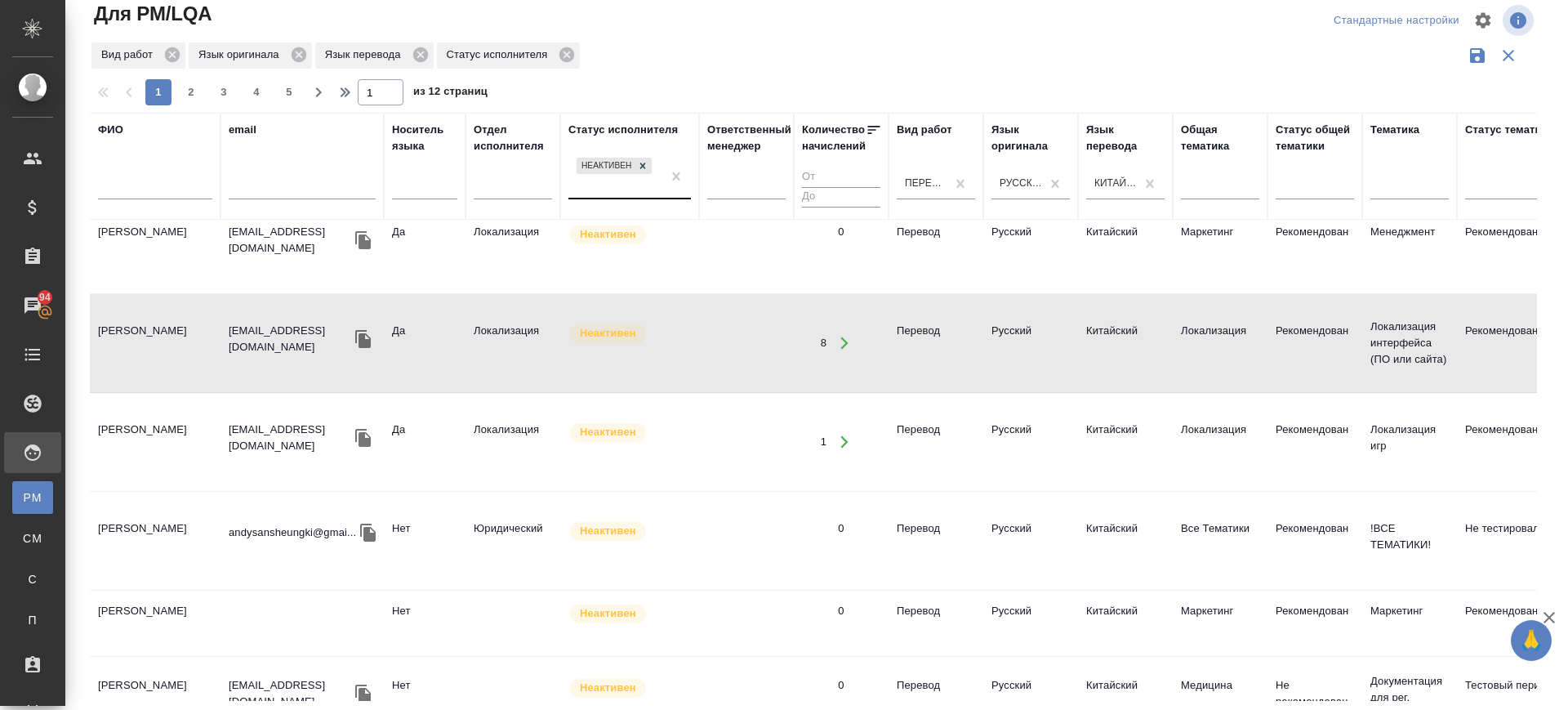
click at [114, 512] on td "Шэнь Шанци" at bounding box center [154, 541] width 131 height 57
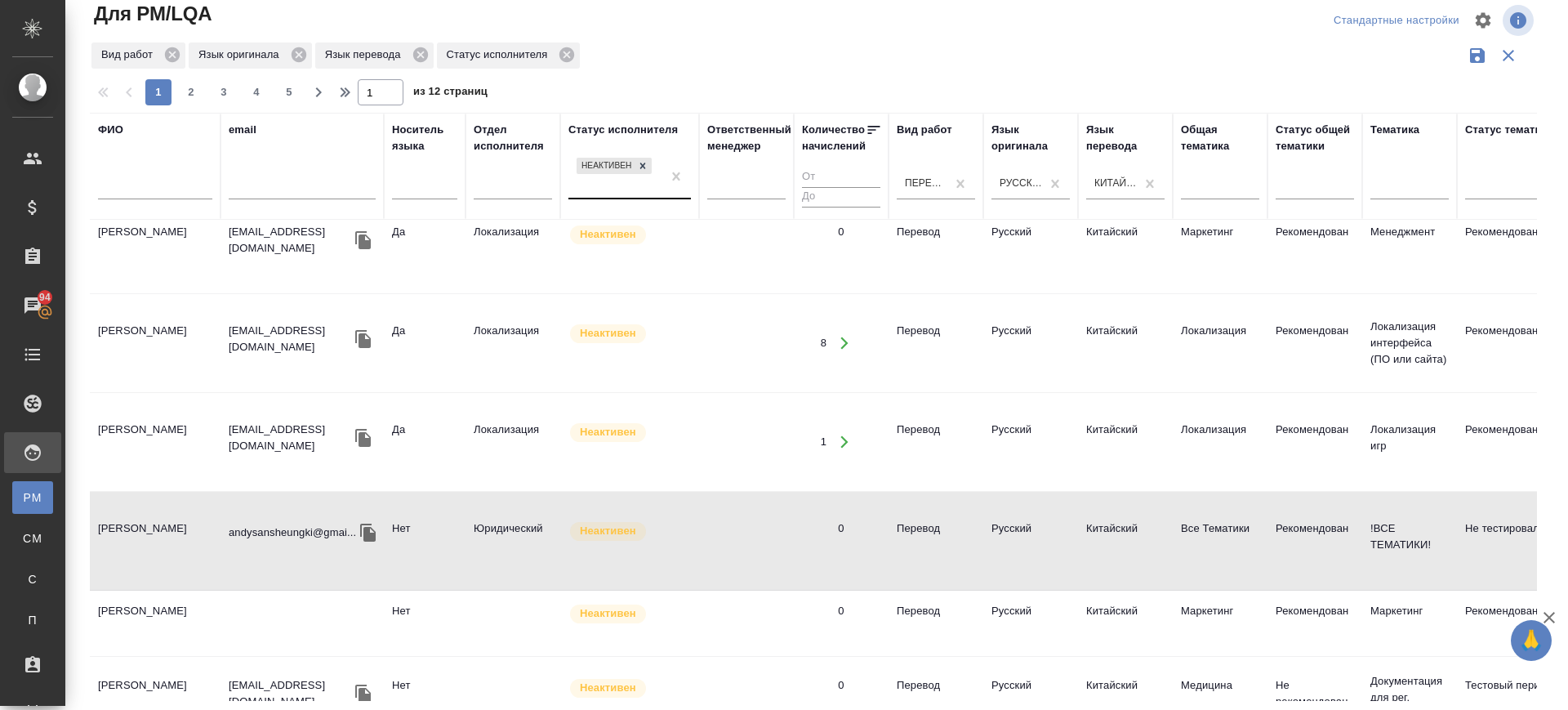
click at [136, 669] on td "Федотова Елена" at bounding box center [154, 697] width 131 height 57
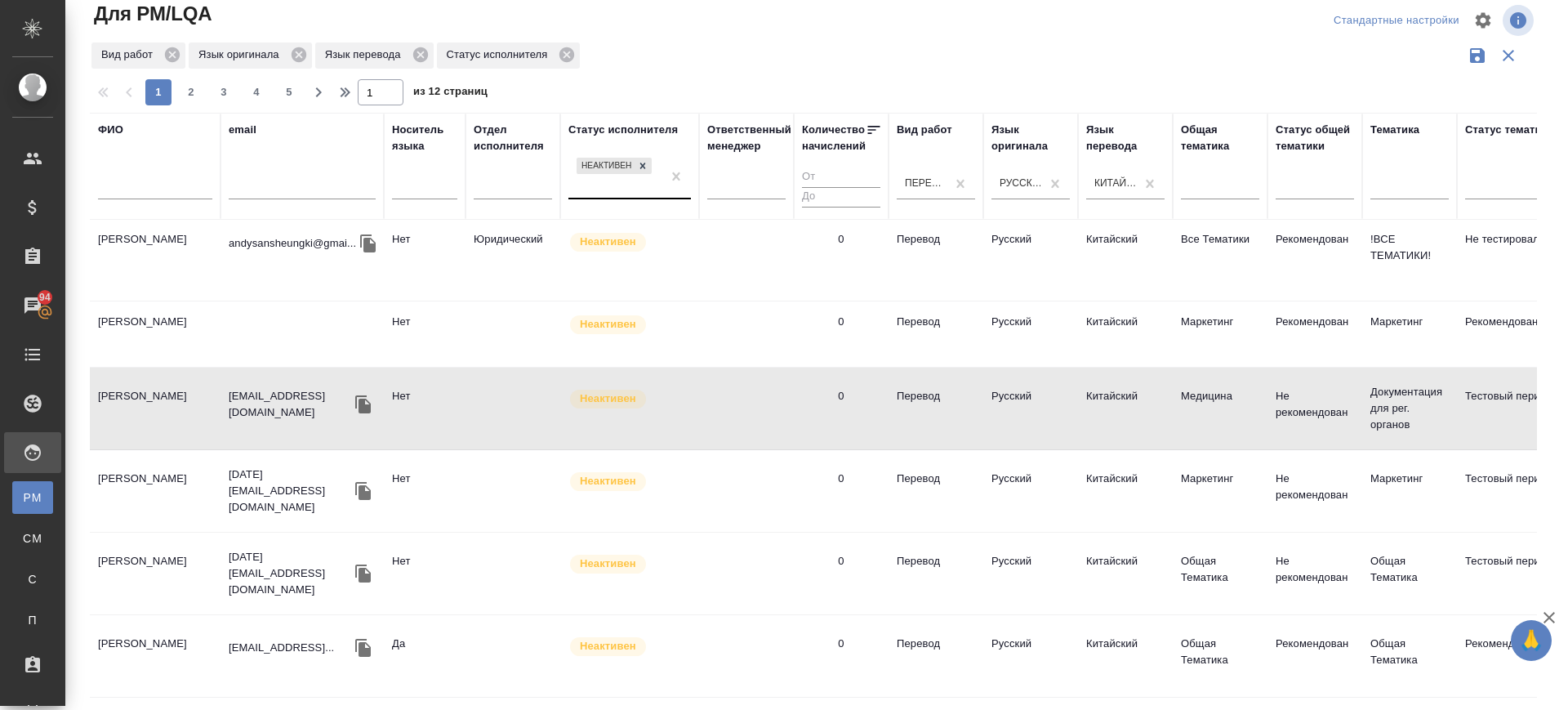
scroll to position [1728, 0]
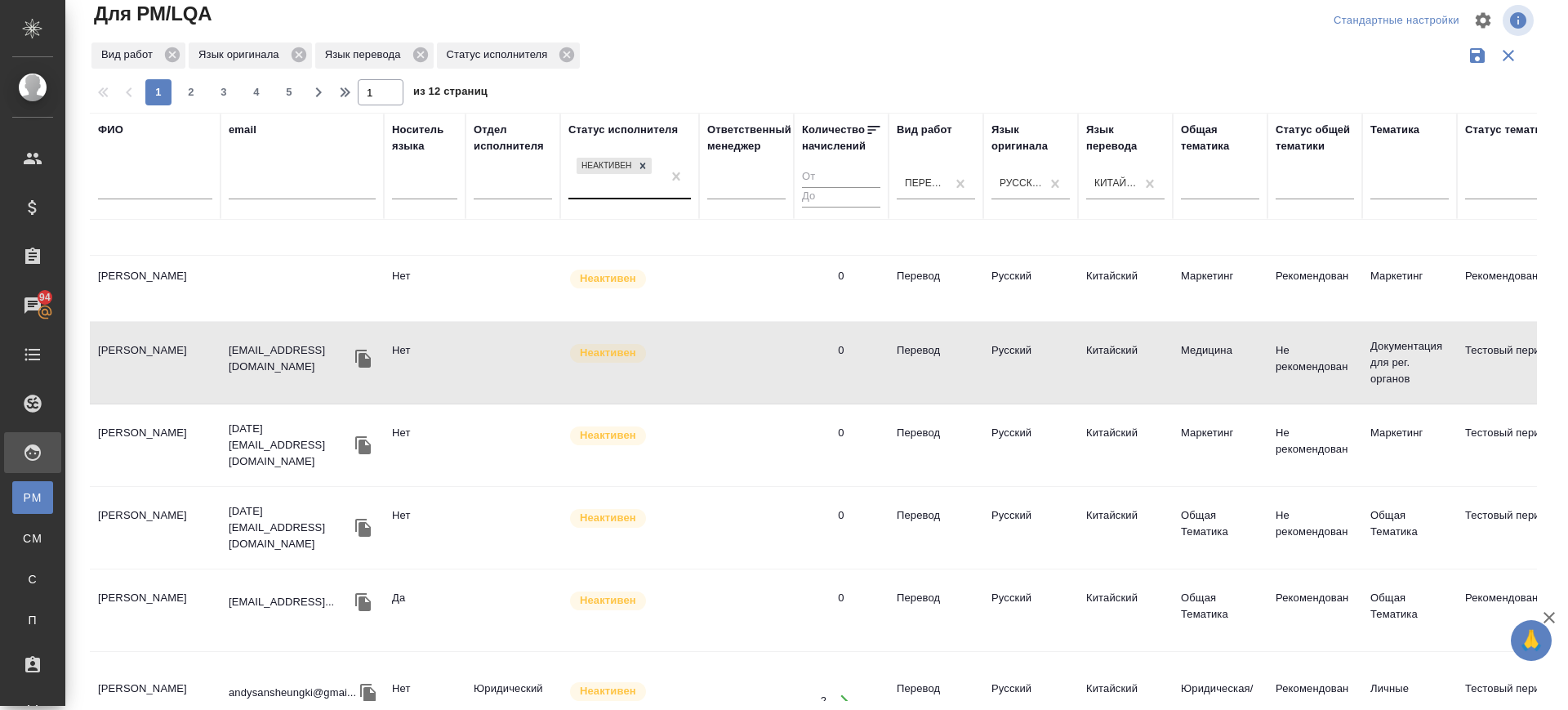
click at [152, 582] on td "Ли Фрил Юйчань" at bounding box center [154, 610] width 131 height 57
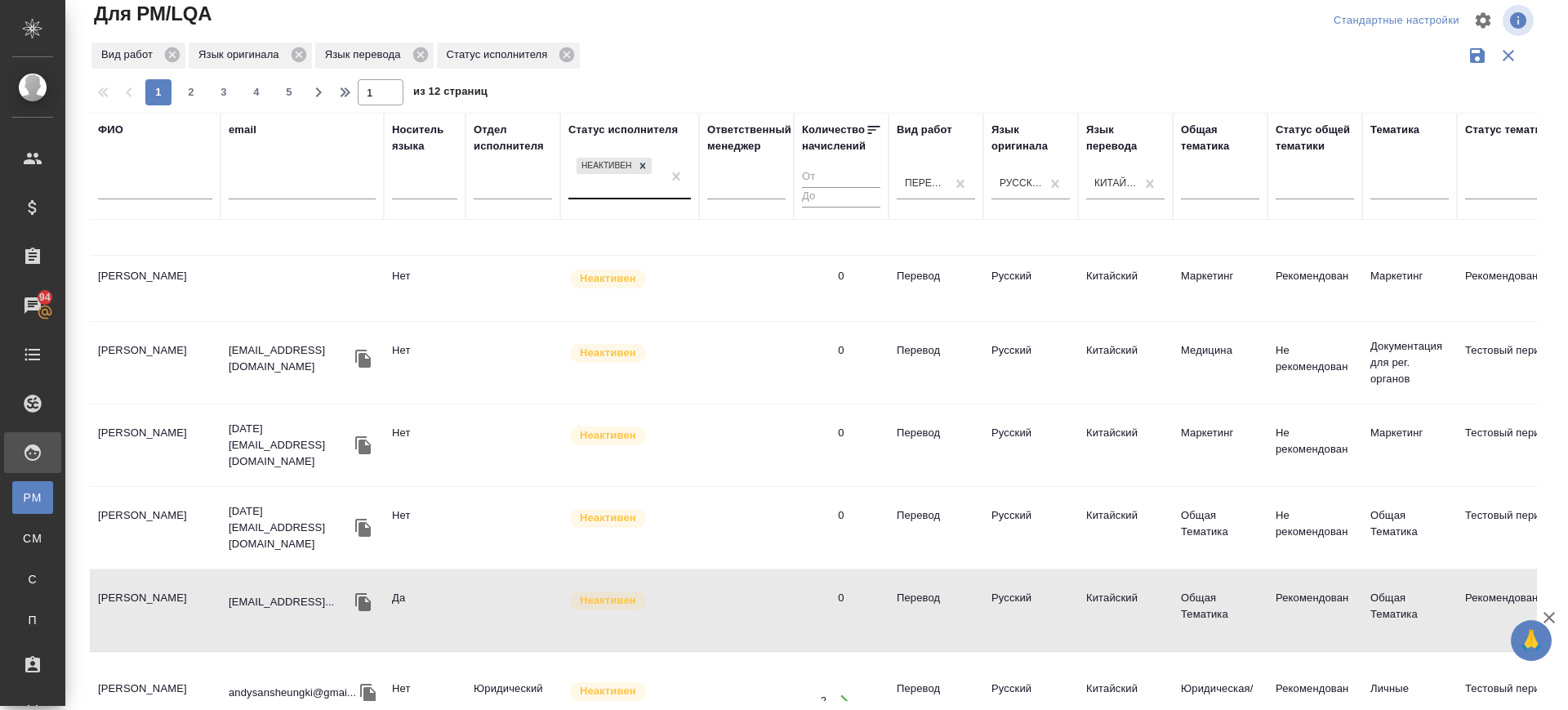
click at [152, 582] on td "Ли Фрил Юйчань" at bounding box center [154, 610] width 131 height 57
click at [194, 92] on span "2" at bounding box center [191, 91] width 26 height 16
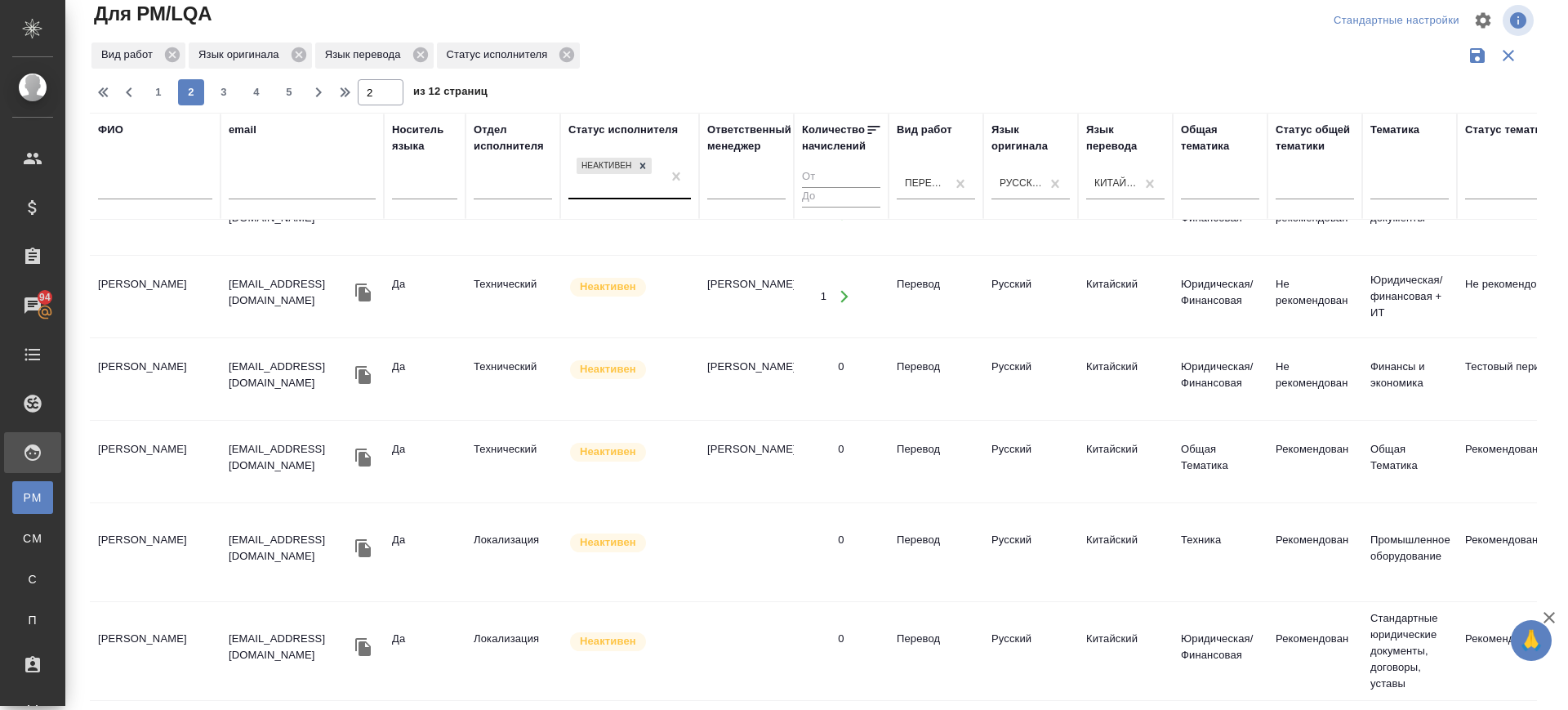
scroll to position [1663, 0]
click at [159, 275] on td "Мяо Сяофэй" at bounding box center [154, 297] width 131 height 57
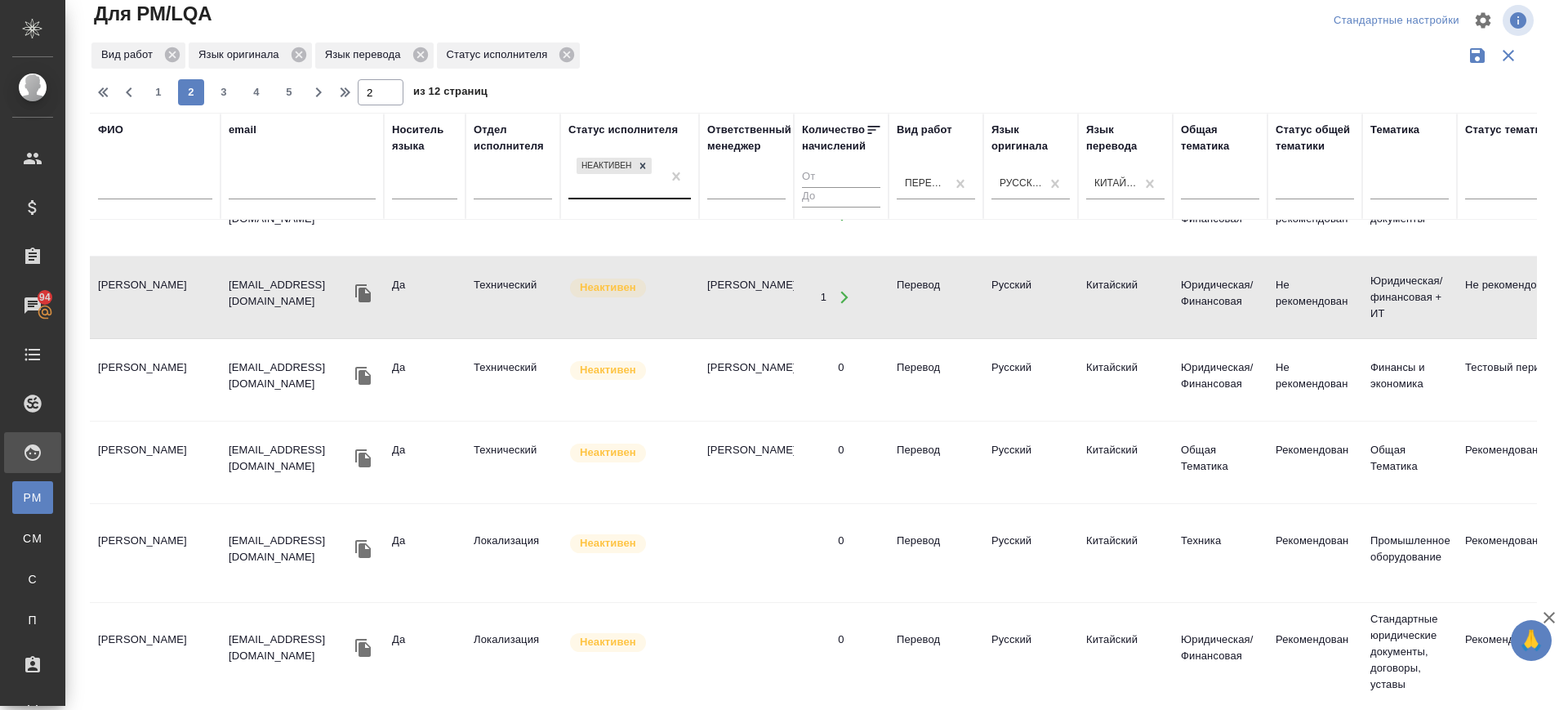
click at [131, 533] on td "[PERSON_NAME]" at bounding box center [154, 553] width 131 height 57
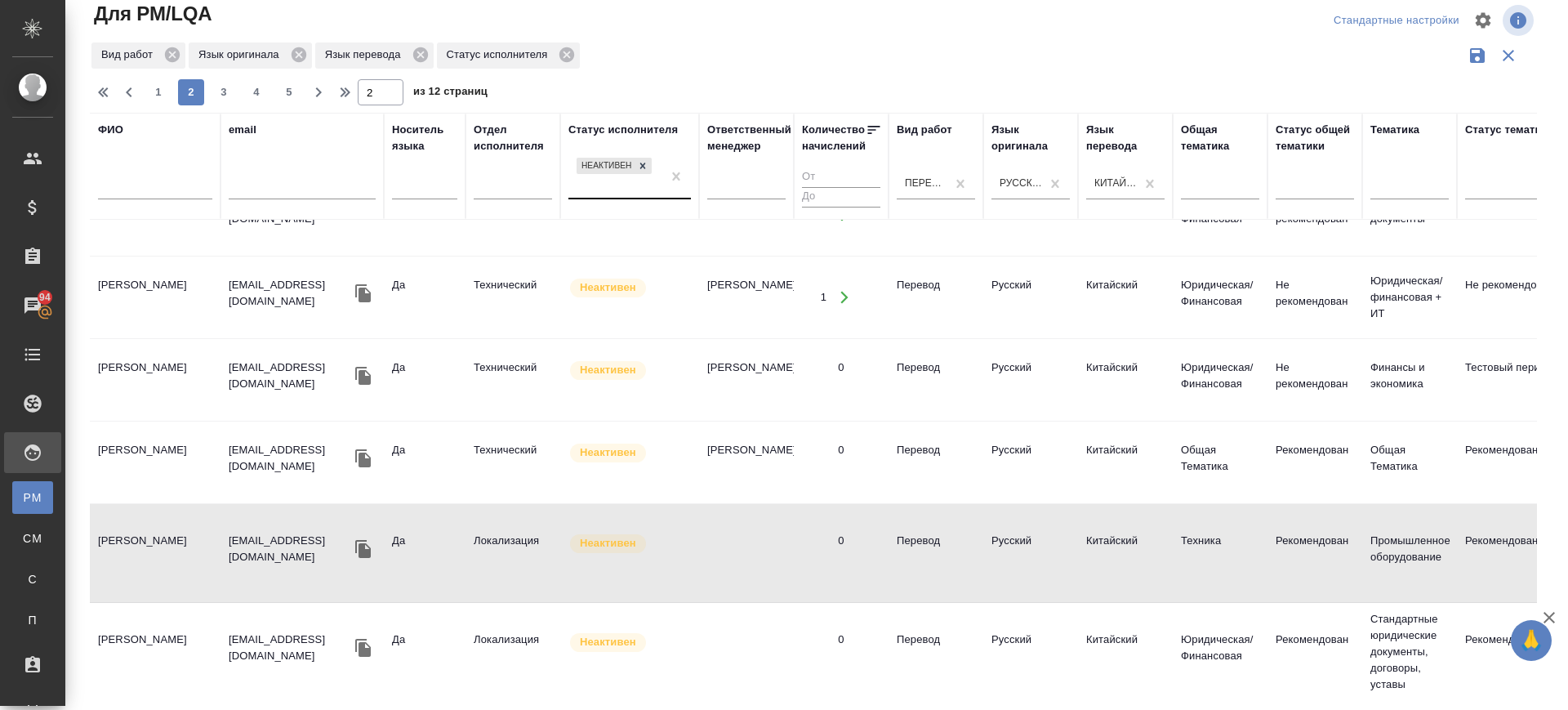
click at [131, 533] on td "[PERSON_NAME]" at bounding box center [154, 553] width 131 height 57
click at [131, 533] on td "Цзян Эдвард" at bounding box center [154, 553] width 131 height 57
click at [219, 88] on span "3" at bounding box center [224, 91] width 26 height 16
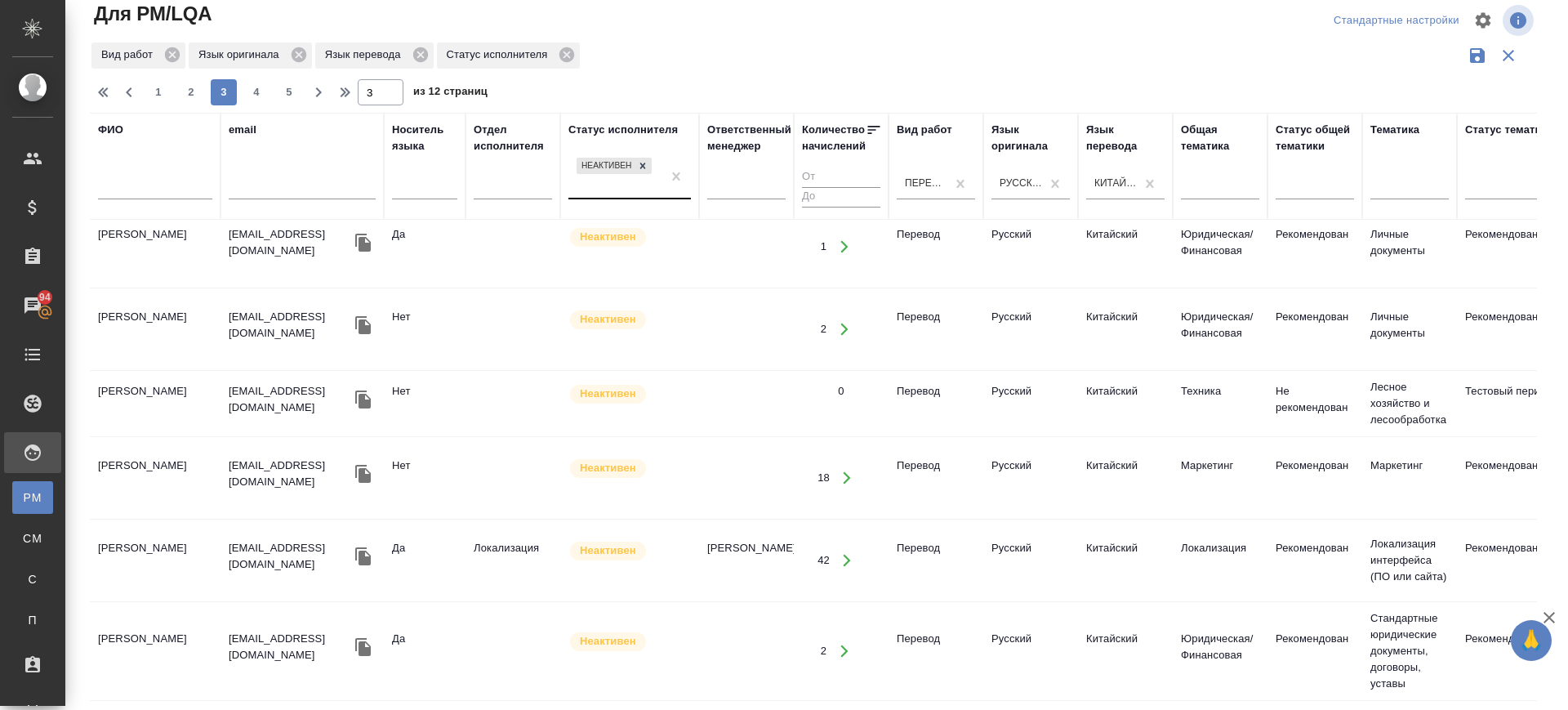
click at [131, 553] on td "[PERSON_NAME]" at bounding box center [154, 560] width 131 height 57
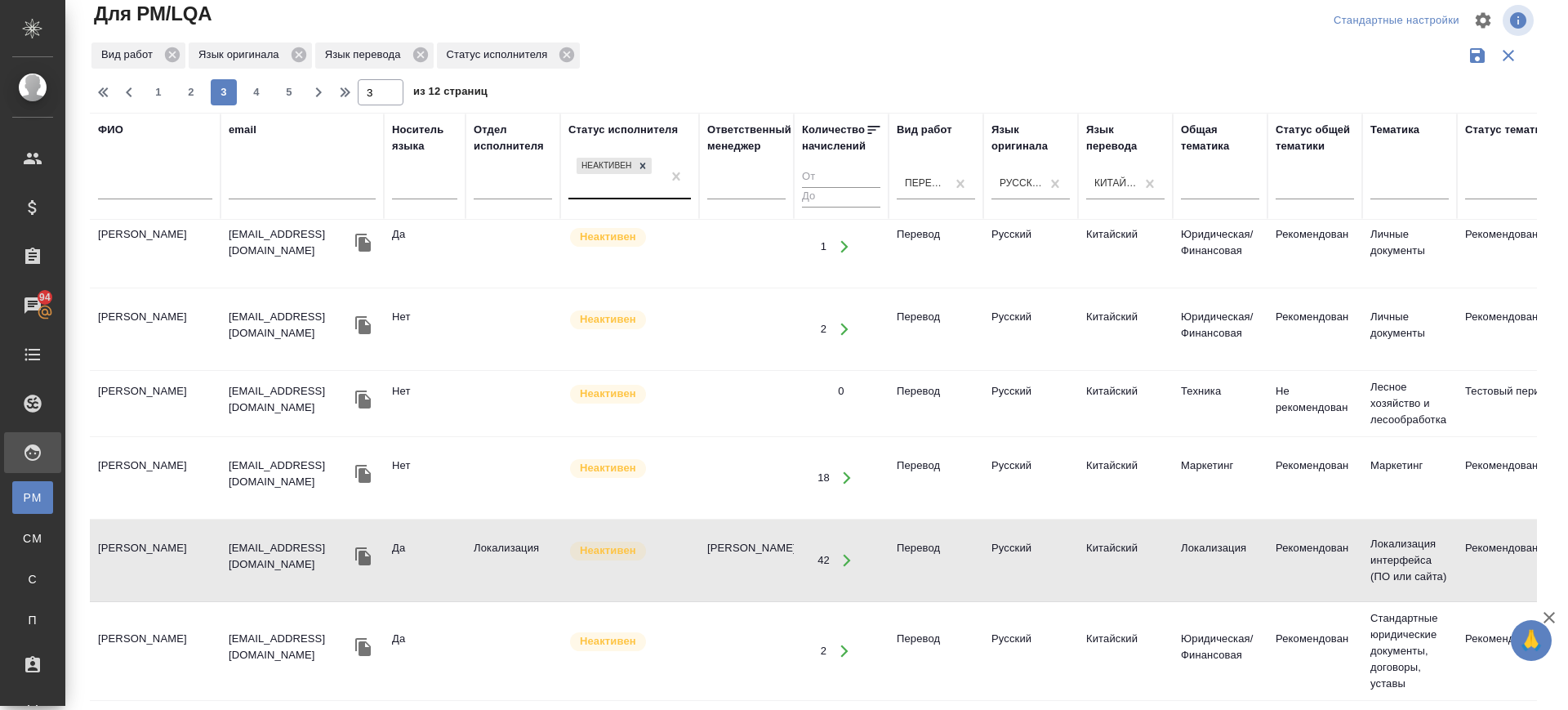
click at [120, 630] on td "Линь Гуаньцюн" at bounding box center [154, 651] width 131 height 57
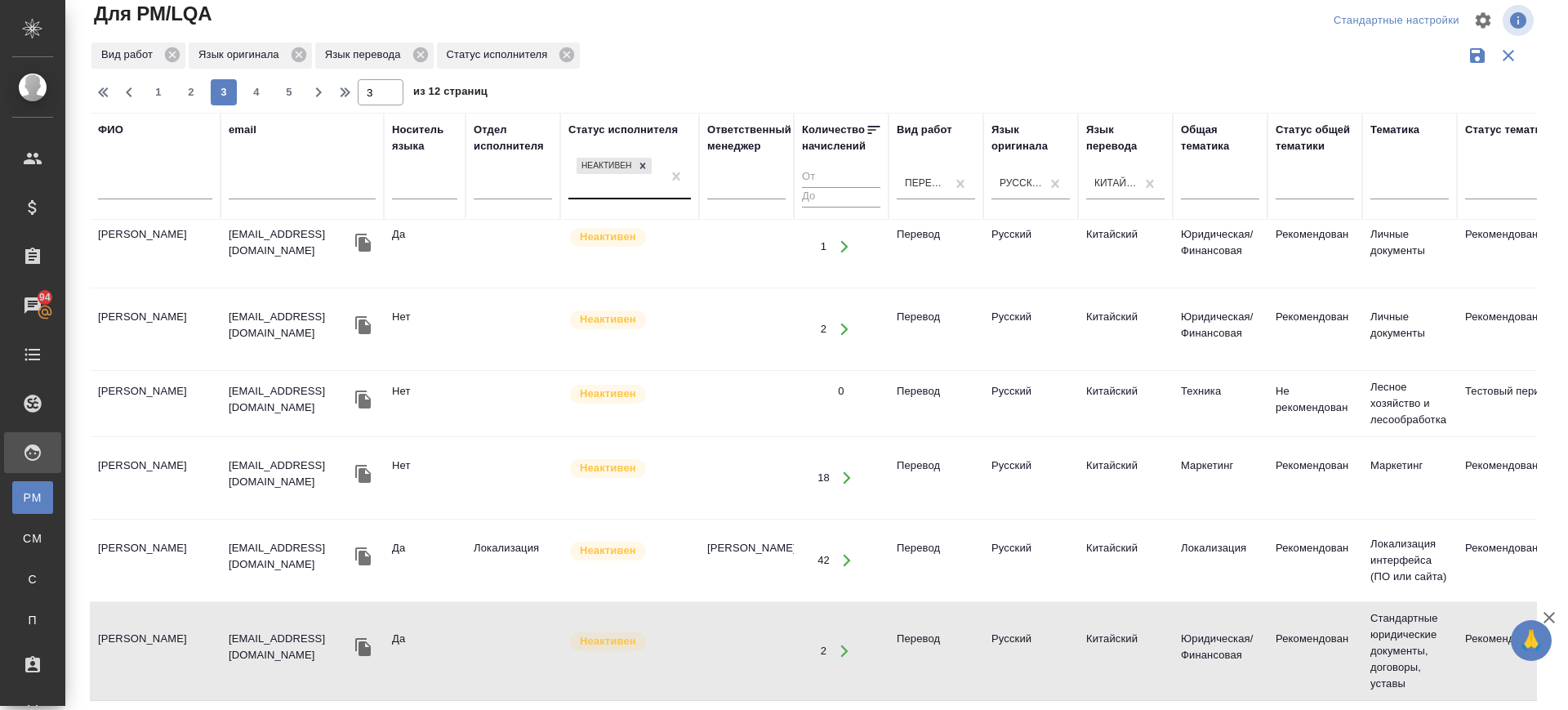
click at [163, 622] on td "[PERSON_NAME]" at bounding box center [154, 651] width 131 height 57
click at [250, 89] on span "4" at bounding box center [256, 91] width 26 height 16
type input "4"
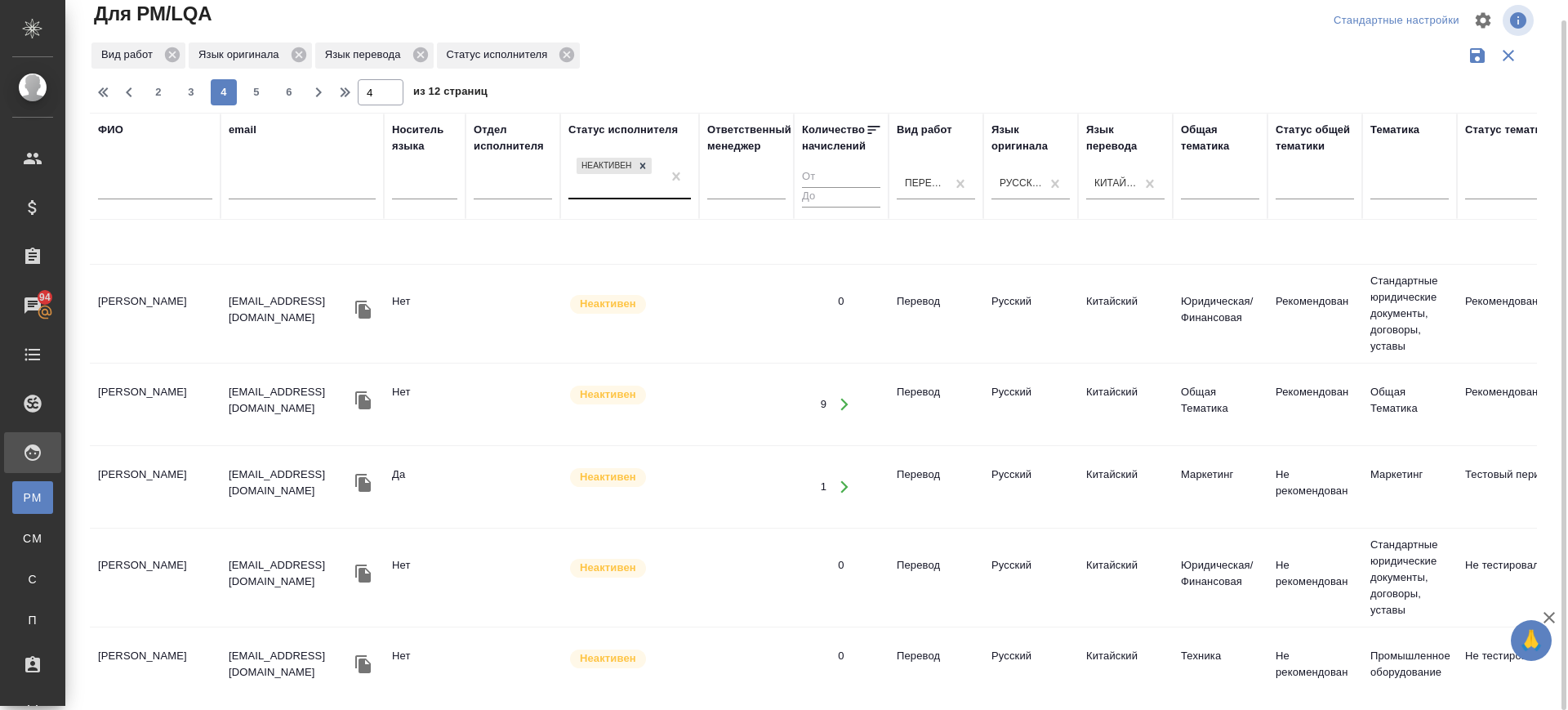
scroll to position [102, 0]
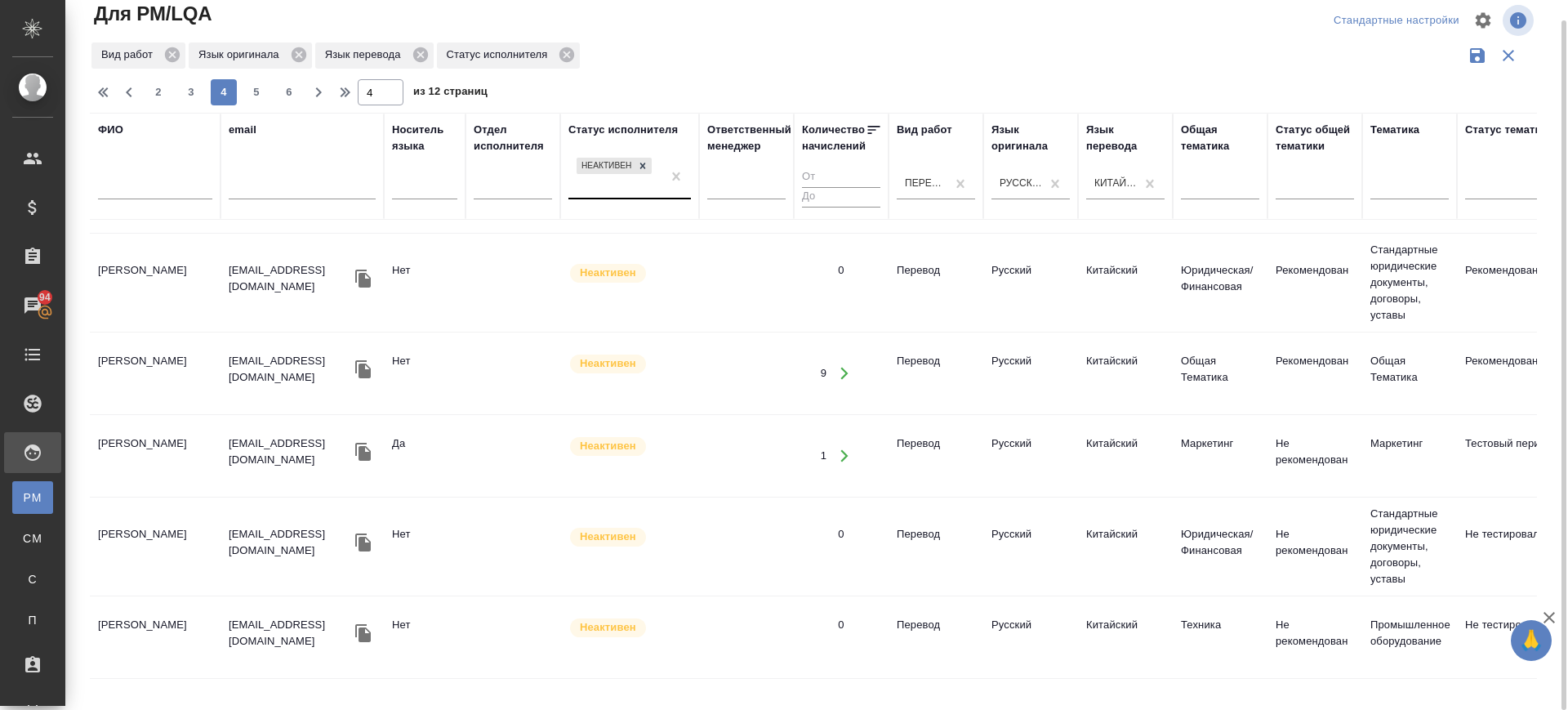
click at [130, 439] on td "[PERSON_NAME]" at bounding box center [154, 456] width 131 height 57
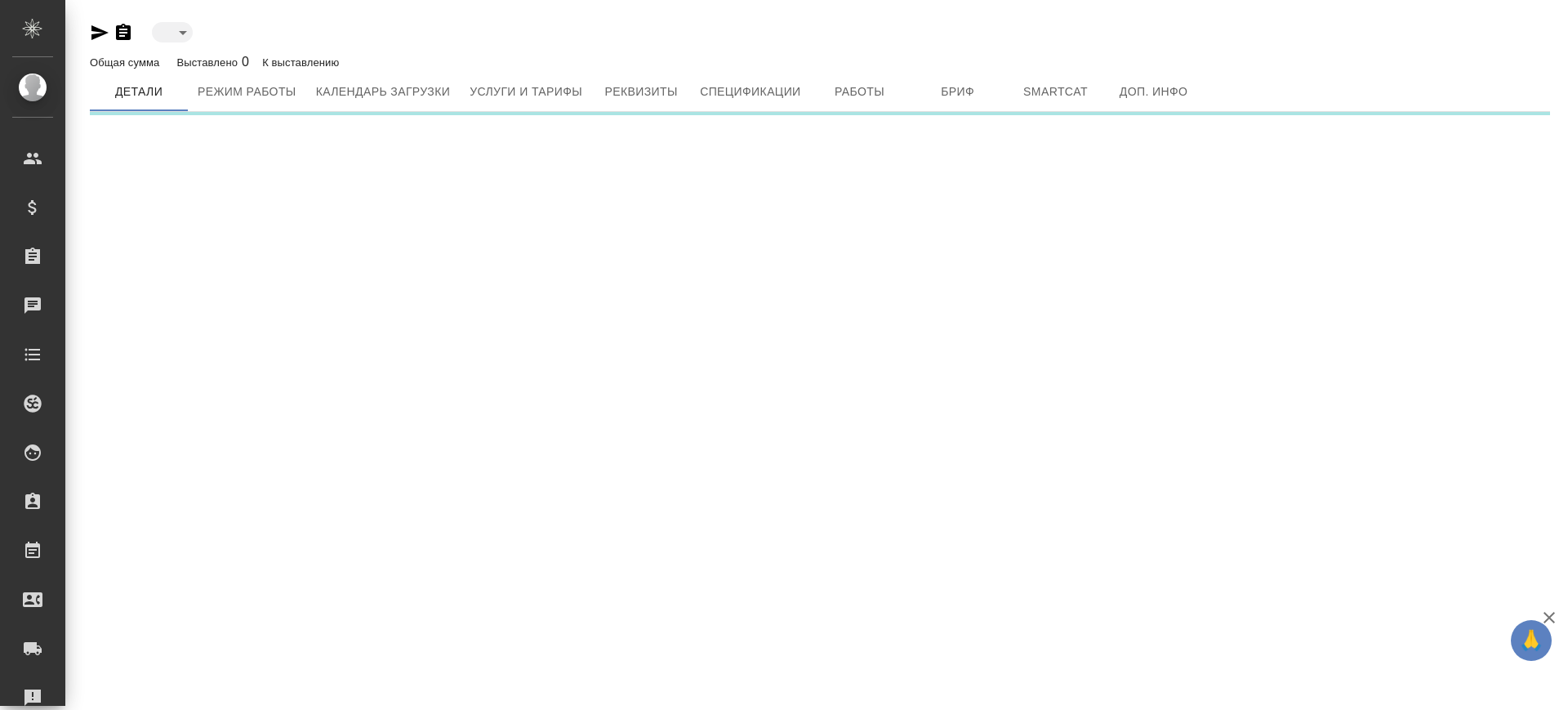
type input "inactive"
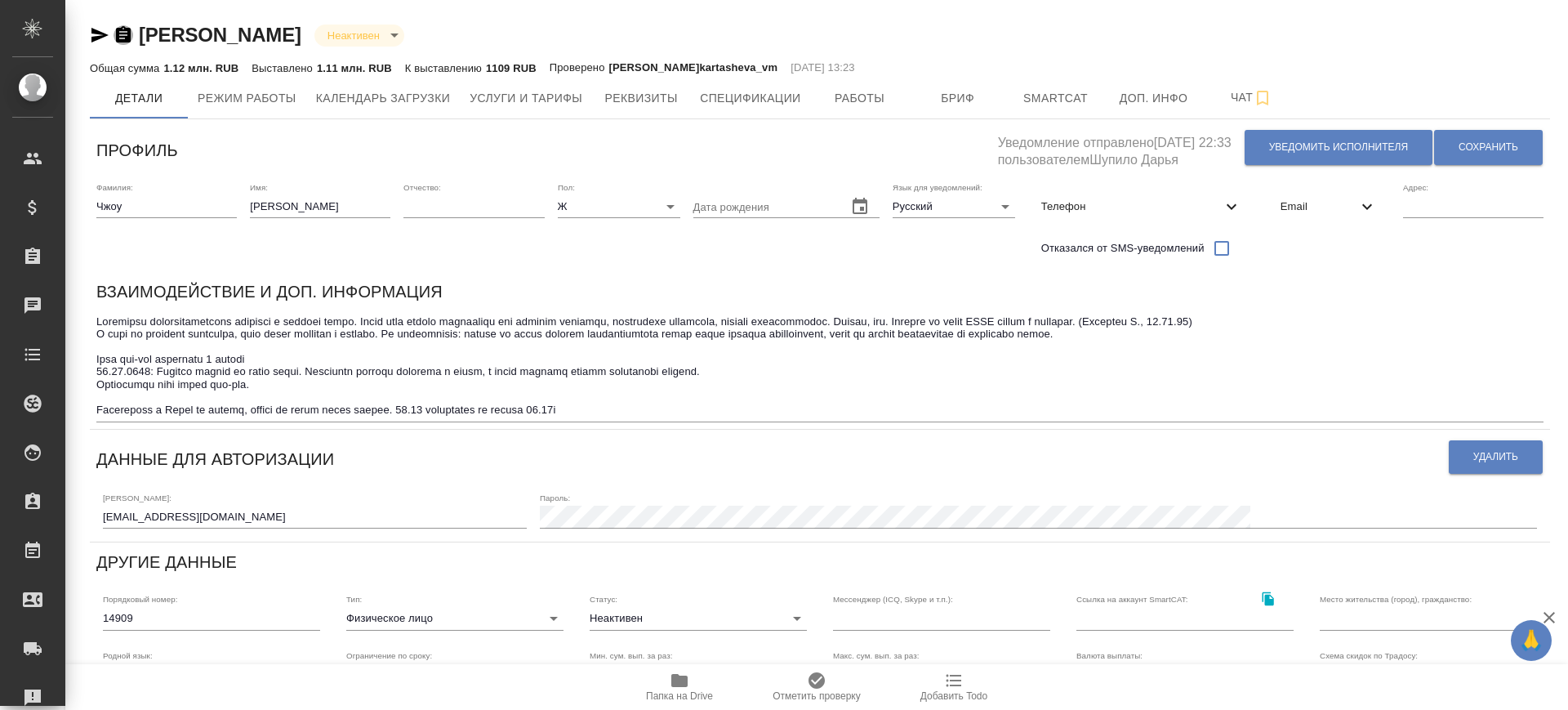
click at [129, 34] on icon "button" at bounding box center [123, 34] width 15 height 16
drag, startPoint x: 112, startPoint y: 365, endPoint x: 237, endPoint y: 363, distance: 125.0
click at [209, 366] on div "Взаимодействие и доп. информация x" at bounding box center [819, 350] width 1461 height 157
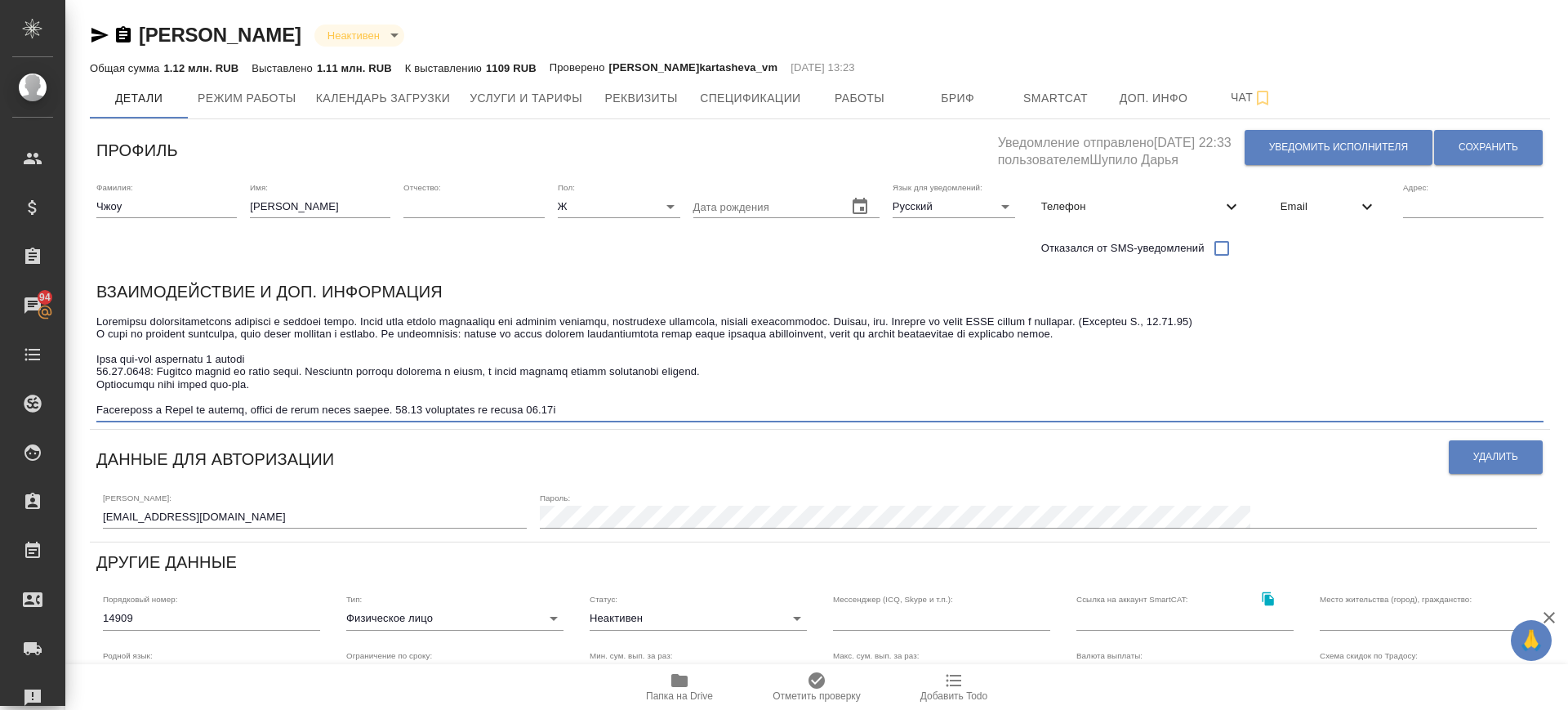
drag, startPoint x: 266, startPoint y: 363, endPoint x: 96, endPoint y: 360, distance: 170.0
click at [96, 360] on textarea at bounding box center [819, 366] width 1447 height 102
click at [558, 118] on button "Услуги и тарифы" at bounding box center [525, 97] width 133 height 40
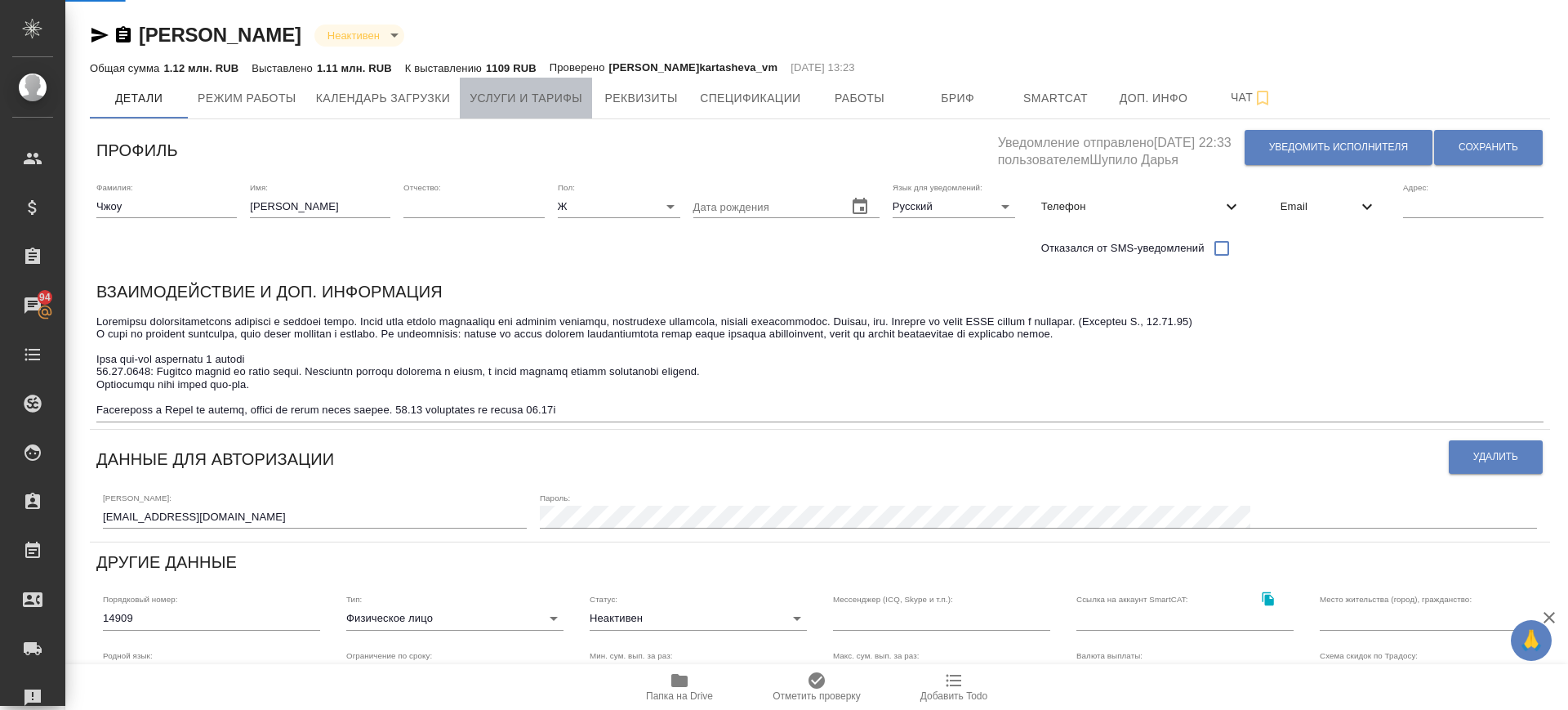
click at [557, 106] on span "Услуги и тарифы" at bounding box center [526, 99] width 113 height 21
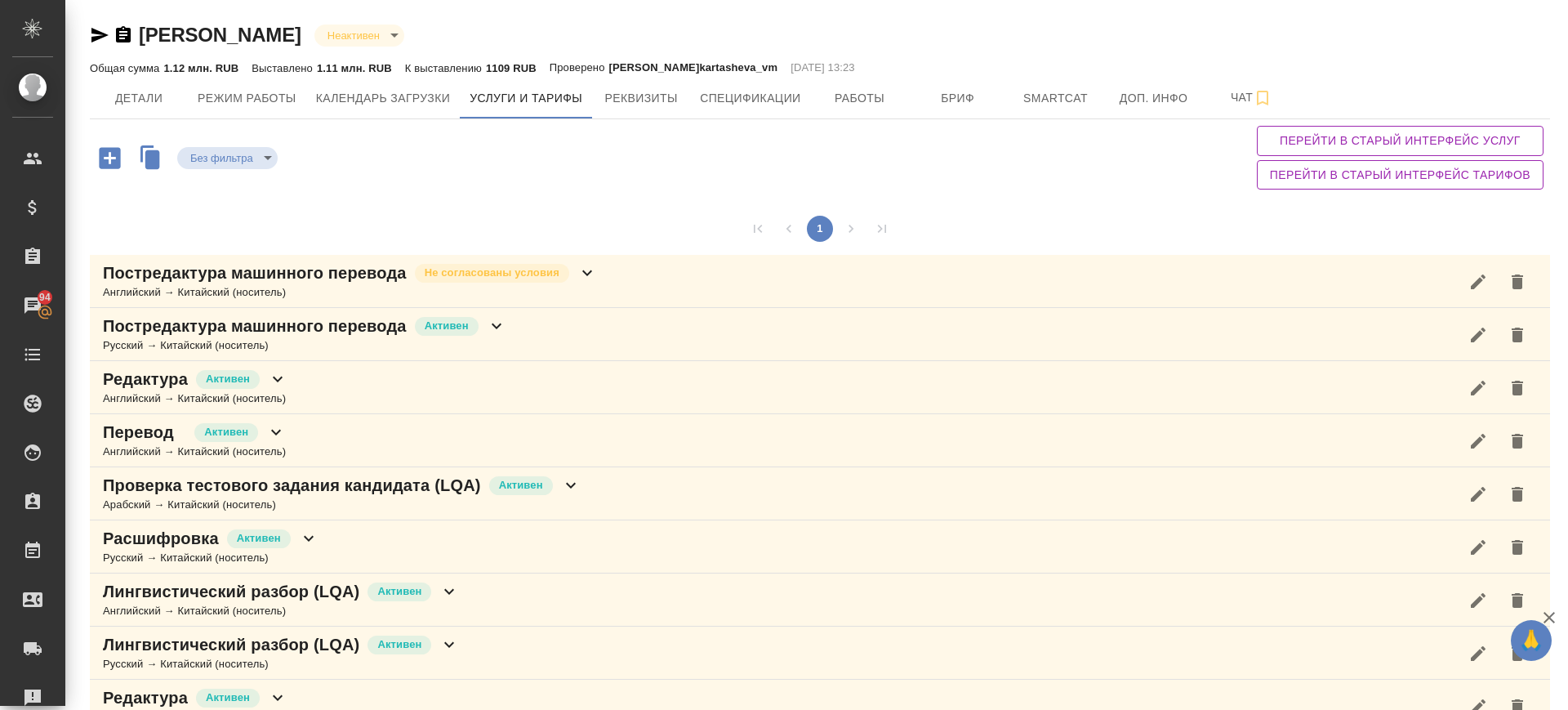
click at [564, 330] on div "Постредактура машинного перевода Активен Русский → Китайский (носитель)" at bounding box center [819, 334] width 1461 height 53
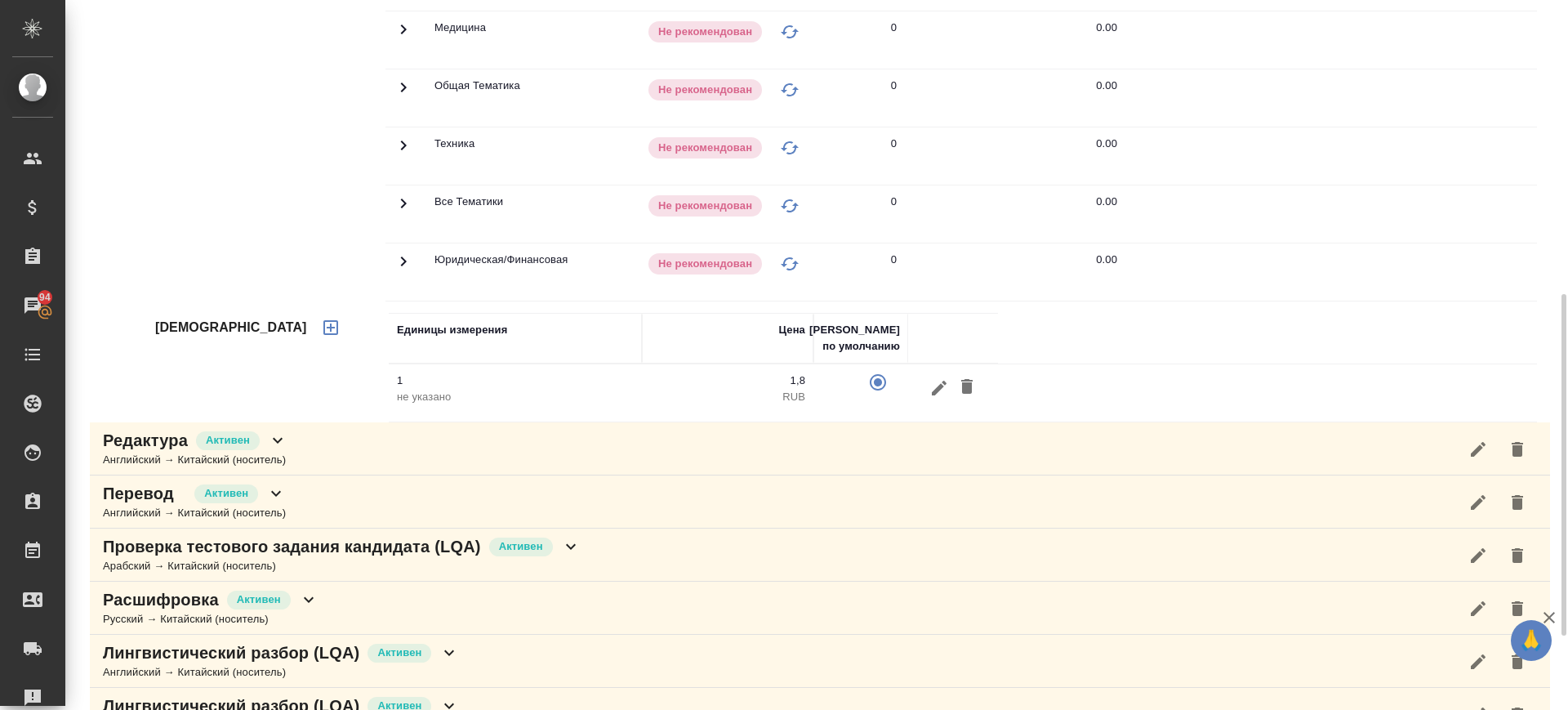
scroll to position [102, 0]
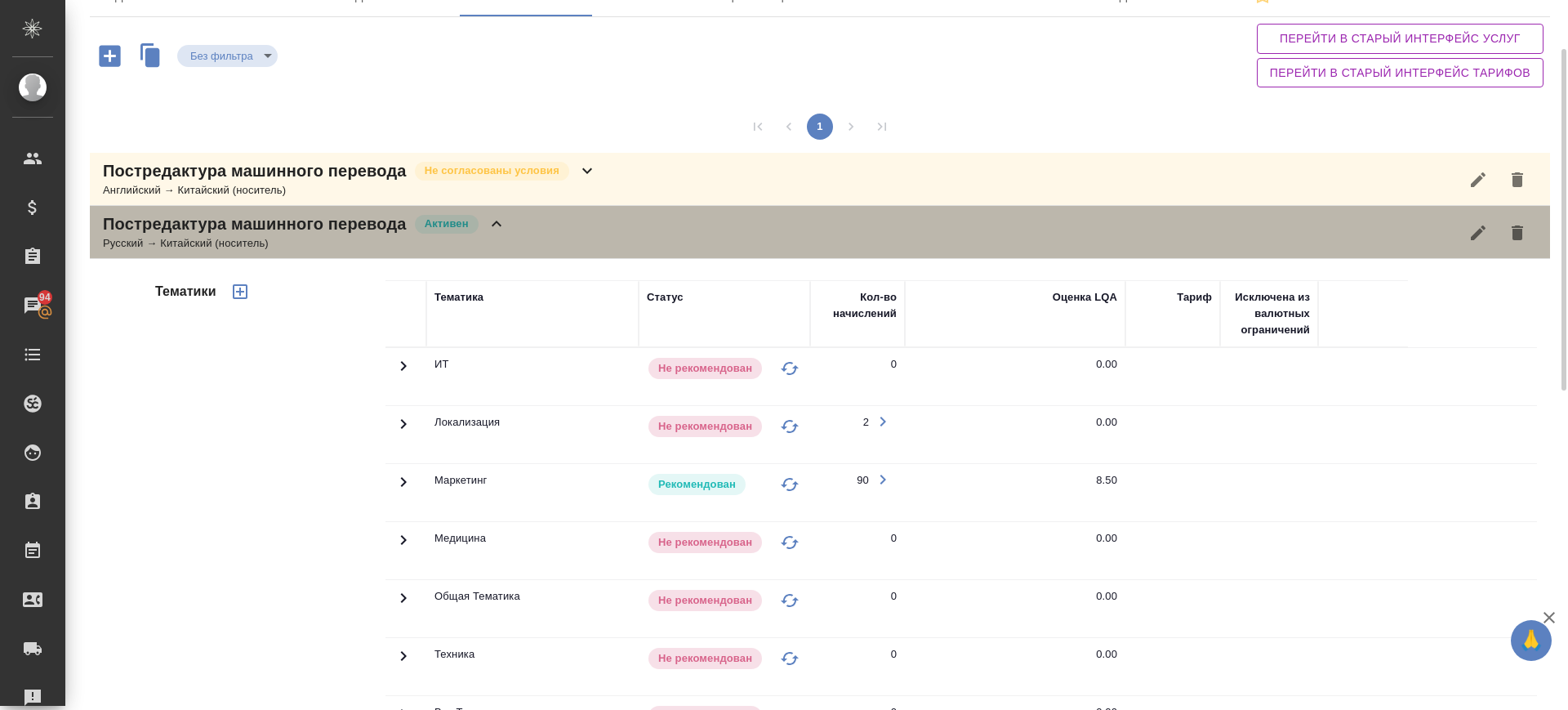
click at [530, 223] on div "Постредактура машинного перевода Активен Русский → Китайский (носитель)" at bounding box center [819, 233] width 1461 height 53
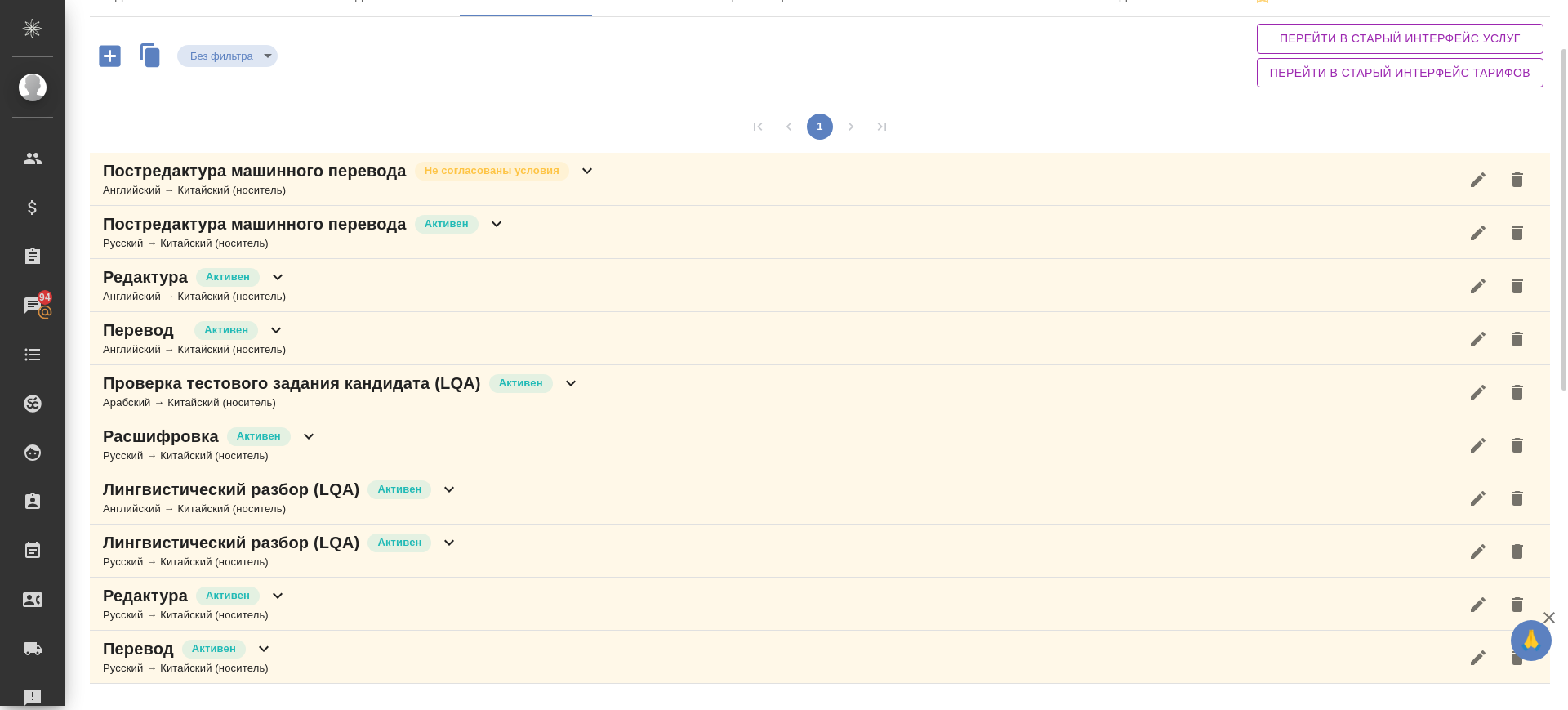
click at [403, 647] on div "Перевод Активен Русский → Китайский (носитель)" at bounding box center [819, 657] width 1461 height 53
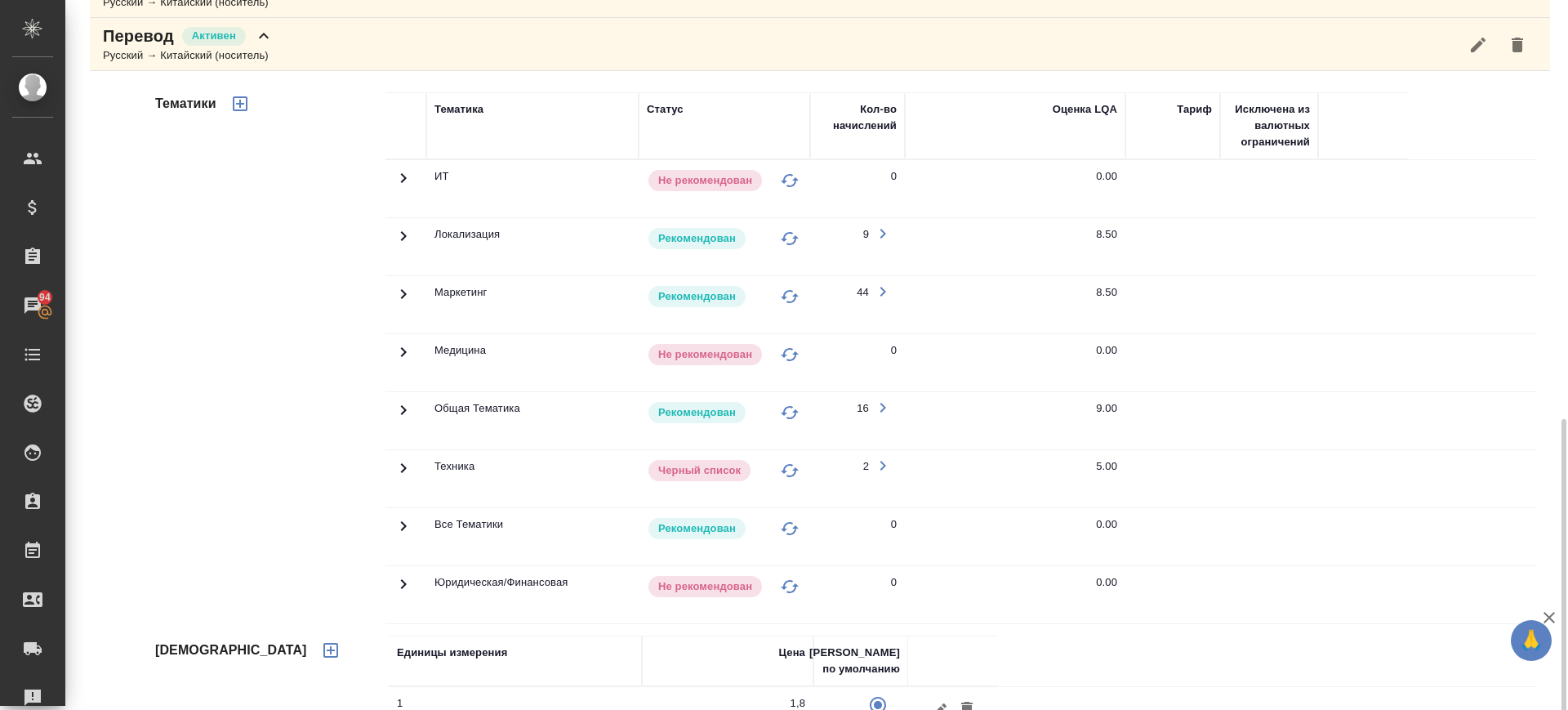
scroll to position [766, 0]
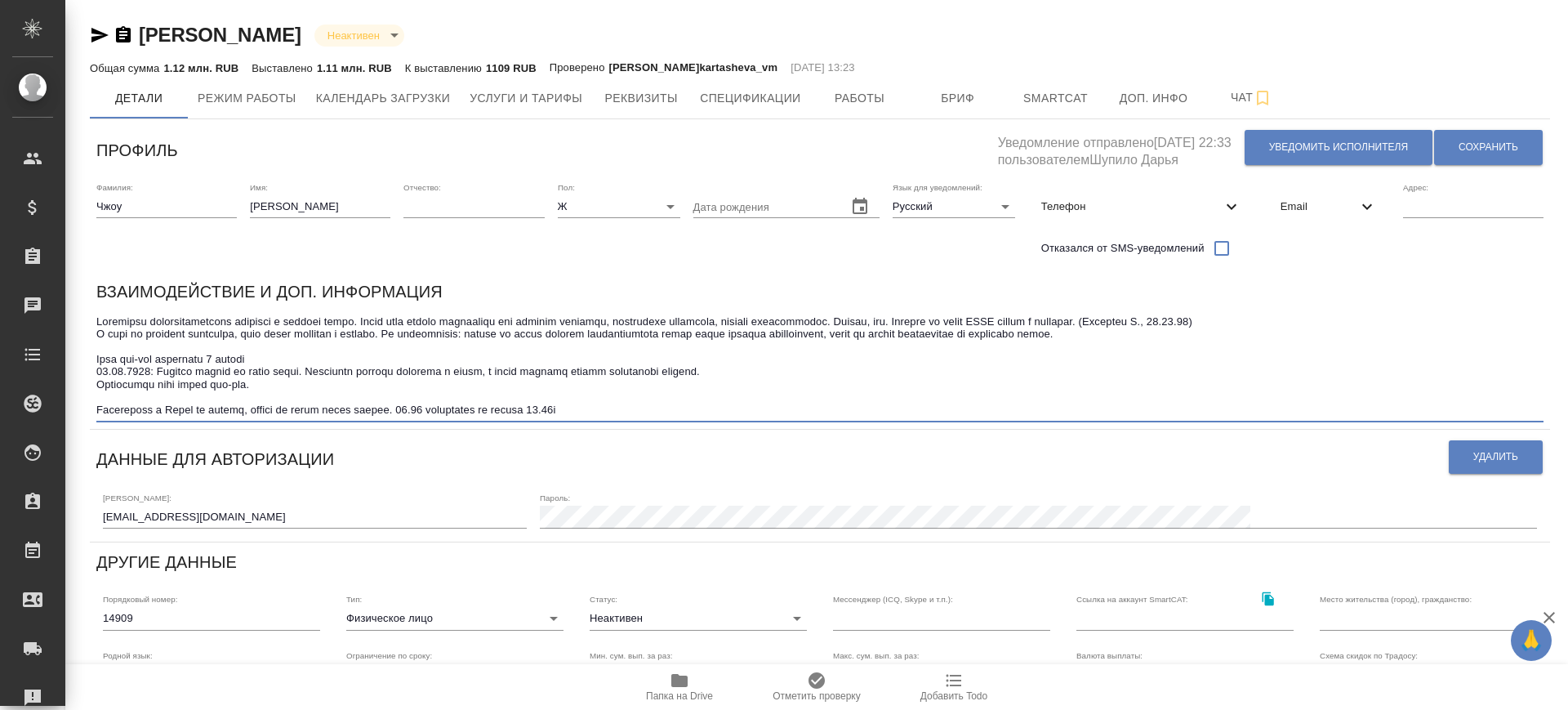
drag, startPoint x: 259, startPoint y: 410, endPoint x: 617, endPoint y: 410, distance: 358.0
click at [554, 410] on textarea at bounding box center [819, 366] width 1447 height 102
click at [617, 410] on textarea at bounding box center [819, 366] width 1447 height 102
drag, startPoint x: 603, startPoint y: 410, endPoint x: 253, endPoint y: 422, distance: 350.2
click at [253, 422] on div "Взаимодействие и доп. информация x" at bounding box center [819, 350] width 1461 height 157
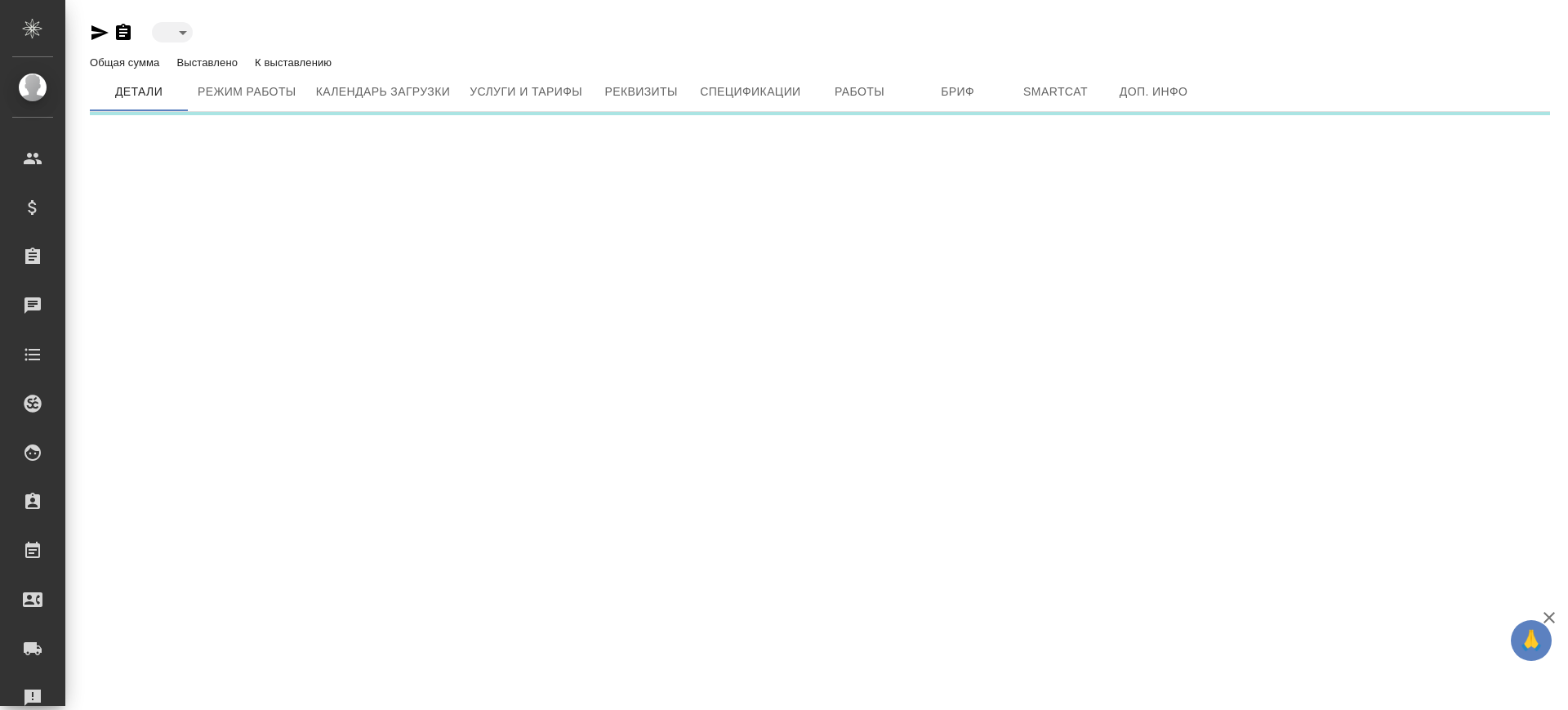
type input "inactive"
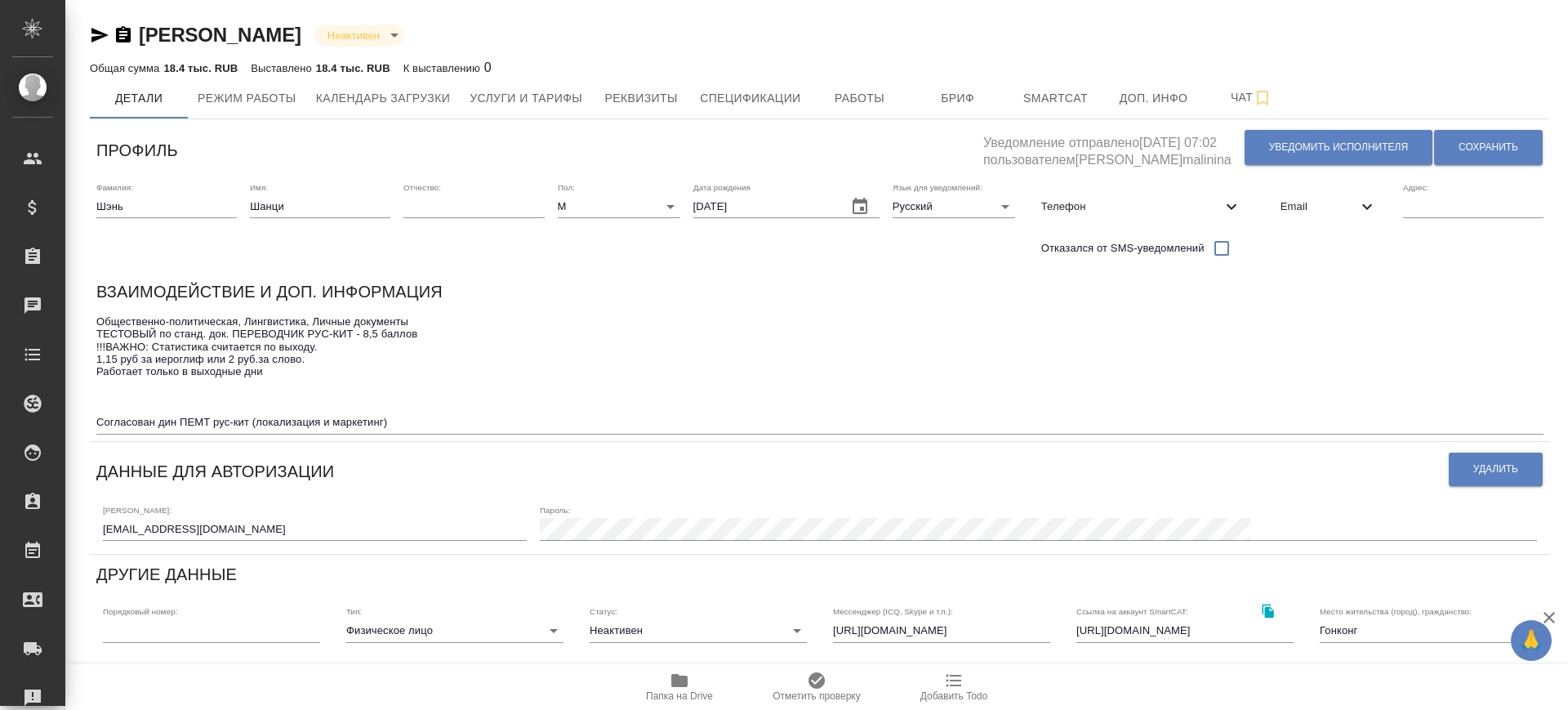
click at [121, 33] on icon "button" at bounding box center [123, 34] width 15 height 16
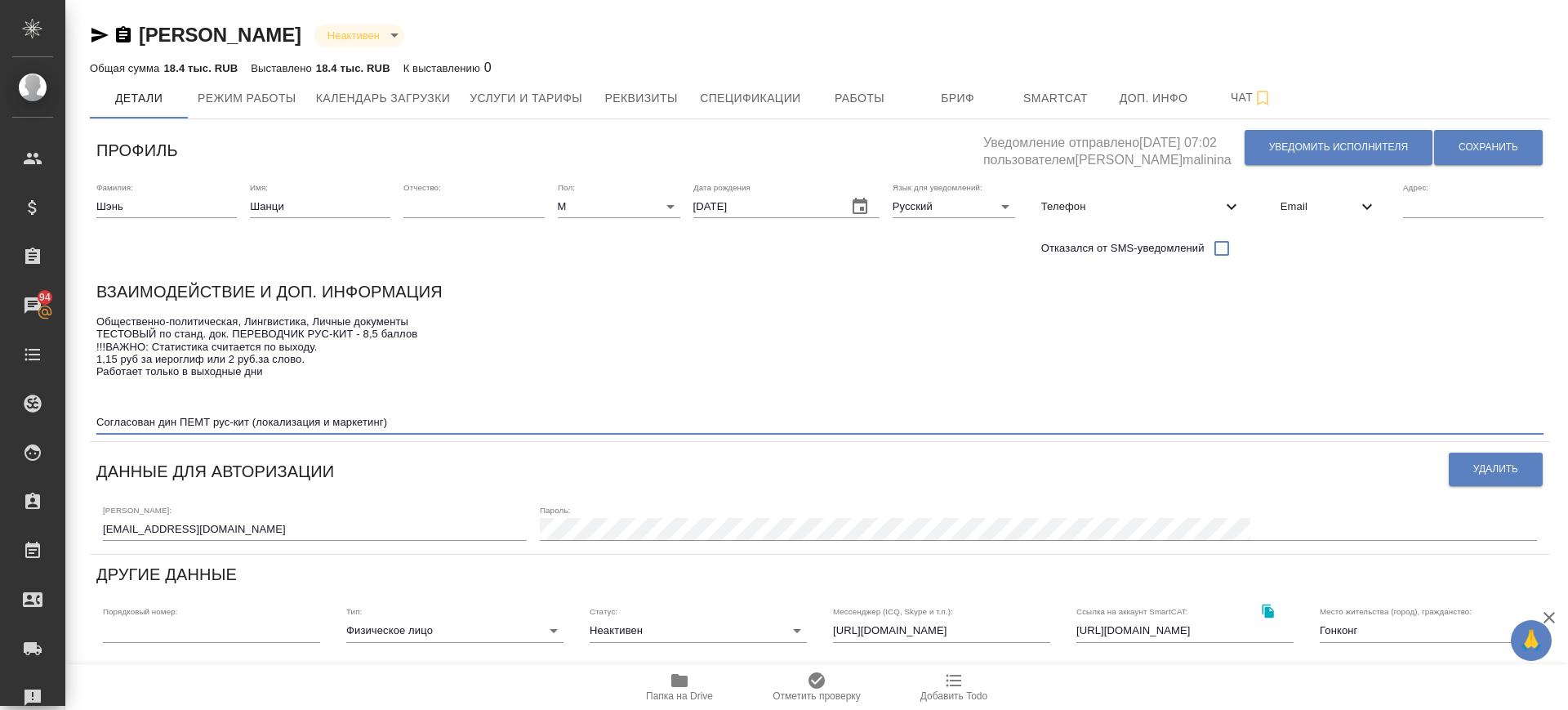
click at [97, 354] on textarea "Общественно-политическая, Лингвистика, Личные документы ТЕСТОВЫЙ по станд. док.…" at bounding box center [819, 372] width 1447 height 114
drag, startPoint x: 100, startPoint y: 331, endPoint x: 468, endPoint y: 333, distance: 368.0
click at [468, 333] on textarea "Общественно-политическая, Лингвистика, Личные документы ТЕСТОВЫЙ по станд. док.…" at bounding box center [819, 372] width 1447 height 114
click at [518, 108] on button "Услуги и тарифы" at bounding box center [525, 97] width 133 height 40
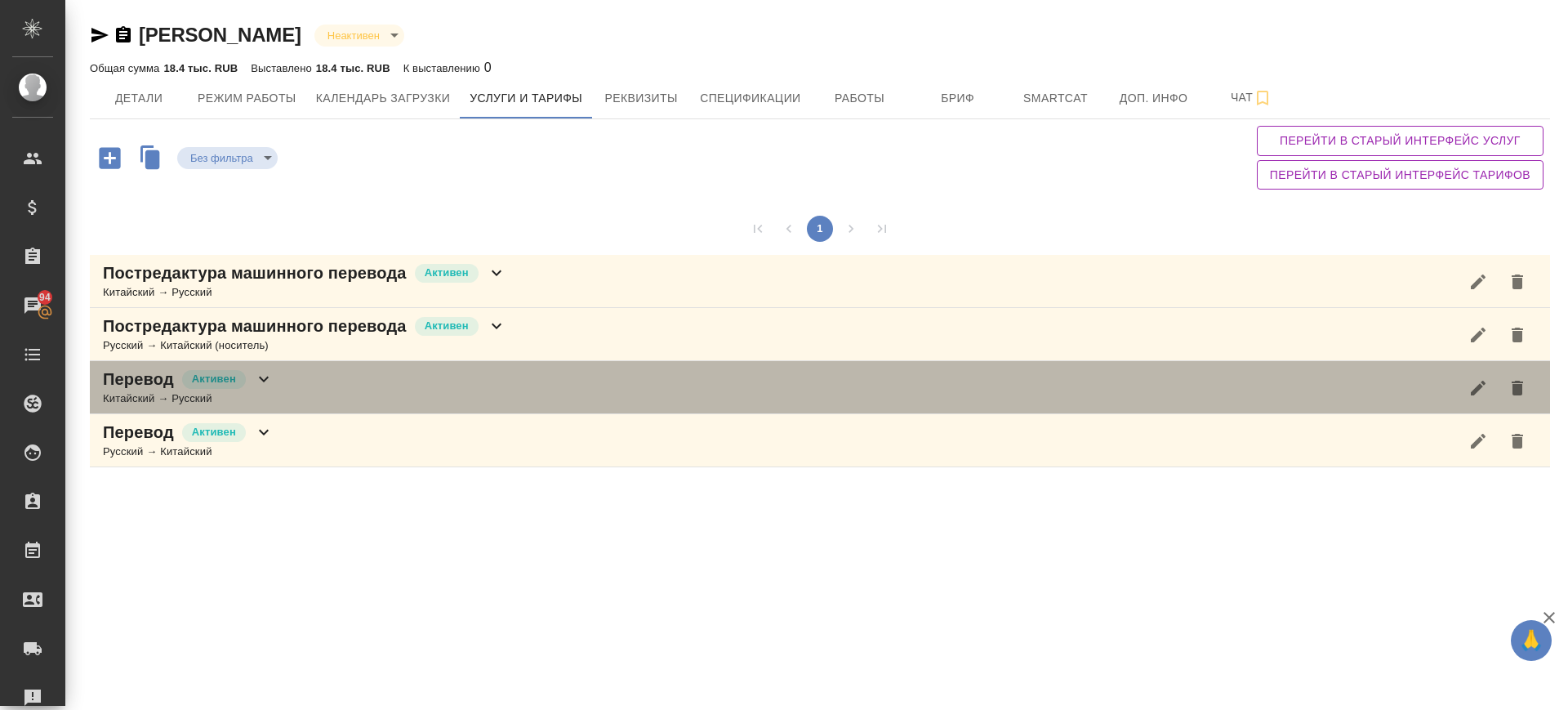
click at [359, 391] on div "Перевод [PERSON_NAME] → Русский" at bounding box center [819, 387] width 1461 height 53
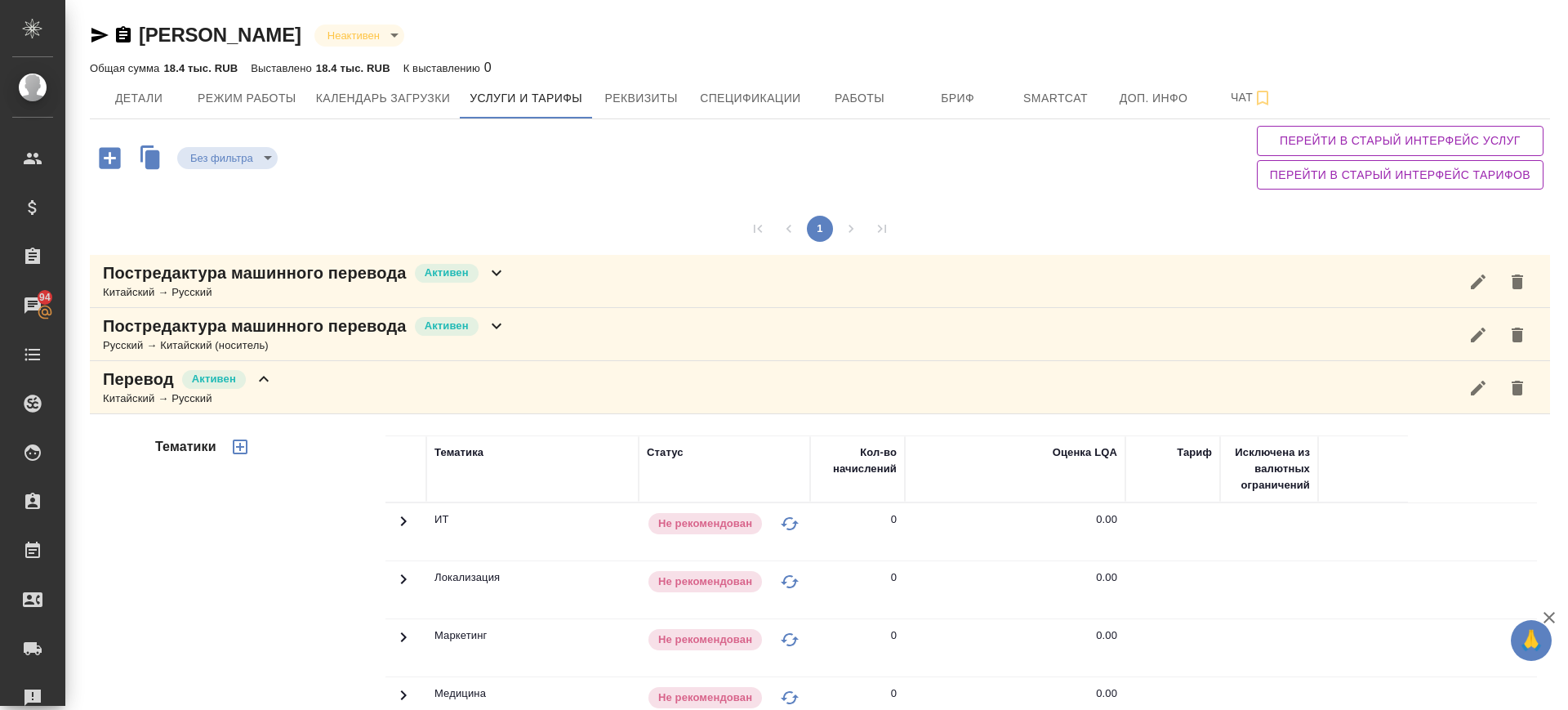
scroll to position [409, 0]
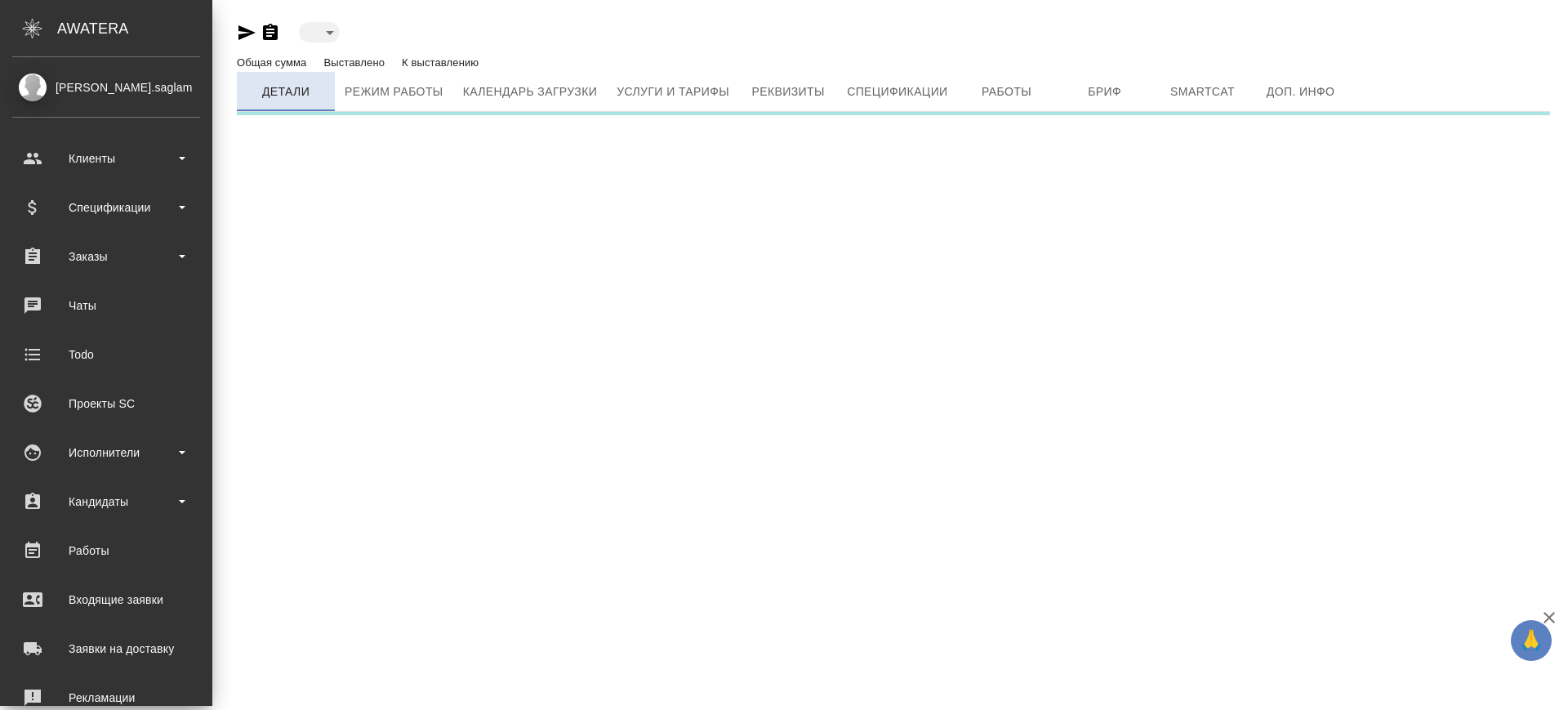
type input "inactive"
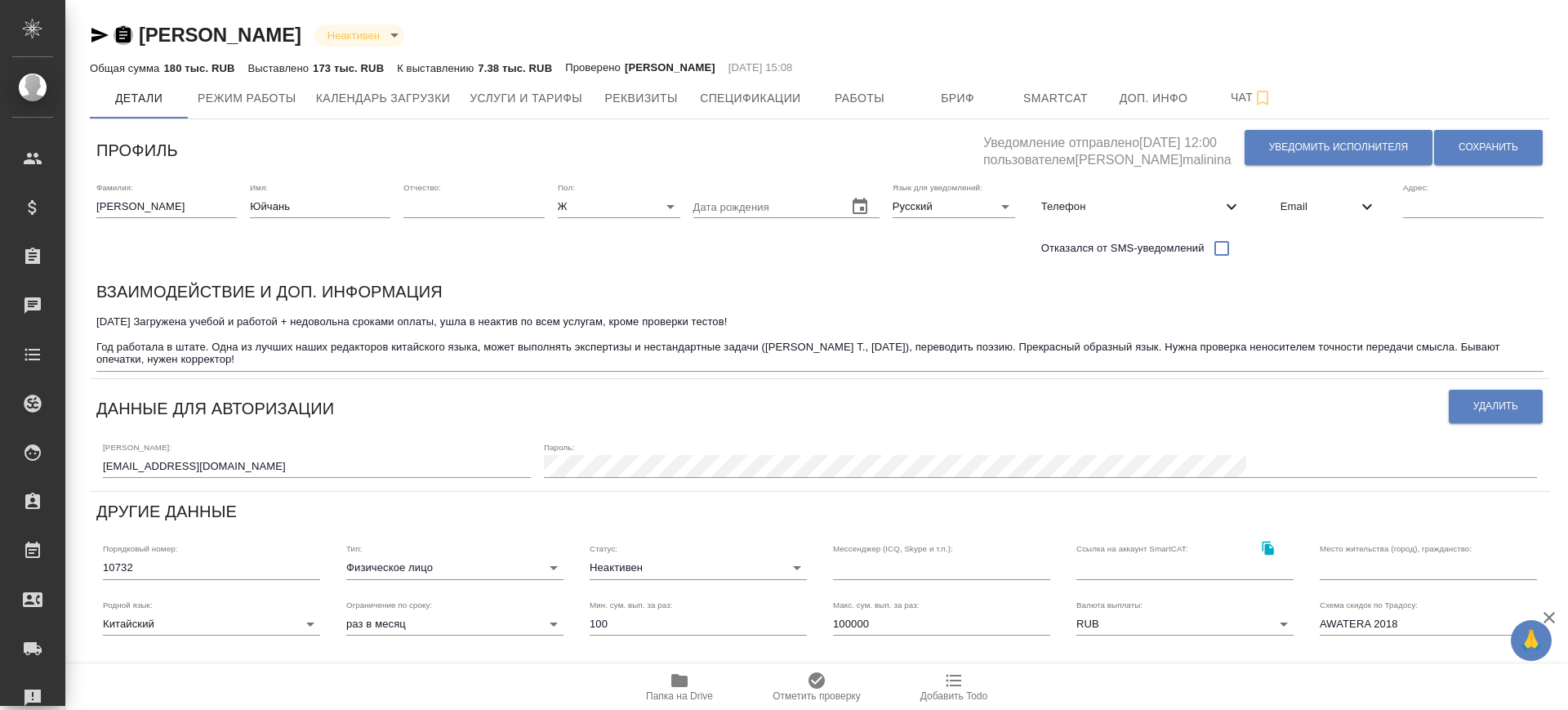
click at [127, 31] on icon "button" at bounding box center [123, 34] width 15 height 16
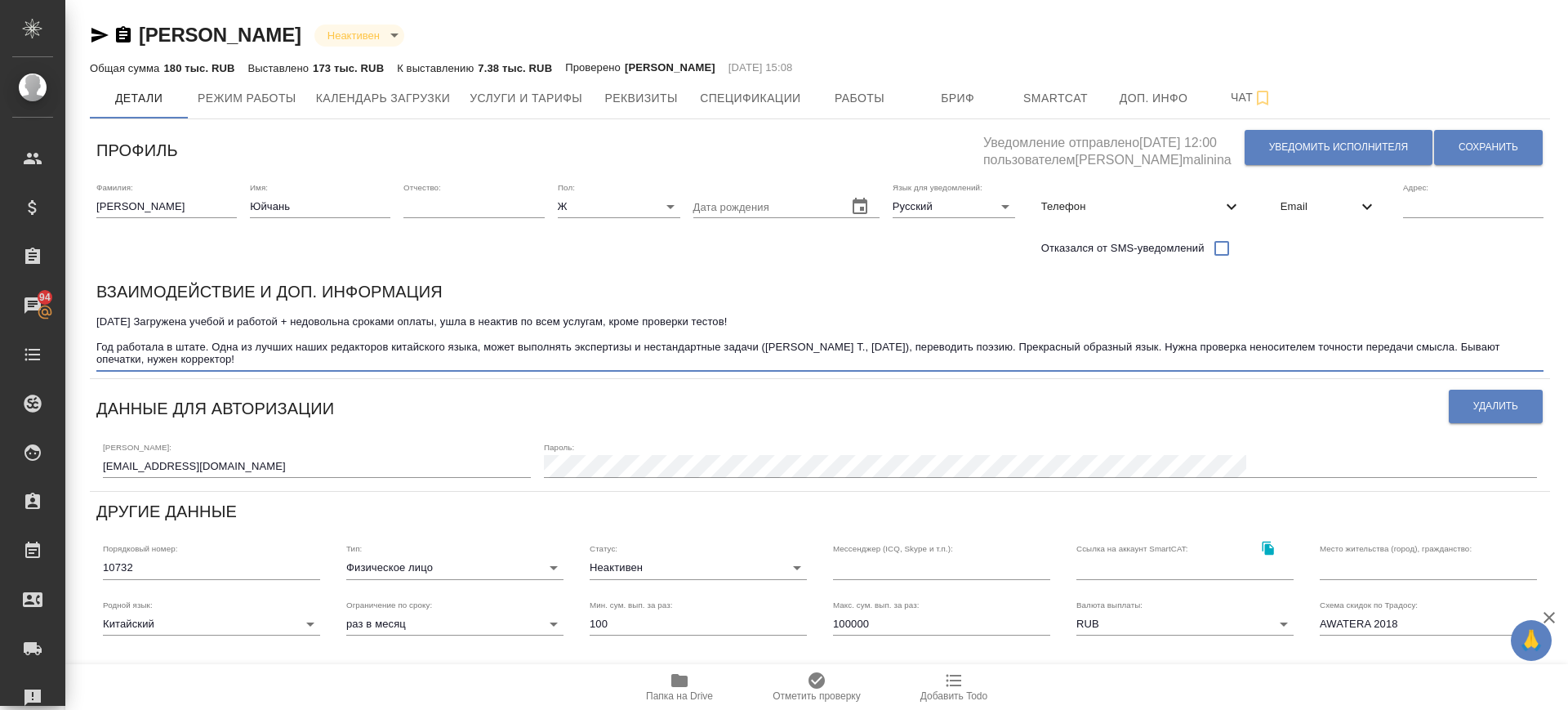
drag, startPoint x: 302, startPoint y: 317, endPoint x: 873, endPoint y: 321, distance: 571.0
click at [799, 317] on textarea "[DATE] Загружена учебой и работой + недовольна сроками оплаты, ушла в неактив п…" at bounding box center [819, 341] width 1447 height 51
click at [873, 321] on textarea "[DATE] Загружена учебой и работой + недовольна сроками оплаты, ушла в неактив п…" at bounding box center [819, 341] width 1447 height 51
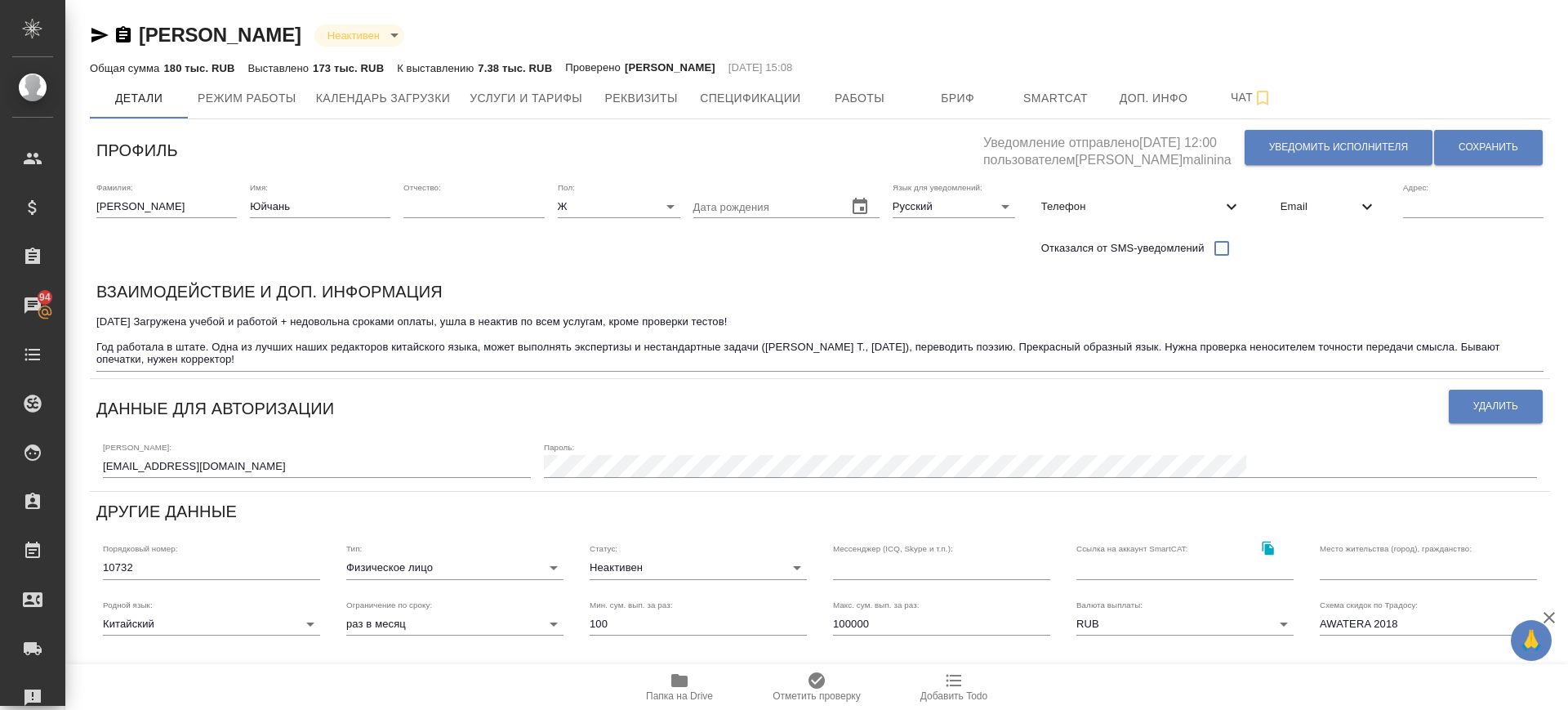
drag, startPoint x: 207, startPoint y: 379, endPoint x: 219, endPoint y: 371, distance: 14.4
click at [217, 372] on div "Профиль Уведомление отправлено [DATE] 12:00 пользователем [PERSON_NAME]malinina…" at bounding box center [819, 557] width 1461 height 861
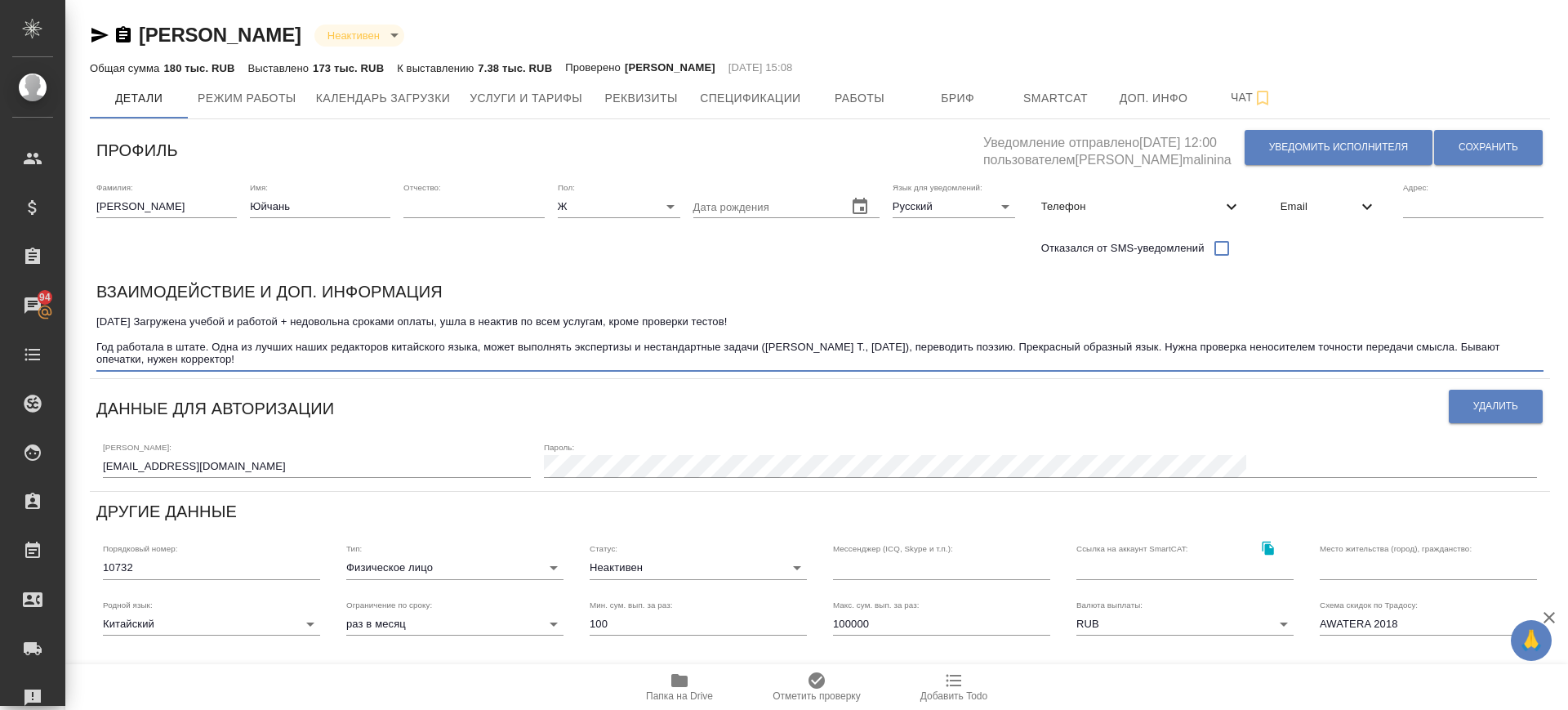
drag, startPoint x: 318, startPoint y: 338, endPoint x: 580, endPoint y: 340, distance: 262.0
click at [580, 340] on textarea "[DATE] Загружена учебой и работой + недовольна сроками оплаты, ушла в неактив п…" at bounding box center [819, 341] width 1447 height 51
click at [982, 331] on textarea "[DATE] Загружена учебой и работой + недовольна сроками оплаты, ушла в неактив п…" at bounding box center [819, 341] width 1447 height 51
click at [550, 89] on span "Услуги и тарифы" at bounding box center [526, 99] width 113 height 21
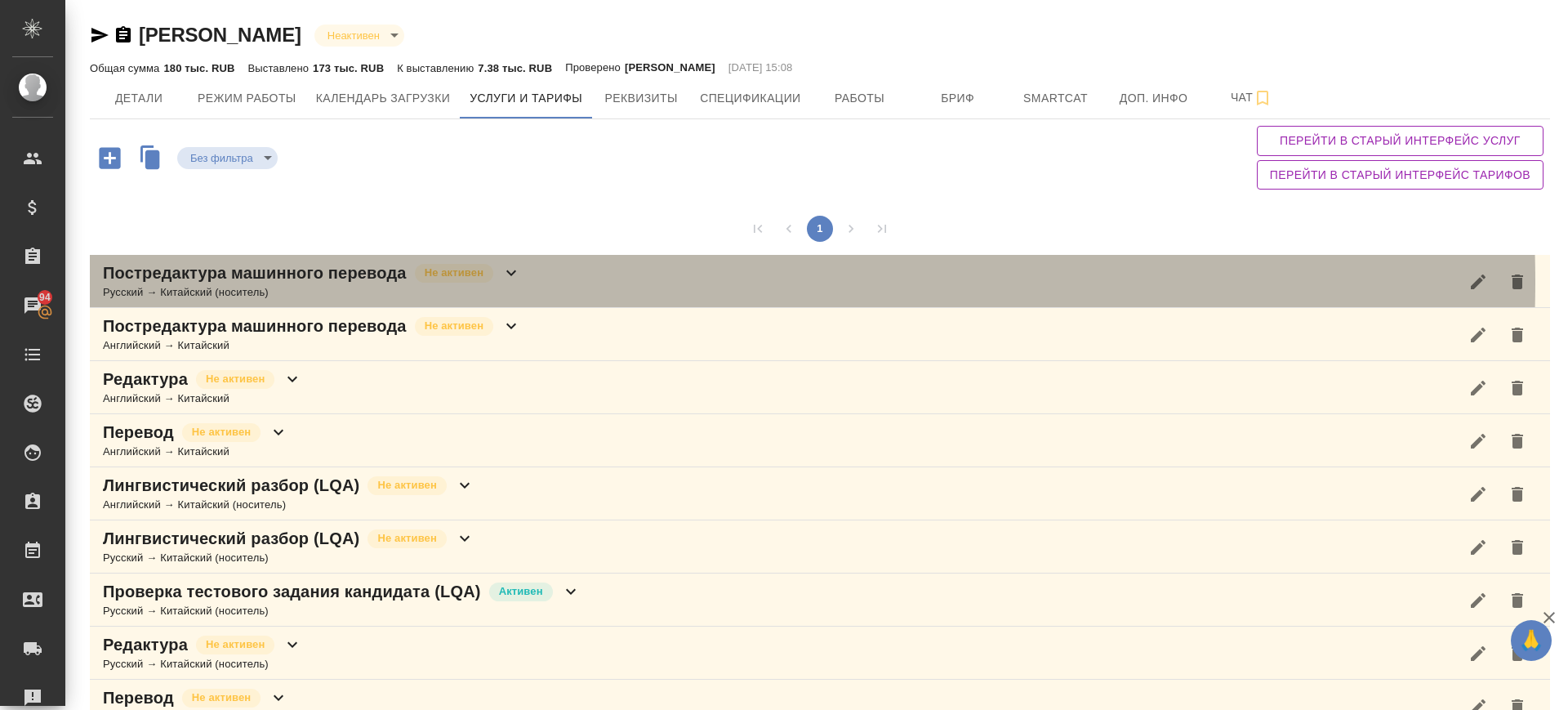
click at [563, 282] on div "Постредактура машинного перевода Не активен Русский → Китайский (носитель)" at bounding box center [819, 282] width 1461 height 53
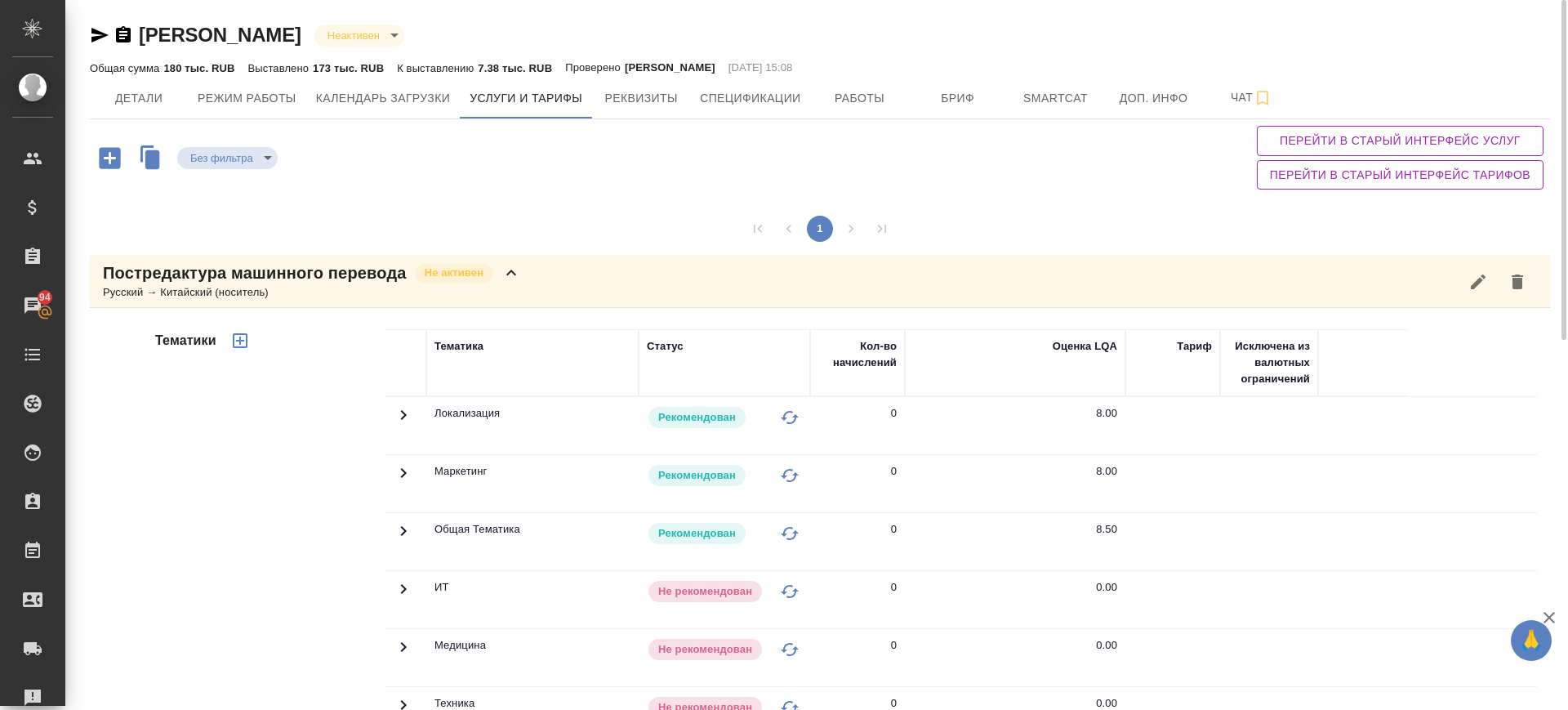
click at [559, 277] on div "Постредактура машинного перевода Не активен Русский → Китайский (носитель)" at bounding box center [819, 282] width 1461 height 53
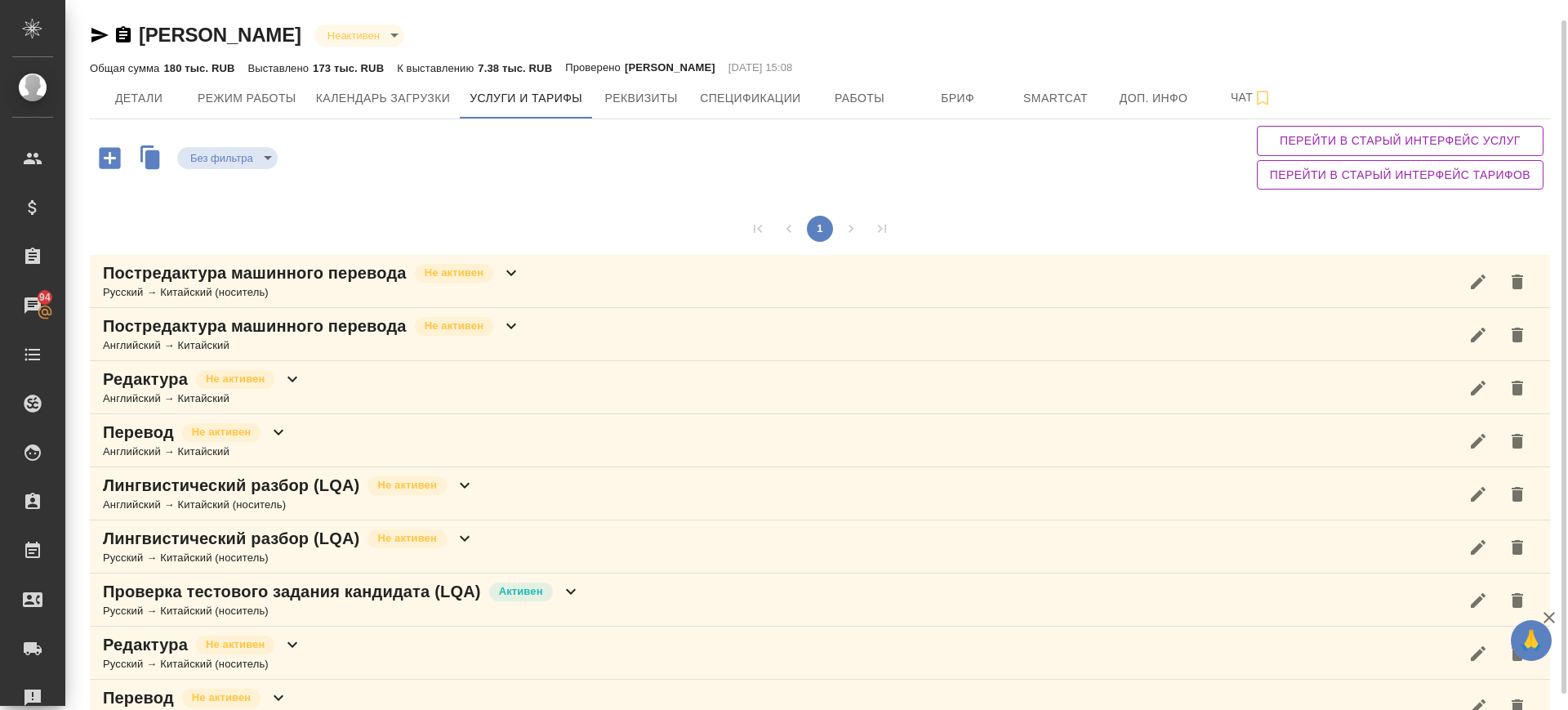
scroll to position [39, 0]
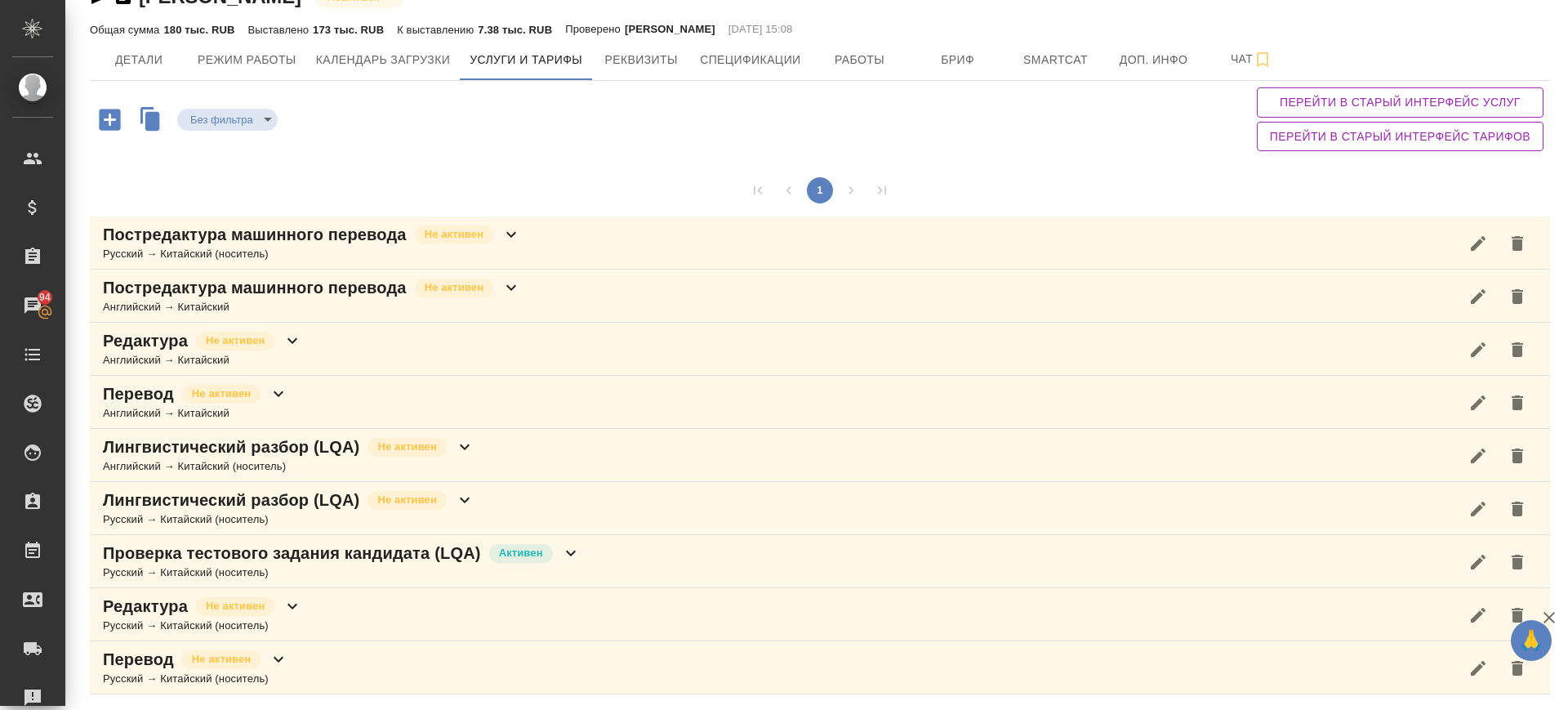
click at [381, 655] on div "Перевод Не активен Русский → Китайский (носитель)" at bounding box center [819, 668] width 1461 height 53
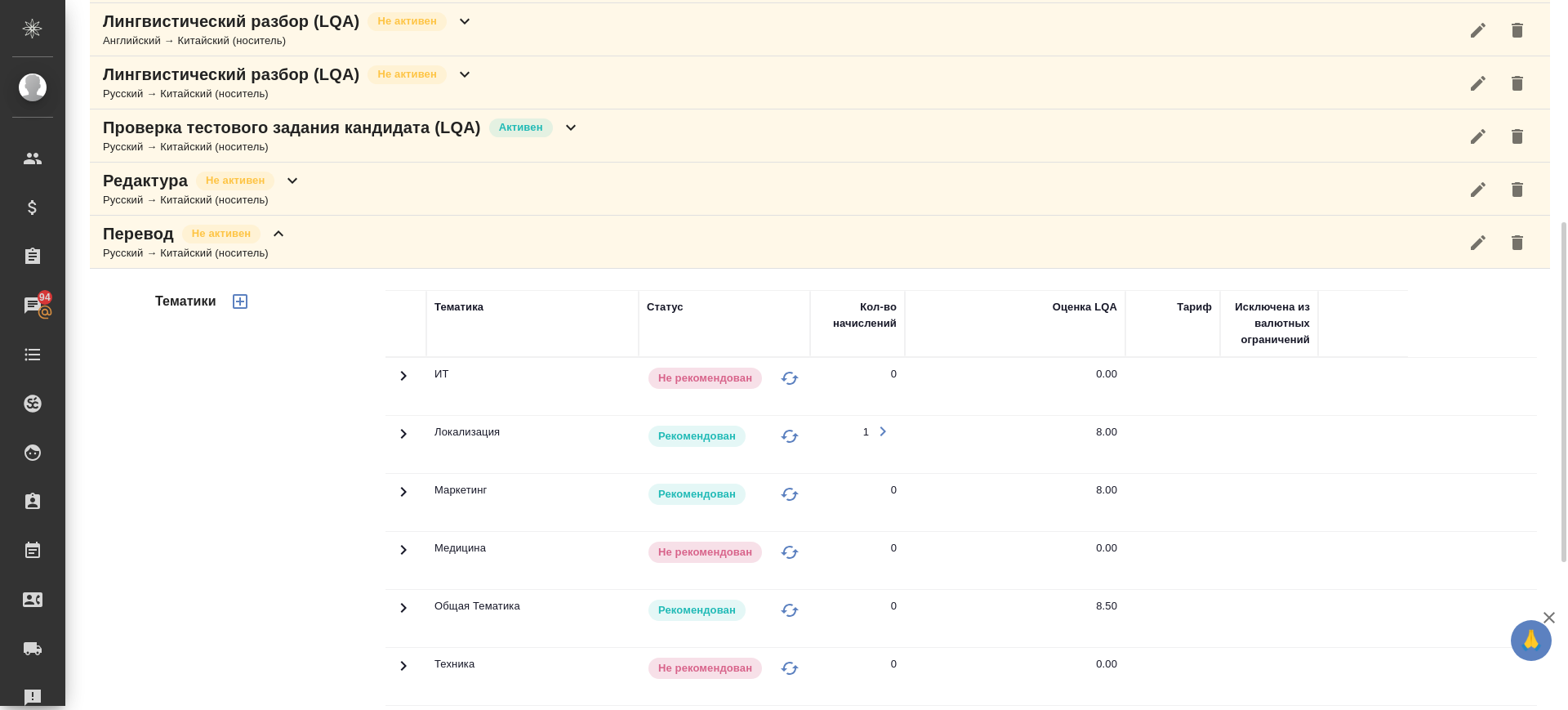
scroll to position [0, 0]
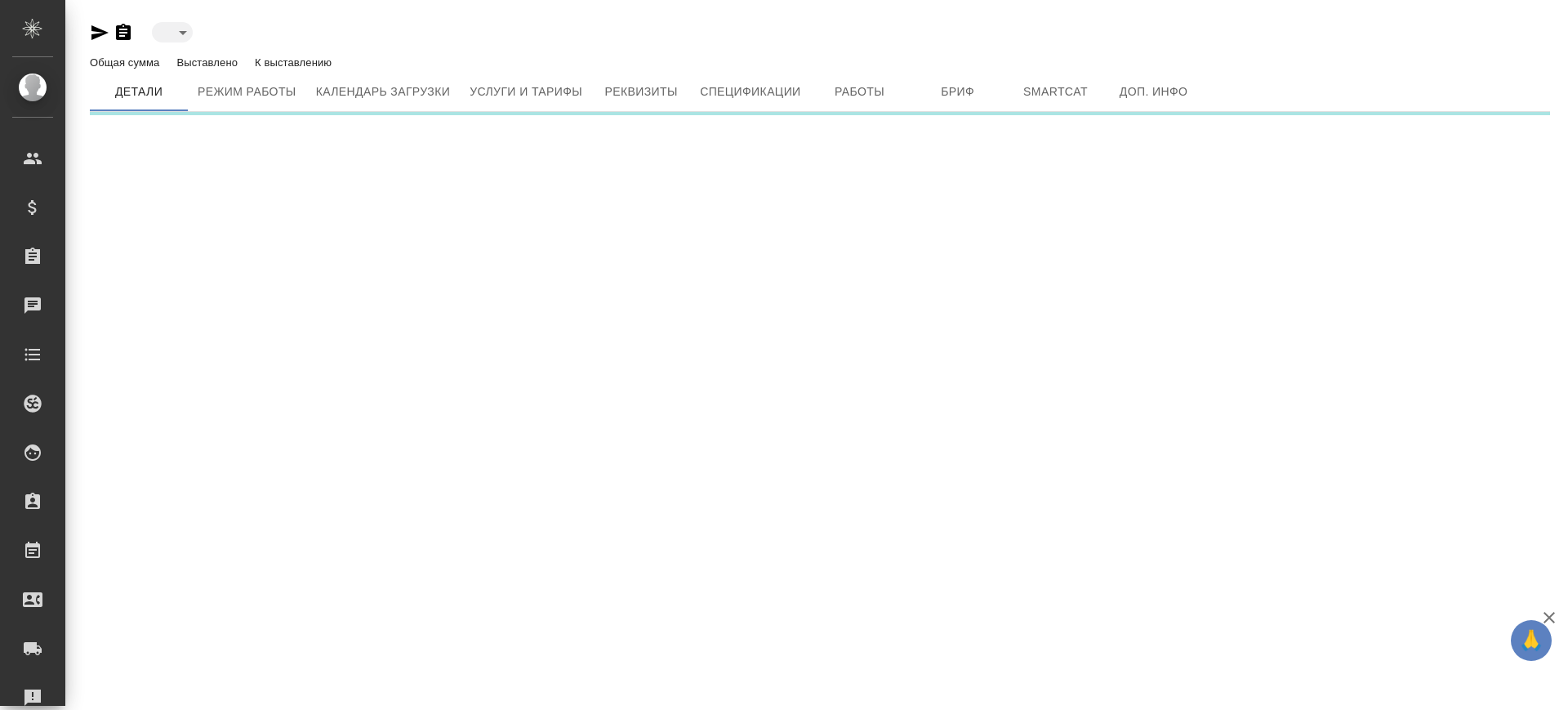
type input "inactive"
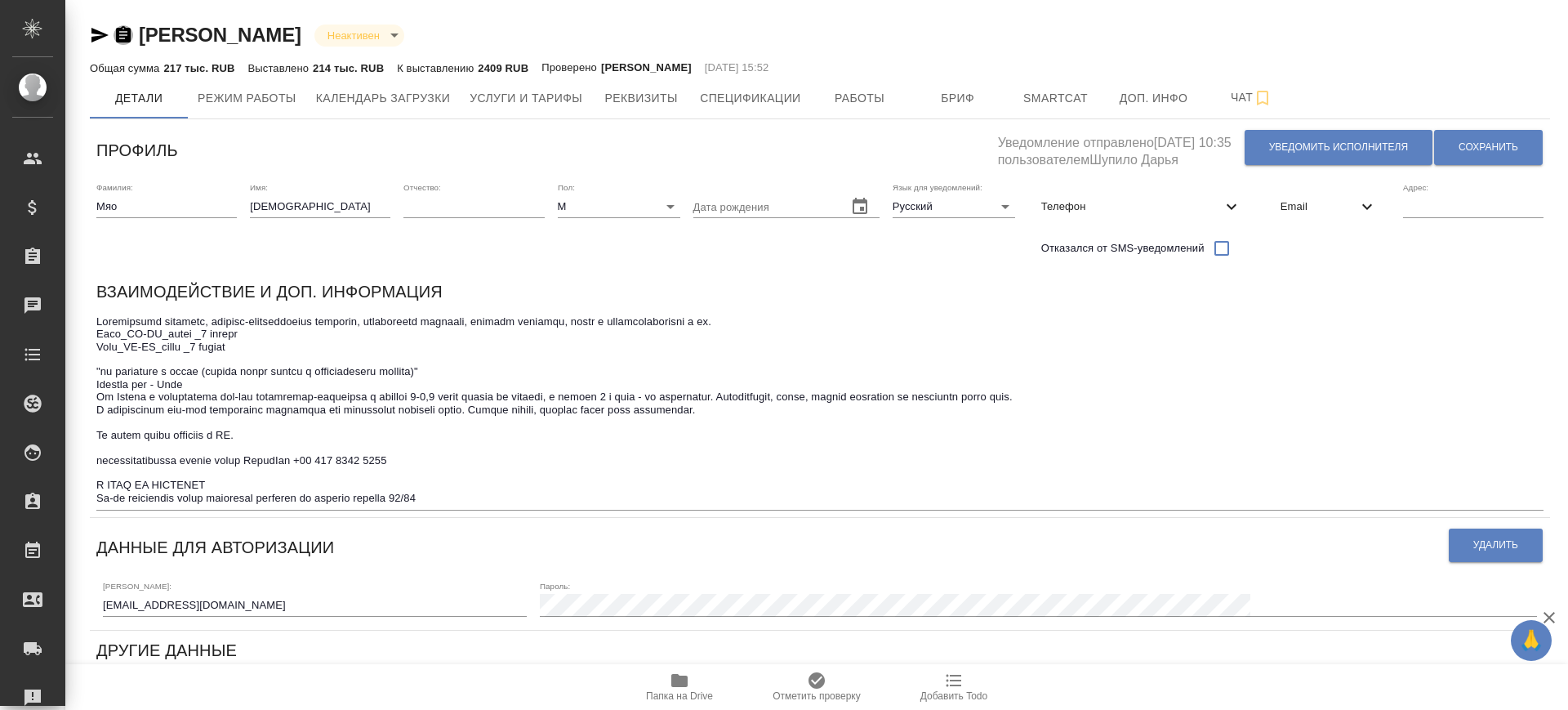
click at [128, 30] on icon "button" at bounding box center [123, 34] width 15 height 16
drag, startPoint x: 100, startPoint y: 317, endPoint x: 204, endPoint y: 323, distance: 104.2
click at [204, 323] on textarea at bounding box center [819, 410] width 1447 height 189
drag, startPoint x: 95, startPoint y: 332, endPoint x: 239, endPoint y: 353, distance: 145.5
click at [153, 339] on div "Взаимодействие и доп. информация x" at bounding box center [819, 395] width 1461 height 245
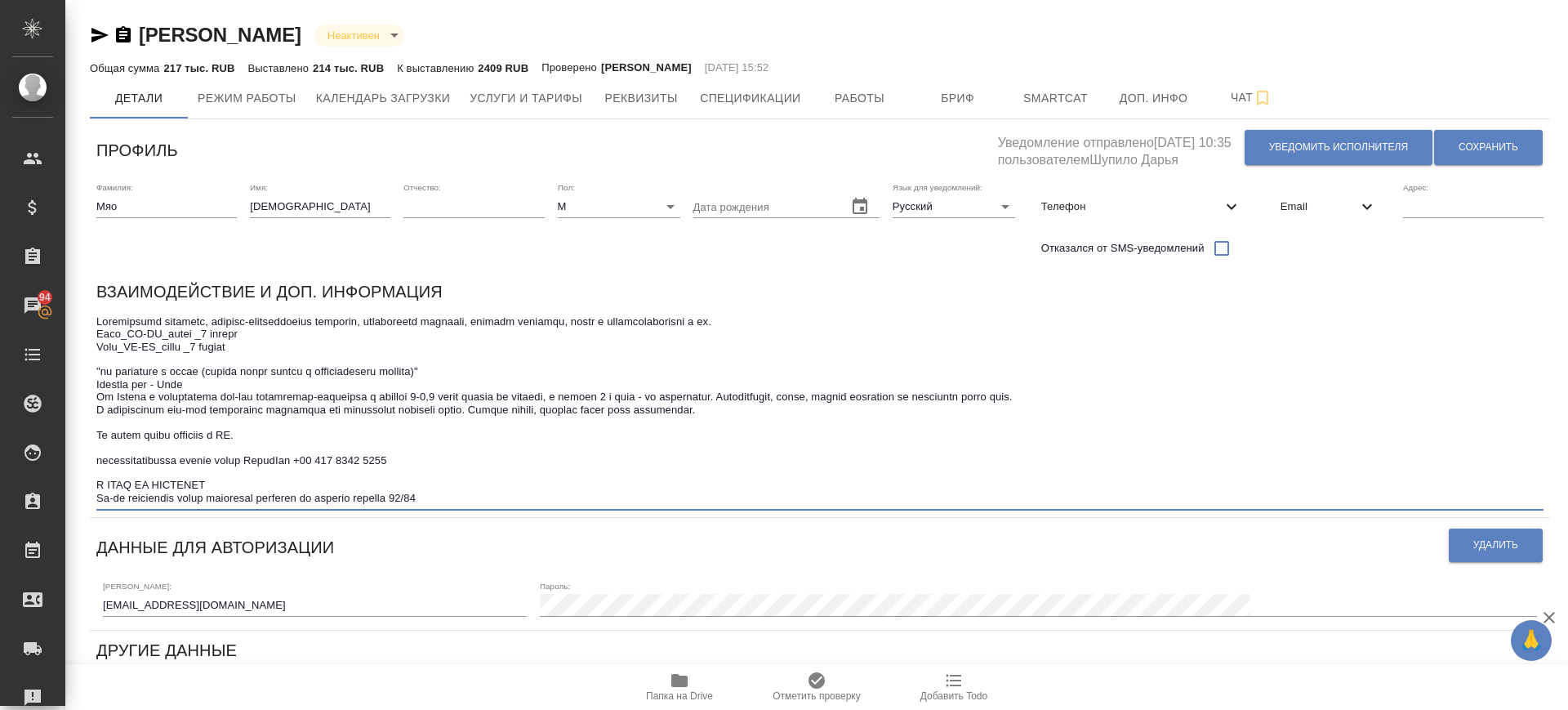
drag, startPoint x: 249, startPoint y: 351, endPoint x: 90, endPoint y: 332, distance: 160.1
click at [90, 332] on div "Взаимодействие и доп. информация x" at bounding box center [819, 395] width 1461 height 245
click at [386, 455] on textarea at bounding box center [819, 410] width 1447 height 189
click at [950, 95] on span "Бриф" at bounding box center [958, 99] width 78 height 21
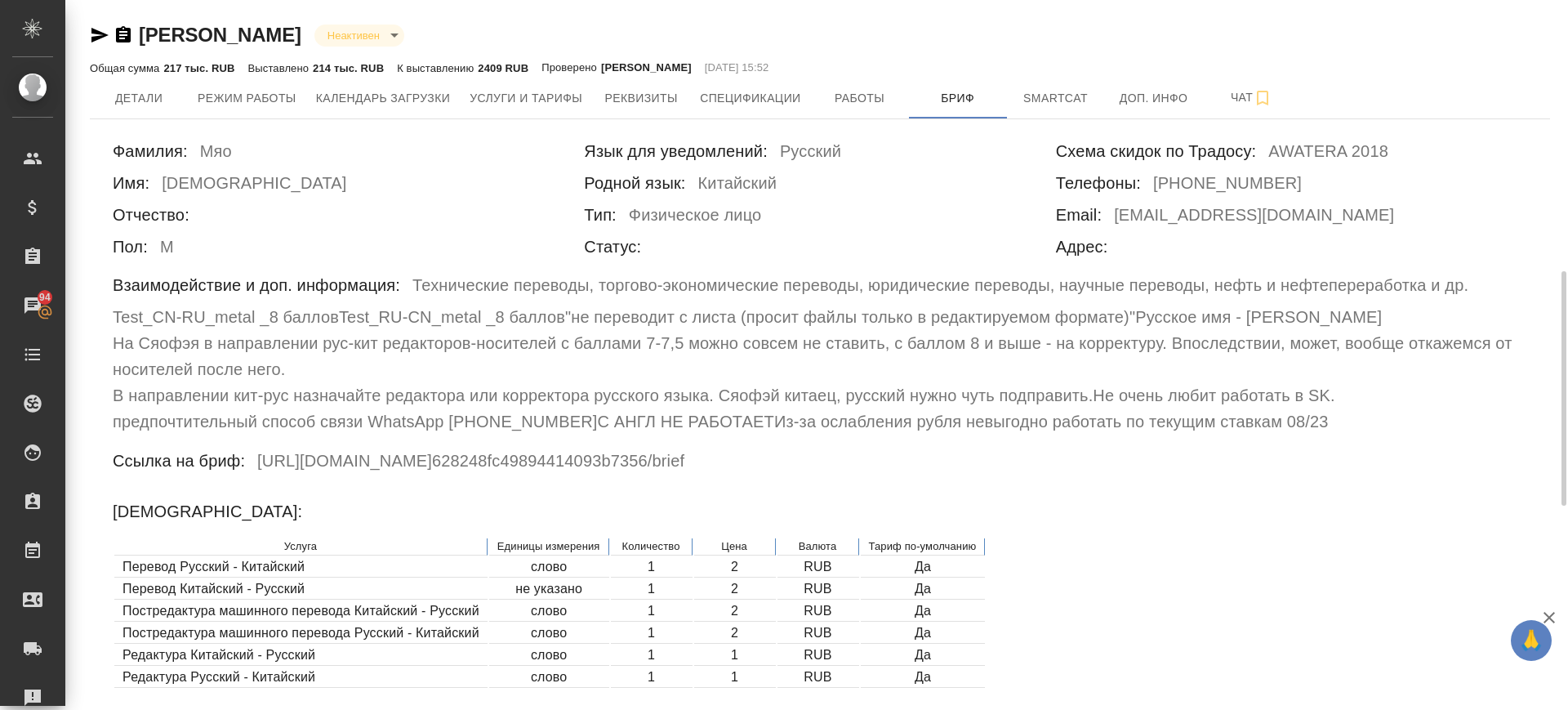
scroll to position [204, 0]
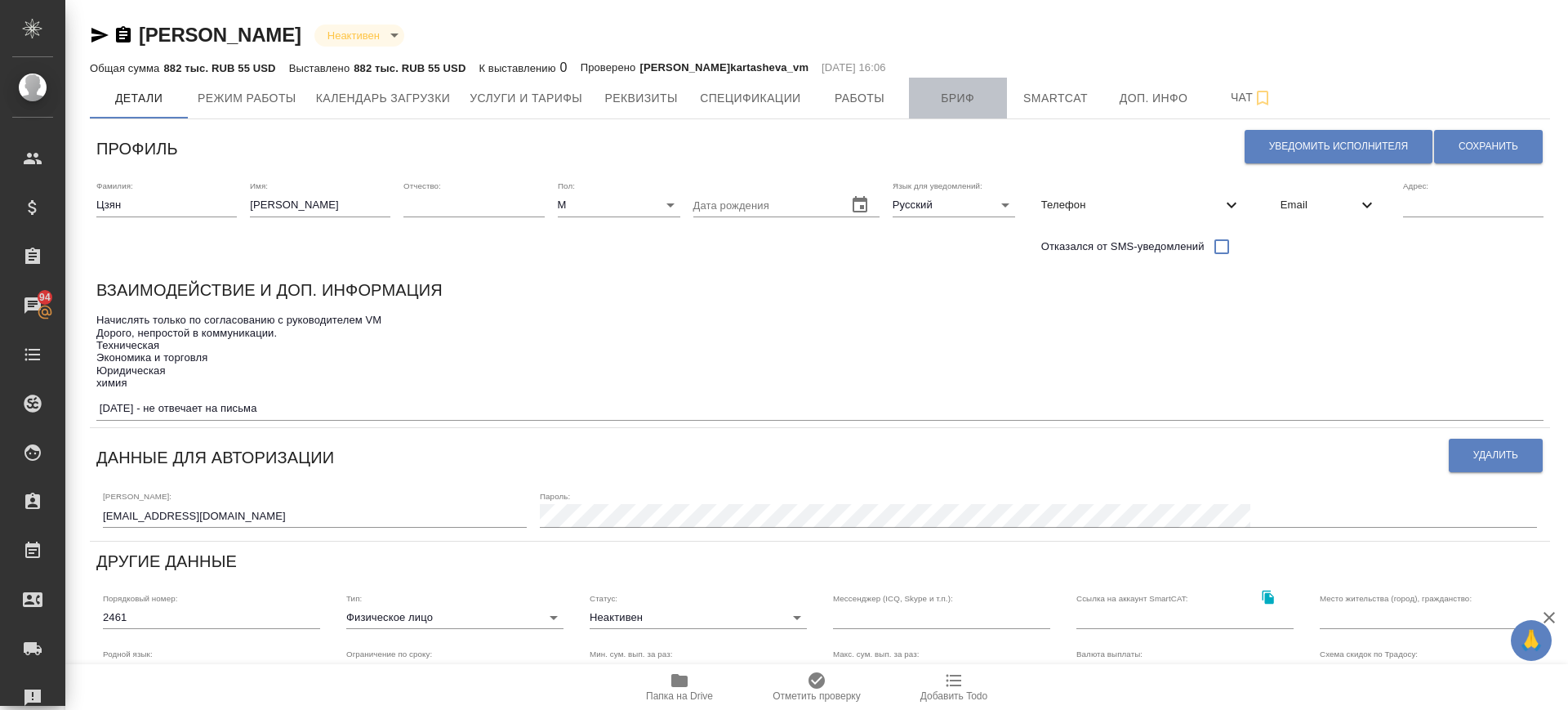
click at [955, 104] on span "Бриф" at bounding box center [958, 99] width 78 height 21
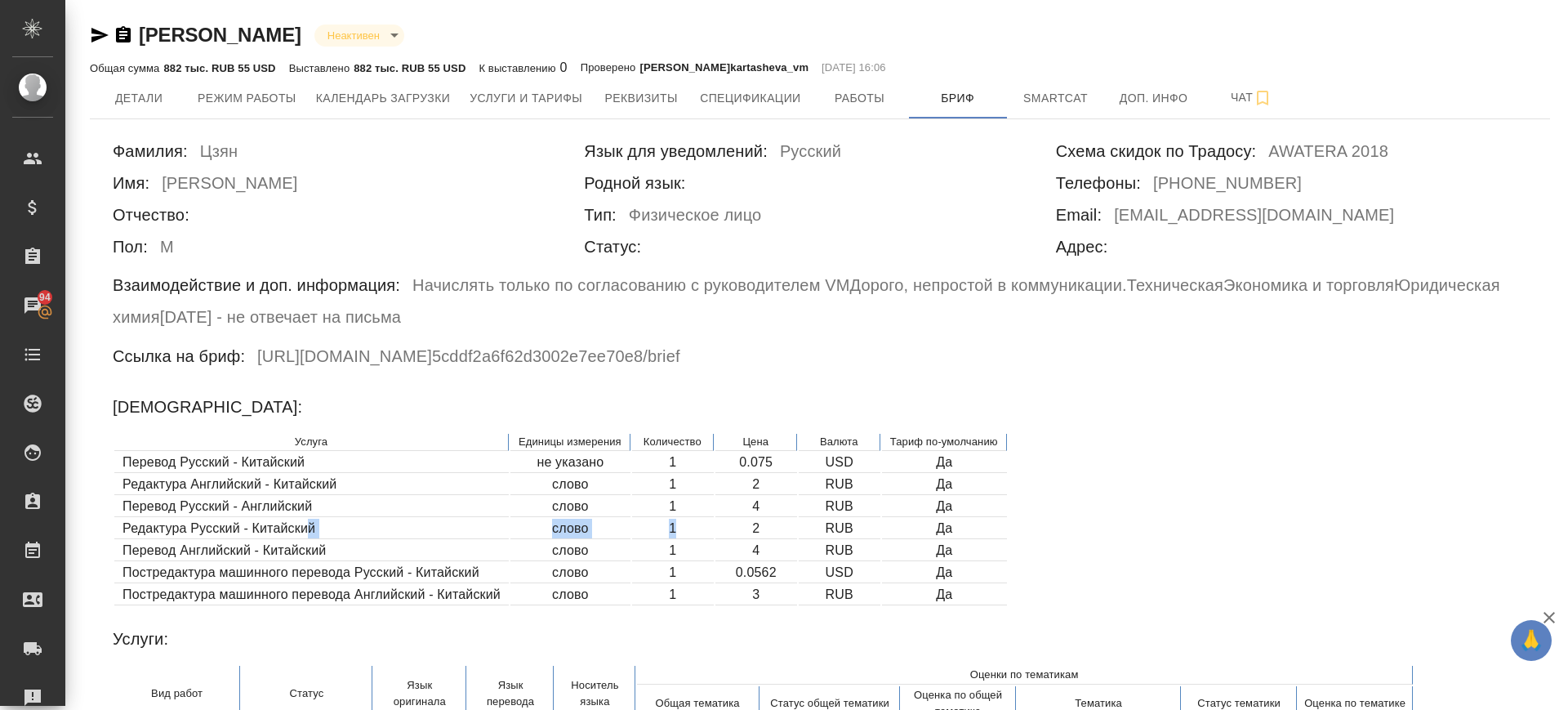
drag, startPoint x: 325, startPoint y: 528, endPoint x: 679, endPoint y: 531, distance: 354.0
click at [679, 531] on tr "Редактура Русский - Китайский слово 1 2 RUB Да" at bounding box center [560, 529] width 893 height 21
drag, startPoint x: 451, startPoint y: 573, endPoint x: 823, endPoint y: 569, distance: 372.0
click at [823, 569] on tr "Постредактура машинного перевода Русский - Китайский слово 1 0.0562 USD Да" at bounding box center [560, 573] width 893 height 21
drag, startPoint x: 285, startPoint y: 525, endPoint x: 788, endPoint y: 523, distance: 503.0
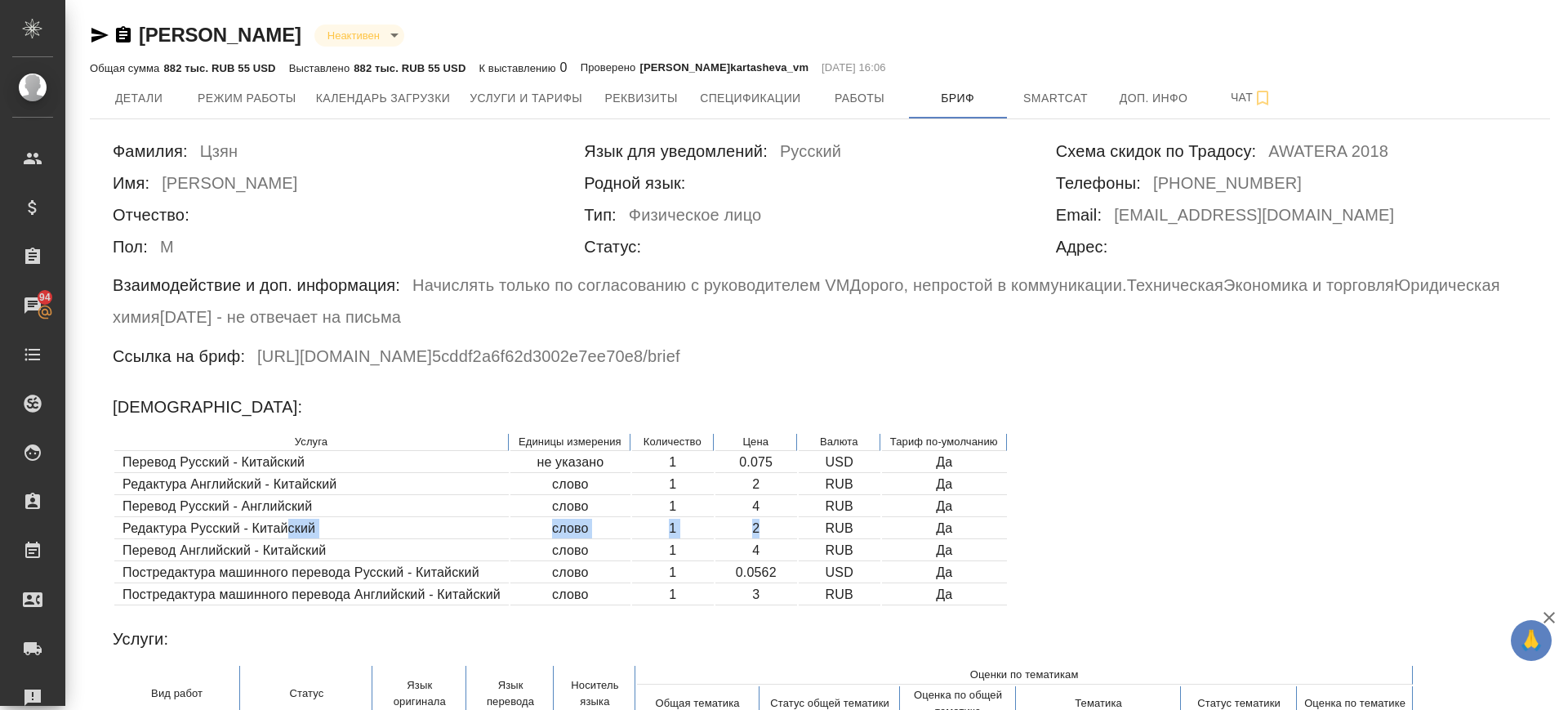
click at [788, 523] on tr "Редактура Русский - Китайский слово 1 2 RUB Да" at bounding box center [560, 529] width 893 height 21
drag, startPoint x: 293, startPoint y: 458, endPoint x: 810, endPoint y: 472, distance: 517.2
click at [810, 472] on tr "Перевод Русский - Китайский не указано 1 0.075 USD Да" at bounding box center [560, 463] width 893 height 21
click at [810, 471] on td "USD" at bounding box center [839, 463] width 82 height 21
drag, startPoint x: 792, startPoint y: 459, endPoint x: 736, endPoint y: 465, distance: 56.3
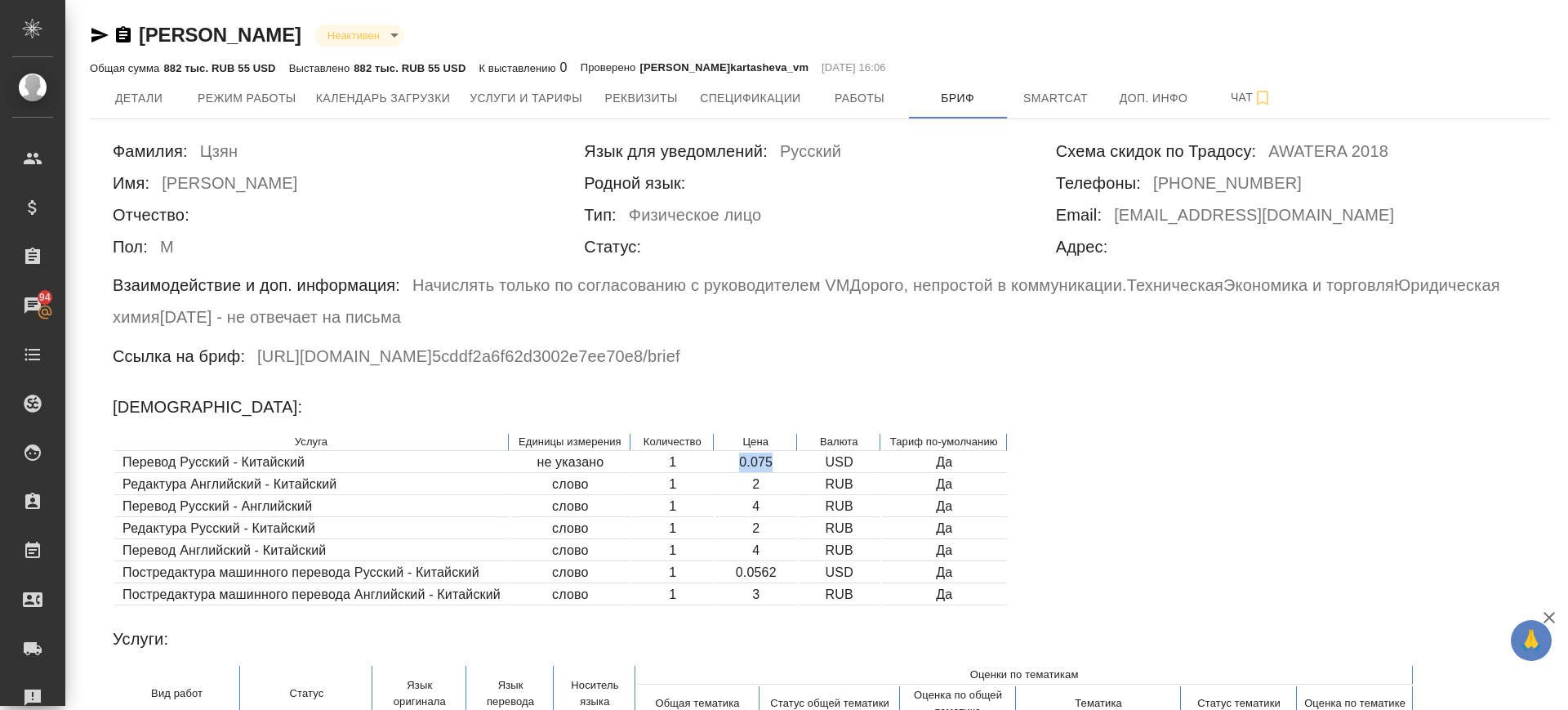
click at [736, 465] on td "0.075" at bounding box center [756, 463] width 82 height 21
copy td "0.075"
click at [123, 34] on icon "button" at bounding box center [123, 35] width 20 height 20
copy td "0.075"
click at [121, 89] on span "Детали" at bounding box center [138, 99] width 78 height 21
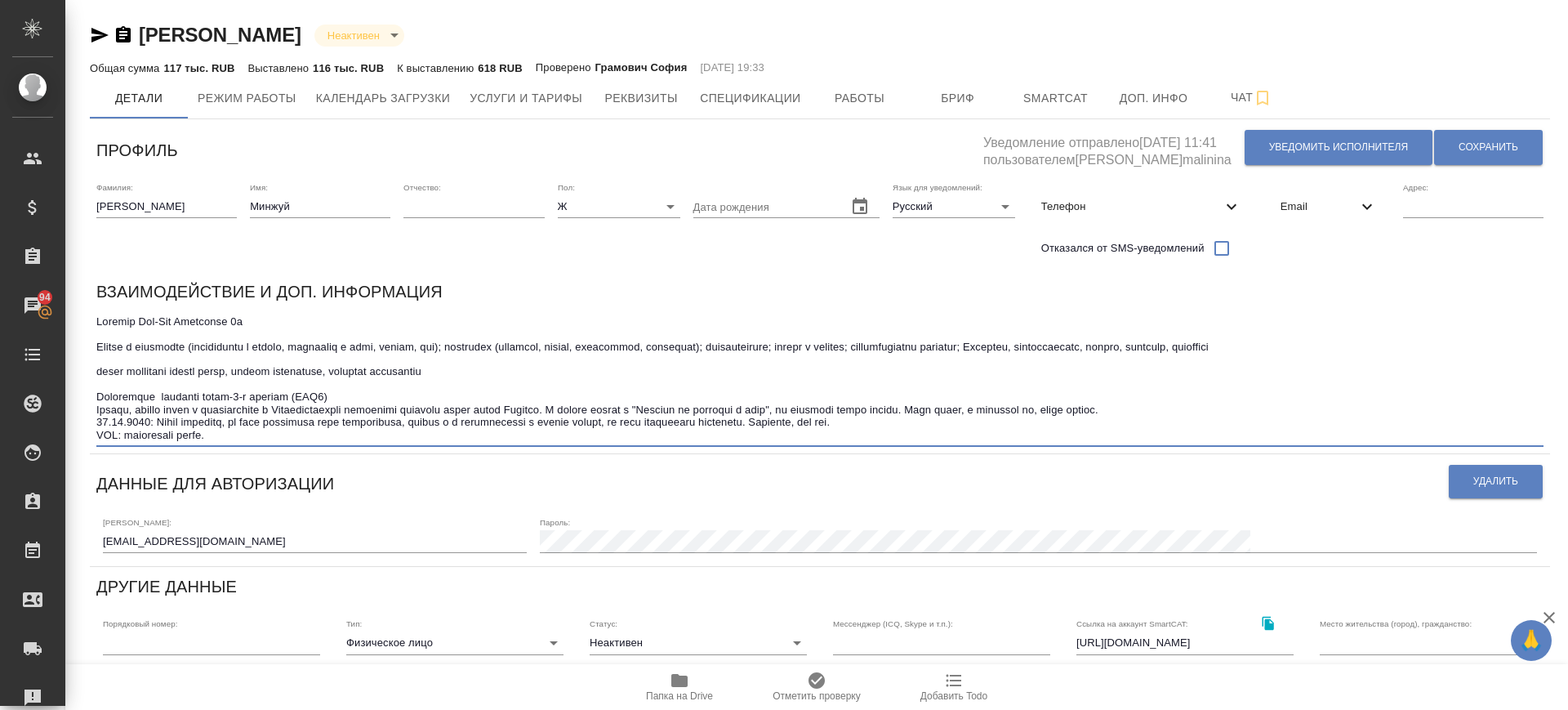
drag, startPoint x: 194, startPoint y: 424, endPoint x: 858, endPoint y: 411, distance: 664.1
click at [858, 411] on textarea at bounding box center [819, 379] width 1447 height 126
click at [367, 381] on textarea at bounding box center [819, 379] width 1447 height 126
click at [121, 36] on icon "button" at bounding box center [123, 34] width 15 height 16
click at [550, 93] on span "Услуги и тарифы" at bounding box center [526, 99] width 113 height 21
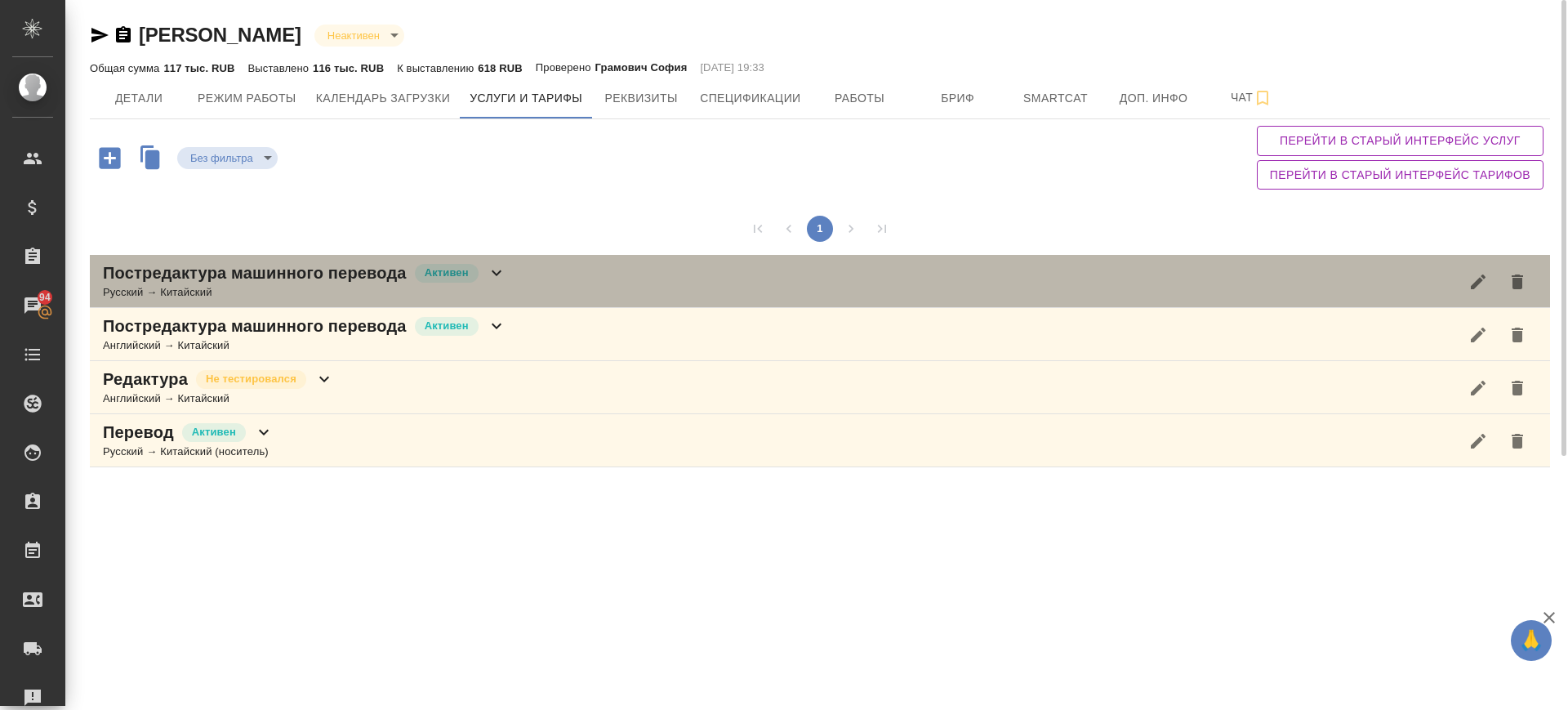
click at [526, 287] on div "Постредактура машинного перевода Активен Русский → Китайский" at bounding box center [819, 282] width 1461 height 53
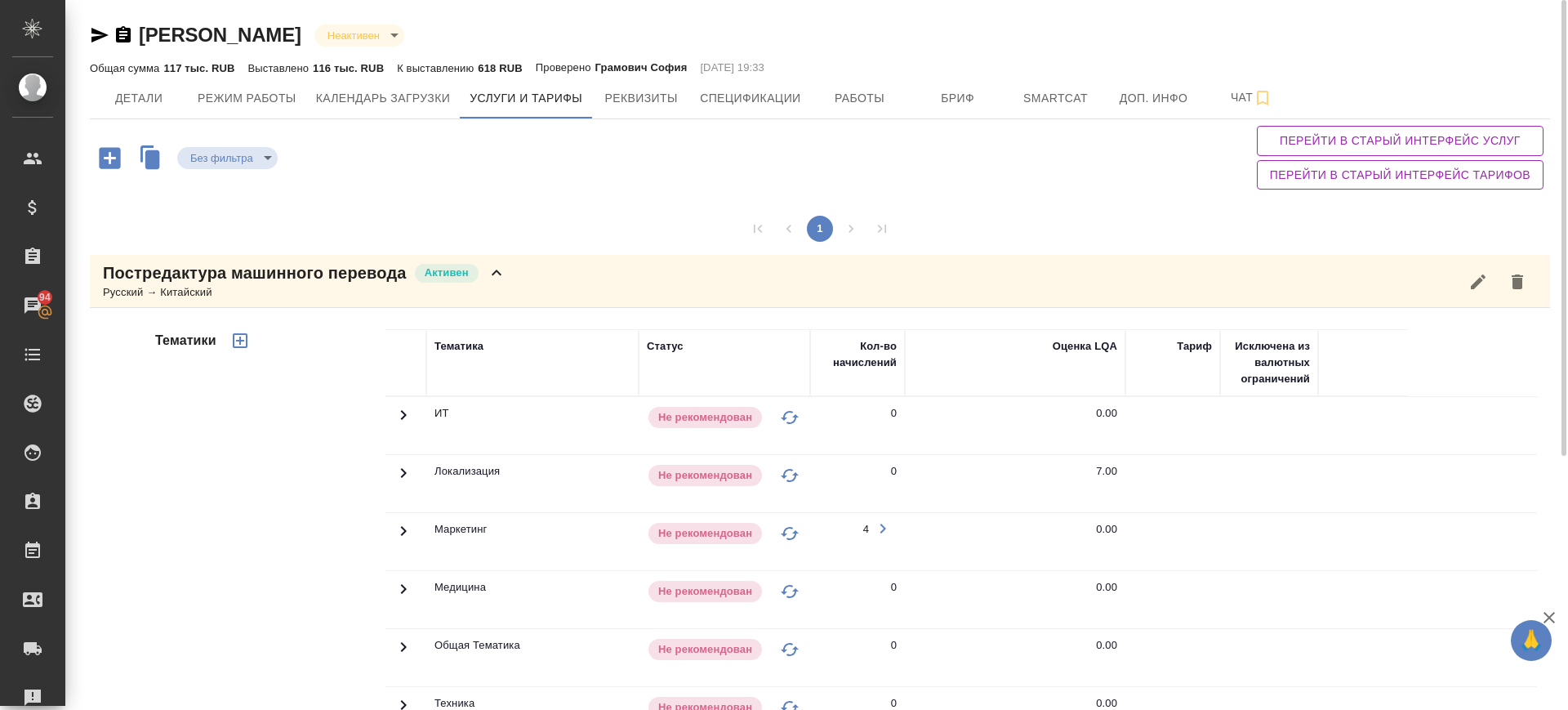
scroll to position [306, 0]
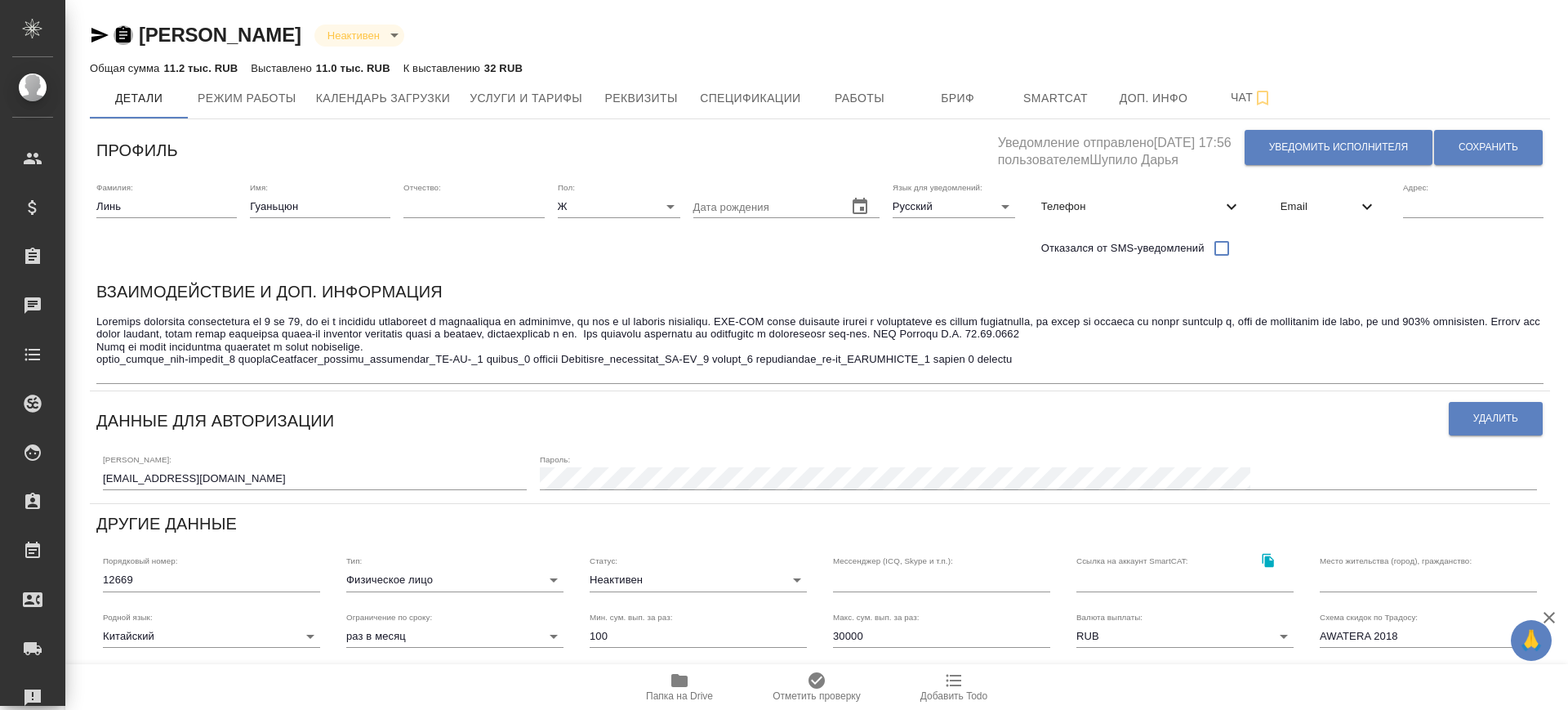
click at [127, 41] on icon "button" at bounding box center [123, 34] width 15 height 16
click at [283, 335] on textarea at bounding box center [819, 347] width 1447 height 63
drag, startPoint x: 104, startPoint y: 354, endPoint x: 1066, endPoint y: 358, distance: 962.0
click at [1066, 358] on textarea at bounding box center [819, 347] width 1447 height 63
click at [933, 95] on span "Бриф" at bounding box center [958, 99] width 78 height 21
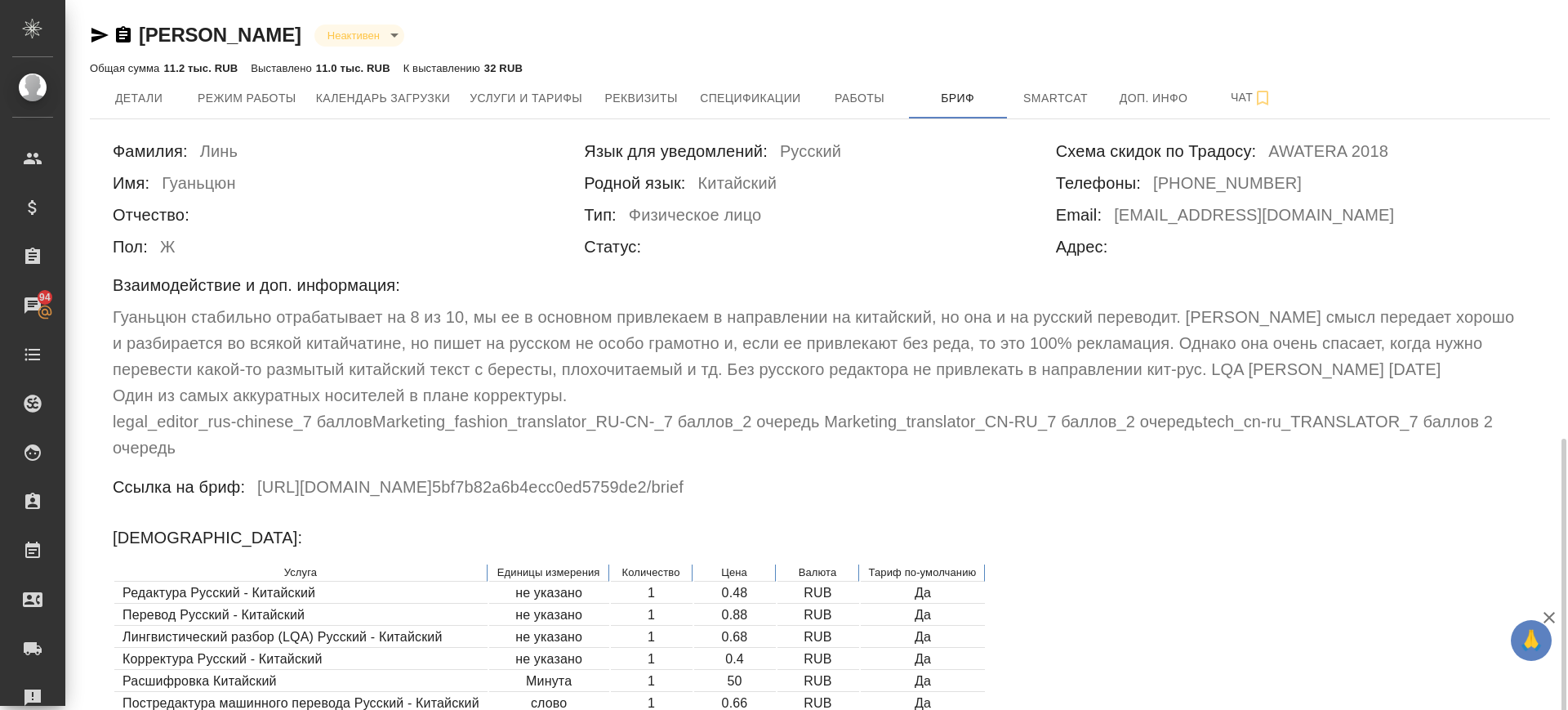
scroll to position [306, 0]
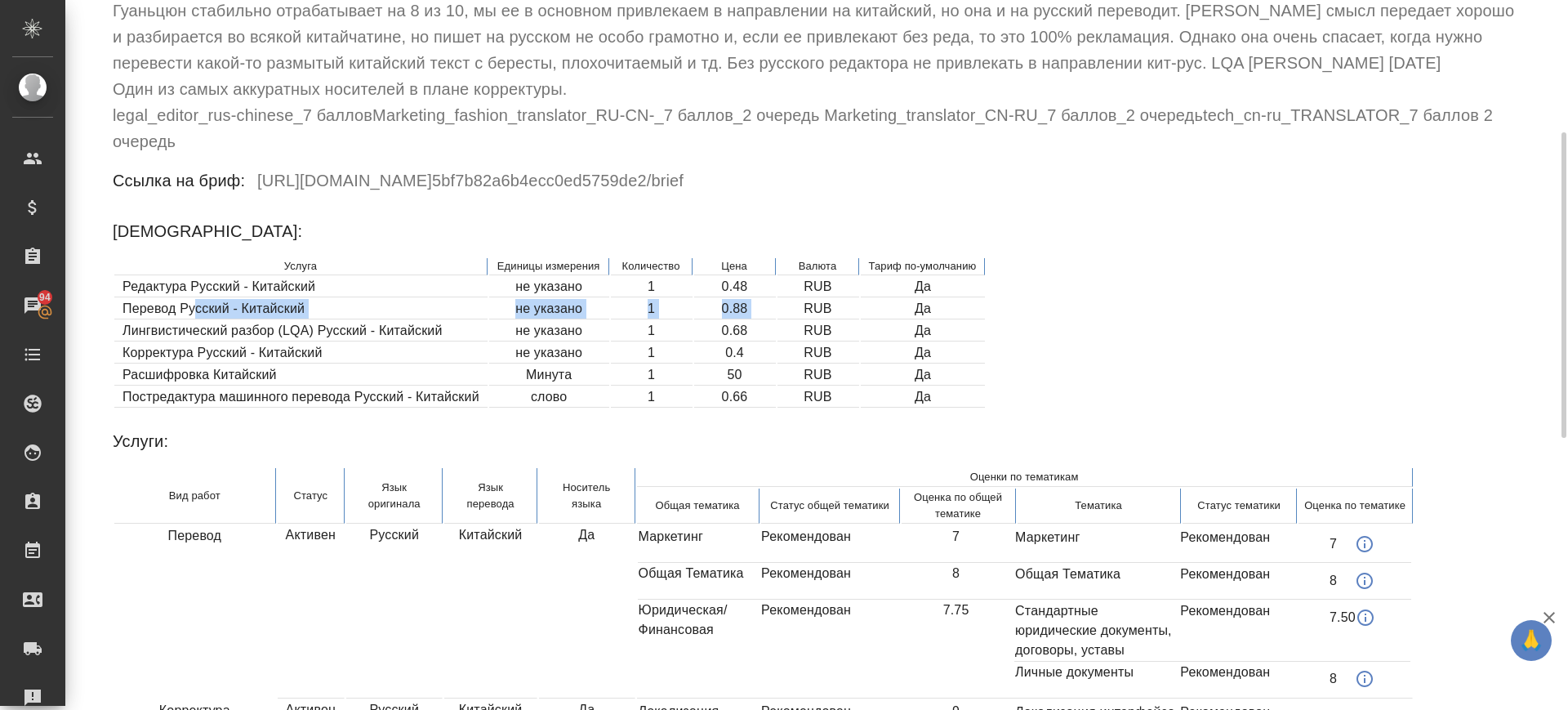
drag, startPoint x: 193, startPoint y: 307, endPoint x: 791, endPoint y: 309, distance: 598.0
click at [791, 309] on tr "Перевод Русский - Китайский не указано 1 0.88 RUB Да" at bounding box center [549, 309] width 871 height 21
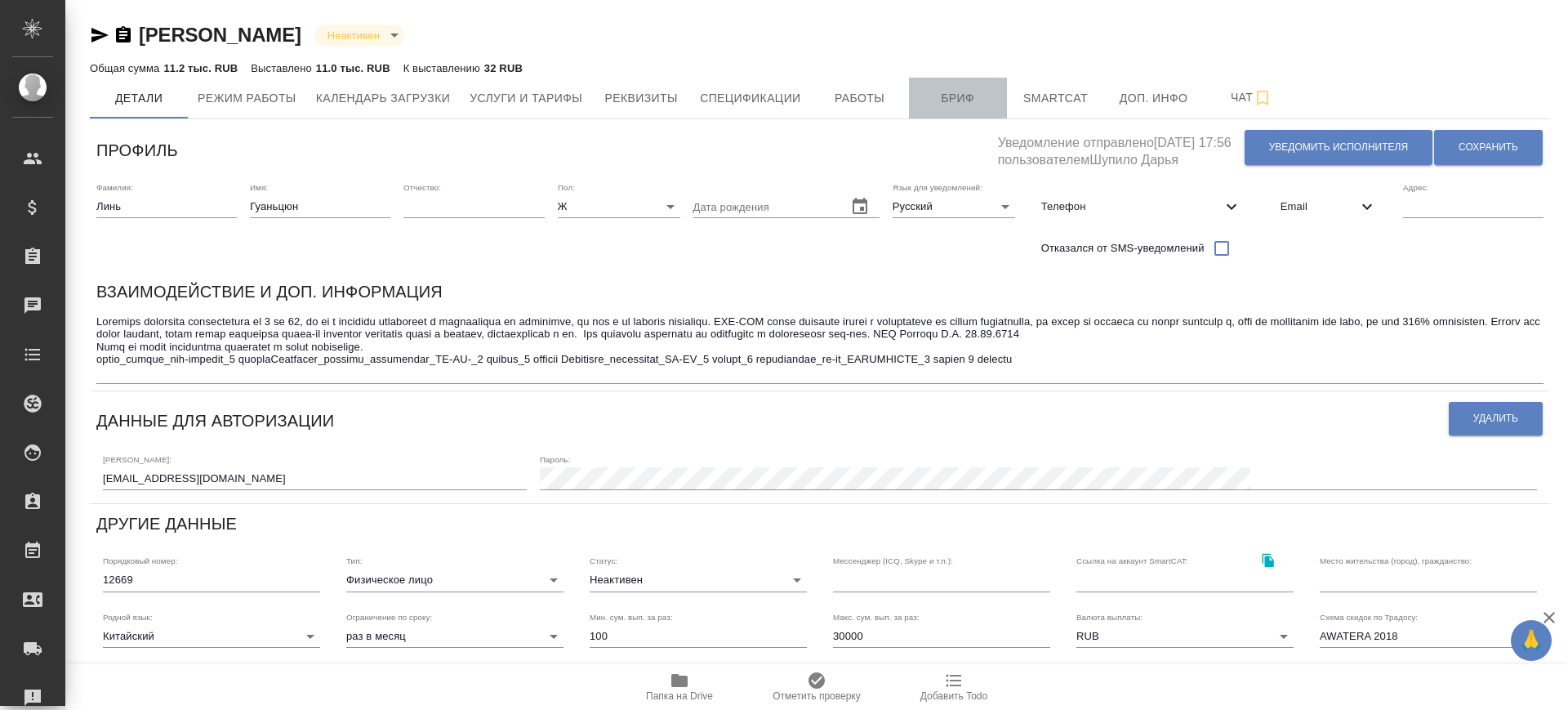
click at [958, 104] on span "Бриф" at bounding box center [958, 99] width 78 height 21
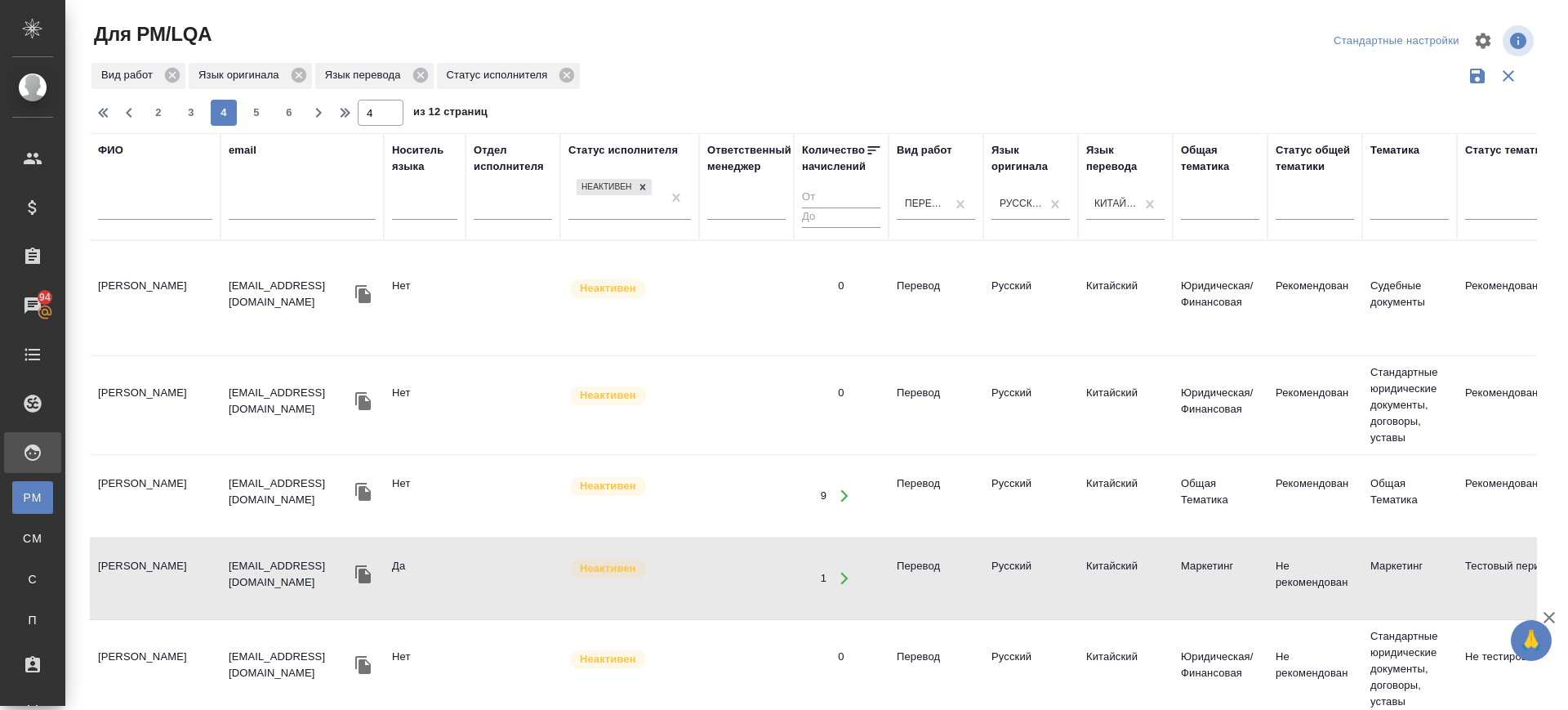
scroll to position [102, 0]
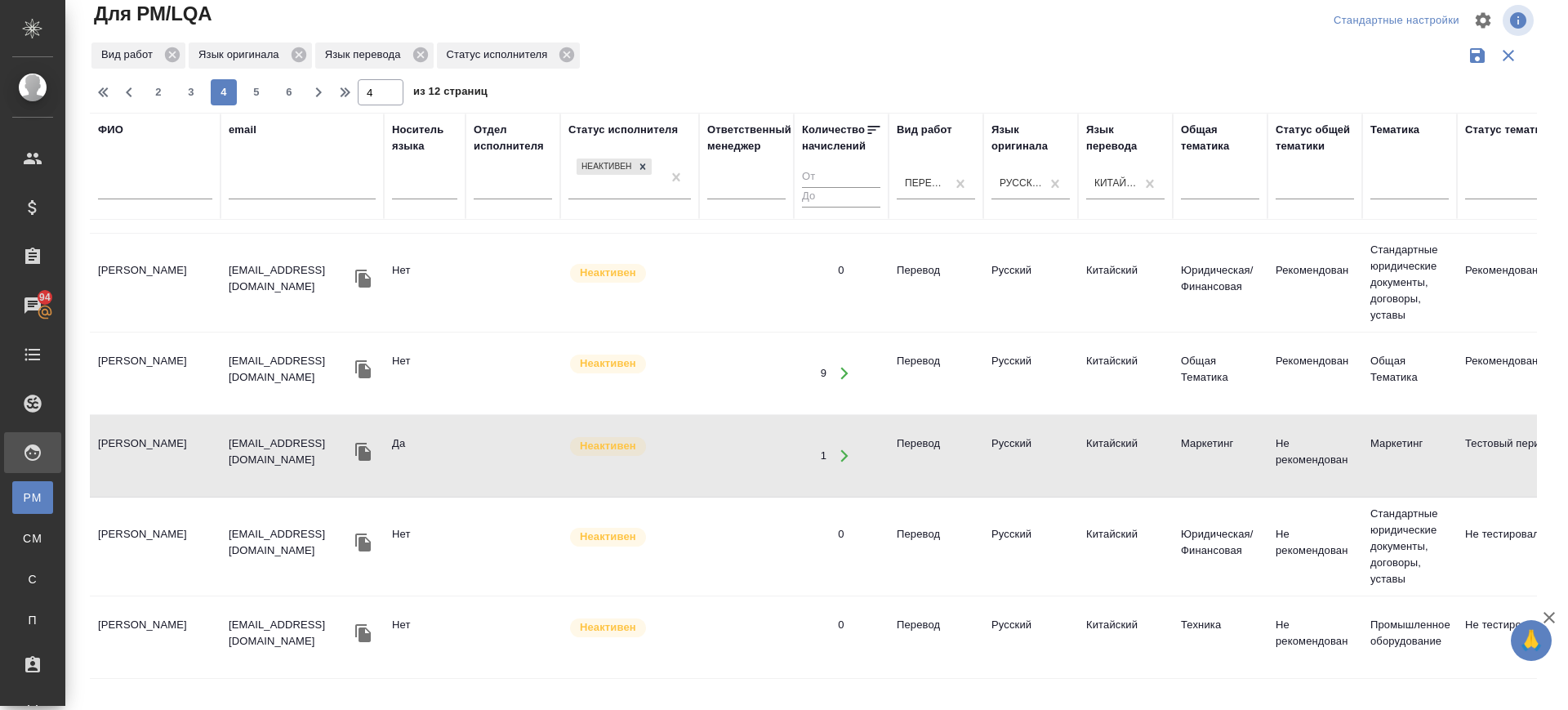
click at [124, 428] on td "[PERSON_NAME]" at bounding box center [154, 456] width 131 height 57
click at [138, 549] on td "Лин Лань" at bounding box center [154, 546] width 131 height 57
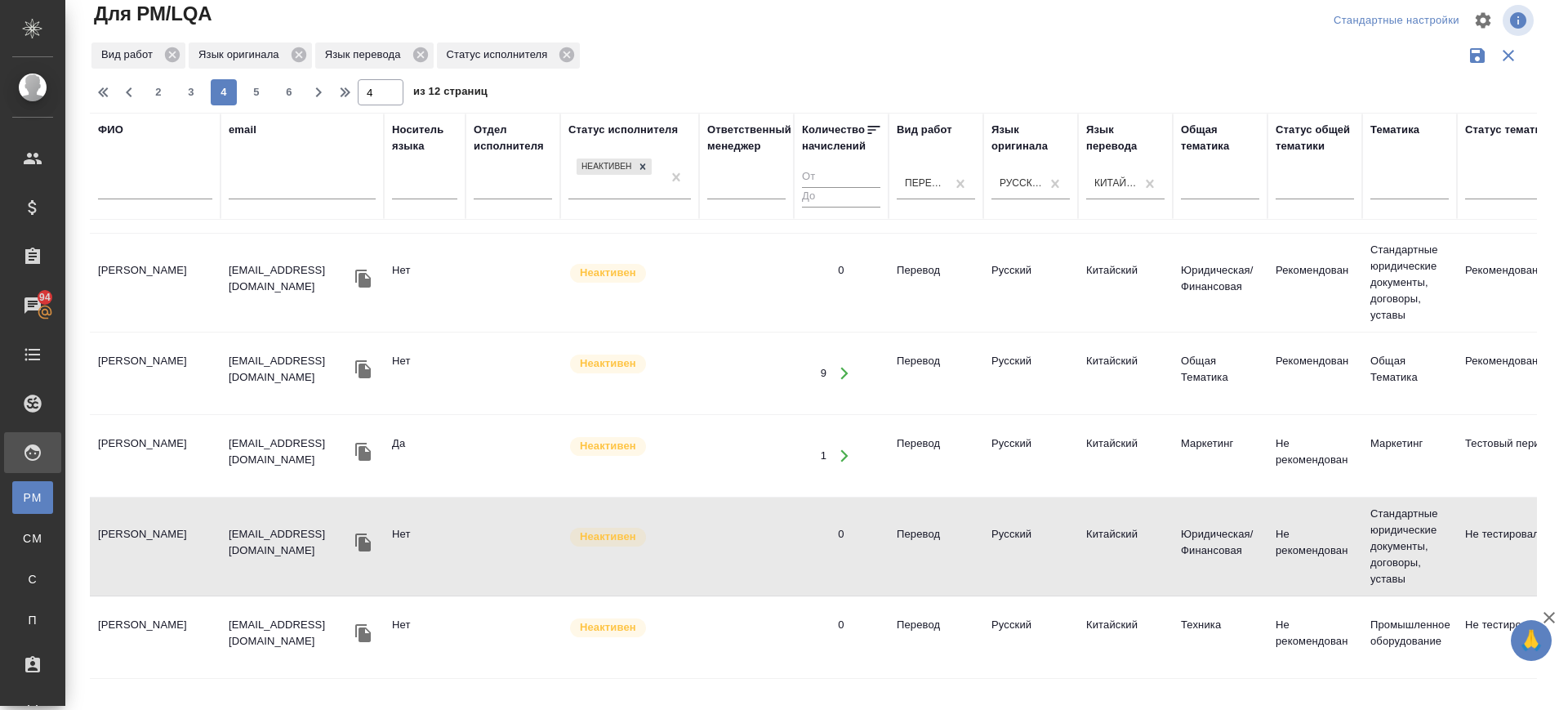
click at [115, 521] on td "Лин Лань" at bounding box center [154, 546] width 131 height 57
click at [115, 521] on td "[PERSON_NAME]" at bounding box center [154, 546] width 131 height 57
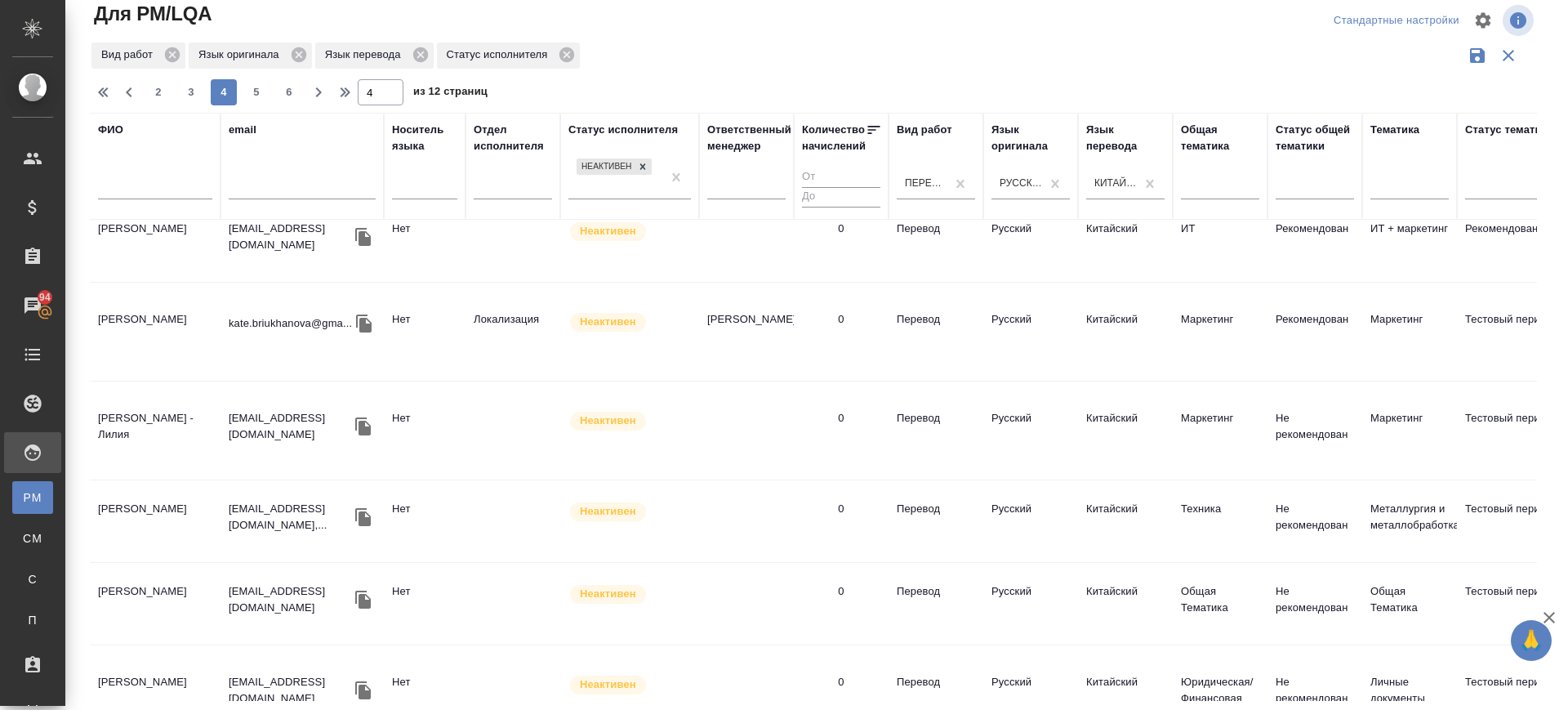
scroll to position [613, 0]
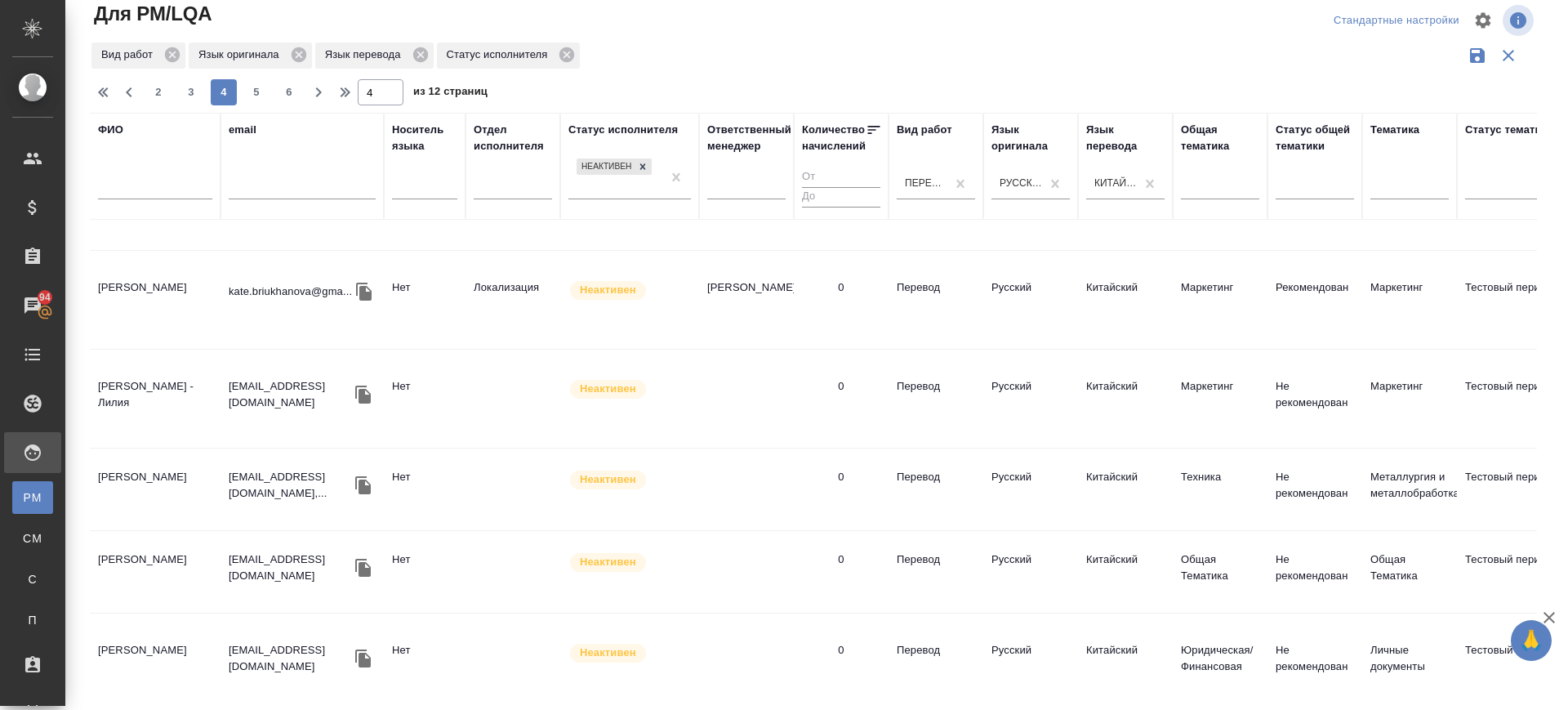
click at [128, 543] on td "[PERSON_NAME]" at bounding box center [154, 572] width 131 height 57
click at [128, 543] on td "Lu Yuxia" at bounding box center [154, 572] width 131 height 57
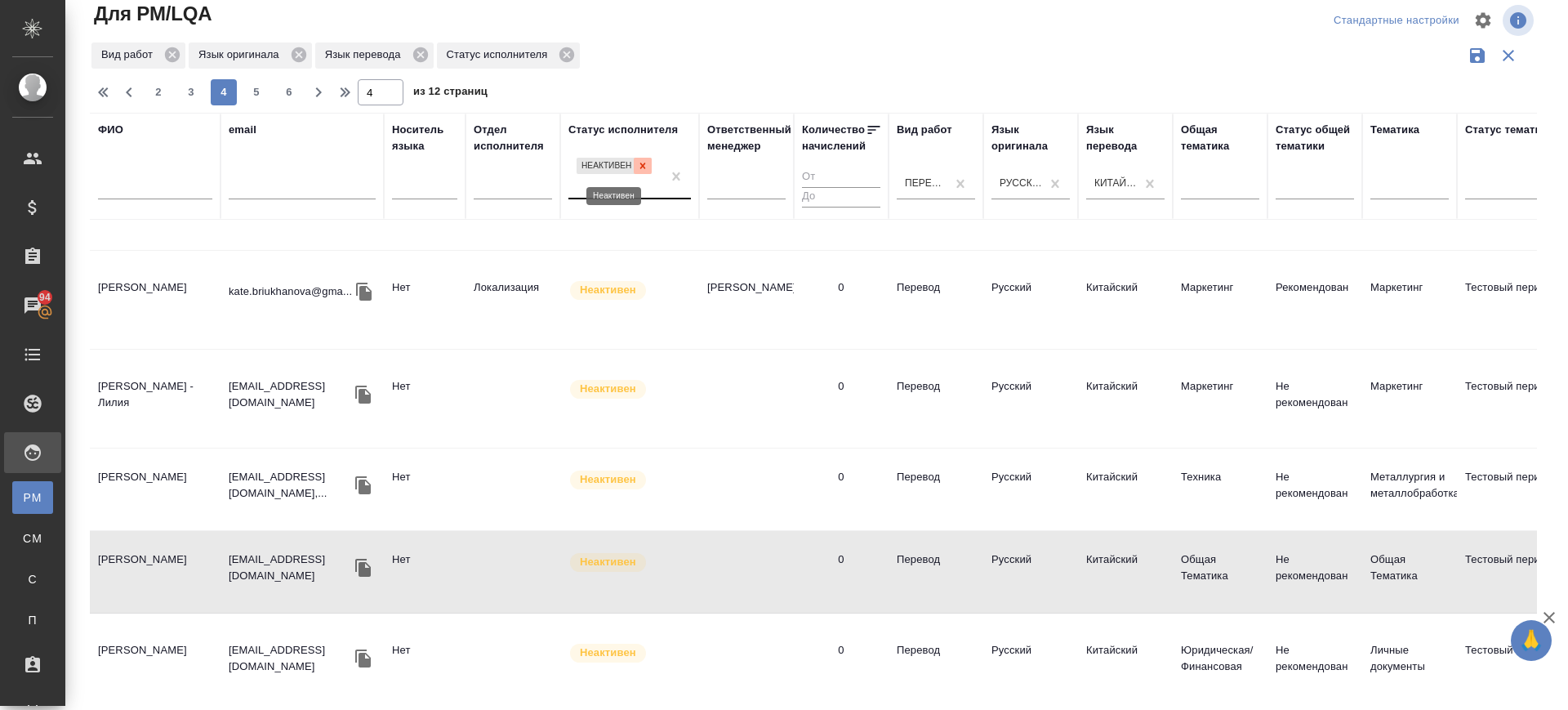
drag, startPoint x: 649, startPoint y: 163, endPoint x: 637, endPoint y: 184, distance: 24.2
click at [648, 162] on icon at bounding box center [643, 166] width 11 height 11
click at [637, 184] on div "Неактивен" at bounding box center [615, 176] width 93 height 44
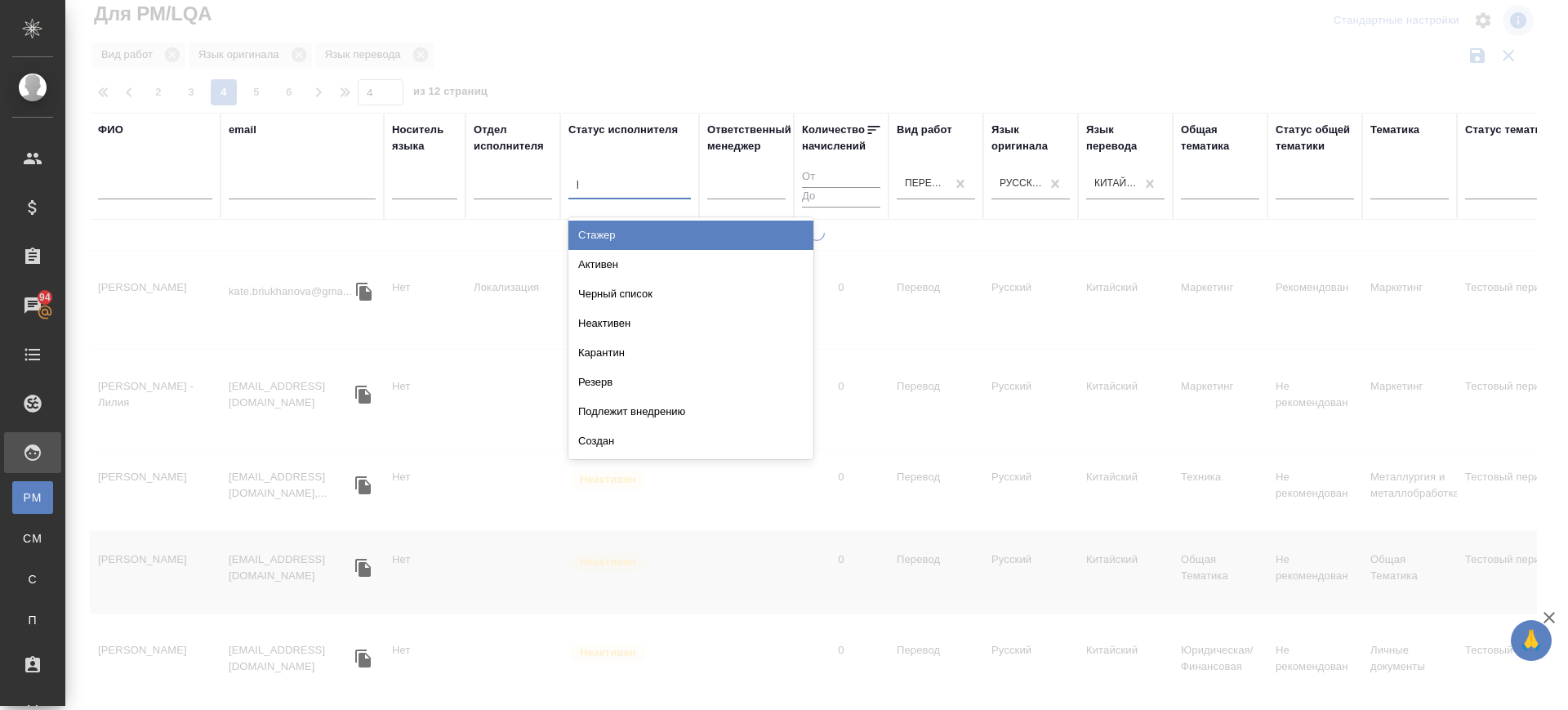
type input "ре"
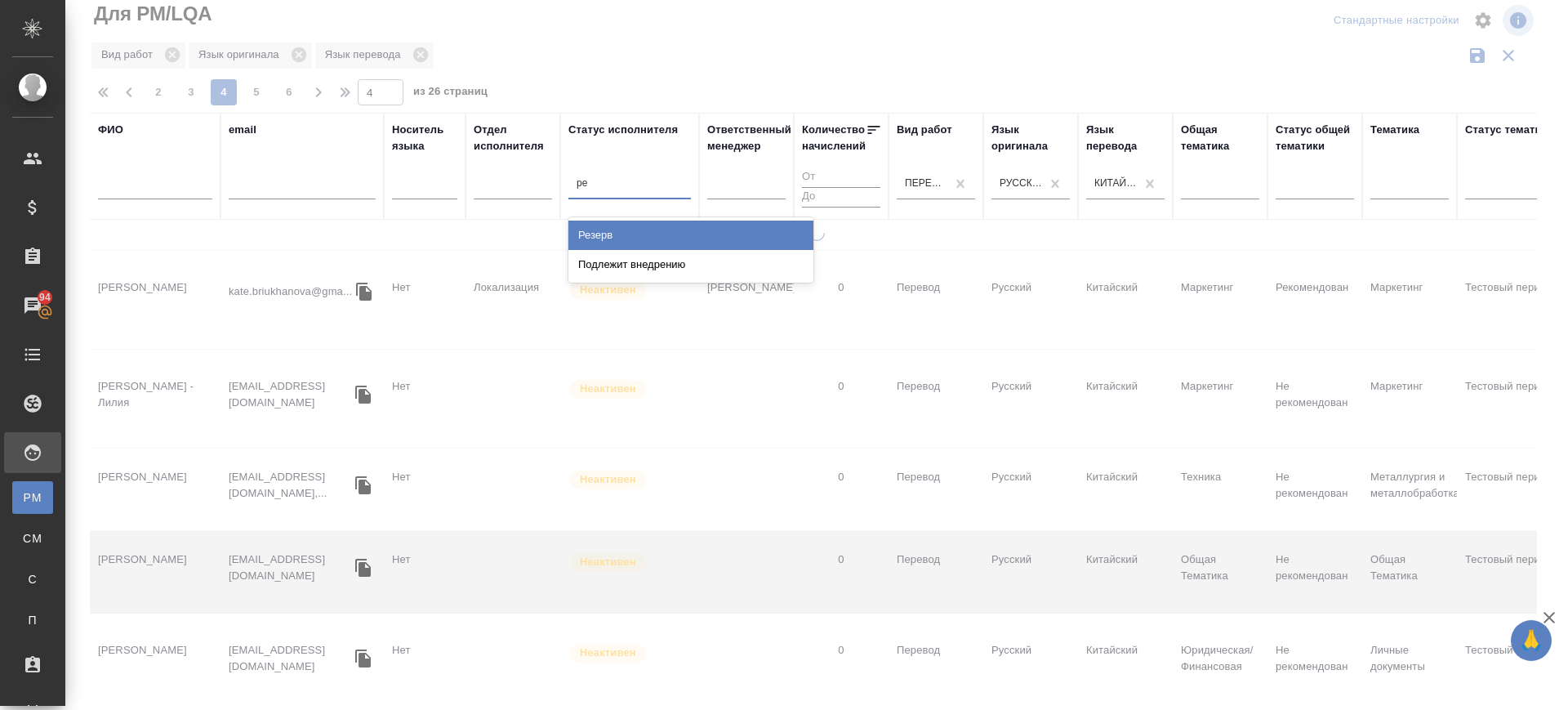
click at [625, 233] on div "Резерв" at bounding box center [691, 234] width 245 height 29
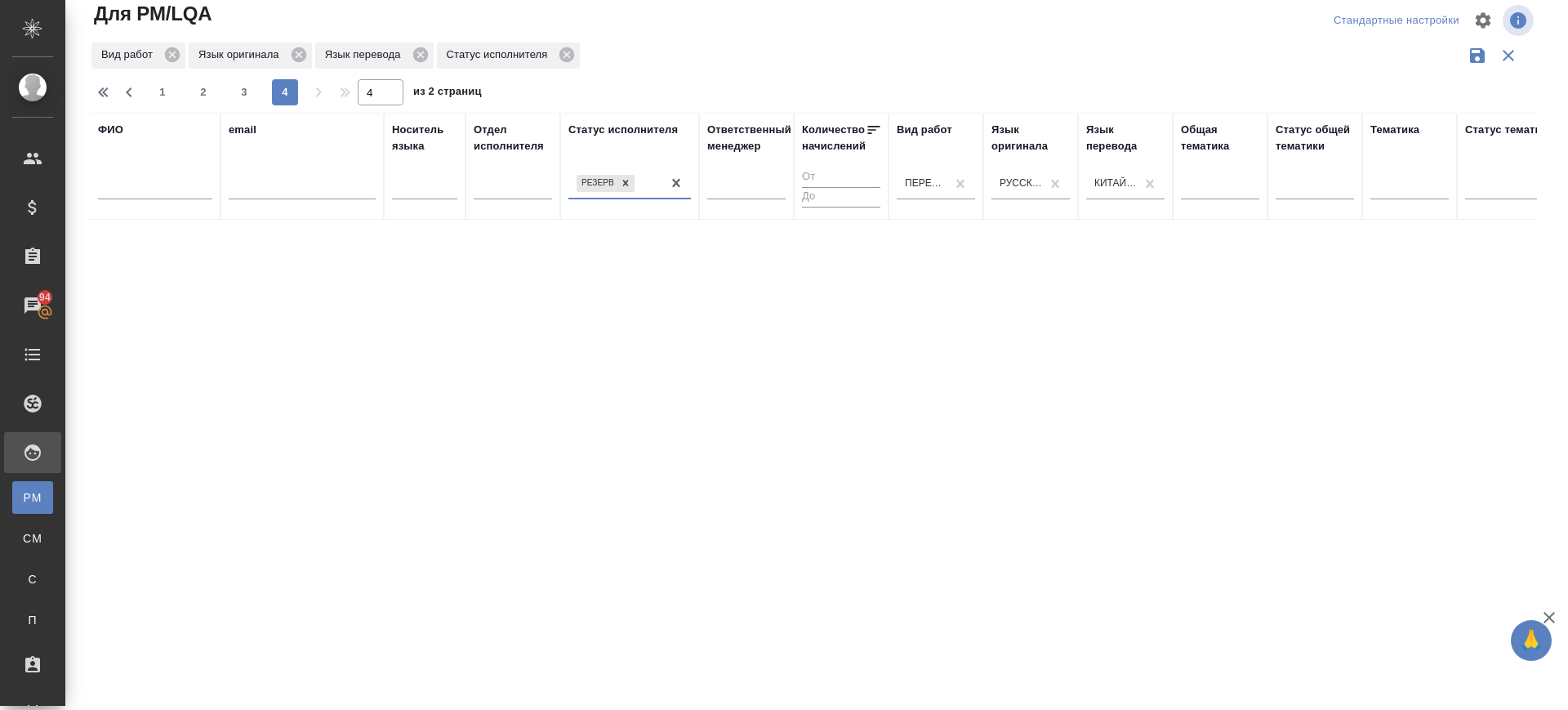
scroll to position [0, 0]
drag, startPoint x: 379, startPoint y: 91, endPoint x: 323, endPoint y: 90, distance: 56.0
click at [323, 90] on div "1 2 3 4 4 из 2 страниц" at bounding box center [819, 92] width 1461 height 26
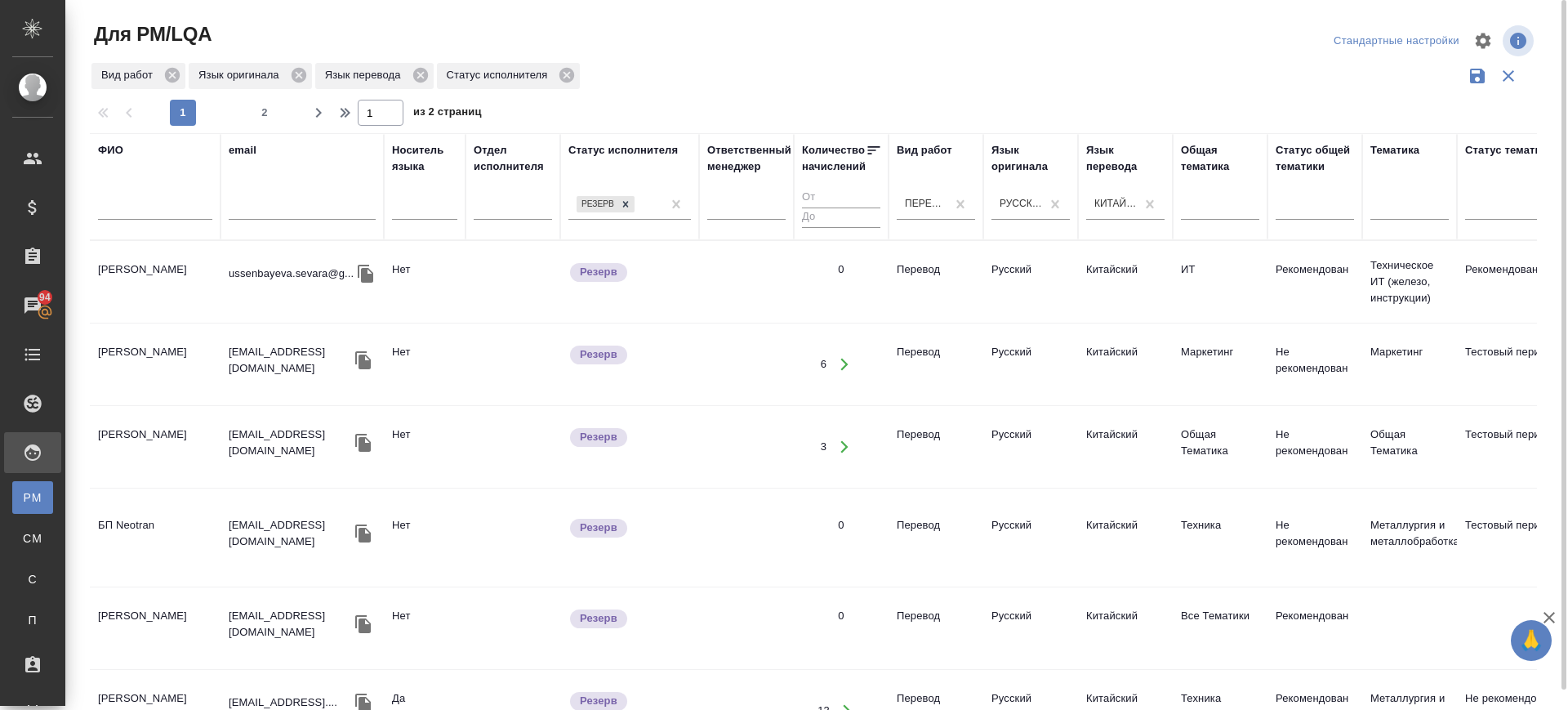
click at [136, 356] on td "WANG XUEYING" at bounding box center [154, 363] width 131 height 57
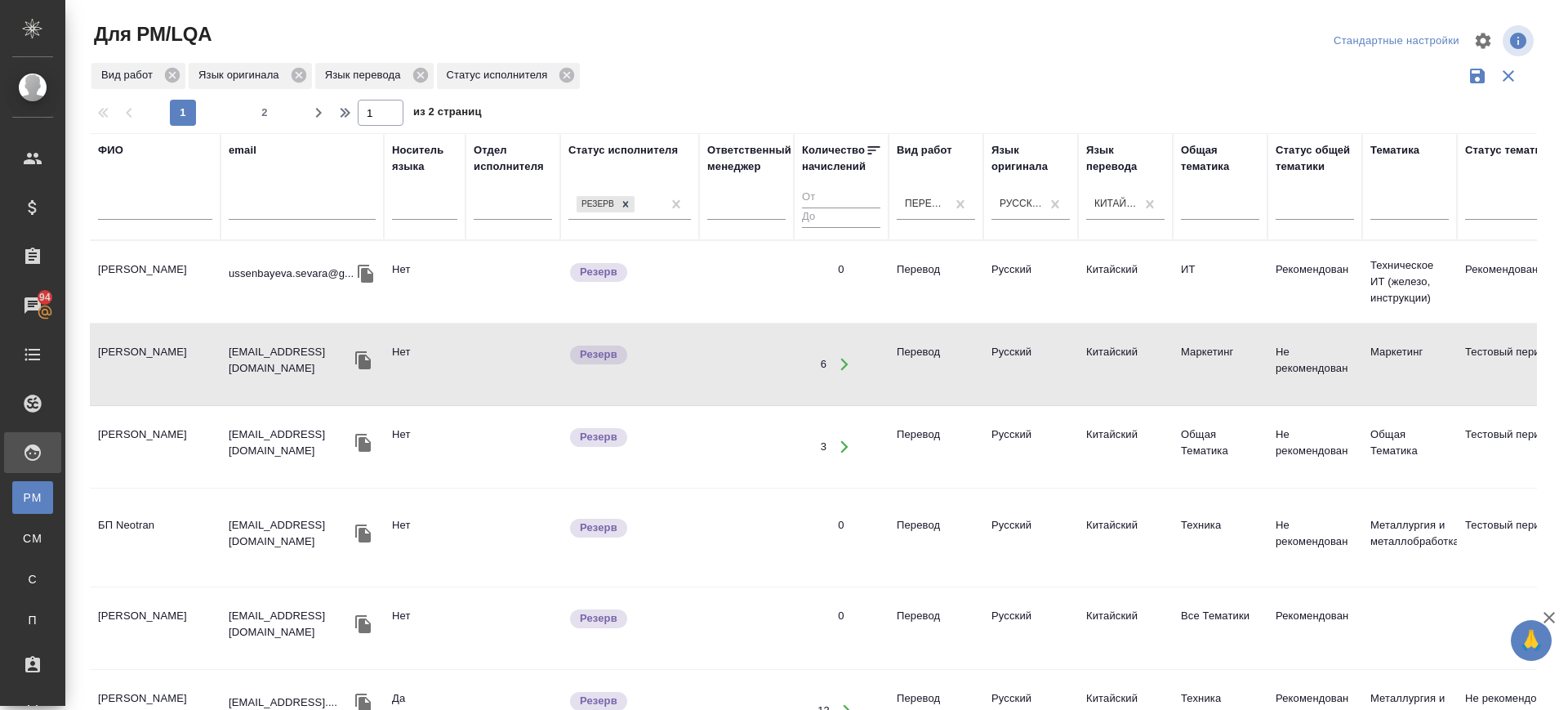
click at [136, 356] on td "WANG XUEYING" at bounding box center [154, 363] width 131 height 57
click at [143, 616] on td "WANG XUEYING" at bounding box center [154, 628] width 131 height 57
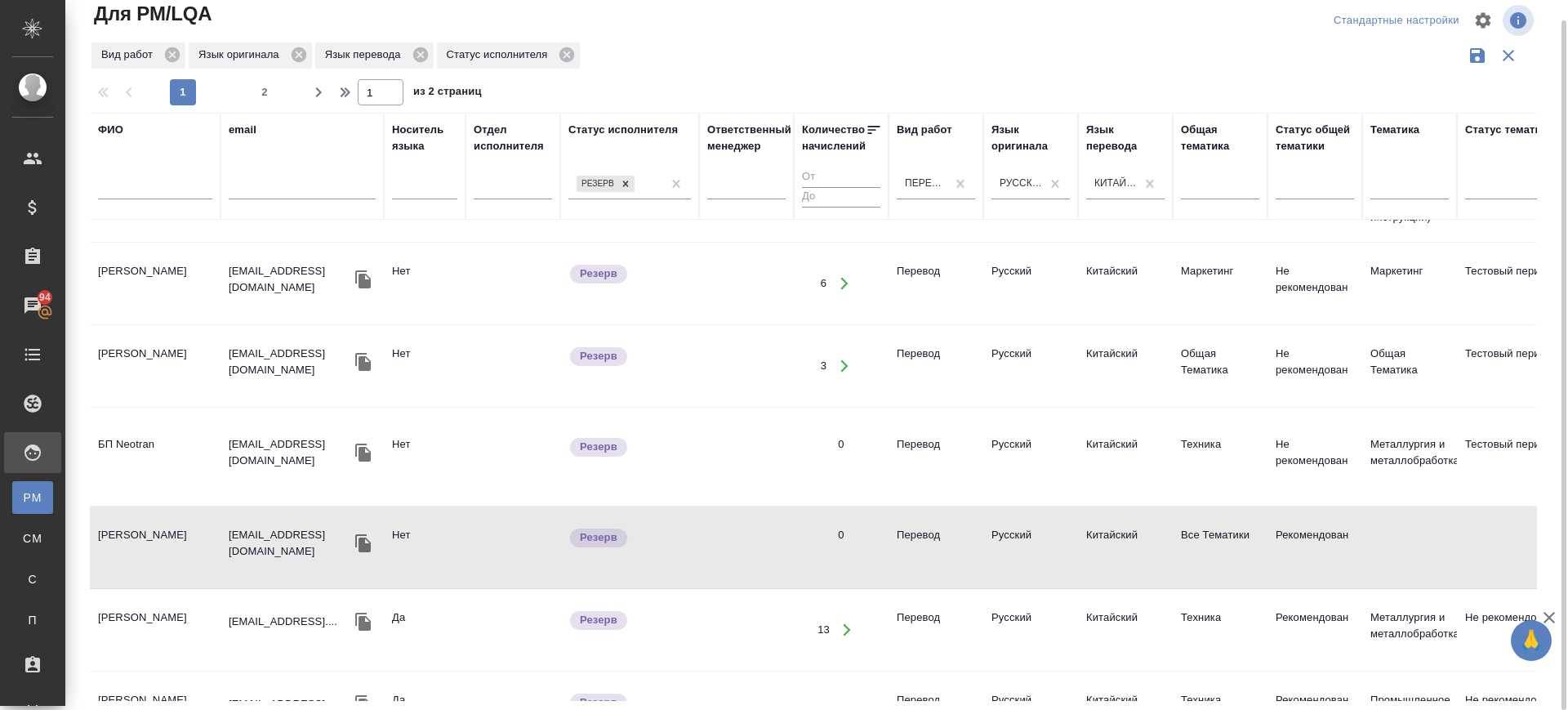
scroll to position [102, 0]
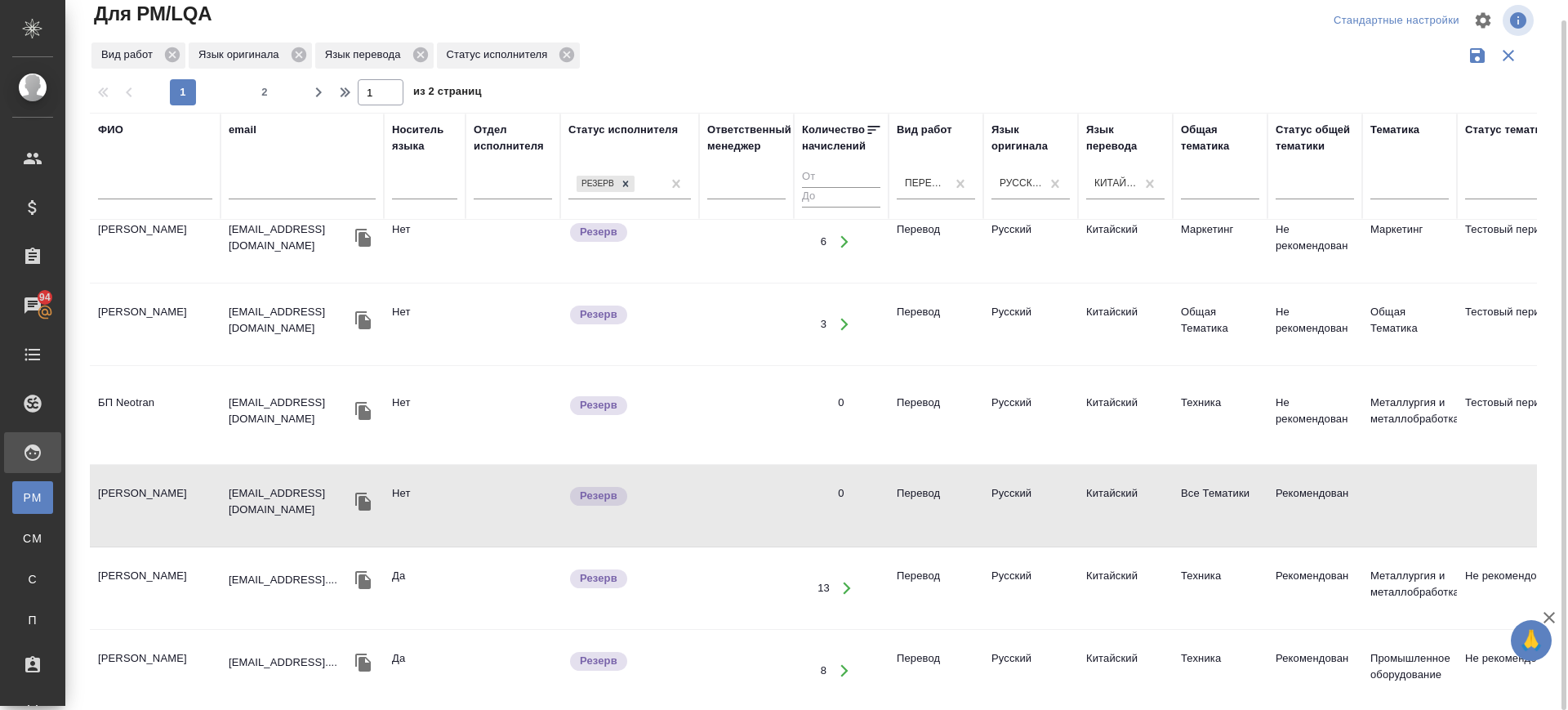
click at [129, 562] on td "Li Jiali" at bounding box center [154, 588] width 131 height 57
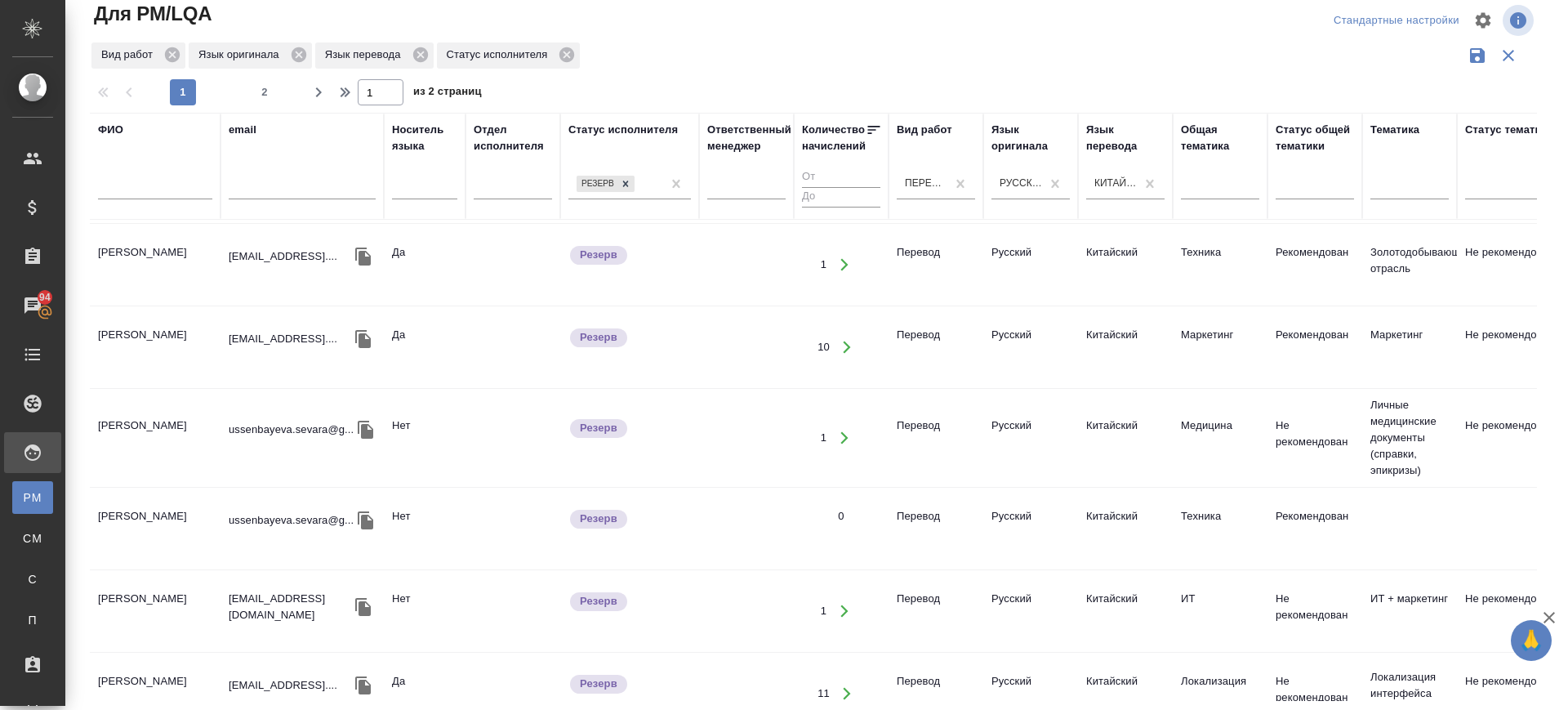
scroll to position [1123, 0]
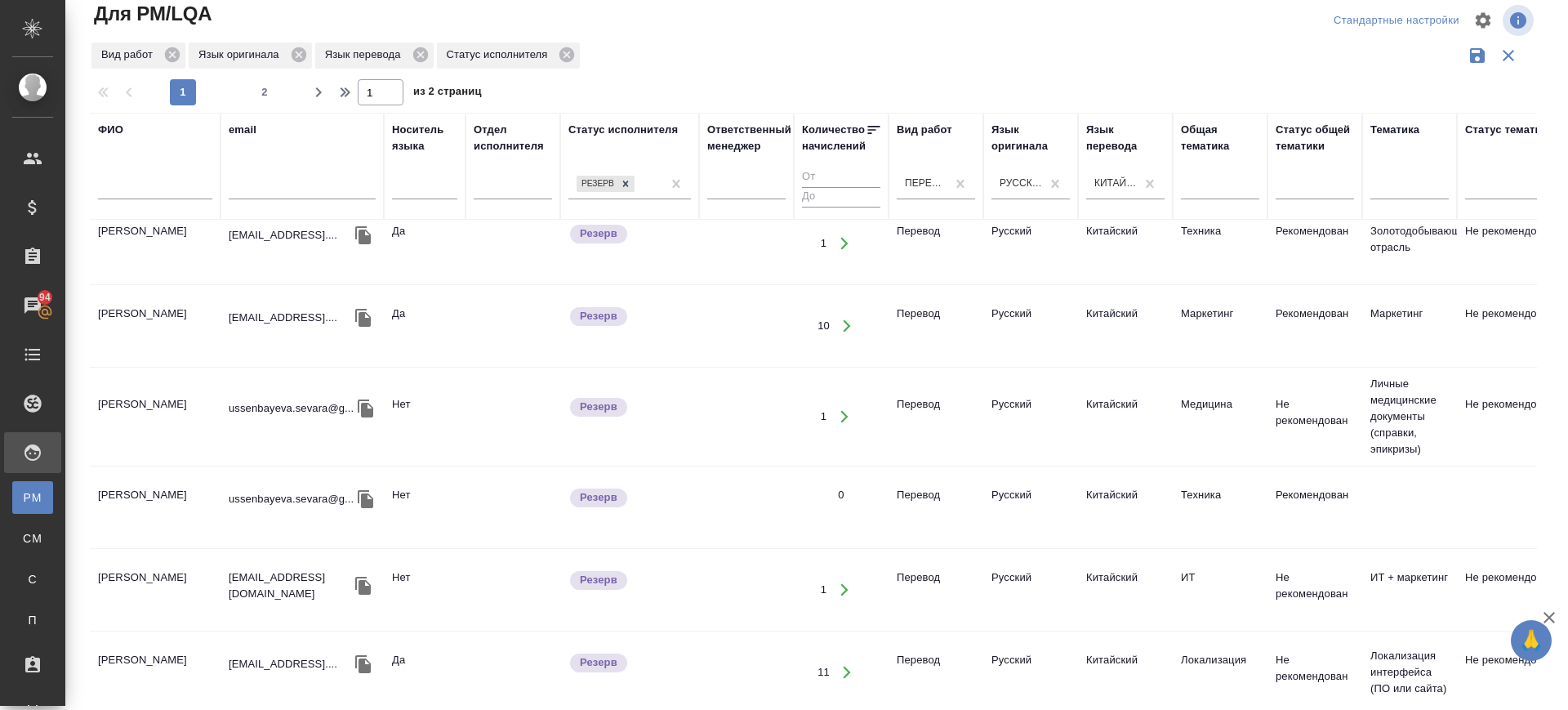
click at [150, 578] on td "WANG XUEYING" at bounding box center [154, 589] width 131 height 57
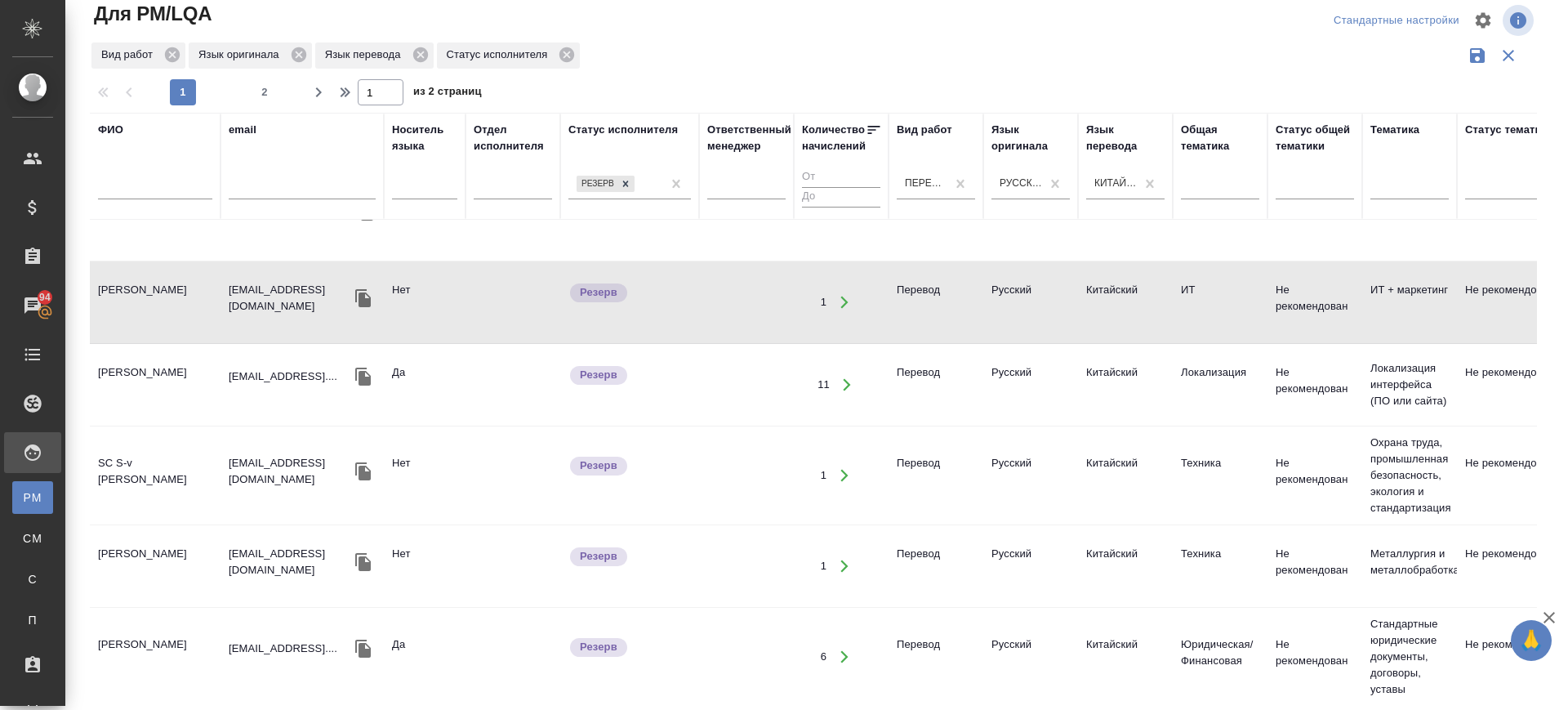
scroll to position [1429, 0]
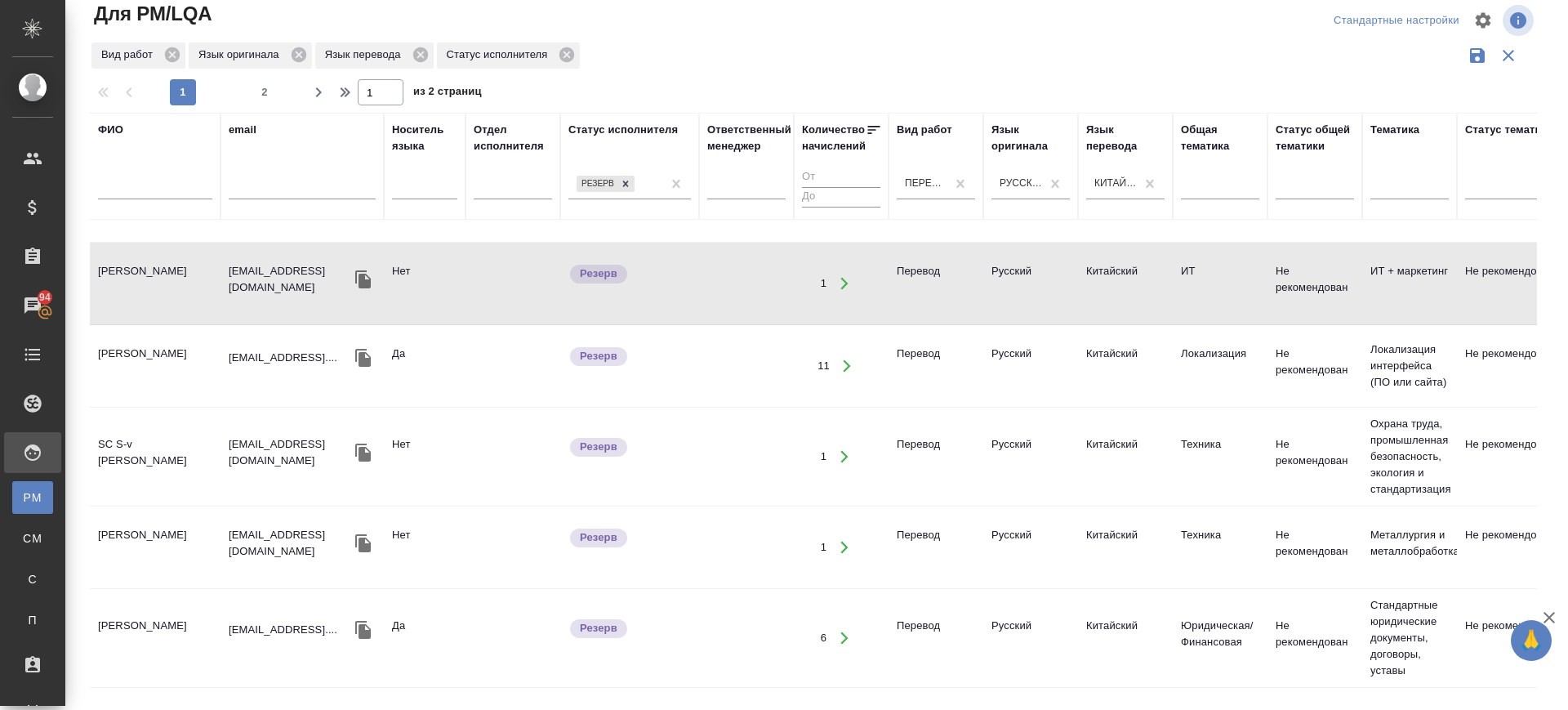
click at [131, 526] on td "Ян Юнья" at bounding box center [154, 547] width 131 height 57
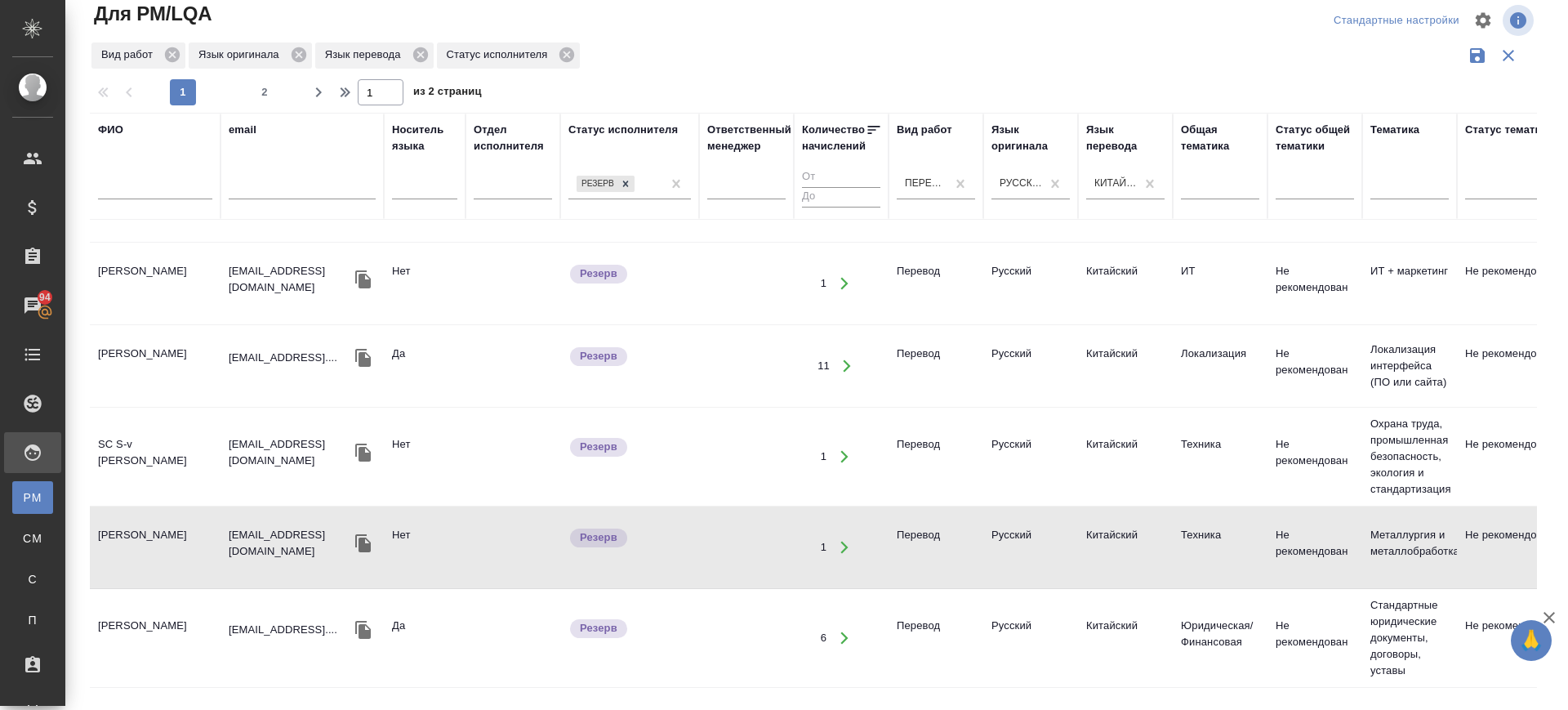
click at [131, 526] on td "Ян Юнья" at bounding box center [154, 547] width 131 height 57
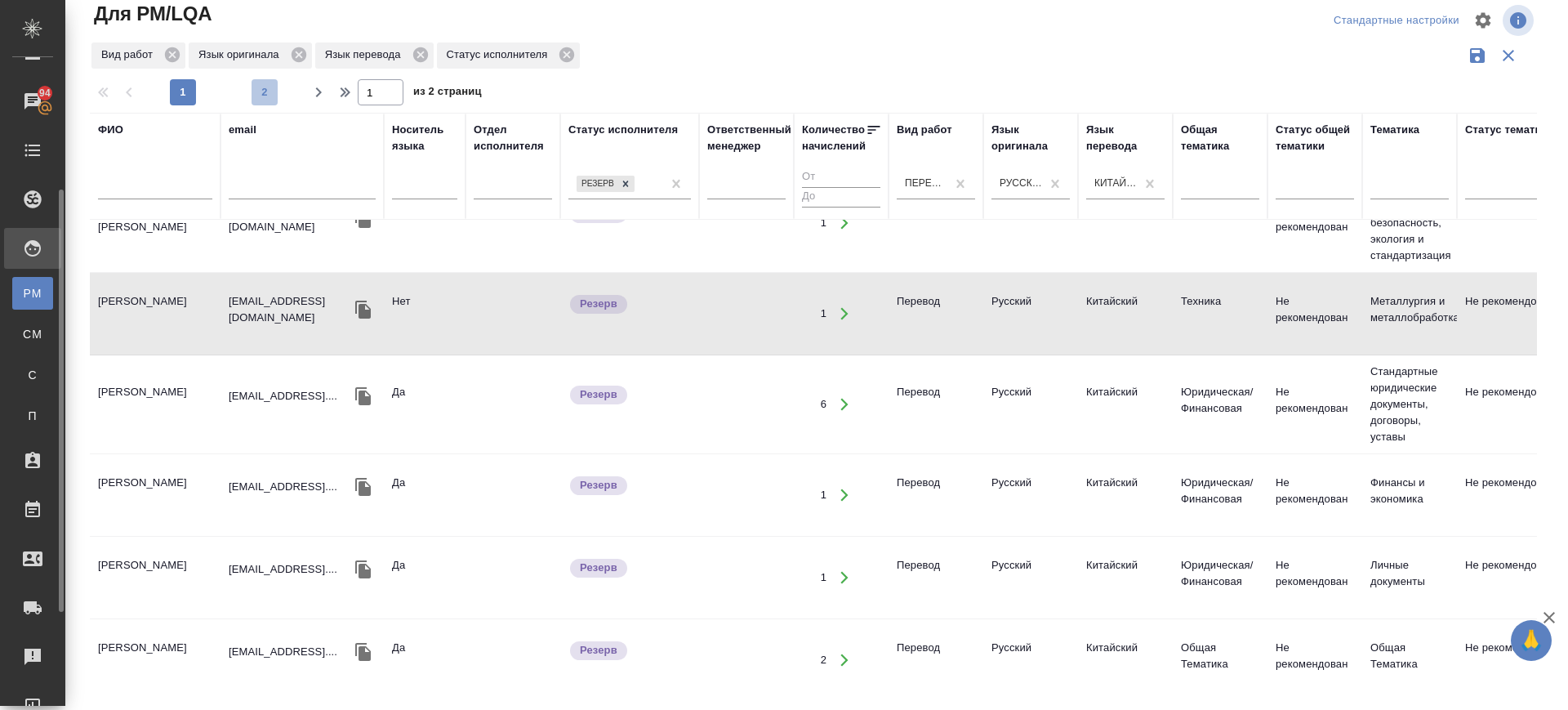
click at [267, 86] on span "2" at bounding box center [265, 91] width 26 height 16
type input "2"
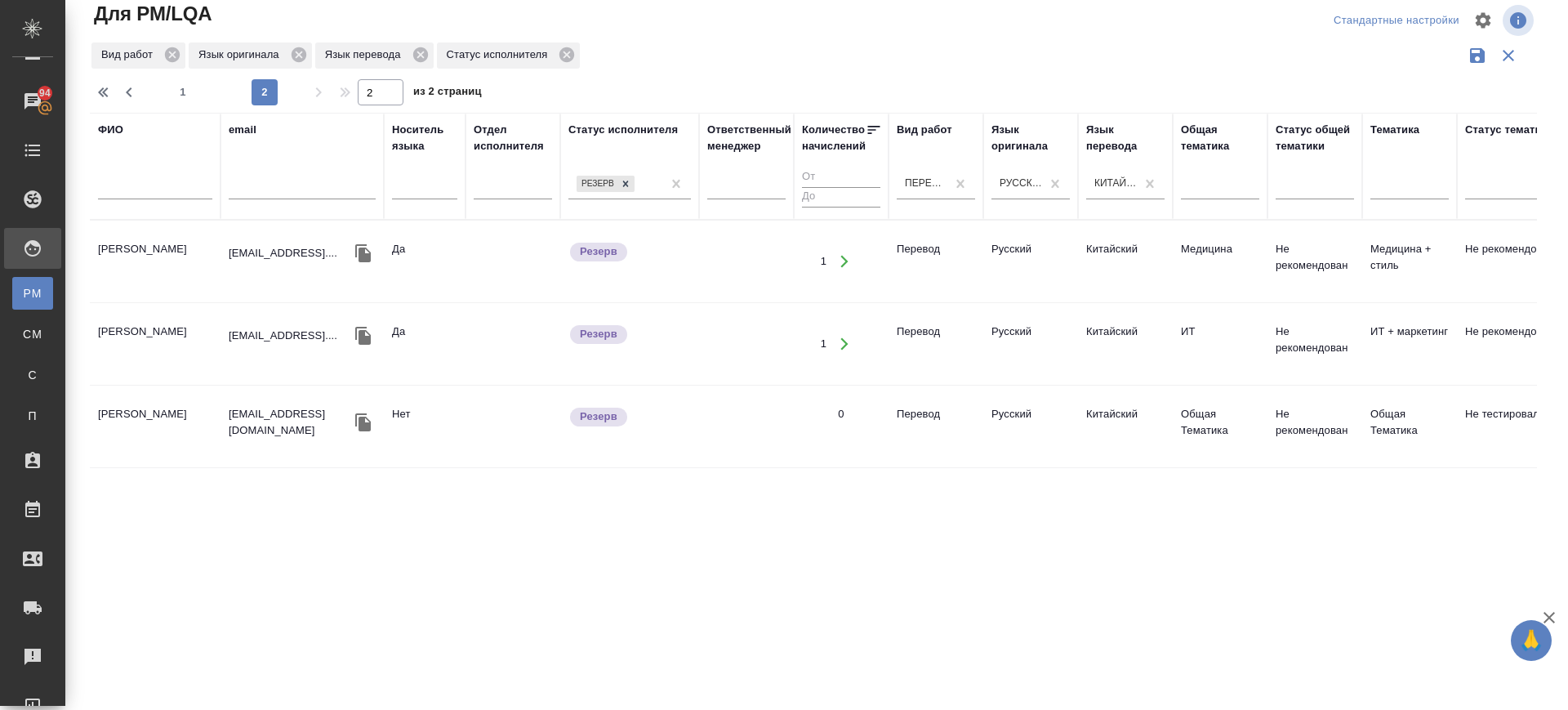
scroll to position [0, 0]
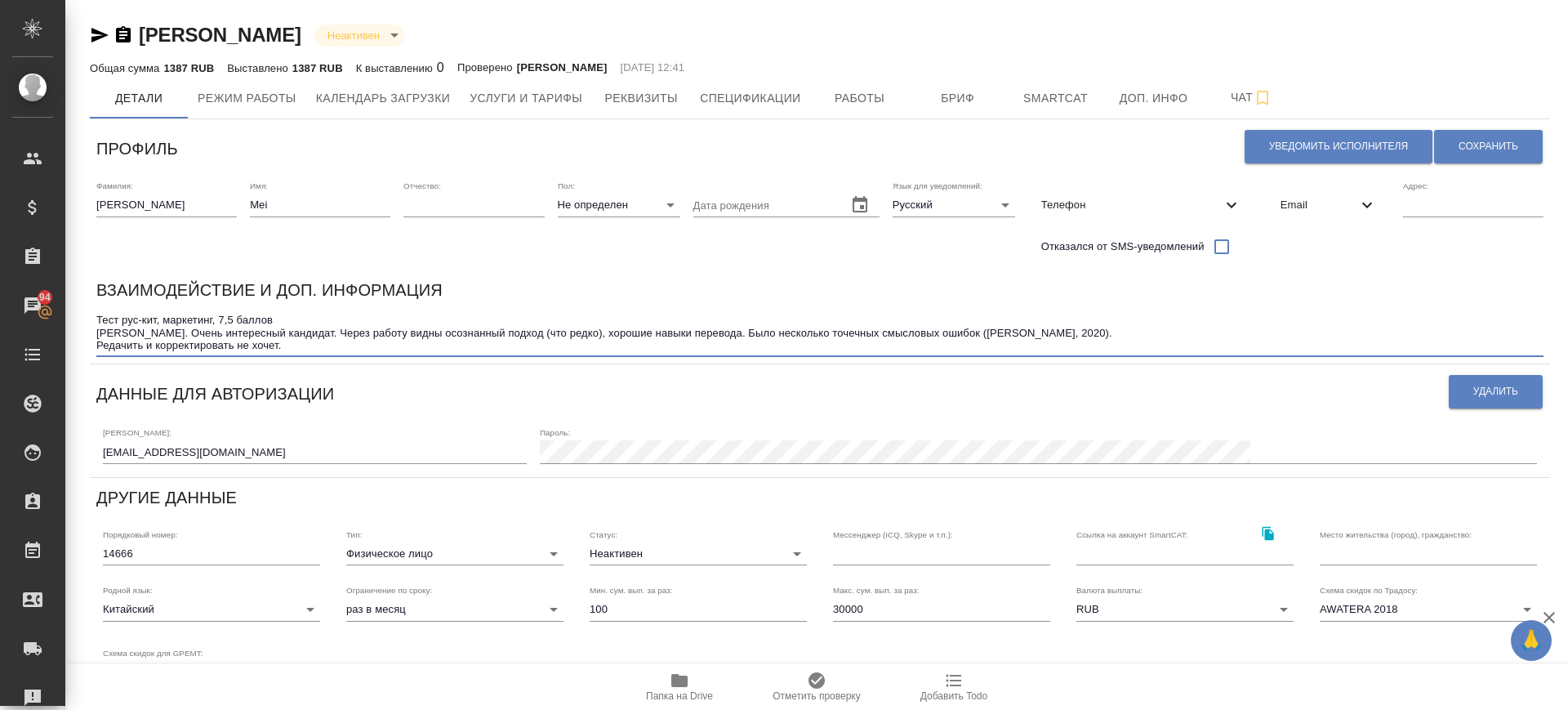
drag, startPoint x: 100, startPoint y: 317, endPoint x: 318, endPoint y: 315, distance: 218.0
click at [318, 315] on textarea "Тест рус-кит, маркетинг, 7,5 баллов Эмма. Очень интересный кандидат. Через рабо…" at bounding box center [819, 332] width 1447 height 38
click at [125, 38] on icon "button" at bounding box center [123, 34] width 15 height 16
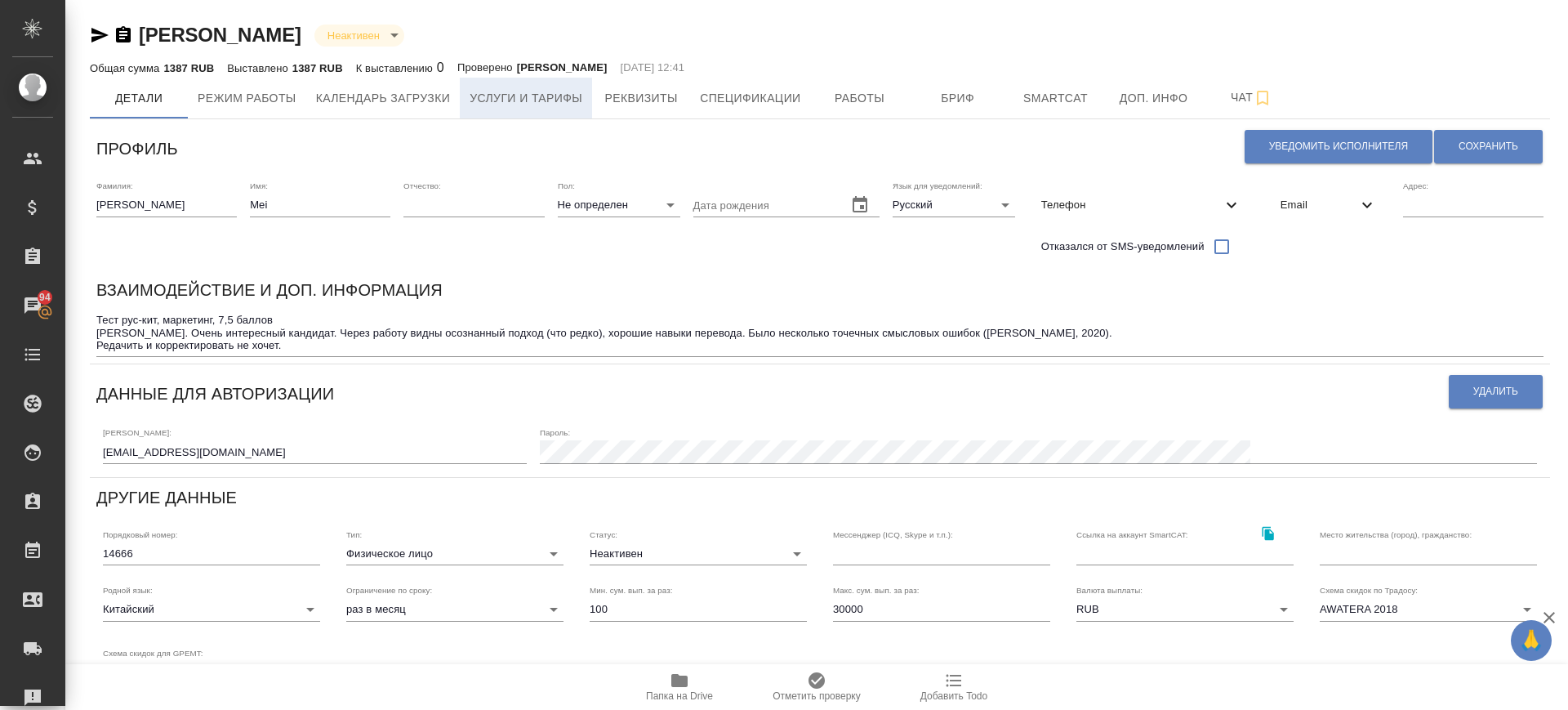
click at [559, 95] on span "Услуги и тарифы" at bounding box center [526, 99] width 113 height 21
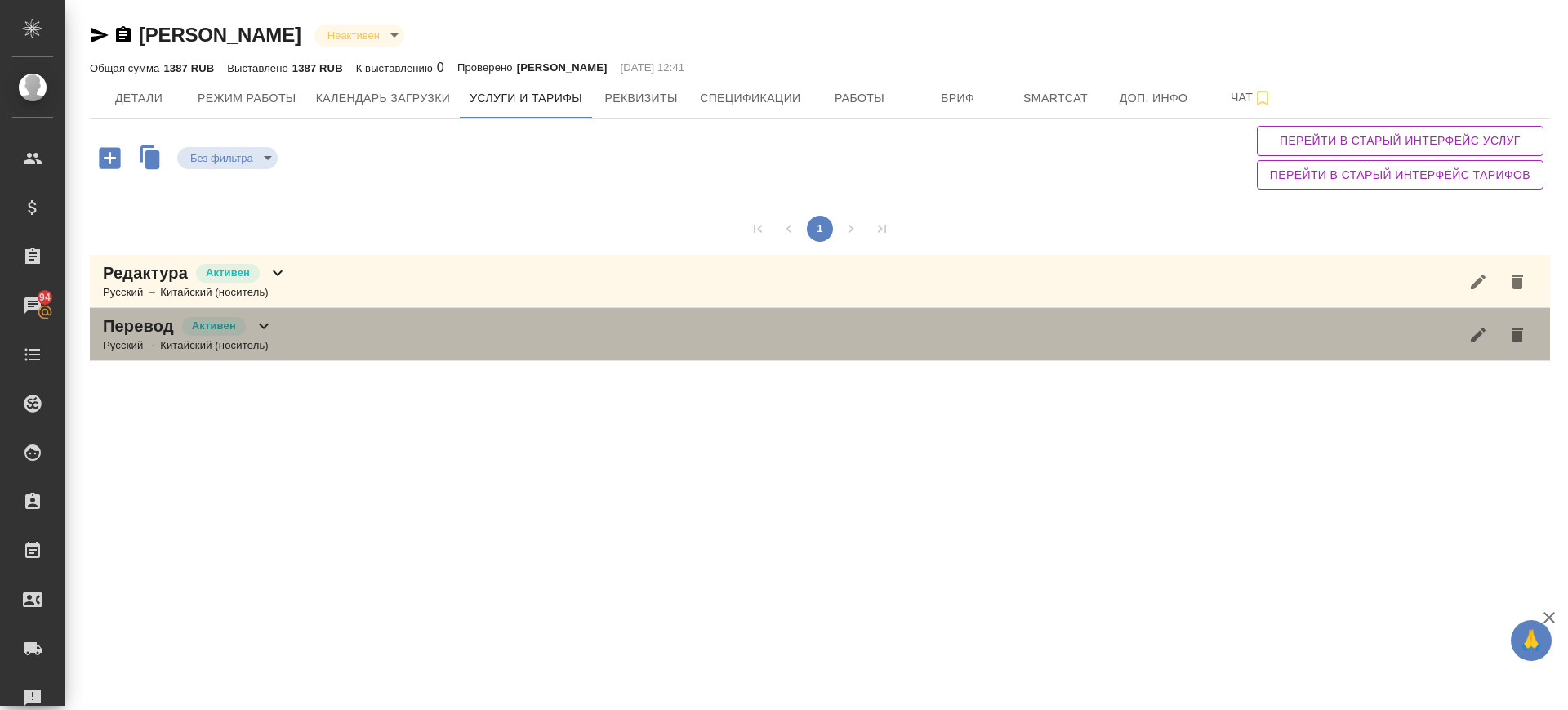
click at [347, 336] on div "Перевод Активен Русский → Китайский (носитель)" at bounding box center [819, 334] width 1461 height 53
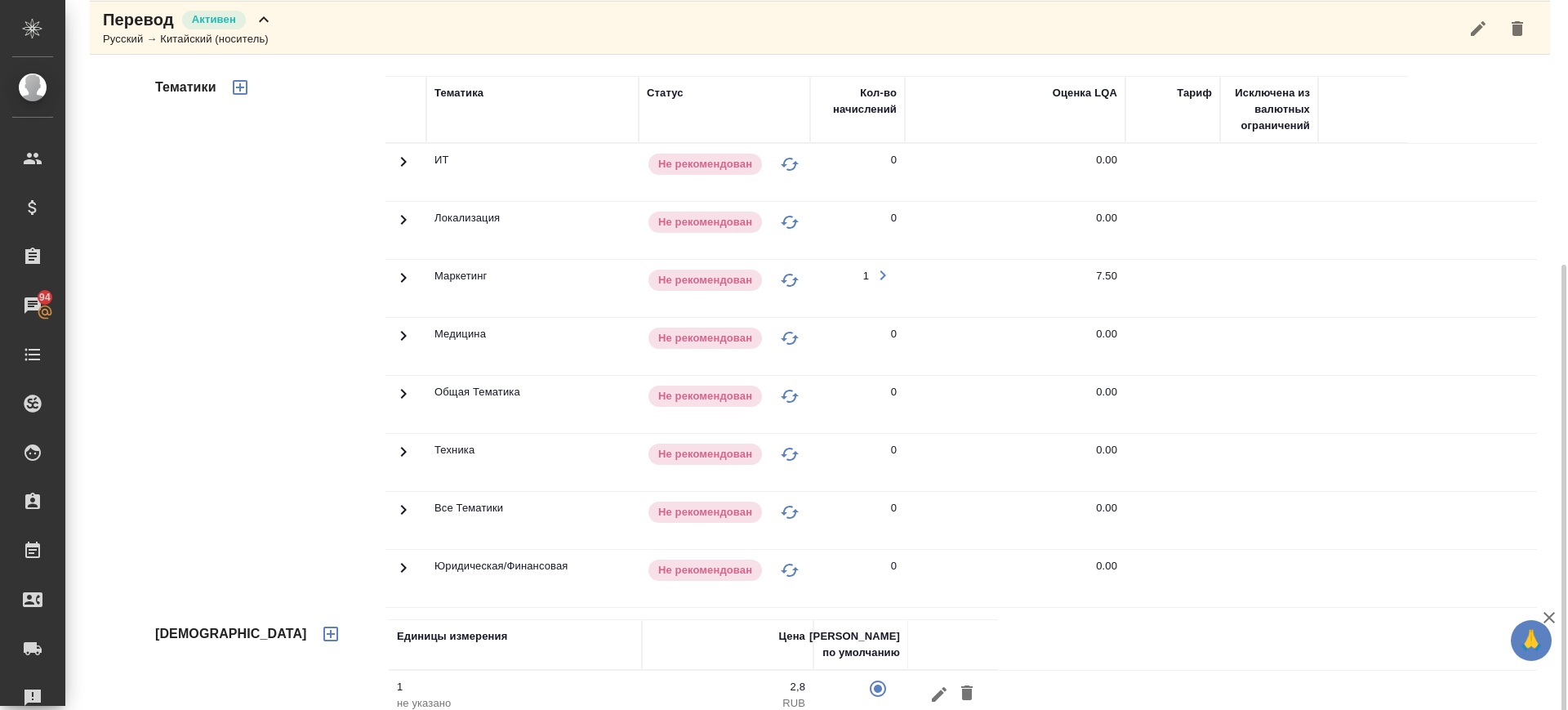
scroll to position [341, 0]
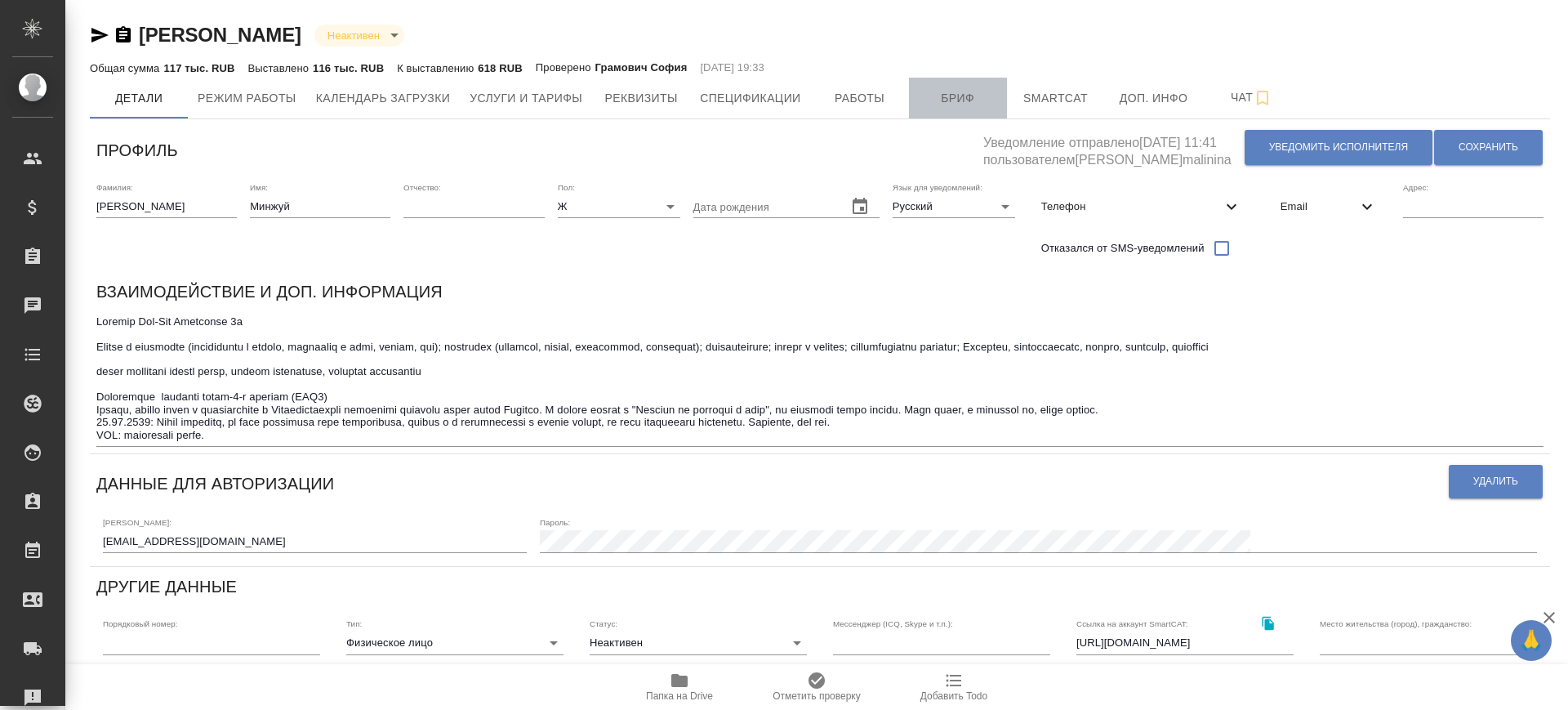
click at [928, 95] on span "Бриф" at bounding box center [958, 99] width 78 height 21
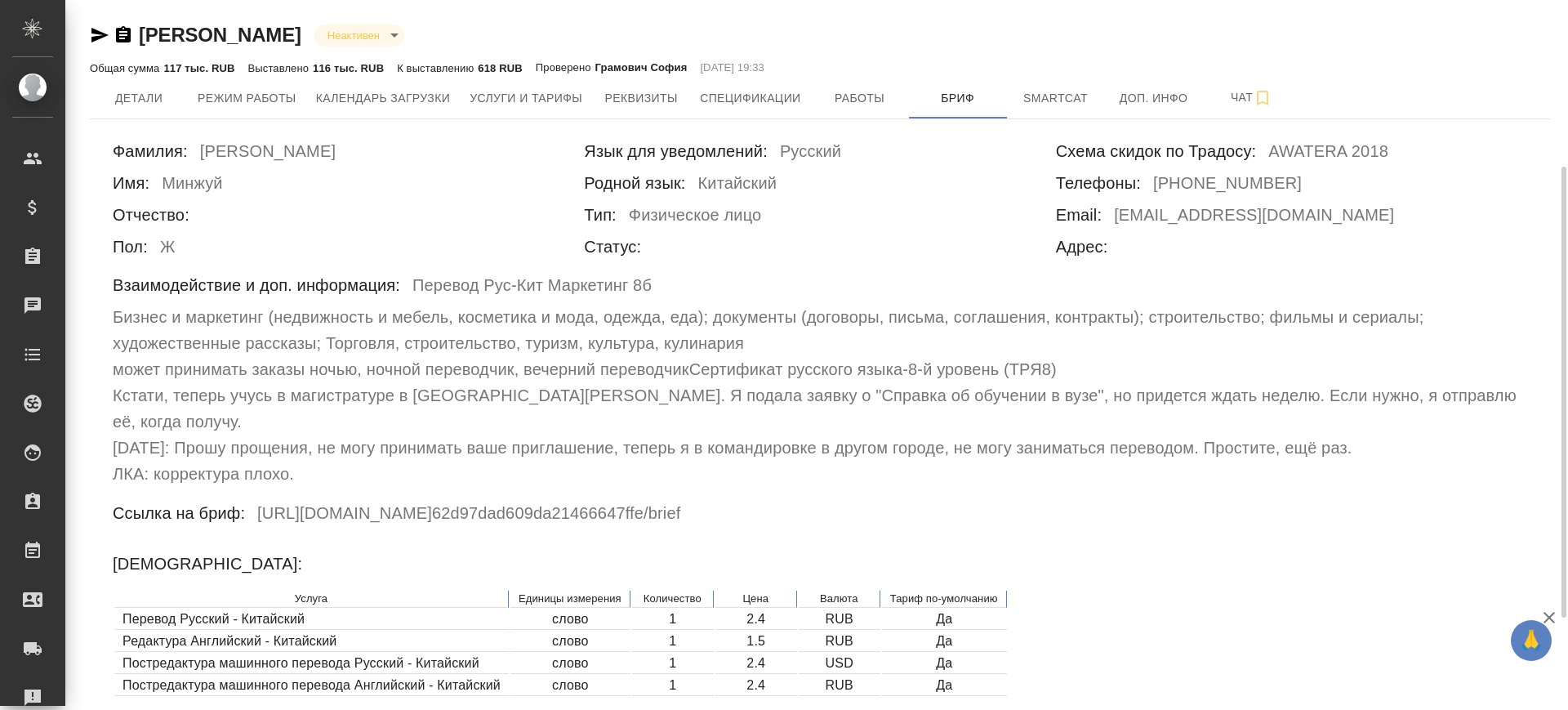
scroll to position [204, 0]
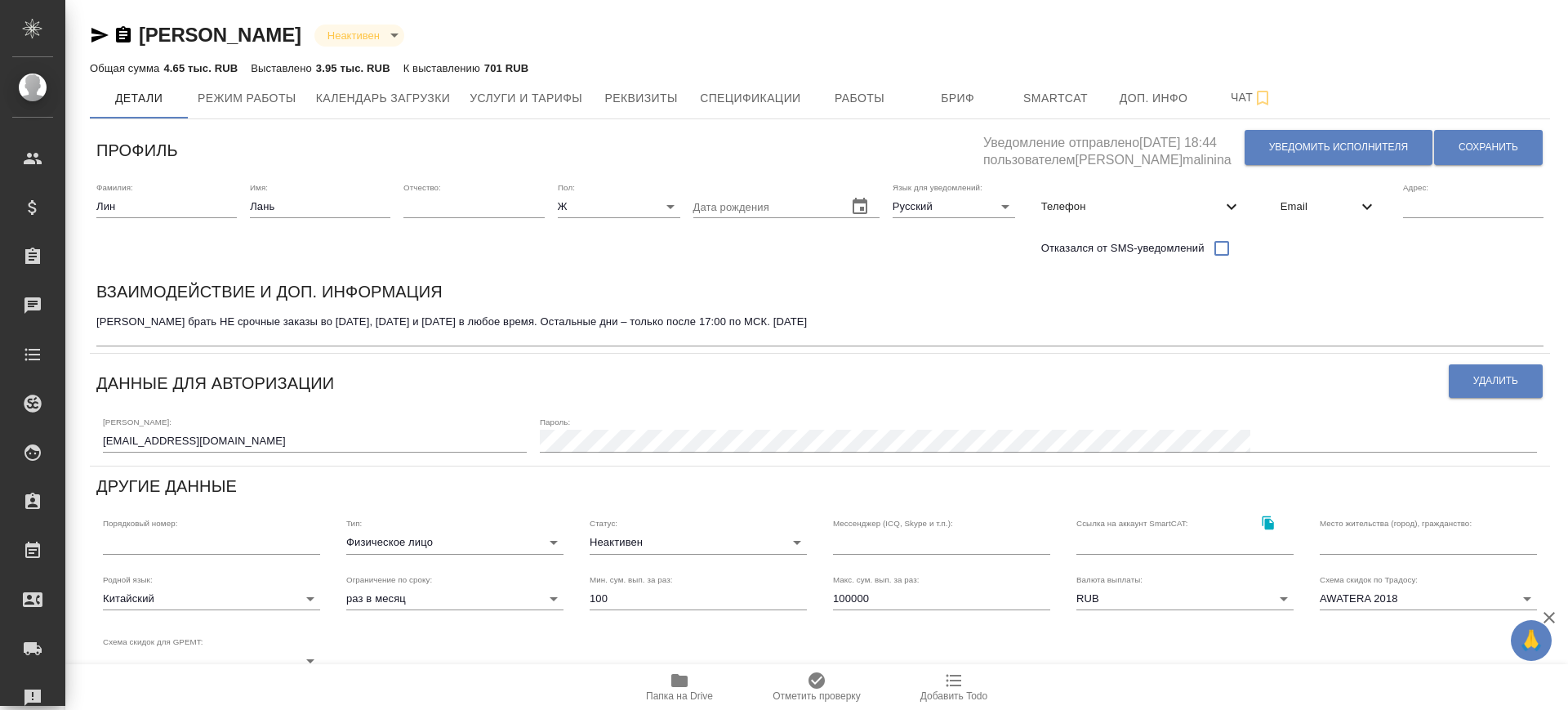
click at [121, 36] on icon "button" at bounding box center [123, 34] width 15 height 16
click at [573, 92] on span "Услуги и тарифы" at bounding box center [526, 99] width 113 height 21
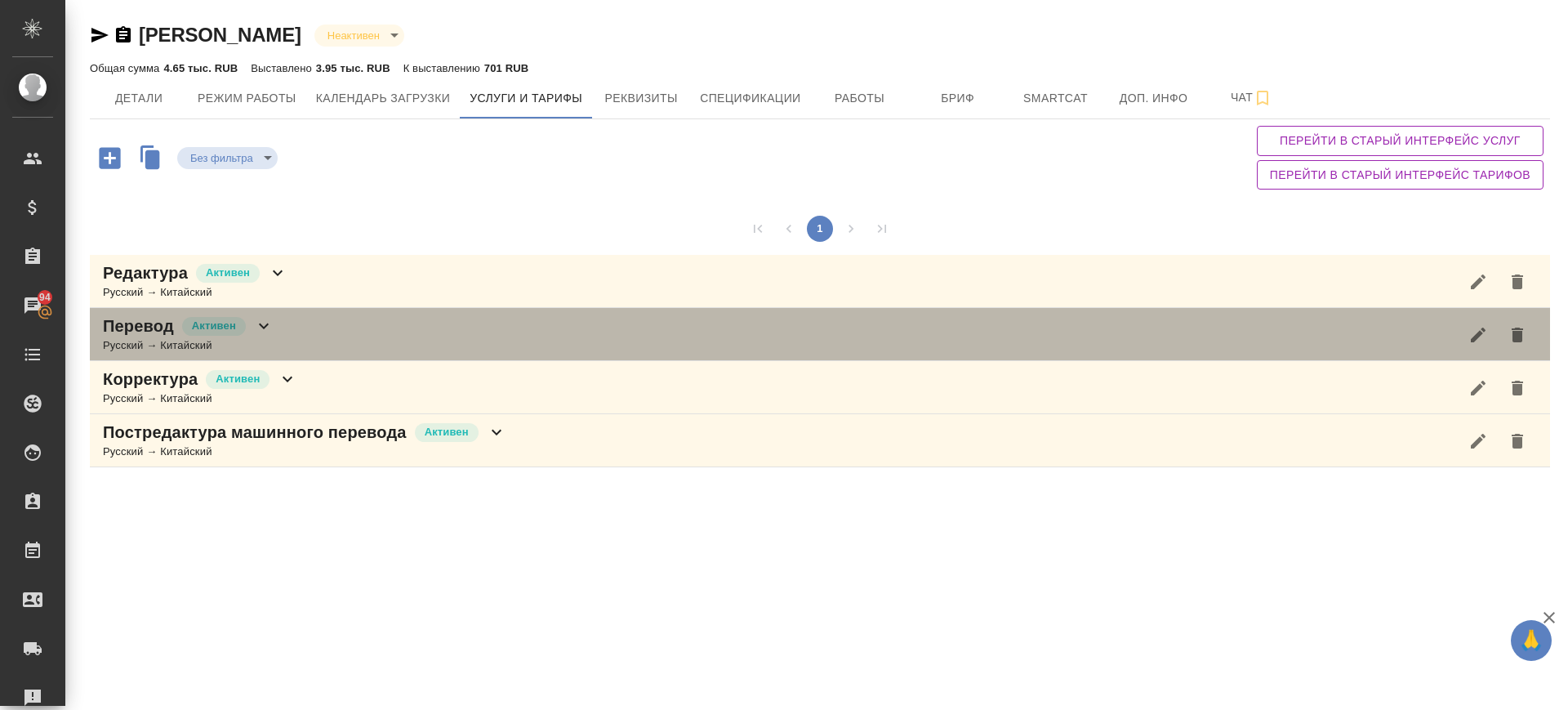
click at [336, 331] on div "Перевод Активен Русский → Китайский" at bounding box center [819, 334] width 1461 height 53
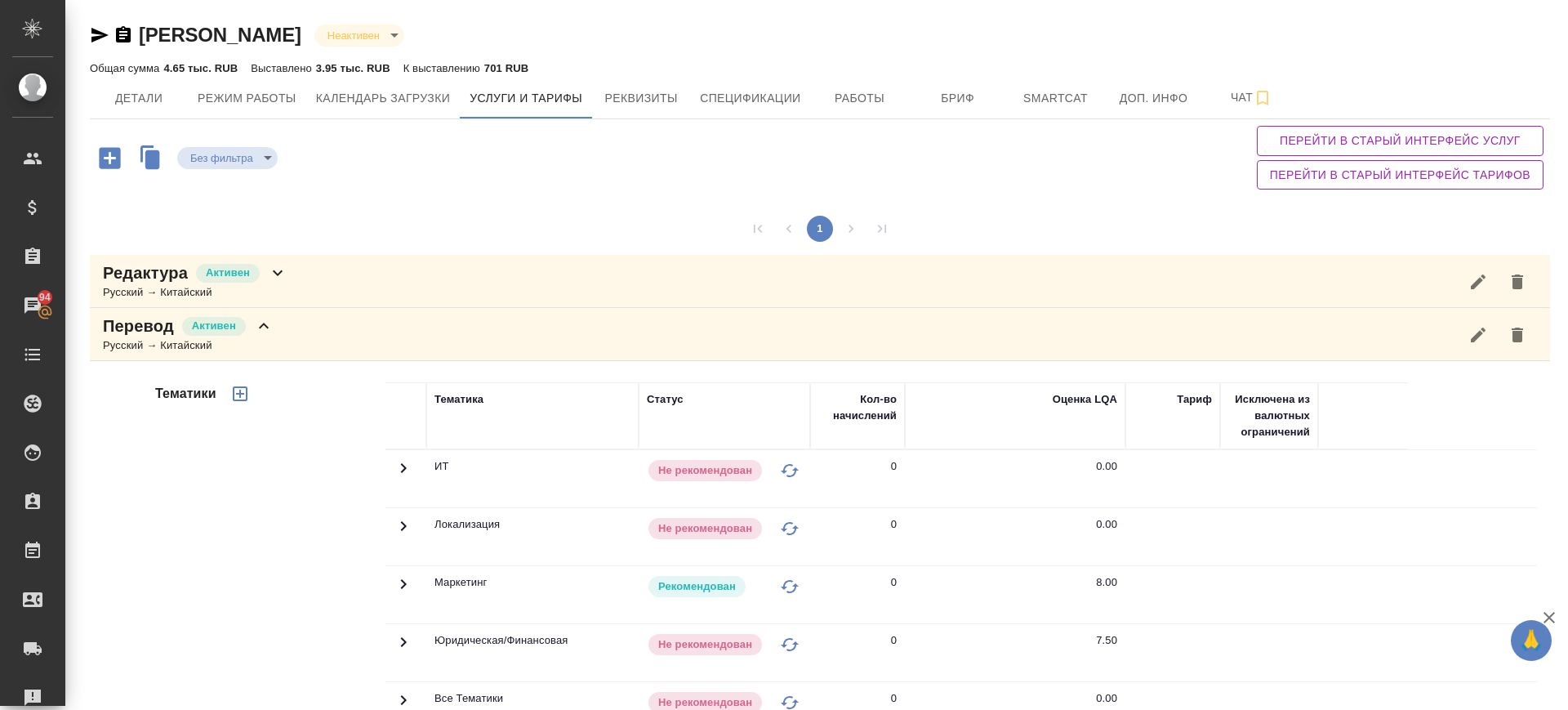
scroll to position [409, 0]
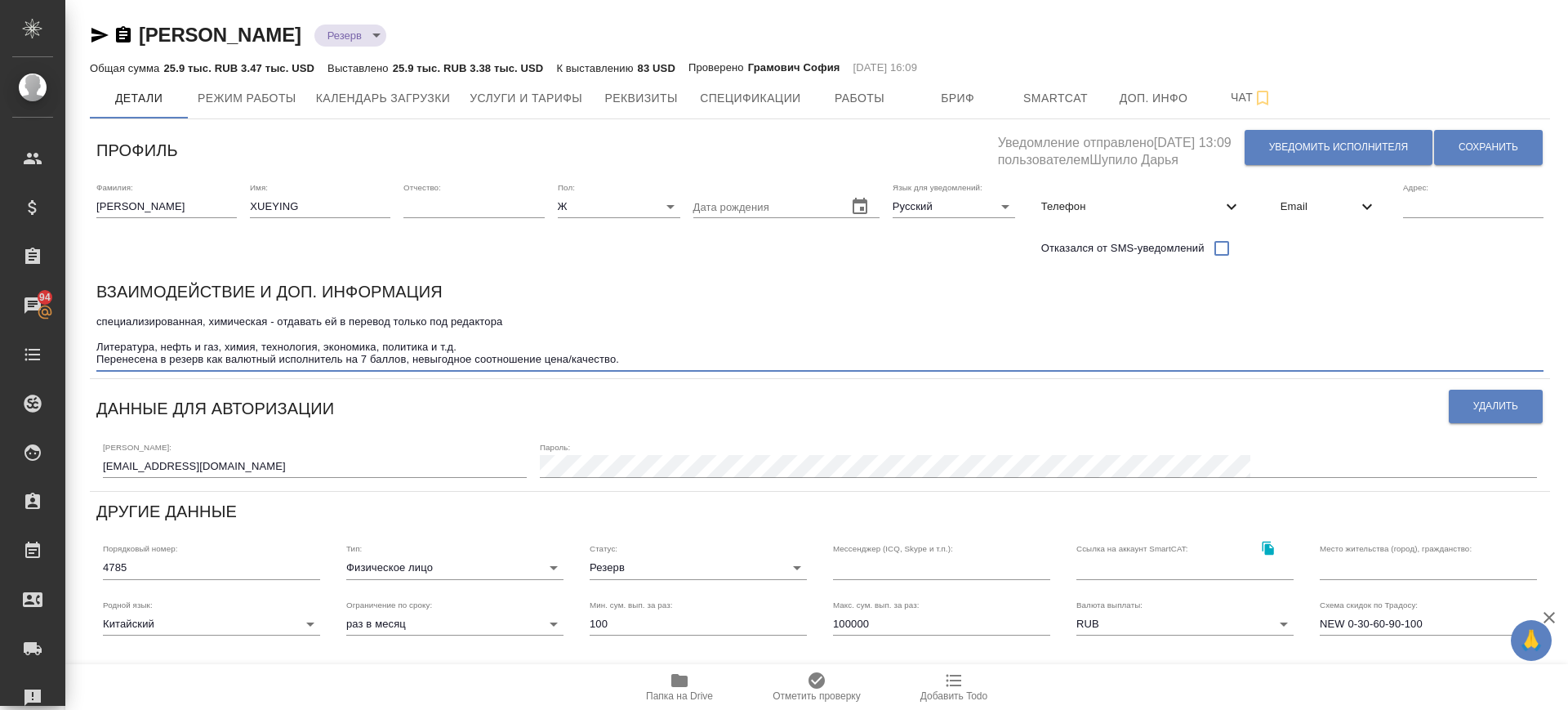
drag, startPoint x: 101, startPoint y: 354, endPoint x: 409, endPoint y: 369, distance: 308.4
click at [409, 369] on div "специализированная, химическая - отдавать ей в перевод только под редактора Лит…" at bounding box center [819, 341] width 1447 height 61
click at [166, 323] on textarea "специализированная, химическая - отдавать ей в перевод только под редактора Лит…" at bounding box center [819, 341] width 1447 height 51
drag, startPoint x: 96, startPoint y: 350, endPoint x: 473, endPoint y: 346, distance: 377.0
click at [473, 346] on textarea "специализированная, химическая - отдавать ей в перевод только под редактора Лит…" at bounding box center [819, 341] width 1447 height 51
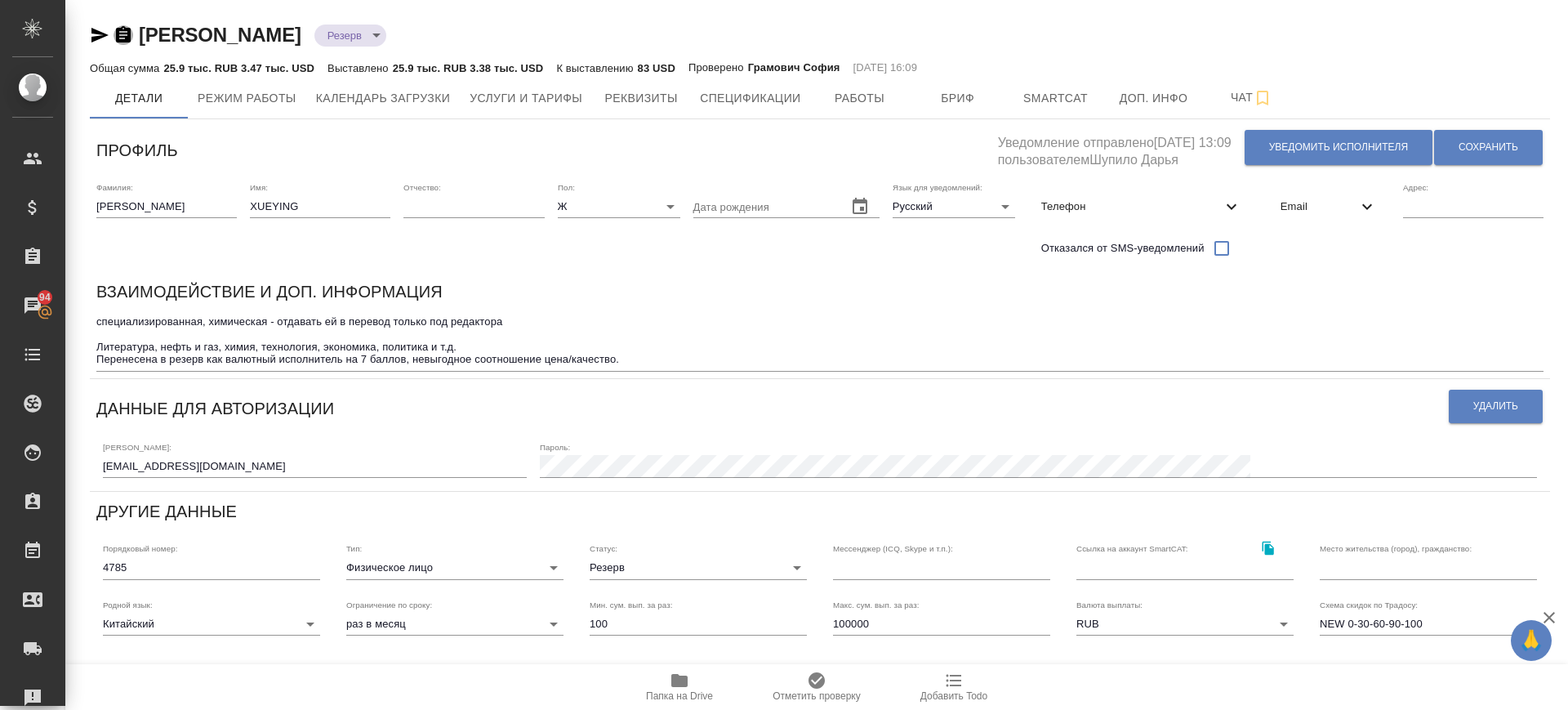
click at [123, 32] on icon "button" at bounding box center [123, 35] width 20 height 20
click at [958, 94] on span "Бриф" at bounding box center [958, 99] width 78 height 21
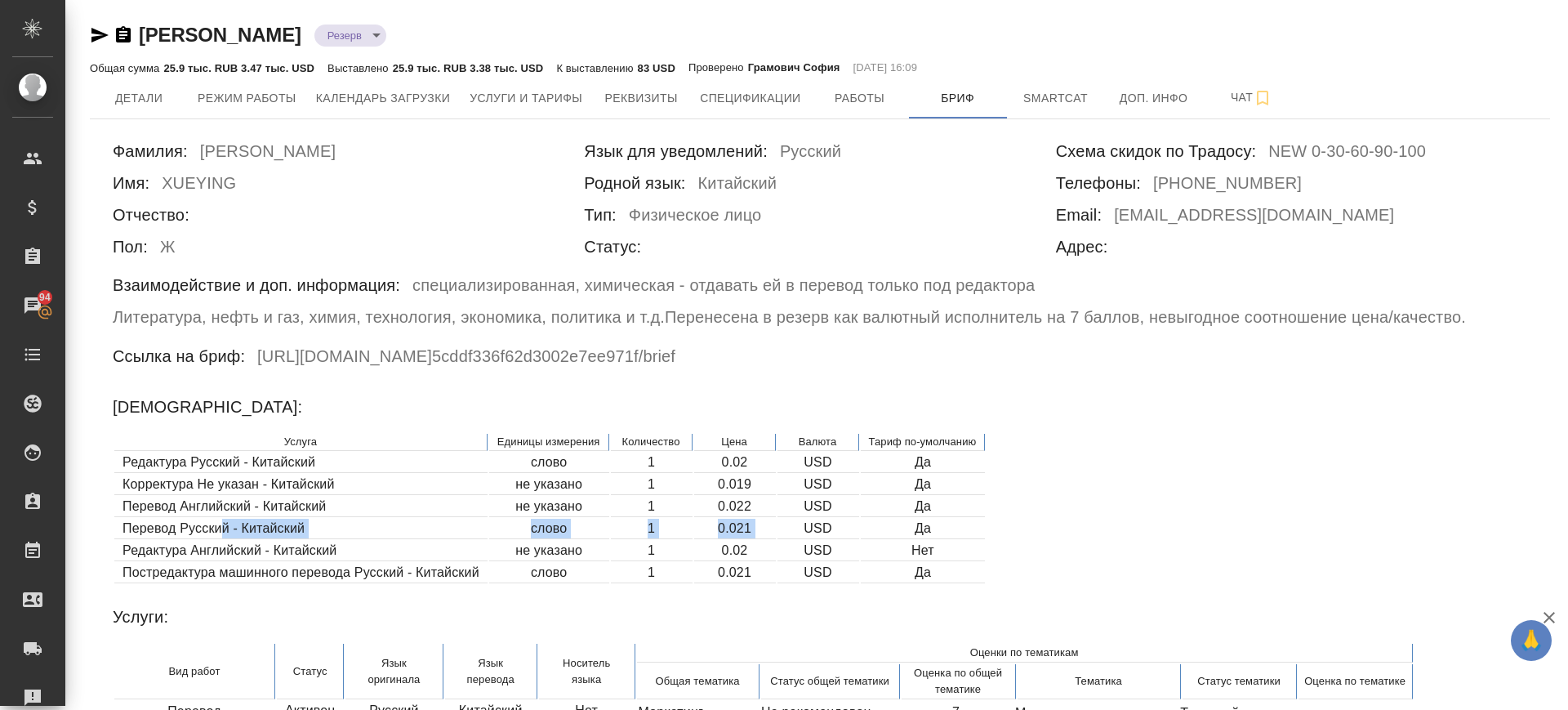
drag, startPoint x: 223, startPoint y: 531, endPoint x: 784, endPoint y: 530, distance: 561.0
click at [784, 530] on tr "Перевод Русский - Китайский слово 1 0.021 USD Да" at bounding box center [549, 529] width 871 height 21
click at [768, 535] on td "0.021" at bounding box center [735, 529] width 82 height 21
drag, startPoint x: 717, startPoint y: 527, endPoint x: 763, endPoint y: 533, distance: 46.4
click at [763, 533] on td "0.021" at bounding box center [735, 529] width 82 height 21
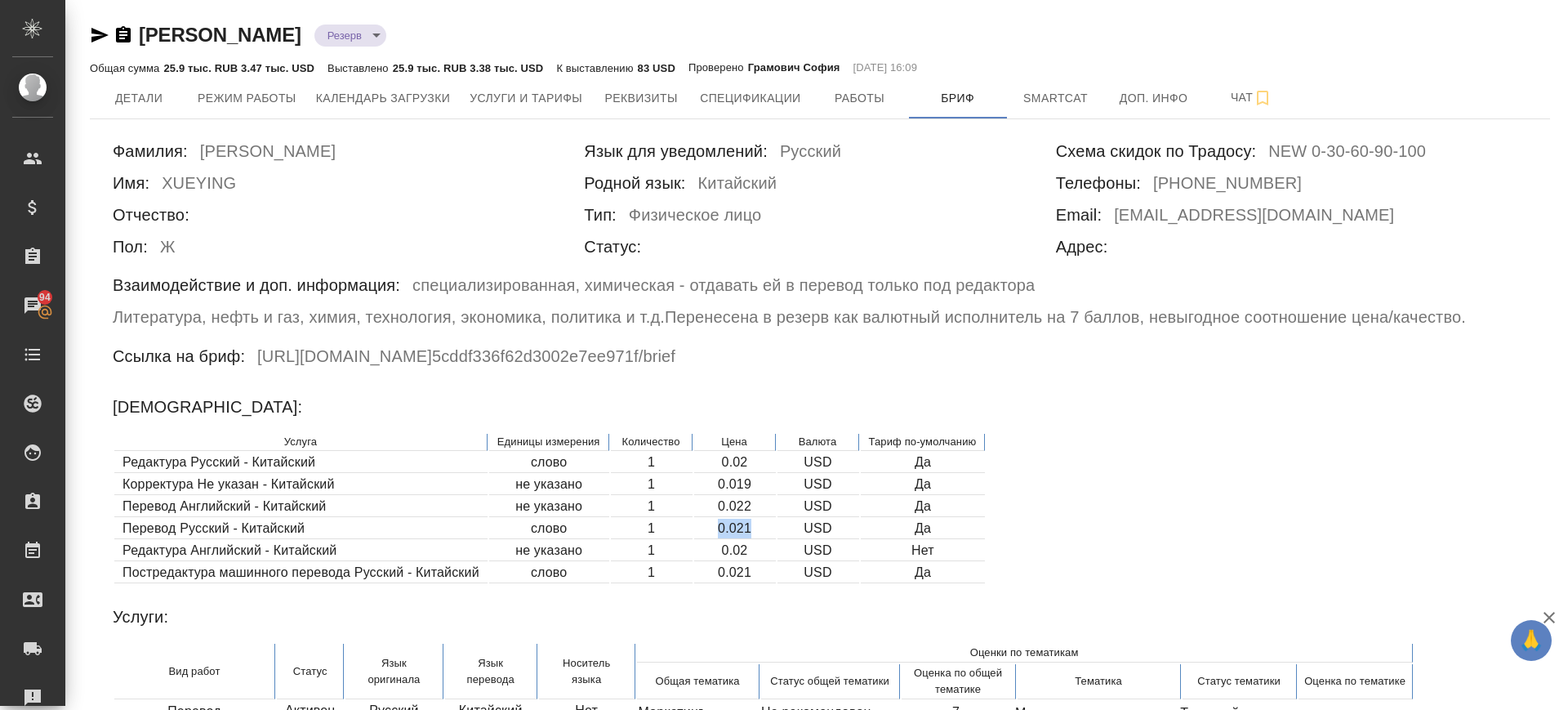
copy td "0.021"
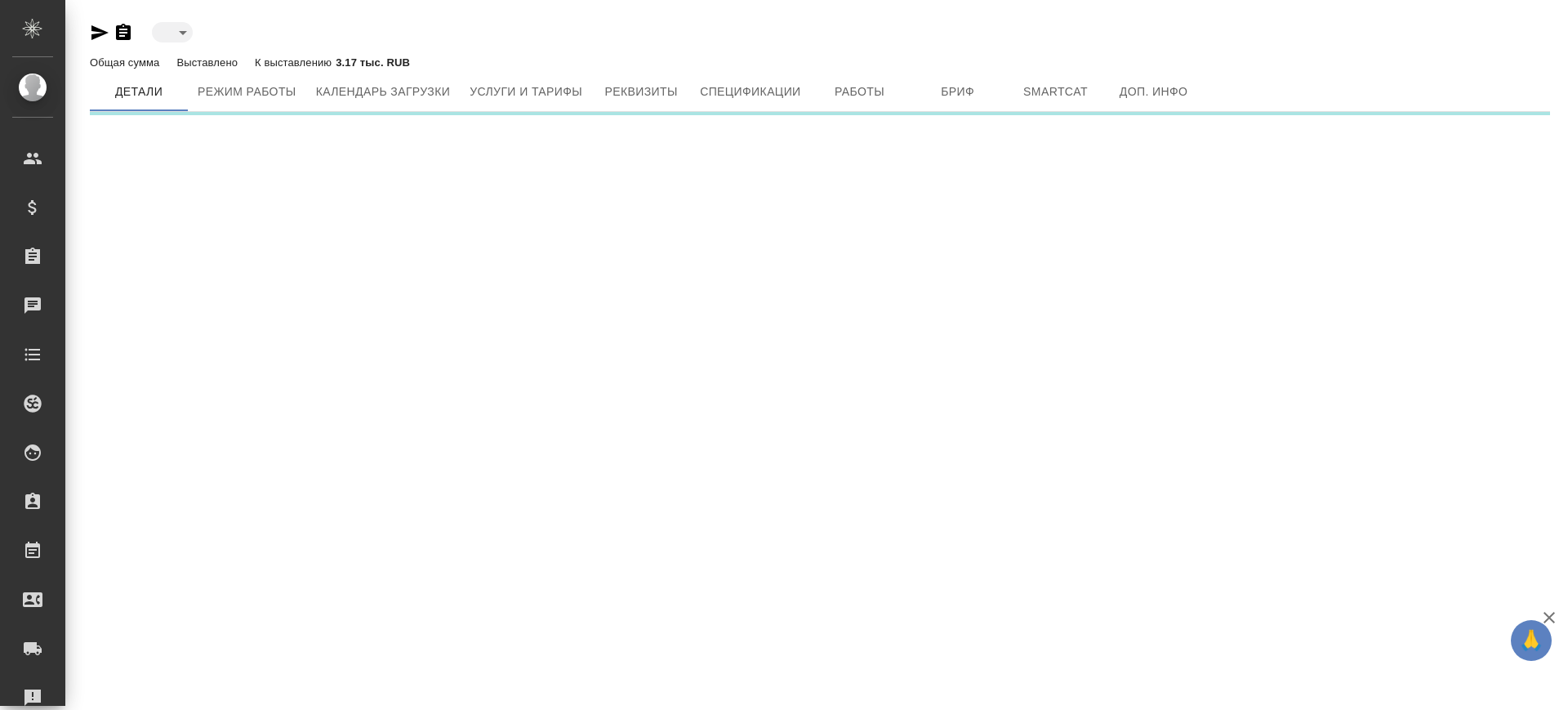
type input "reserved"
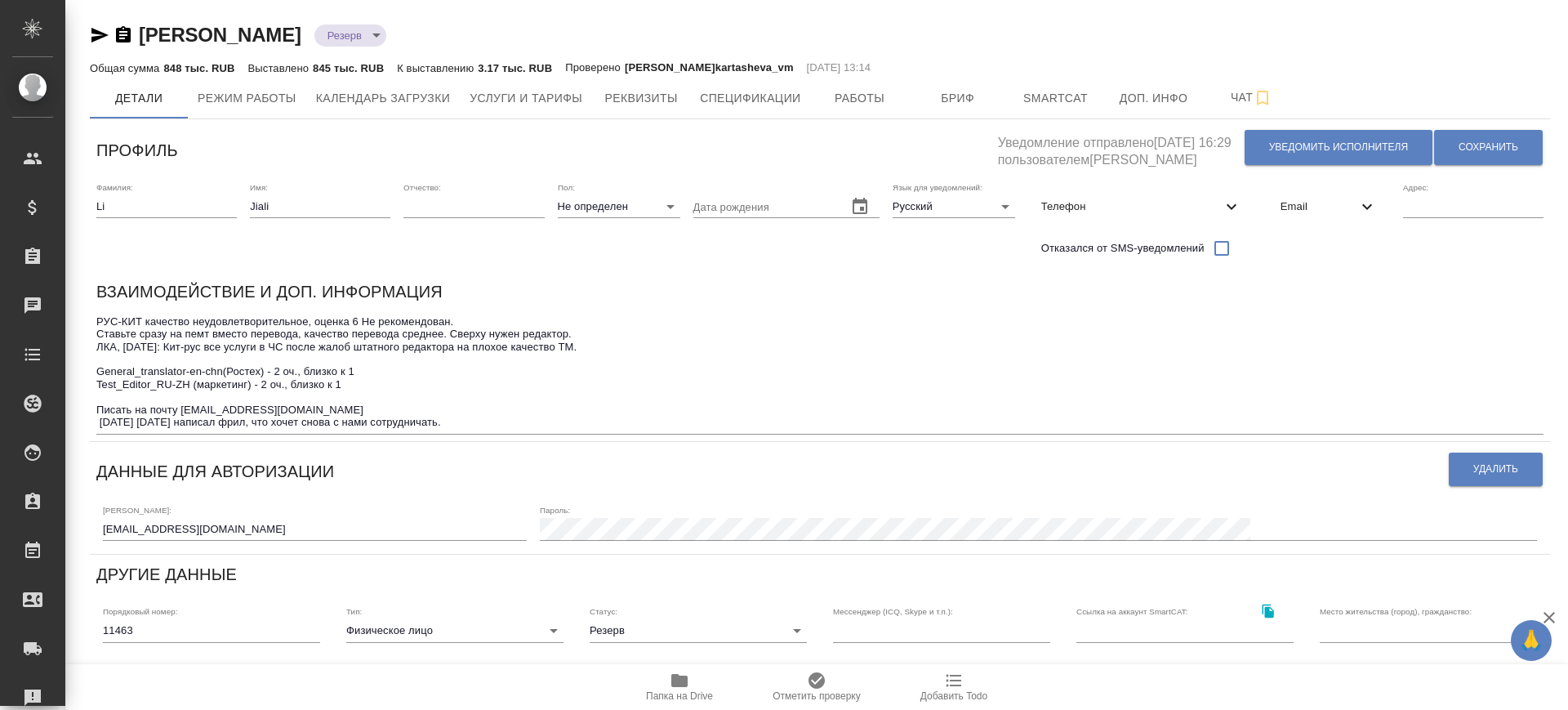
click at [120, 39] on icon "button" at bounding box center [123, 35] width 20 height 20
click at [560, 102] on span "Услуги и тарифы" at bounding box center [526, 99] width 113 height 21
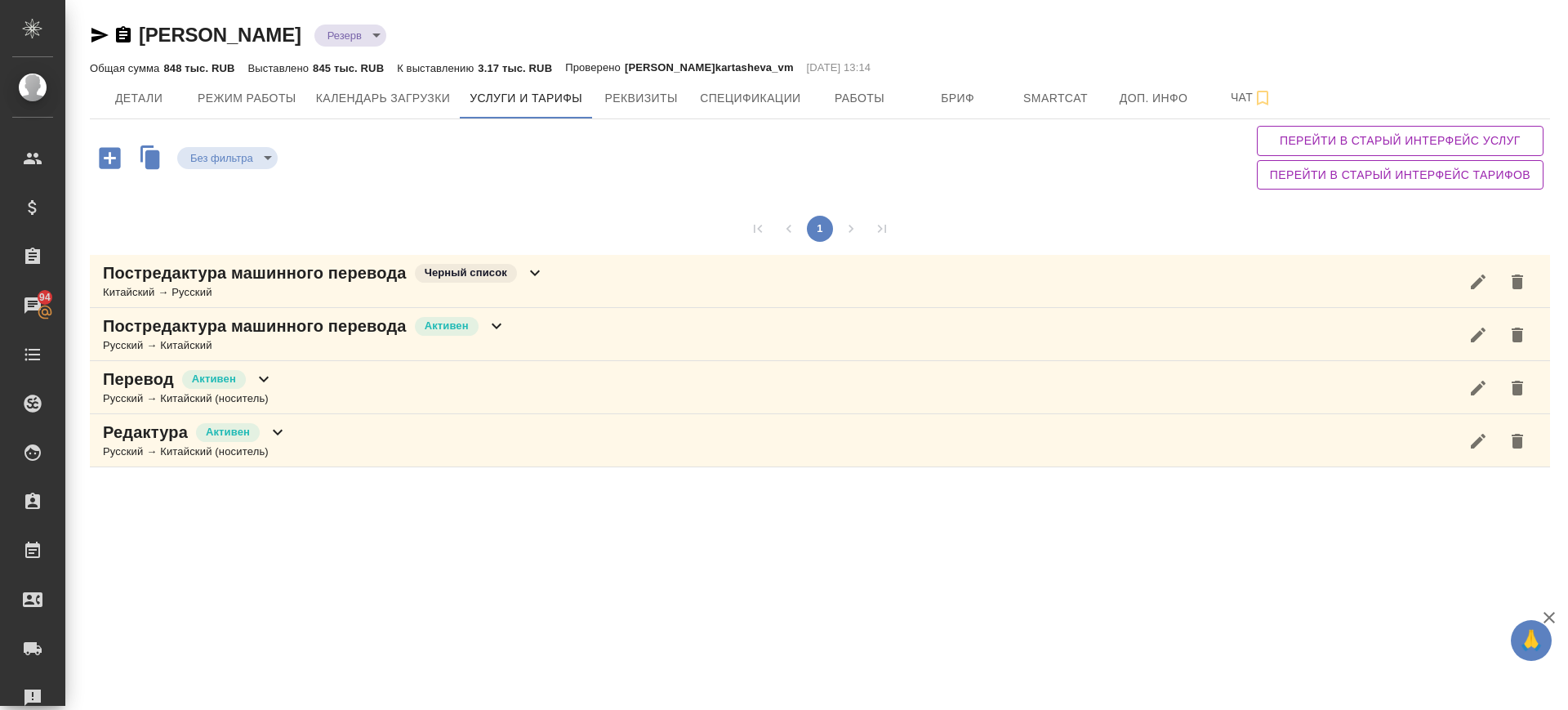
click at [366, 381] on div "Перевод Активен Русский → Китайский (носитель)" at bounding box center [819, 387] width 1461 height 53
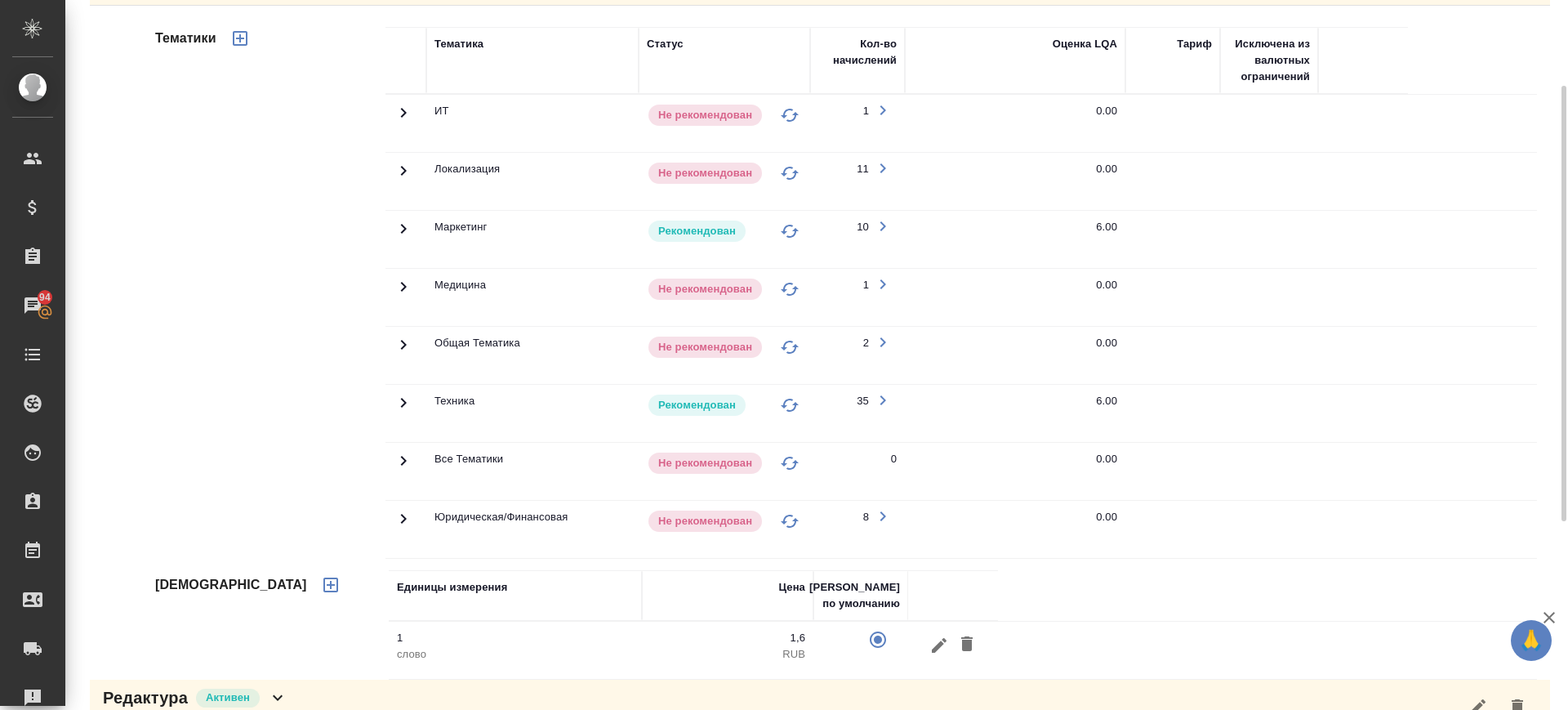
scroll to position [102, 0]
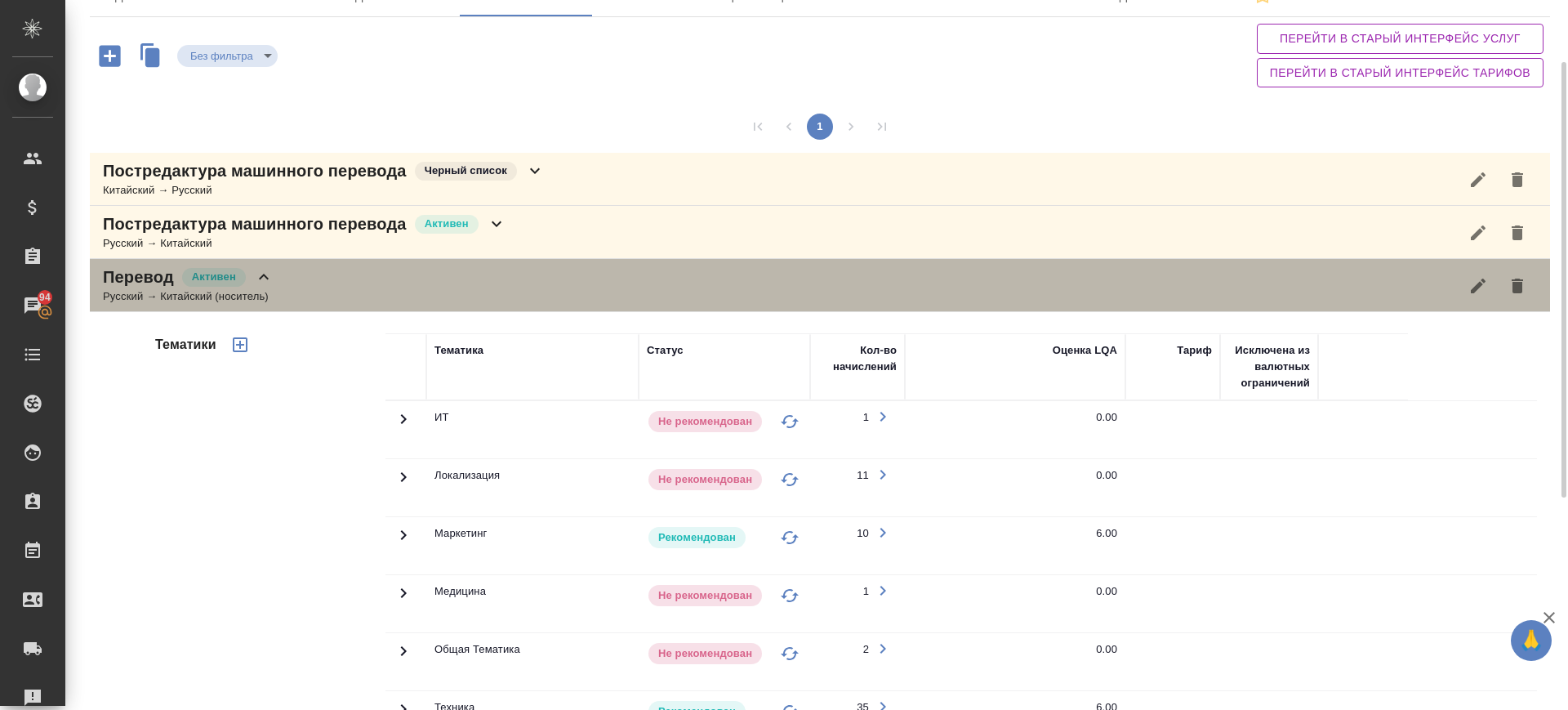
click at [293, 299] on div "Перевод Активен Русский → Китайский (носитель)" at bounding box center [819, 285] width 1461 height 53
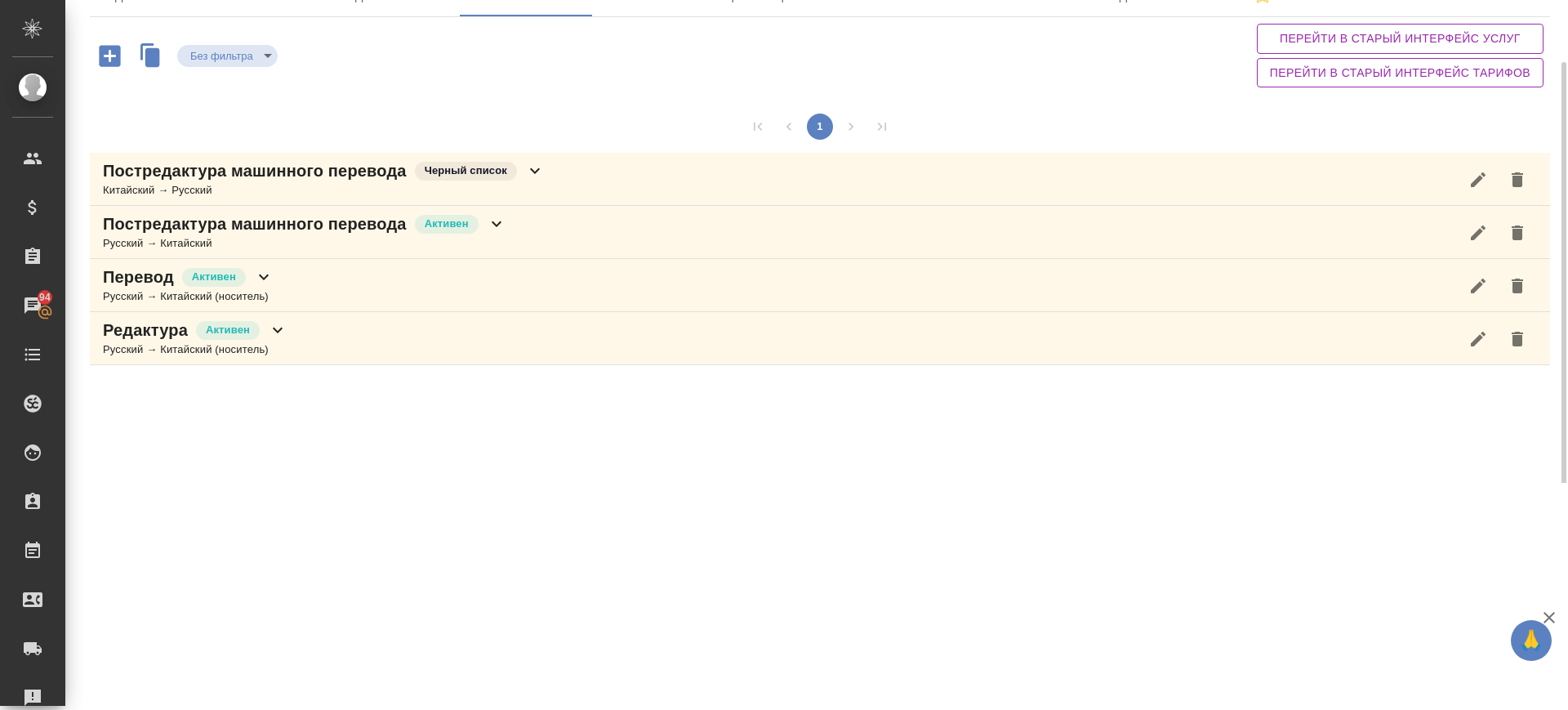
scroll to position [0, 0]
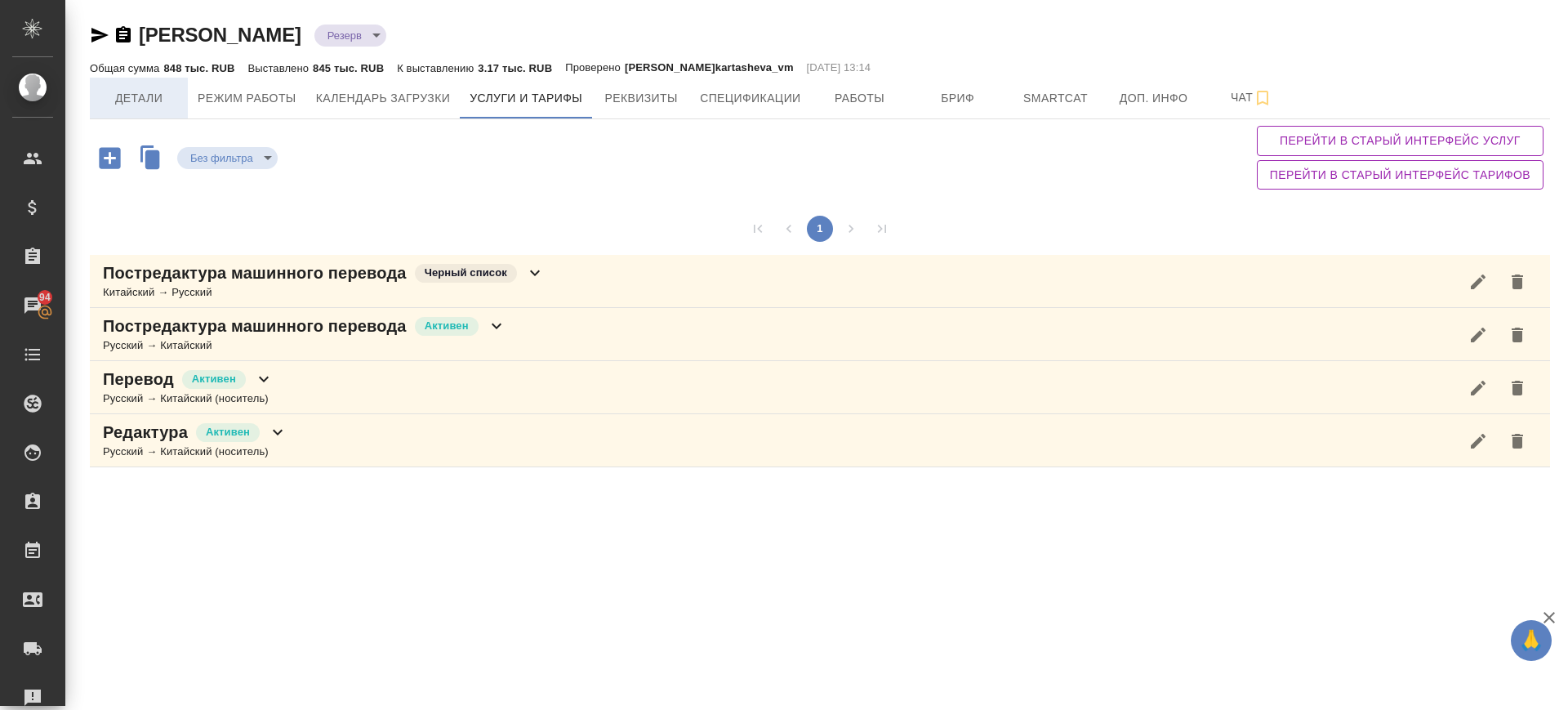
click at [154, 94] on span "Детали" at bounding box center [138, 99] width 78 height 21
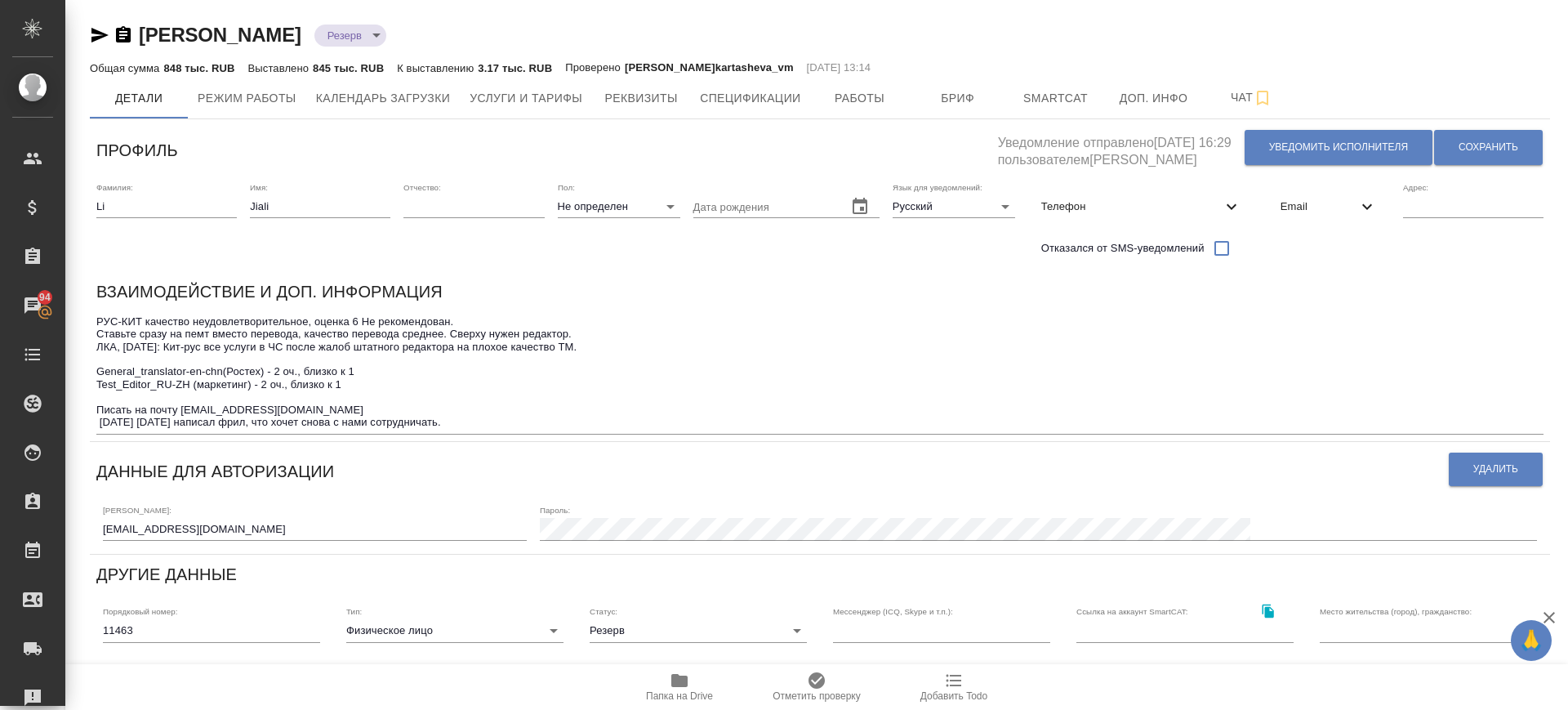
drag, startPoint x: 95, startPoint y: 373, endPoint x: 251, endPoint y: 385, distance: 156.5
click at [245, 383] on div "Взаимодействие и доп. информация РУС-КИТ качество неудовлетворительное, оценка …" at bounding box center [819, 357] width 1461 height 169
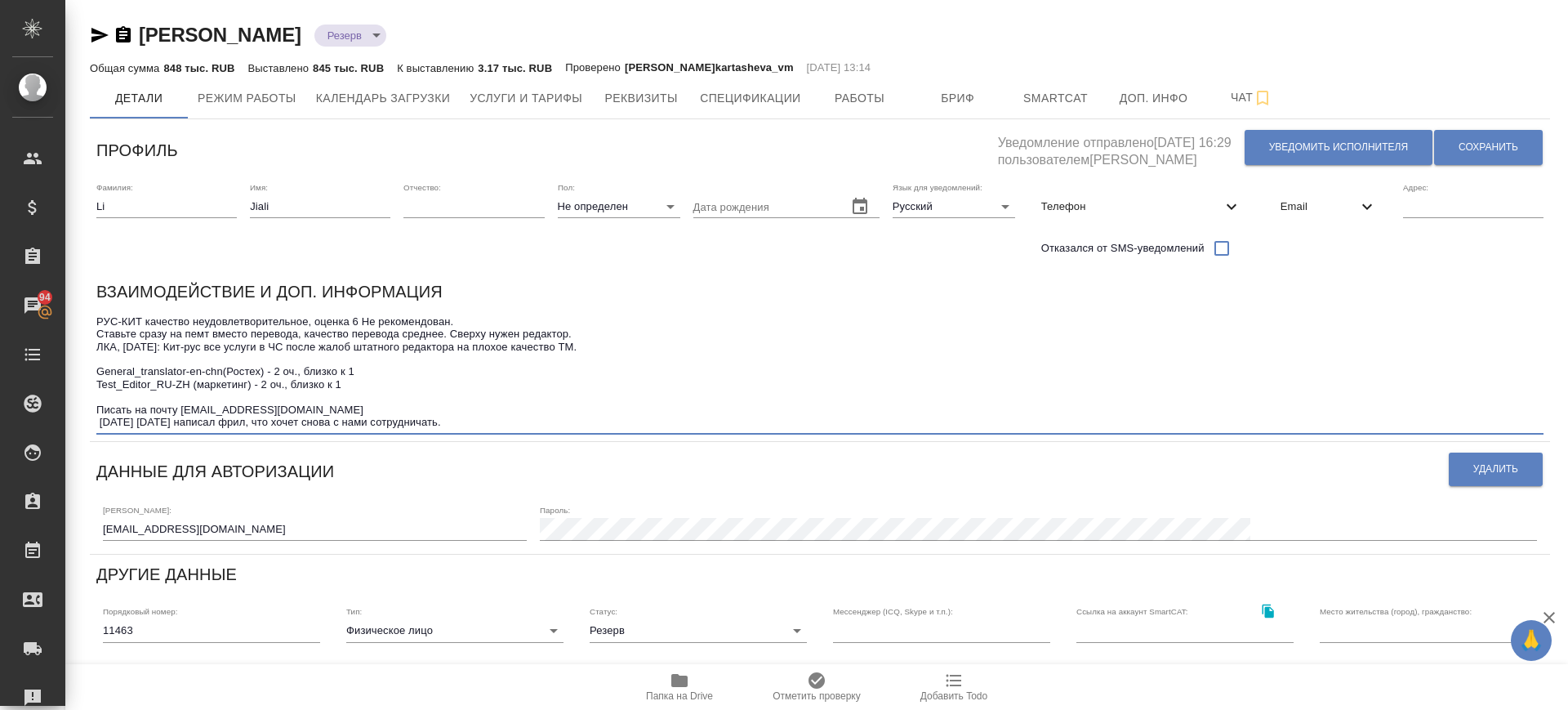
drag, startPoint x: 342, startPoint y: 380, endPoint x: 89, endPoint y: 379, distance: 253.0
click at [89, 379] on div "Взаимодействие и доп. информация РУС-КИТ качество неудовлетворительное, оценка …" at bounding box center [819, 357] width 1461 height 169
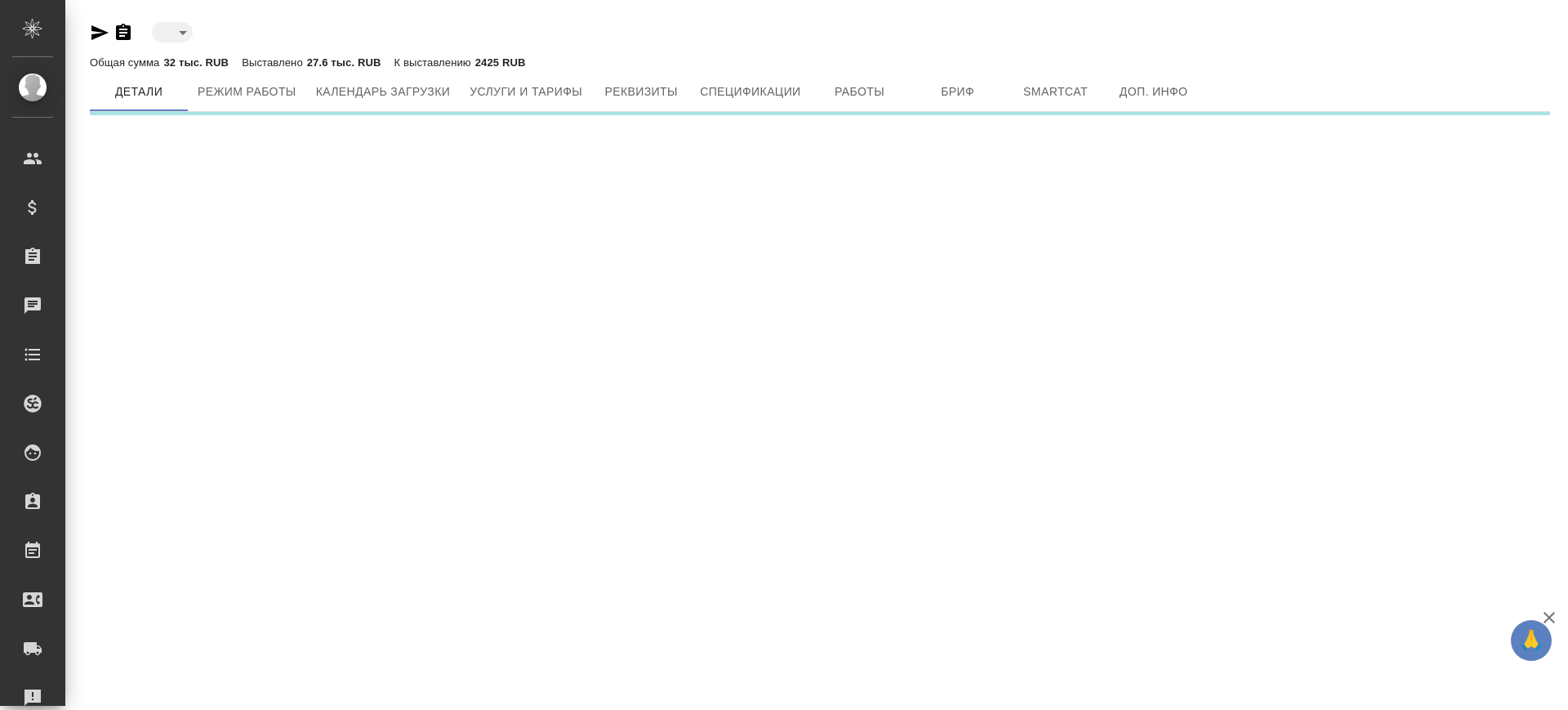
type input "reserved"
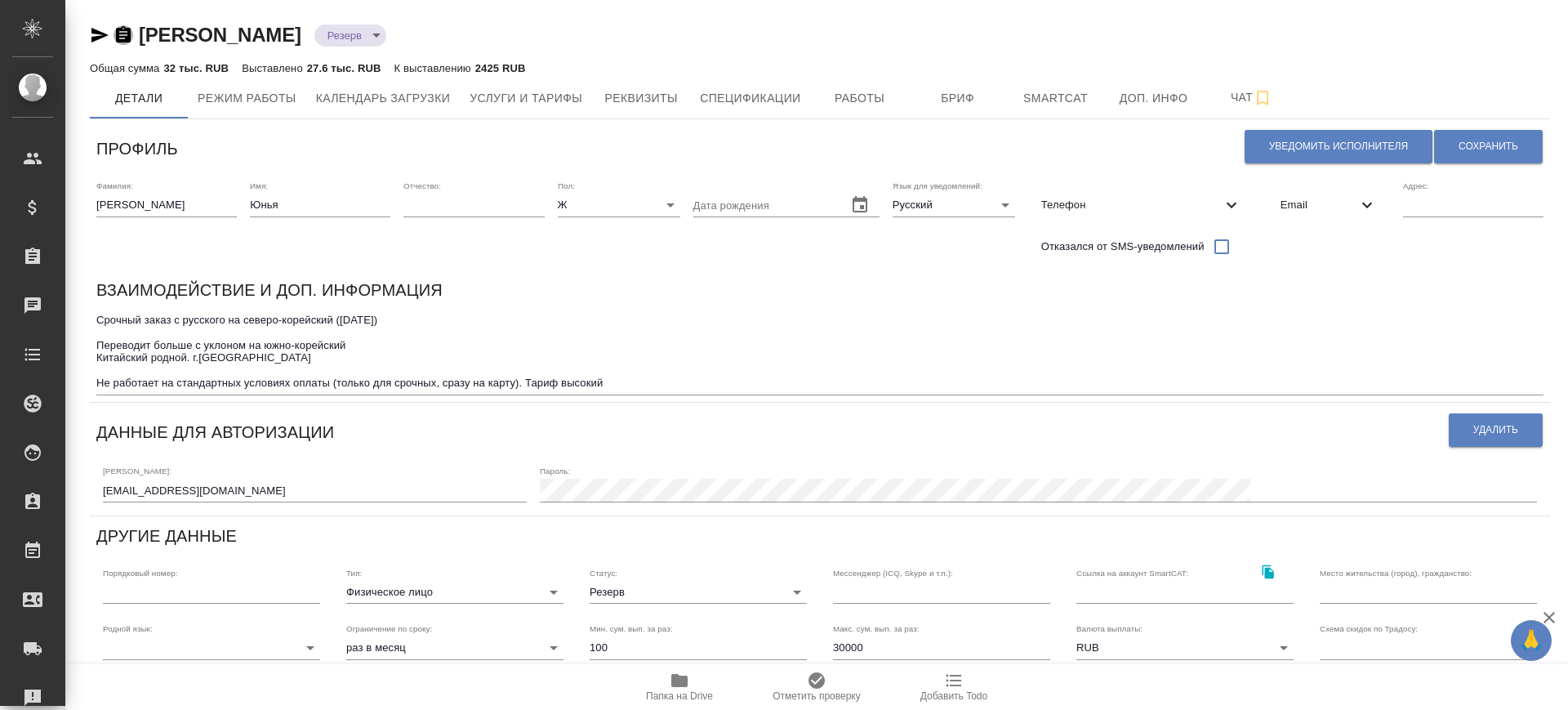
click at [120, 39] on icon "button" at bounding box center [123, 34] width 15 height 16
click at [944, 102] on span "Бриф" at bounding box center [958, 99] width 78 height 21
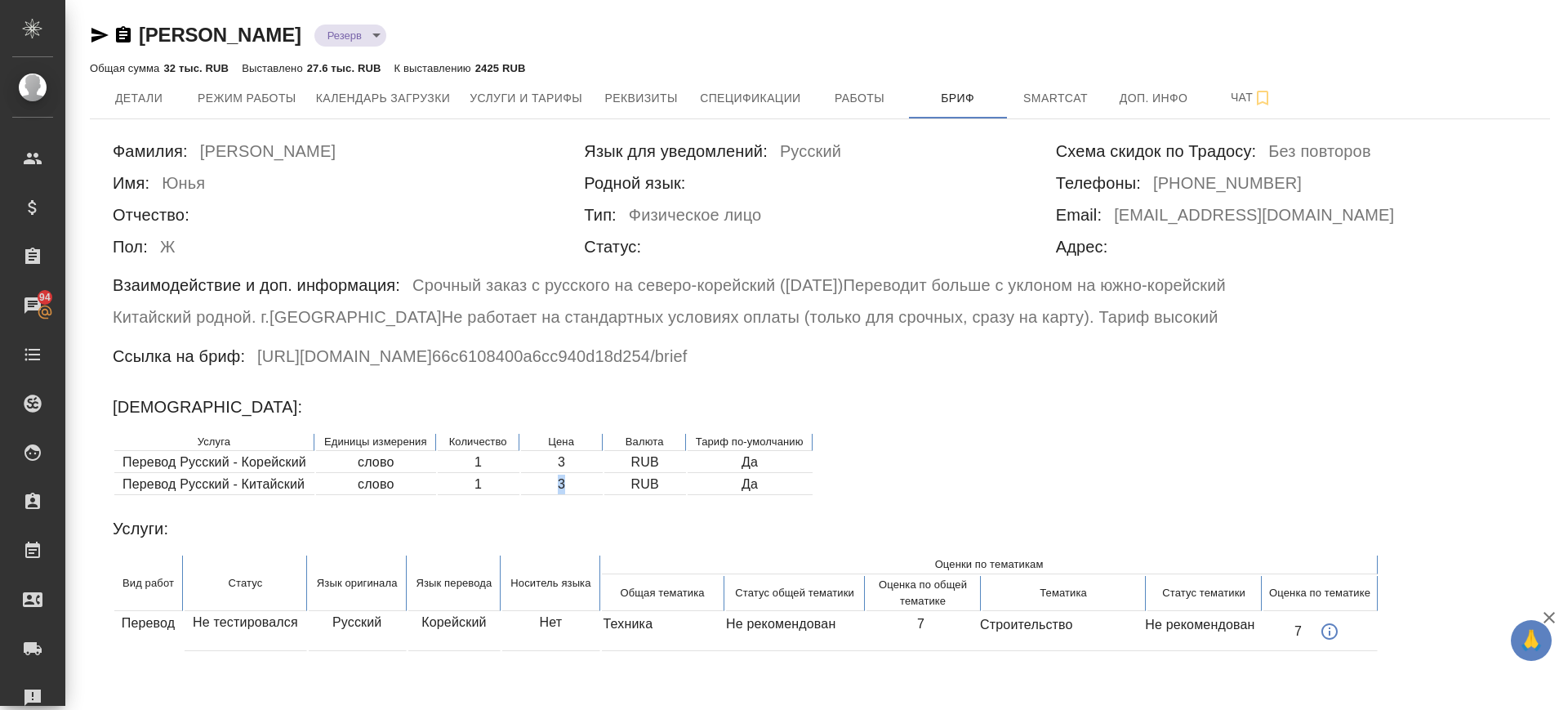
drag, startPoint x: 554, startPoint y: 481, endPoint x: 571, endPoint y: 484, distance: 17.3
click at [571, 484] on td "3" at bounding box center [561, 485] width 82 height 21
click at [159, 94] on span "Детали" at bounding box center [138, 99] width 78 height 21
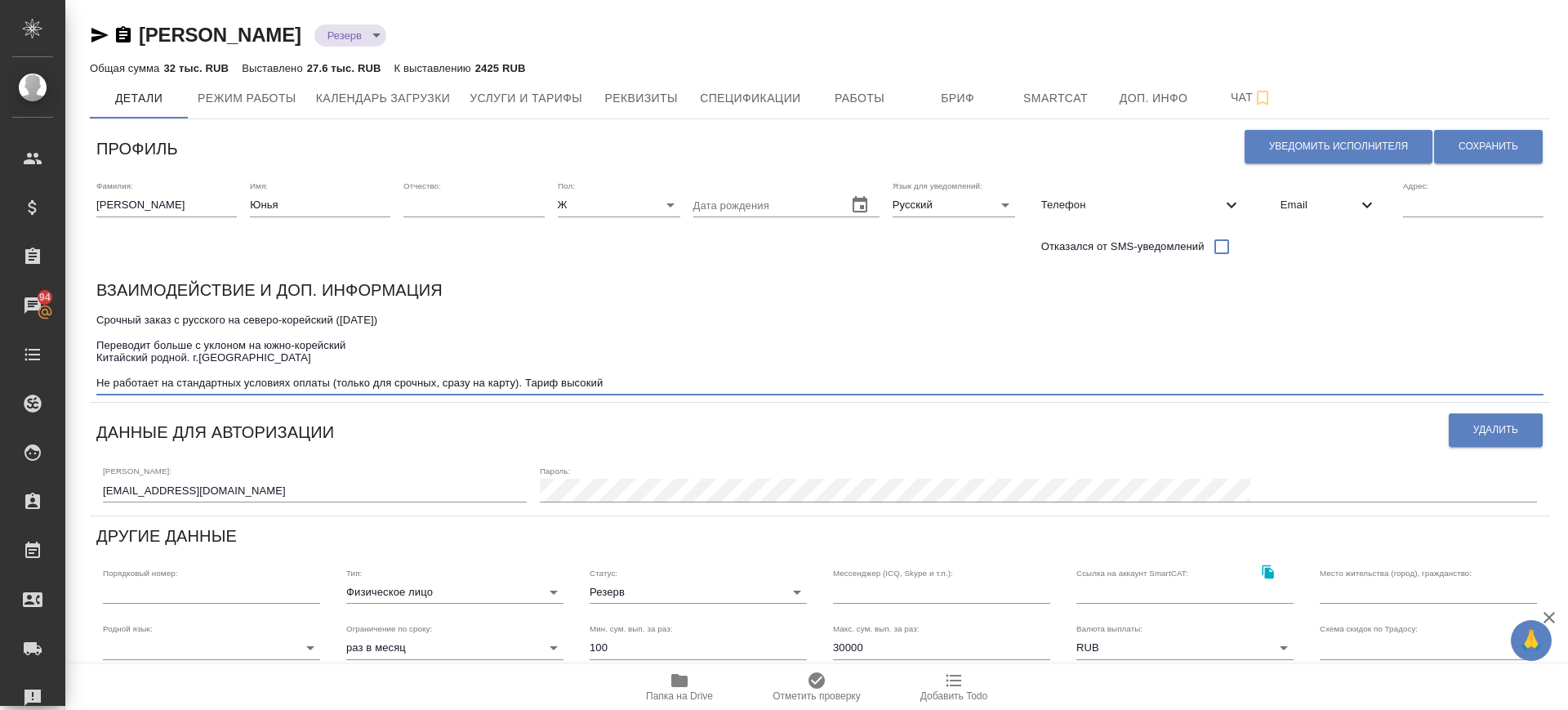
click at [107, 344] on textarea "Срочный заказ с русского на северо-корейский (21.08.24) Переводит больше с укло…" at bounding box center [819, 351] width 1447 height 76
drag, startPoint x: 140, startPoint y: 381, endPoint x: 129, endPoint y: 382, distance: 11.0
click at [138, 381] on textarea "Срочный заказ с русского на северо-корейский (21.08.24) Переводит больше с укло…" at bounding box center [819, 351] width 1447 height 76
drag, startPoint x: 610, startPoint y: 380, endPoint x: 296, endPoint y: 350, distance: 315.4
click at [590, 374] on textarea "Срочный заказ с русского на северо-корейский (21.08.24) Переводит больше с укло…" at bounding box center [819, 351] width 1447 height 76
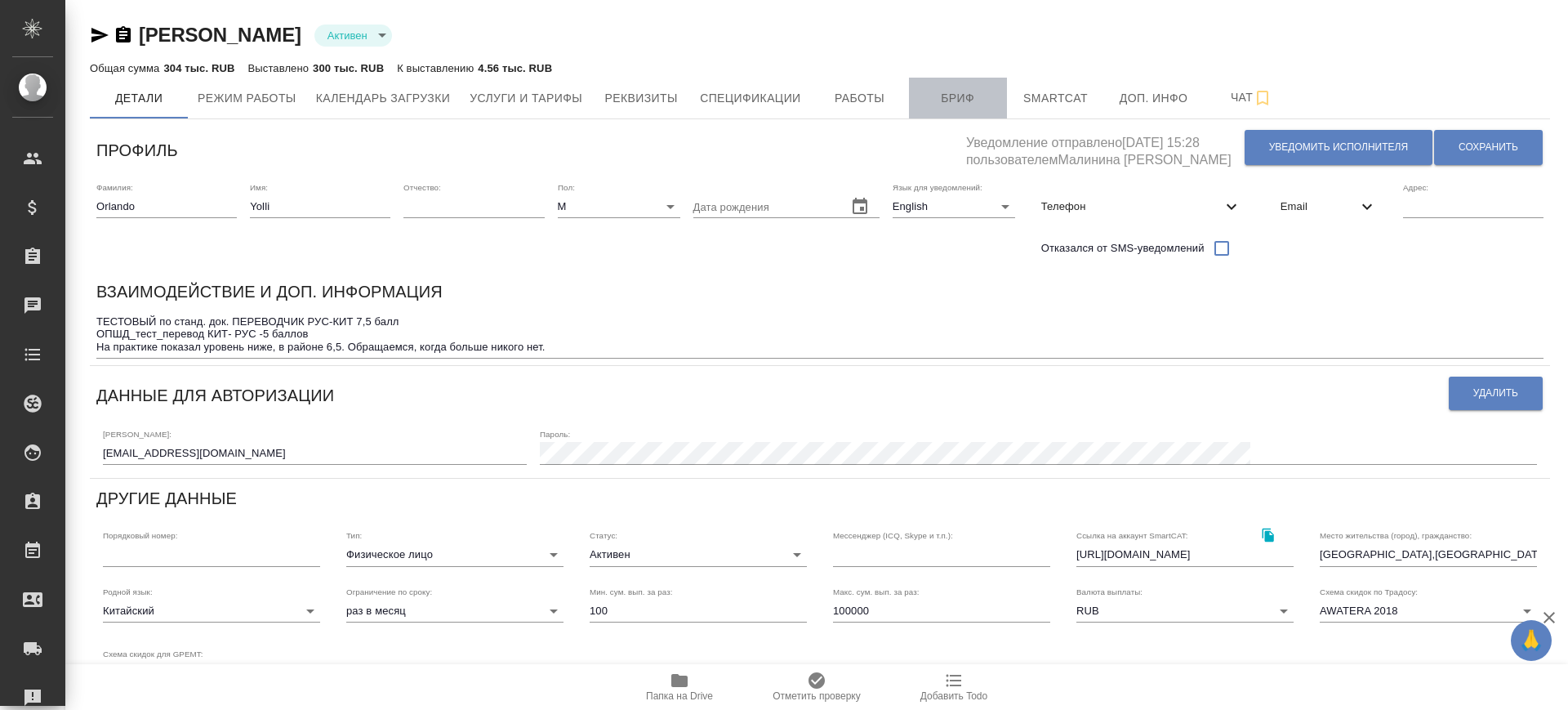
click at [988, 89] on span "Бриф" at bounding box center [958, 99] width 78 height 21
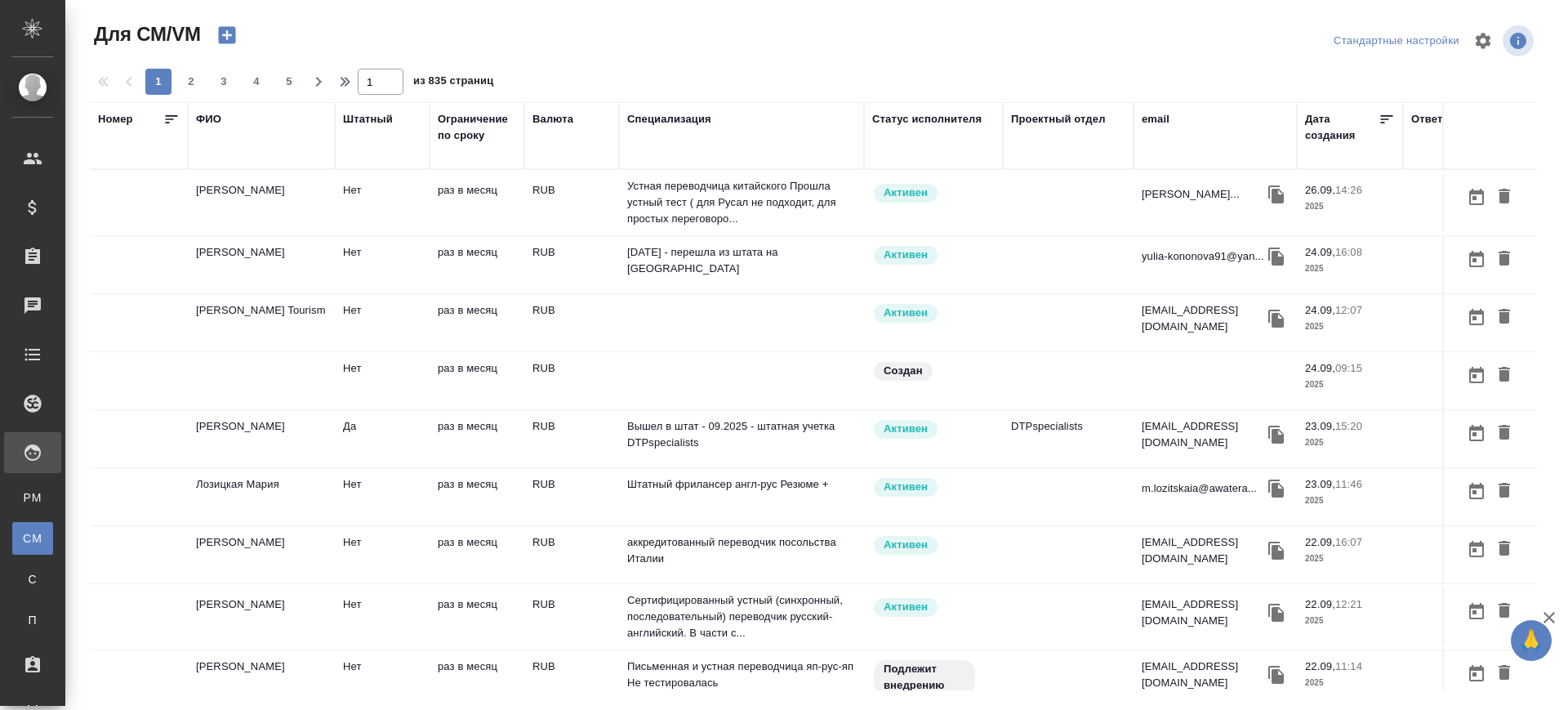
click at [1170, 115] on div "email" at bounding box center [1216, 119] width 147 height 16
click at [1160, 121] on div "email" at bounding box center [1156, 119] width 27 height 16
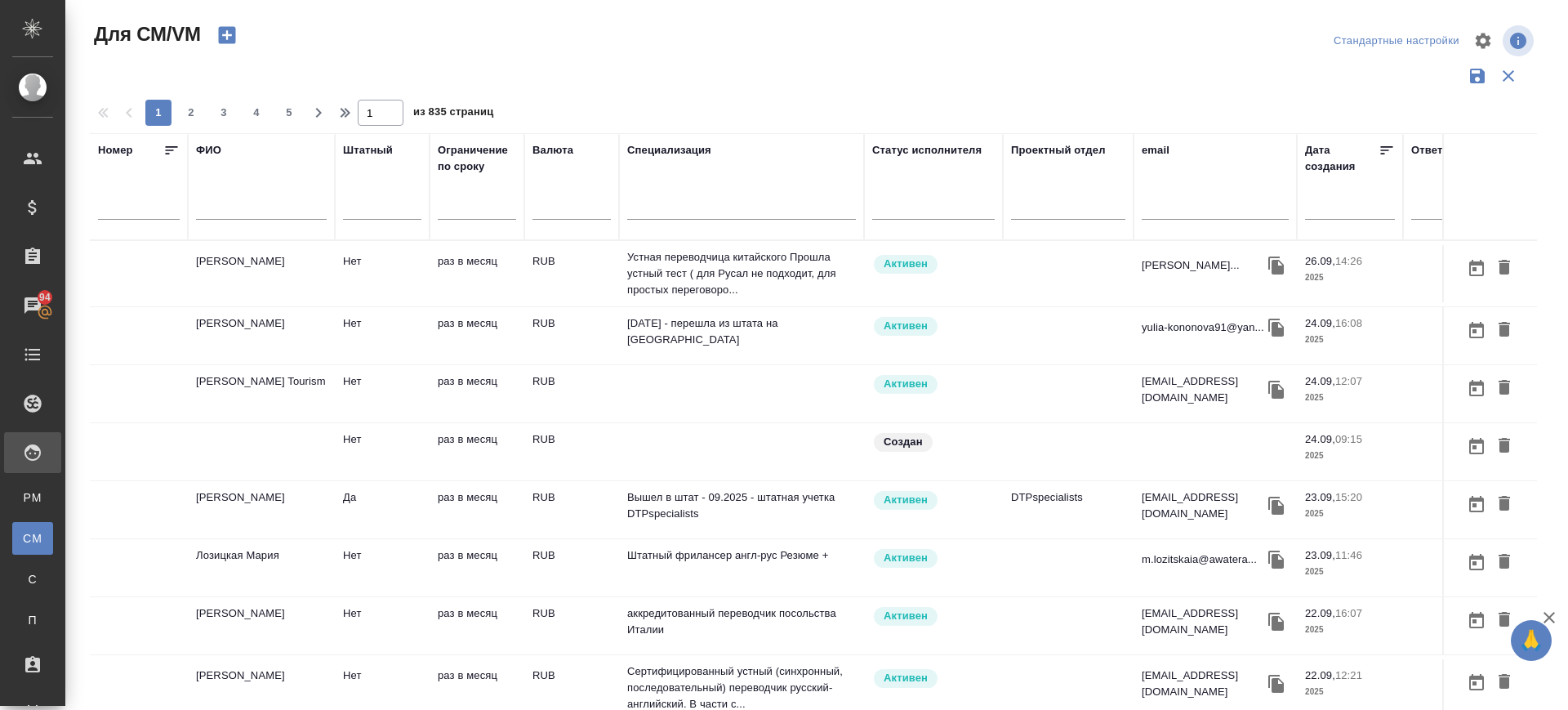
click at [1178, 208] on input "text" at bounding box center [1216, 210] width 147 height 21
paste input "[DOMAIN_NAME][EMAIL_ADDRESS][DOMAIN_NAME]"
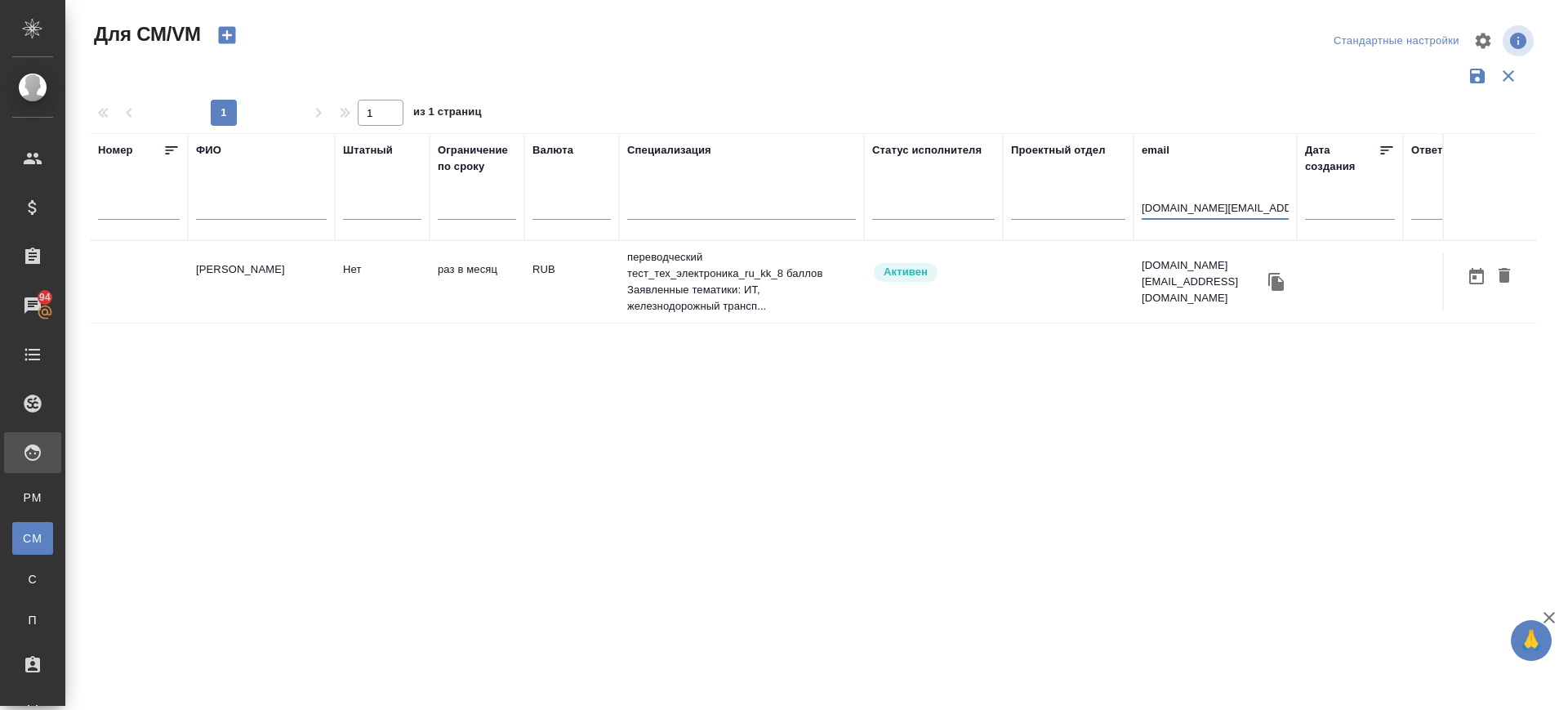
type input "[DOMAIN_NAME][EMAIL_ADDRESS][DOMAIN_NAME]"
click at [261, 274] on td "[PERSON_NAME]" at bounding box center [261, 282] width 147 height 57
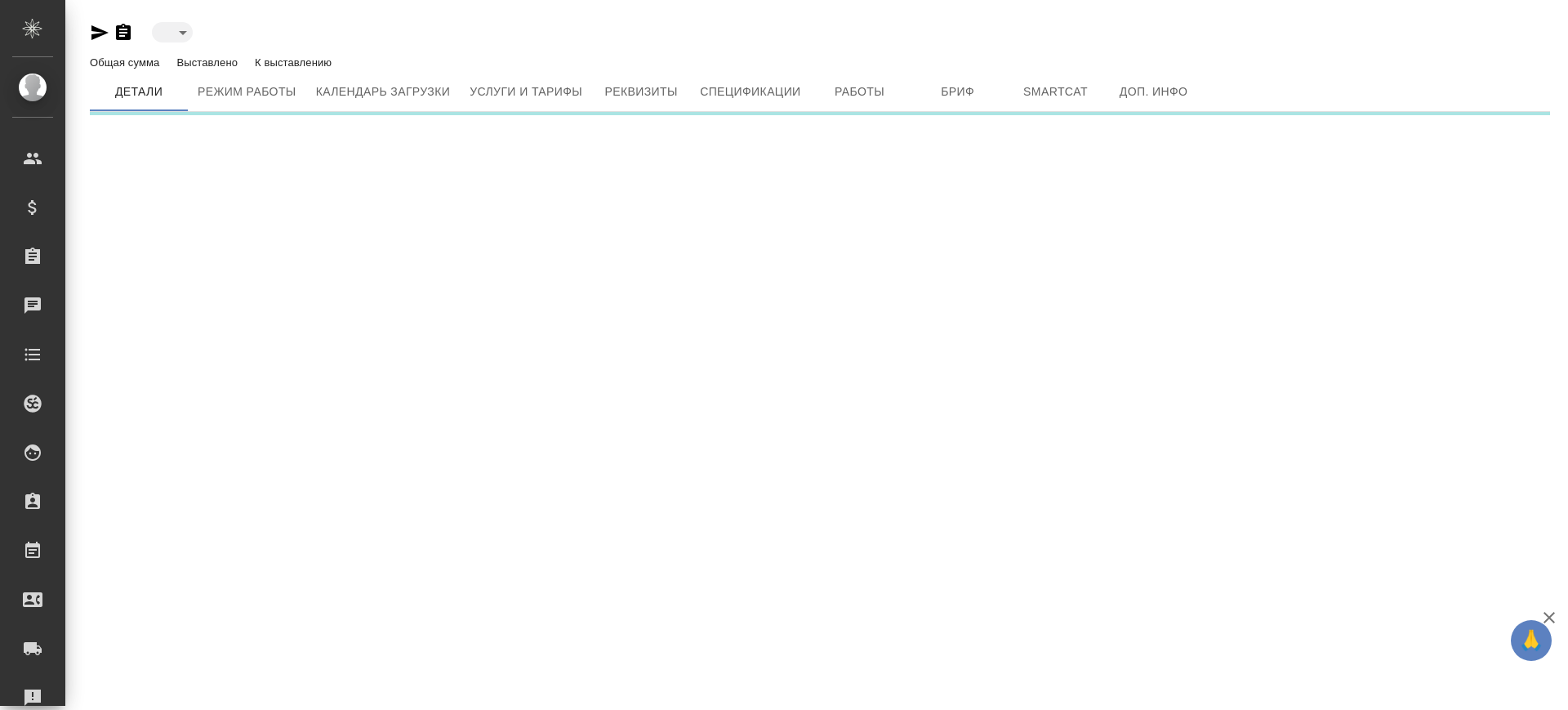
type input "active"
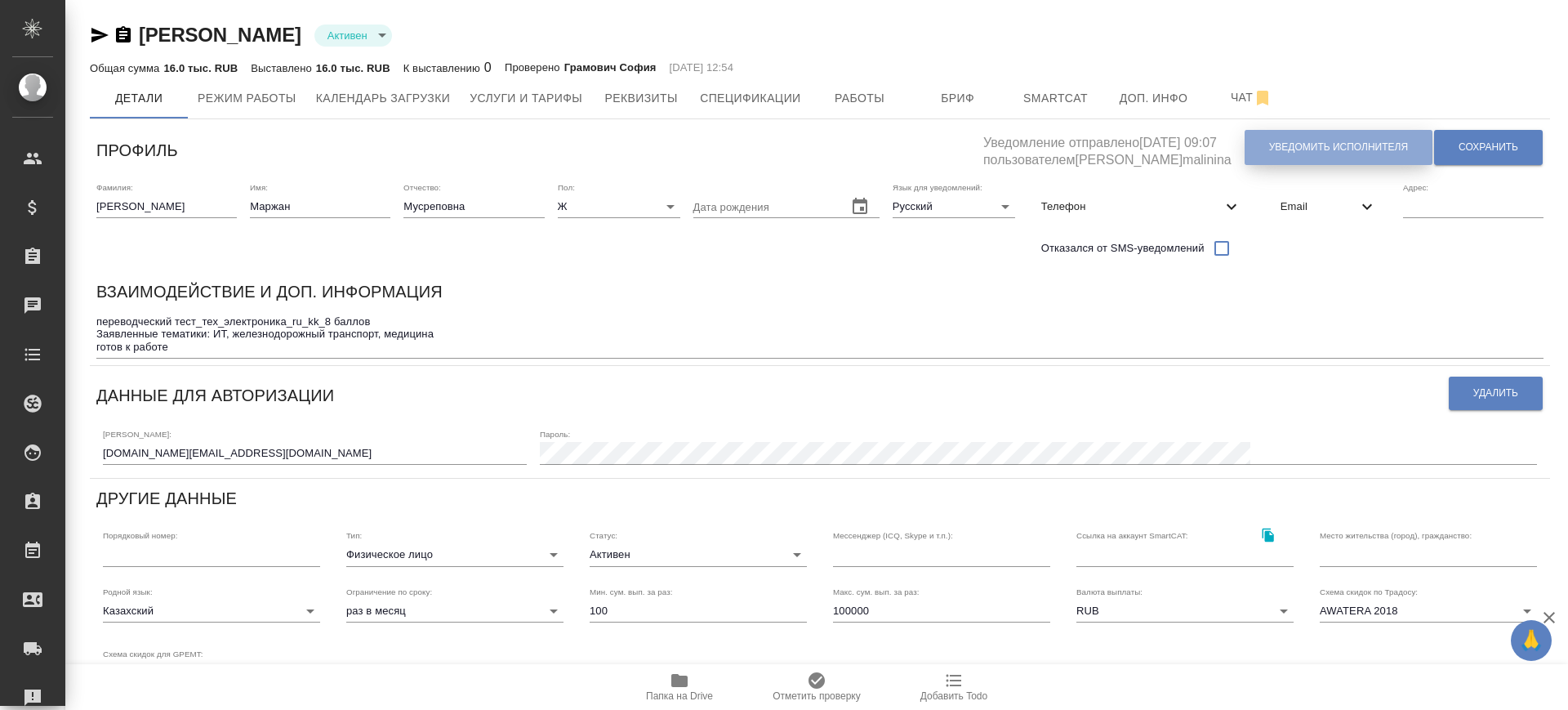
click at [1300, 149] on span "Уведомить исполнителя" at bounding box center [1338, 147] width 138 height 14
type textarea "Loremi dolo, Sitame! Consectetura e seddoeius temporincid ut laboreetdol magnaa…"
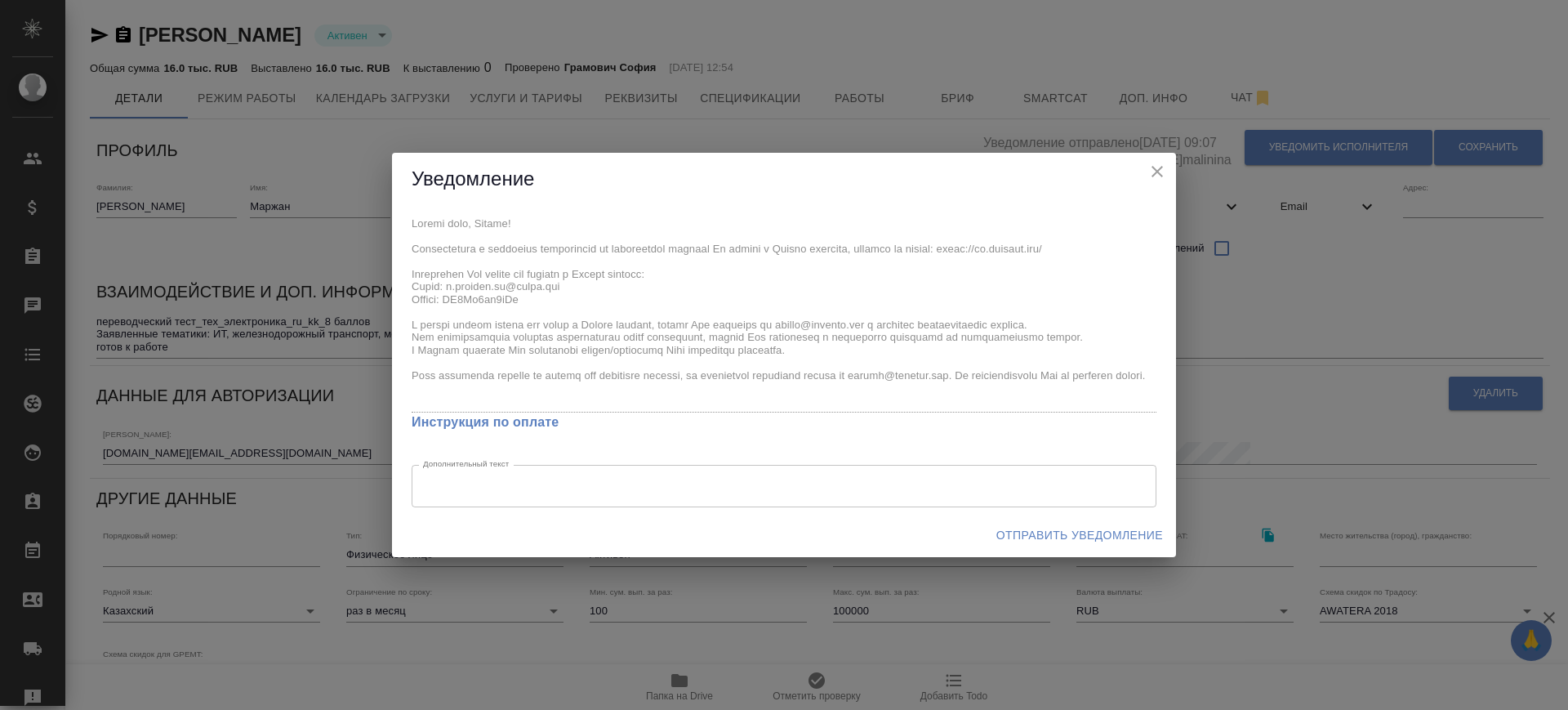
click at [512, 305] on div "x Инструкция по оплате Дополнительный текст x Дополнительный текст" at bounding box center [784, 360] width 784 height 308
click at [1130, 525] on span "Отправить уведомление" at bounding box center [1079, 536] width 167 height 21
